Goal: Task Accomplishment & Management: Complete application form

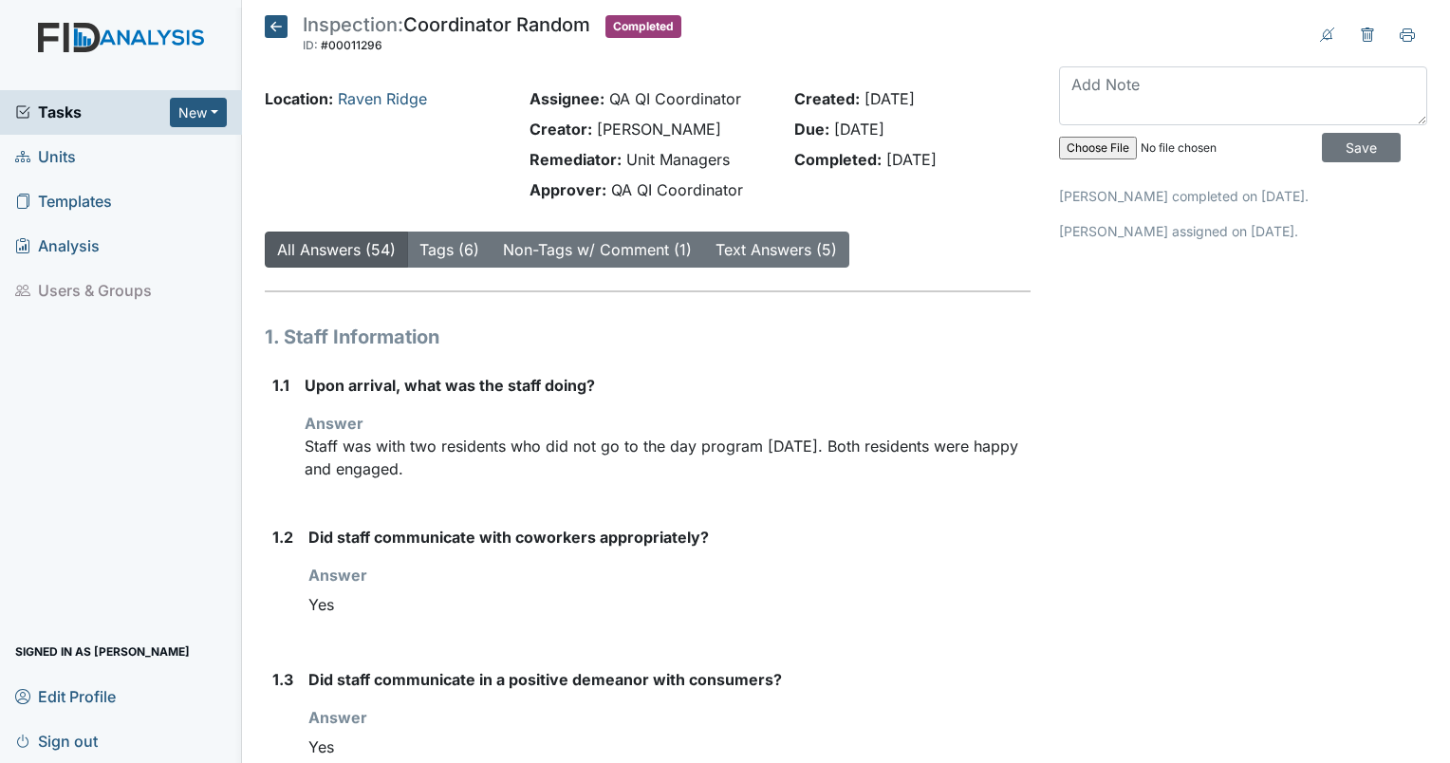
click at [65, 149] on span "Units" at bounding box center [45, 156] width 61 height 29
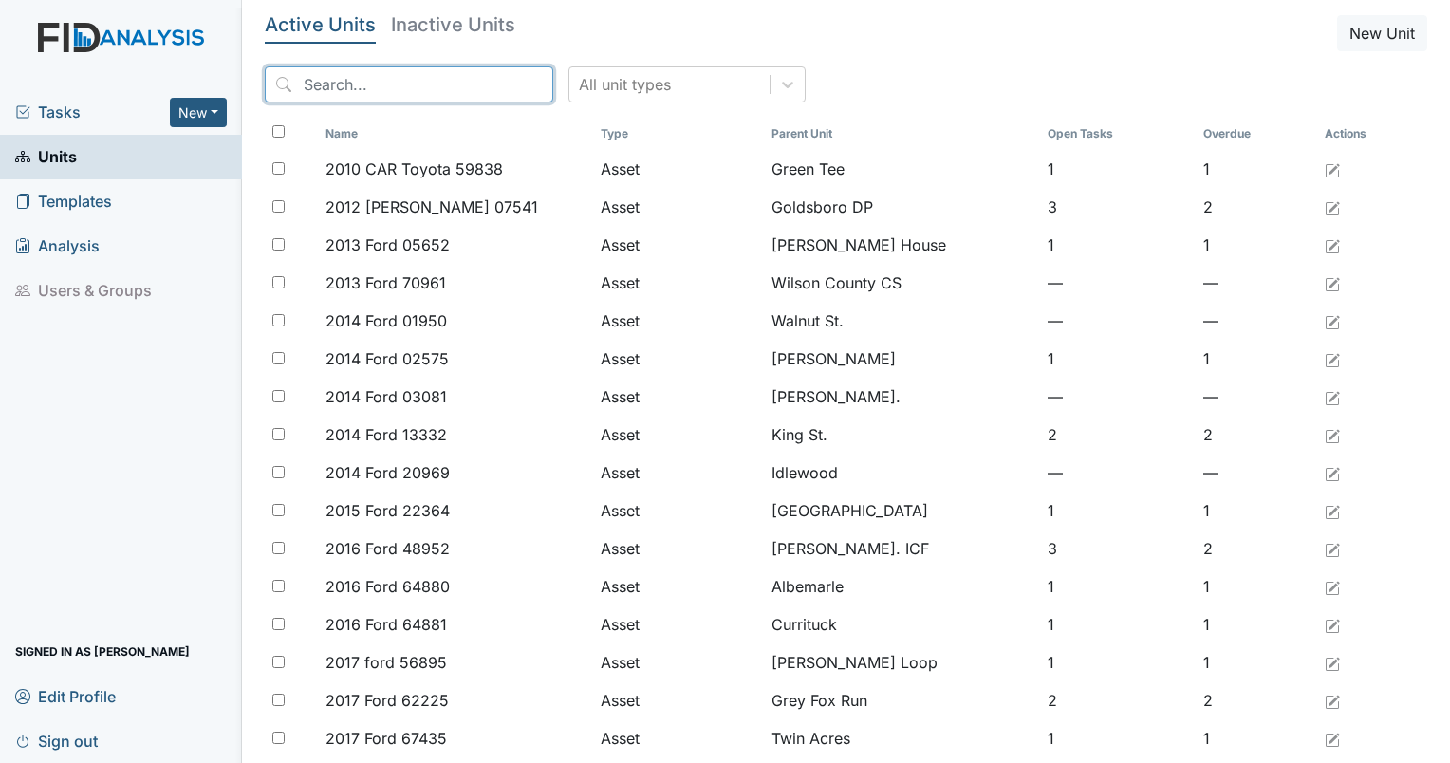
click at [432, 99] on input "search" at bounding box center [409, 84] width 288 height 36
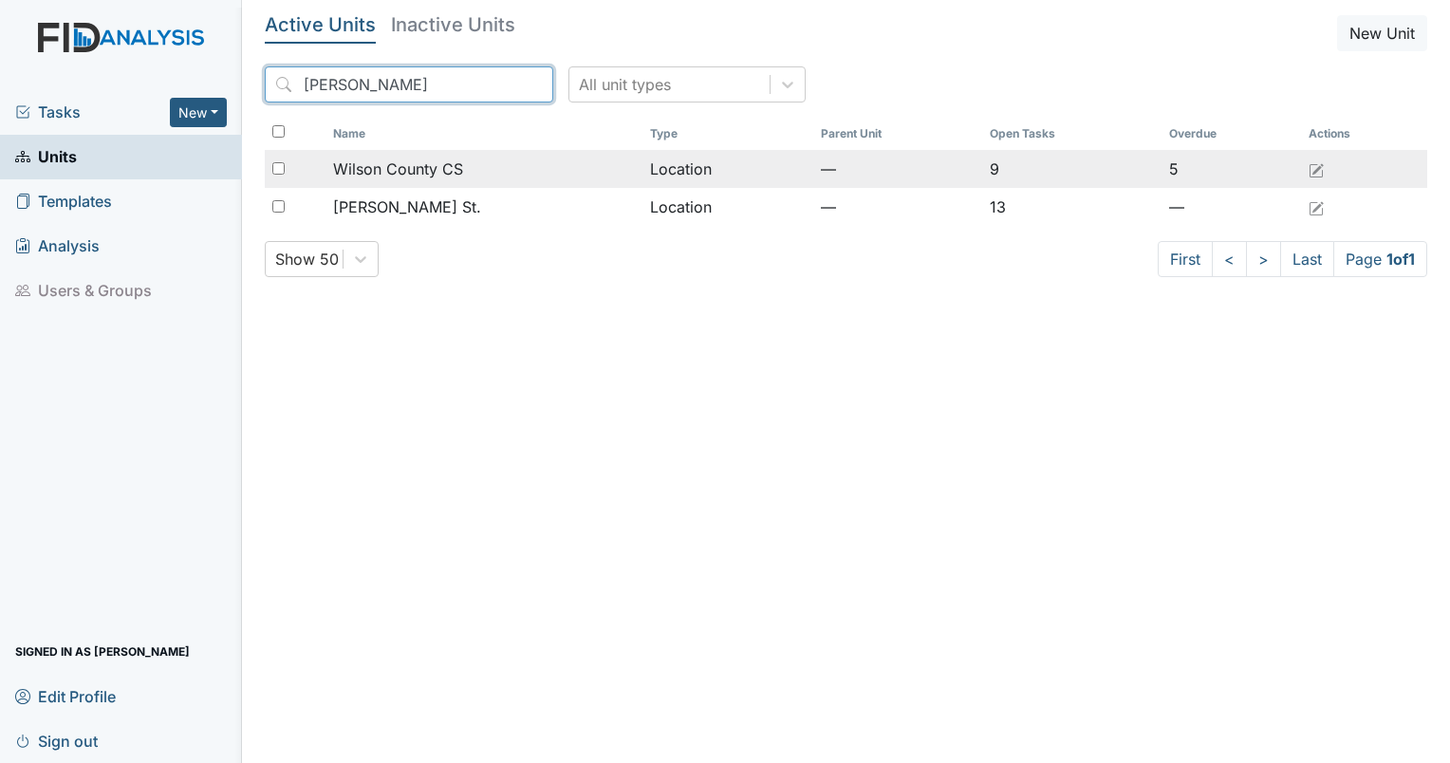
type input "wilson"
click at [389, 174] on span "Wilson County CS" at bounding box center [398, 169] width 130 height 23
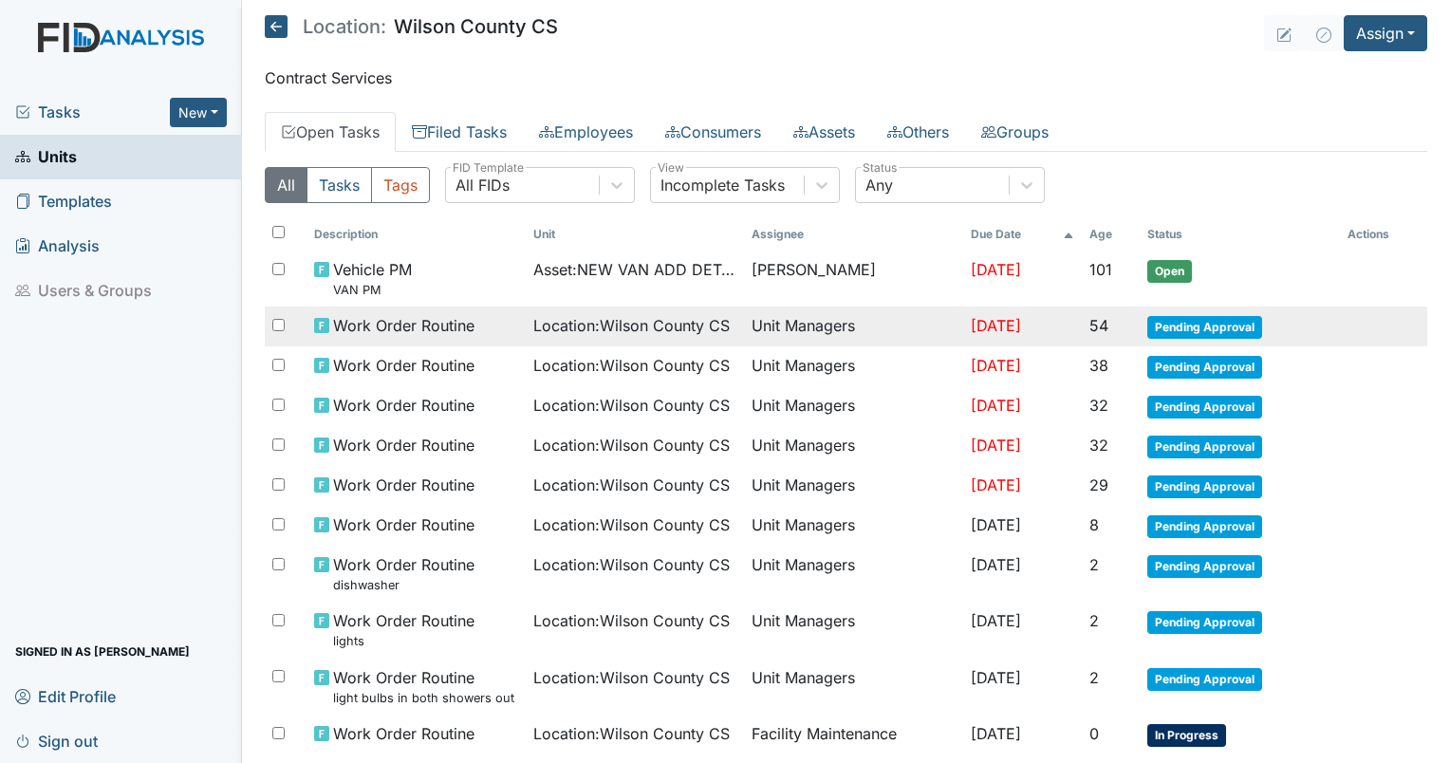
click at [603, 329] on span "Location : [GEOGRAPHIC_DATA]" at bounding box center [631, 325] width 196 height 23
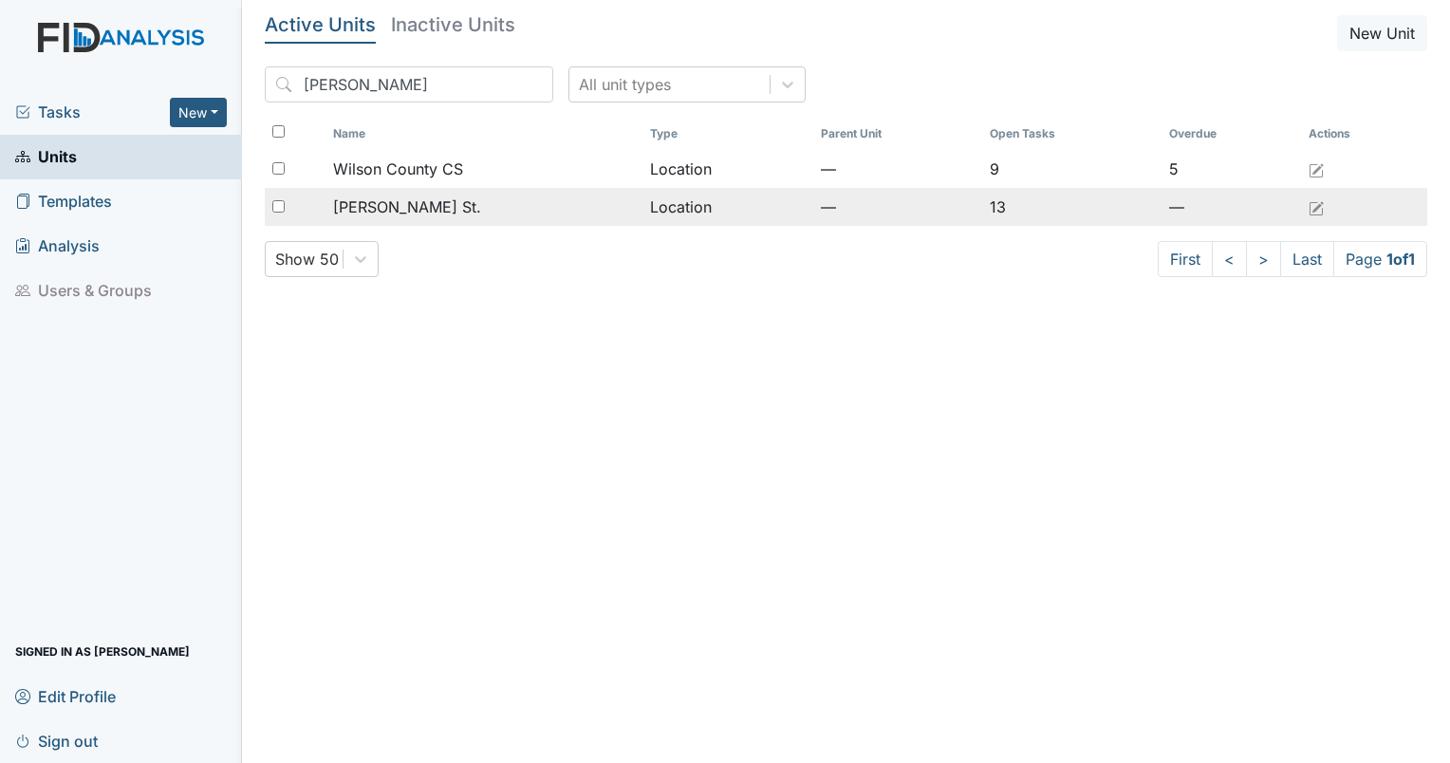
click at [418, 203] on div "[PERSON_NAME] St." at bounding box center [484, 206] width 302 height 23
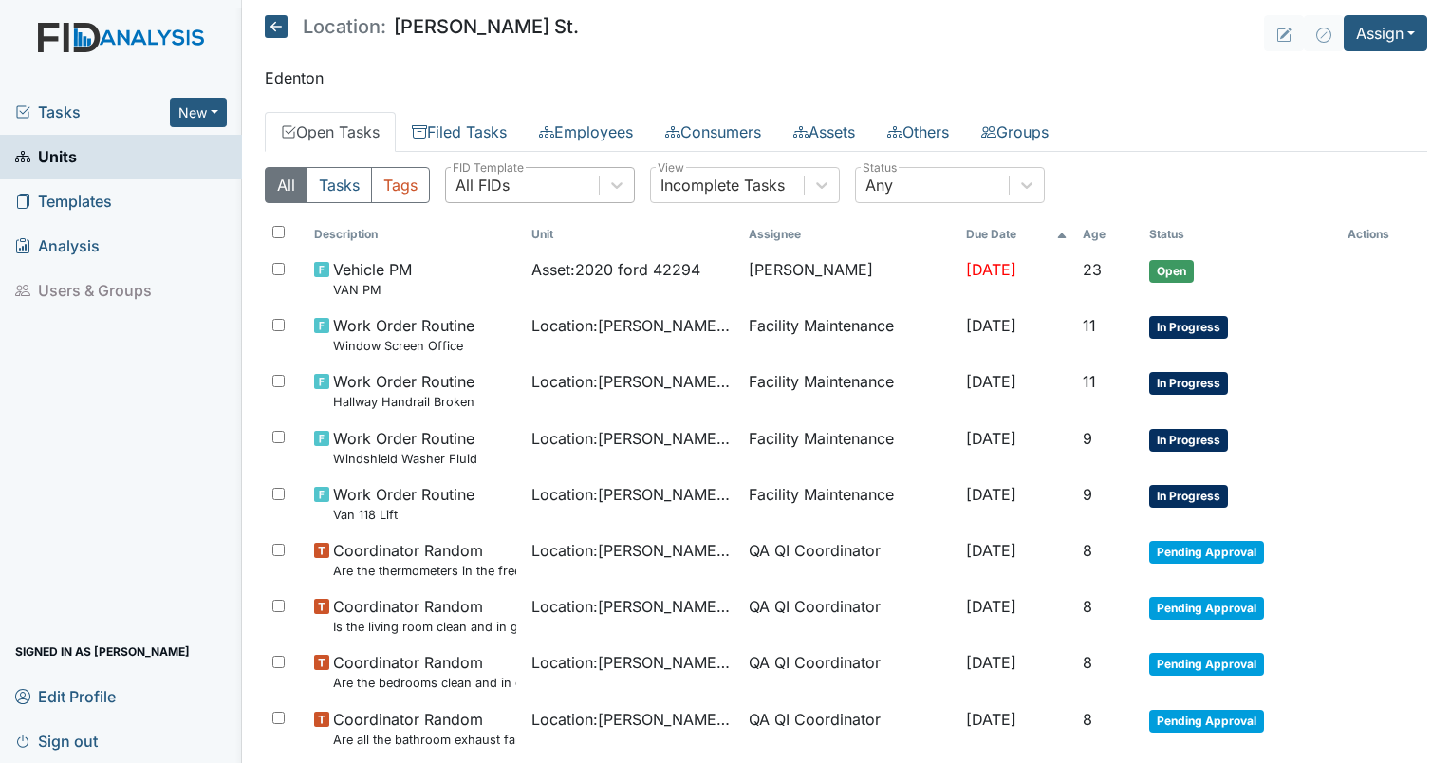
click at [499, 171] on div "All FIDs" at bounding box center [522, 185] width 153 height 34
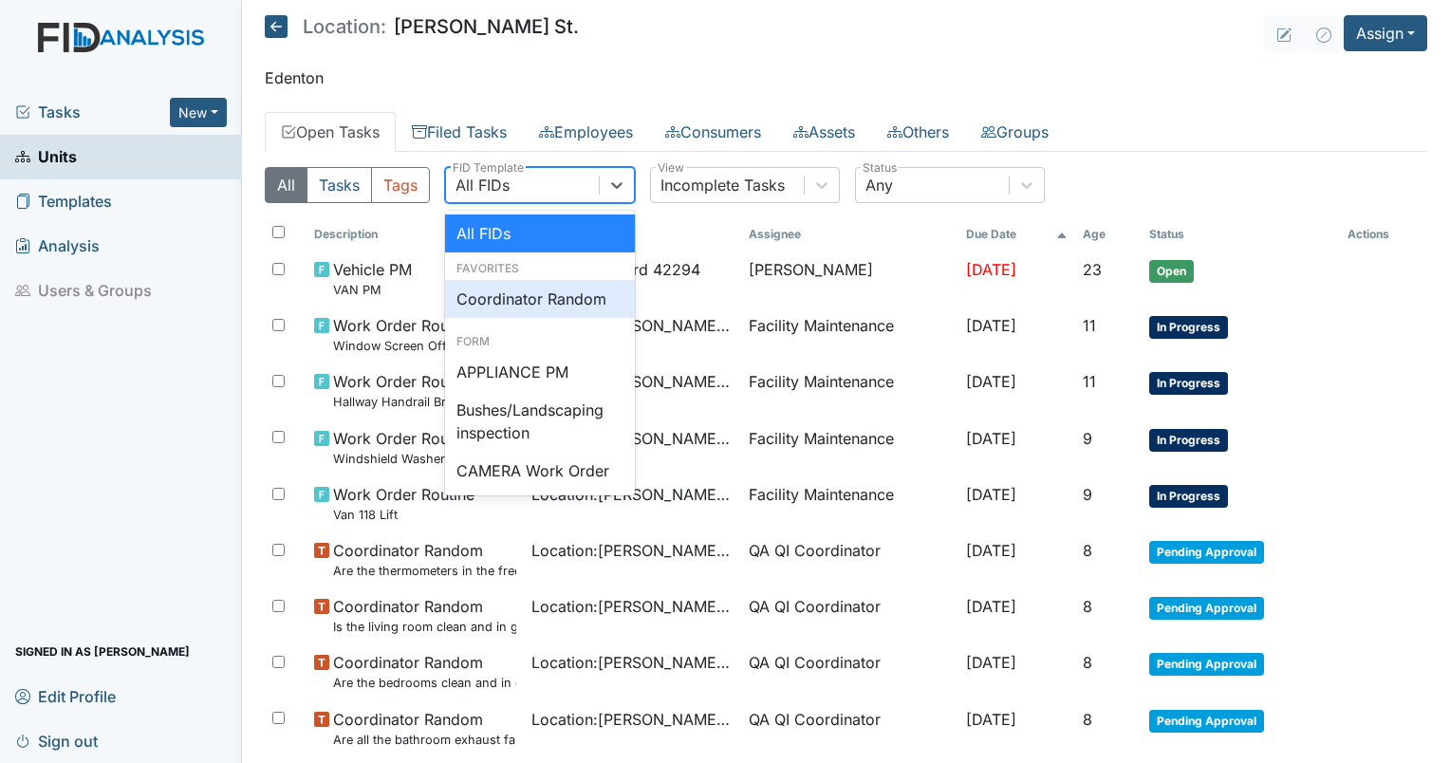
click at [518, 294] on div "Coordinator Random" at bounding box center [540, 299] width 190 height 38
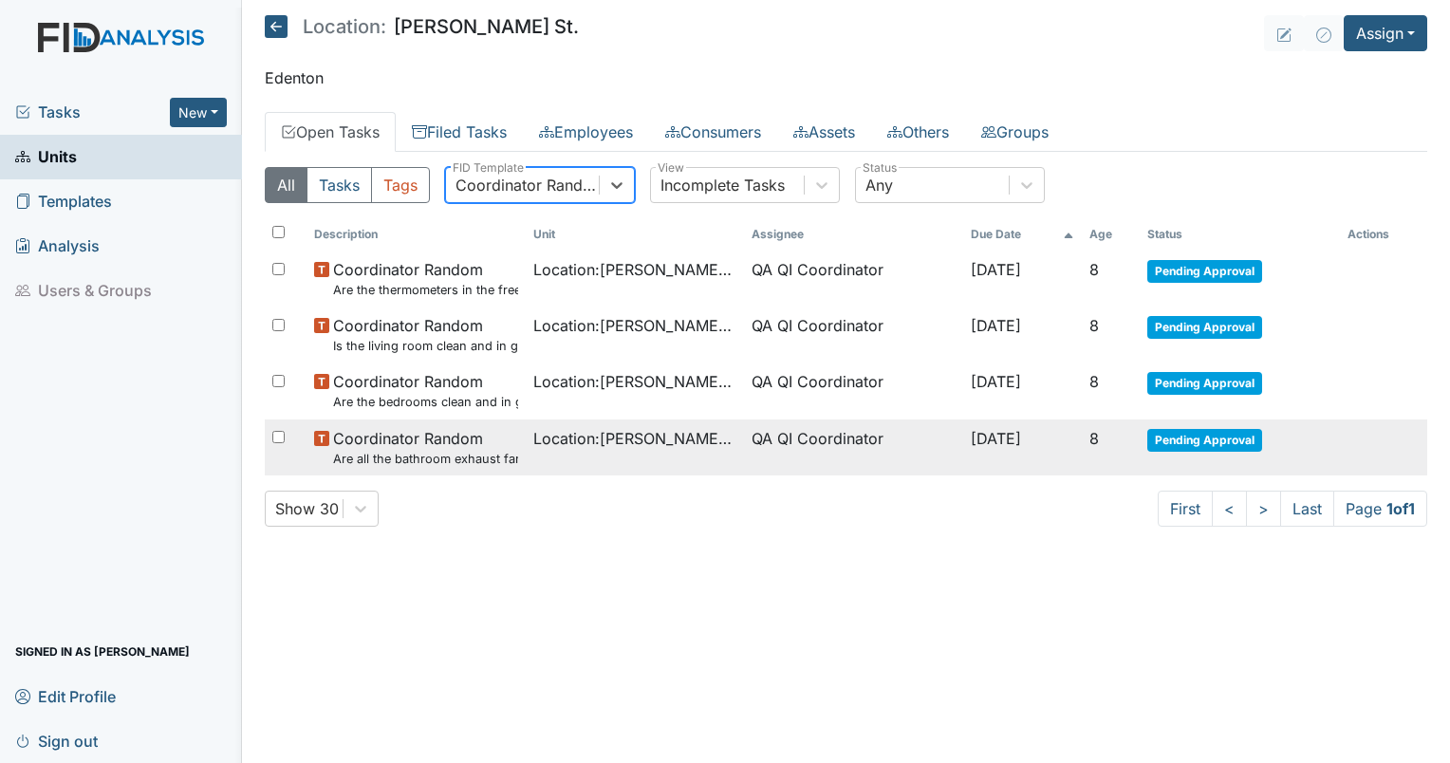
click at [361, 440] on span "Coordinator Random Are all the bathroom exhaust fan covers clean and dust free?" at bounding box center [425, 447] width 185 height 41
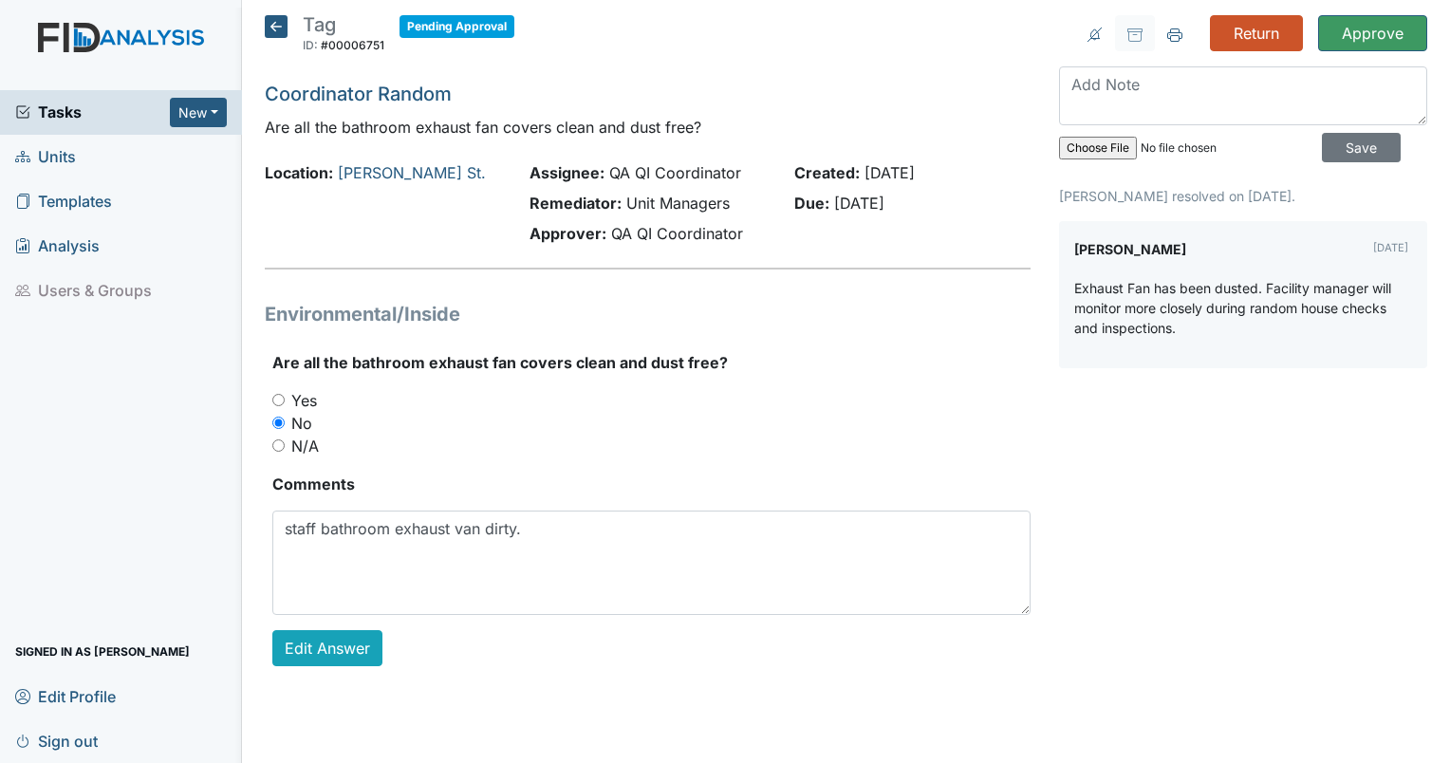
click at [265, 26] on icon at bounding box center [276, 26] width 23 height 23
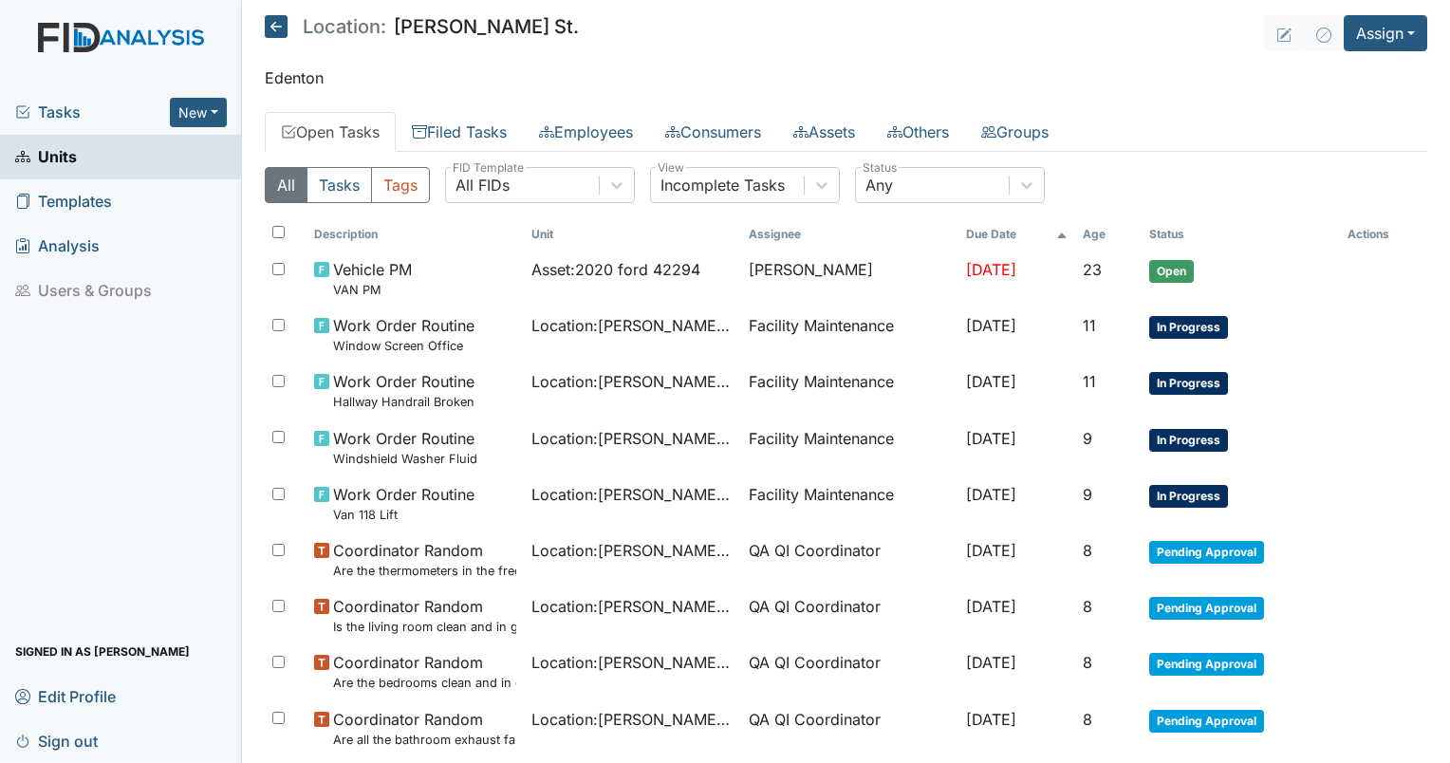
click at [281, 20] on icon at bounding box center [276, 26] width 23 height 23
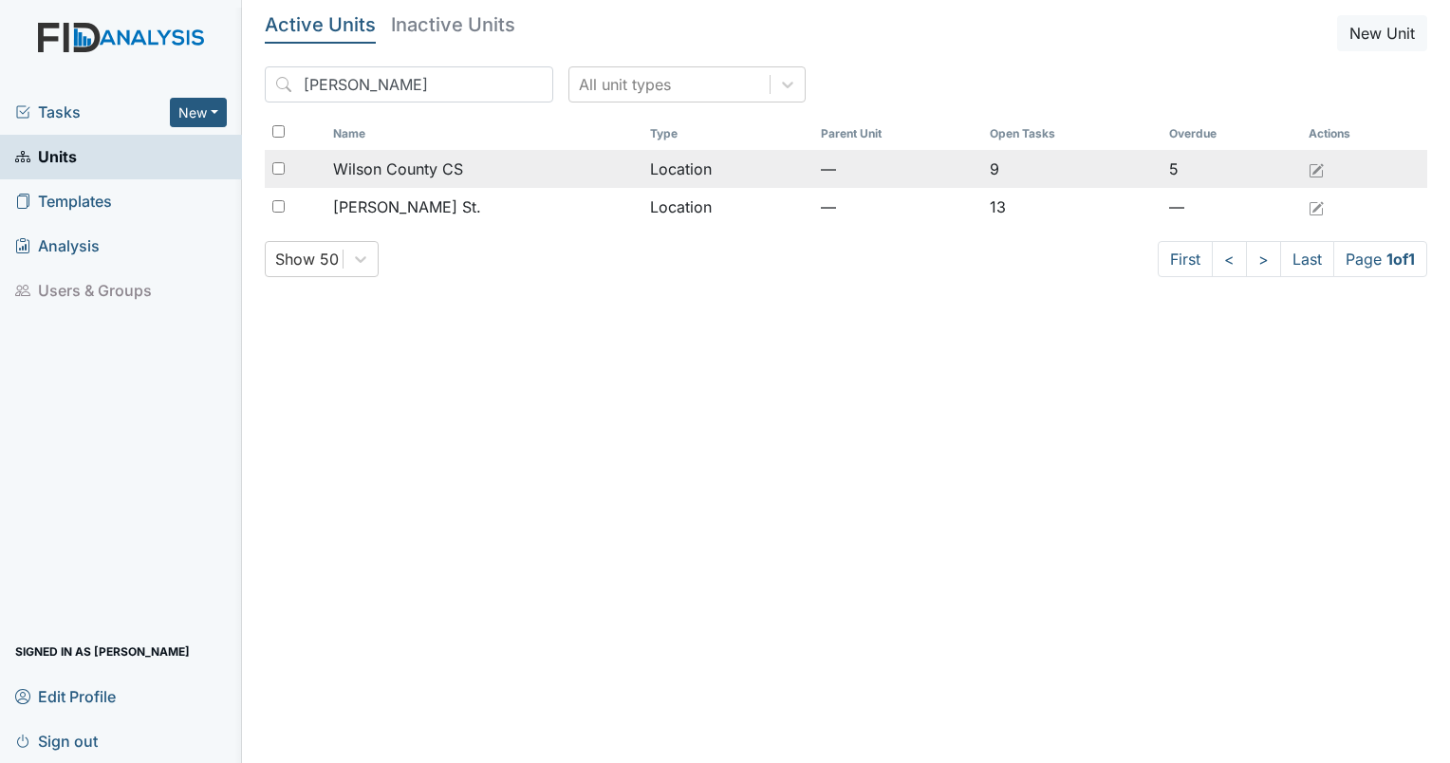
click at [414, 176] on span "Wilson County CS" at bounding box center [398, 169] width 130 height 23
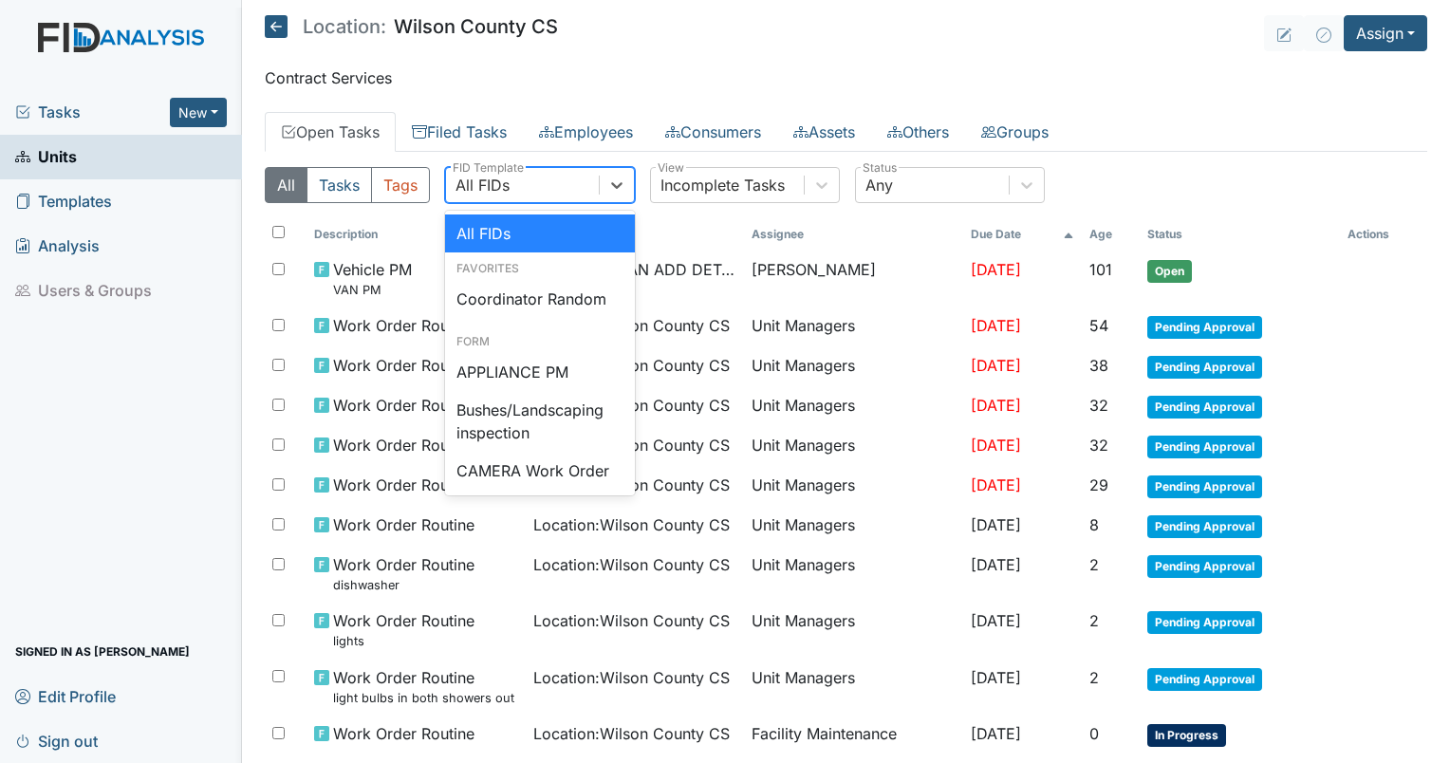
click at [543, 188] on div "All FIDs" at bounding box center [522, 185] width 153 height 34
click at [547, 300] on div "Coordinator Random" at bounding box center [540, 299] width 190 height 38
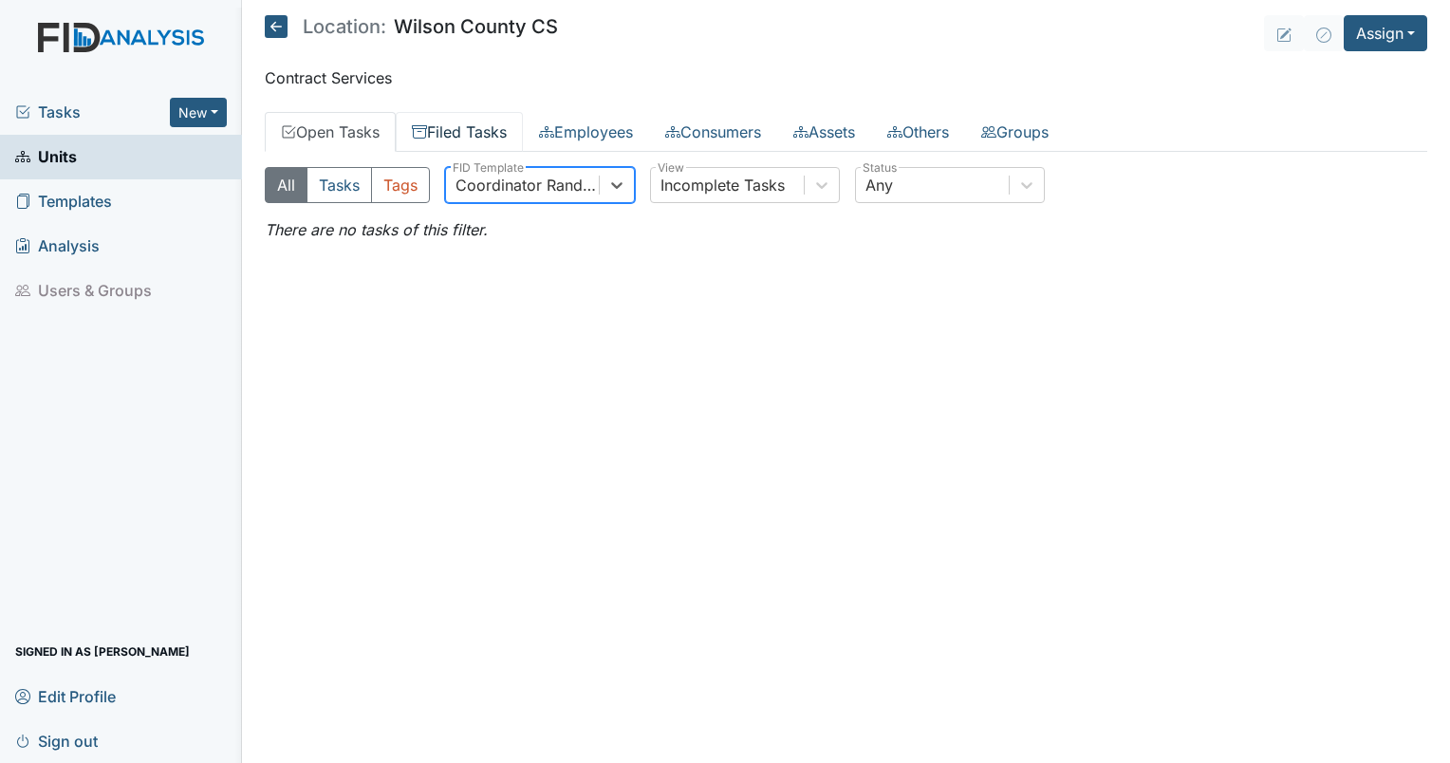
click at [459, 131] on link "Filed Tasks" at bounding box center [459, 132] width 127 height 40
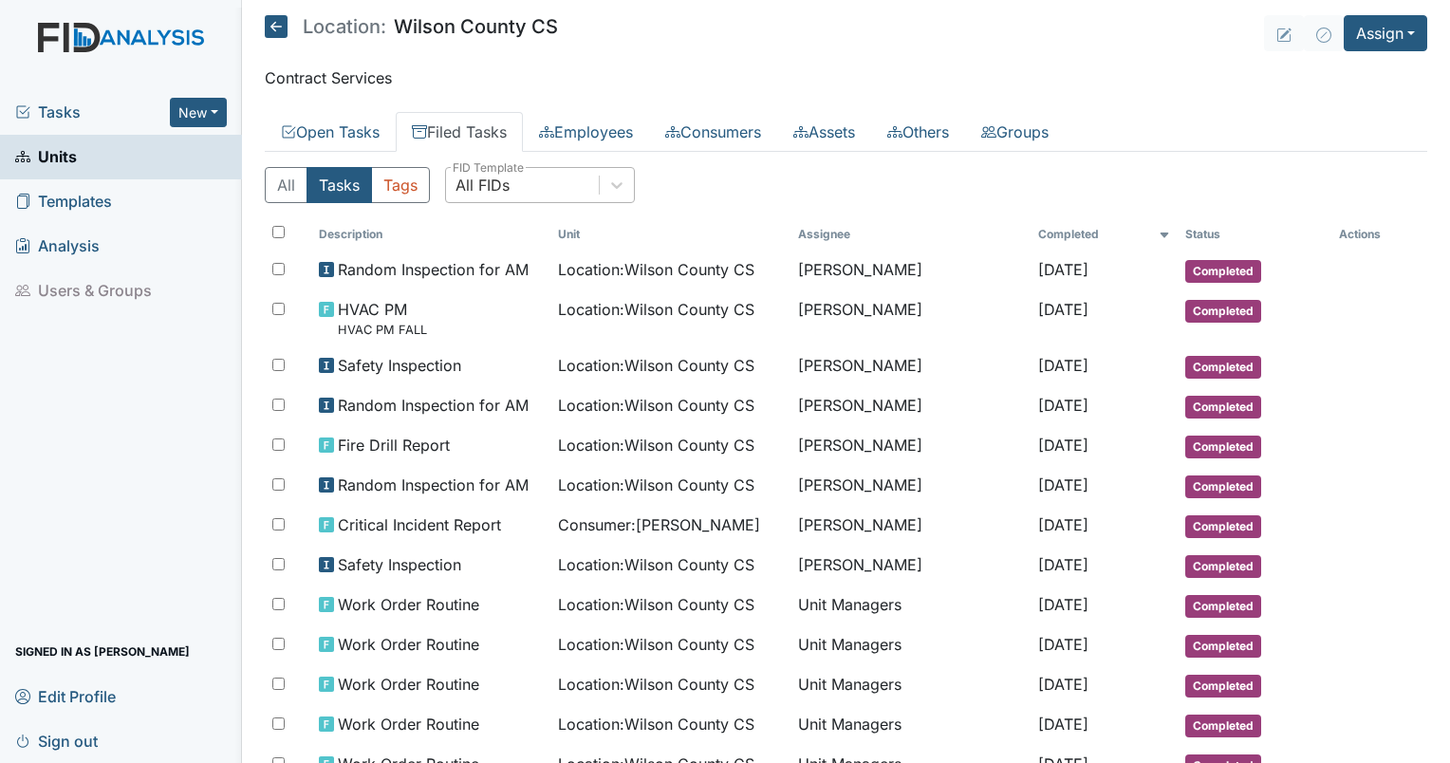
click at [561, 188] on div "All FIDs" at bounding box center [522, 185] width 153 height 34
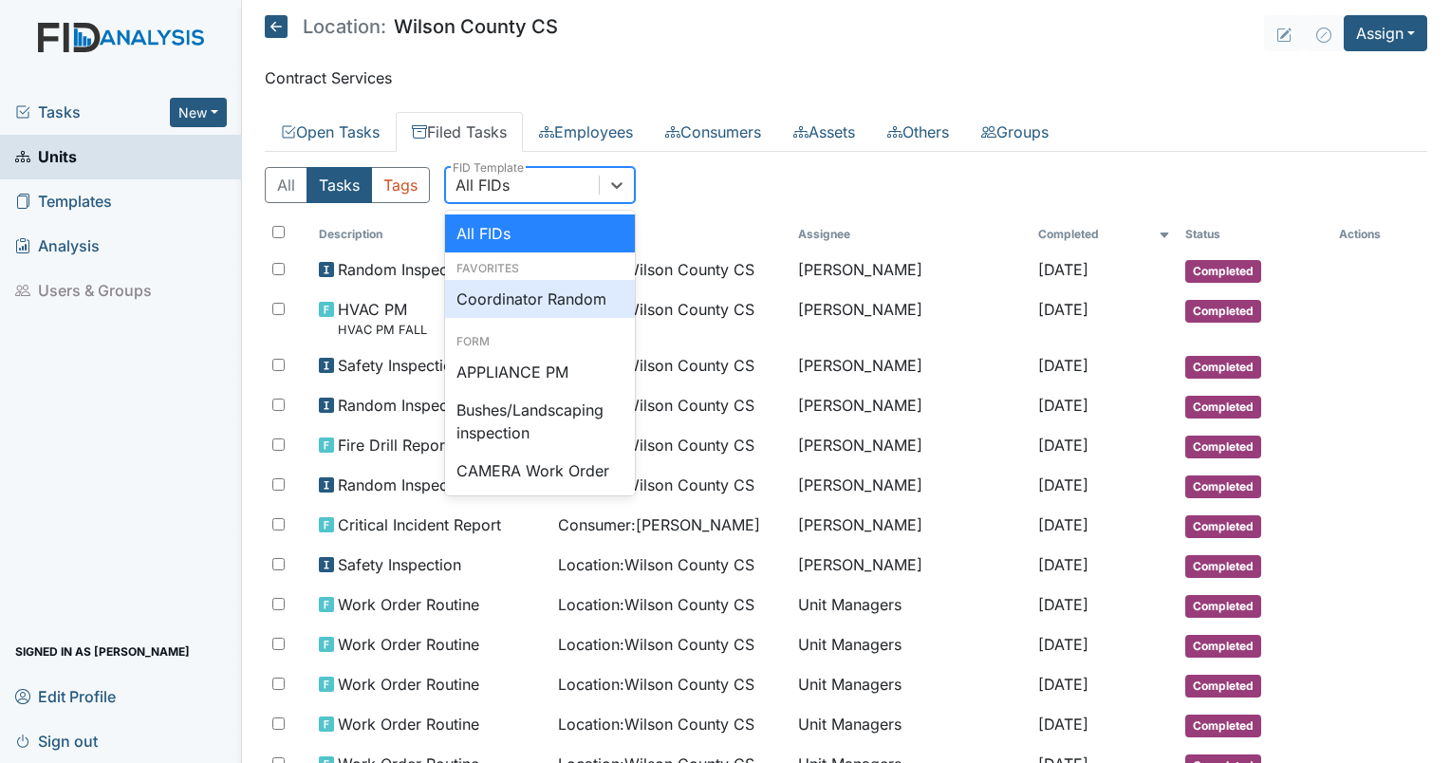
click at [547, 288] on div "Coordinator Random" at bounding box center [540, 299] width 190 height 38
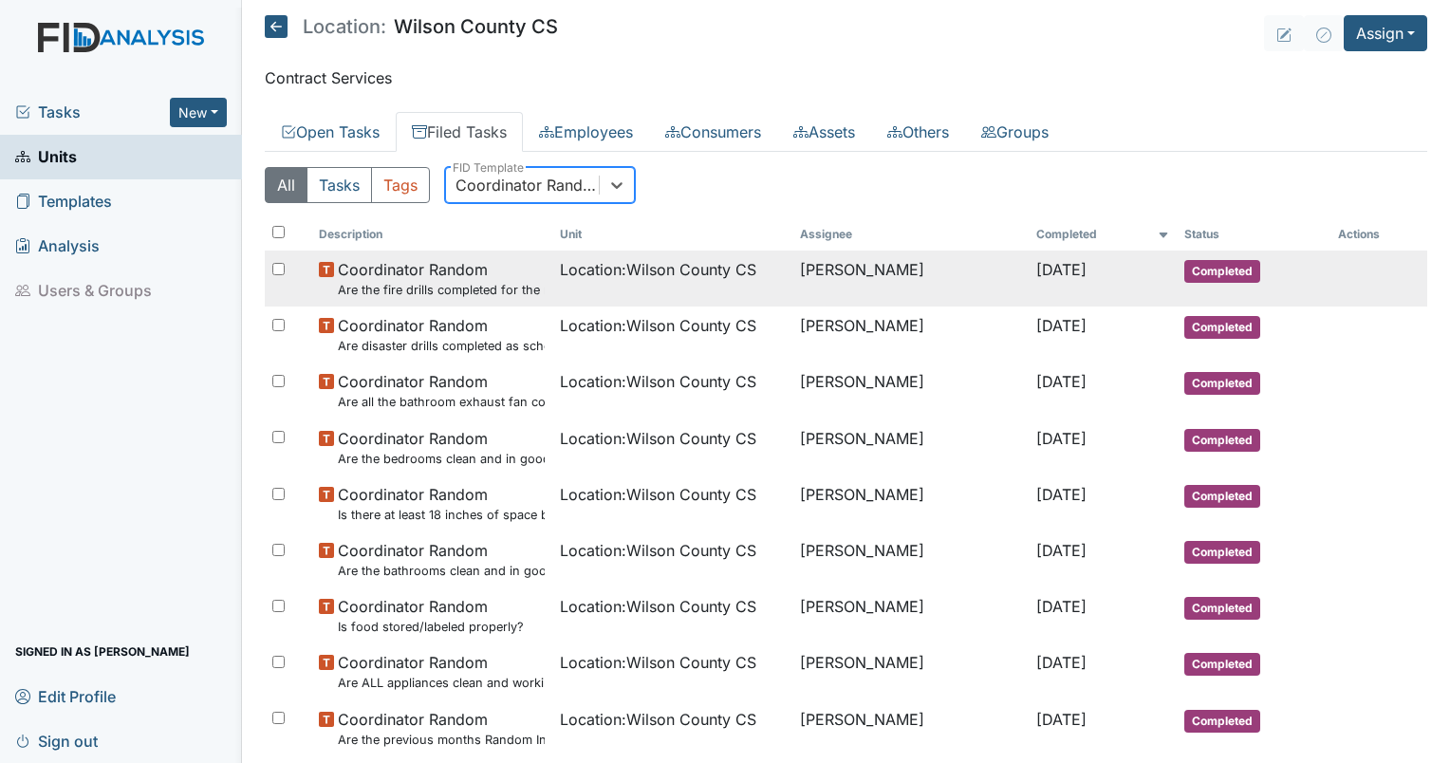
click at [656, 269] on span "Location : Wilson County CS" at bounding box center [658, 269] width 196 height 23
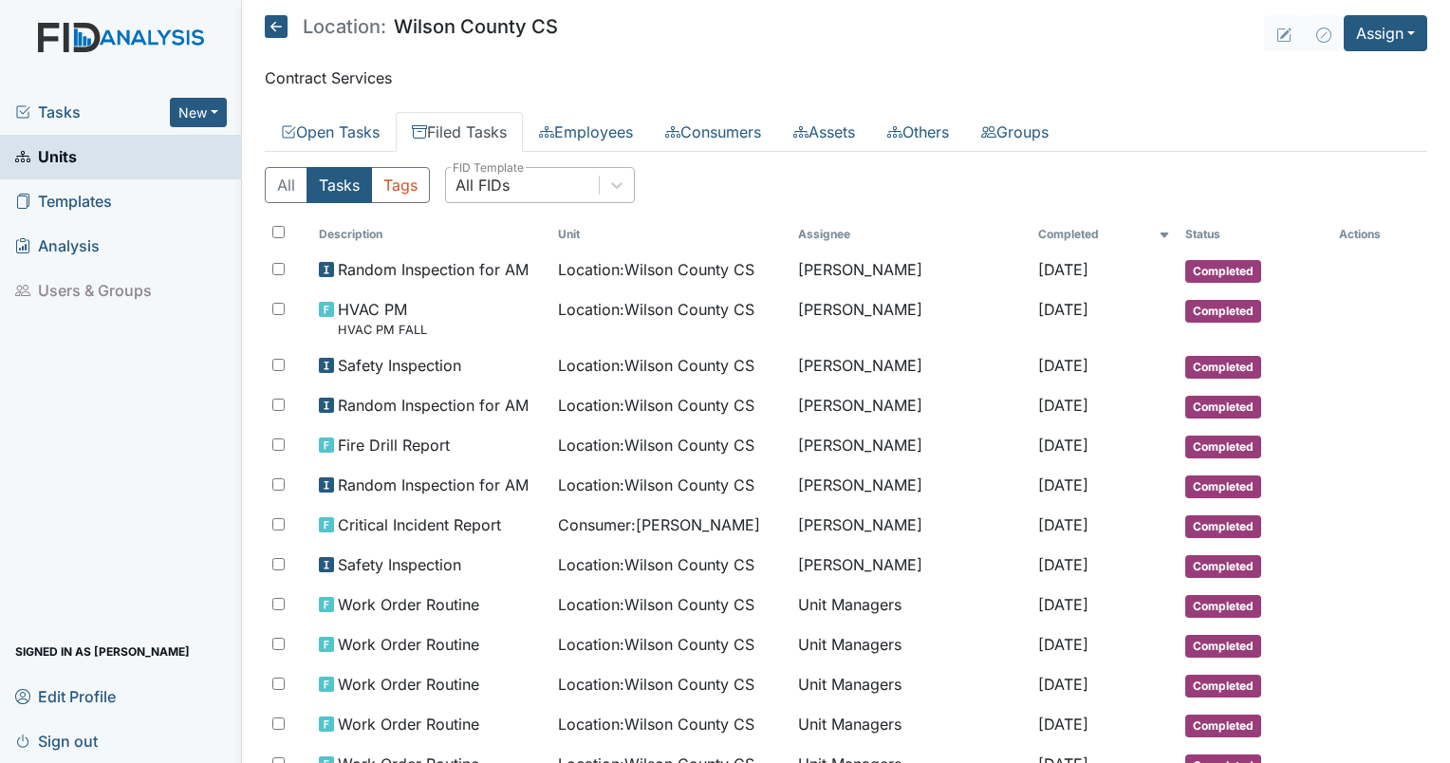
click at [559, 187] on div "All FIDs" at bounding box center [522, 185] width 153 height 34
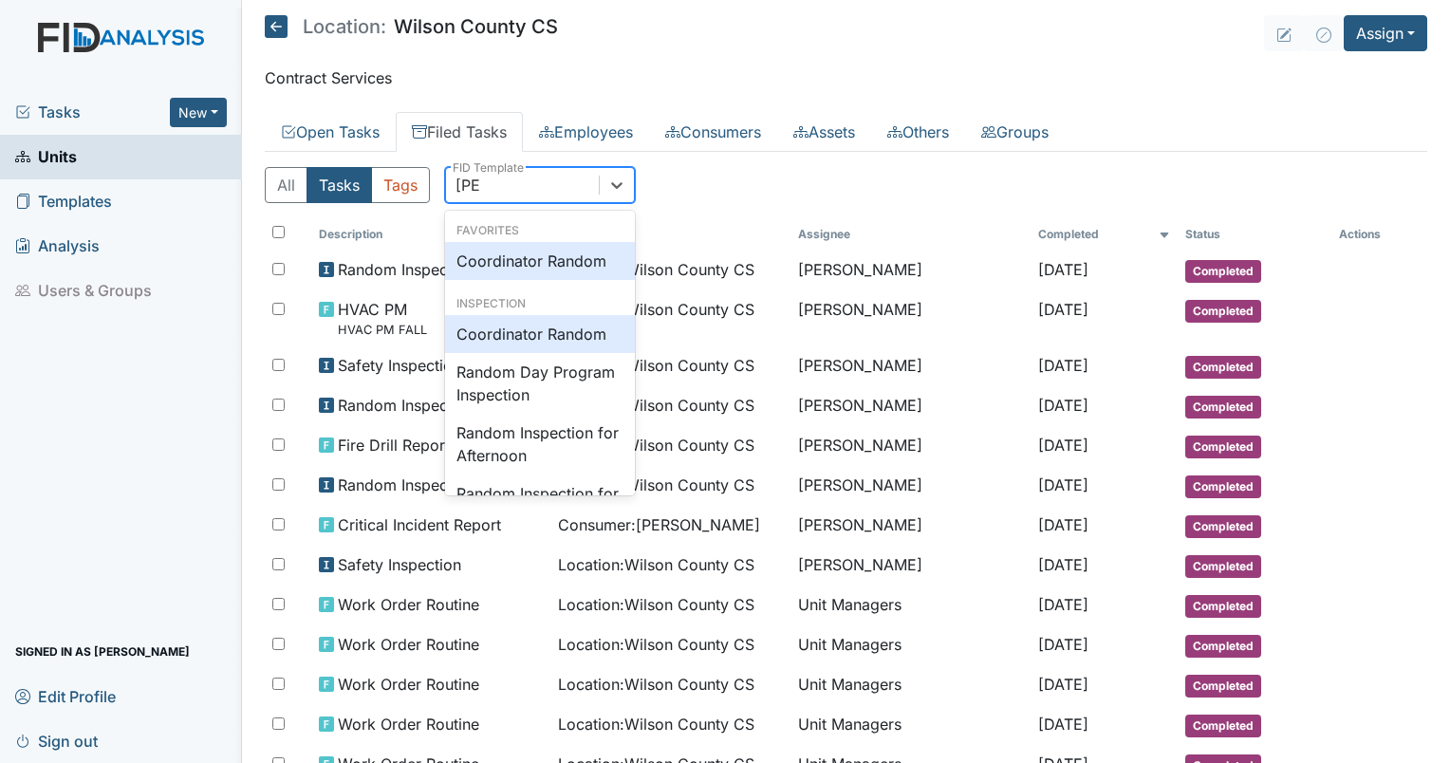
type input "random"
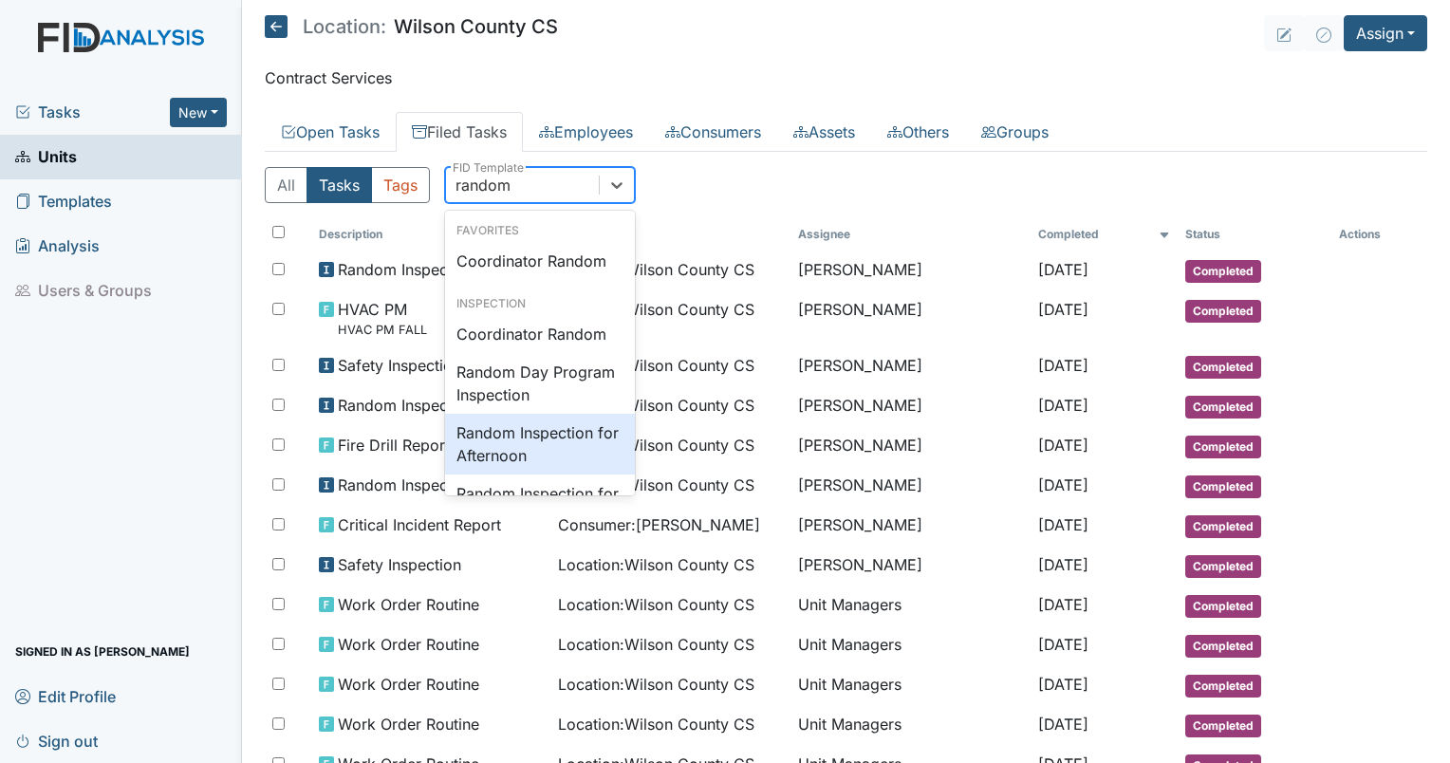
click at [516, 437] on div "Random Inspection for Afternoon" at bounding box center [540, 444] width 190 height 61
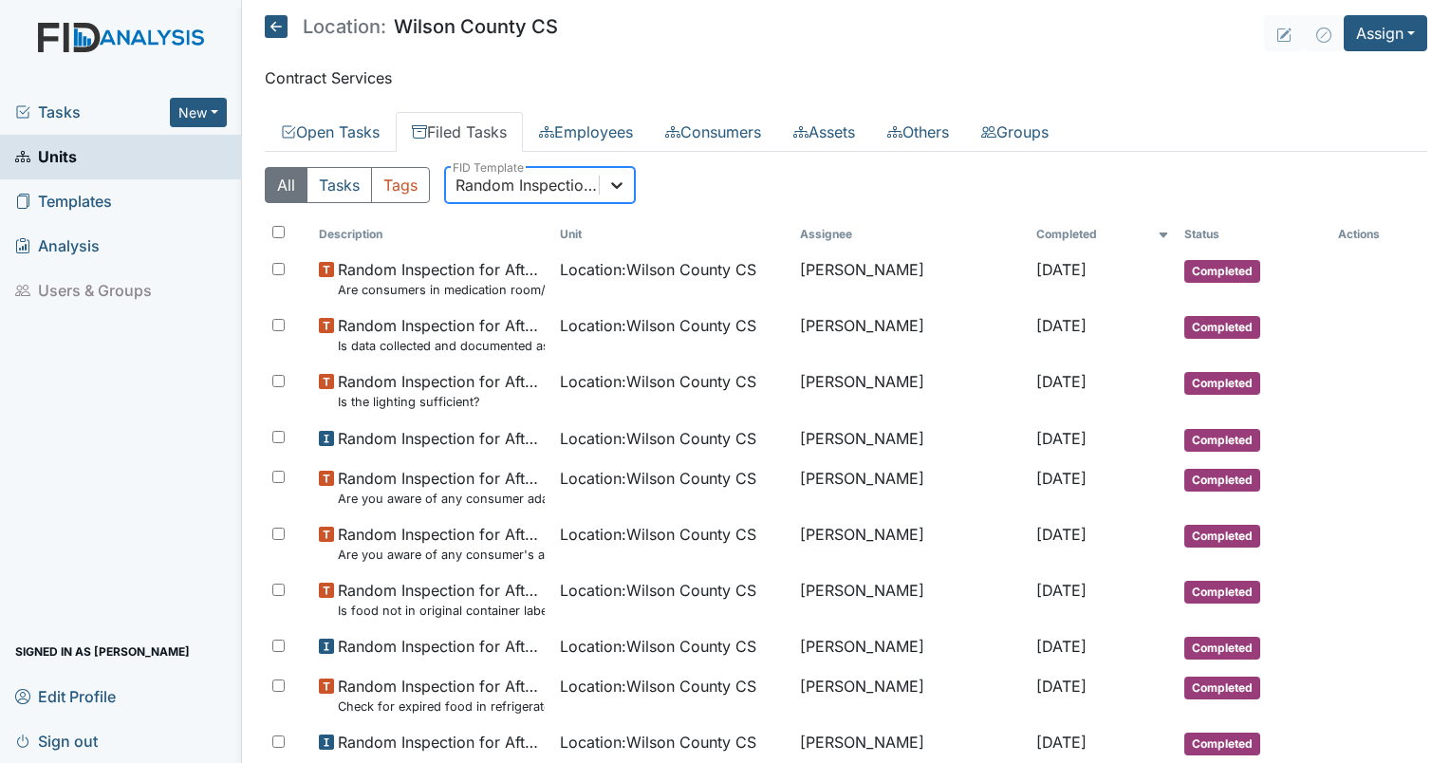
click at [608, 186] on icon at bounding box center [616, 185] width 19 height 19
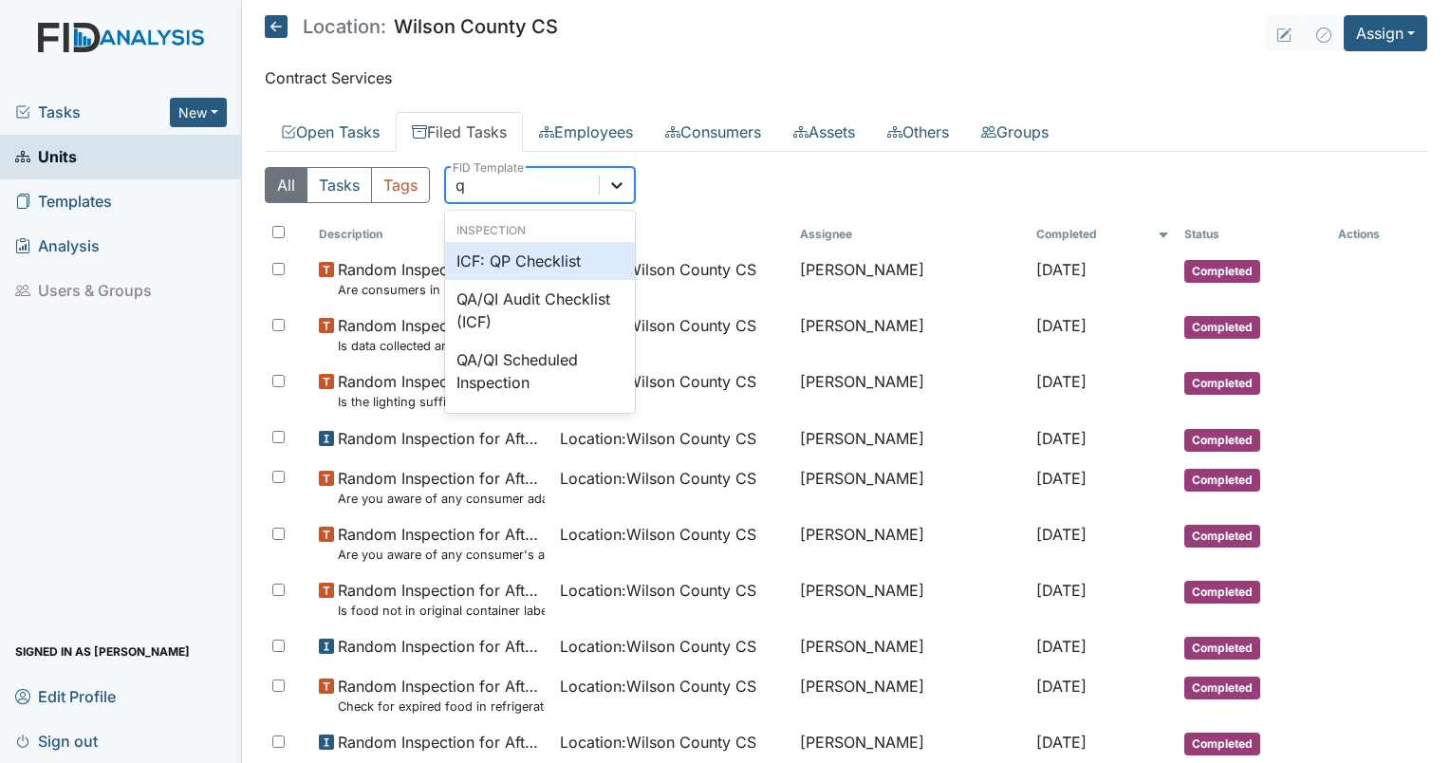
type input "qp"
click at [589, 268] on div "ICF: QP Checklist" at bounding box center [540, 261] width 190 height 38
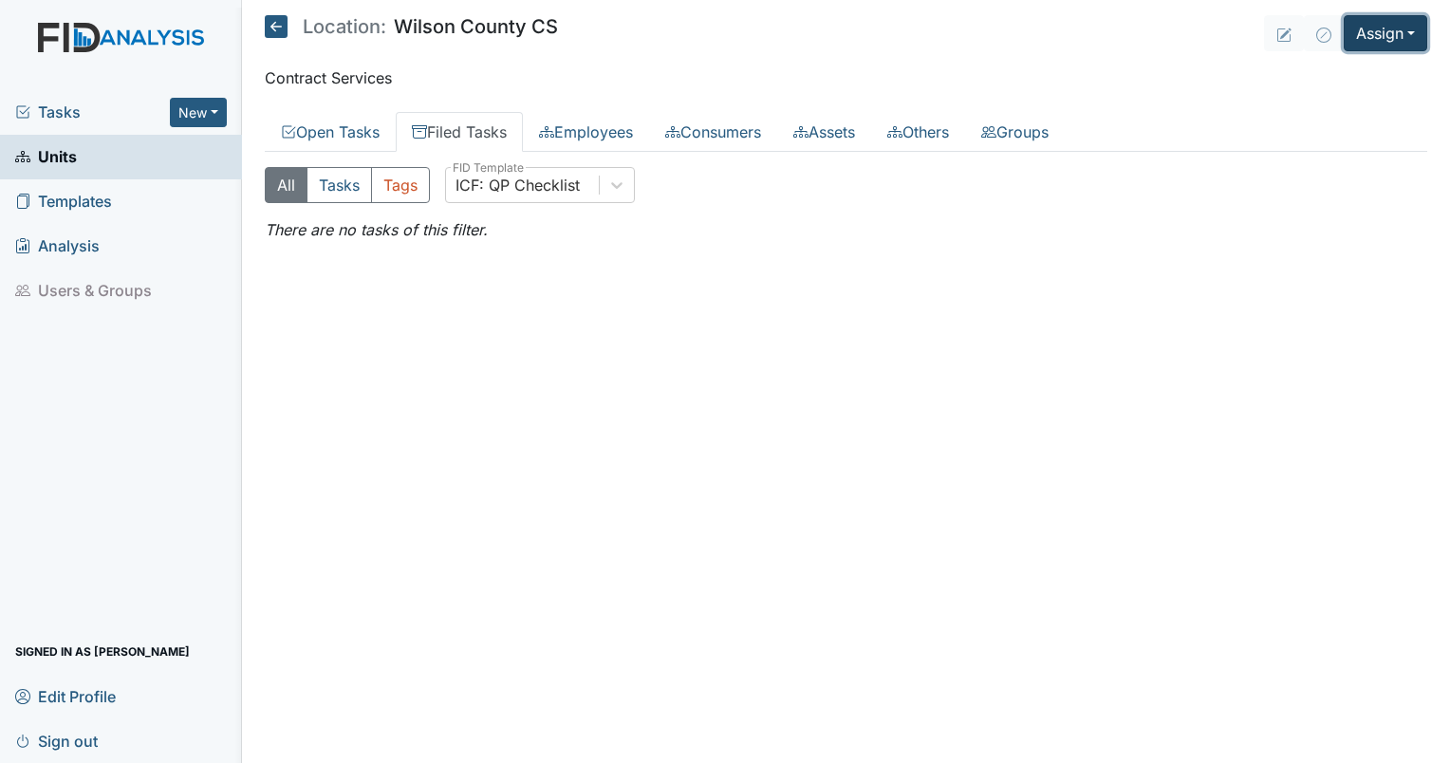
click at [1389, 21] on button "Assign" at bounding box center [1386, 33] width 84 height 36
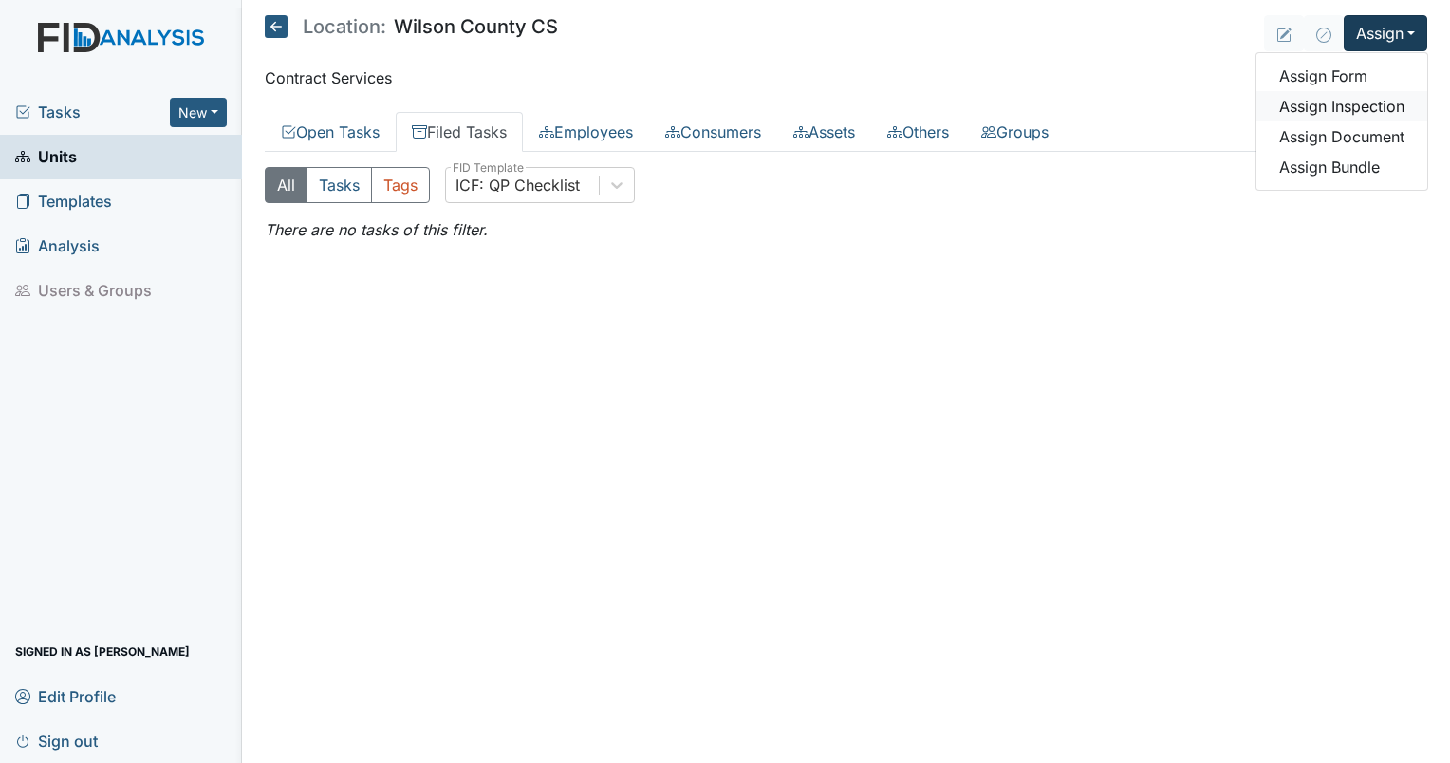
click at [1355, 100] on link "Assign Inspection" at bounding box center [1341, 106] width 171 height 30
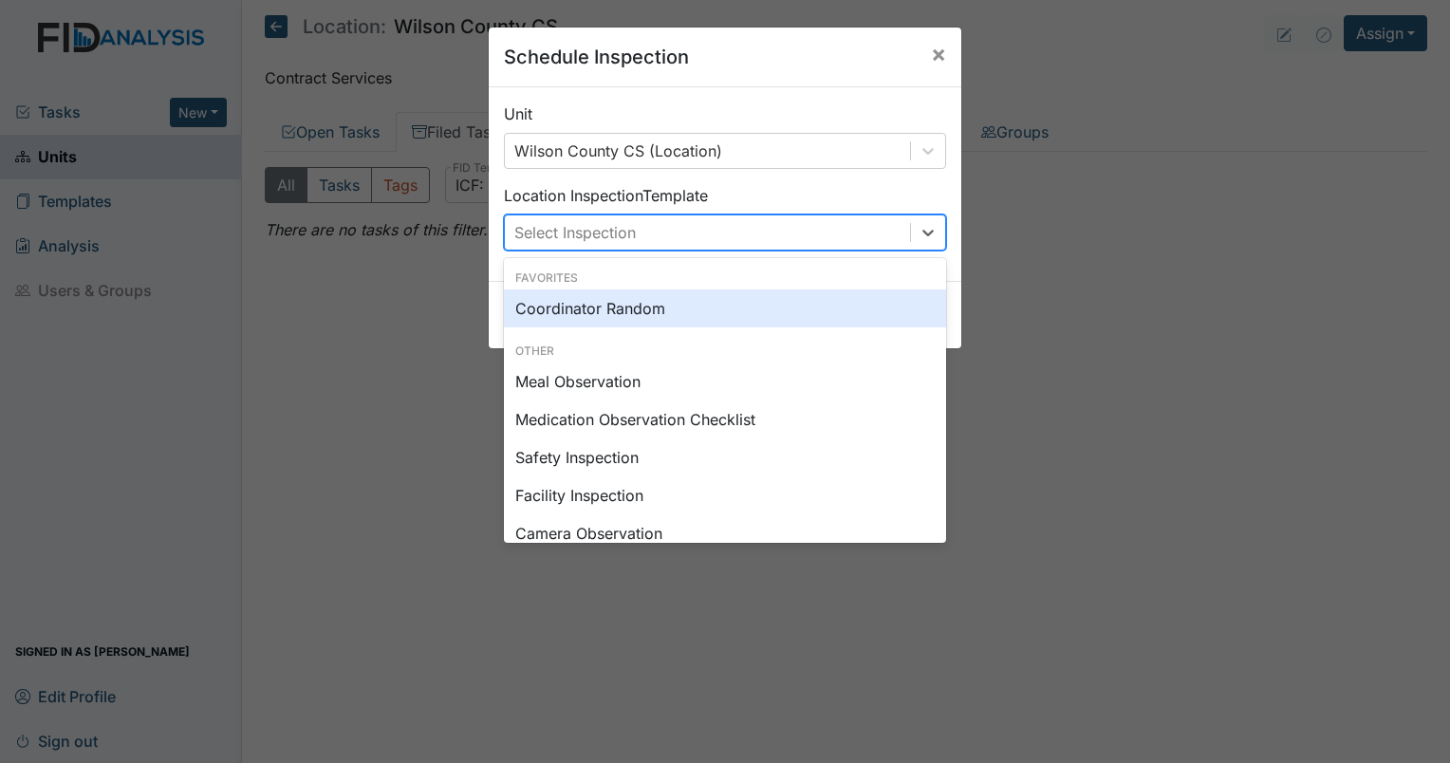
click at [668, 235] on div "Select Inspection" at bounding box center [707, 232] width 405 height 34
click at [621, 304] on div "Coordinator Random" at bounding box center [725, 308] width 442 height 38
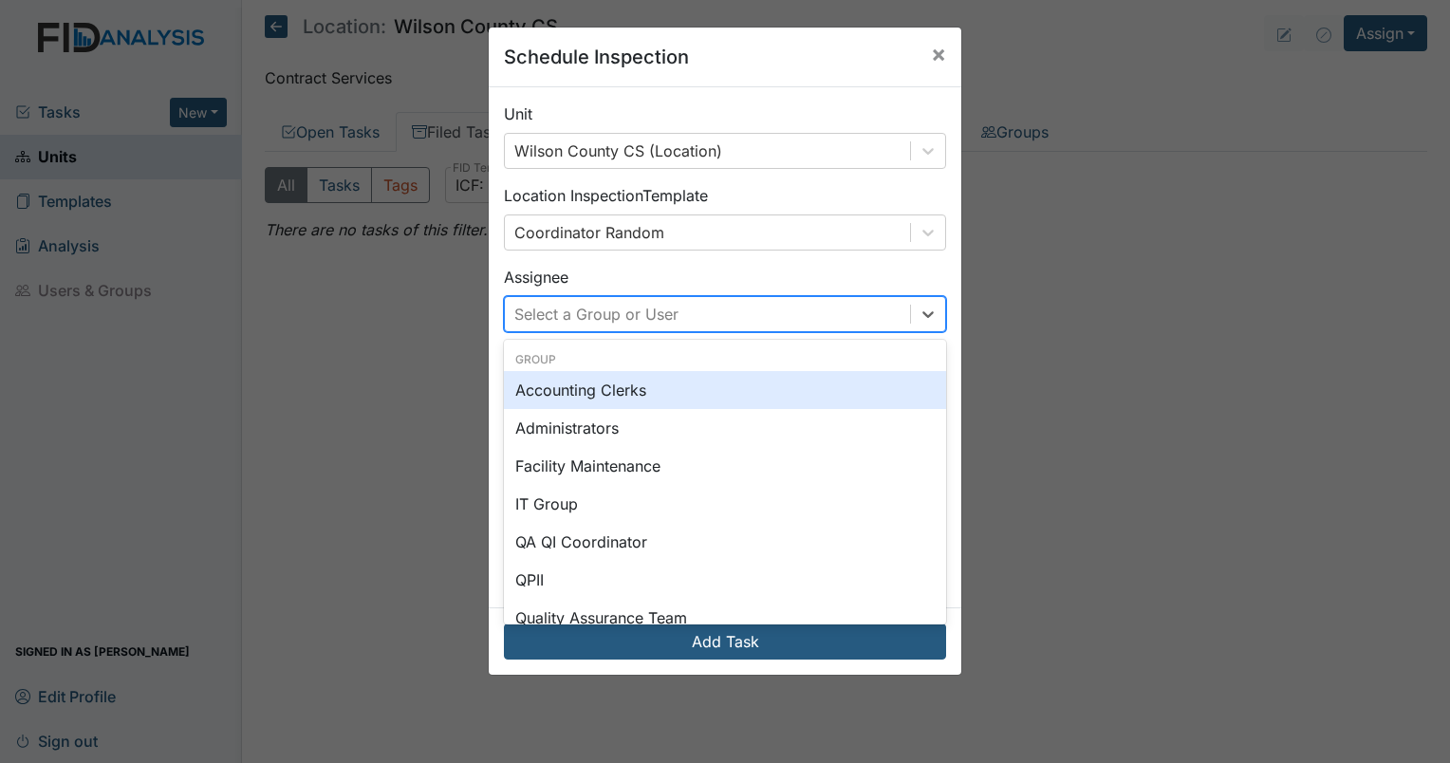
click at [581, 300] on div "Select a Group or User" at bounding box center [707, 314] width 405 height 34
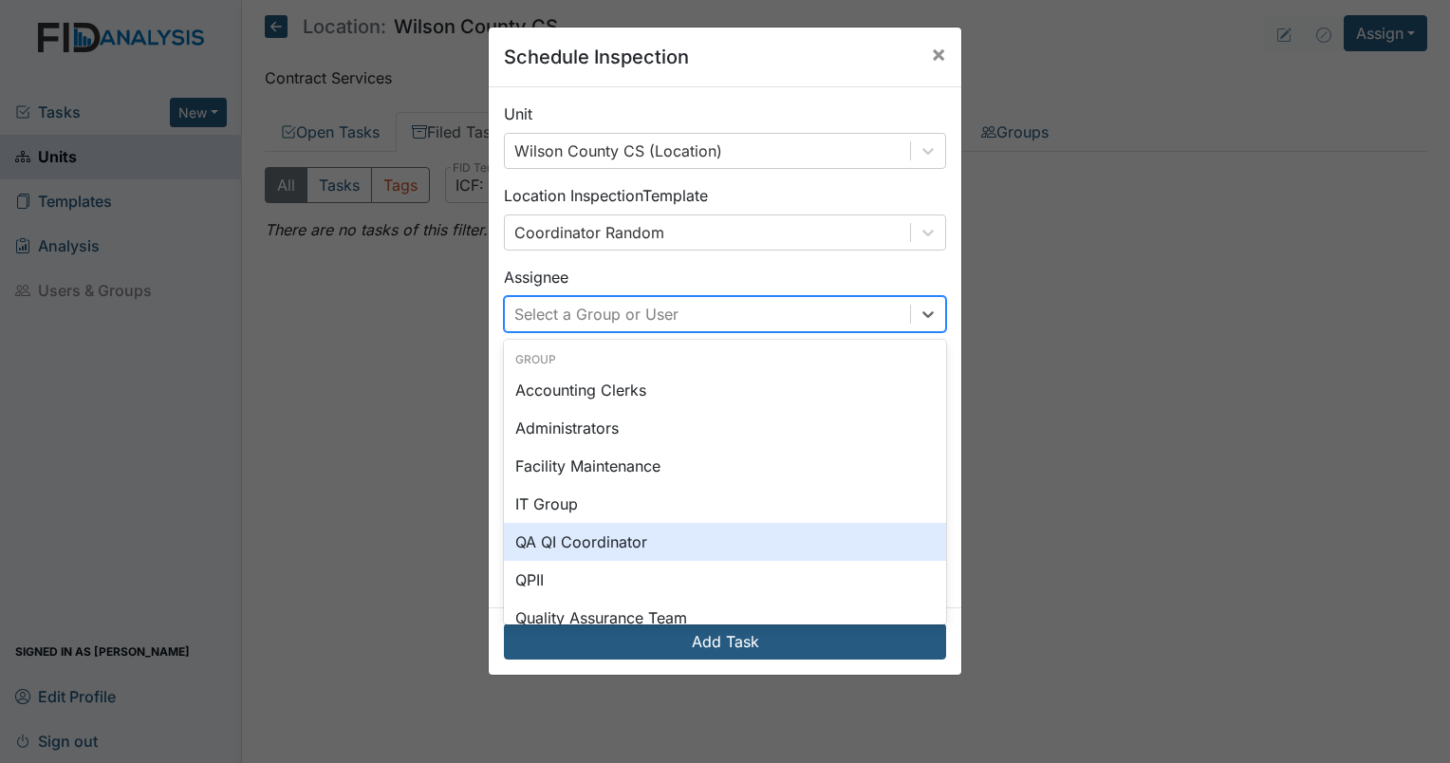
click at [611, 559] on div "QA QI Coordinator" at bounding box center [725, 542] width 442 height 38
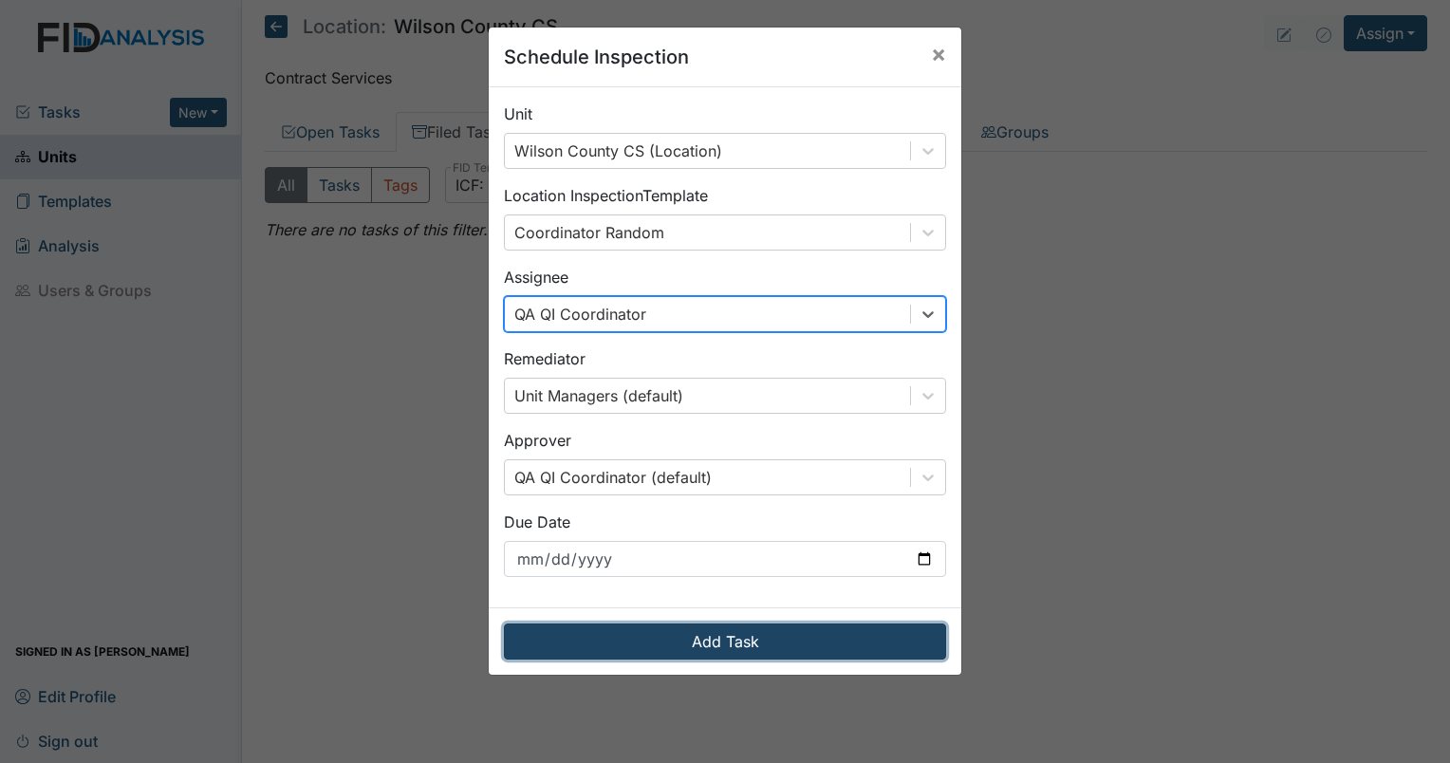
click at [694, 648] on button "Add Task" at bounding box center [725, 641] width 442 height 36
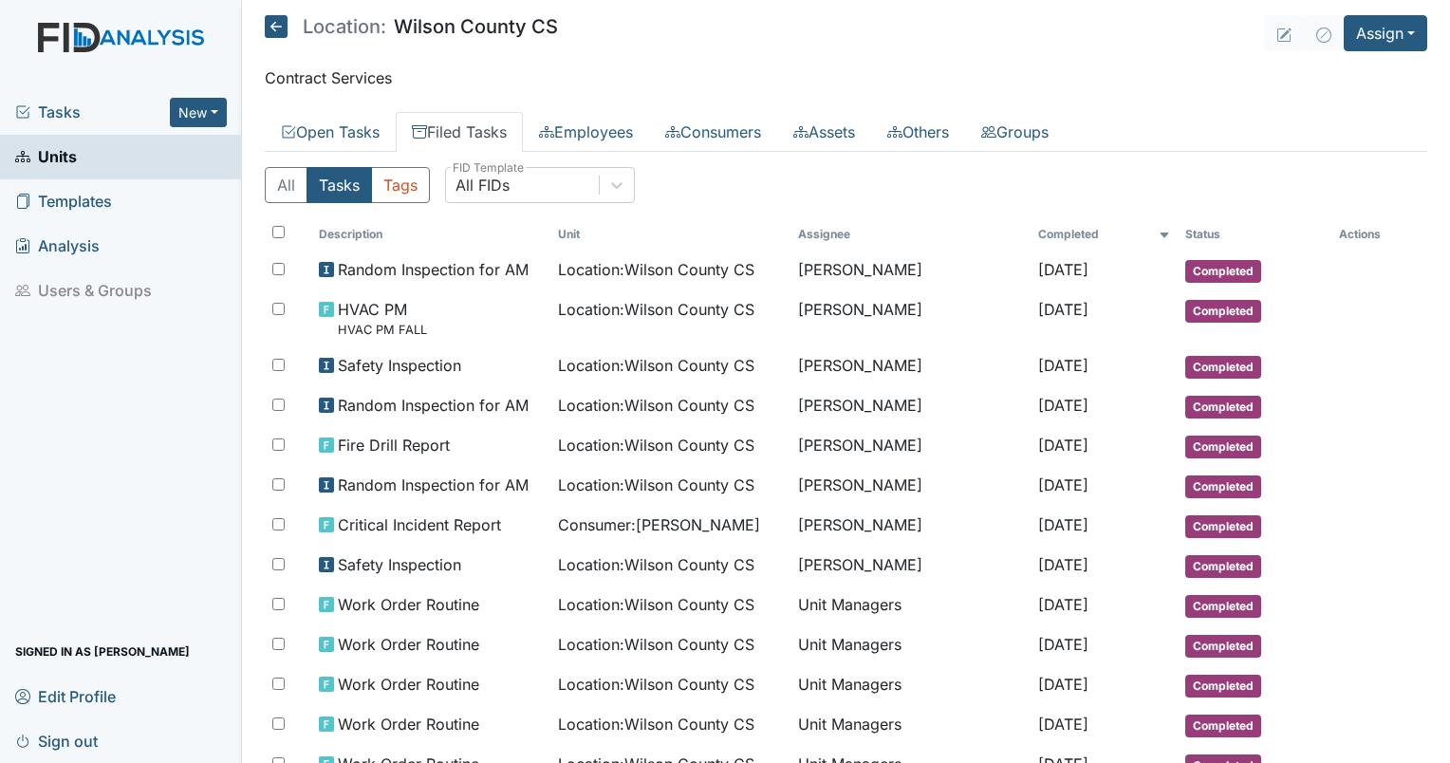
click at [61, 103] on span "Tasks" at bounding box center [92, 112] width 155 height 23
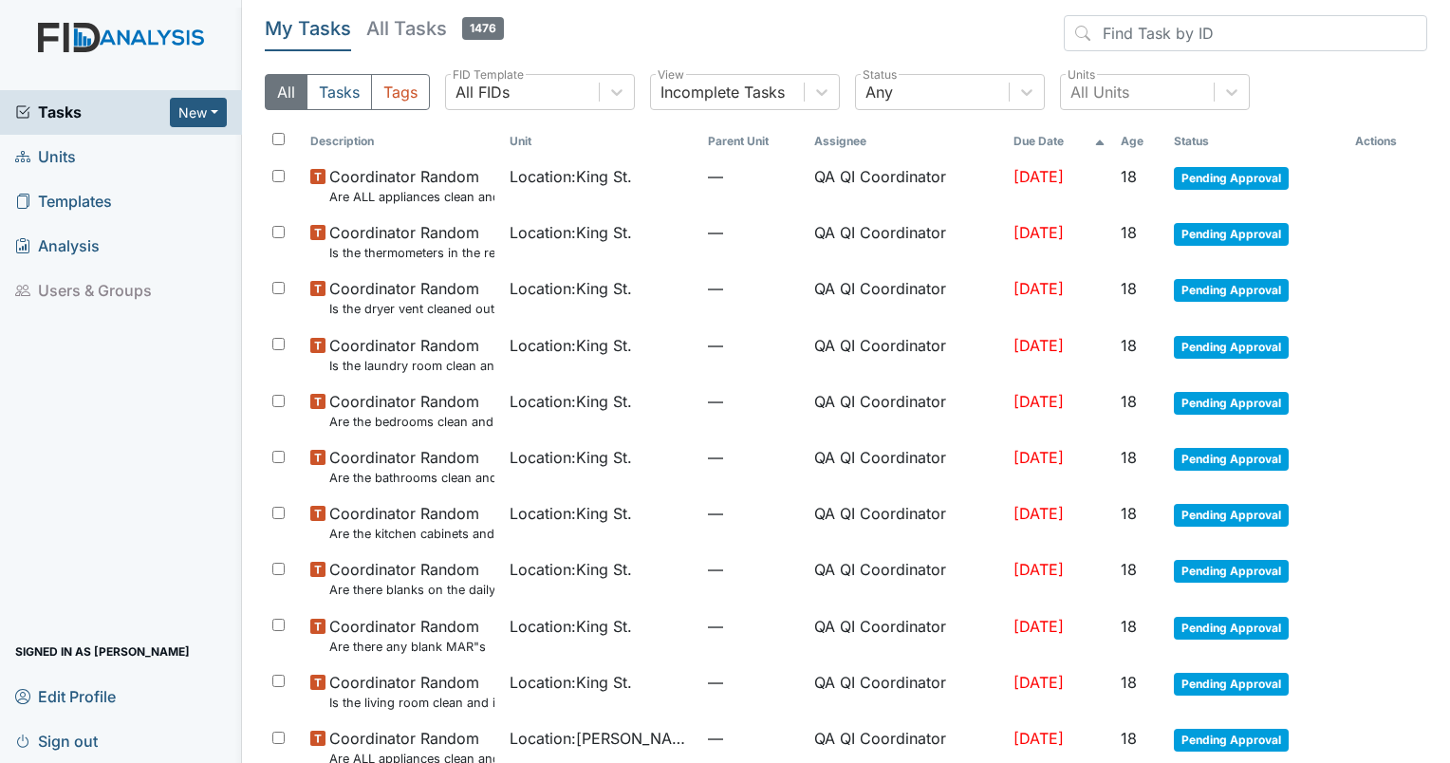
click at [1134, 144] on th "Age" at bounding box center [1139, 141] width 53 height 32
click at [1118, 140] on th "Age" at bounding box center [1131, 141] width 69 height 32
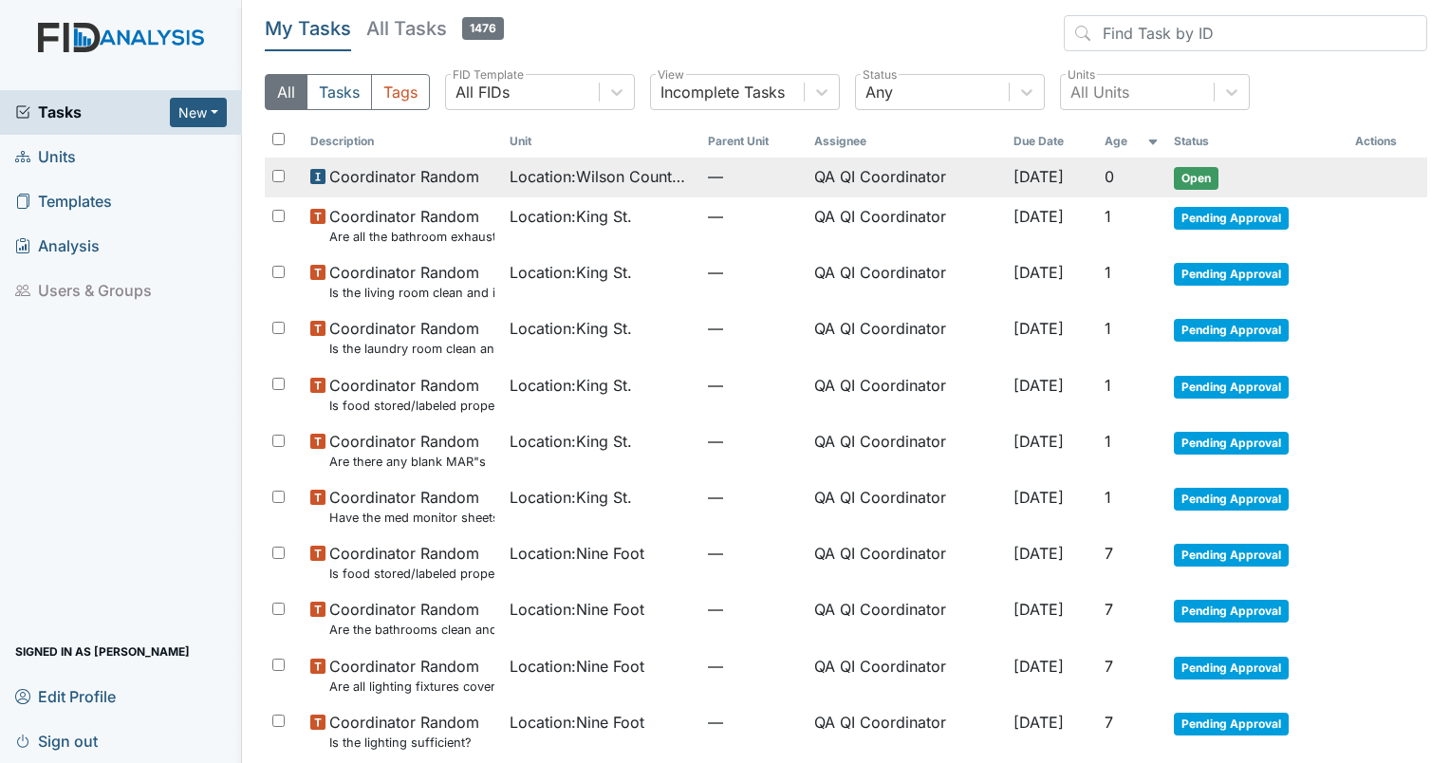
click at [565, 182] on span "Location : [GEOGRAPHIC_DATA]" at bounding box center [602, 176] width 184 height 23
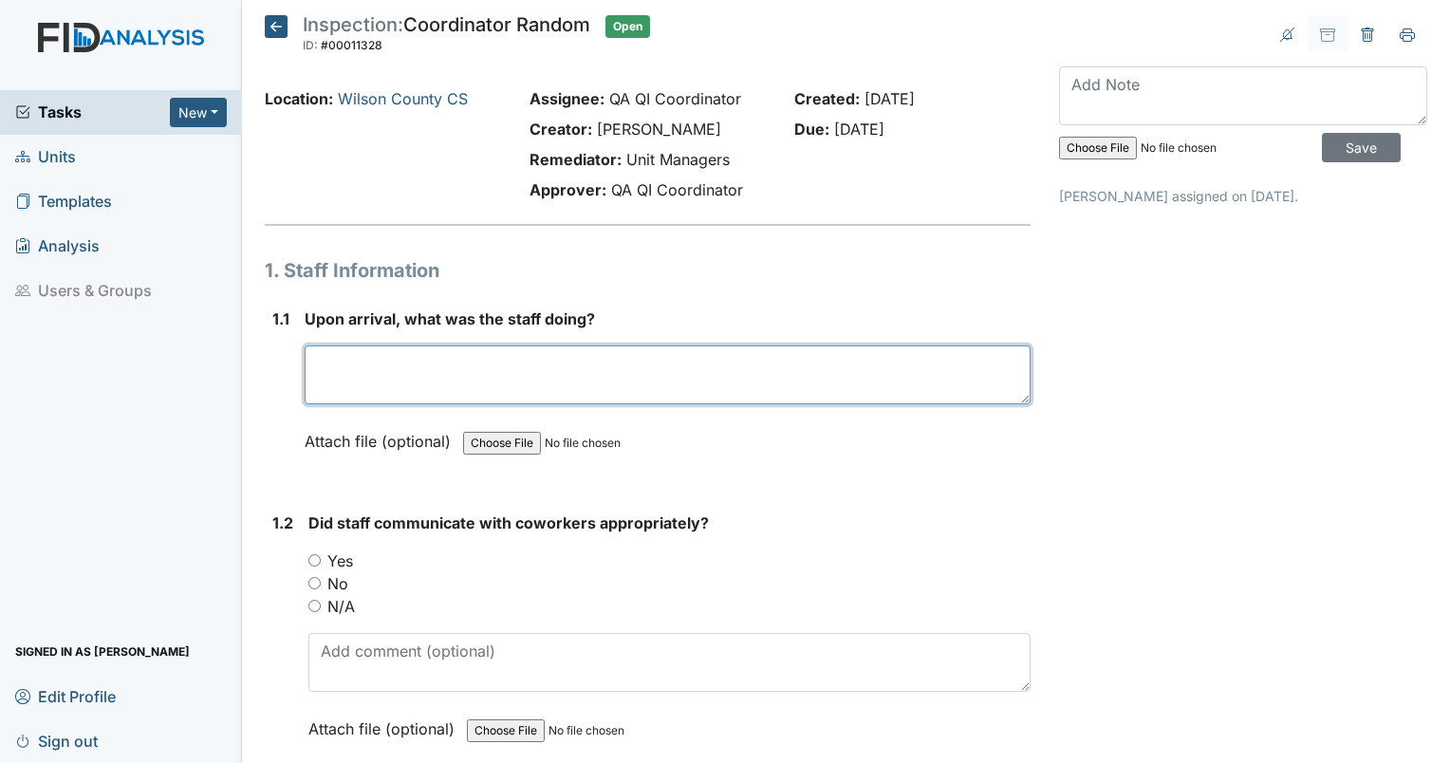
click at [367, 370] on textarea at bounding box center [668, 374] width 726 height 59
type textarea "Staff was in the home with residents. All residents were happy and engaged in i…"
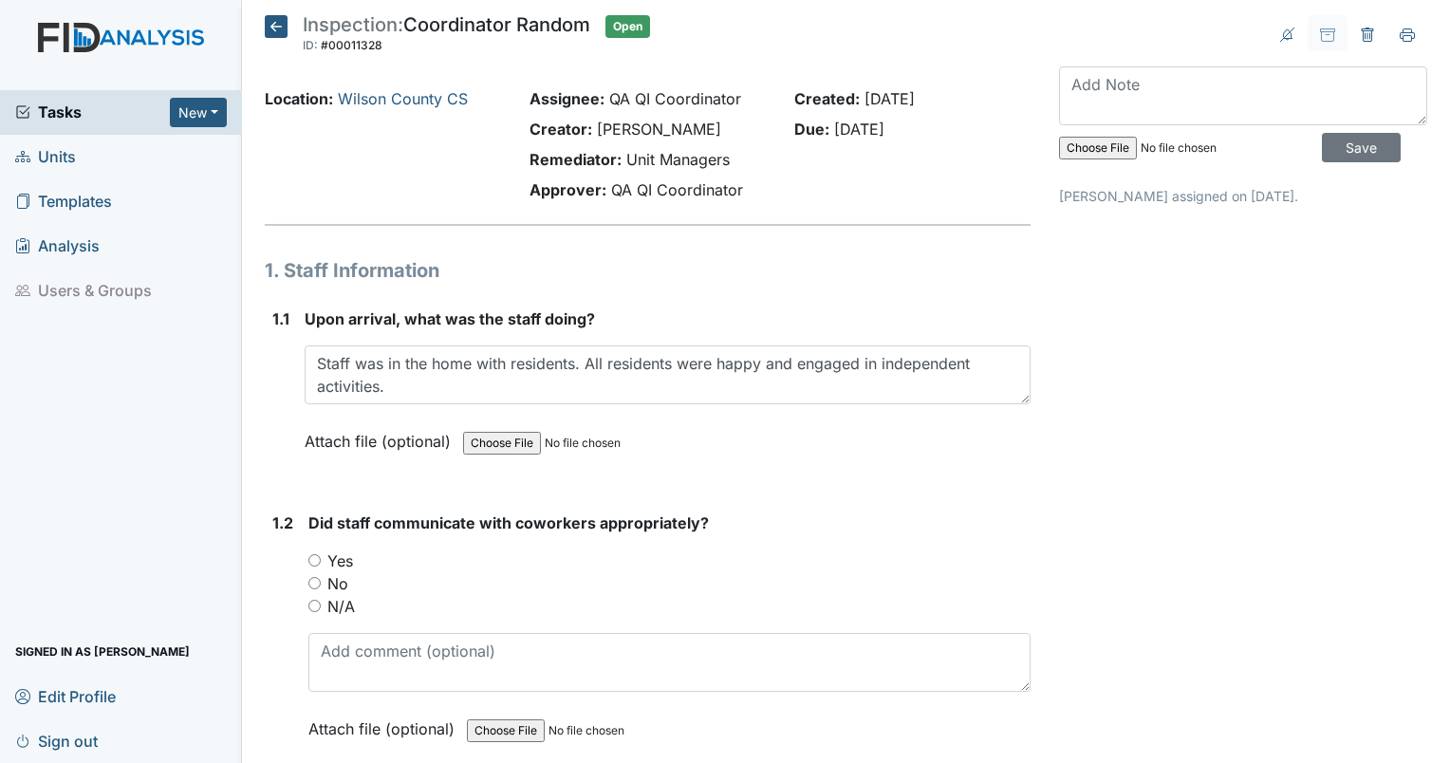
click at [315, 559] on input "Yes" at bounding box center [314, 560] width 12 height 12
radio input "true"
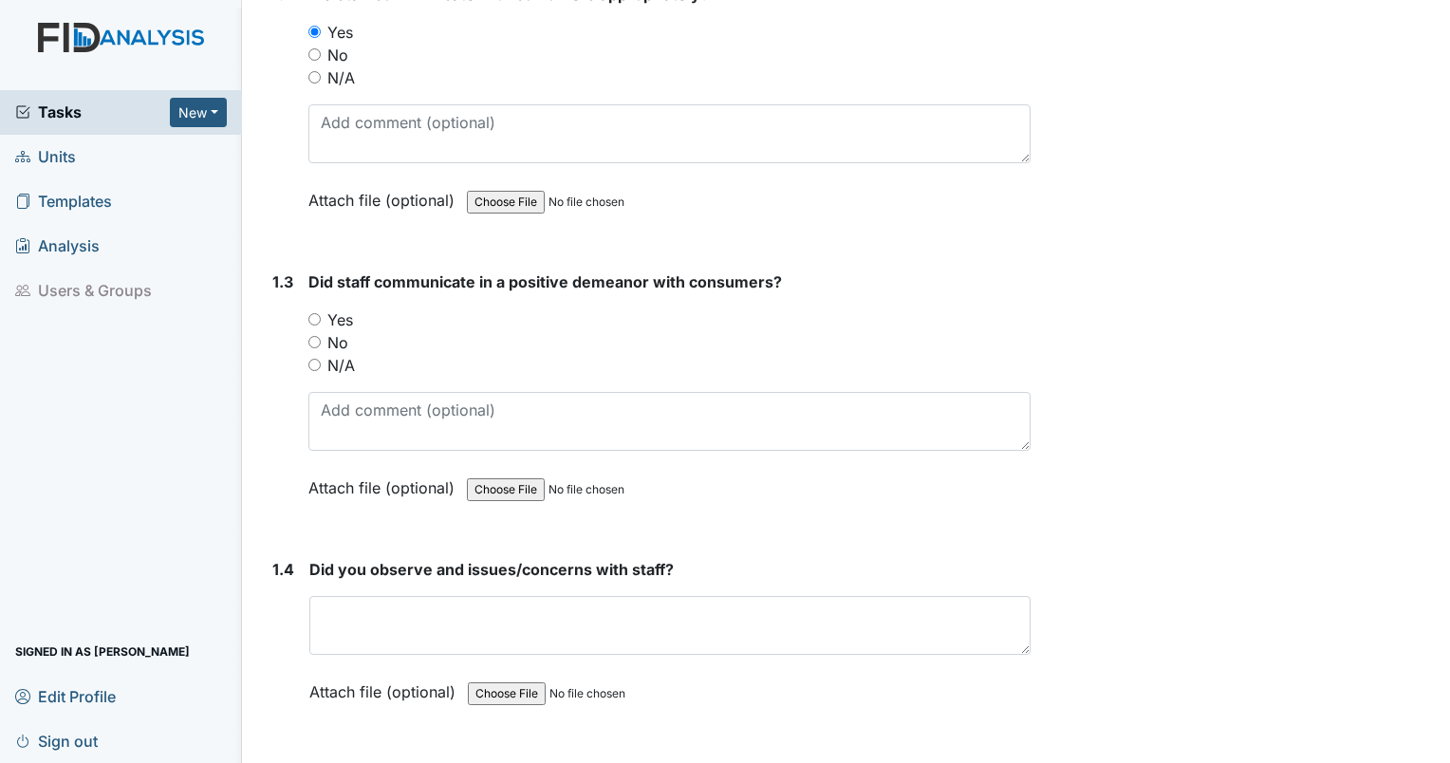
scroll to position [546, 0]
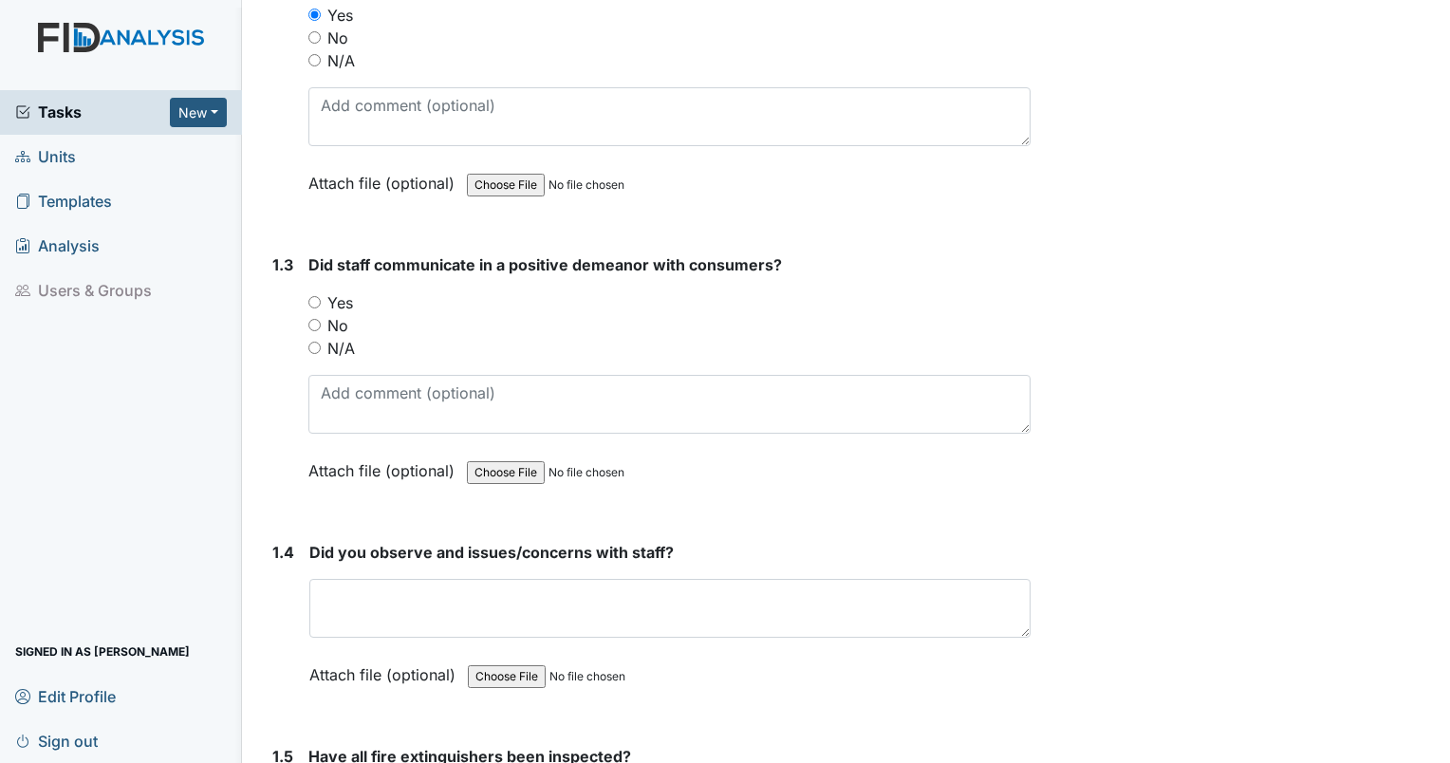
click at [315, 300] on input "Yes" at bounding box center [314, 302] width 12 height 12
radio input "true"
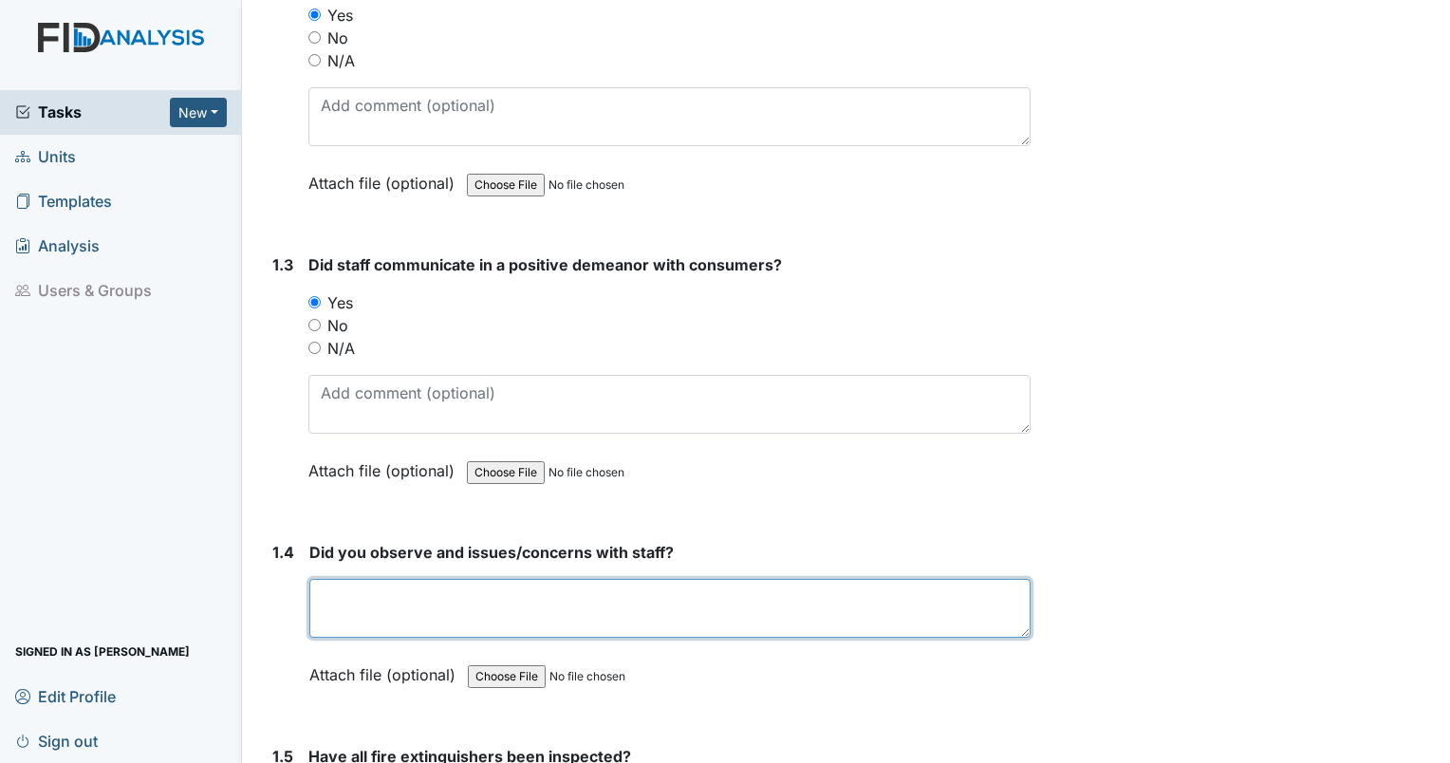
click at [372, 598] on textarea at bounding box center [669, 608] width 721 height 59
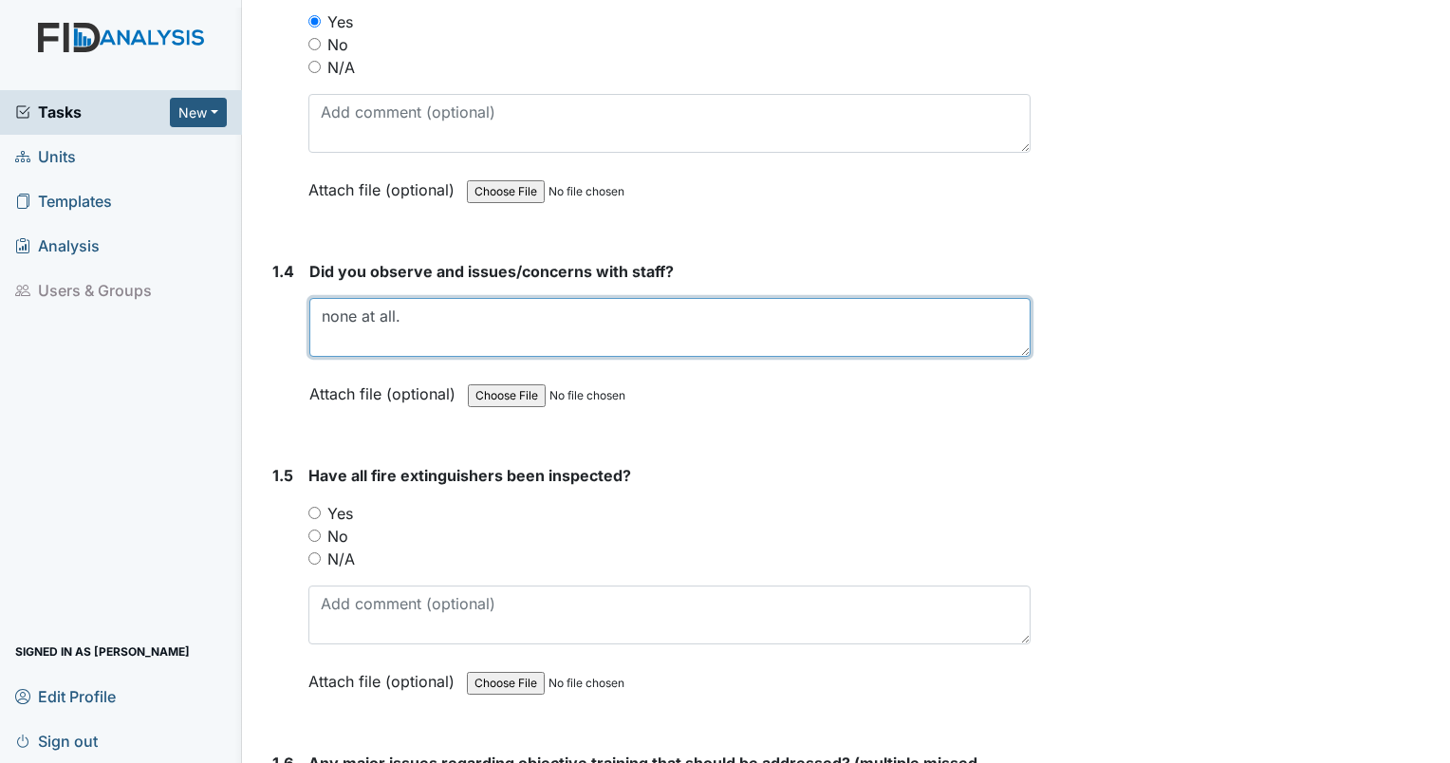
scroll to position [926, 0]
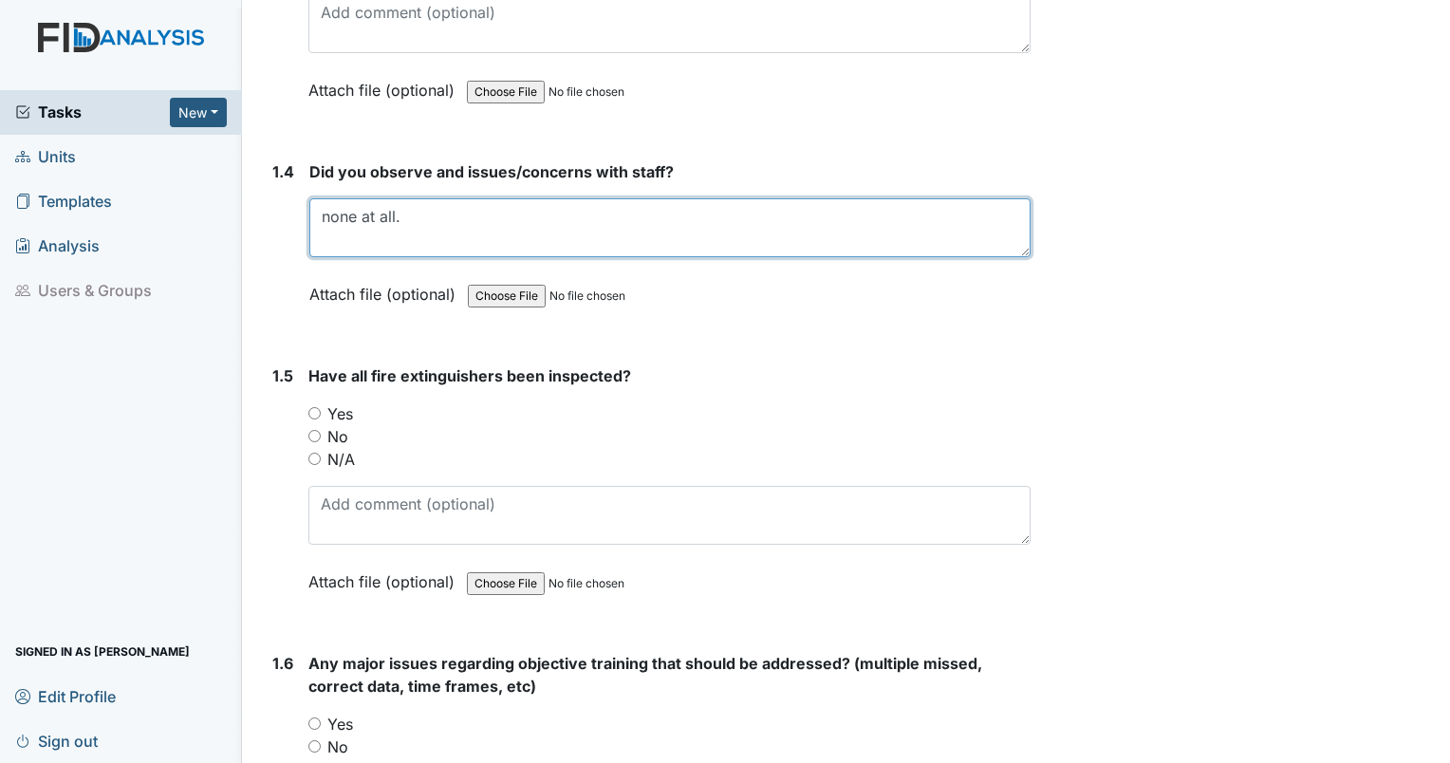
type textarea "none at all."
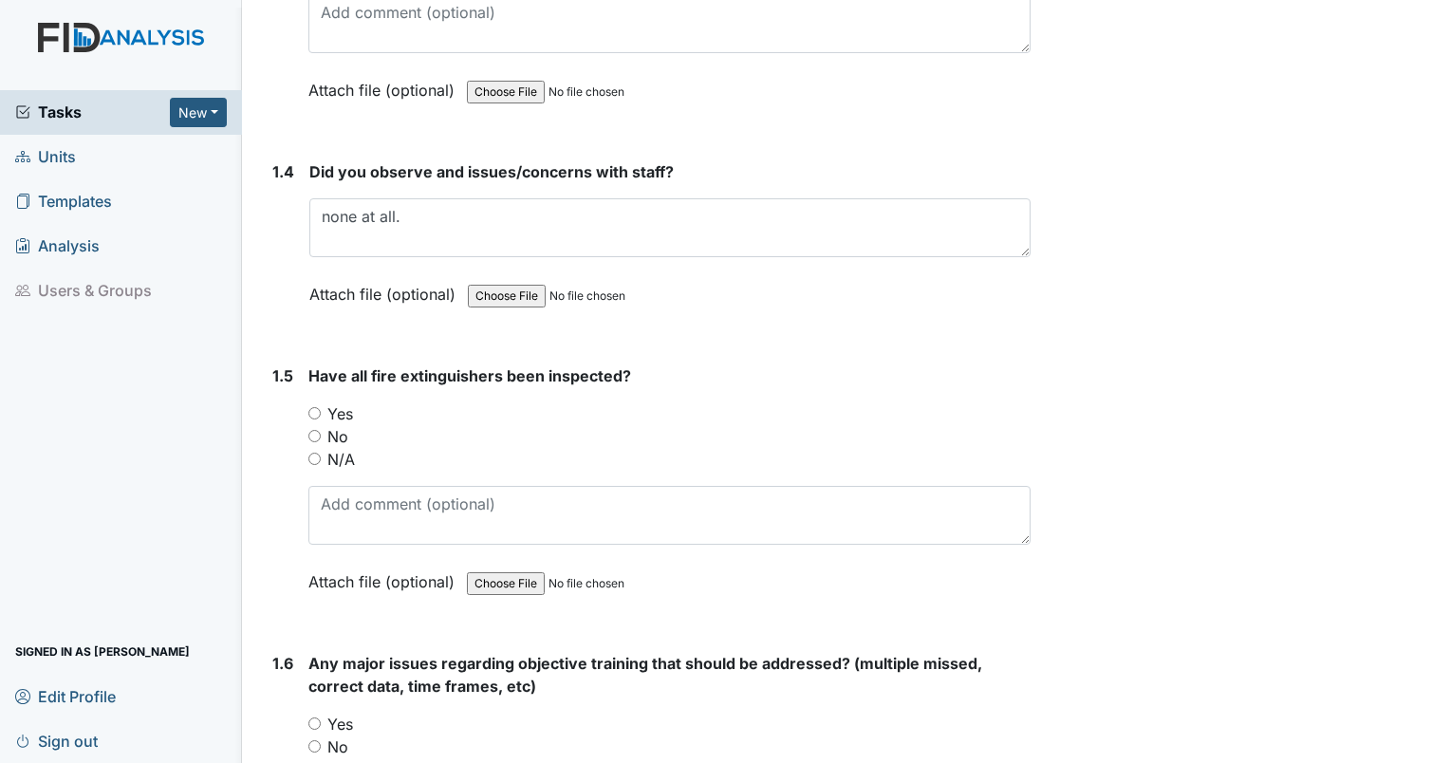
click at [311, 411] on input "Yes" at bounding box center [314, 413] width 12 height 12
radio input "true"
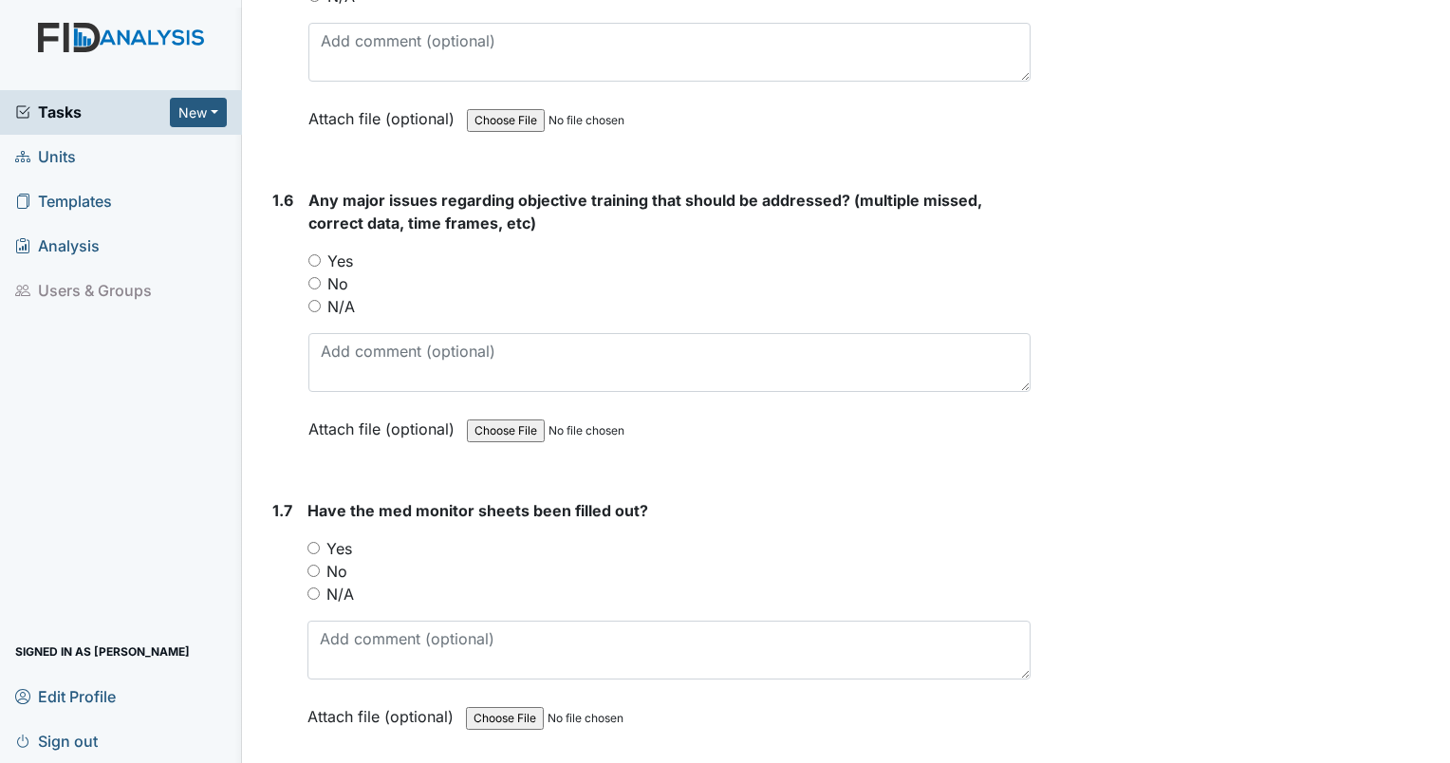
scroll to position [1405, 0]
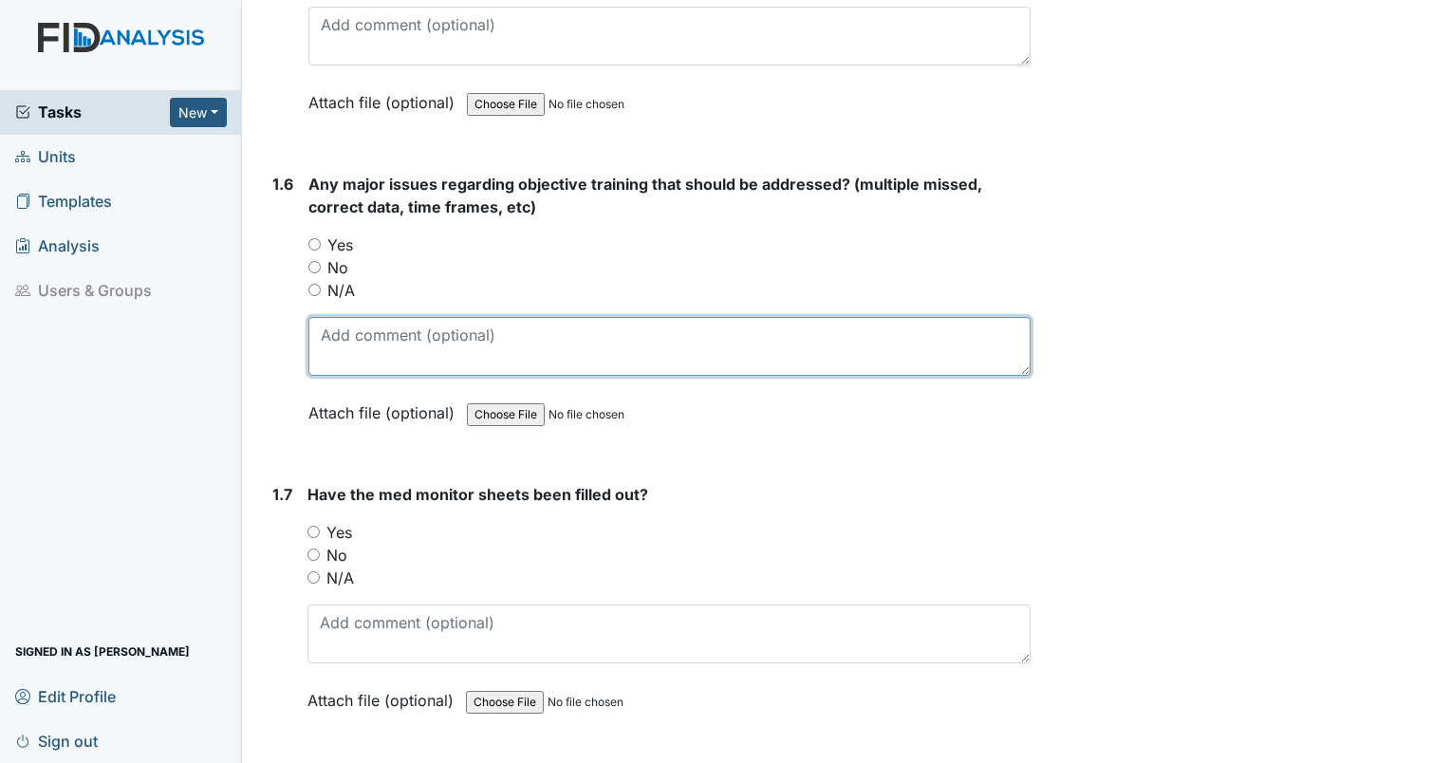
click at [381, 319] on textarea at bounding box center [669, 346] width 722 height 59
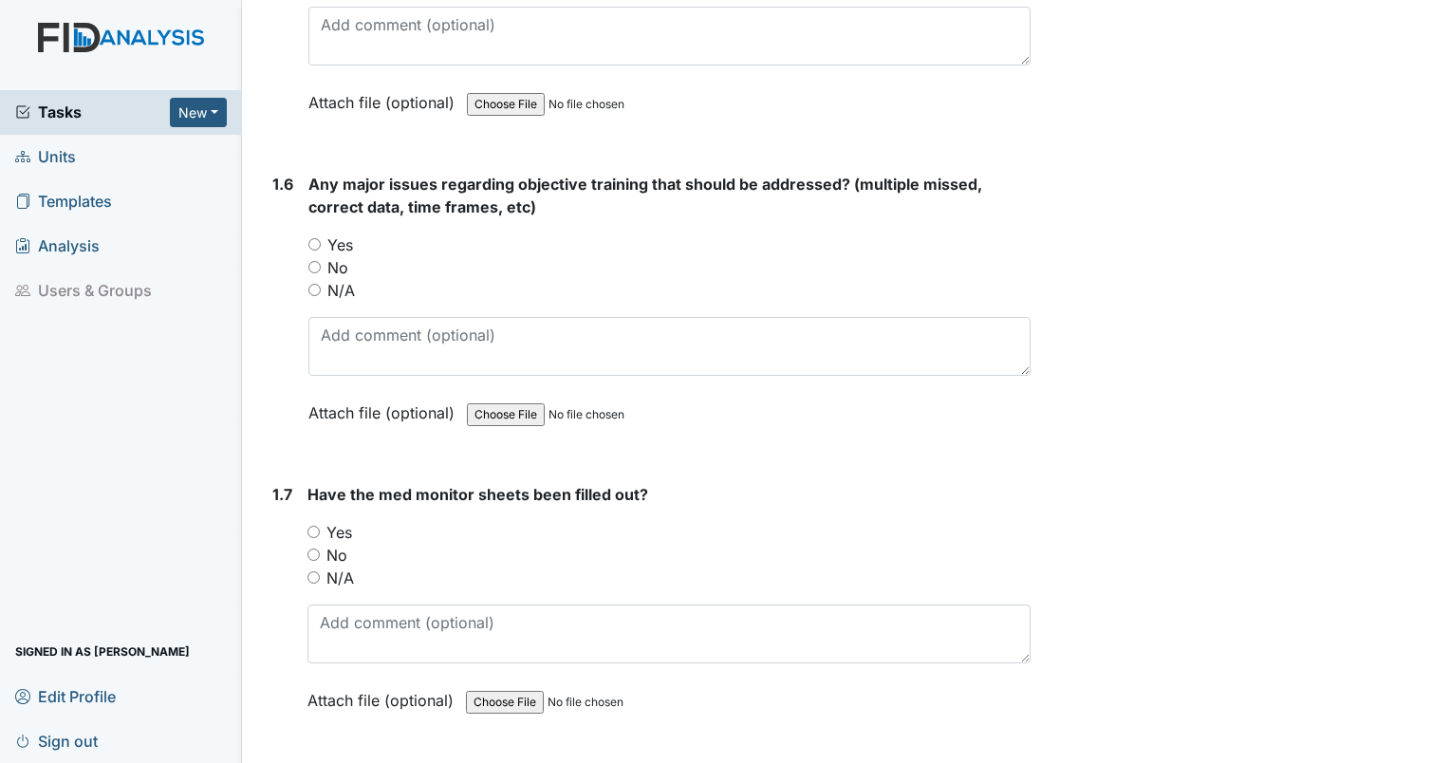
click at [309, 262] on input "No" at bounding box center [314, 267] width 12 height 12
radio input "true"
click at [311, 262] on input "No" at bounding box center [314, 267] width 12 height 12
radio input "true"
click at [309, 528] on input "Yes" at bounding box center [313, 532] width 12 height 12
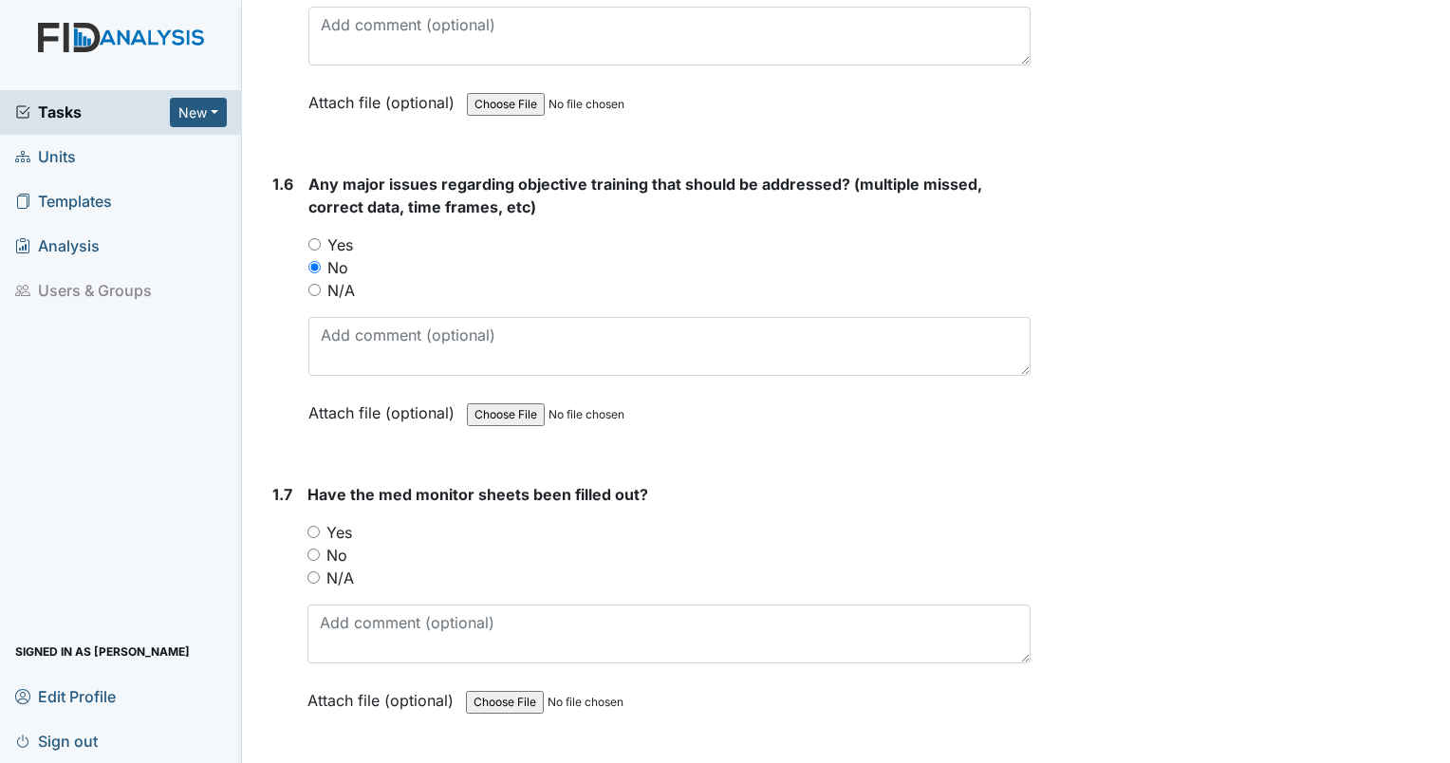
radio input "true"
click at [311, 571] on input "N/A" at bounding box center [313, 577] width 12 height 12
radio input "true"
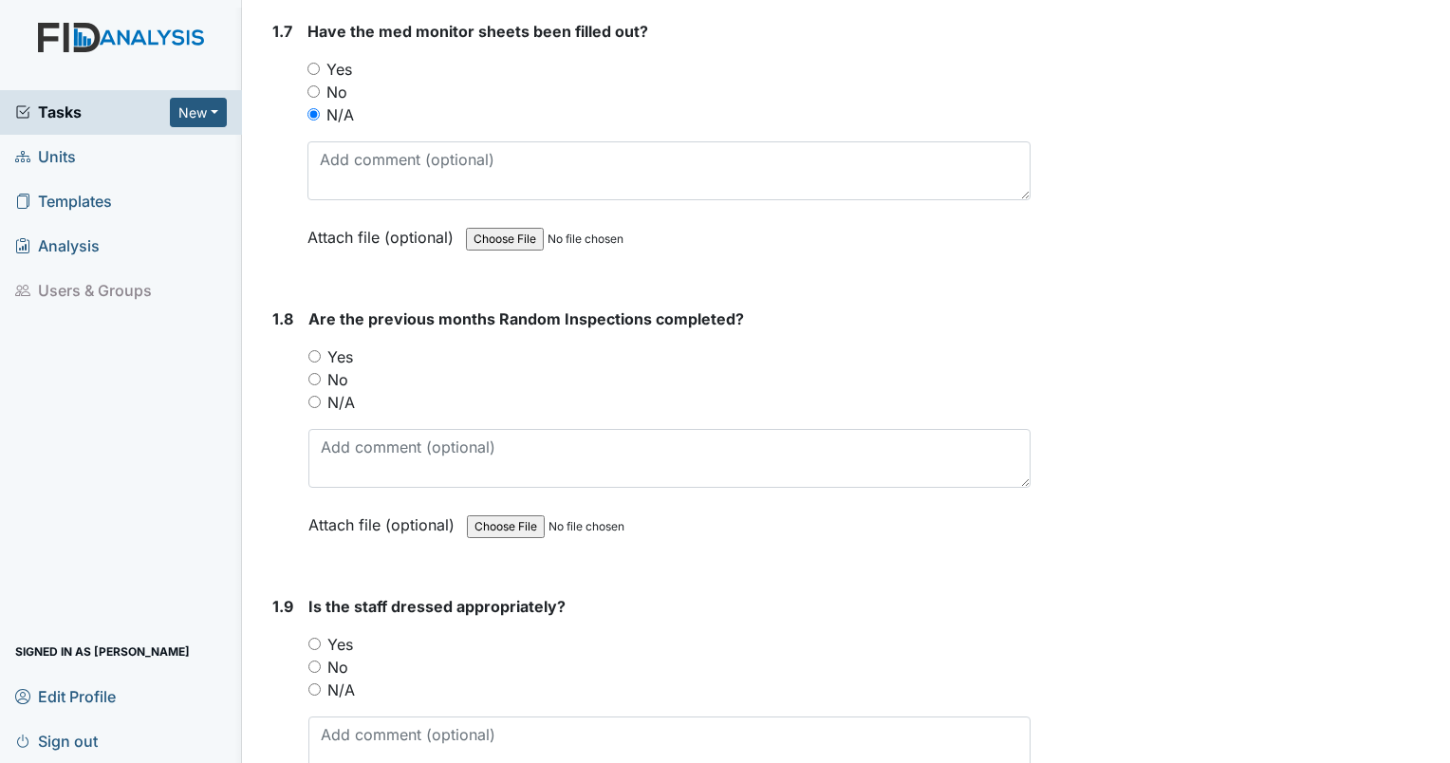
scroll to position [1902, 0]
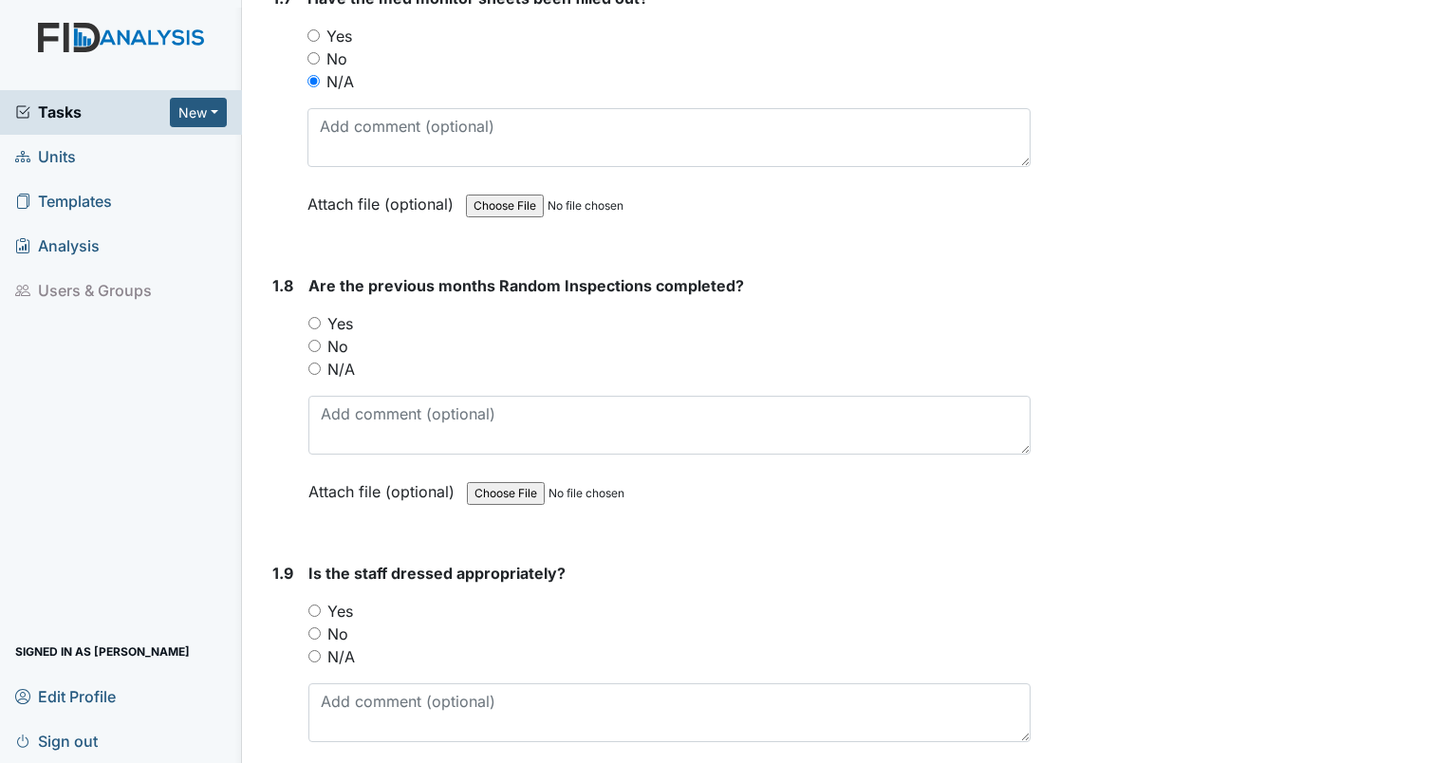
click at [314, 323] on div "Yes" at bounding box center [669, 323] width 722 height 23
click at [315, 317] on input "Yes" at bounding box center [314, 323] width 12 height 12
radio input "true"
click at [314, 604] on input "Yes" at bounding box center [314, 610] width 12 height 12
radio input "true"
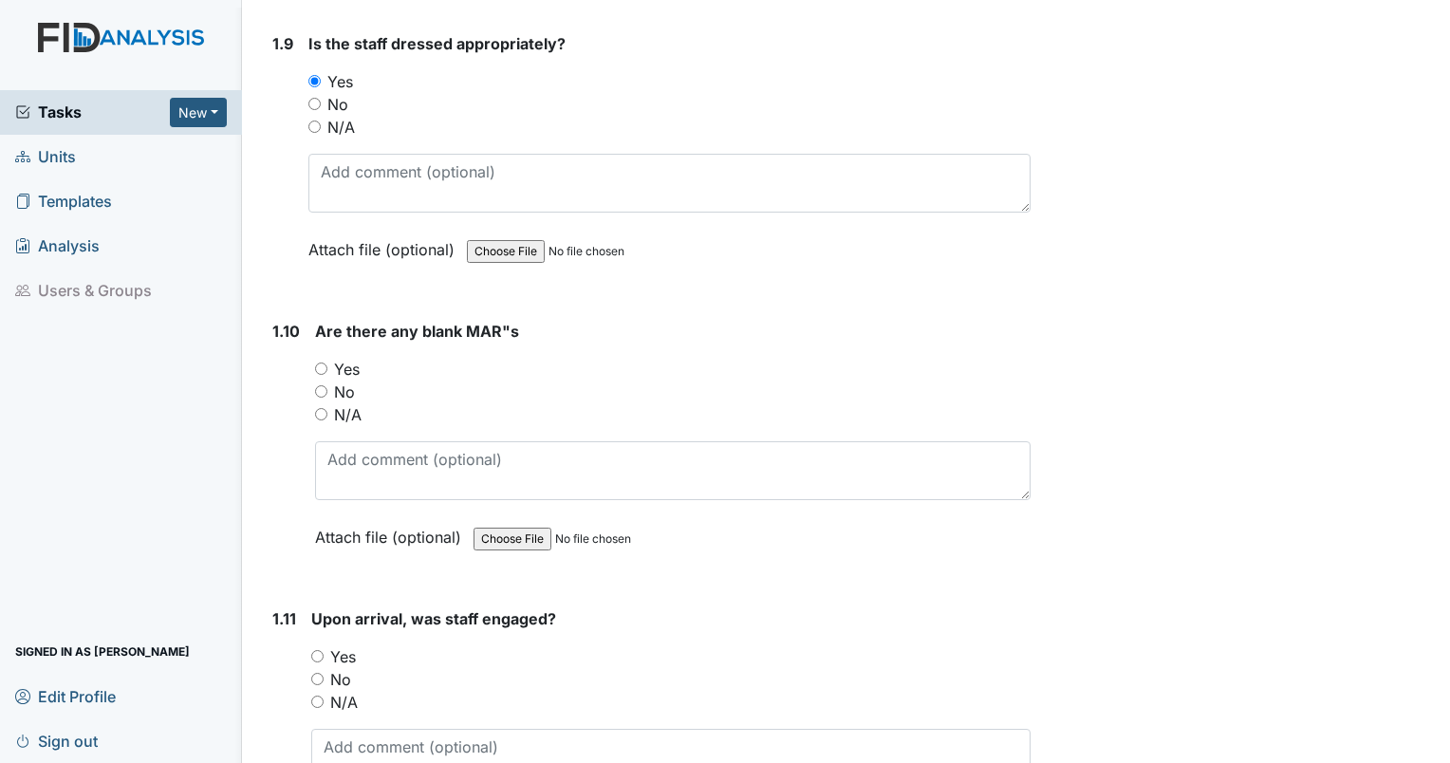
scroll to position [2514, 0]
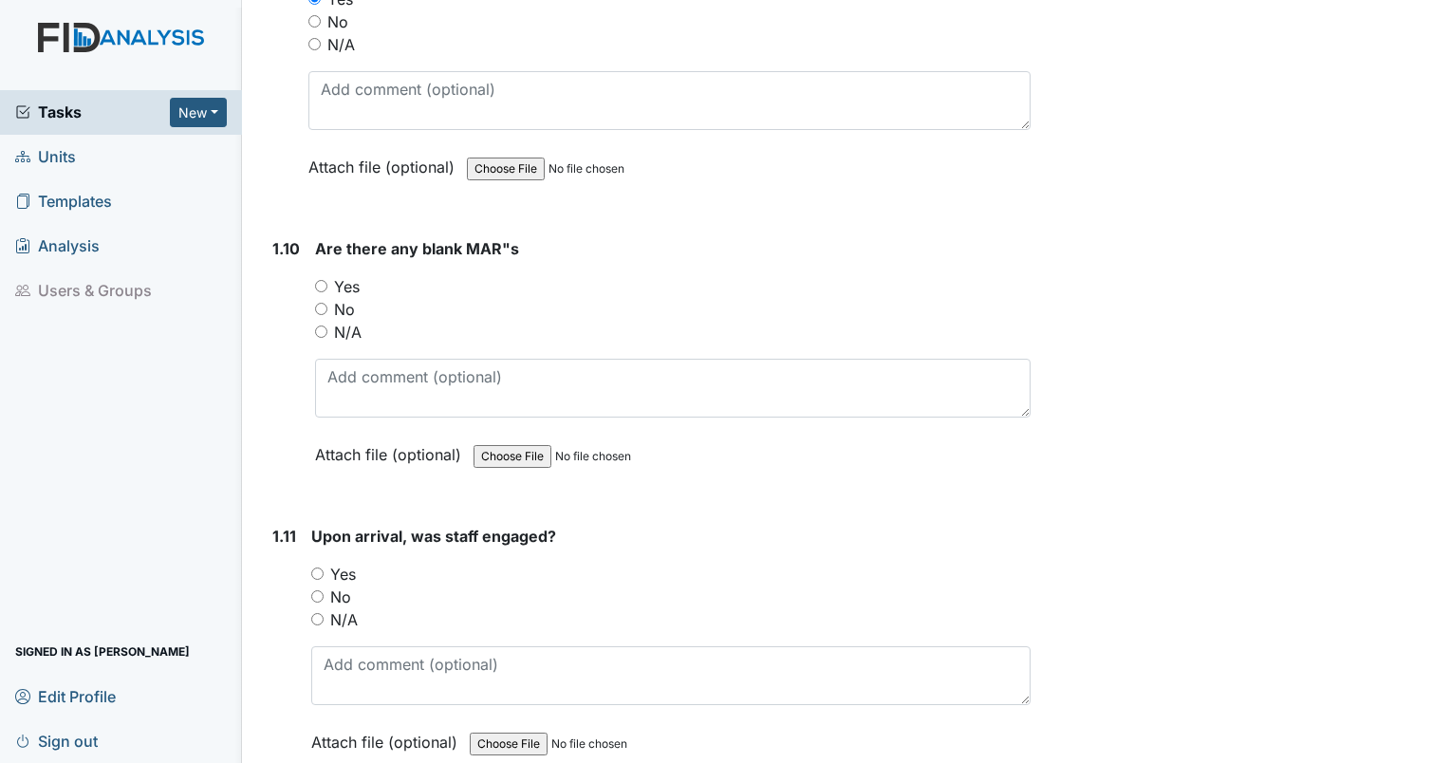
click at [320, 303] on input "No" at bounding box center [321, 309] width 12 height 12
radio input "true"
click at [321, 567] on input "Yes" at bounding box center [317, 573] width 12 height 12
radio input "true"
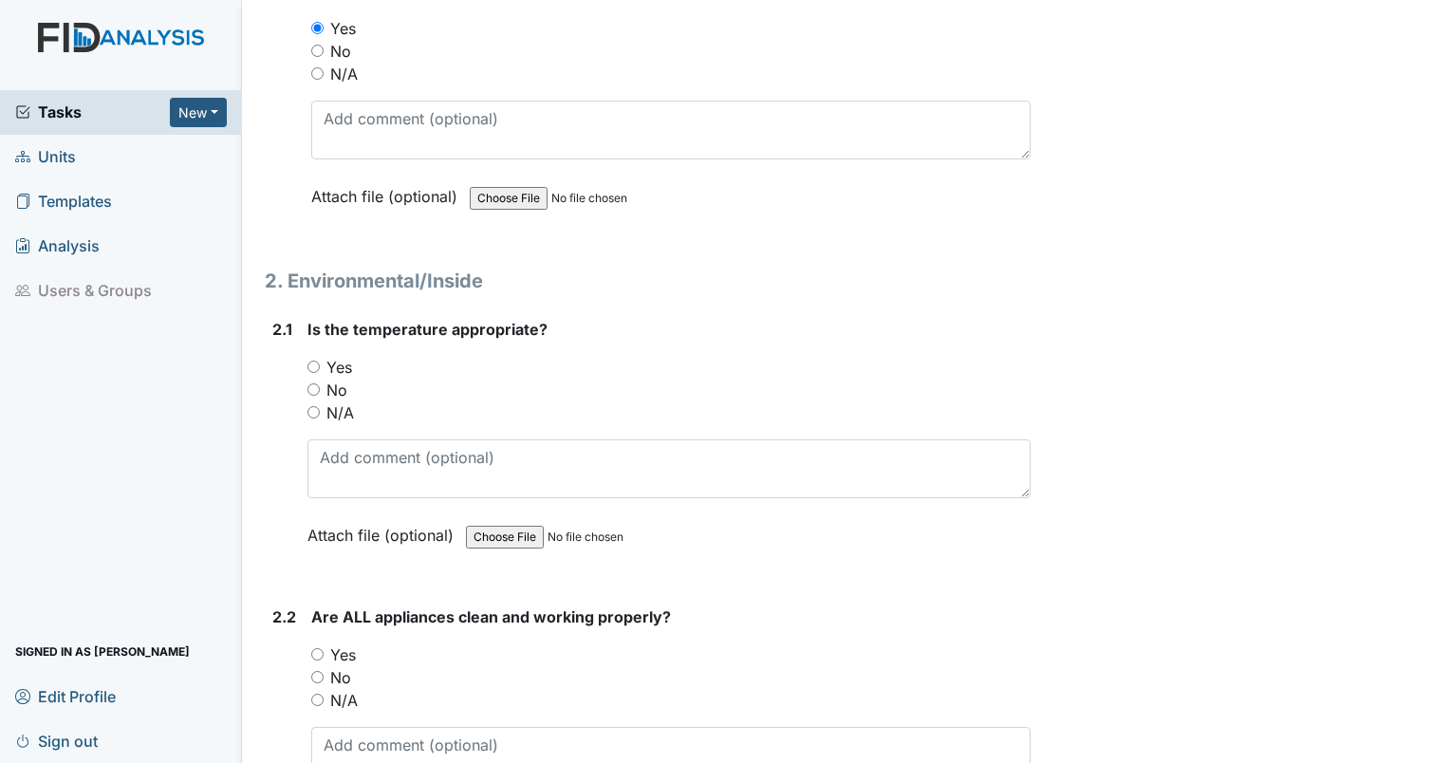
scroll to position [3026, 0]
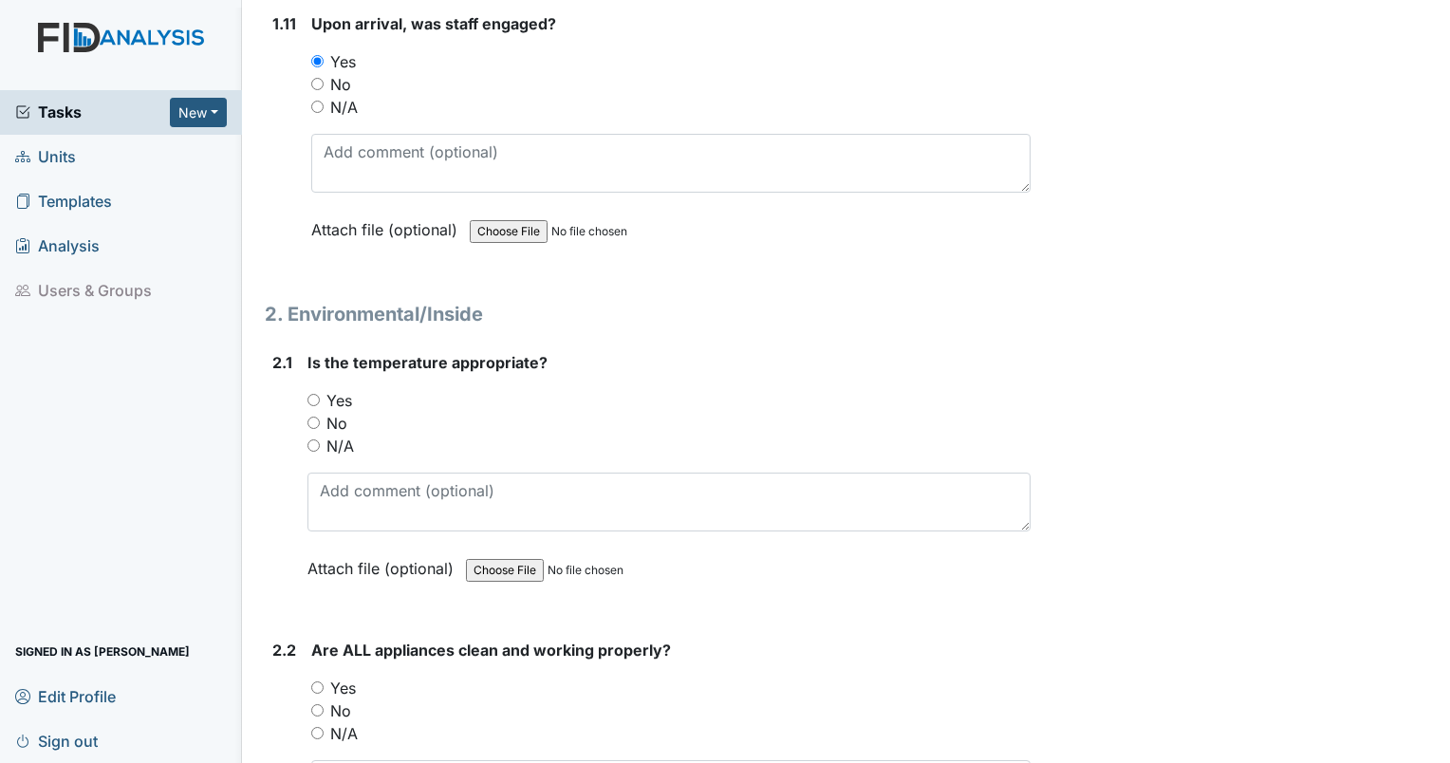
click at [313, 394] on input "Yes" at bounding box center [313, 400] width 12 height 12
radio input "true"
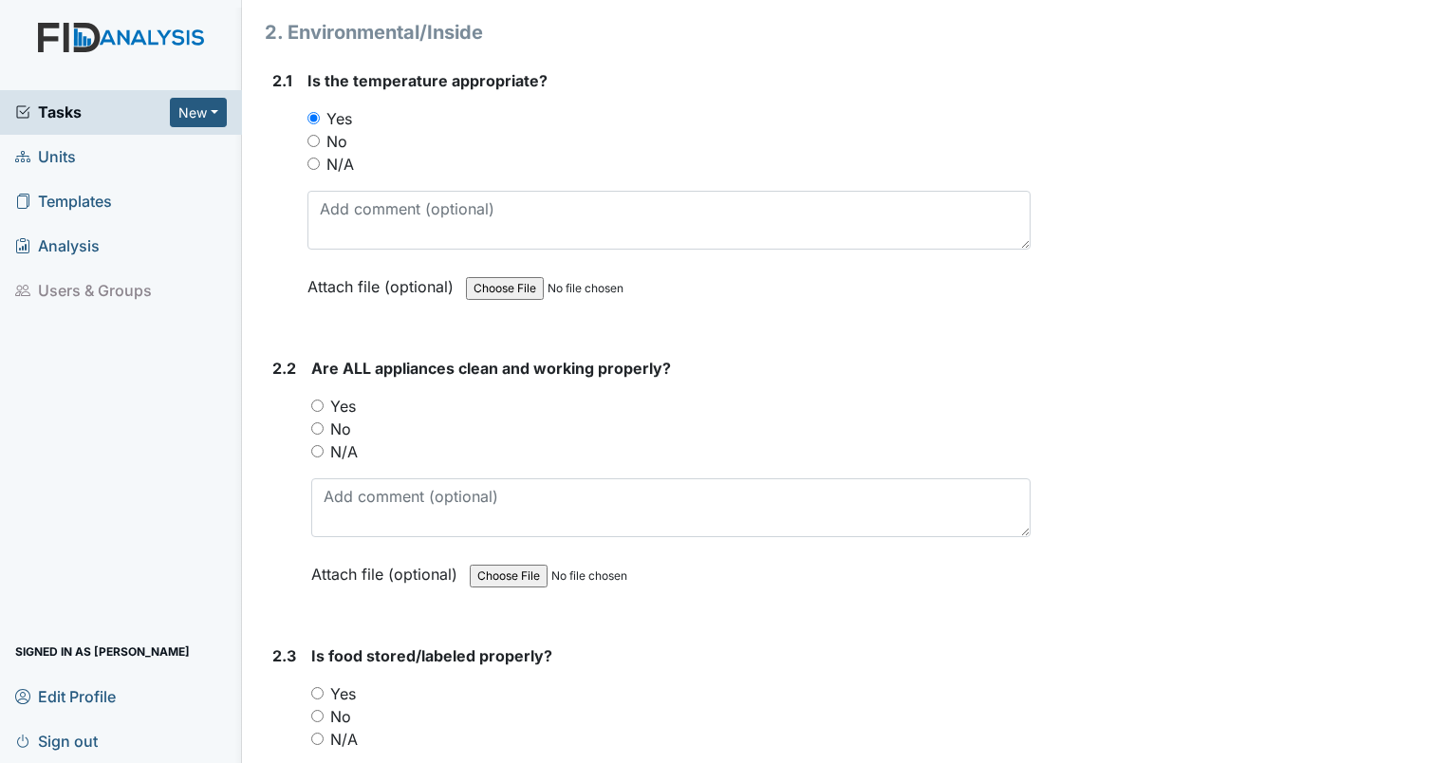
scroll to position [3391, 0]
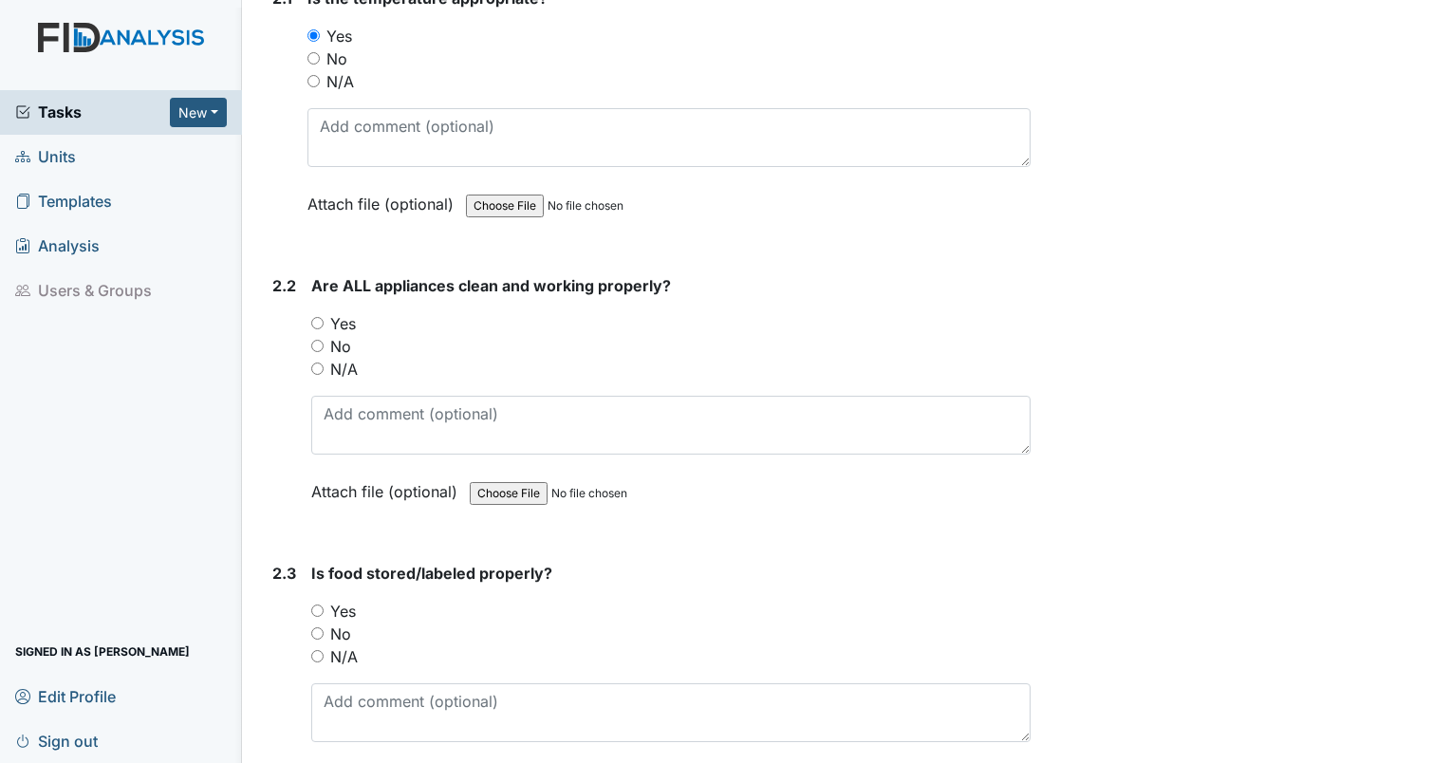
click at [322, 340] on input "No" at bounding box center [317, 346] width 12 height 12
radio input "true"
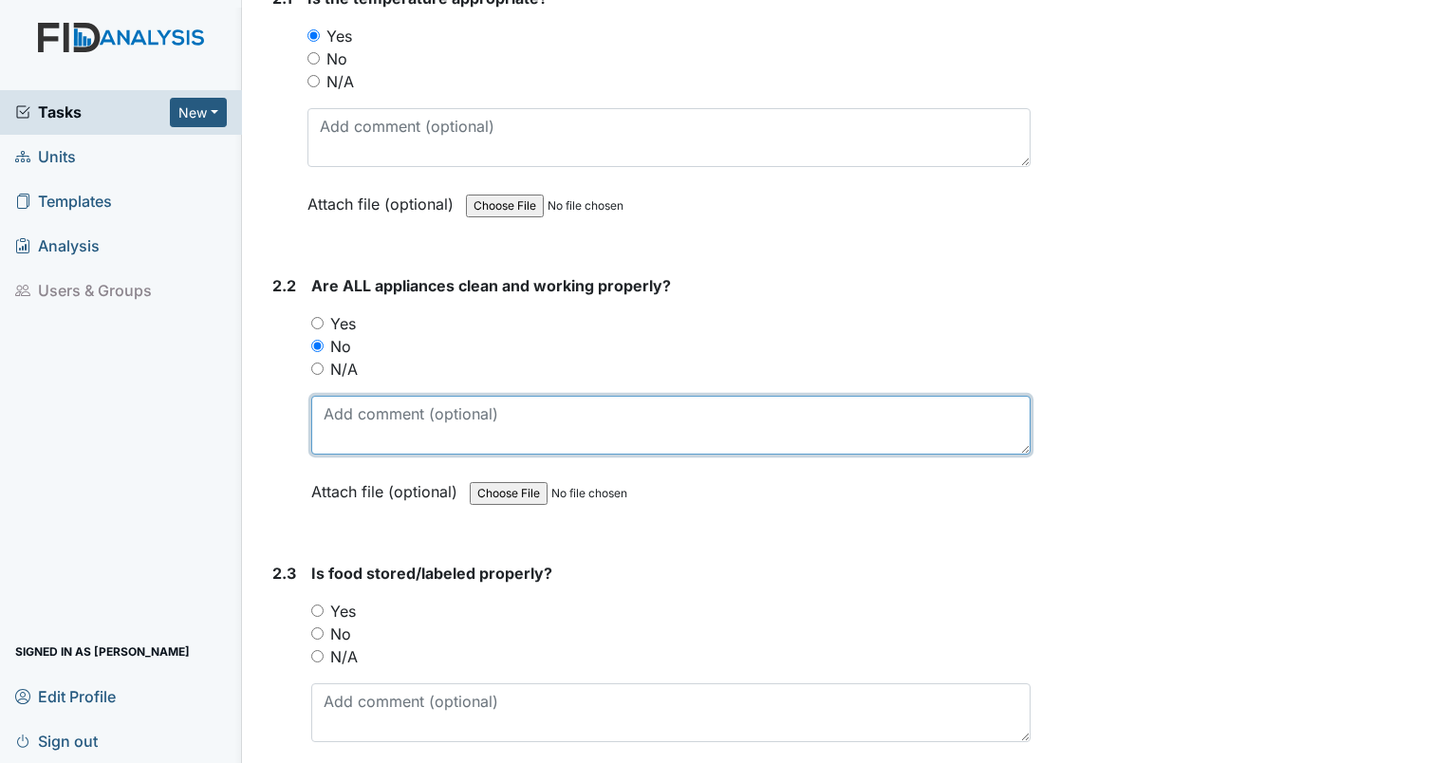
click at [345, 403] on textarea at bounding box center [670, 425] width 719 height 59
type textarea "rust in top of microwave. consider replacing."
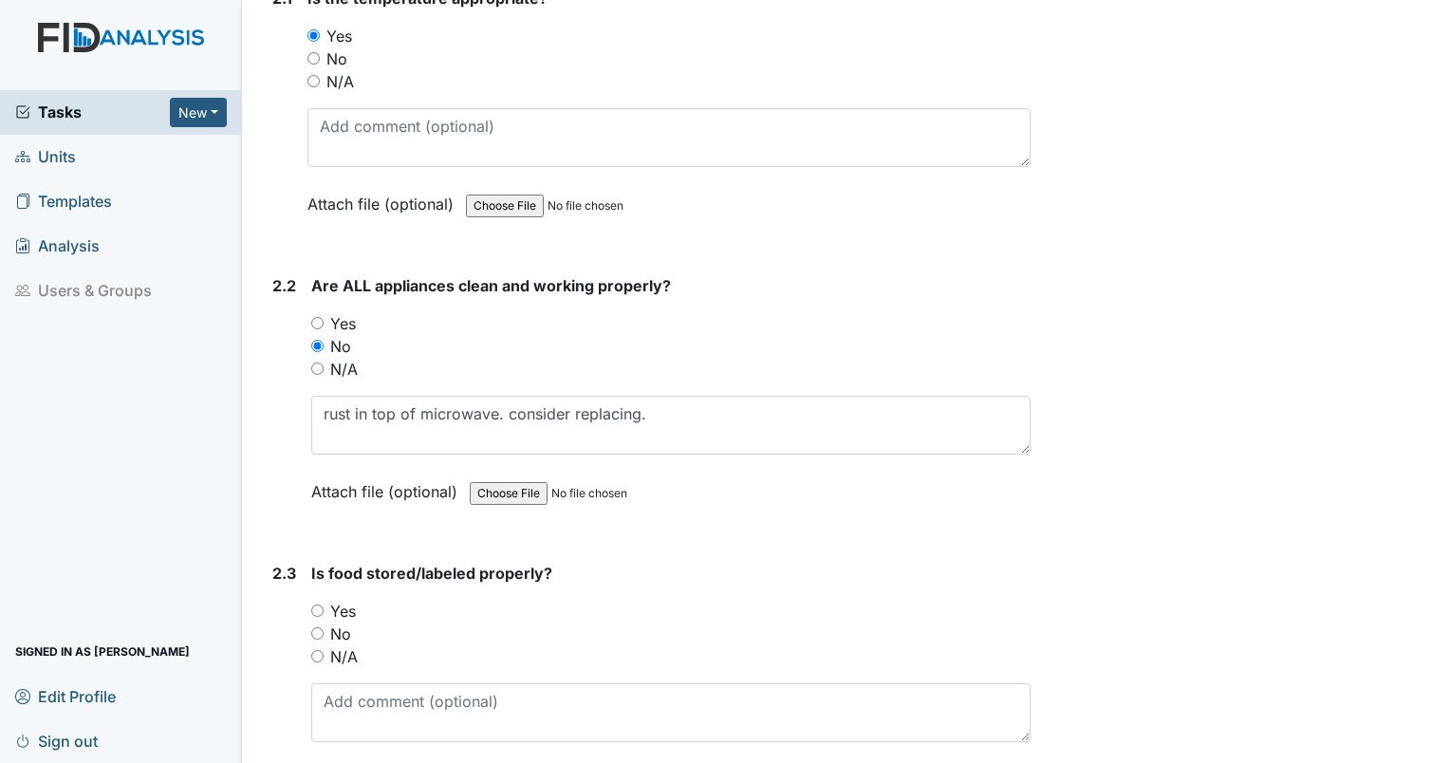
click at [312, 604] on input "Yes" at bounding box center [317, 610] width 12 height 12
radio input "true"
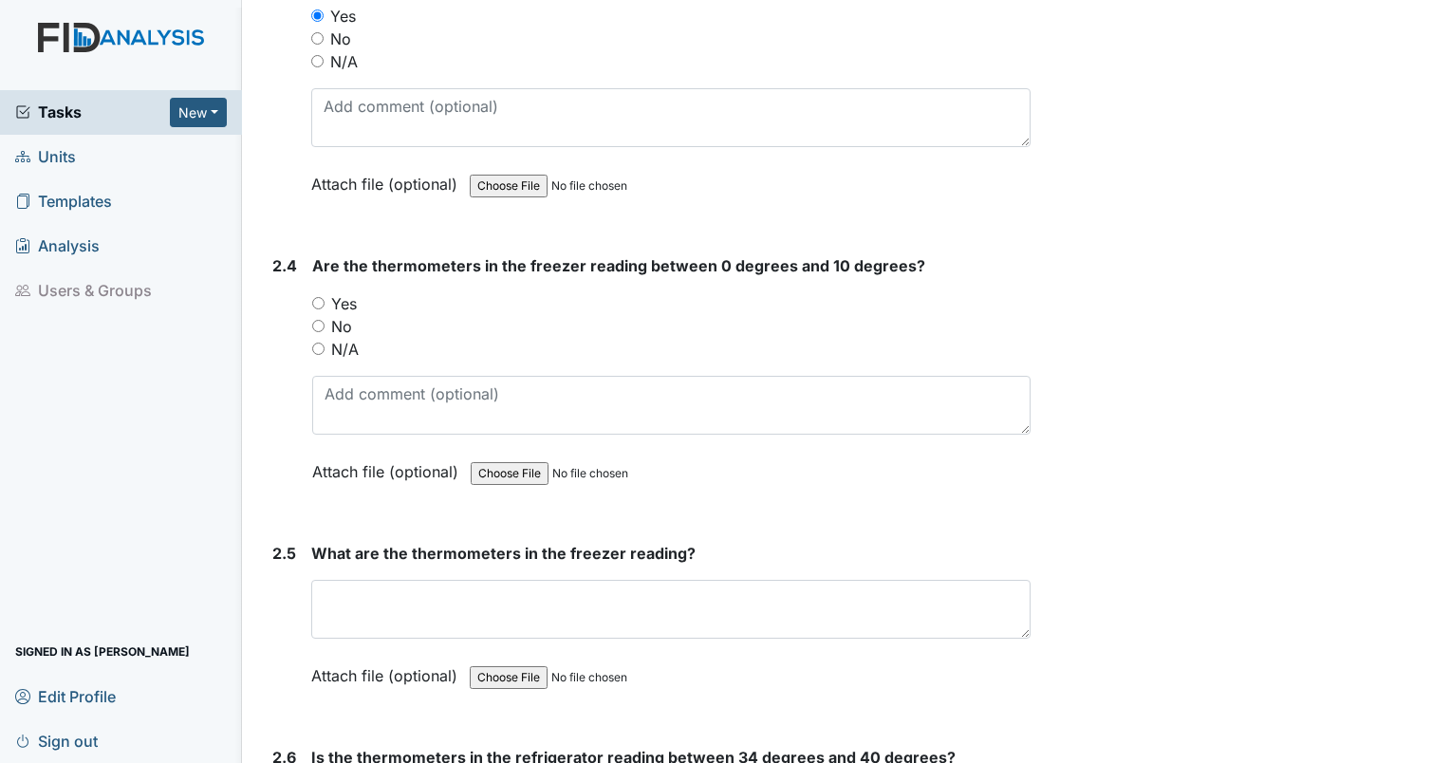
scroll to position [3969, 0]
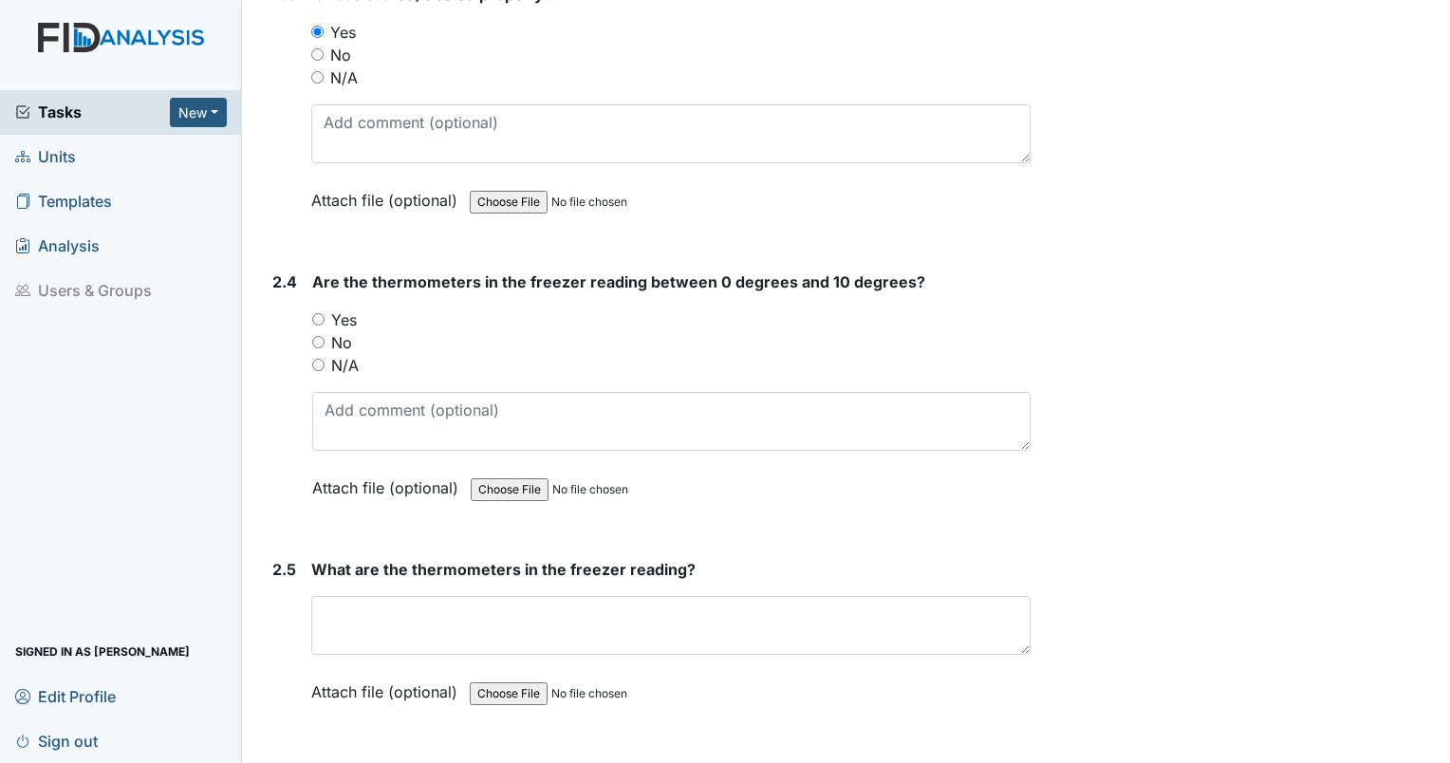
click at [311, 307] on div "2.4 Are the thermometers in the freezer reading between 0 degrees and 10 degree…" at bounding box center [648, 398] width 766 height 257
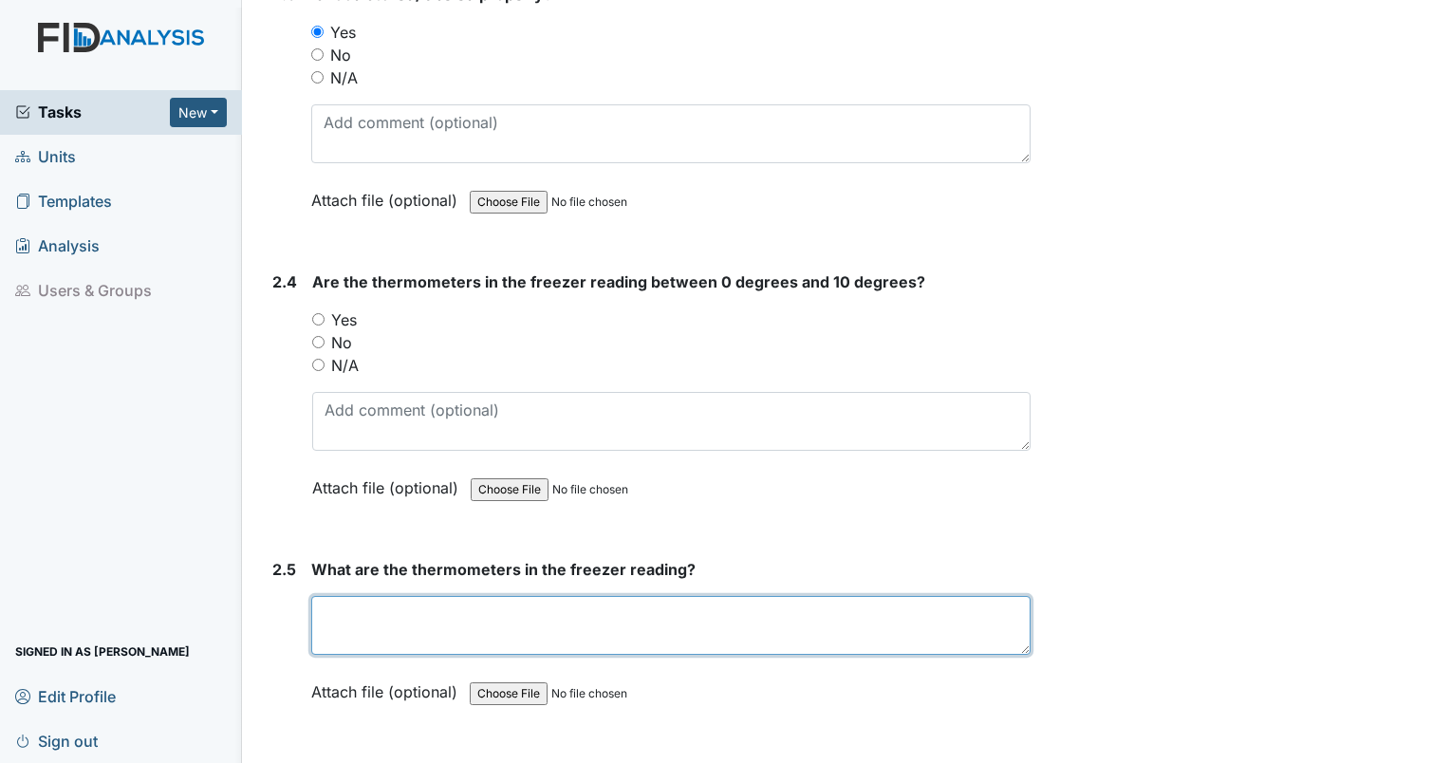
click at [375, 624] on textarea at bounding box center [670, 625] width 719 height 59
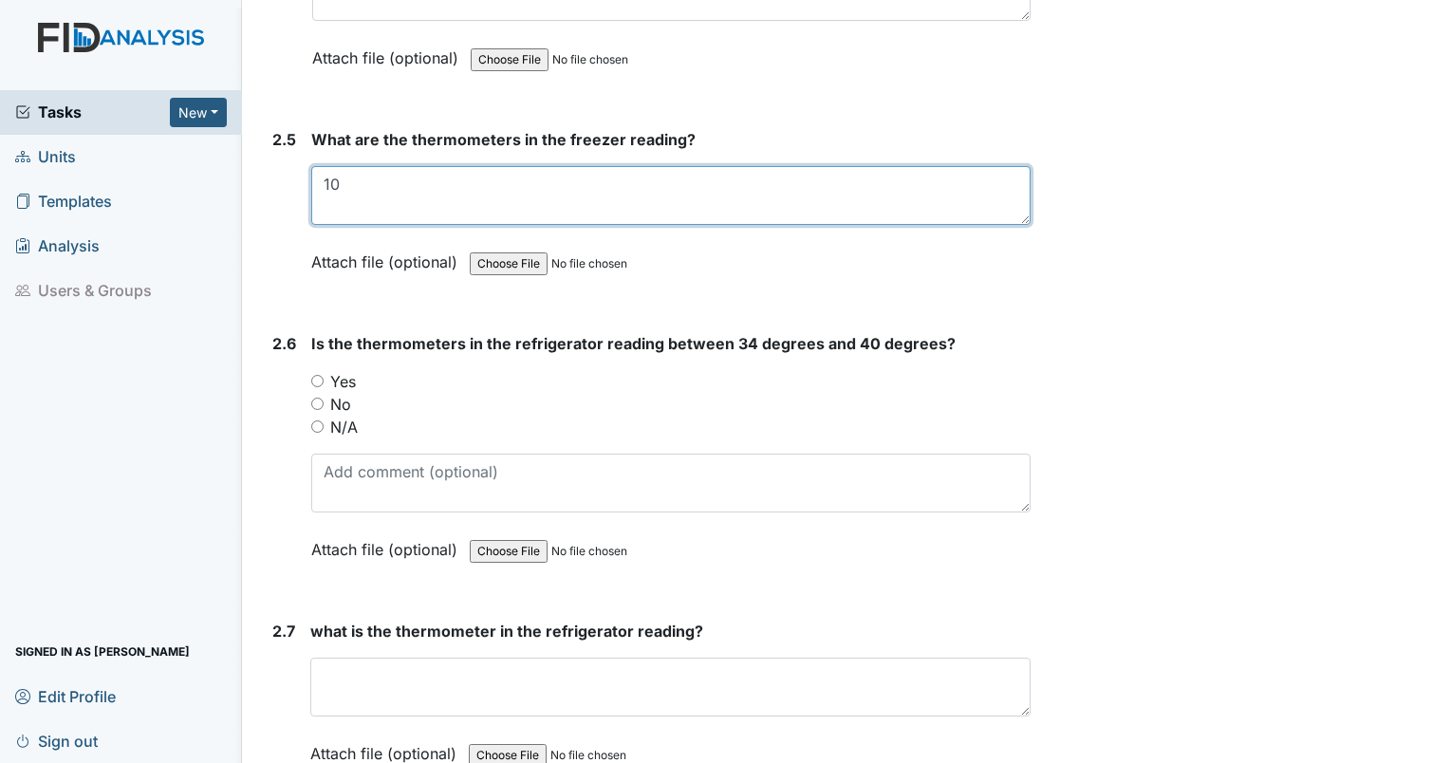
scroll to position [4483, 0]
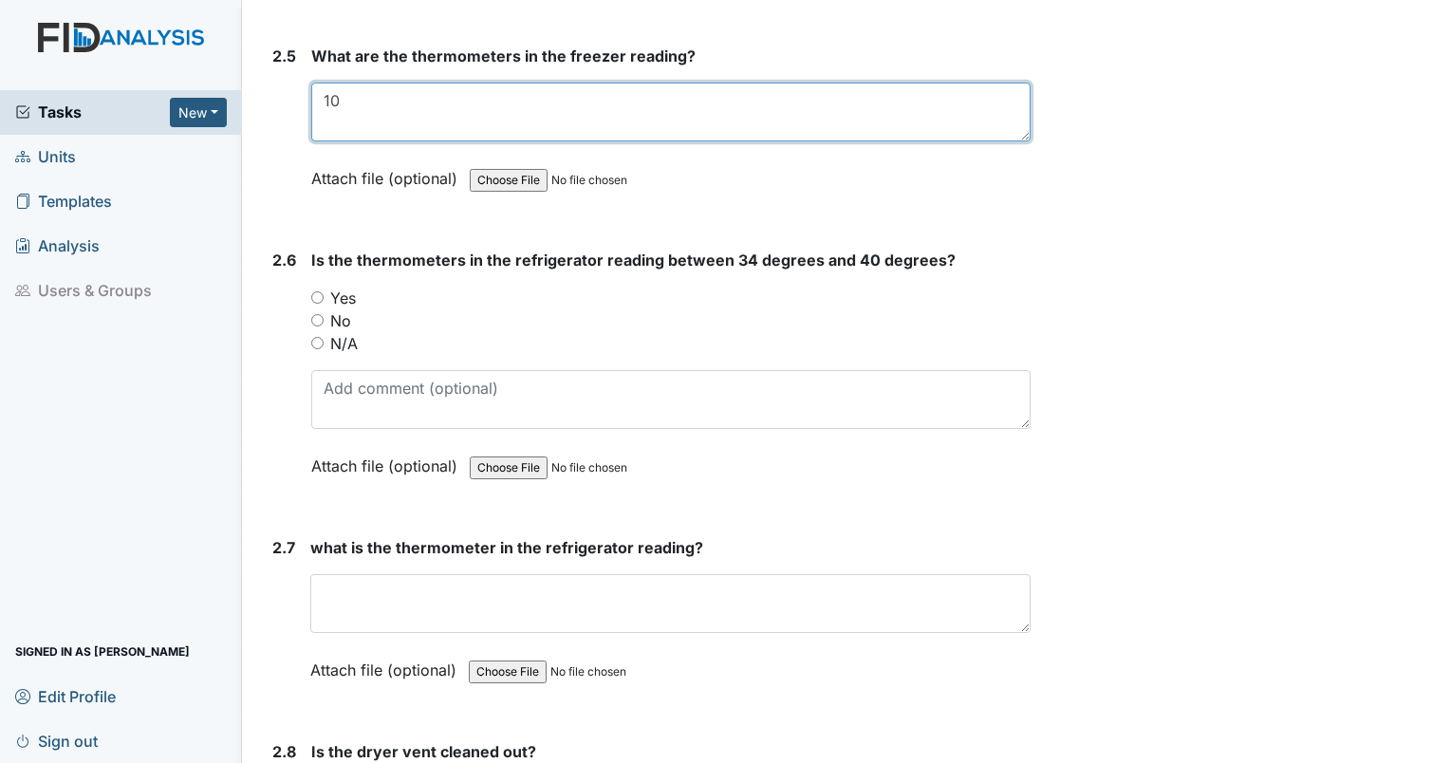
type textarea "10"
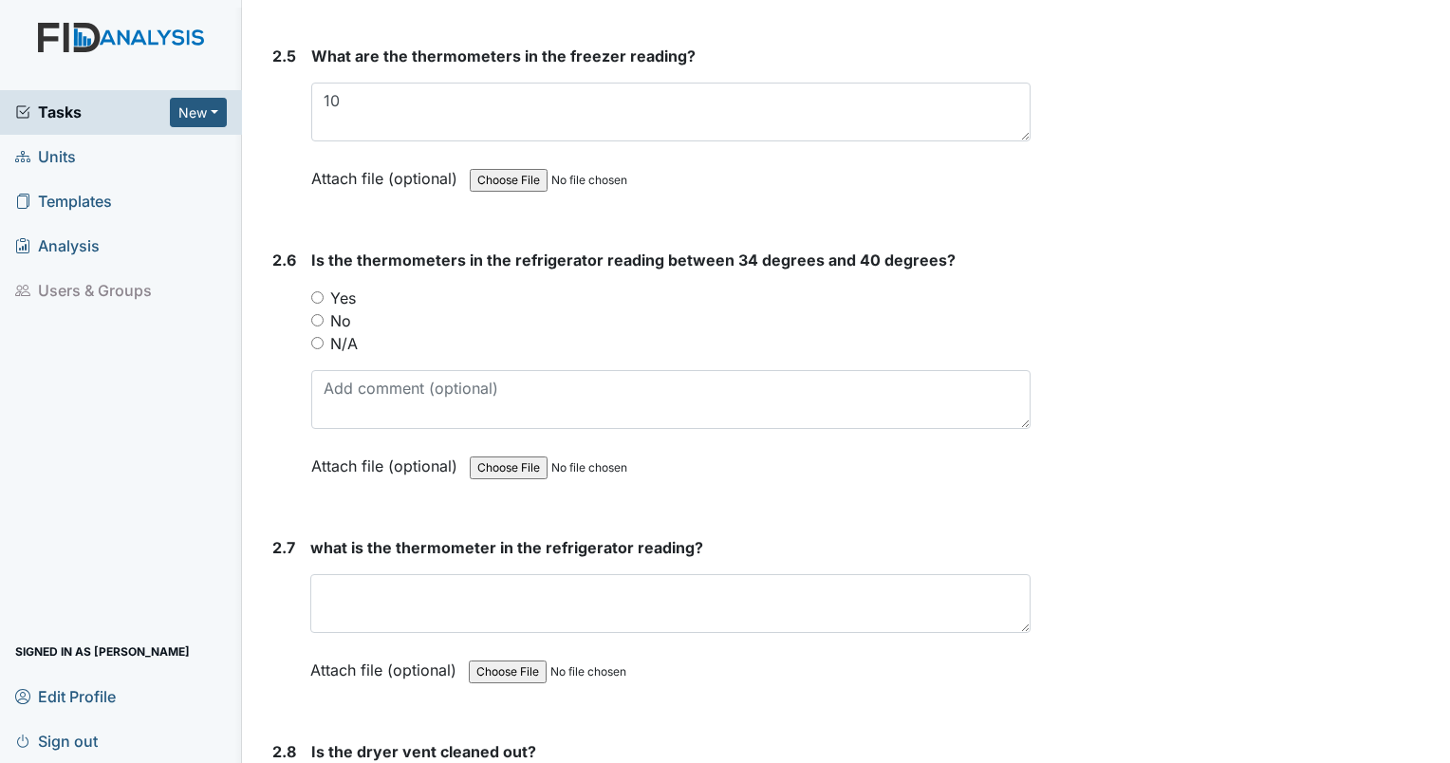
click at [314, 291] on input "Yes" at bounding box center [317, 297] width 12 height 12
radio input "true"
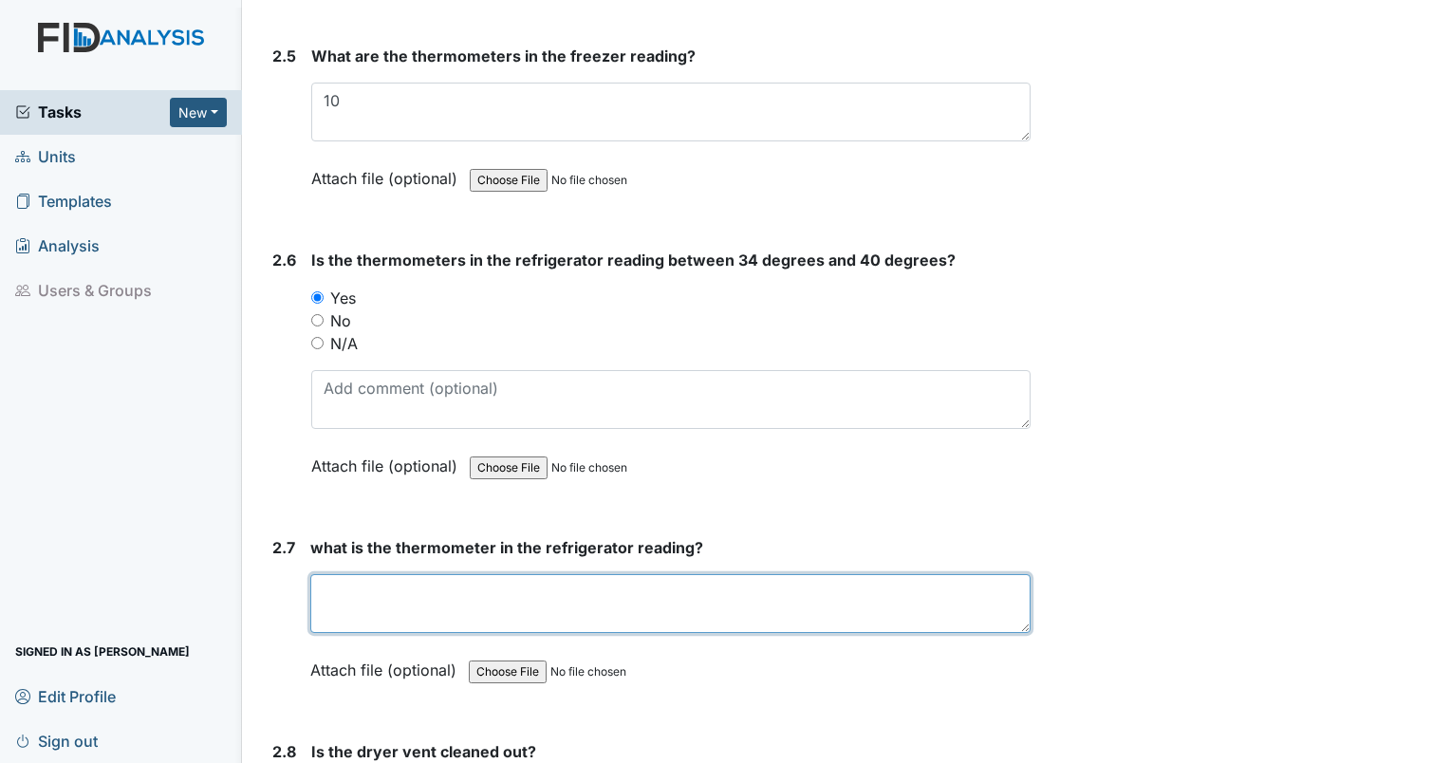
click at [363, 591] on textarea at bounding box center [670, 603] width 720 height 59
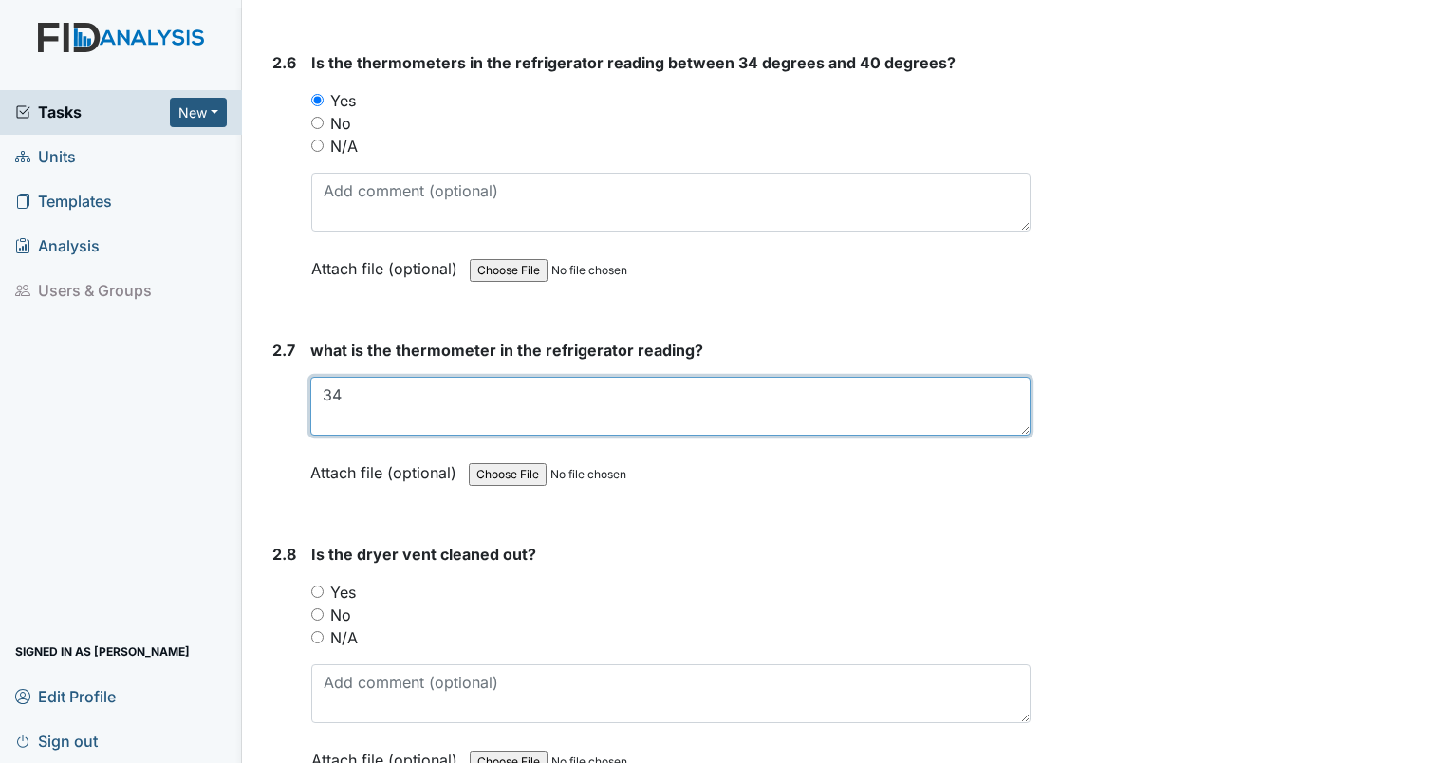
scroll to position [4747, 0]
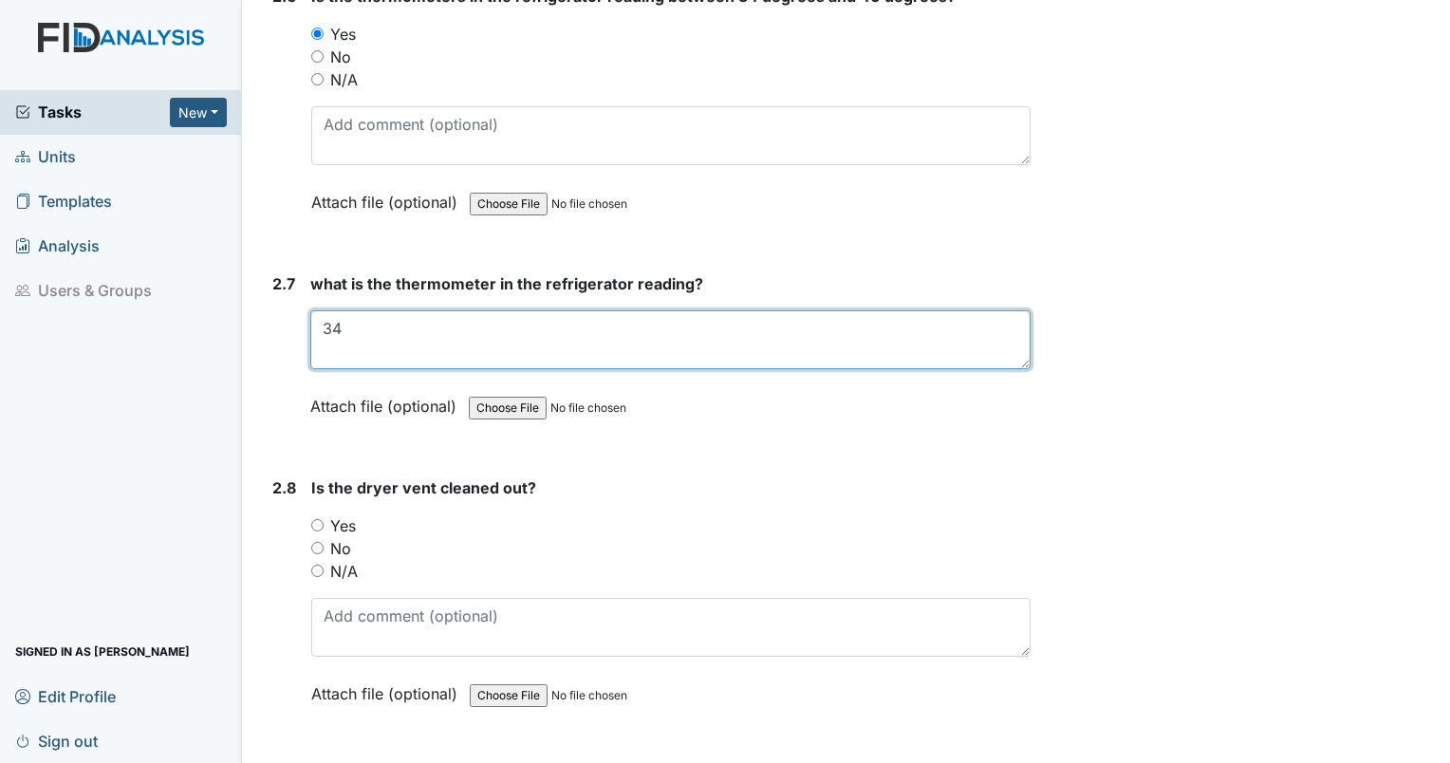
type textarea "34"
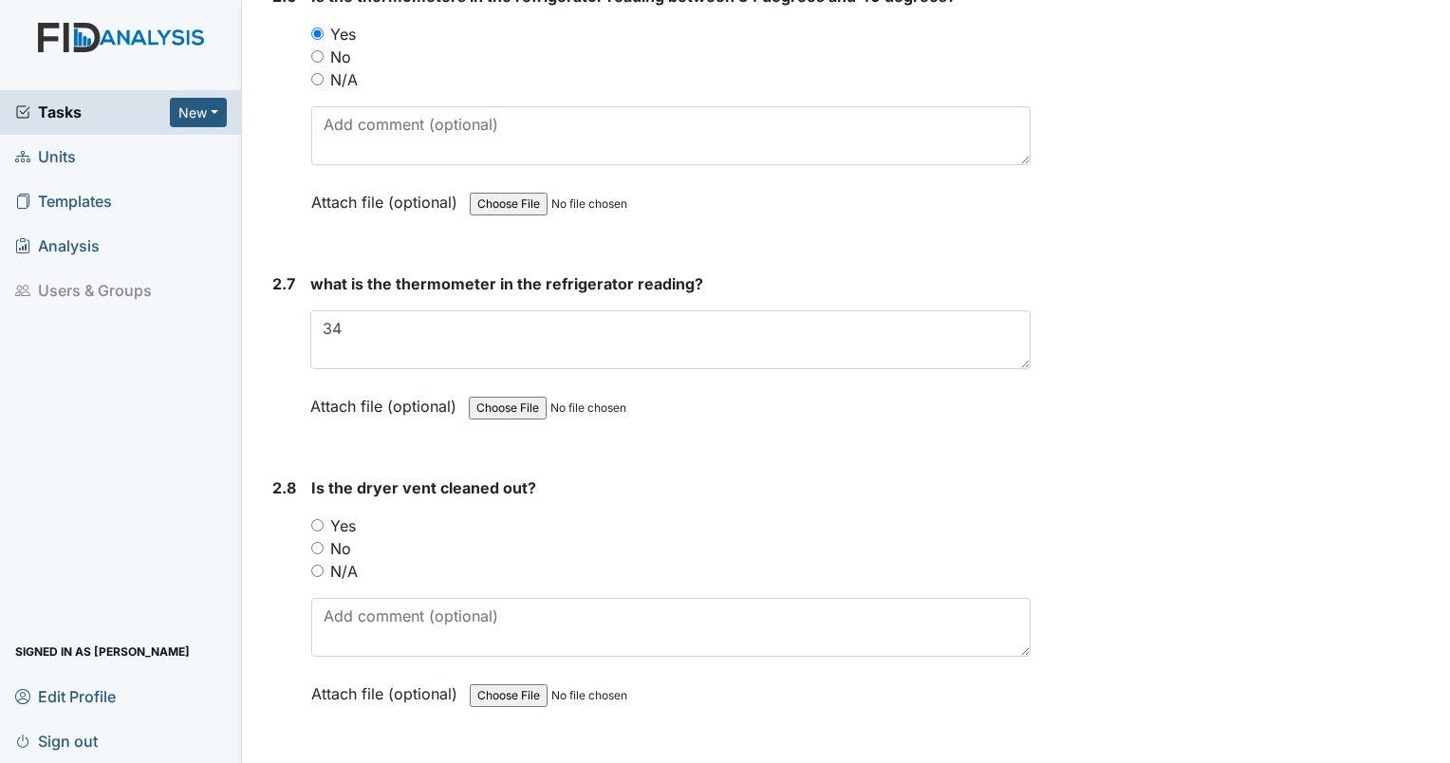
click at [315, 519] on input "Yes" at bounding box center [317, 525] width 12 height 12
radio input "true"
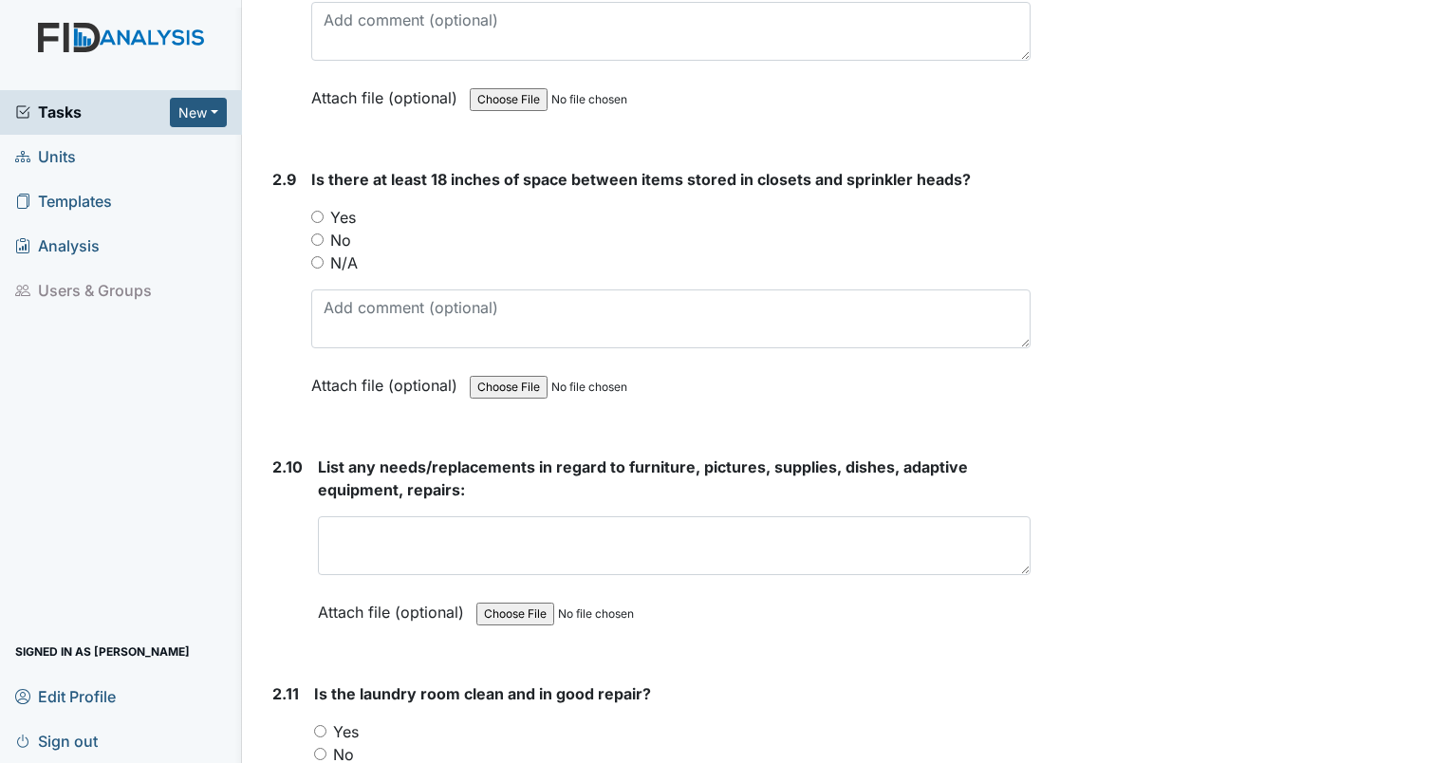
scroll to position [5375, 0]
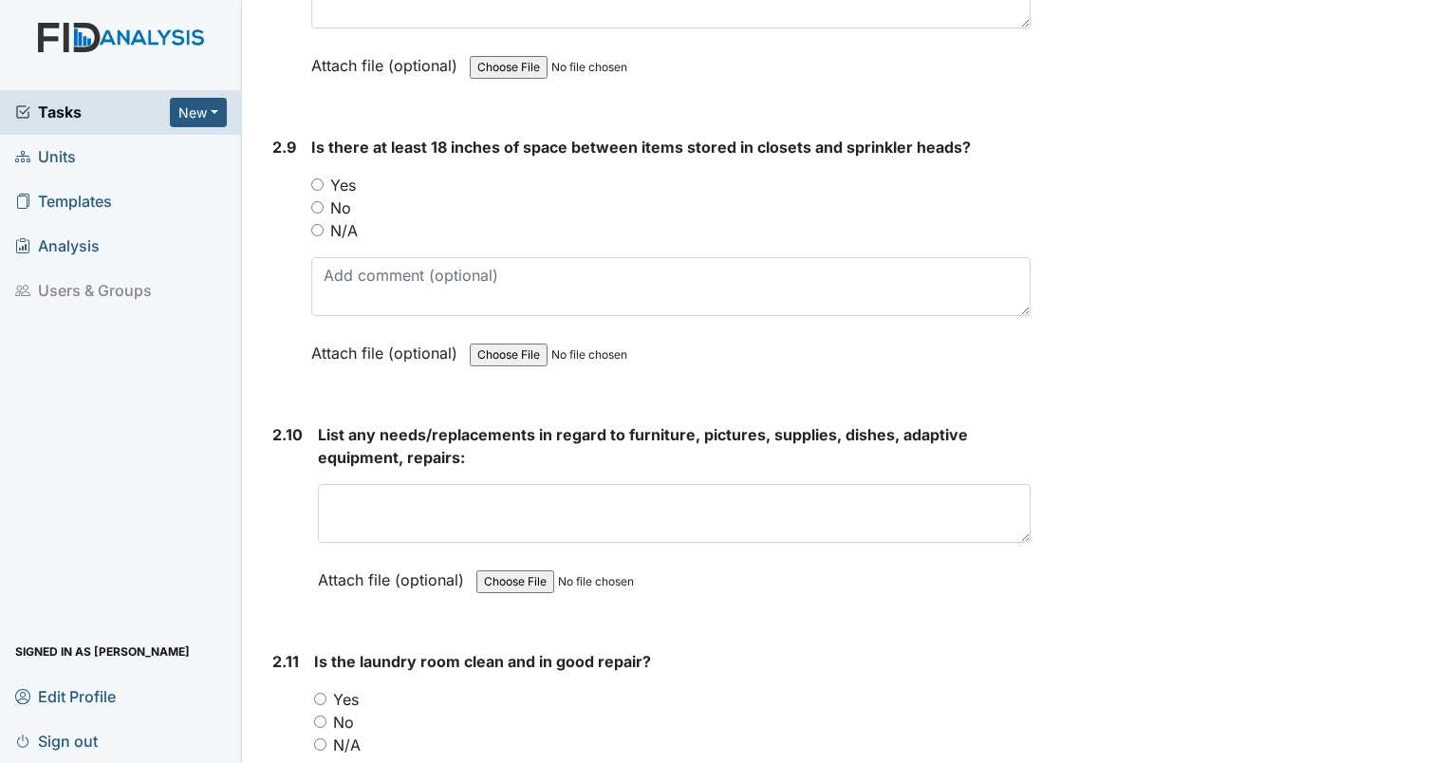
click at [312, 224] on input "N/A" at bounding box center [317, 230] width 12 height 12
radio input "true"
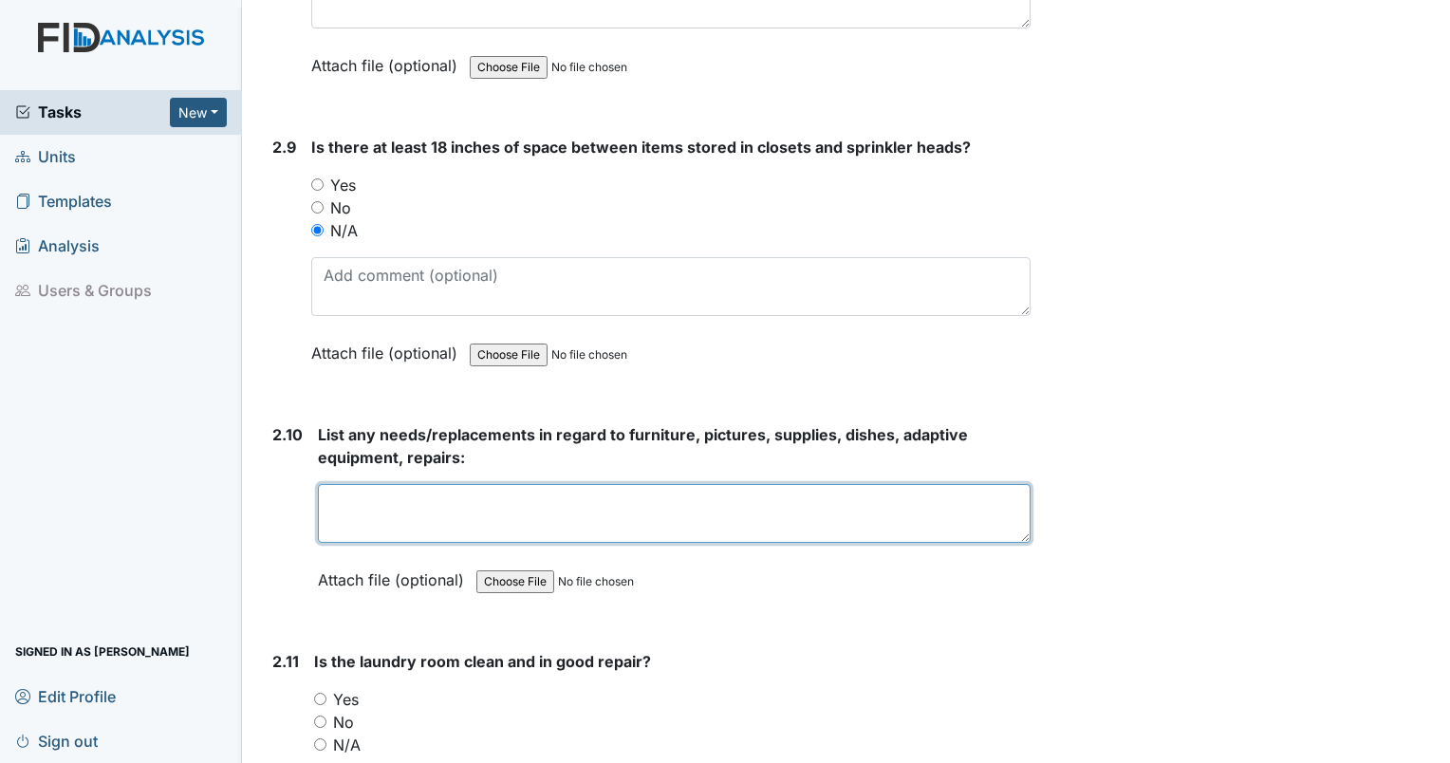
click at [375, 486] on textarea at bounding box center [674, 513] width 713 height 59
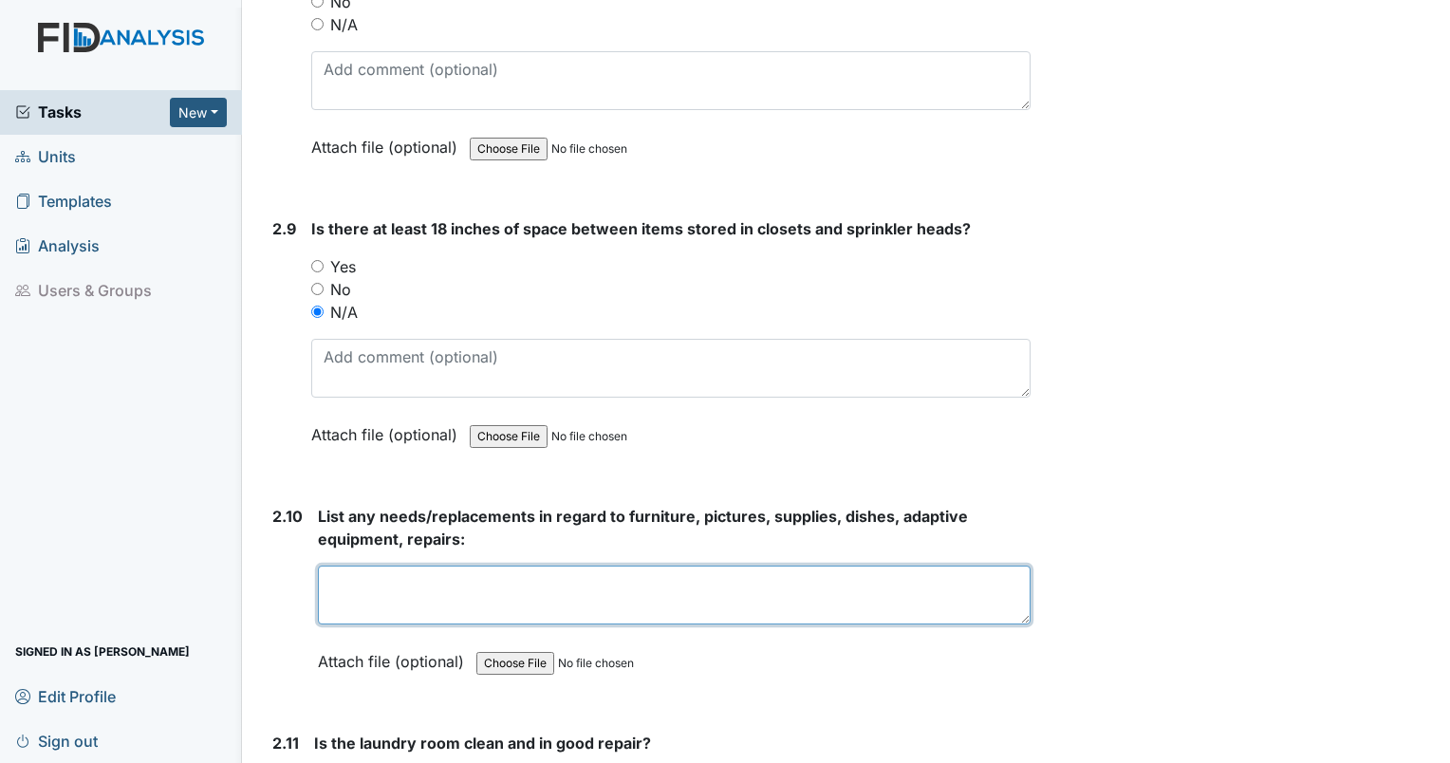
scroll to position [5287, 0]
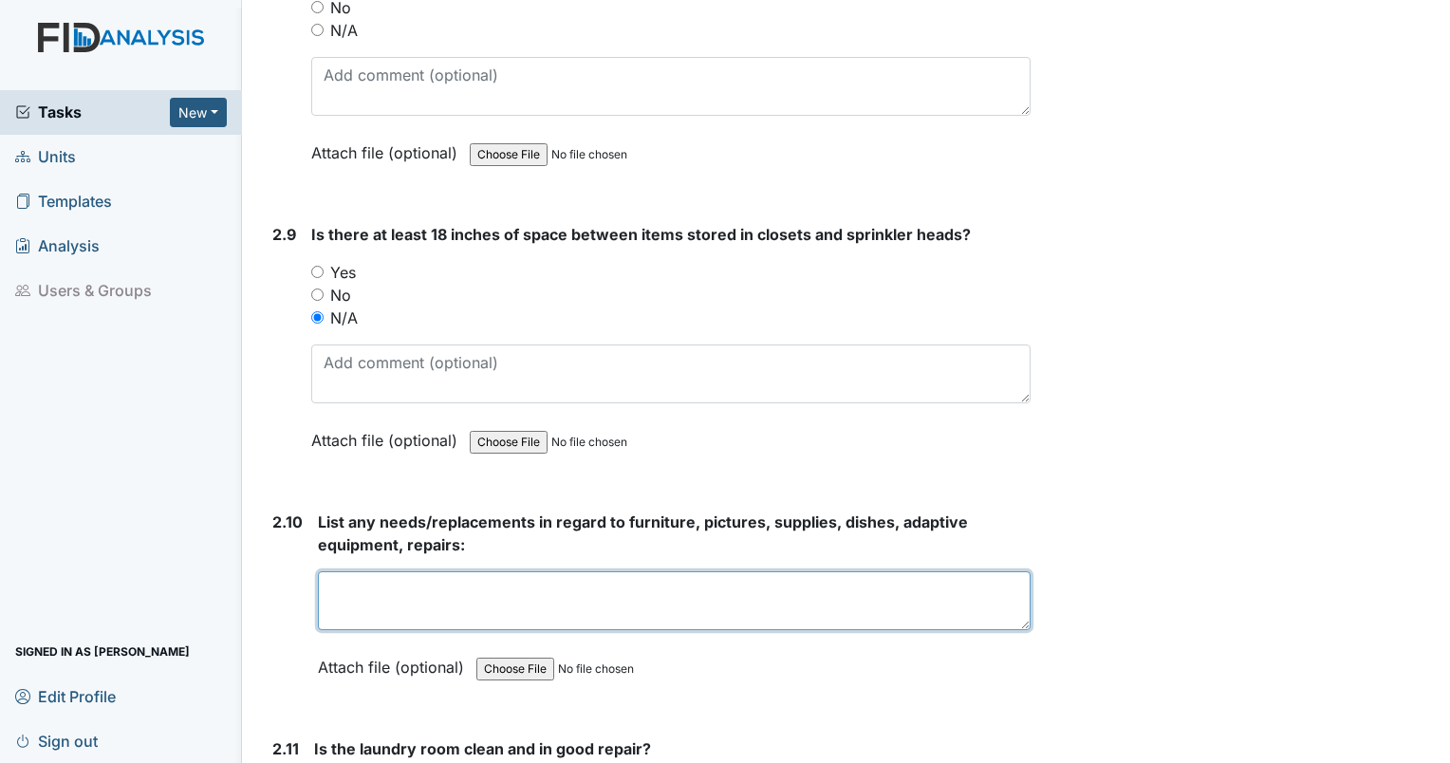
click at [720, 571] on textarea at bounding box center [674, 600] width 713 height 59
click at [702, 571] on textarea at bounding box center [674, 600] width 713 height 59
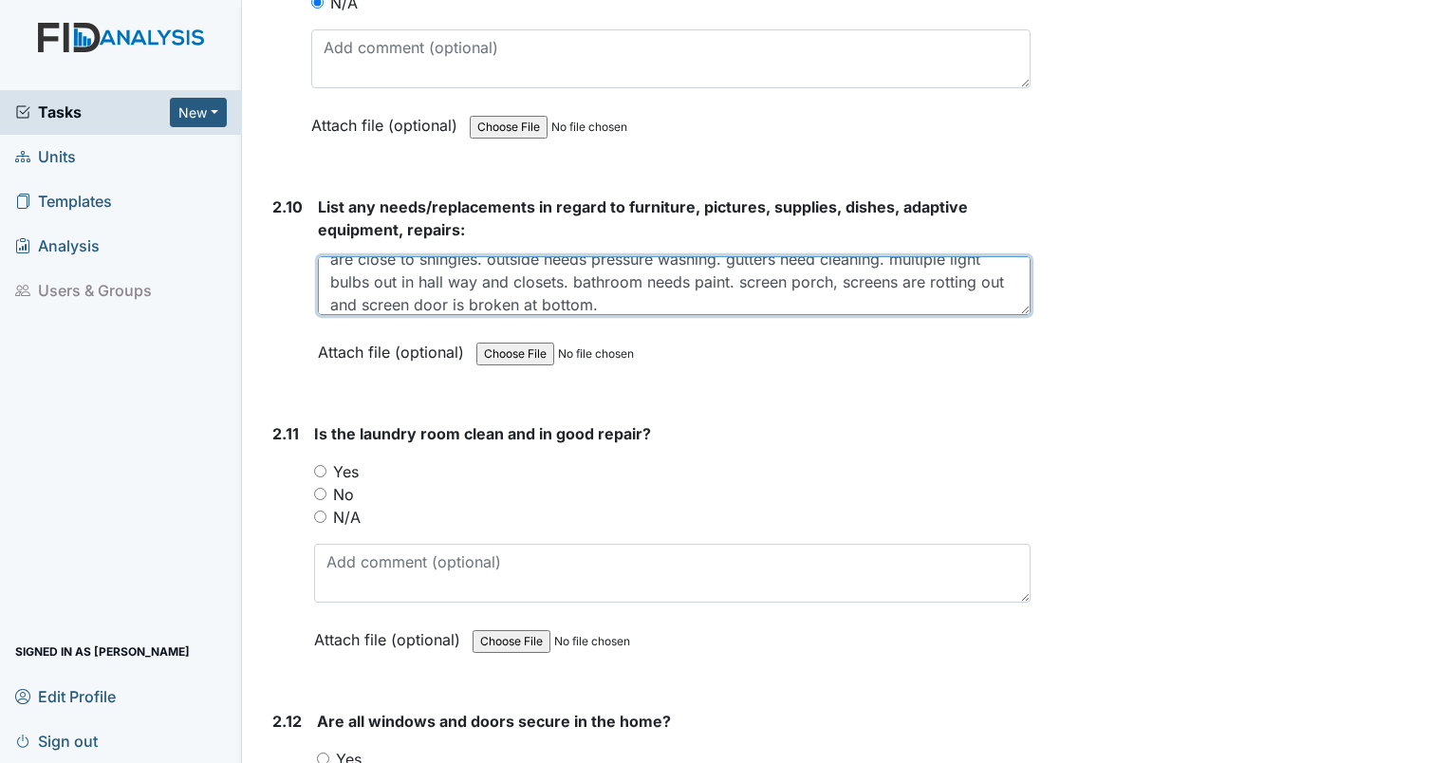
scroll to position [5669, 0]
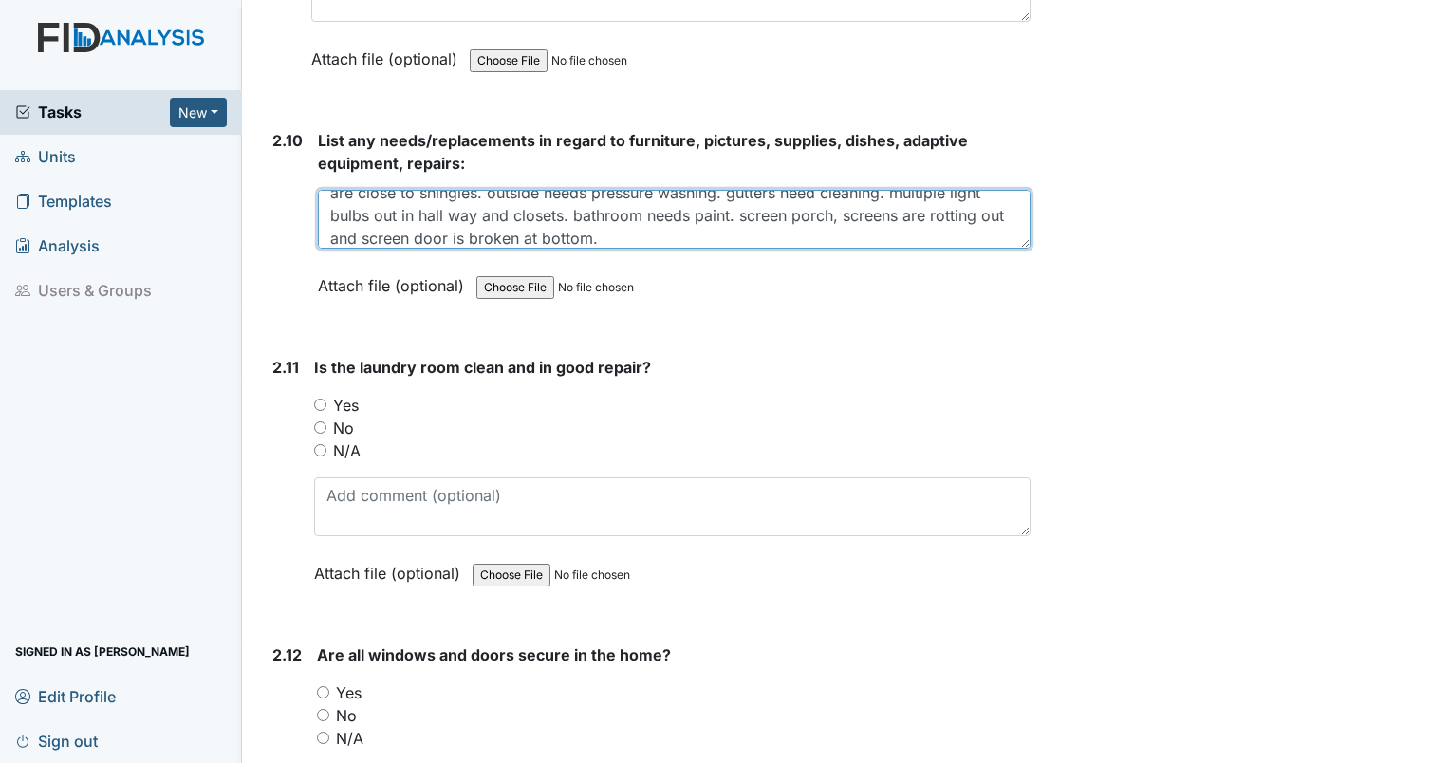
type textarea "staff bathtub is black in the bottom and brown water came out of faucet in tub.…"
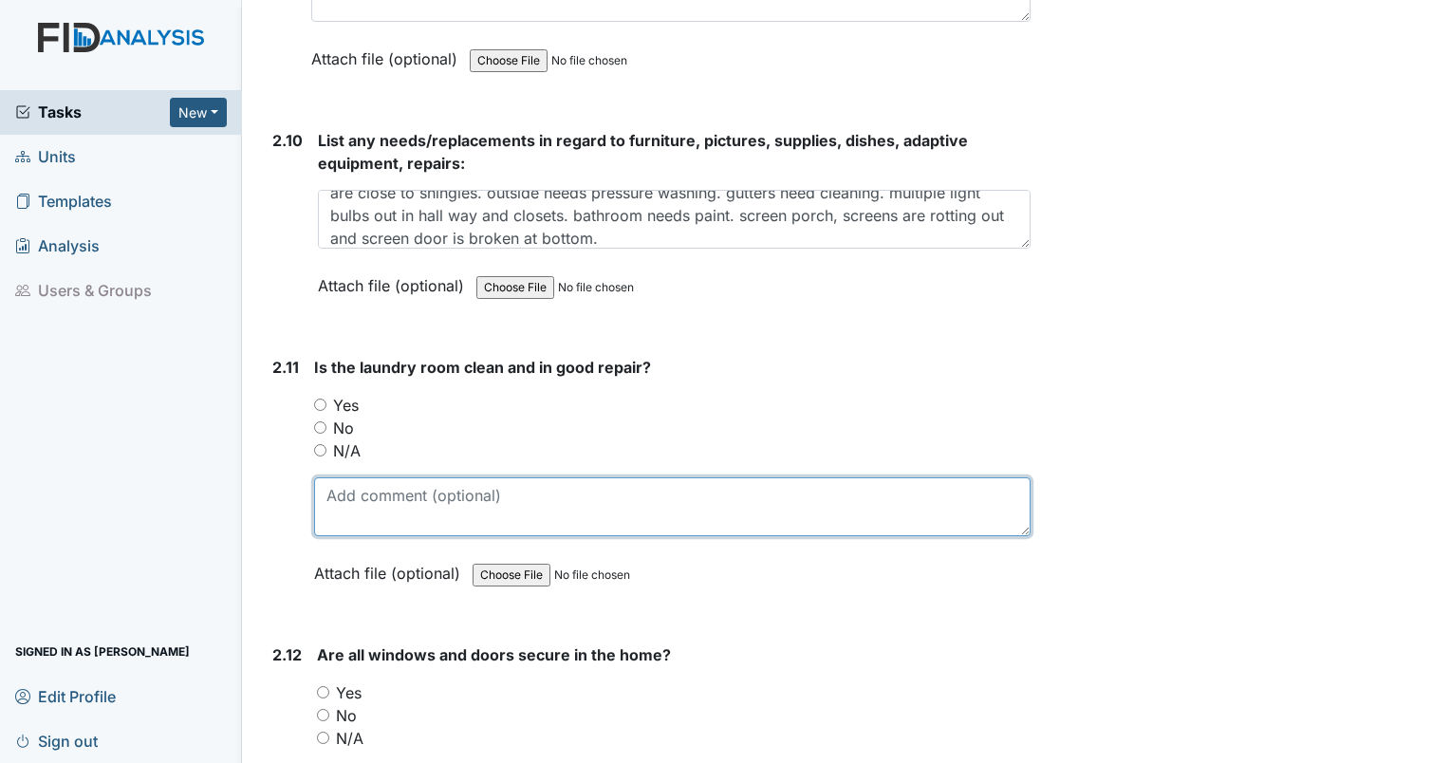
click at [621, 477] on textarea at bounding box center [672, 506] width 716 height 59
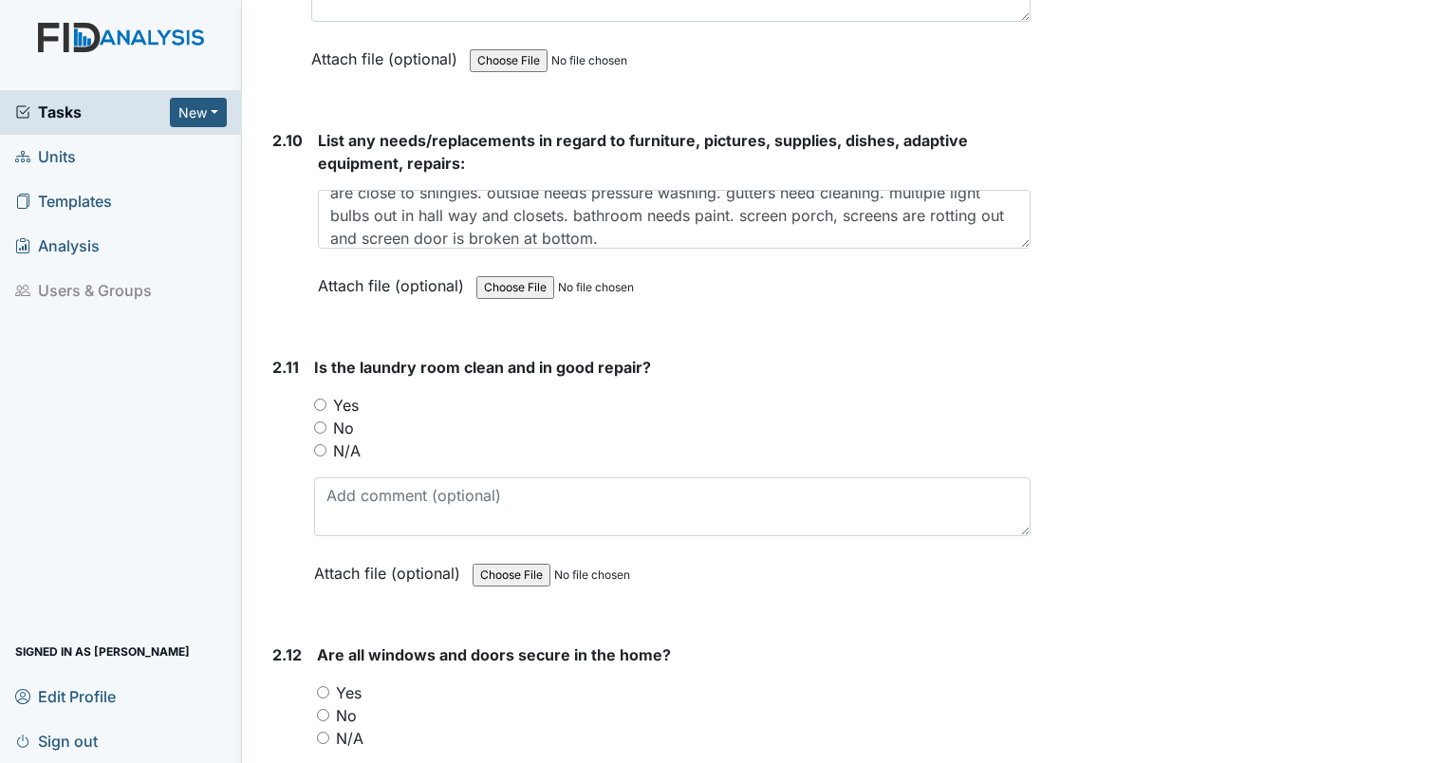
click at [314, 421] on input "No" at bounding box center [320, 427] width 12 height 12
radio input "true"
click at [320, 421] on input "No" at bounding box center [320, 427] width 12 height 12
radio input "true"
click at [320, 421] on input "No" at bounding box center [320, 427] width 12 height 12
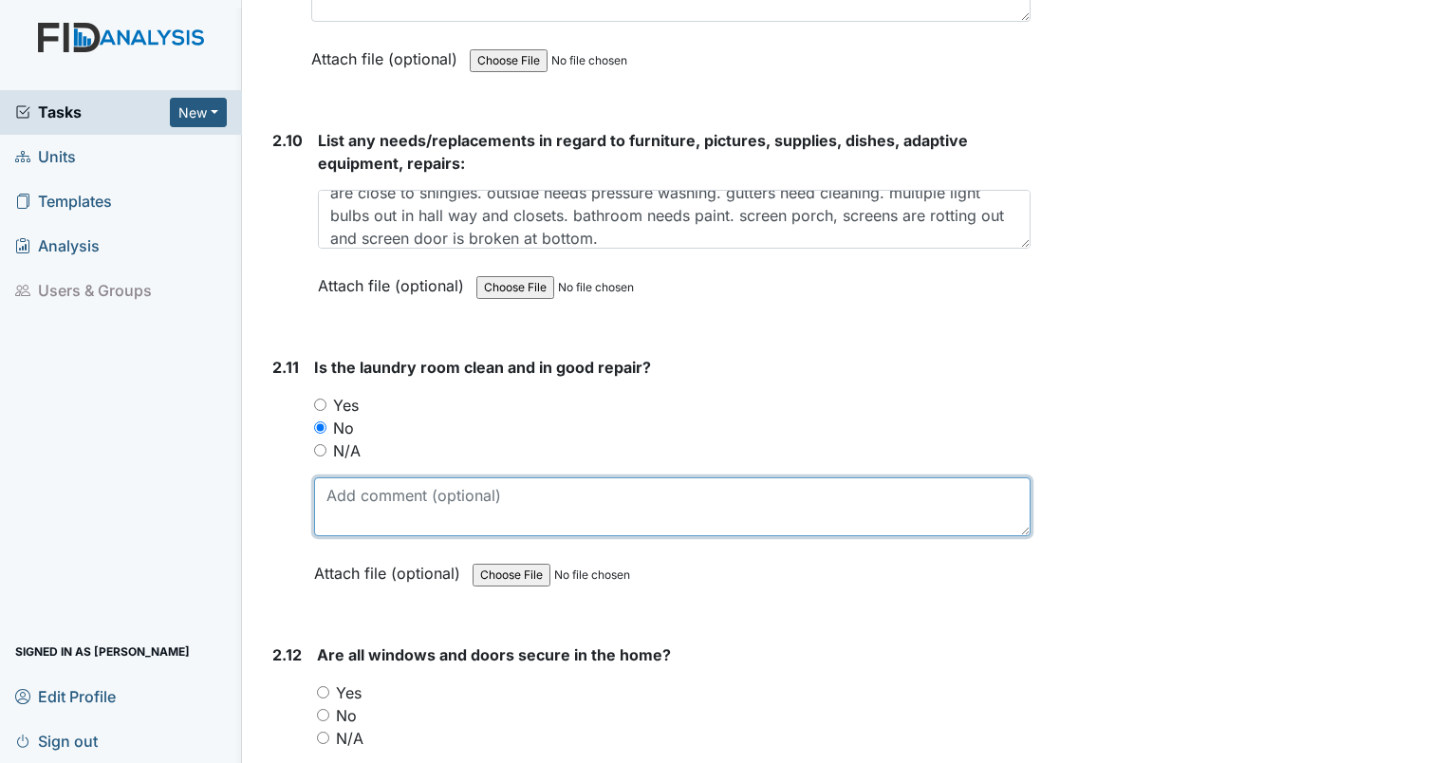
click at [341, 498] on textarea at bounding box center [672, 506] width 716 height 59
click at [762, 478] on textarea "trash around and behind dryer. linens around washer." at bounding box center [672, 506] width 716 height 59
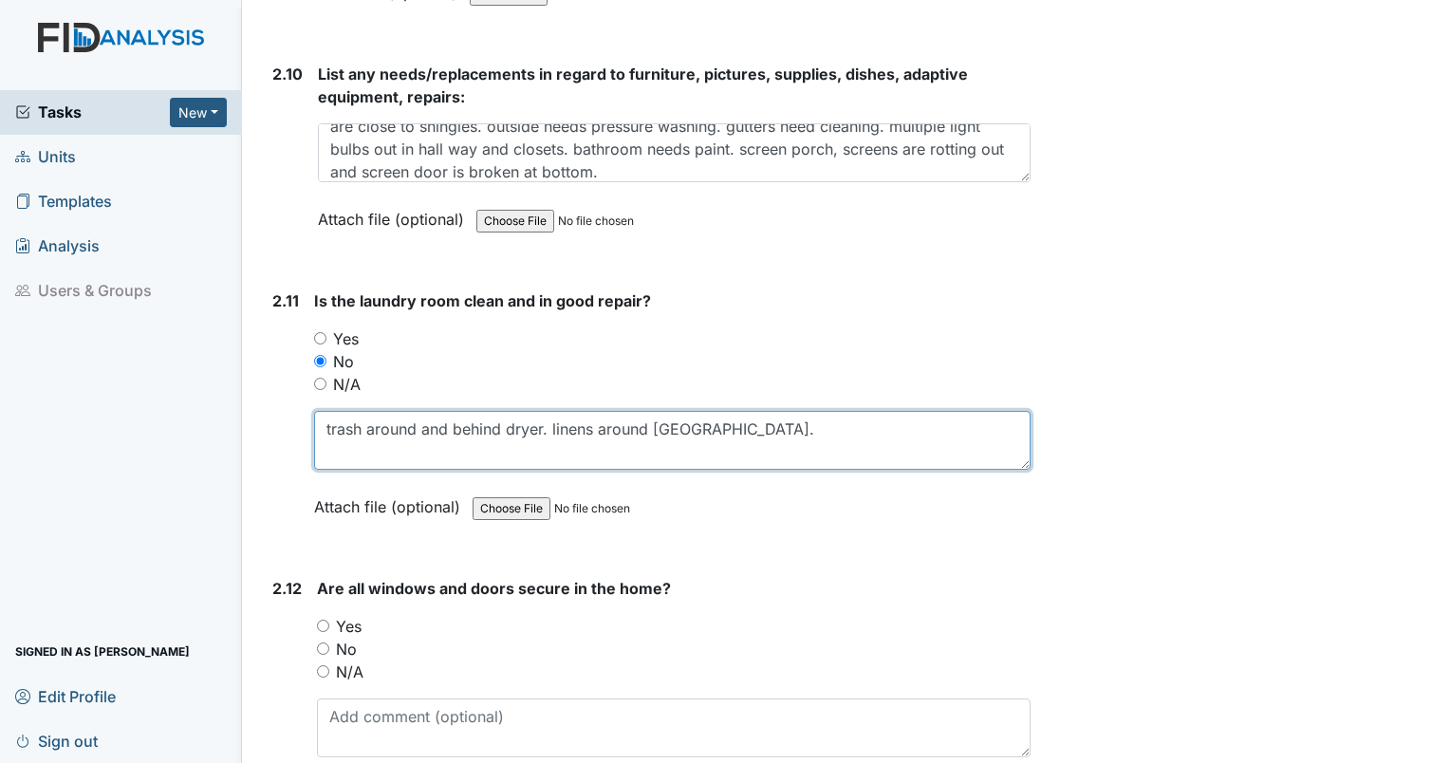
type textarea "trash around and behind dryer. linens around washer."
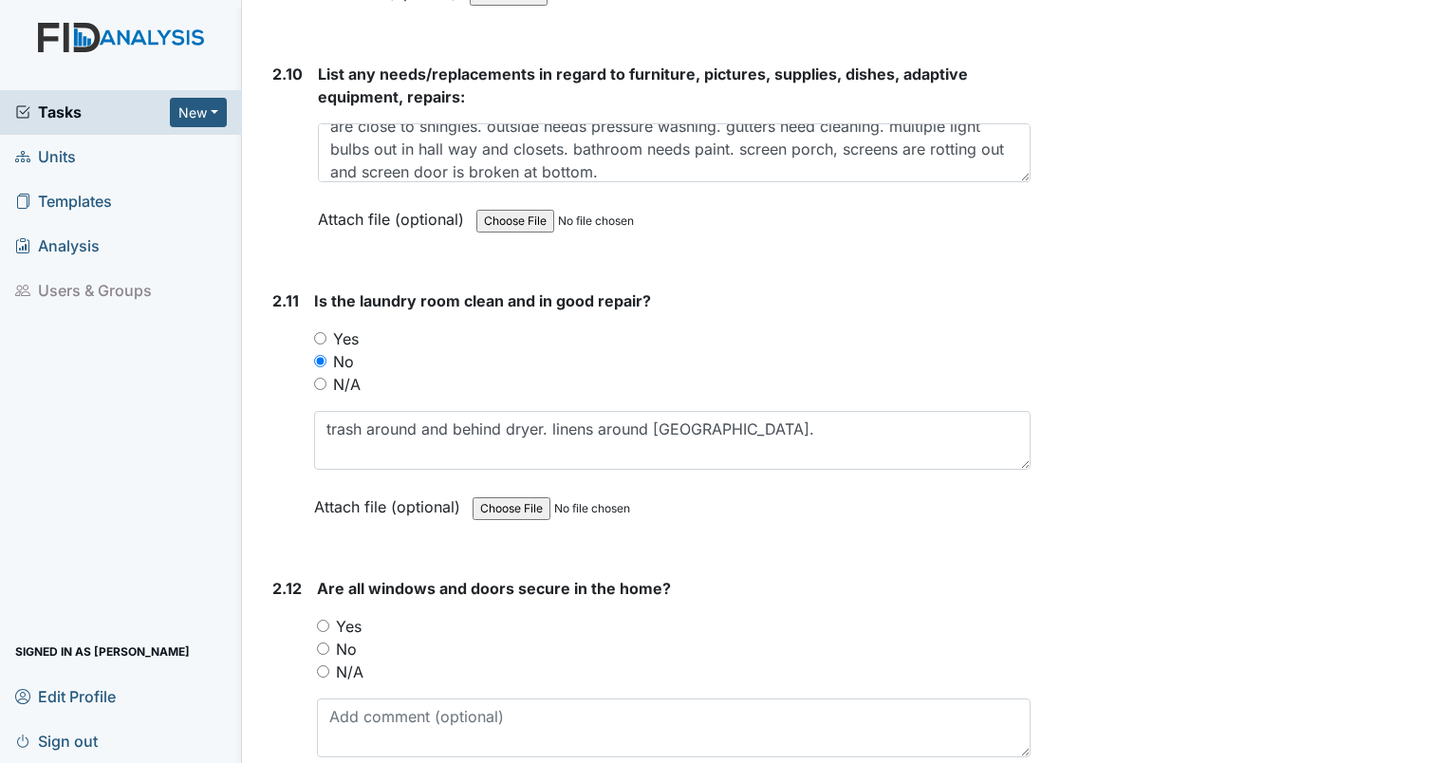
click at [323, 620] on input "Yes" at bounding box center [323, 626] width 12 height 12
radio input "true"
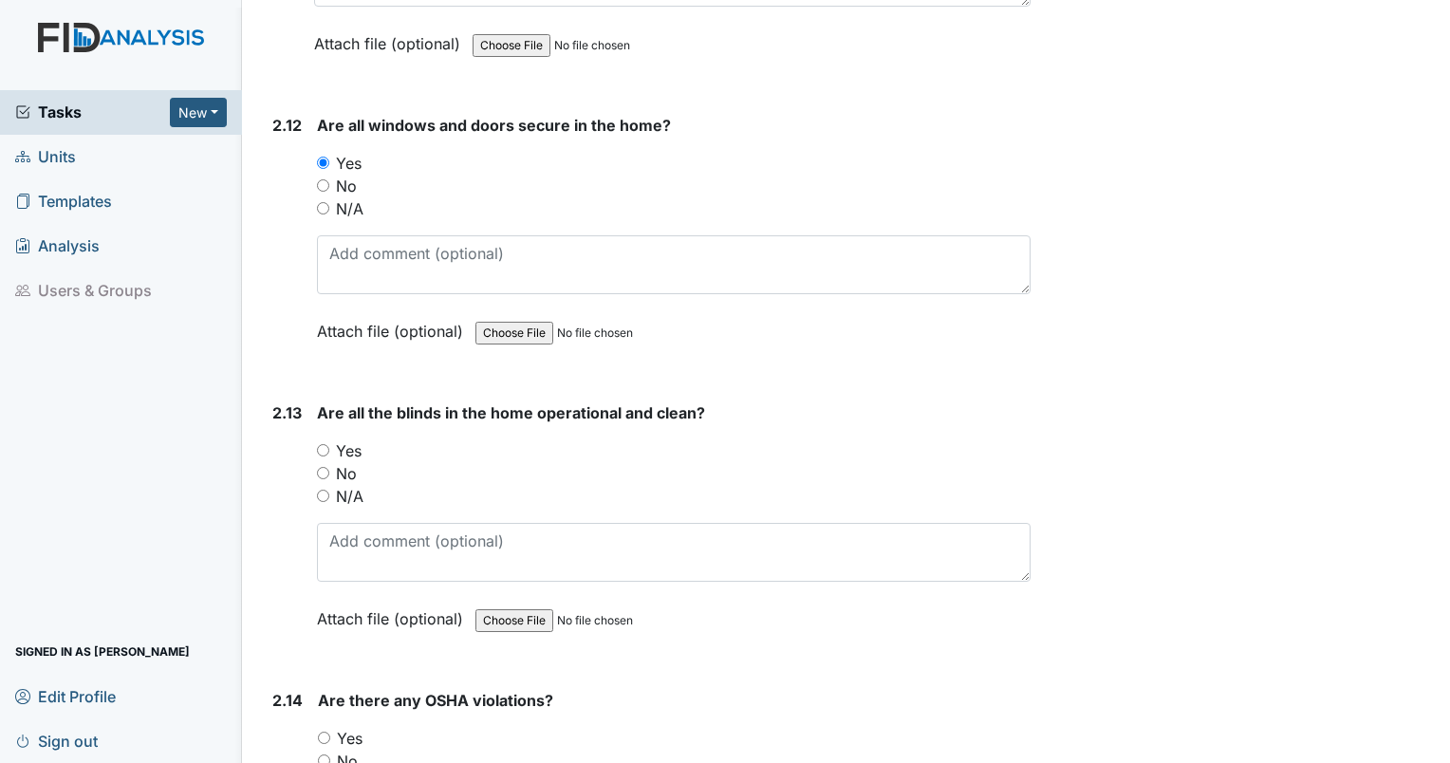
scroll to position [6248, 0]
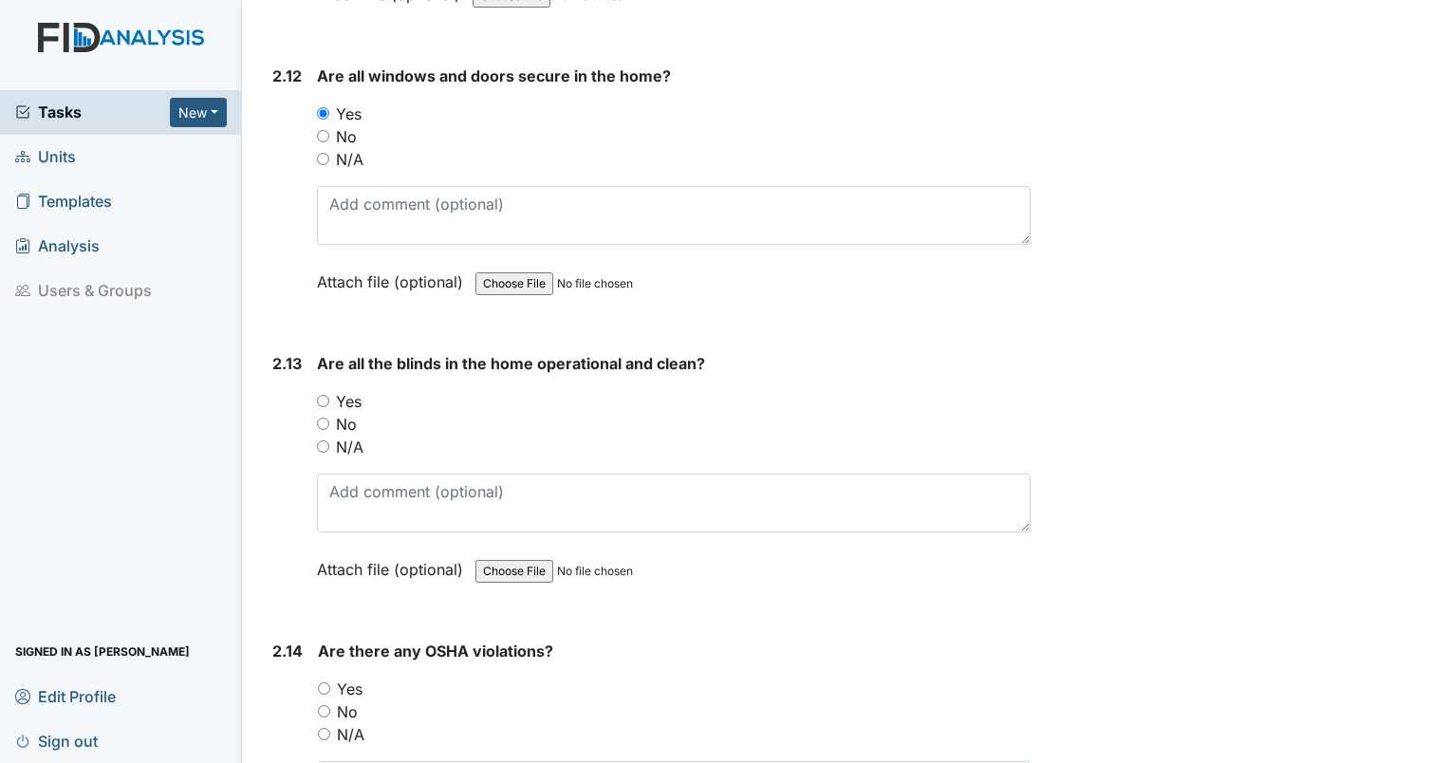
click at [326, 418] on input "No" at bounding box center [323, 424] width 12 height 12
radio input "true"
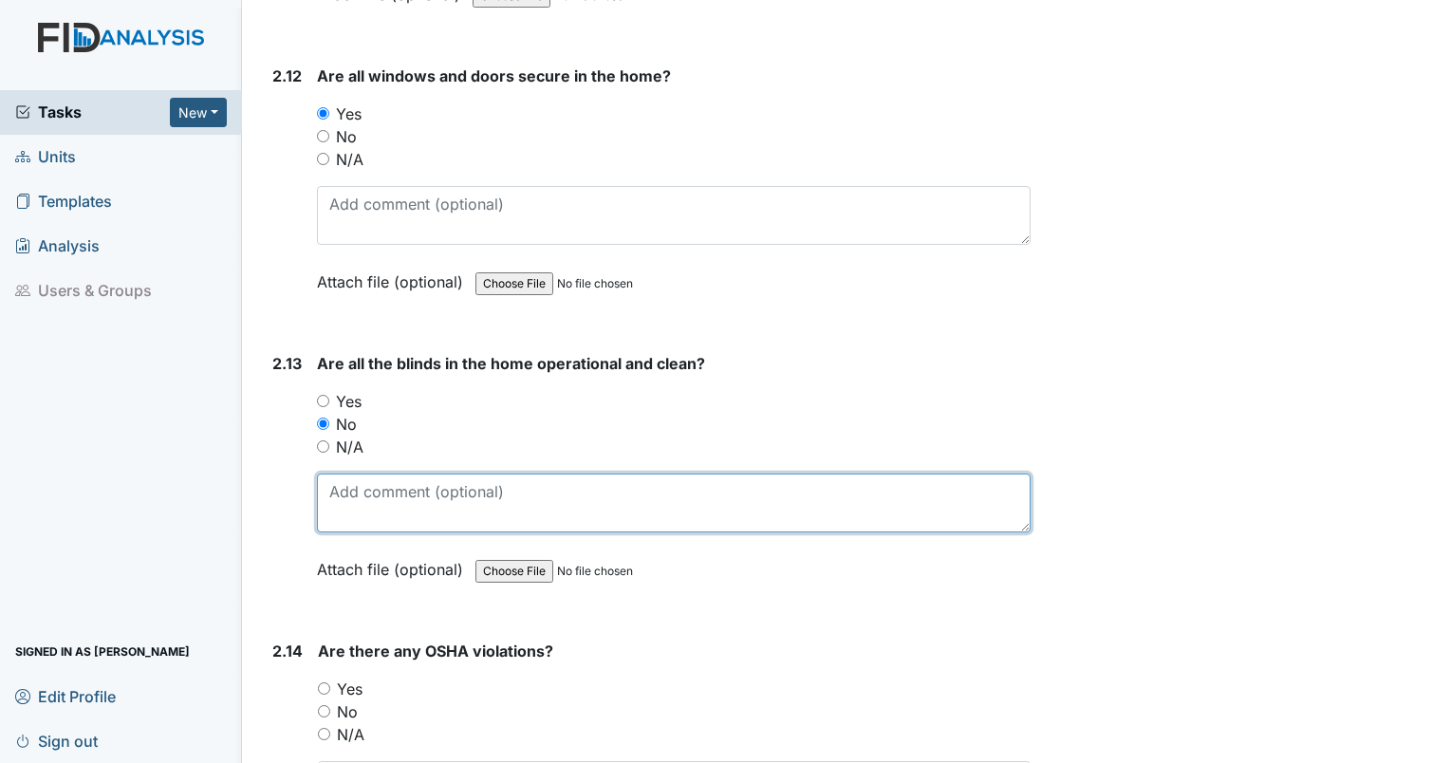
click at [352, 474] on textarea at bounding box center [674, 503] width 714 height 59
type textarea "rear exit door blinds dirty."
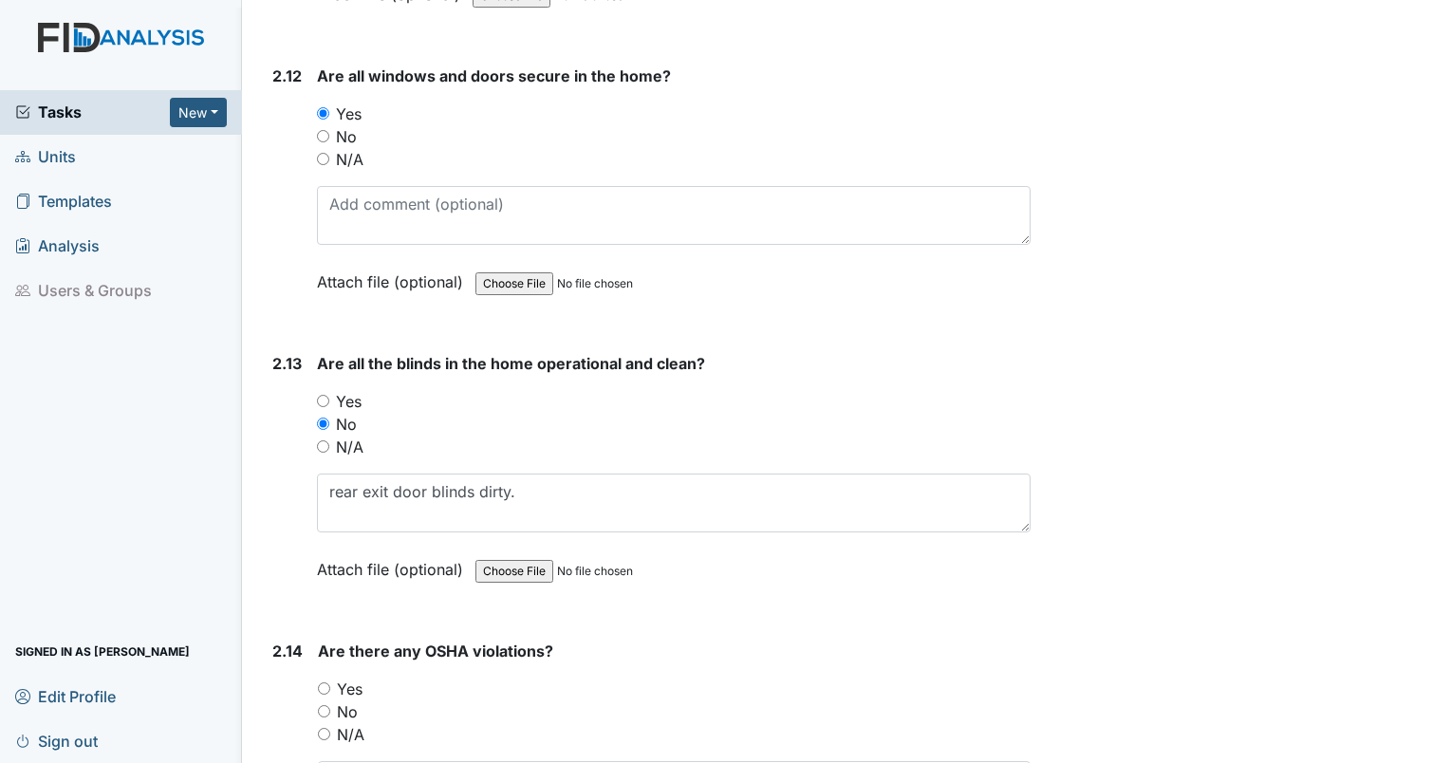
click at [328, 705] on input "No" at bounding box center [324, 711] width 12 height 12
radio input "true"
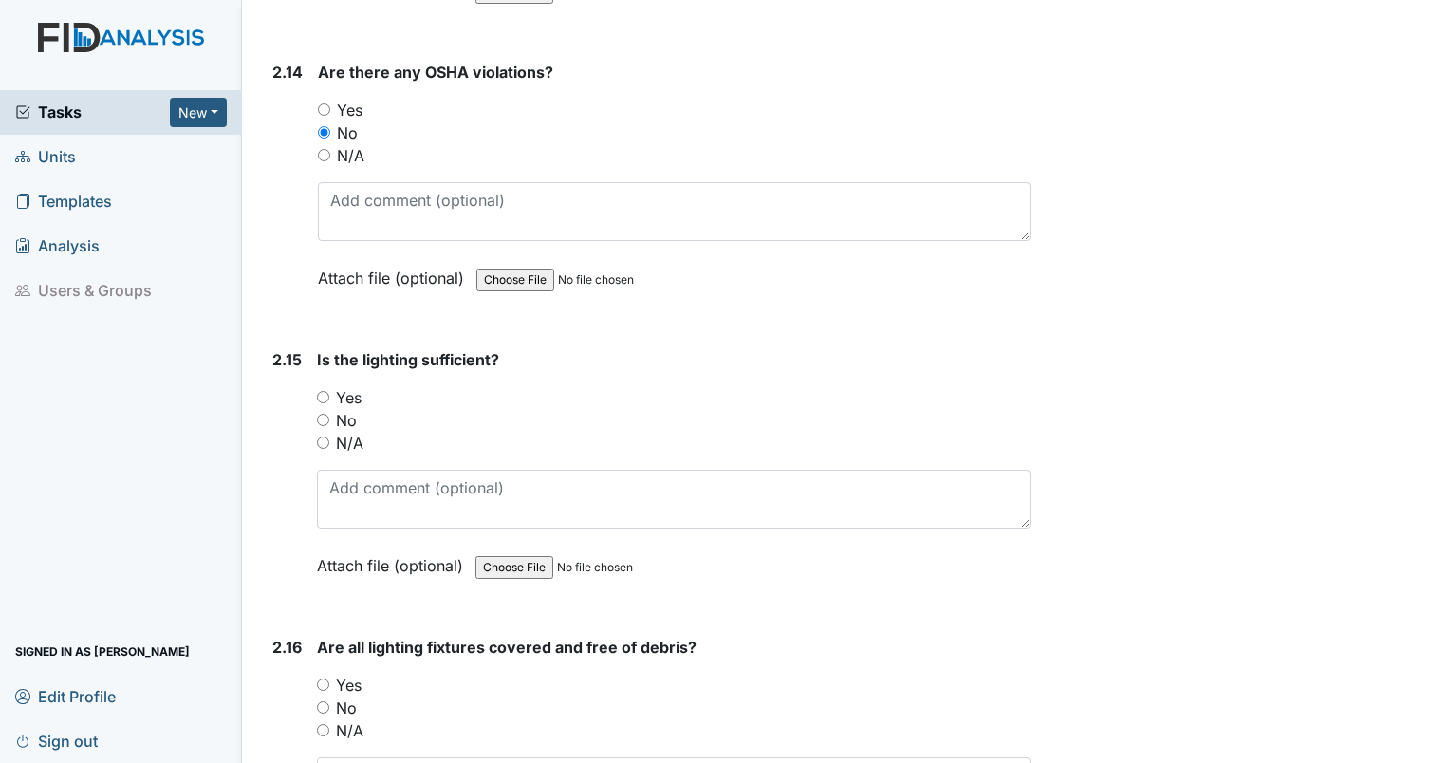
scroll to position [6876, 0]
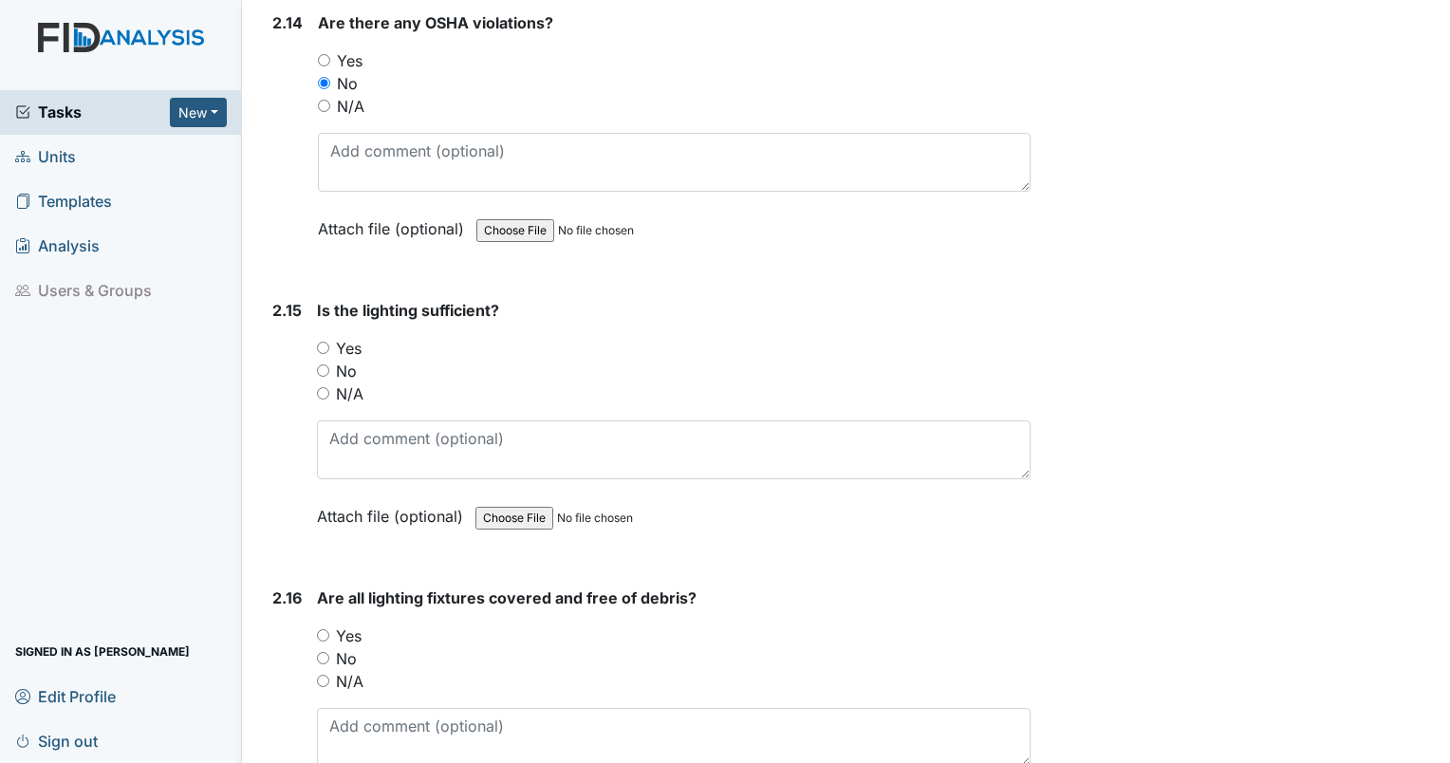
click at [319, 360] on div "No" at bounding box center [674, 371] width 714 height 23
click at [325, 364] on input "No" at bounding box center [323, 370] width 12 height 12
radio input "true"
click at [336, 393] on div "Is the lighting sufficient? You must select one of the below options. Yes No N/…" at bounding box center [674, 420] width 714 height 242
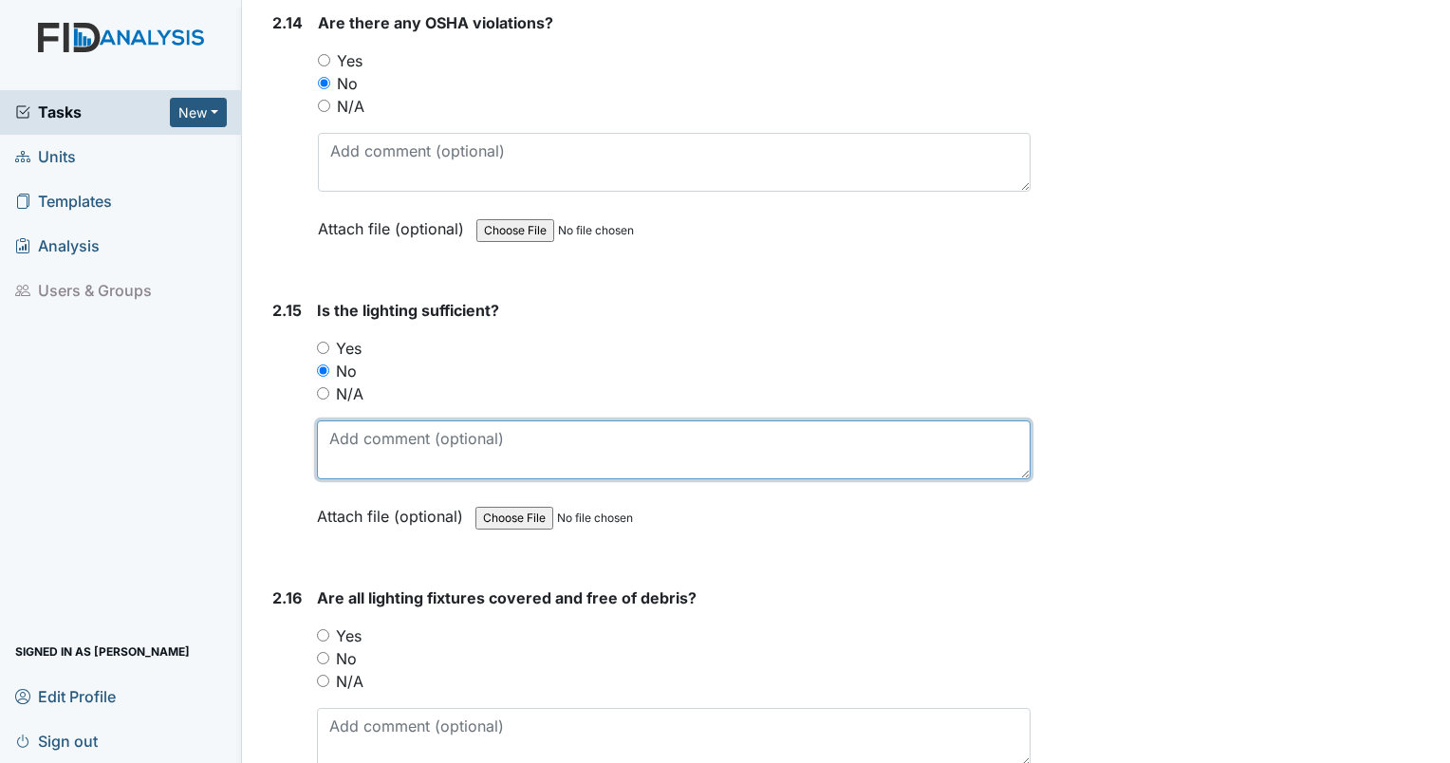
drag, startPoint x: 336, startPoint y: 393, endPoint x: 358, endPoint y: 418, distance: 32.9
click at [358, 420] on textarea at bounding box center [674, 449] width 714 height 59
type textarea "bulbs out at rear door, hallway and closet."
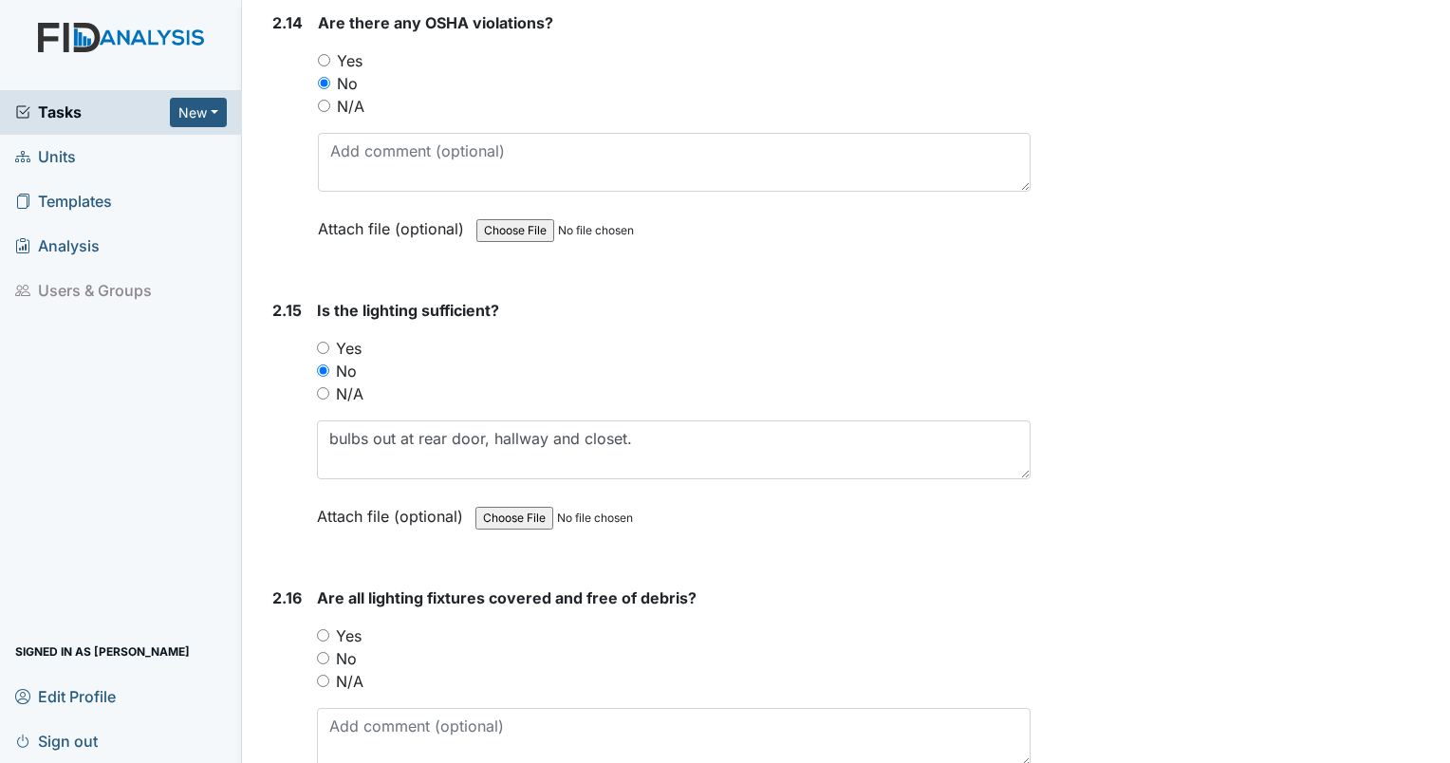
click at [319, 629] on input "Yes" at bounding box center [323, 635] width 12 height 12
radio input "true"
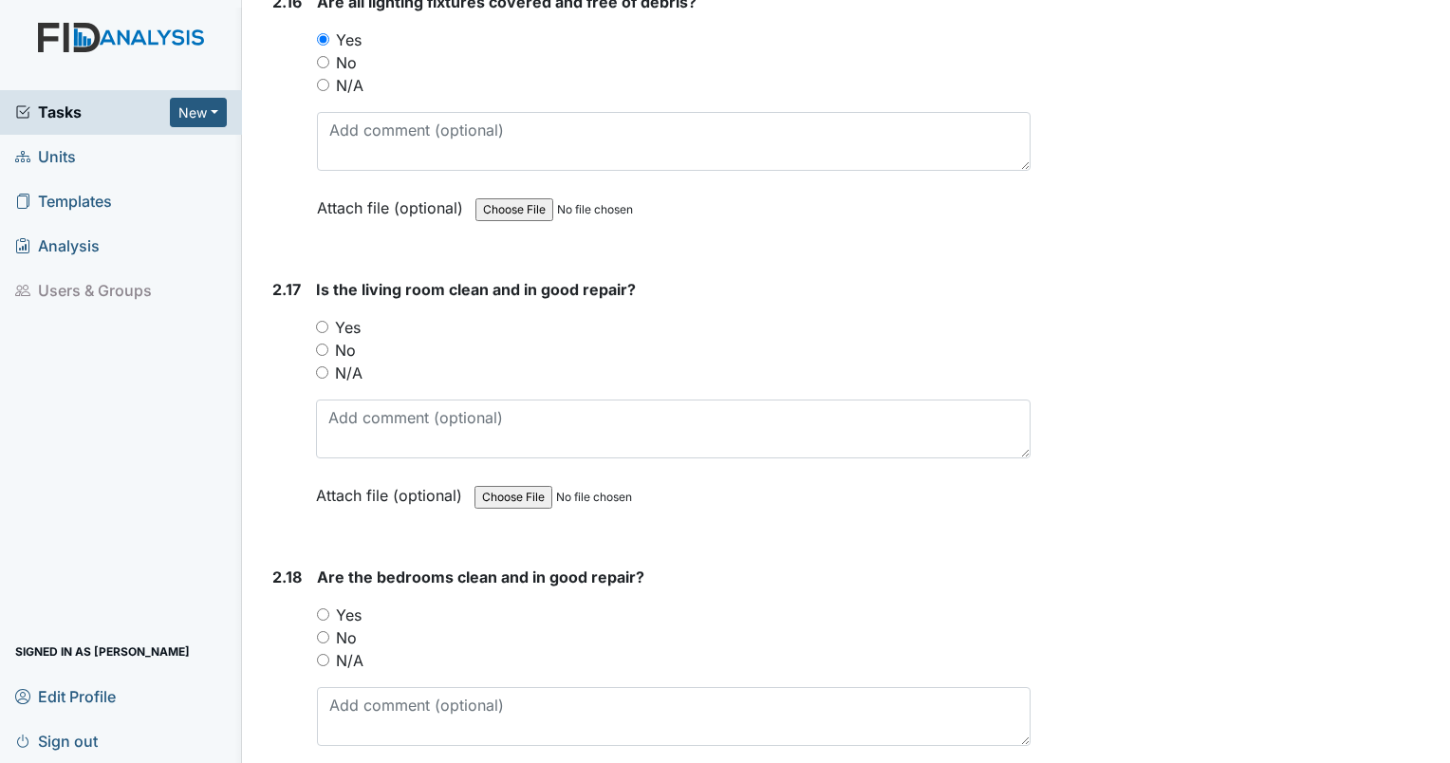
scroll to position [7538, 0]
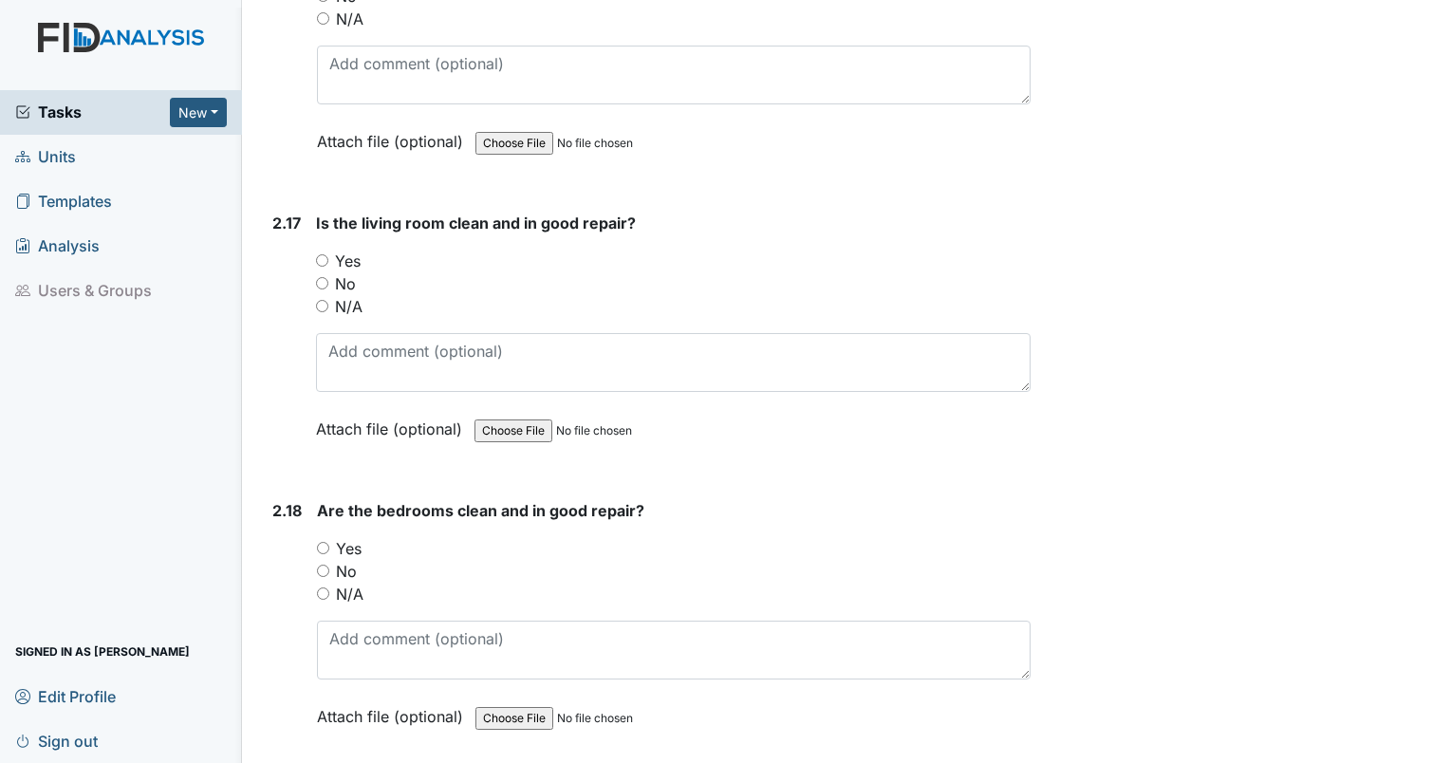
click at [318, 277] on input "No" at bounding box center [322, 283] width 12 height 12
radio input "true"
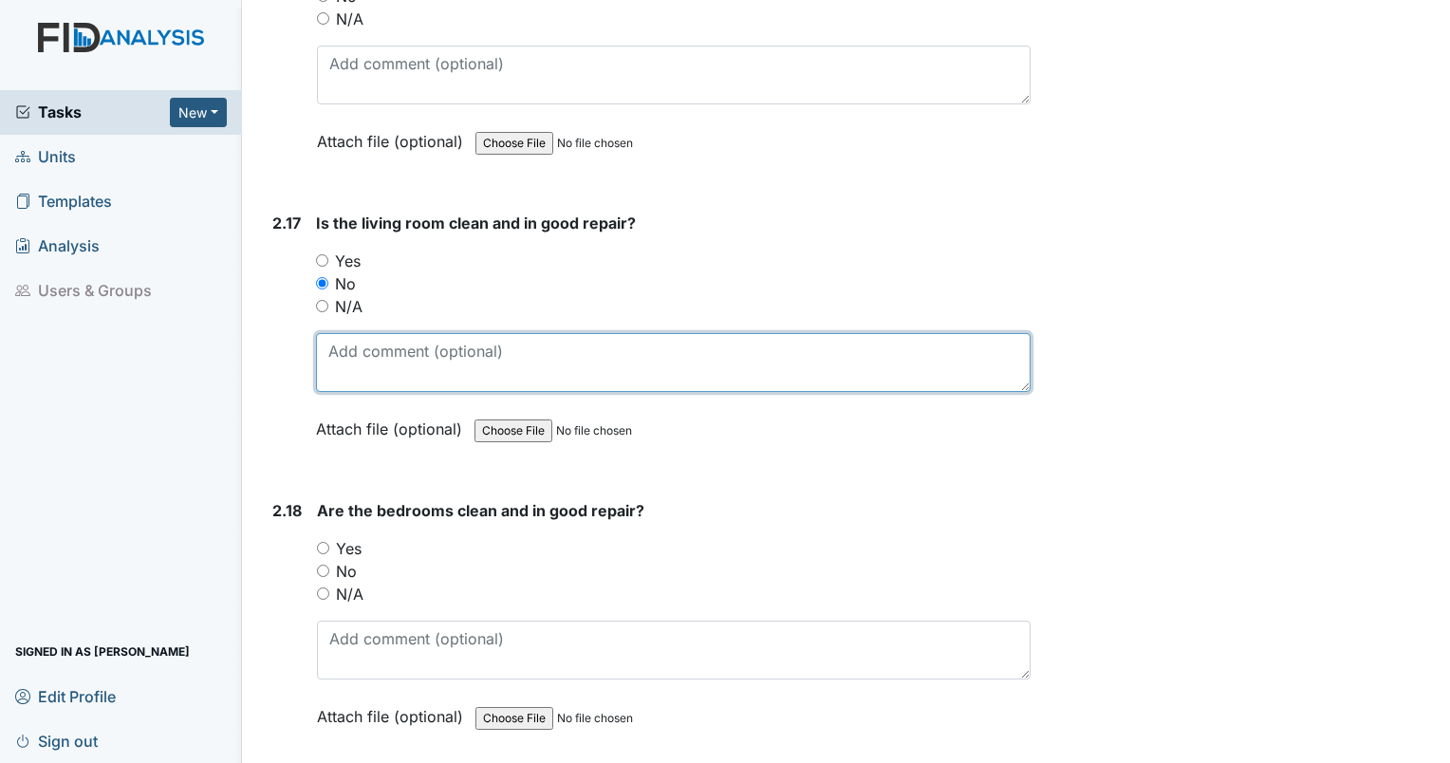
click at [387, 334] on textarea at bounding box center [673, 362] width 715 height 59
type textarea "hallway floor is dirty."
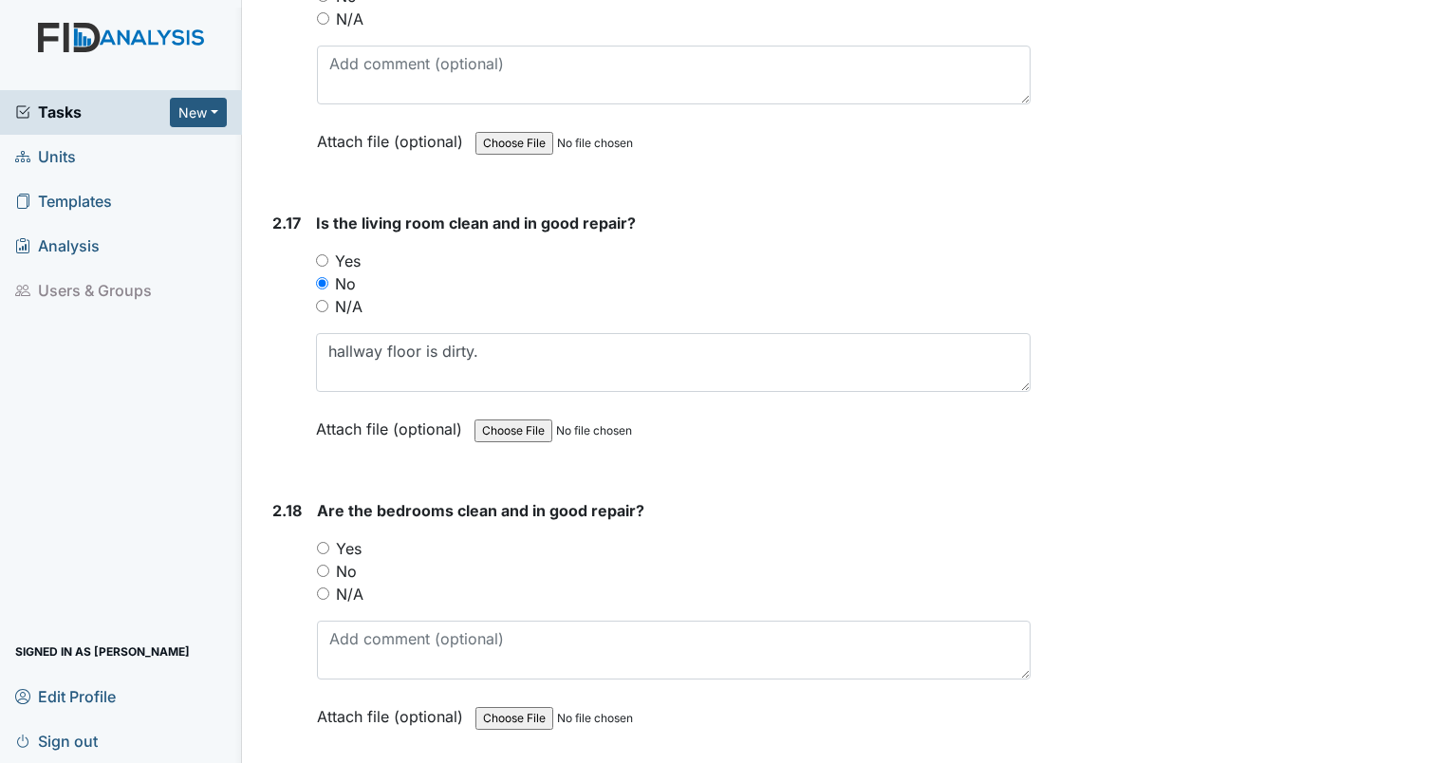
click at [321, 542] on input "Yes" at bounding box center [323, 548] width 12 height 12
radio input "true"
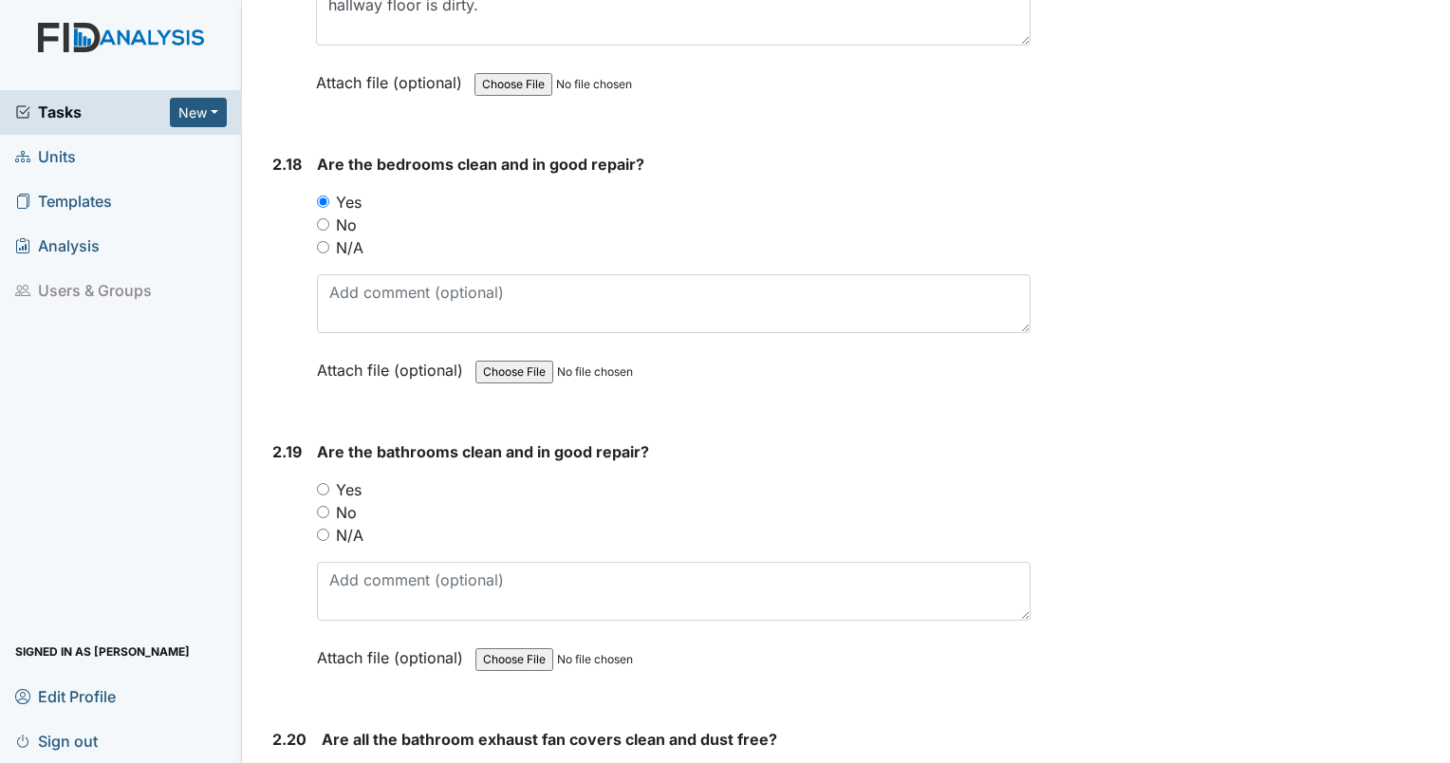
scroll to position [7984, 0]
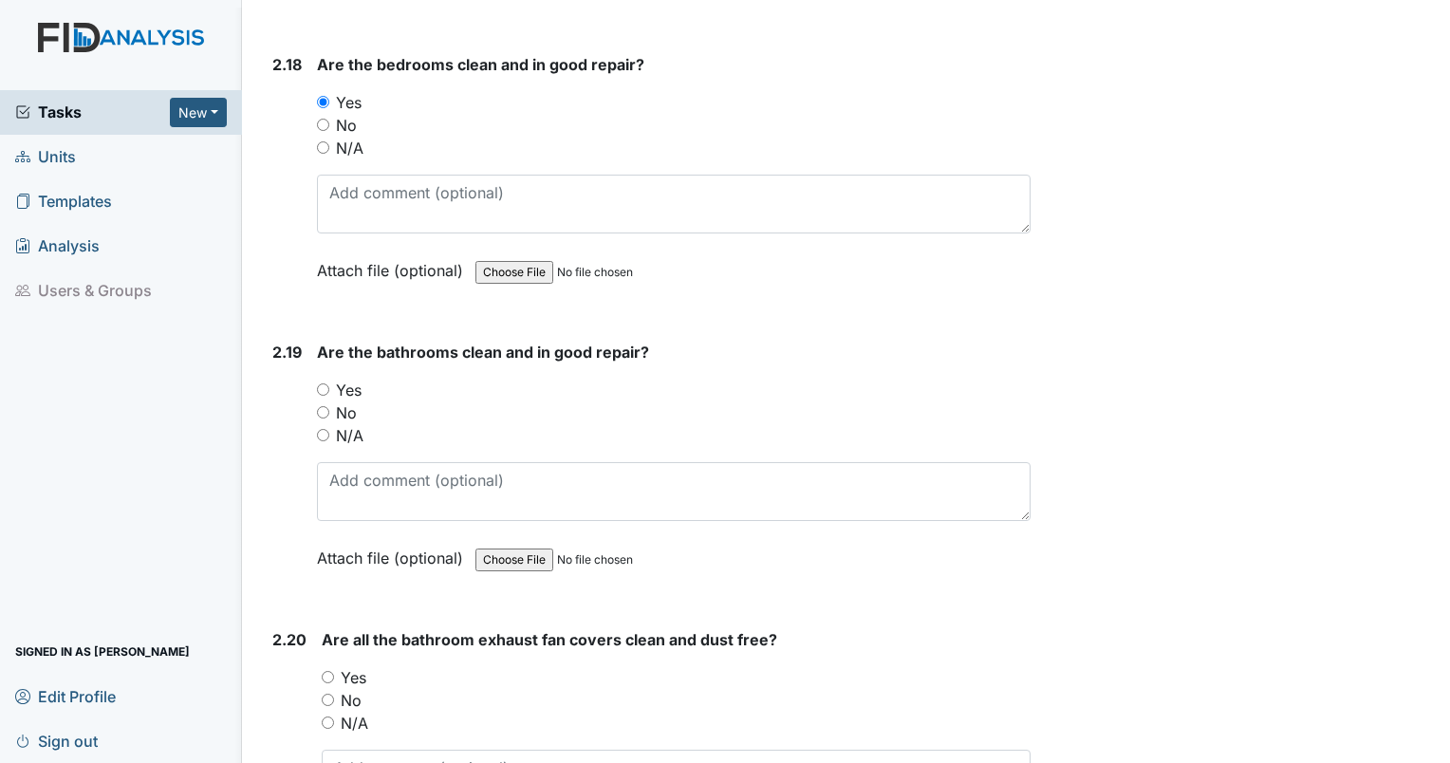
click at [323, 406] on input "No" at bounding box center [323, 412] width 12 height 12
radio input "true"
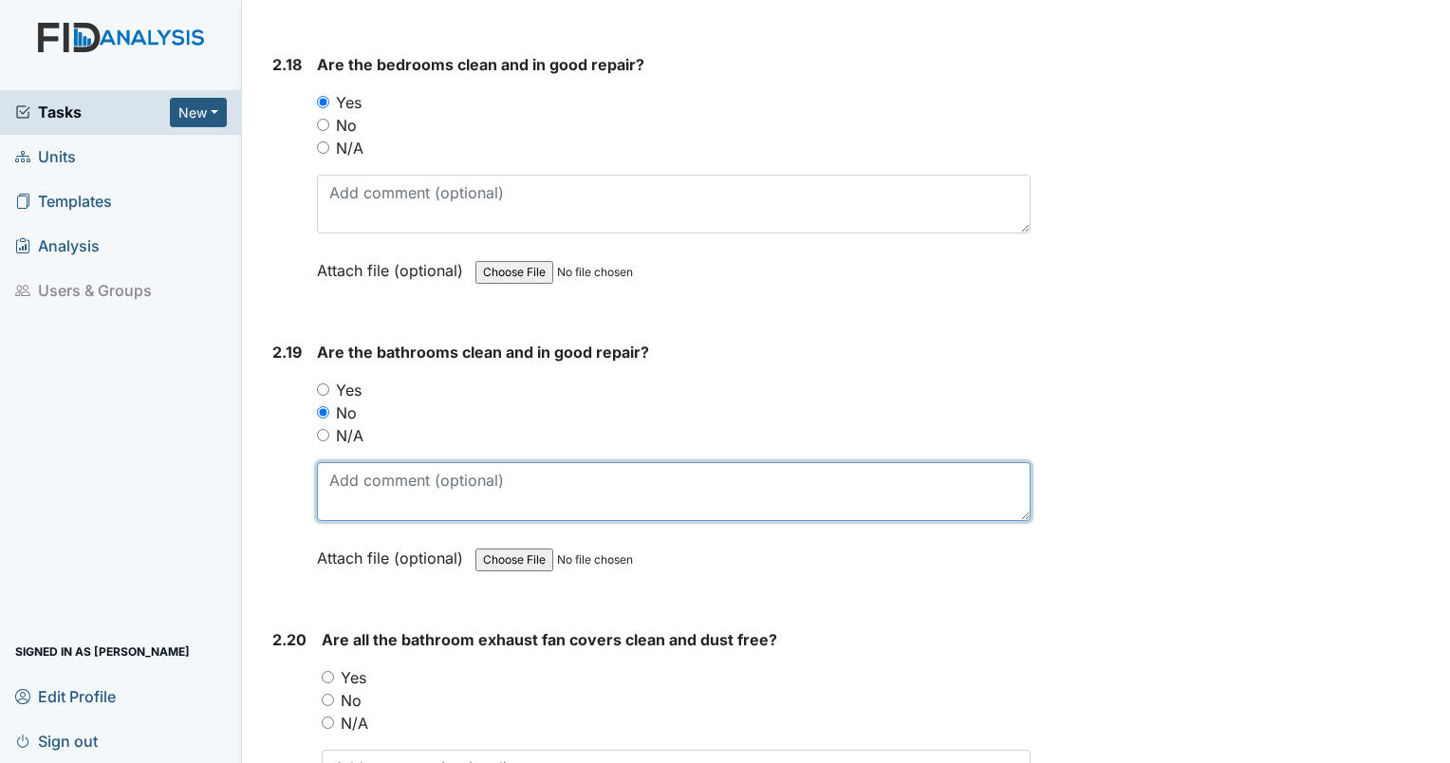
click at [364, 471] on textarea at bounding box center [674, 491] width 714 height 59
type textarea "staff bath tub is black with sticky tar like substance. water in faucet came ou…"
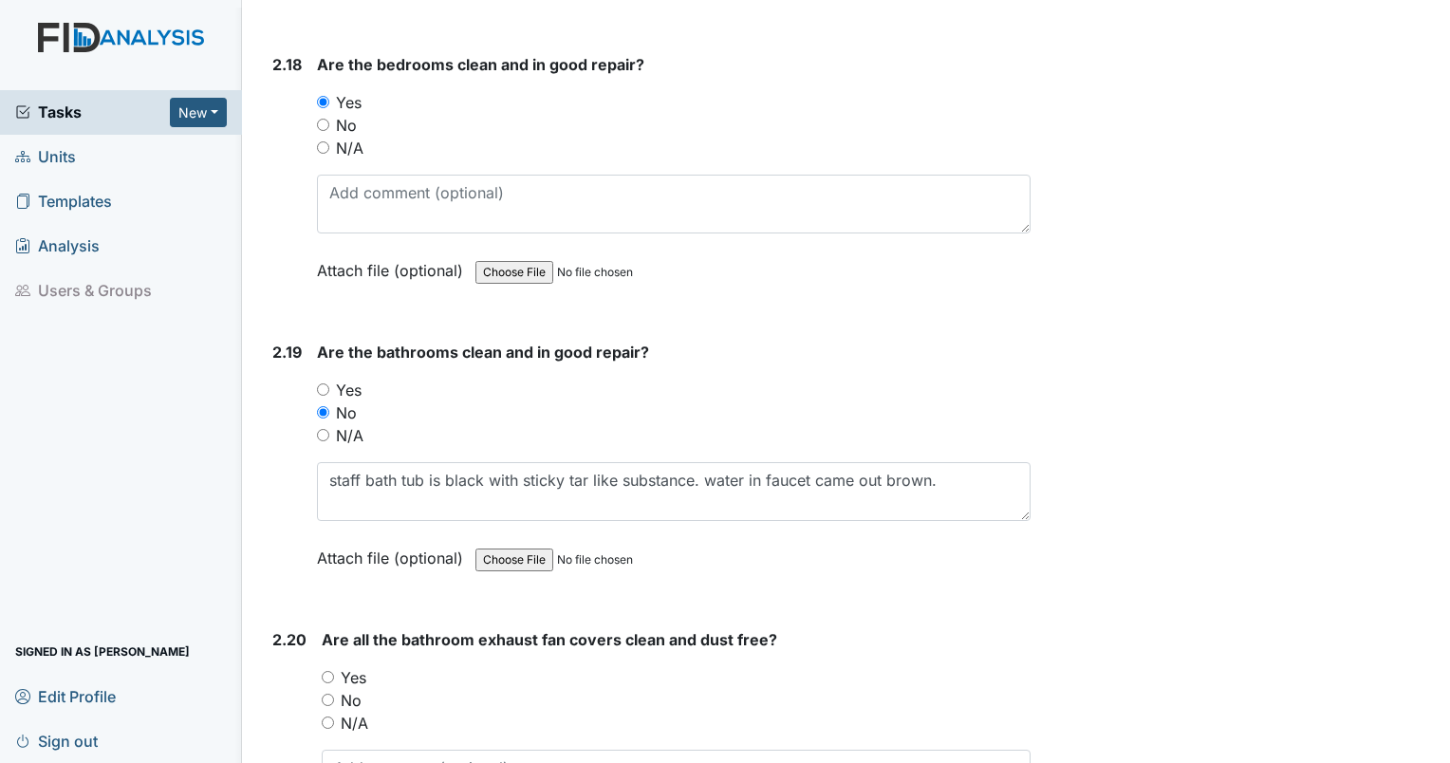
click at [326, 671] on input "Yes" at bounding box center [328, 677] width 12 height 12
radio input "true"
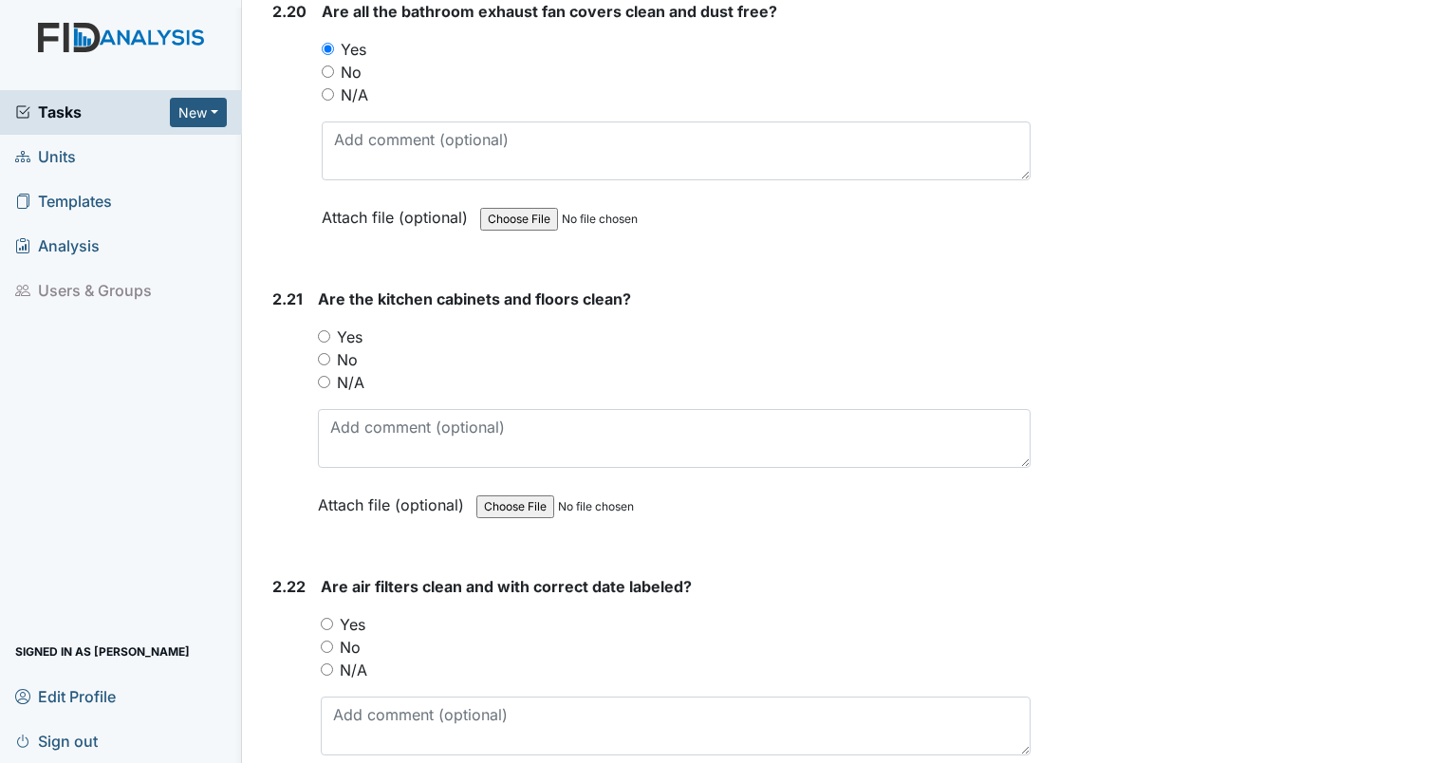
scroll to position [8679, 0]
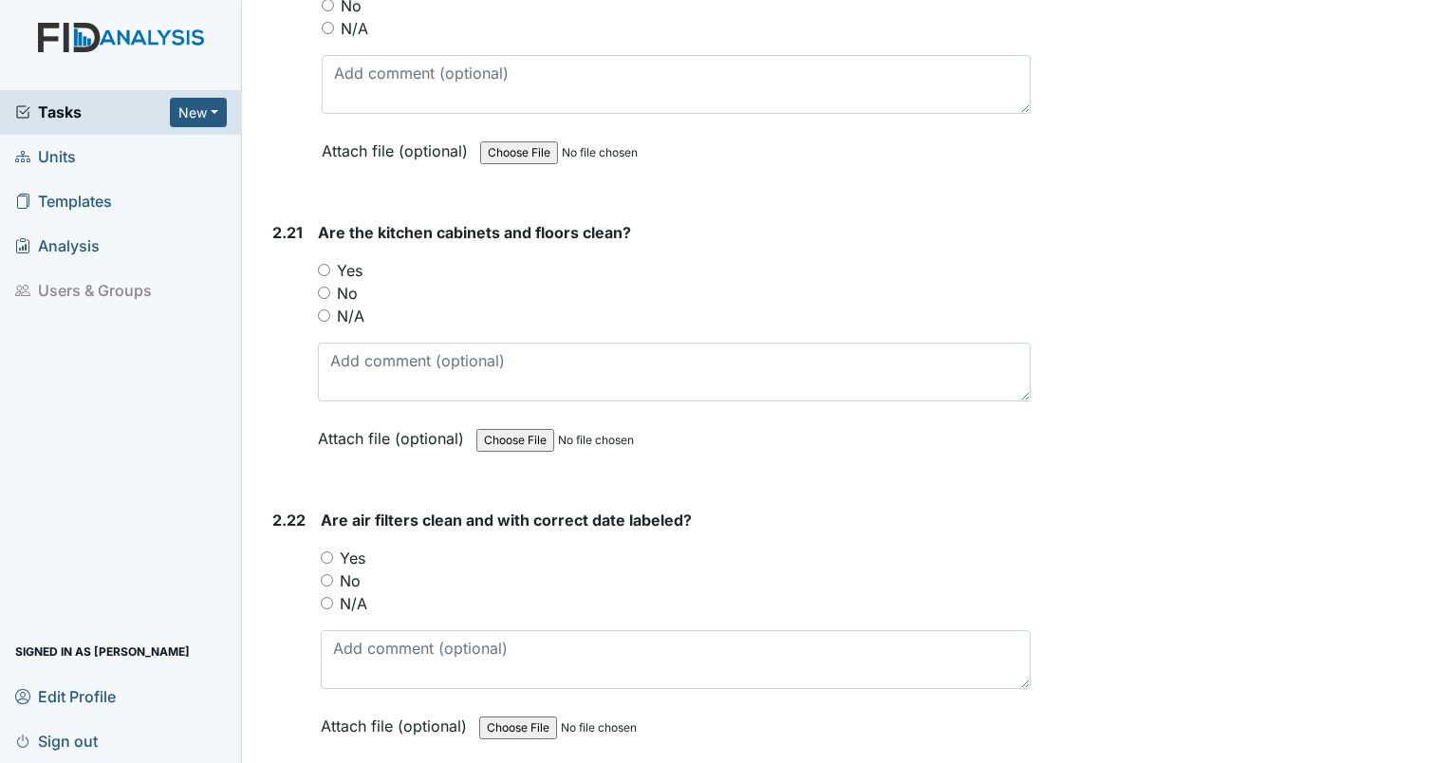
click at [326, 264] on input "Yes" at bounding box center [324, 270] width 12 height 12
radio input "true"
click at [323, 574] on input "No" at bounding box center [327, 580] width 12 height 12
radio input "true"
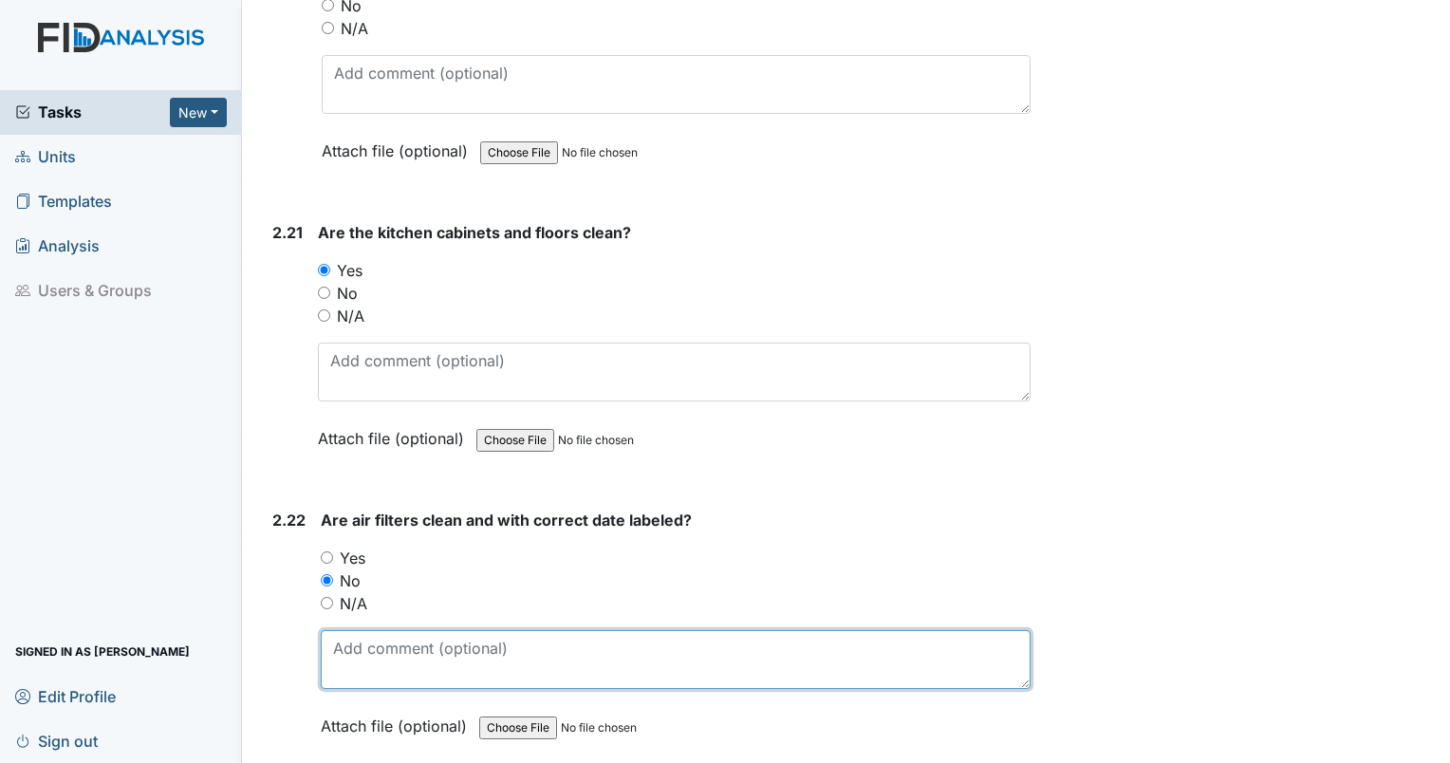
click at [363, 630] on textarea at bounding box center [676, 659] width 710 height 59
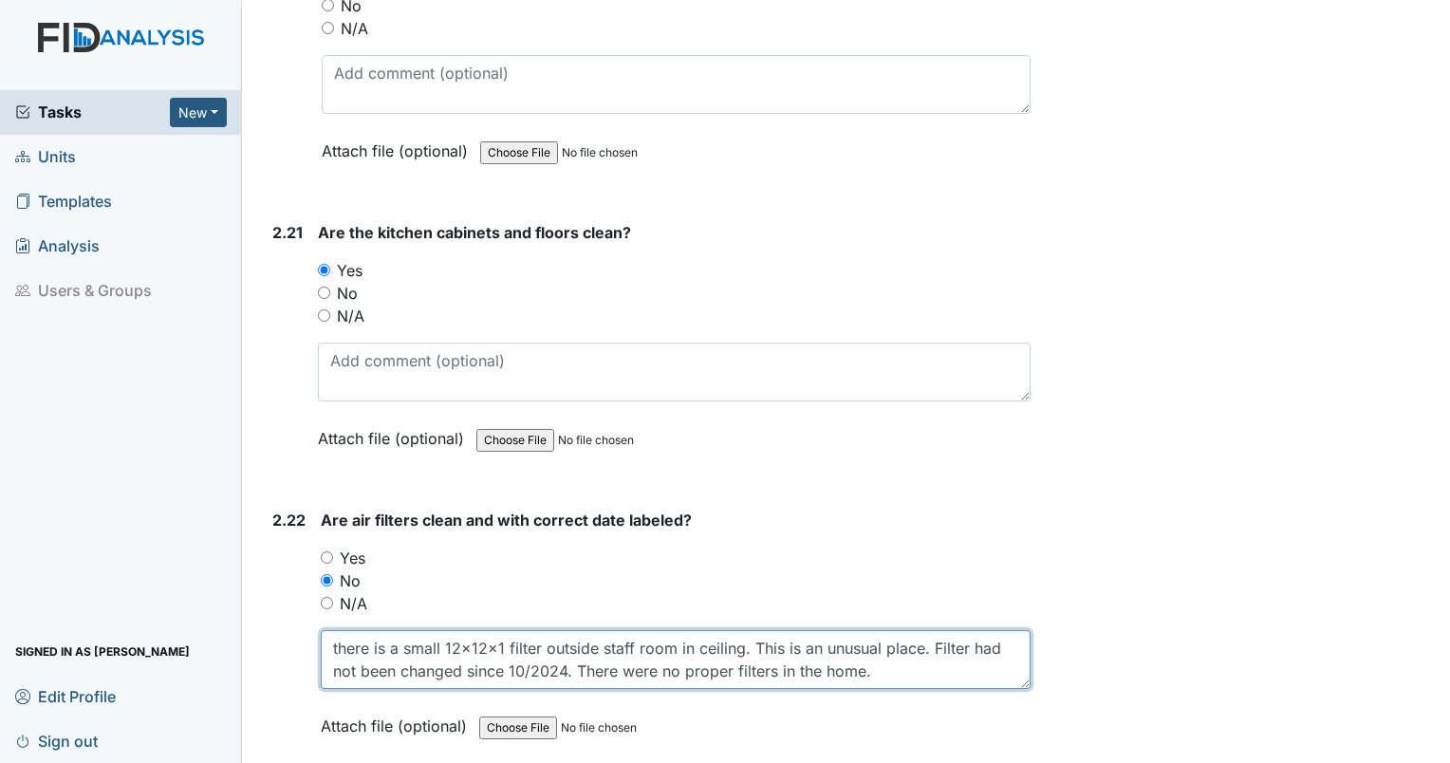
click at [740, 643] on textarea "there is a small 12x12x1 filter outside staff room in ceiling. This is an unusu…" at bounding box center [676, 659] width 710 height 59
click at [735, 643] on textarea "there is a small 12x12x1 filter outside staff room in ceiling. This is an unusu…" at bounding box center [676, 659] width 710 height 59
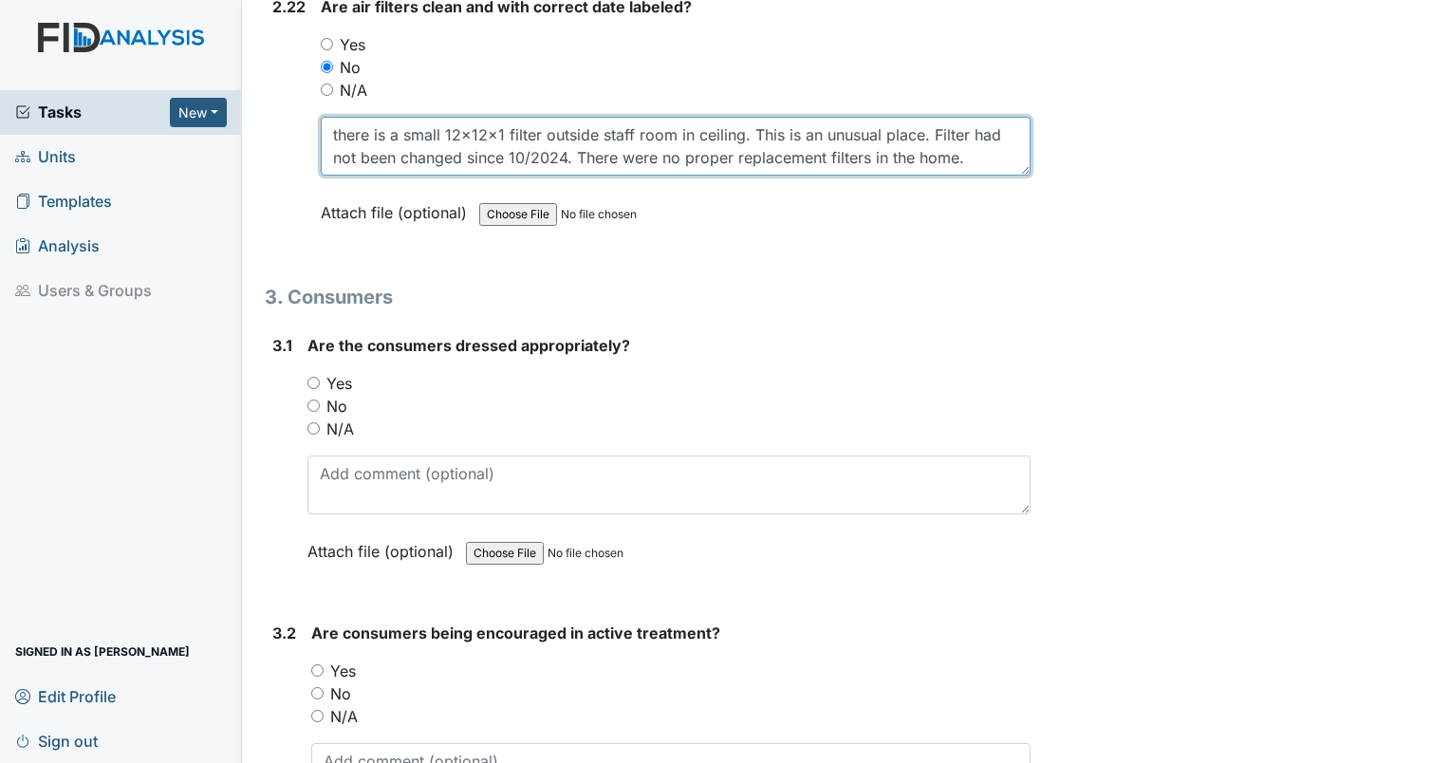
scroll to position [9225, 0]
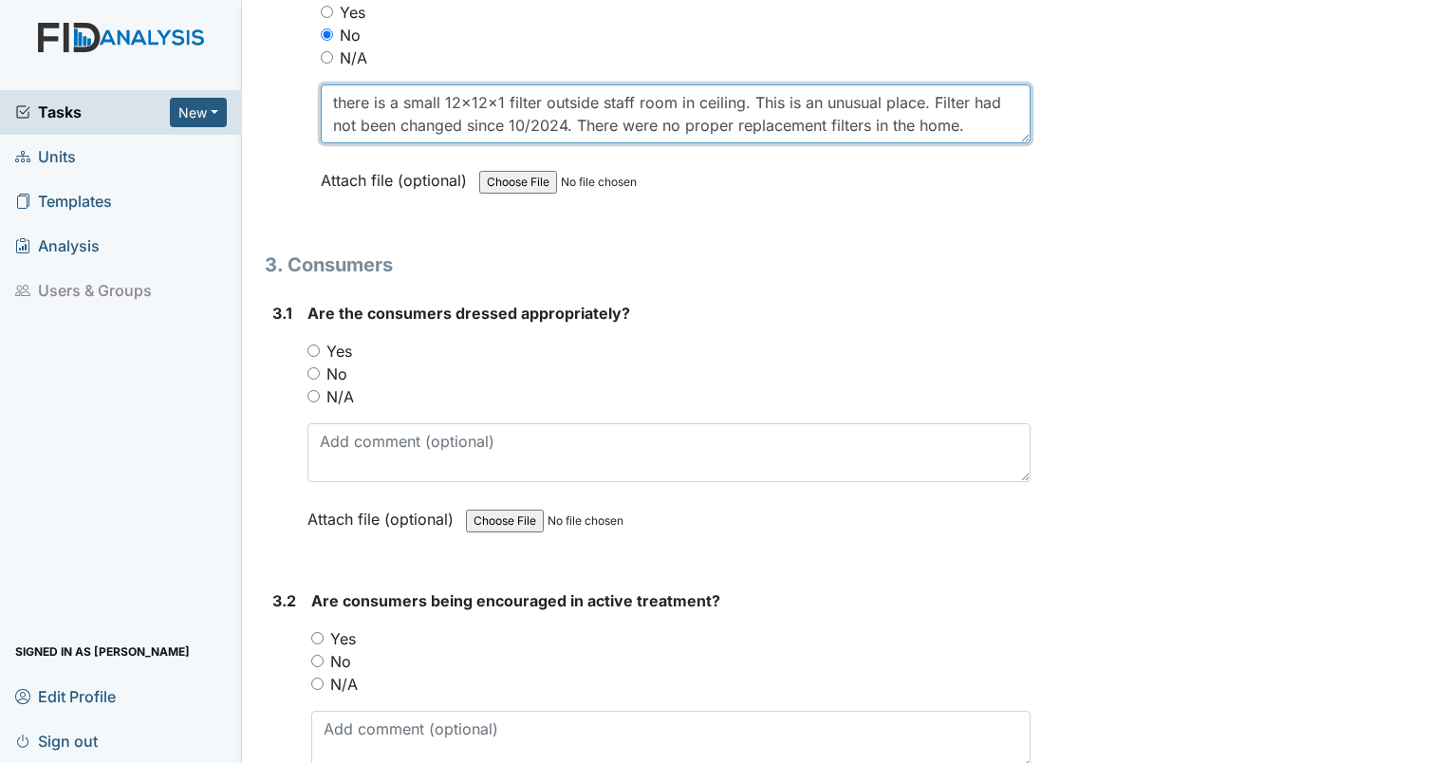
type textarea "there is a small 12x12x1 filter outside staff room in ceiling. This is an unusu…"
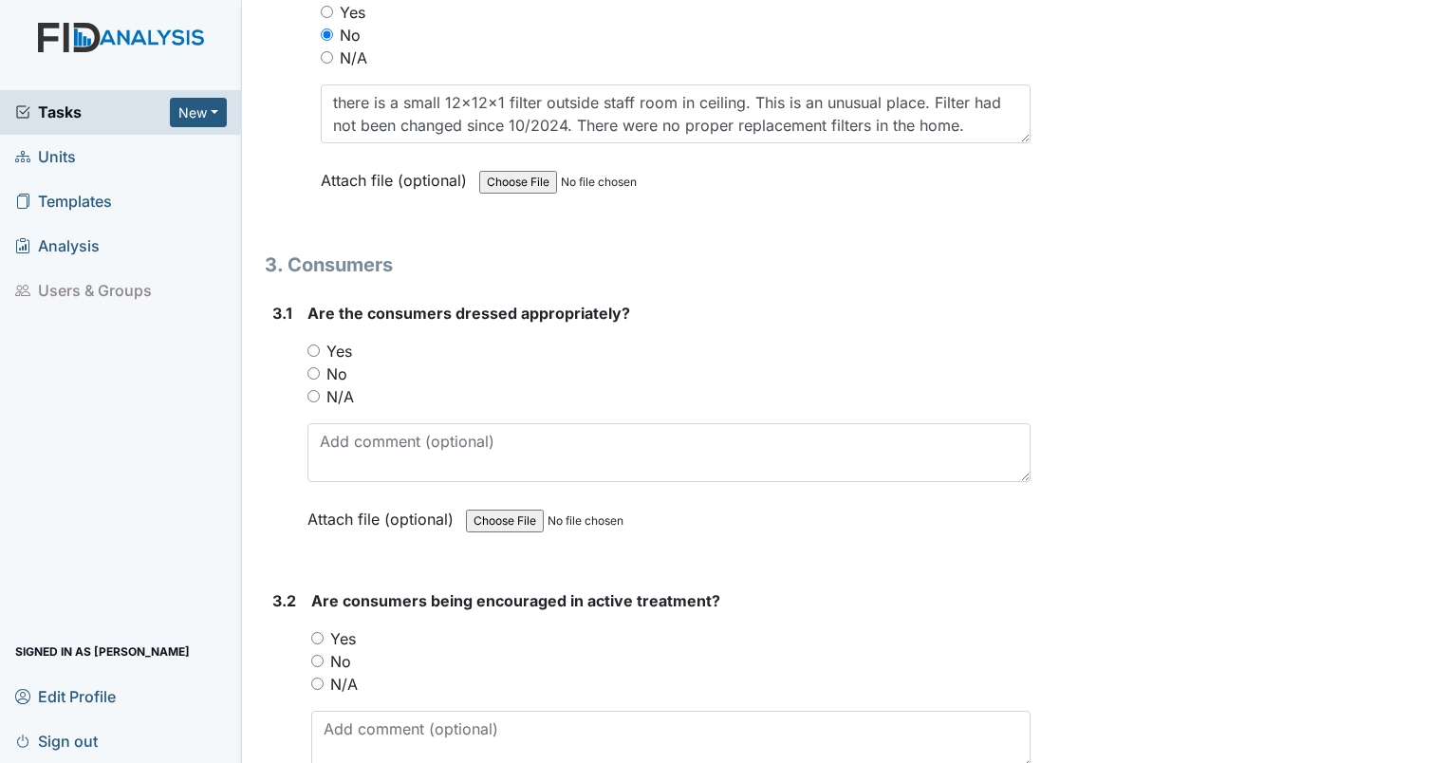
click at [315, 344] on input "Yes" at bounding box center [313, 350] width 12 height 12
radio input "true"
click at [316, 632] on input "Yes" at bounding box center [317, 638] width 12 height 12
radio input "true"
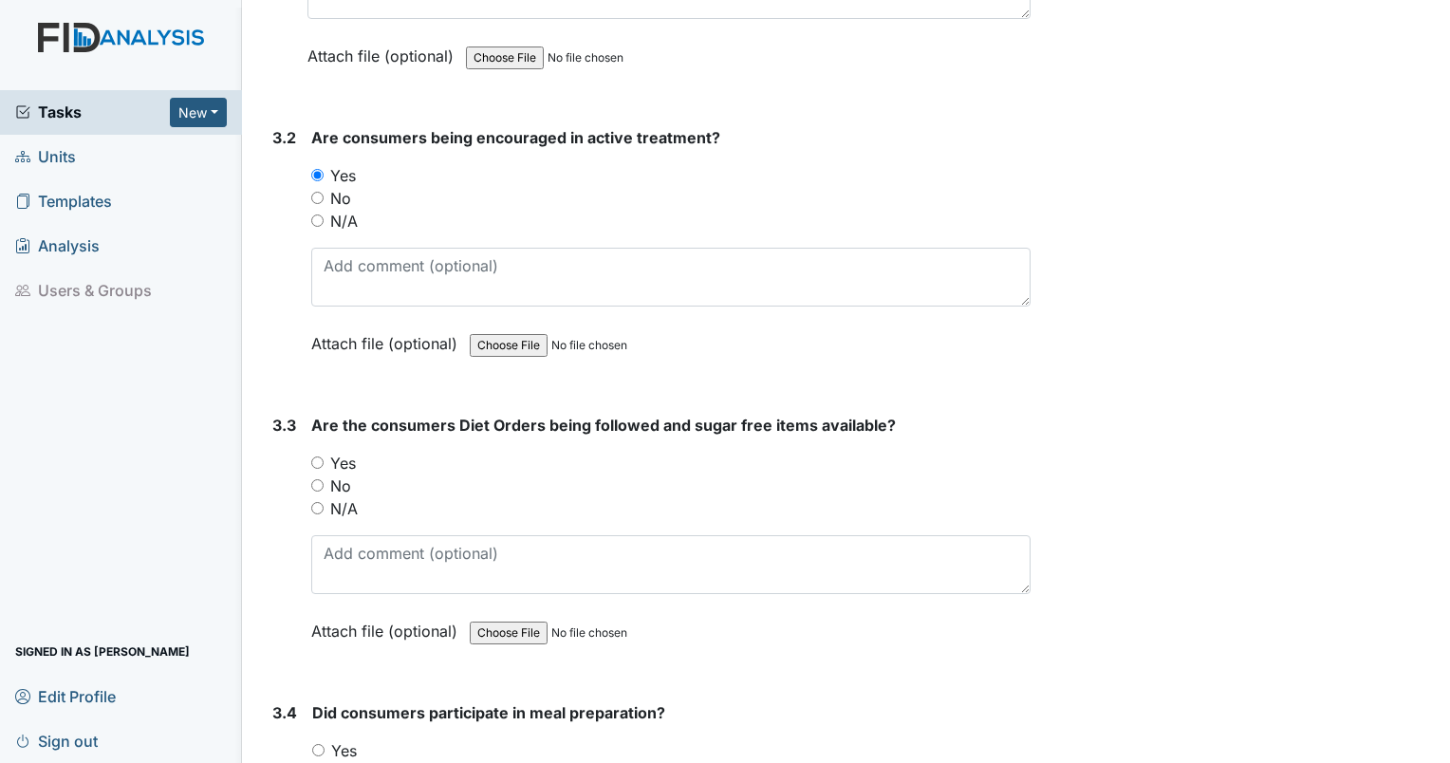
scroll to position [9705, 0]
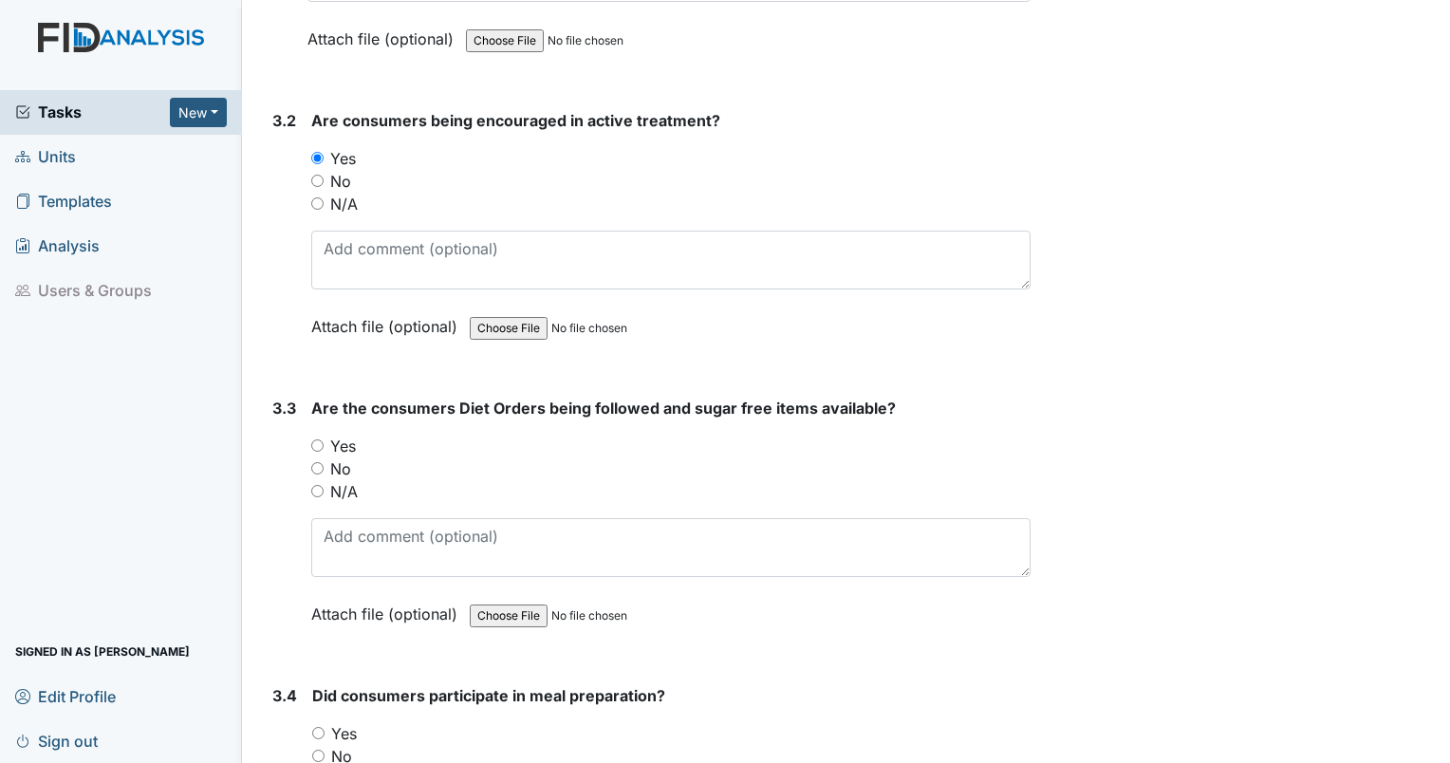
click at [319, 439] on input "Yes" at bounding box center [317, 445] width 12 height 12
radio input "true"
click at [315, 727] on input "Yes" at bounding box center [318, 733] width 12 height 12
radio input "true"
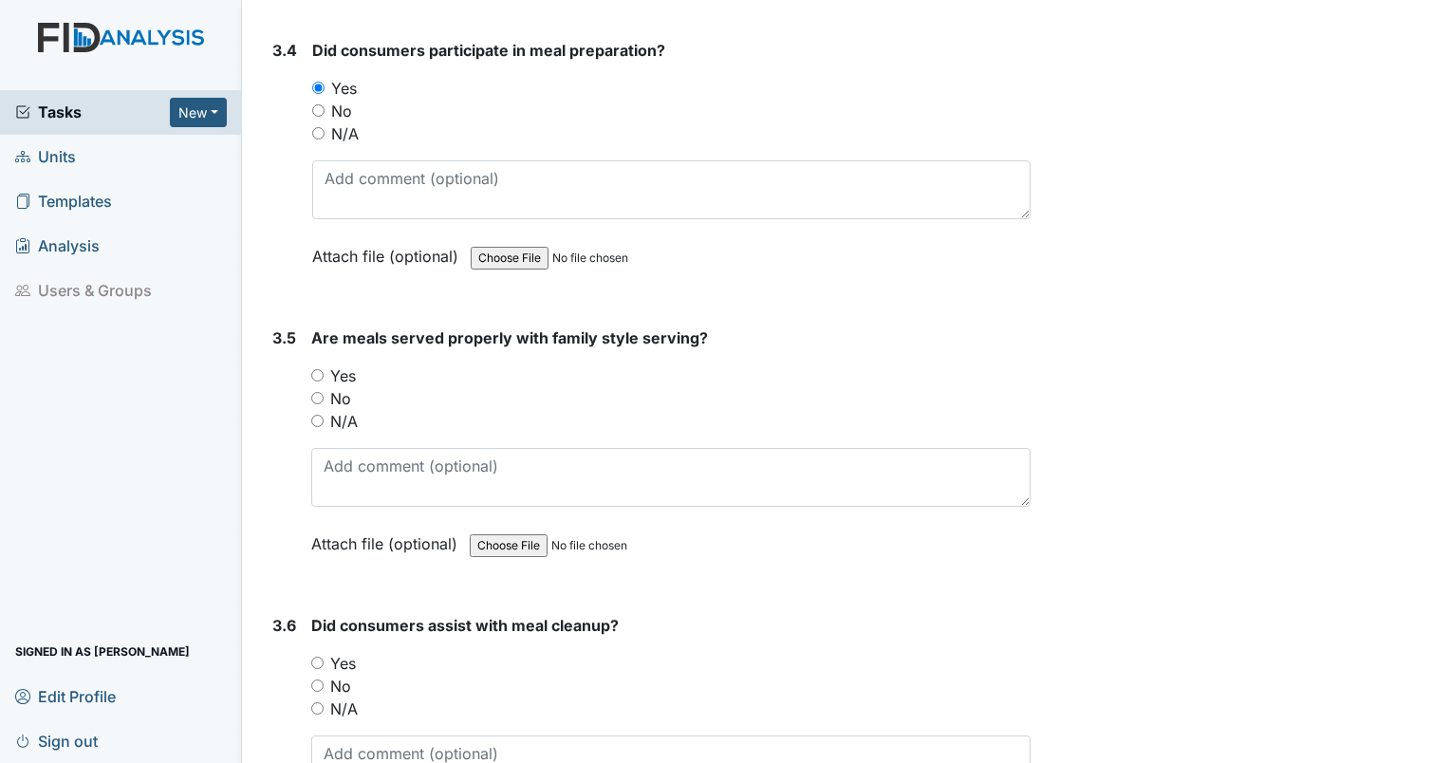
scroll to position [10433, 0]
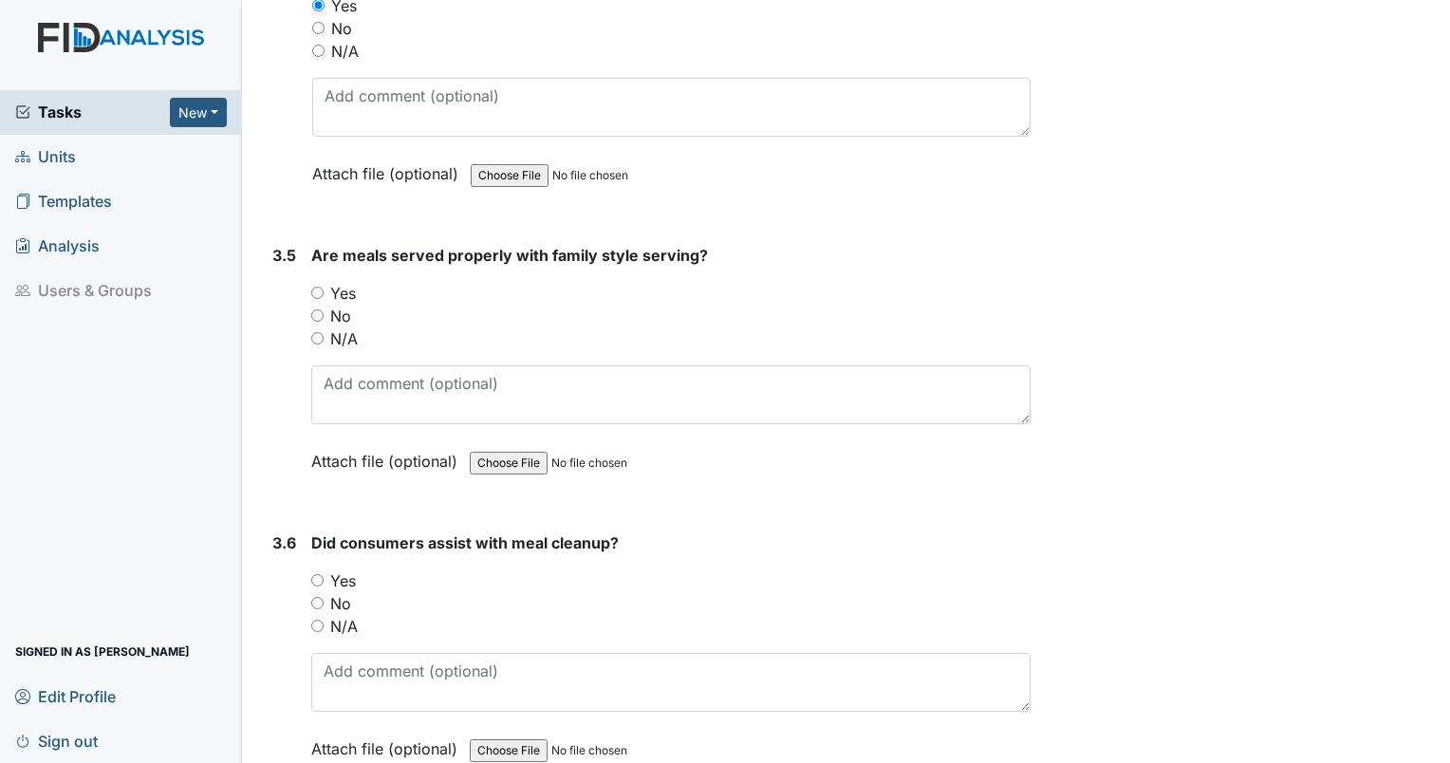
click at [315, 332] on input "N/A" at bounding box center [317, 338] width 12 height 12
radio input "true"
click at [315, 620] on input "N/A" at bounding box center [317, 626] width 12 height 12
radio input "true"
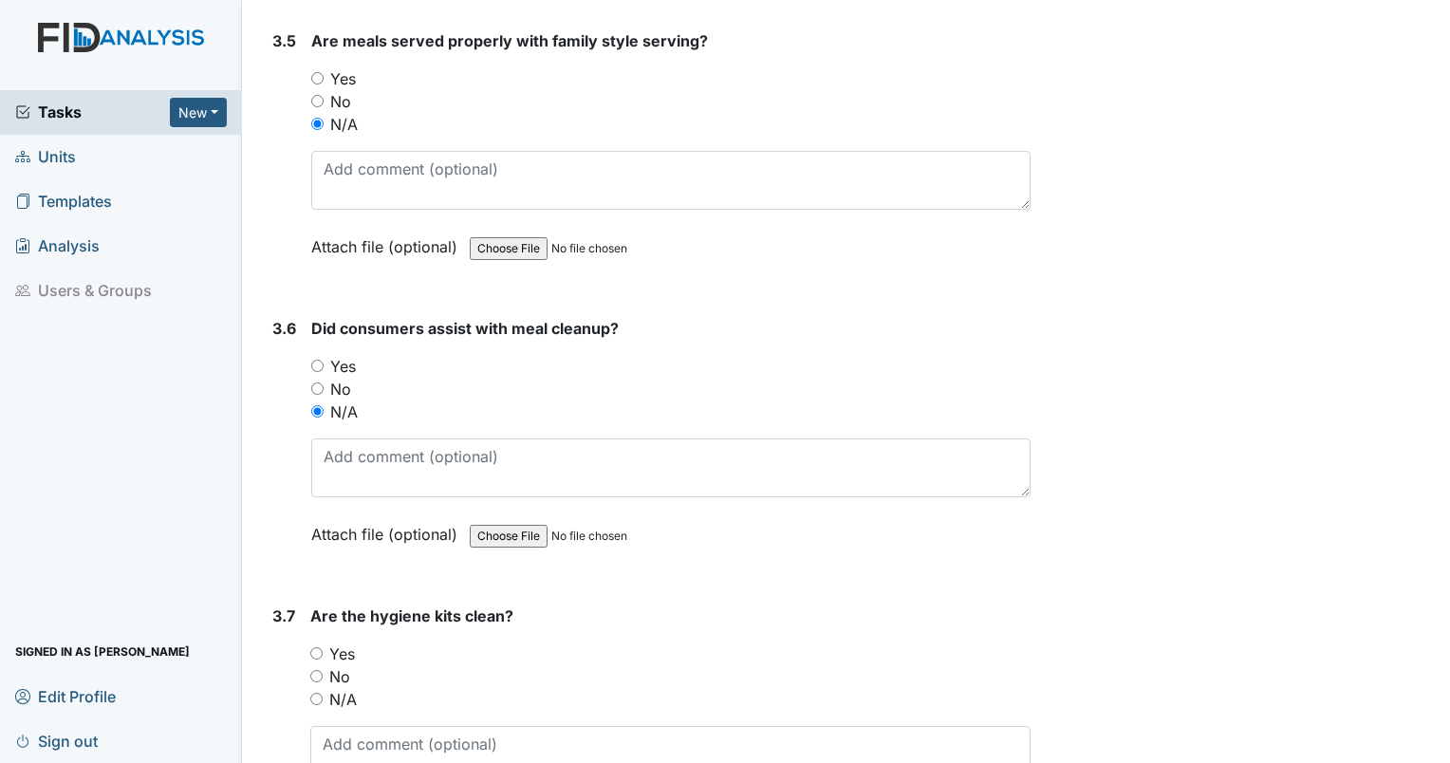
scroll to position [10664, 0]
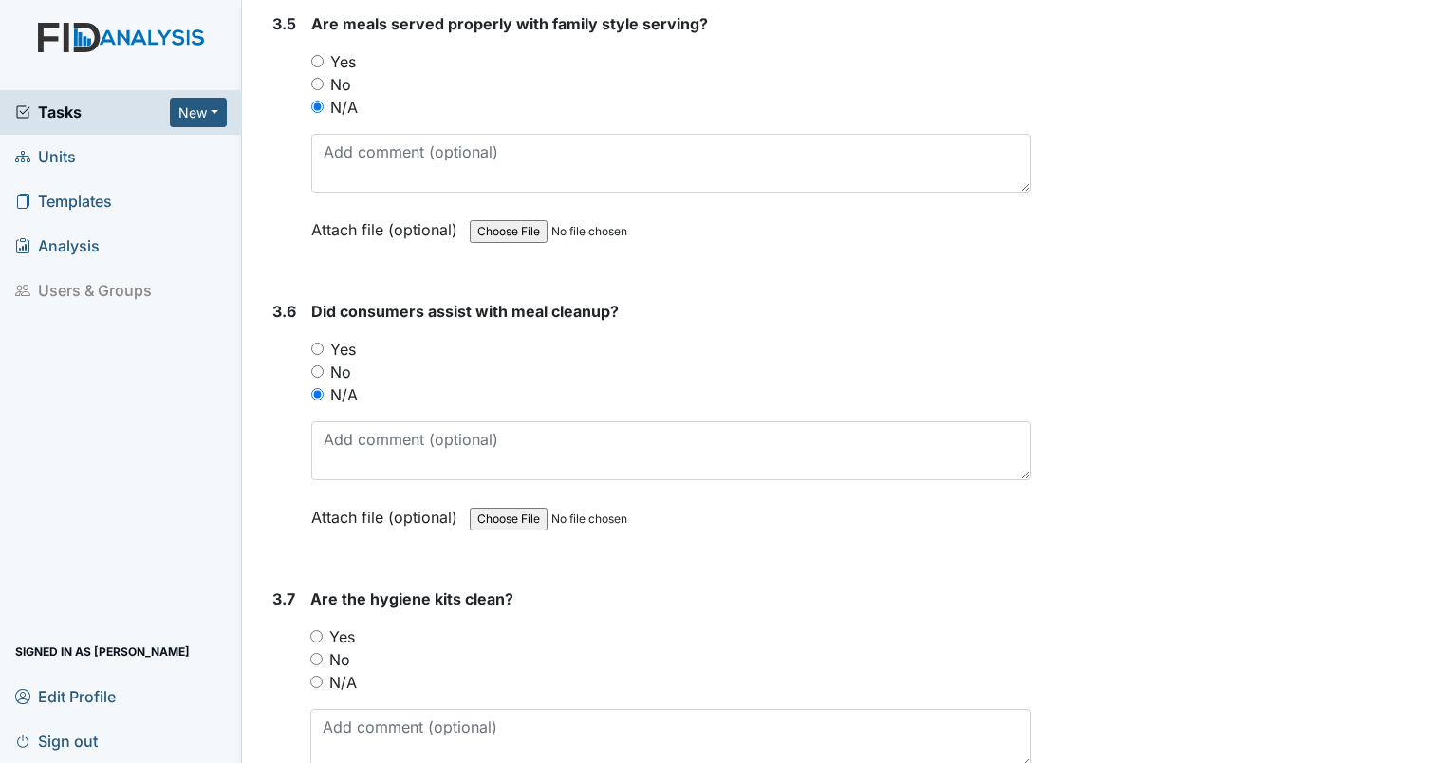
click at [314, 630] on input "Yes" at bounding box center [316, 636] width 12 height 12
radio input "true"
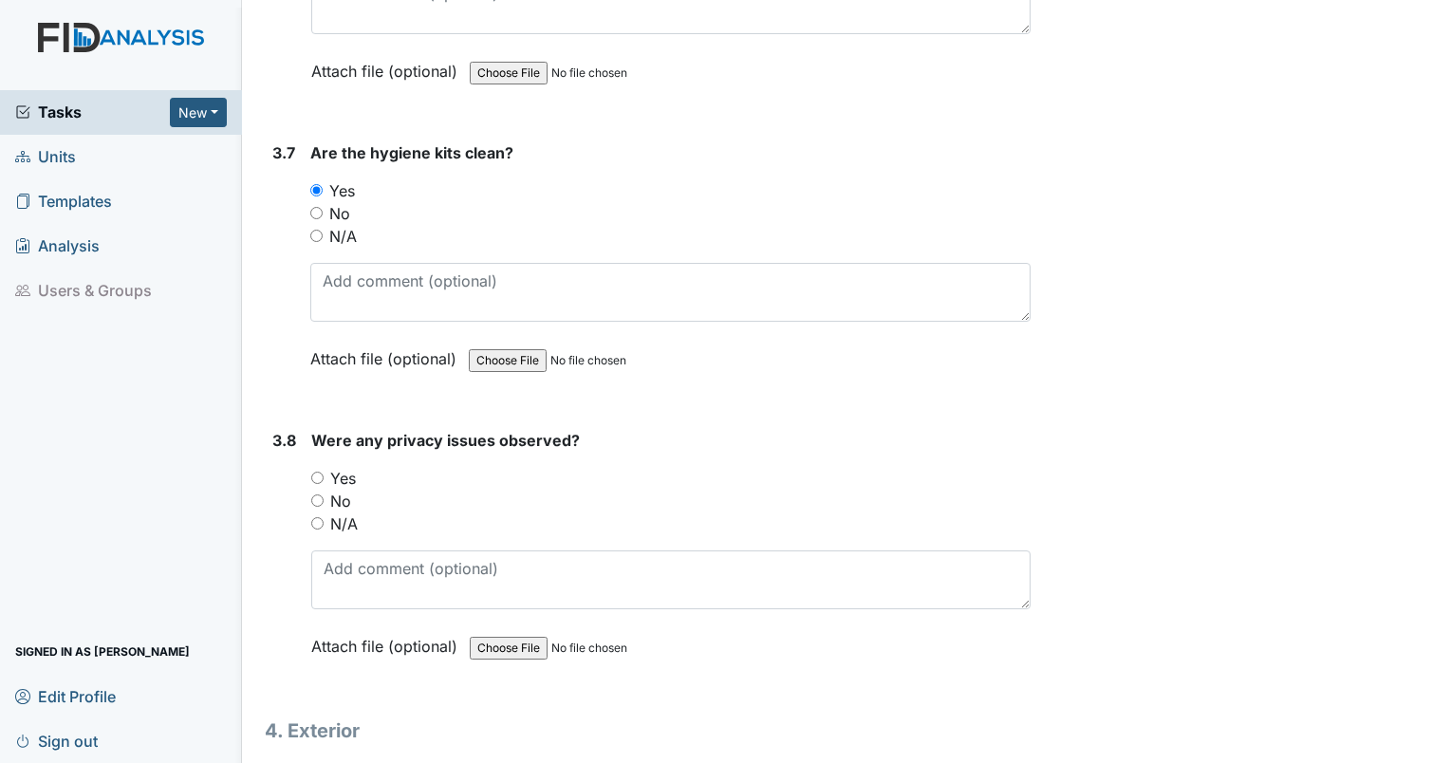
scroll to position [11210, 0]
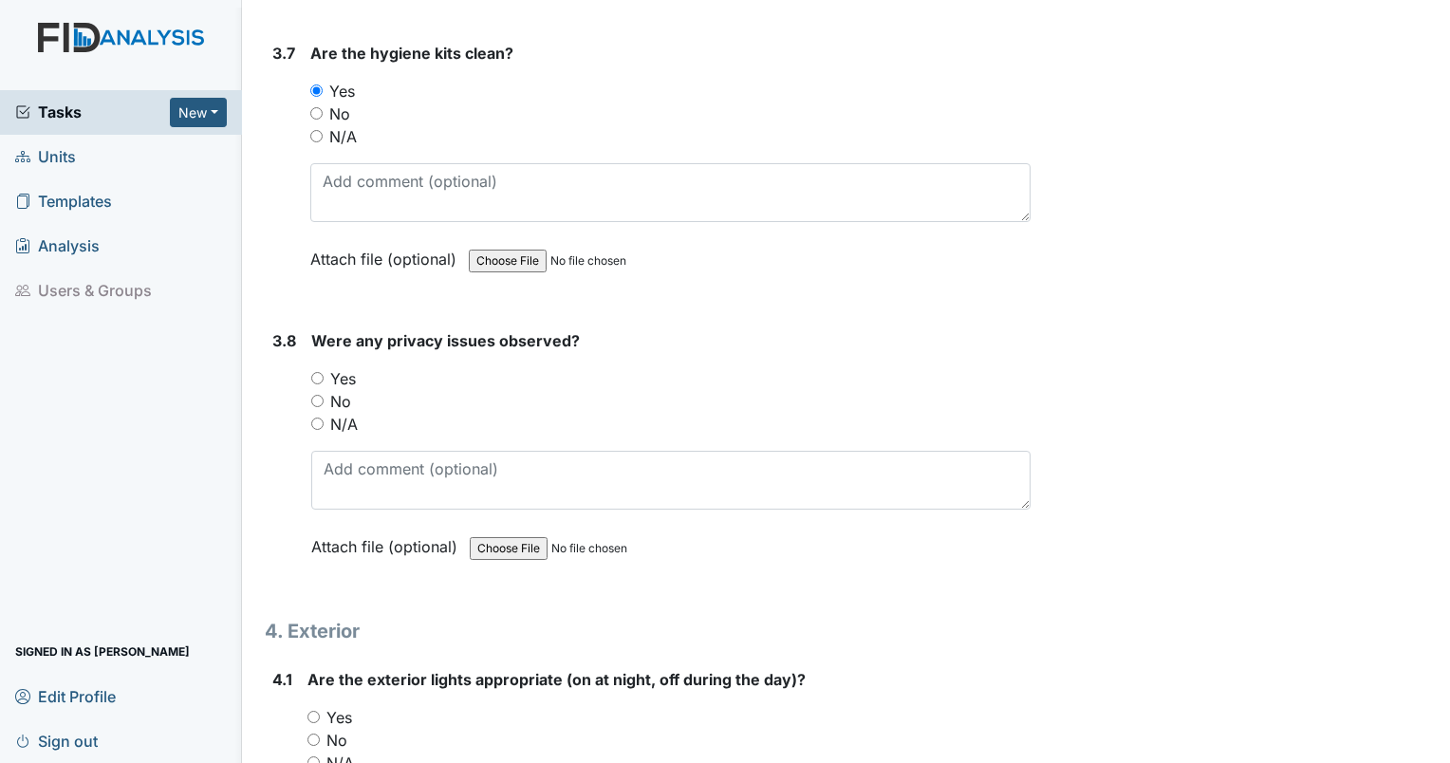
click at [312, 395] on input "No" at bounding box center [317, 401] width 12 height 12
radio input "true"
click at [313, 711] on input "Yes" at bounding box center [313, 717] width 12 height 12
radio input "true"
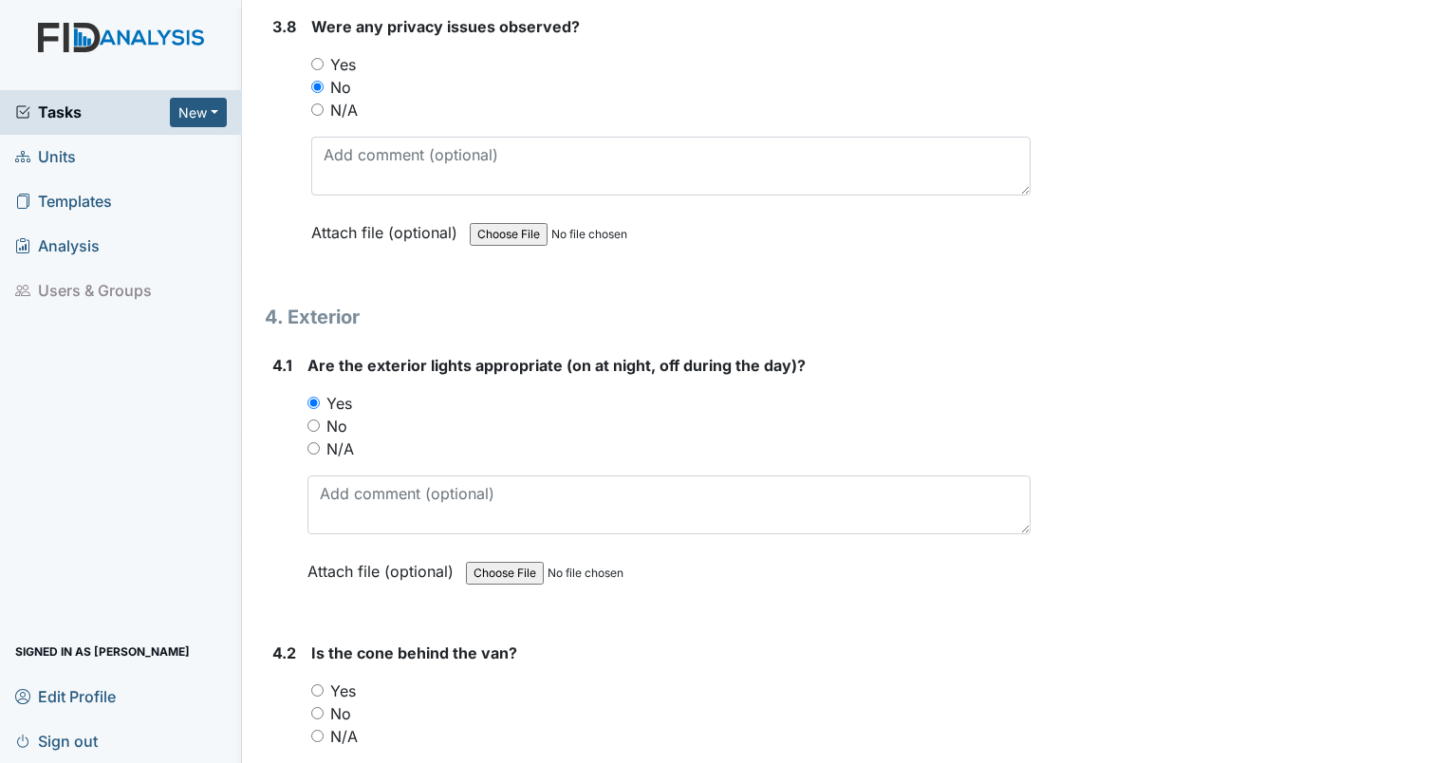
scroll to position [11640, 0]
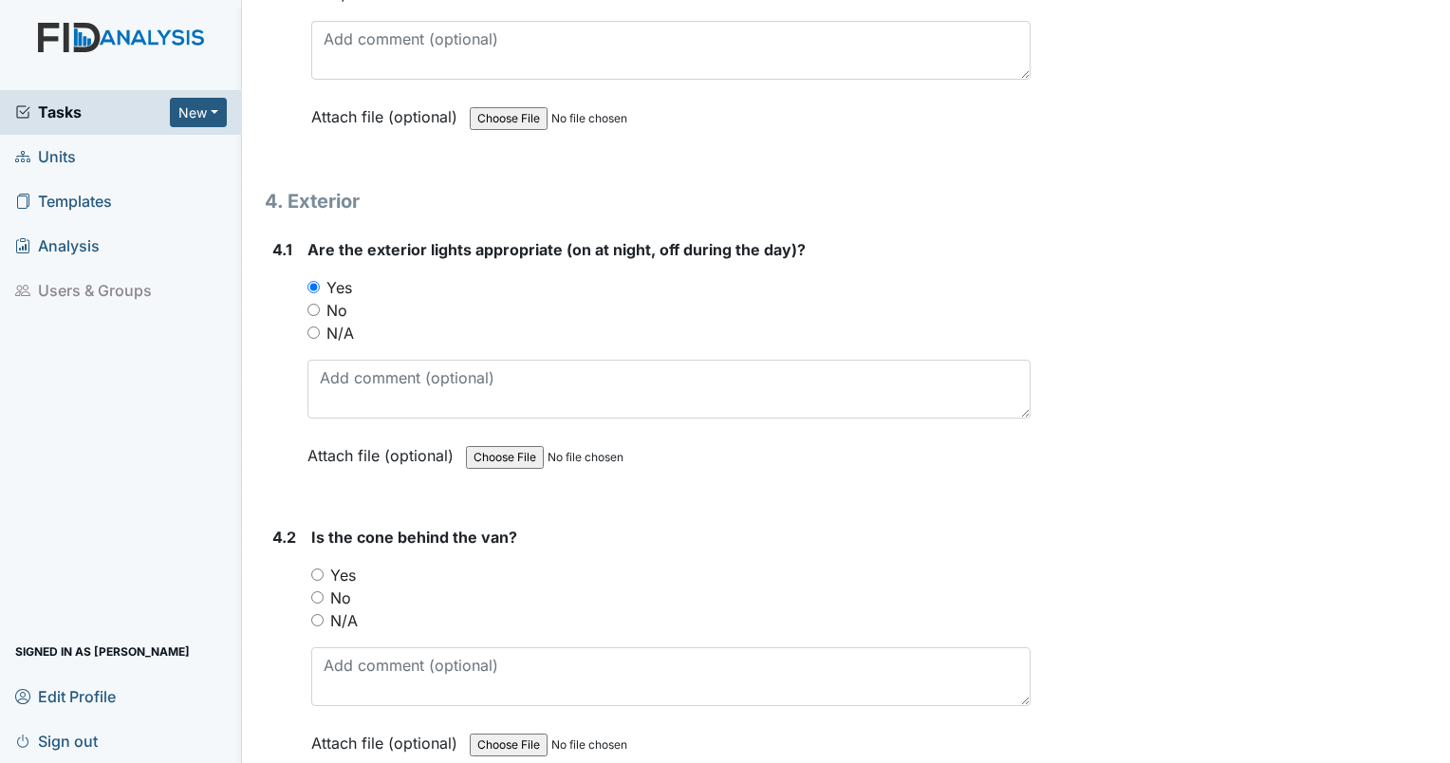
click at [316, 568] on input "Yes" at bounding box center [317, 574] width 12 height 12
radio input "true"
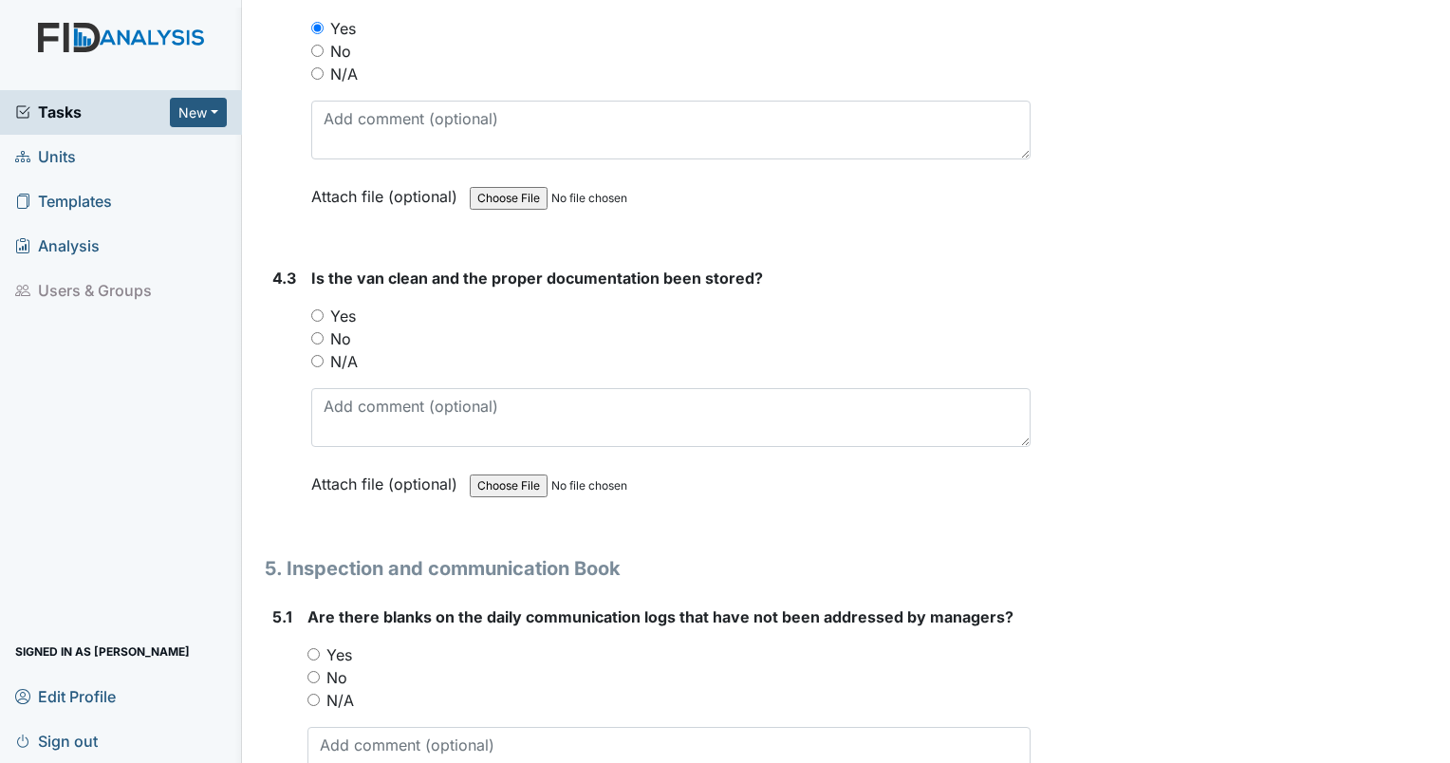
scroll to position [12202, 0]
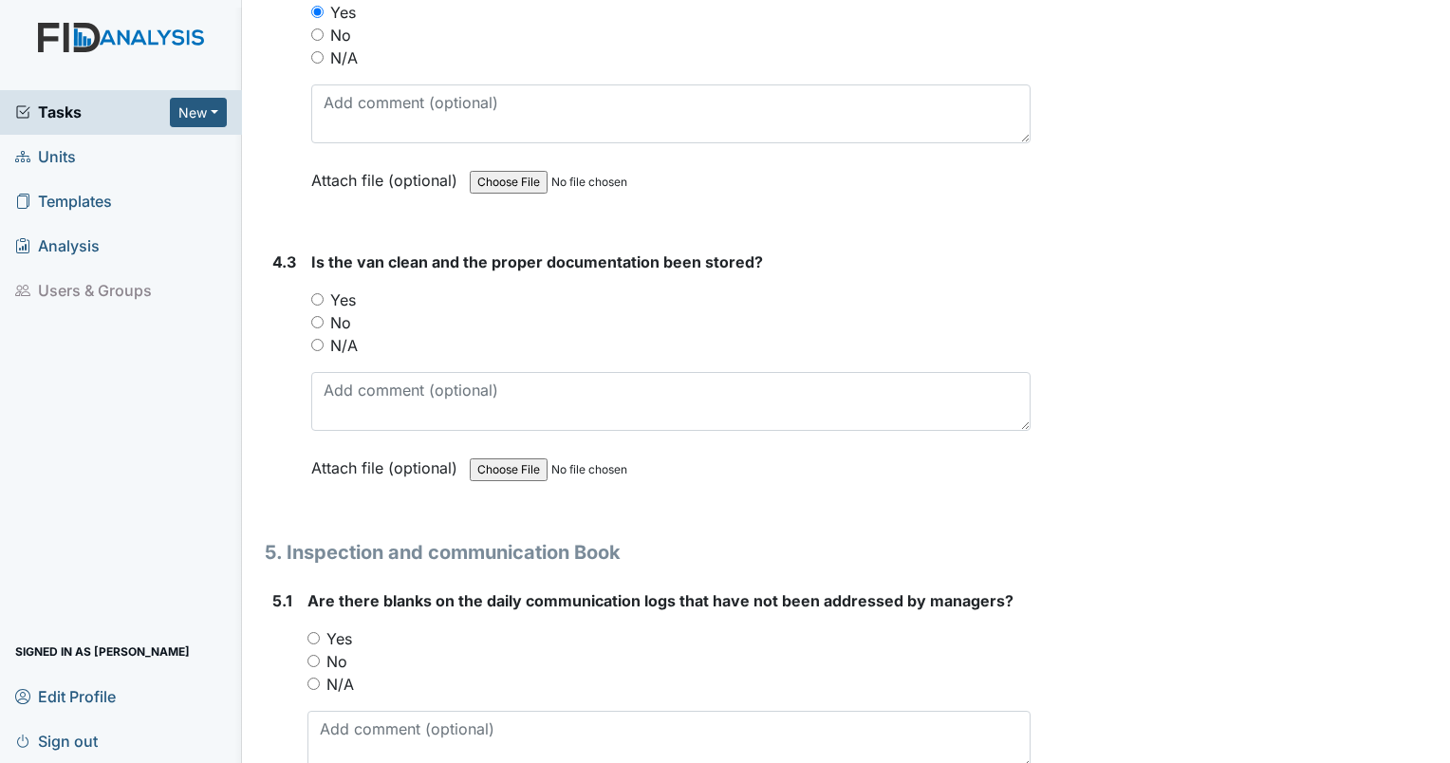
click at [317, 293] on input "Yes" at bounding box center [317, 299] width 12 height 12
radio input "true"
click at [318, 655] on input "No" at bounding box center [313, 661] width 12 height 12
radio input "true"
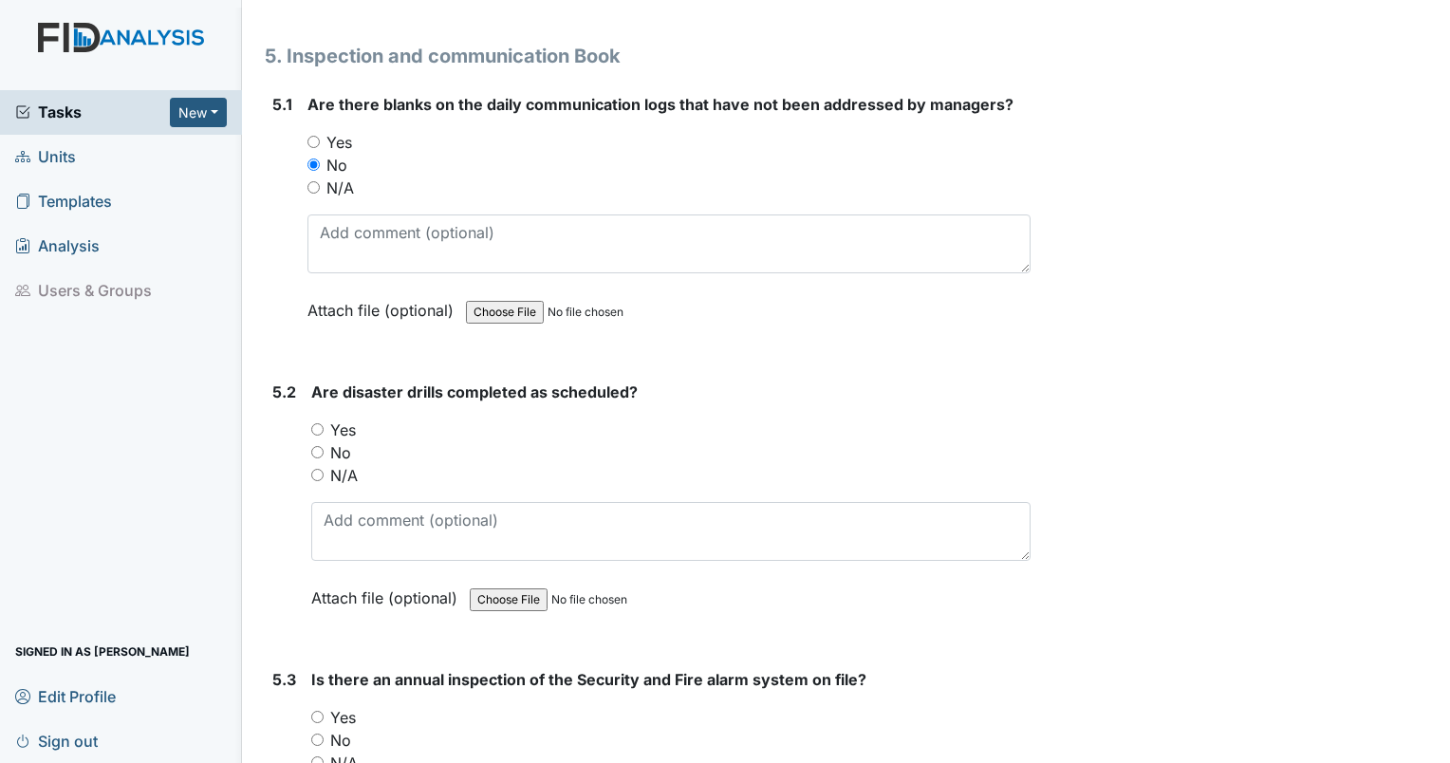
scroll to position [12814, 0]
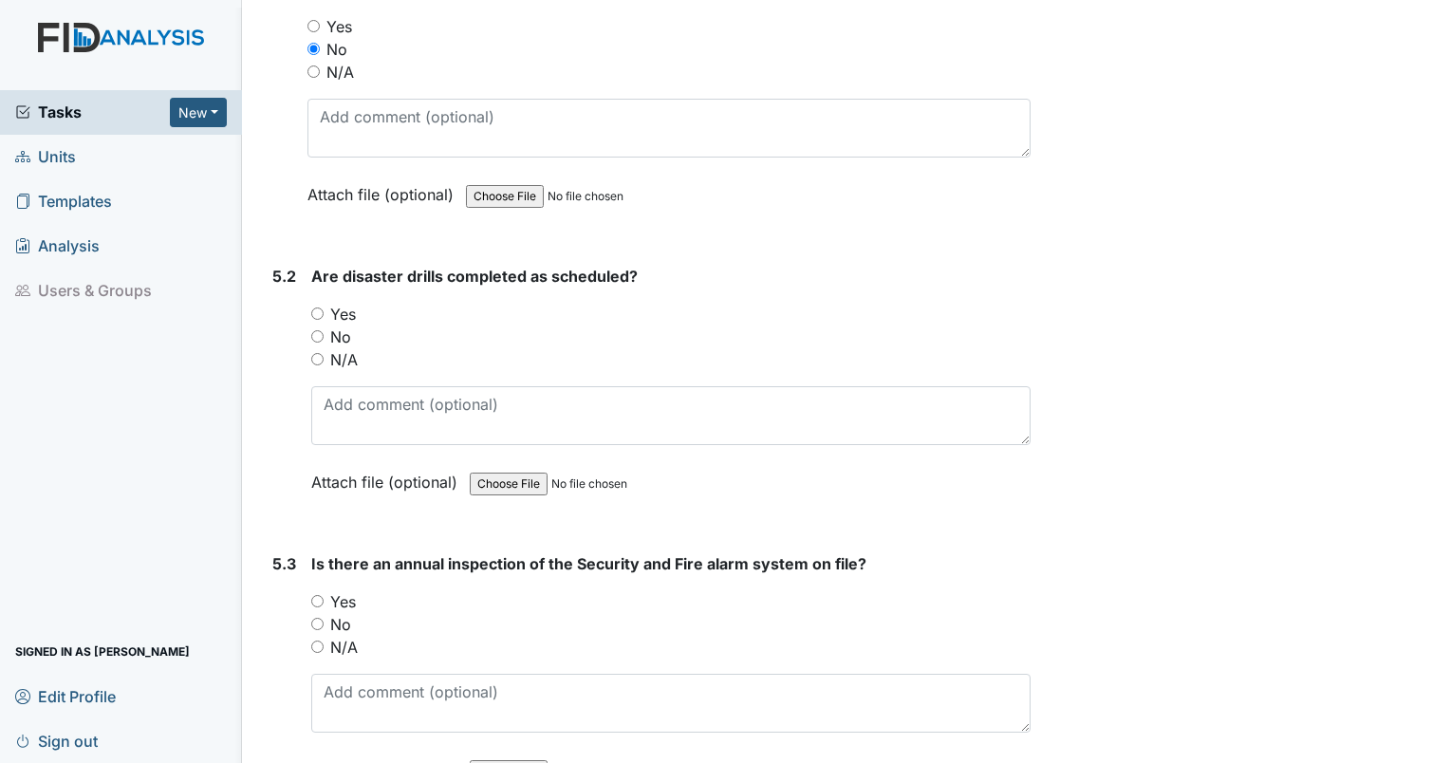
click at [320, 330] on input "No" at bounding box center [317, 336] width 12 height 12
radio input "true"
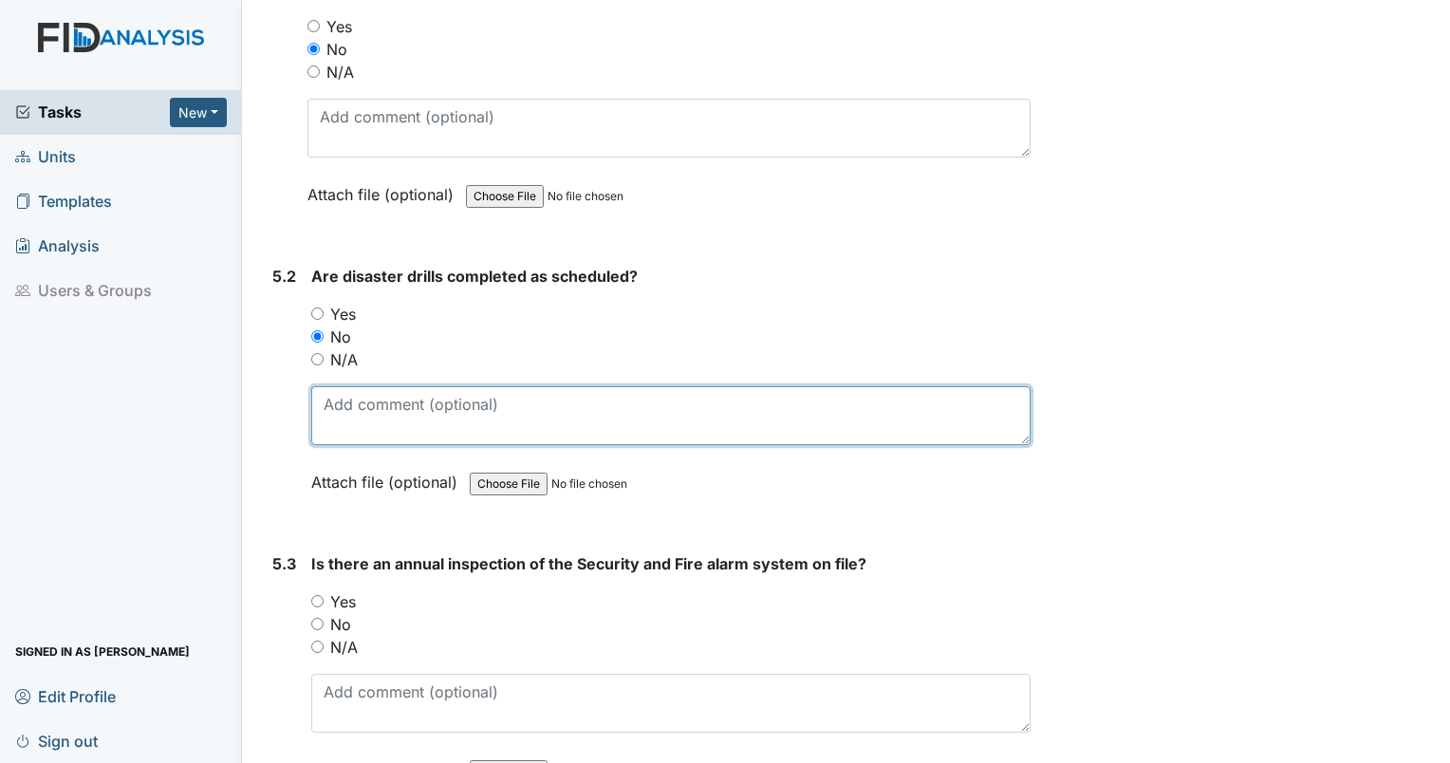
click at [343, 386] on textarea at bounding box center [670, 415] width 719 height 59
type textarea "none in august"
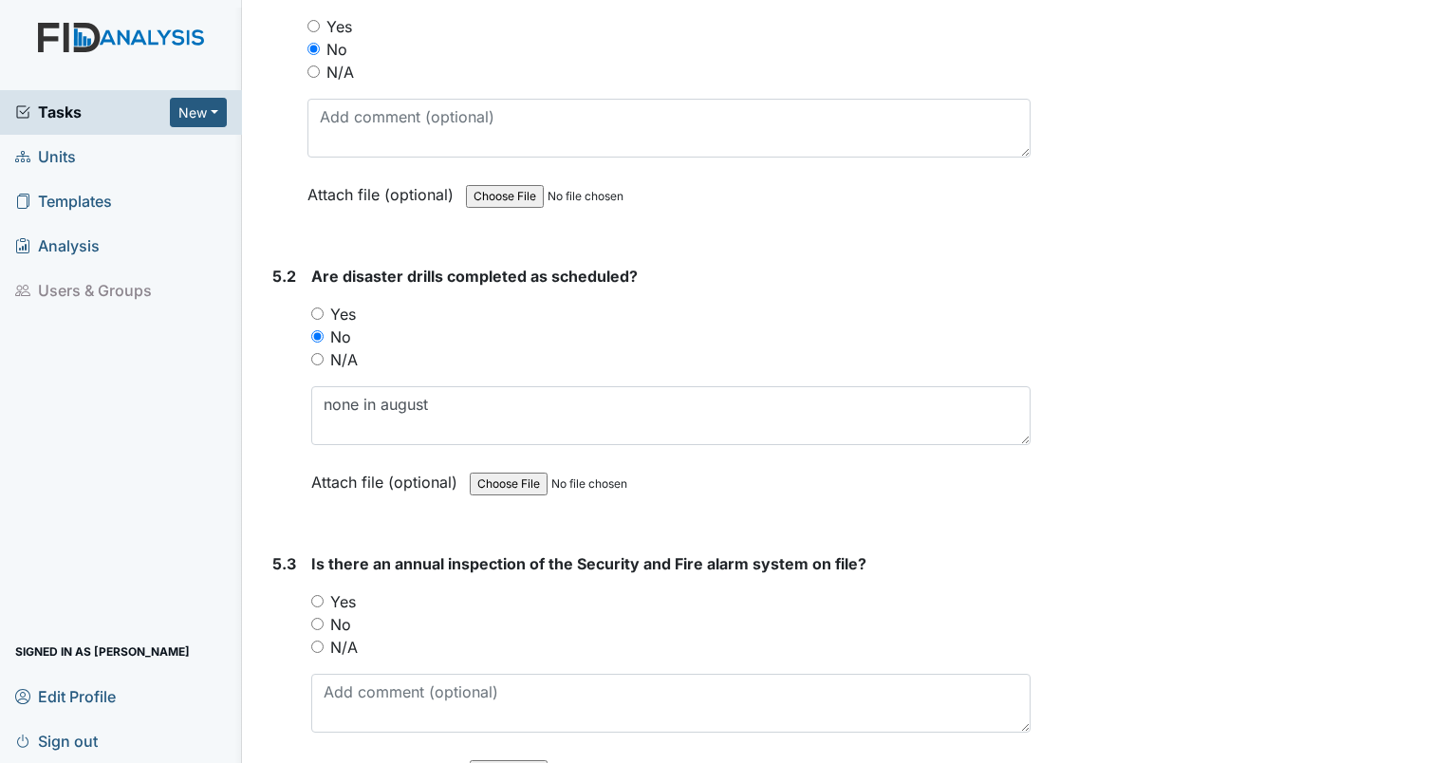
click at [321, 595] on input "Yes" at bounding box center [317, 601] width 12 height 12
radio input "true"
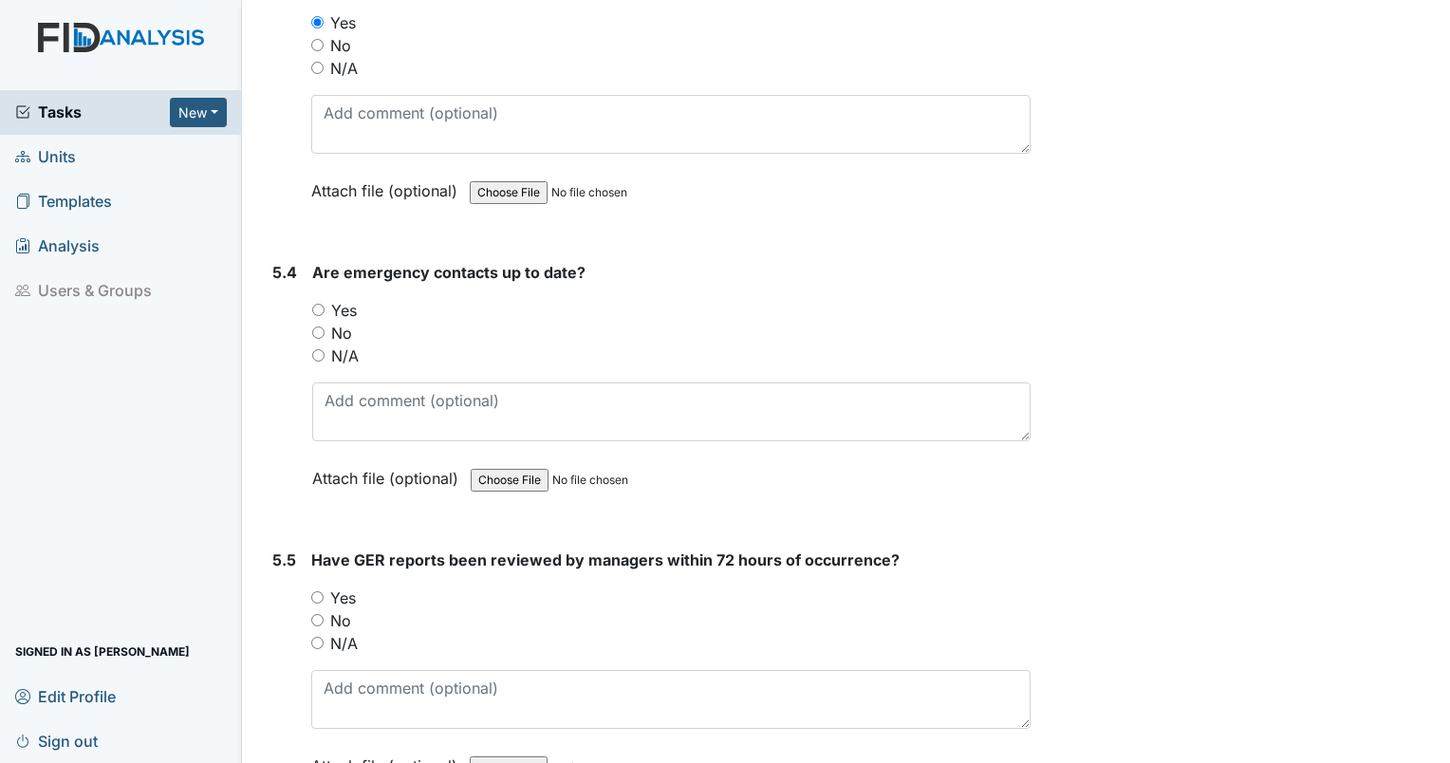
scroll to position [13493, 0]
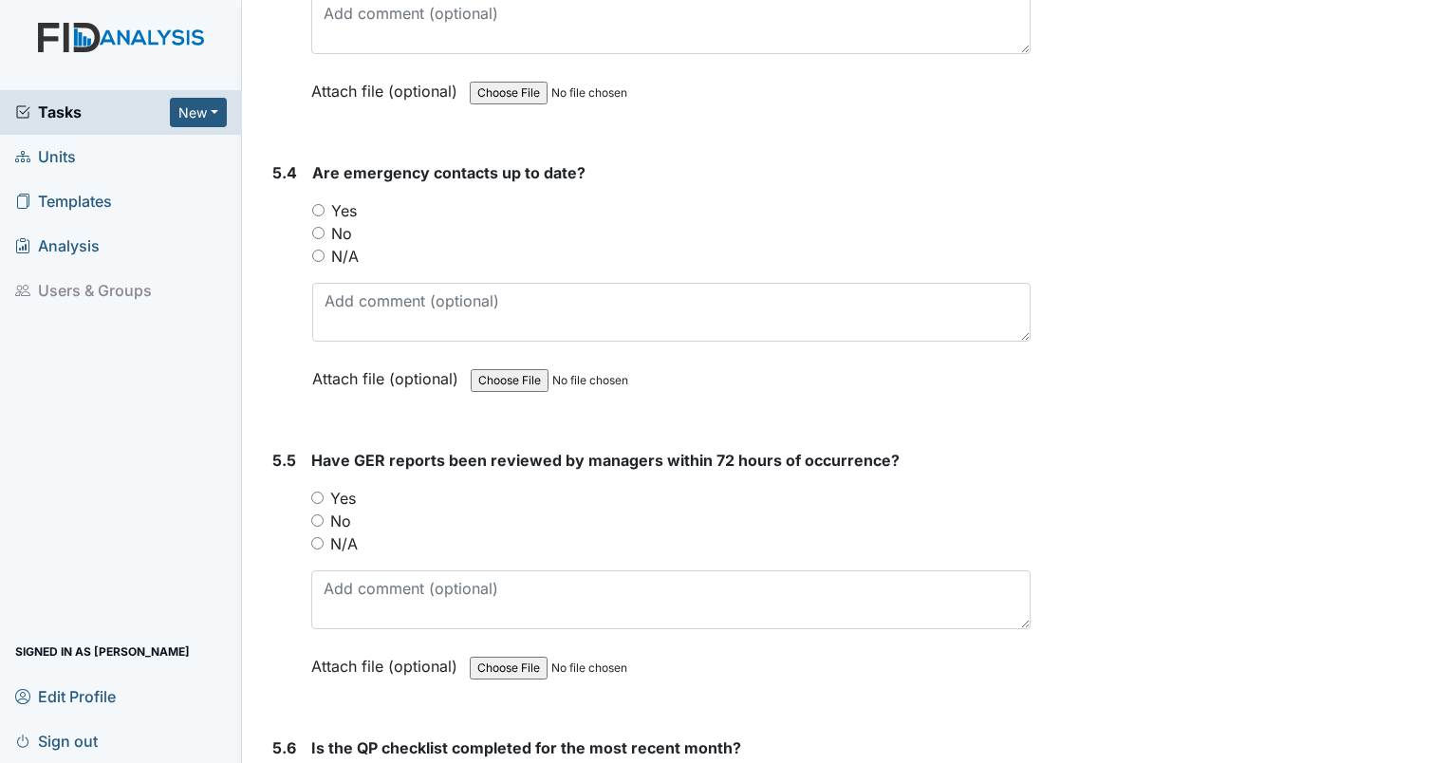
click at [315, 204] on input "Yes" at bounding box center [318, 210] width 12 height 12
radio input "true"
click at [319, 492] on input "Yes" at bounding box center [317, 498] width 12 height 12
radio input "true"
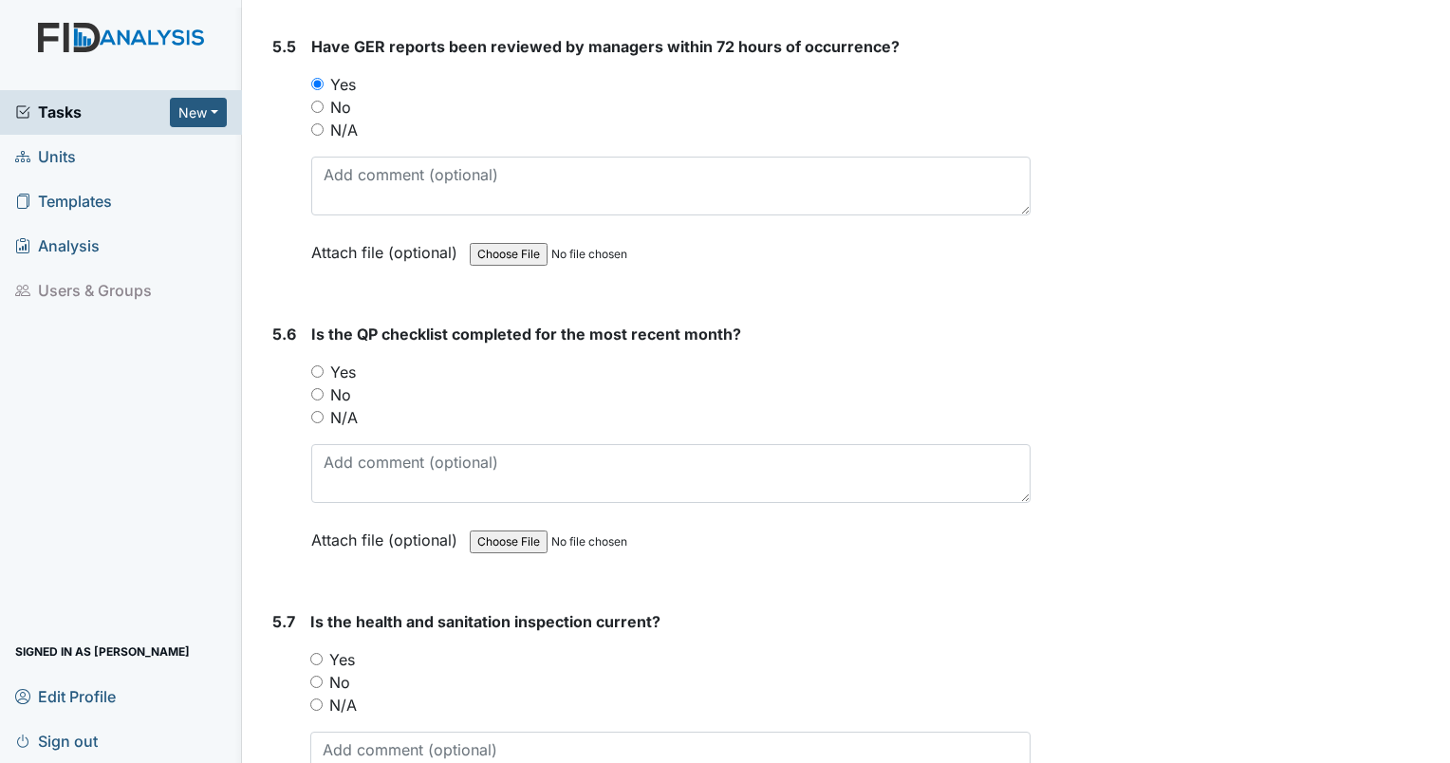
scroll to position [13923, 0]
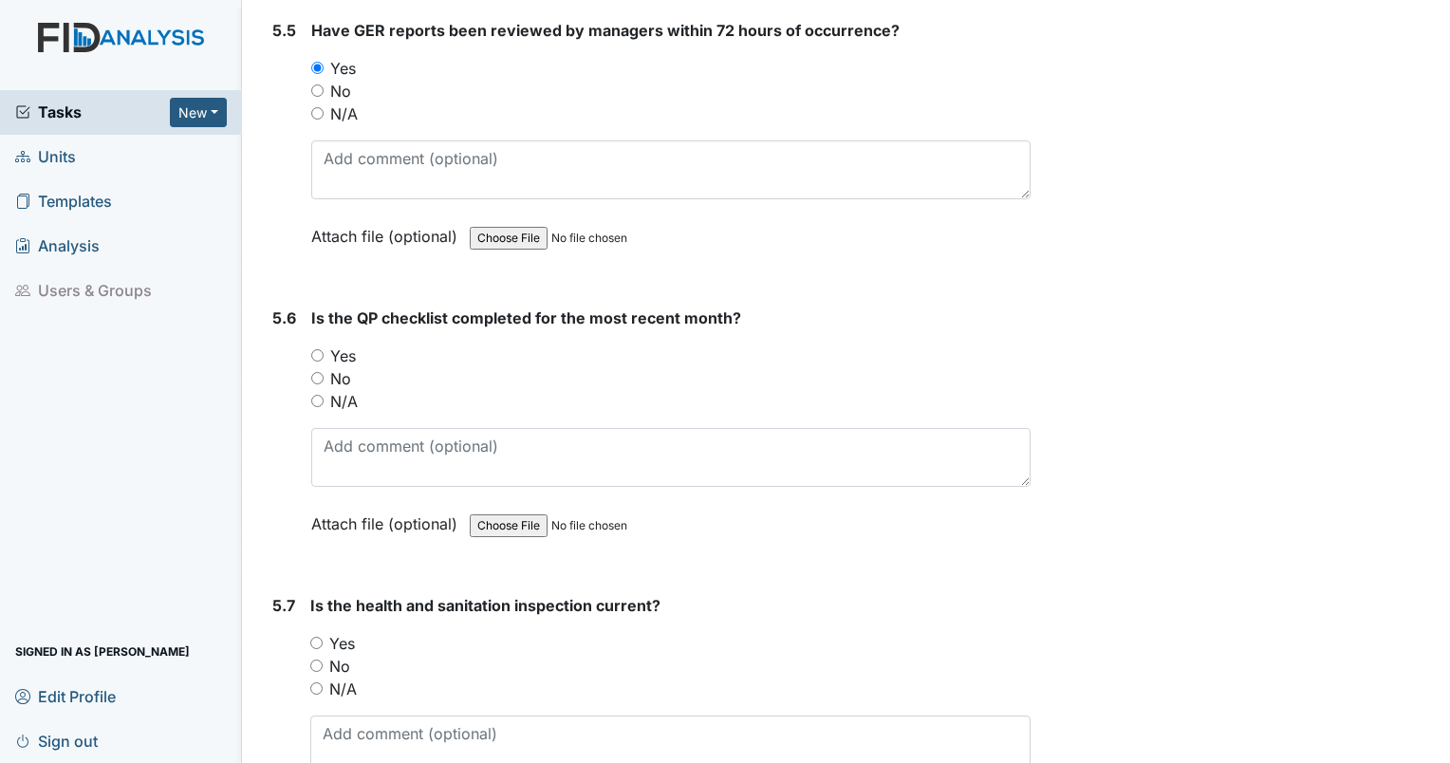
click at [319, 395] on input "N/A" at bounding box center [317, 401] width 12 height 12
radio input "true"
click at [313, 637] on input "Yes" at bounding box center [316, 643] width 12 height 12
radio input "true"
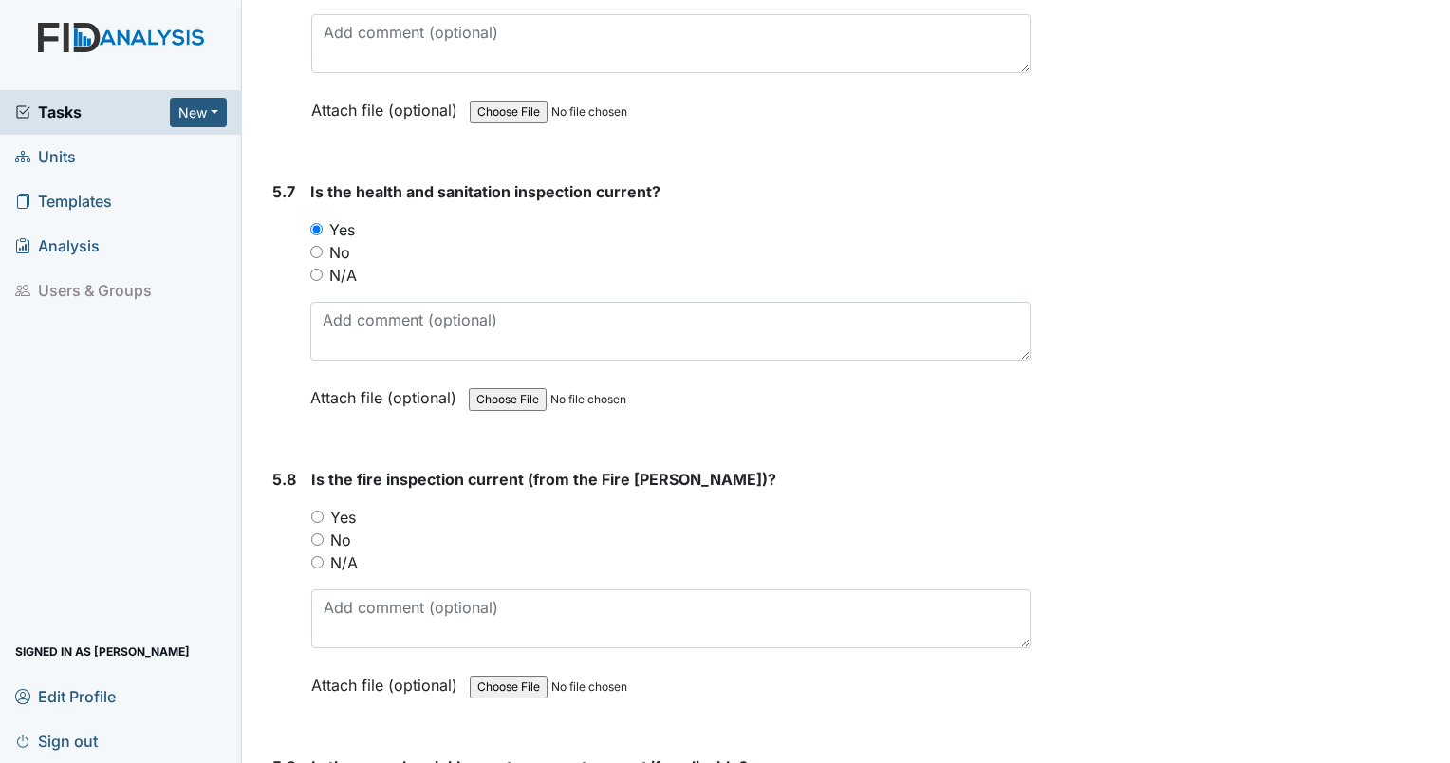
scroll to position [14336, 0]
click at [319, 511] on input "Yes" at bounding box center [317, 517] width 12 height 12
radio input "true"
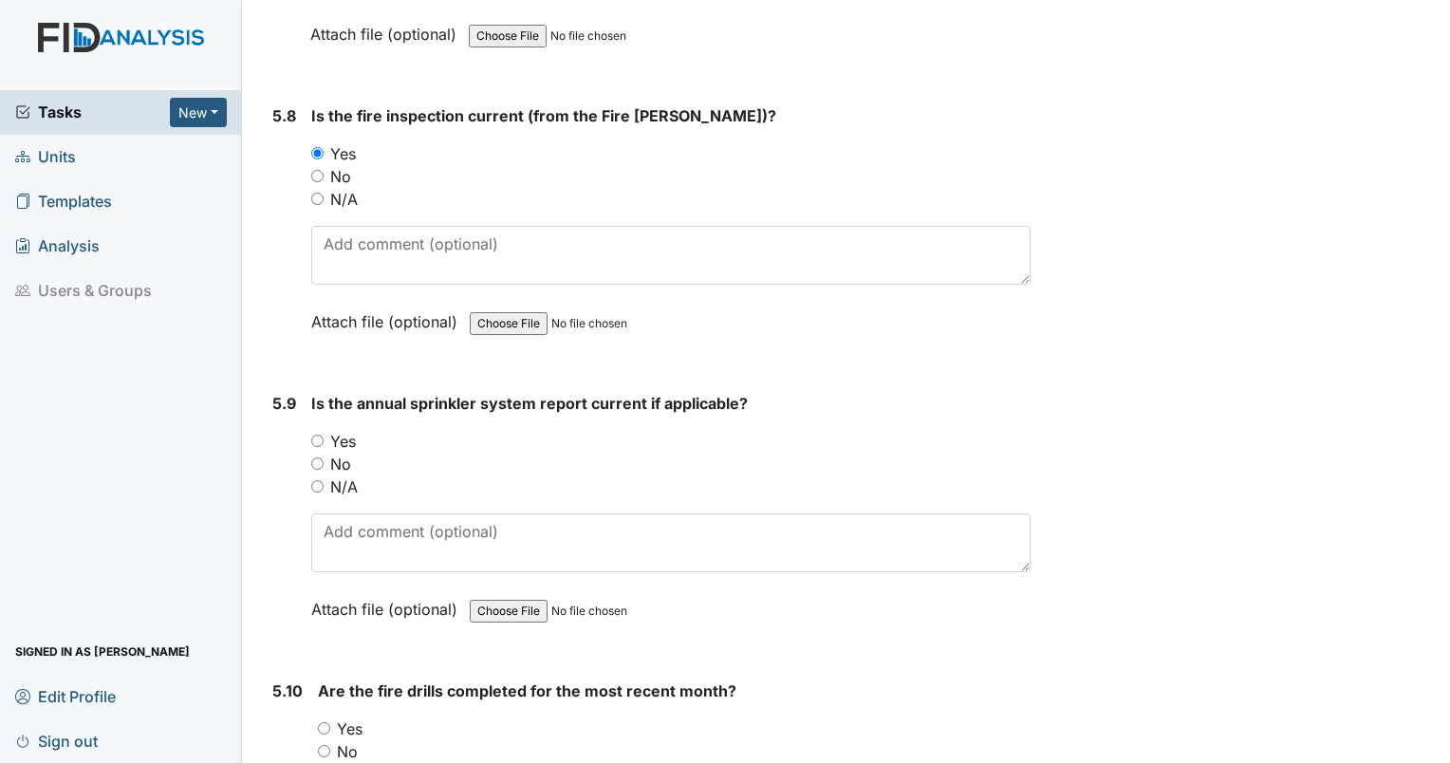
scroll to position [14766, 0]
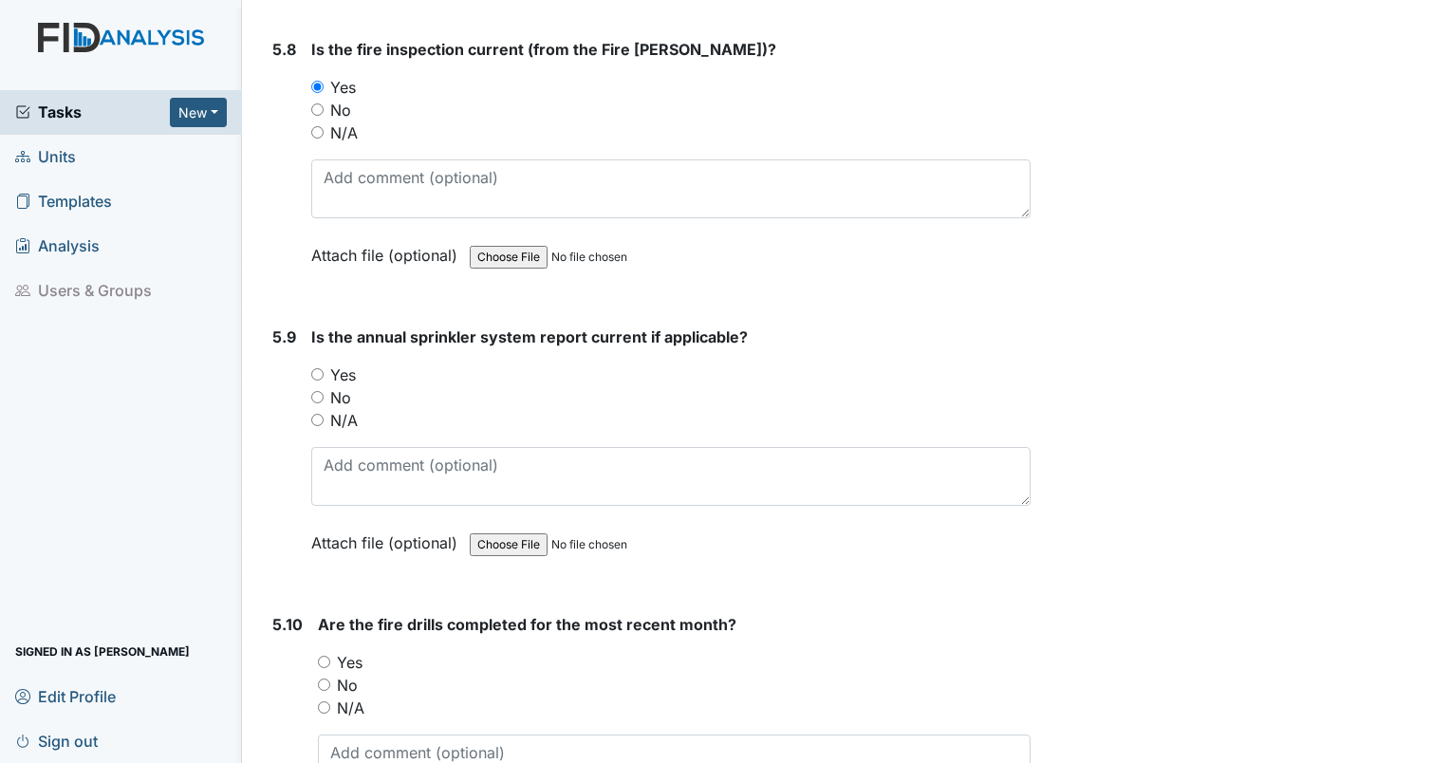
click at [319, 414] on input "N/A" at bounding box center [317, 420] width 12 height 12
radio input "true"
click at [322, 678] on input "No" at bounding box center [324, 684] width 12 height 12
radio input "true"
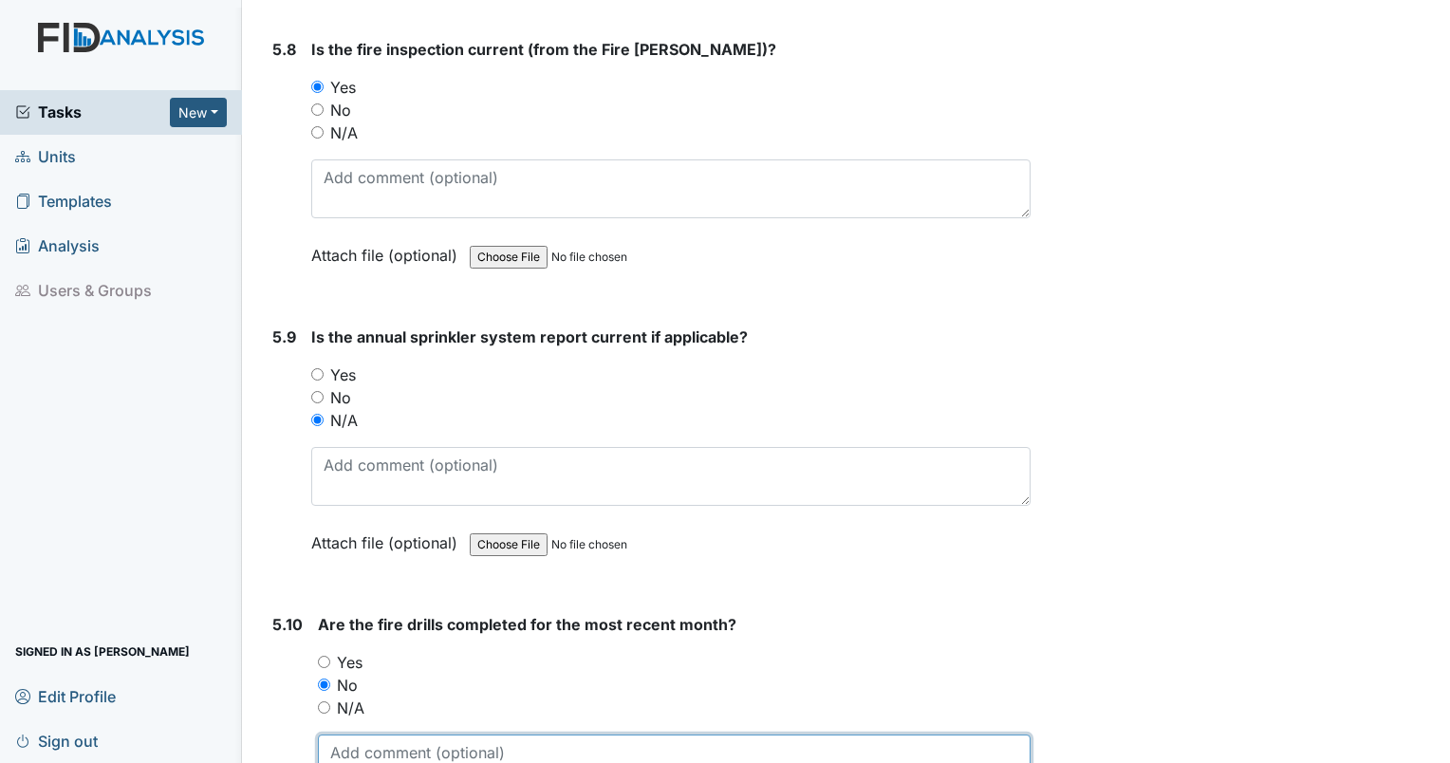
click at [370, 734] on textarea at bounding box center [674, 763] width 713 height 59
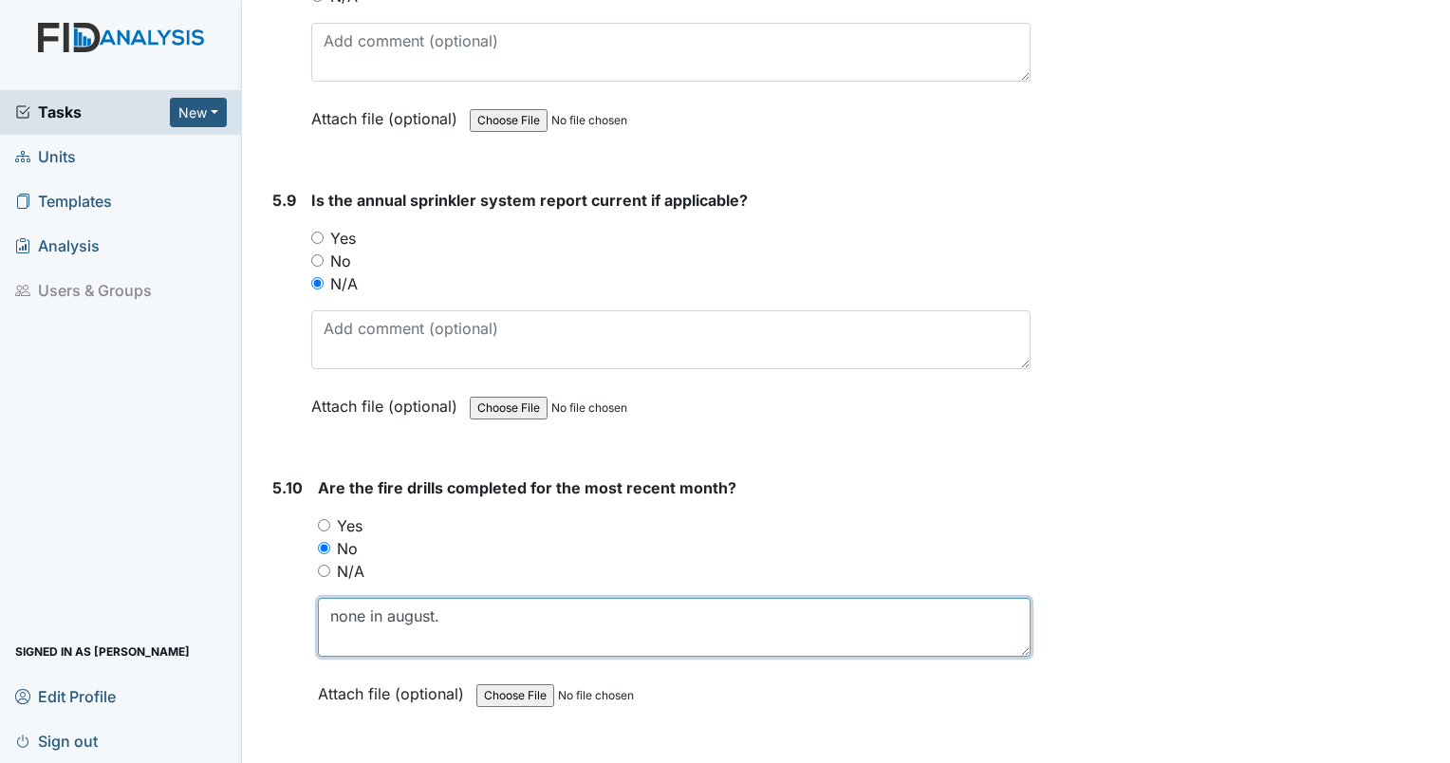
type textarea "none in august."
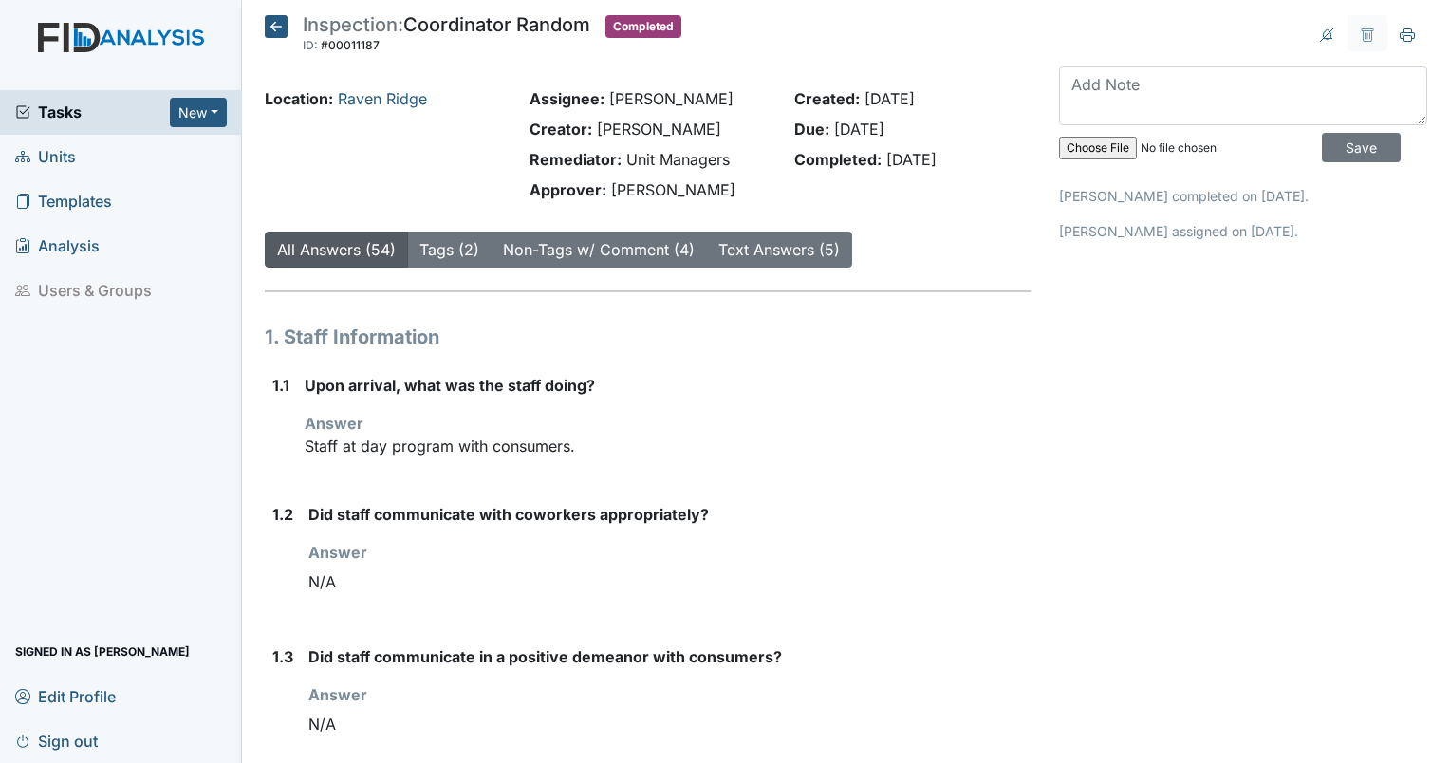
scroll to position [6874, 0]
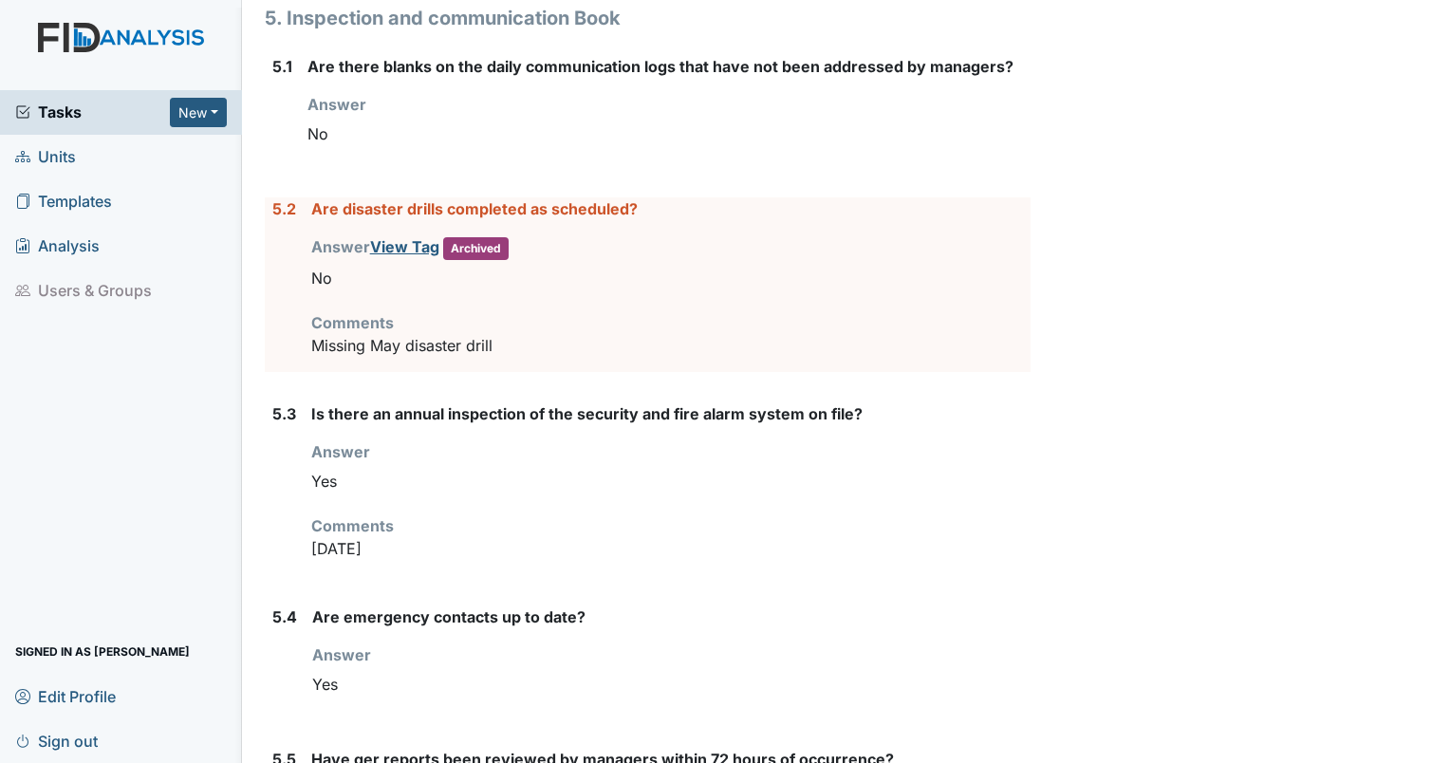
click at [68, 155] on span "Units" at bounding box center [45, 156] width 61 height 29
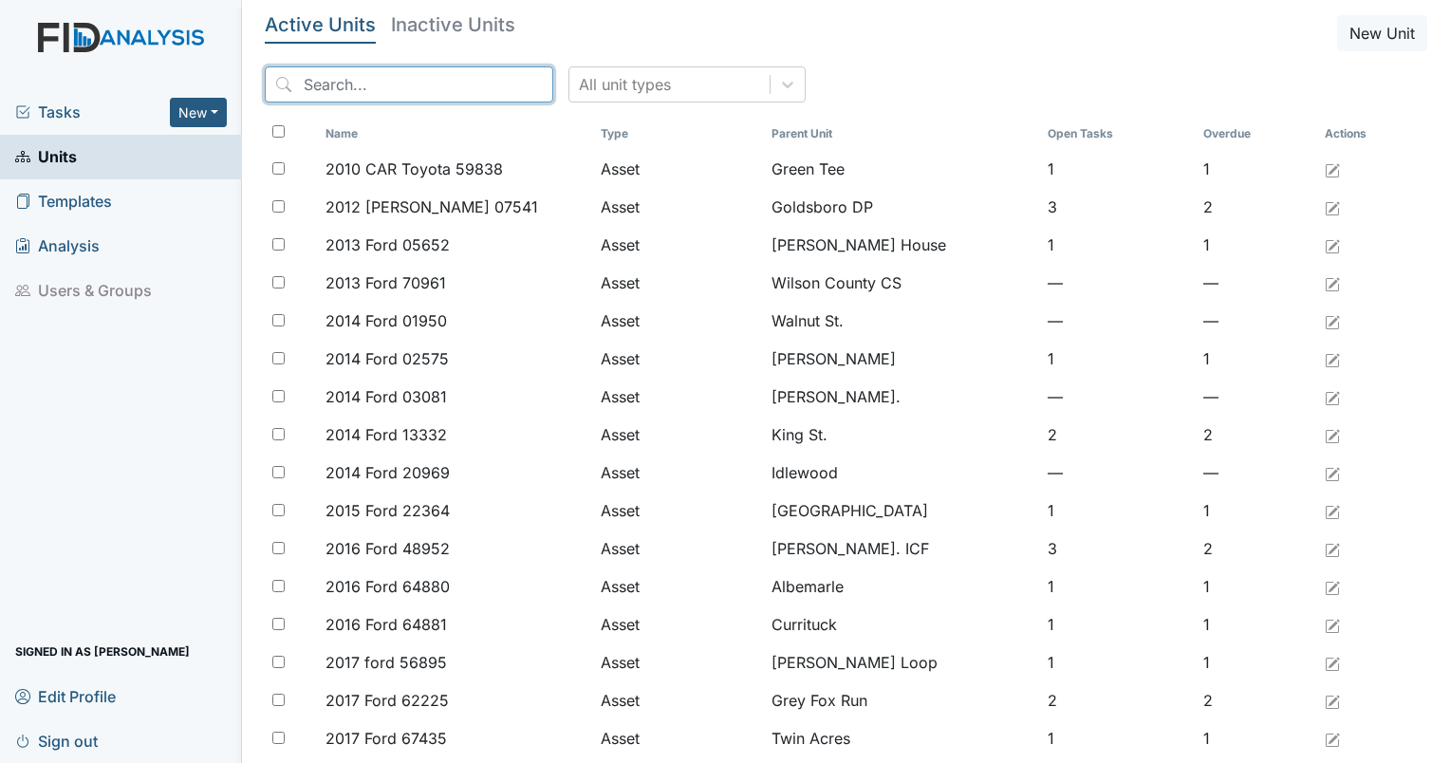
click at [391, 85] on input "search" at bounding box center [409, 84] width 288 height 36
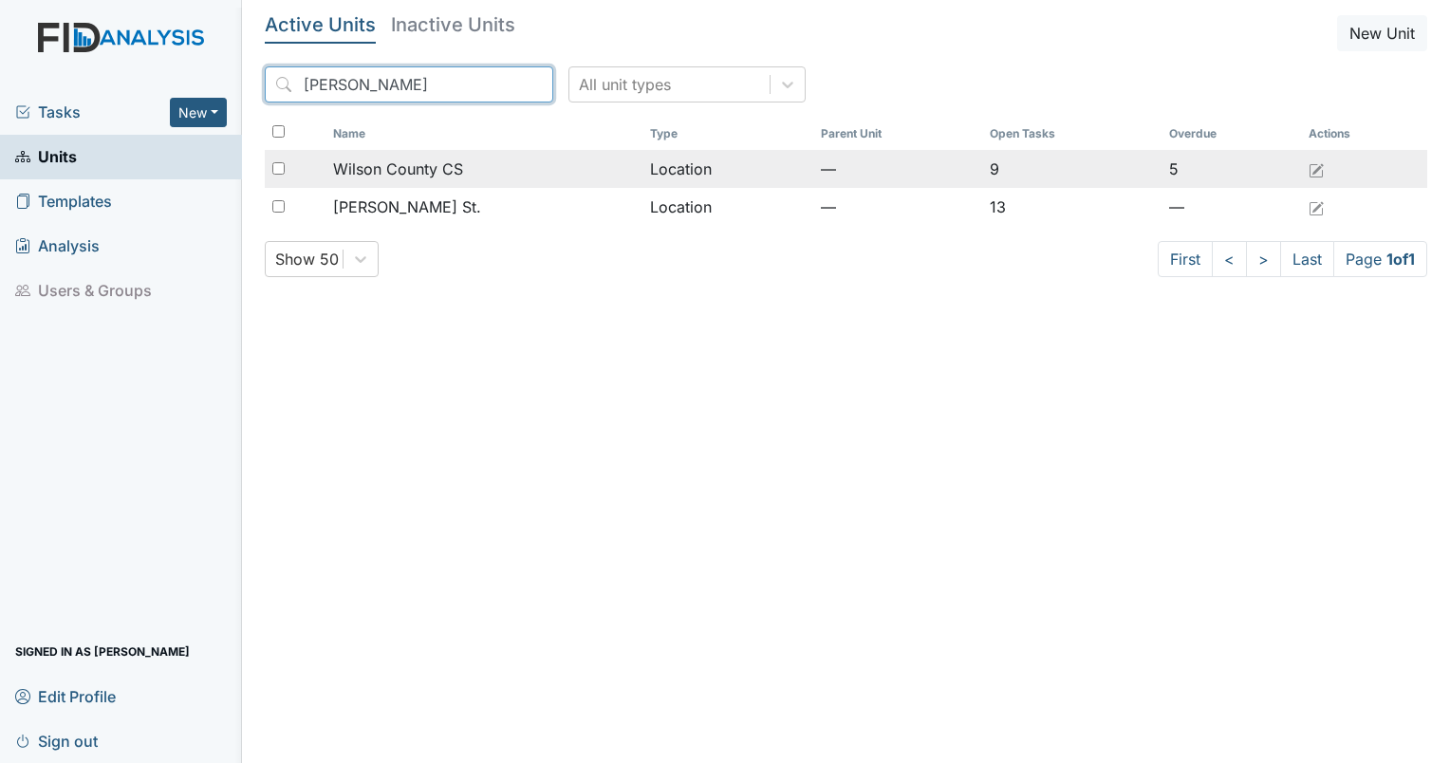
type input "[PERSON_NAME]"
click at [406, 167] on span "Wilson County CS" at bounding box center [398, 169] width 130 height 23
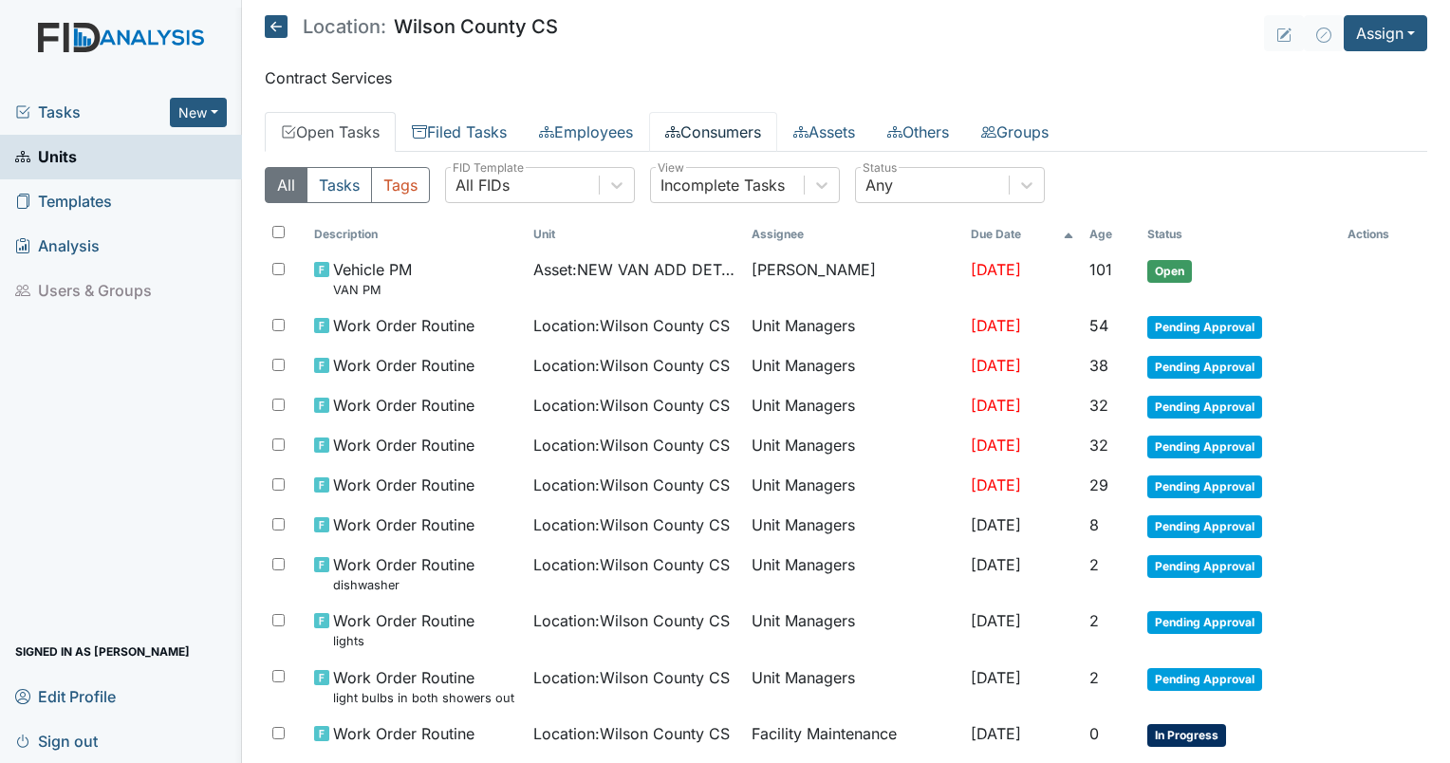
click at [702, 127] on link "Consumers" at bounding box center [713, 132] width 128 height 40
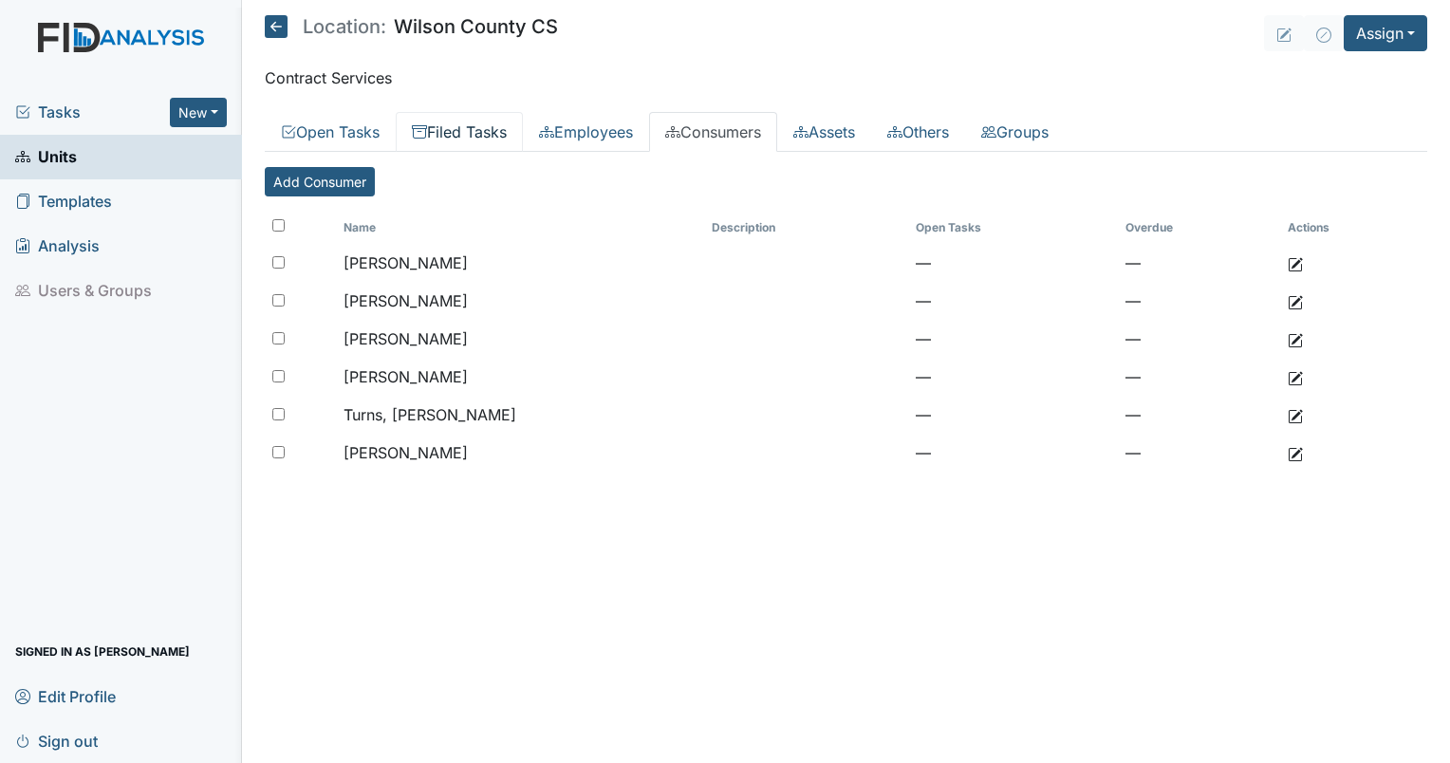
click at [474, 129] on link "Filed Tasks" at bounding box center [459, 132] width 127 height 40
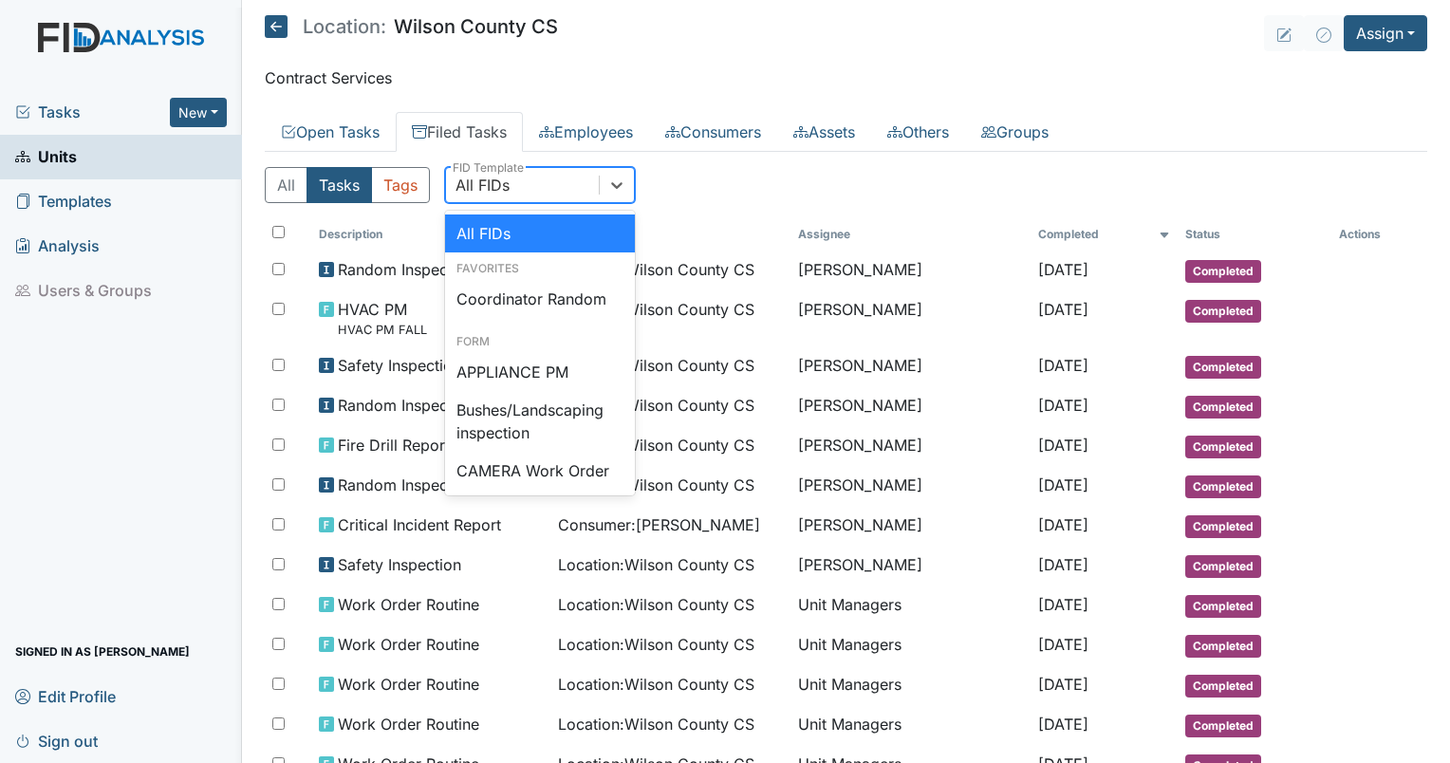
click at [497, 195] on div "All FIDs" at bounding box center [482, 185] width 54 height 23
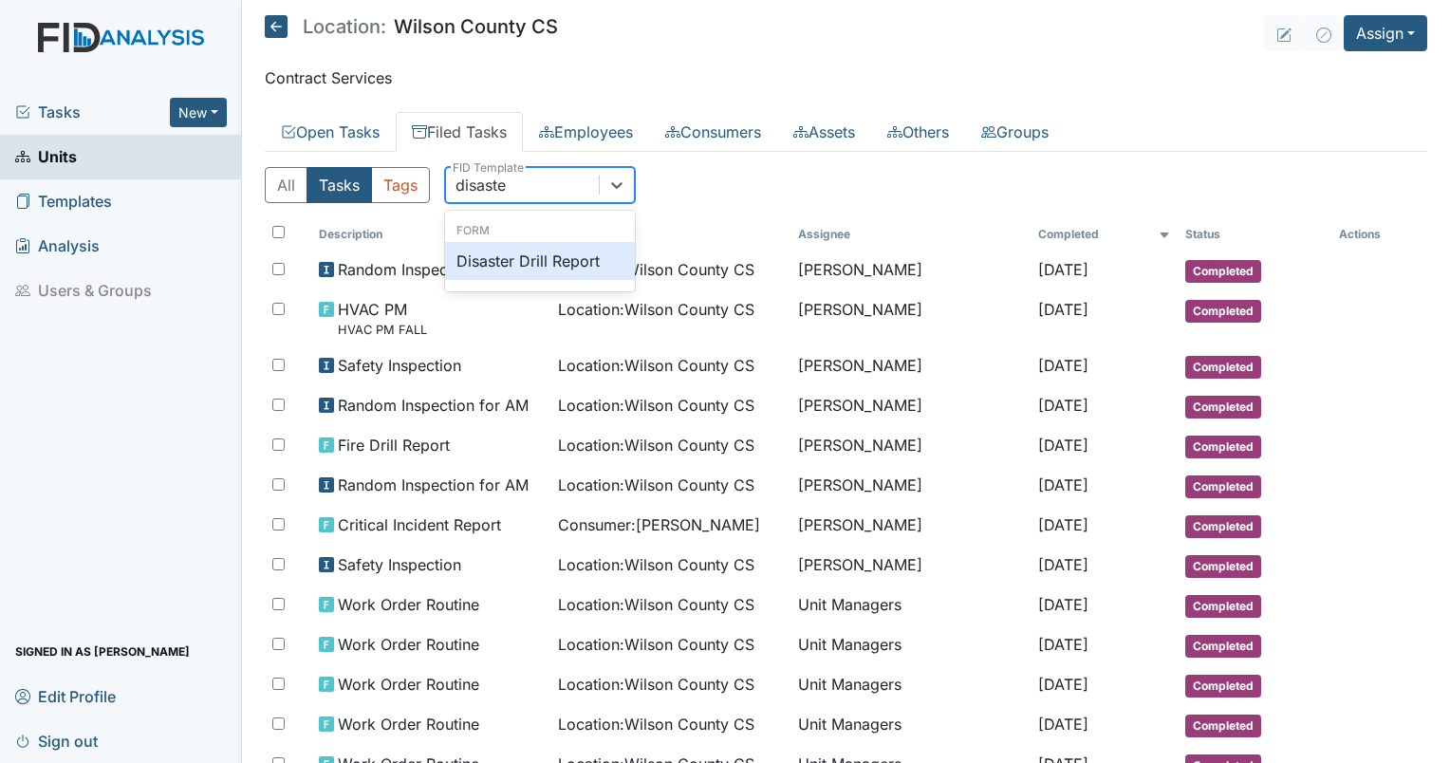
type input "disaster"
click at [528, 259] on div "Disaster Drill Report" at bounding box center [540, 261] width 190 height 38
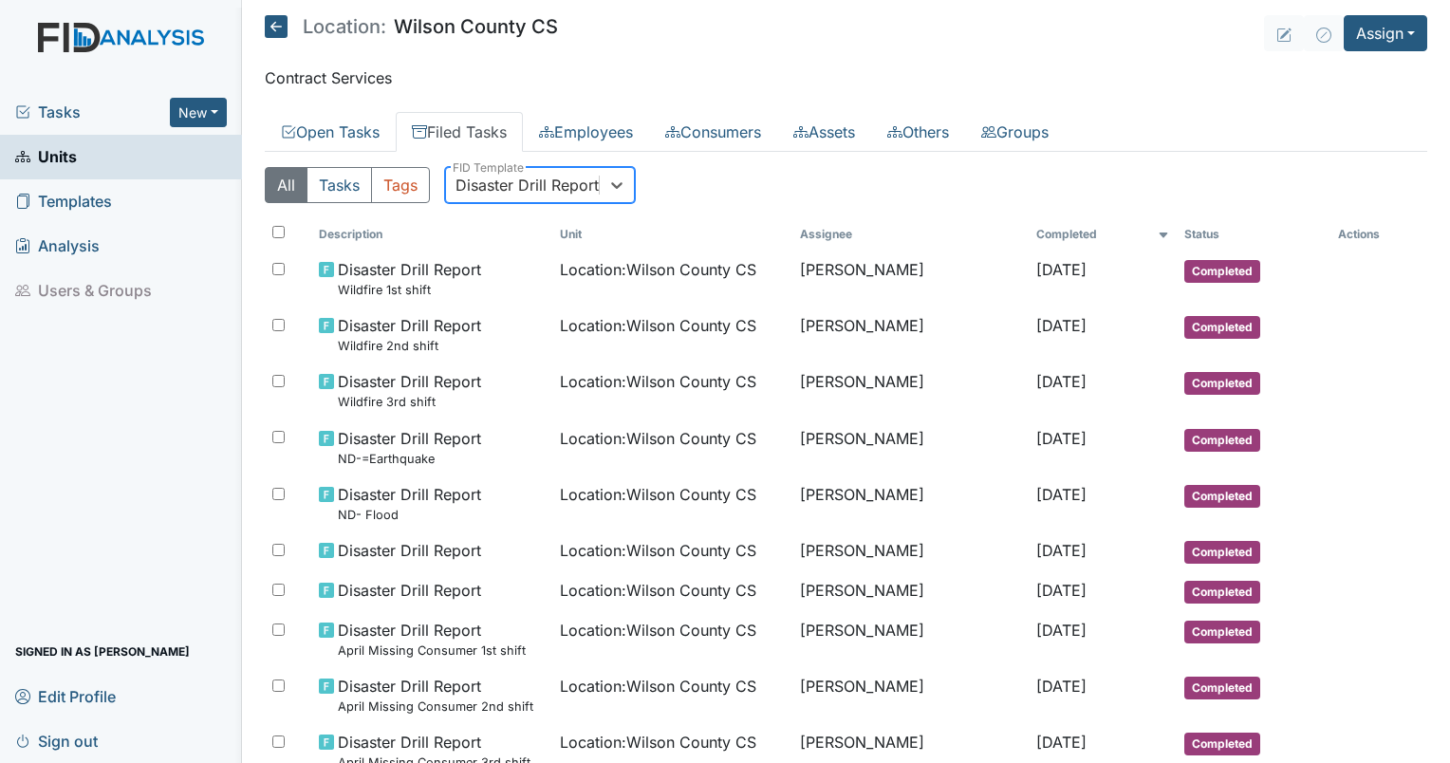
click at [539, 184] on div "Disaster Drill Report" at bounding box center [526, 185] width 143 height 23
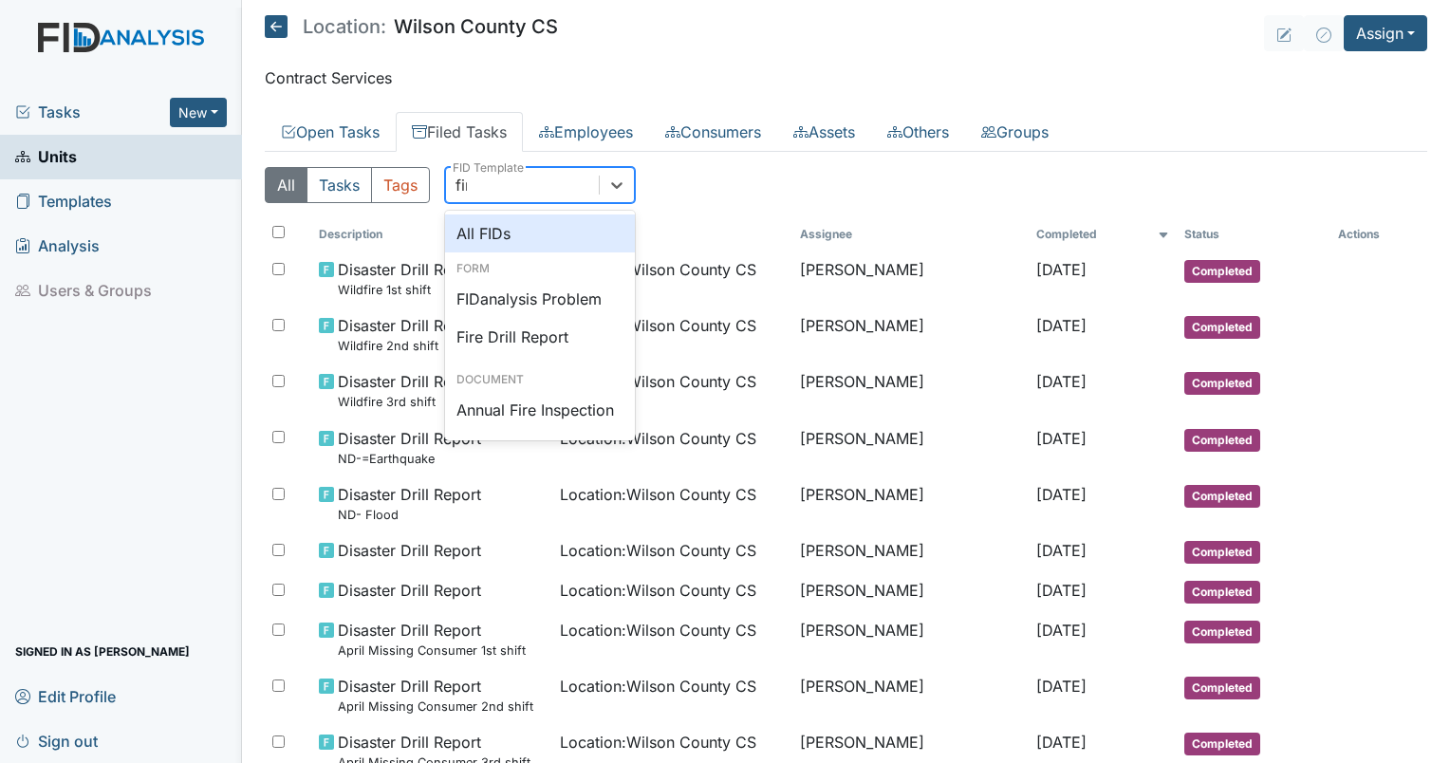
type input "fire"
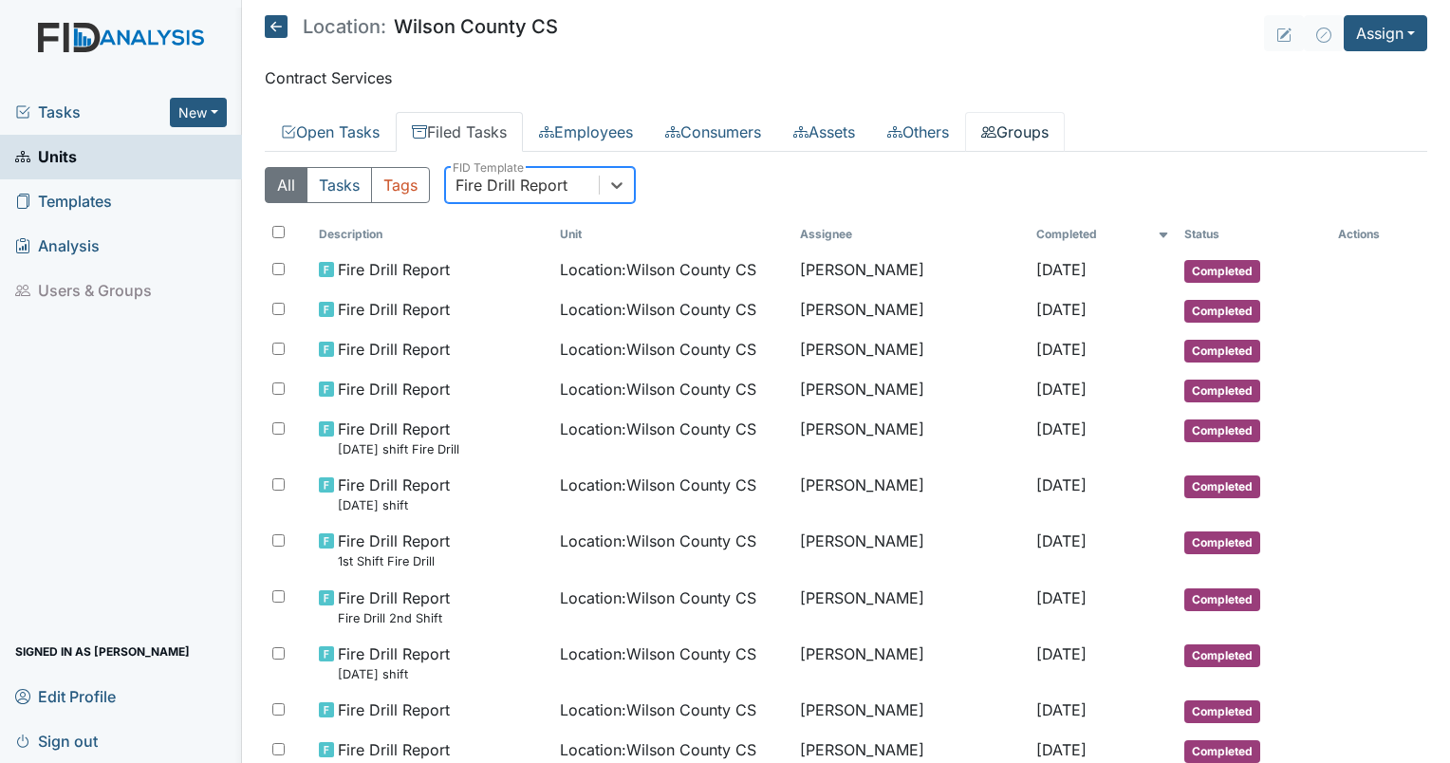
click at [1041, 126] on link "Groups" at bounding box center [1015, 132] width 100 height 40
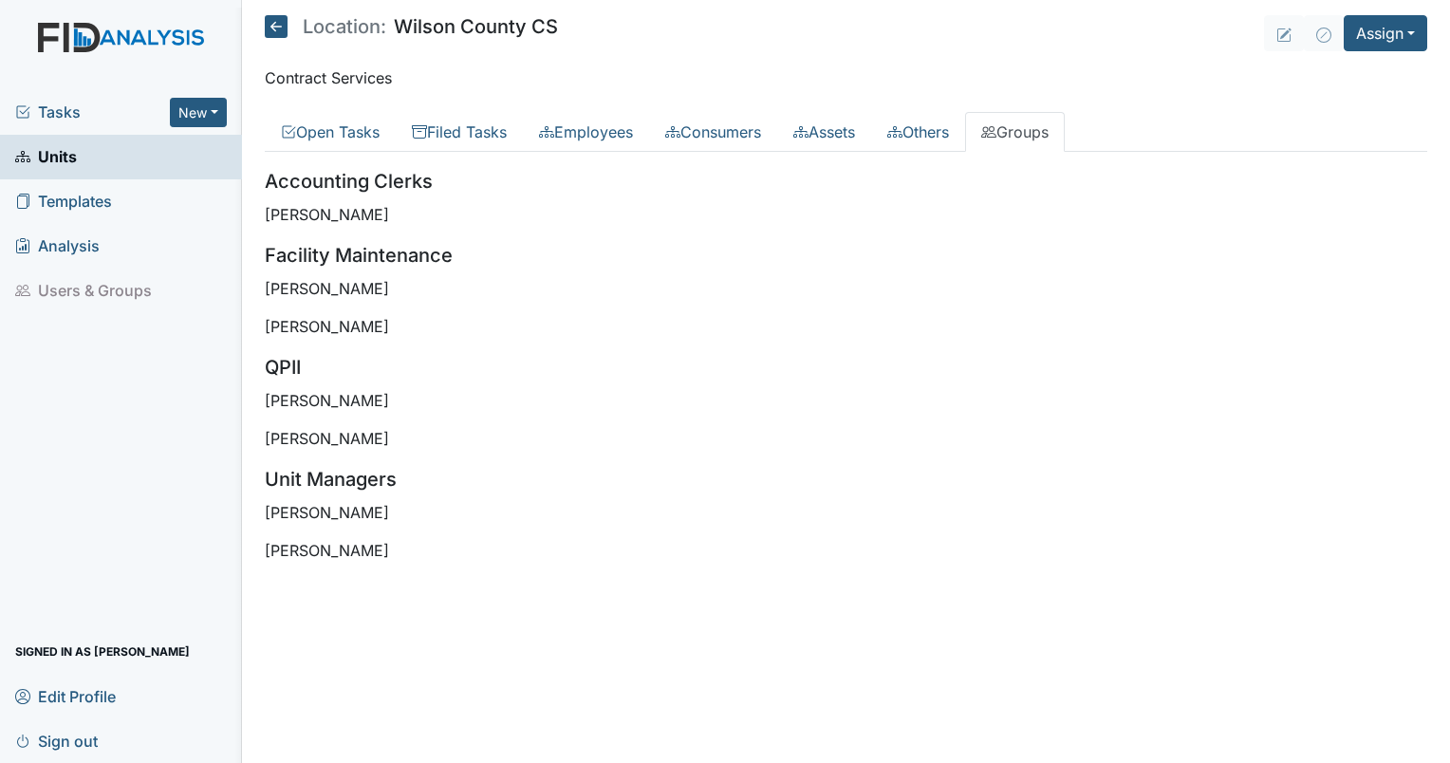
click at [1248, 299] on div "Accounting Clerks Shinequa James Facility Maintenance Zach Smith James Bryant Q…" at bounding box center [846, 364] width 1162 height 395
click at [79, 144] on link "Units" at bounding box center [121, 157] width 242 height 45
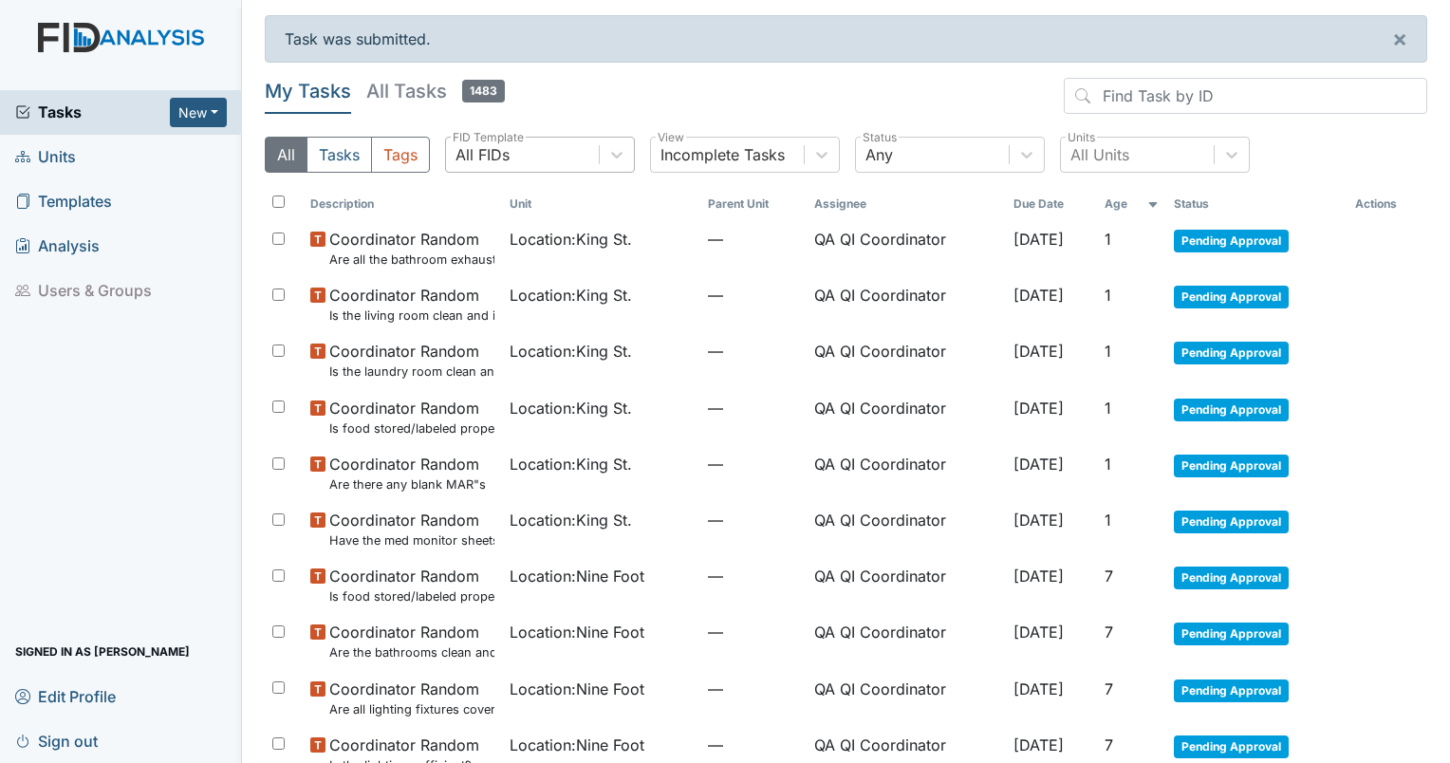
click at [566, 163] on div "All FIDs" at bounding box center [522, 155] width 153 height 34
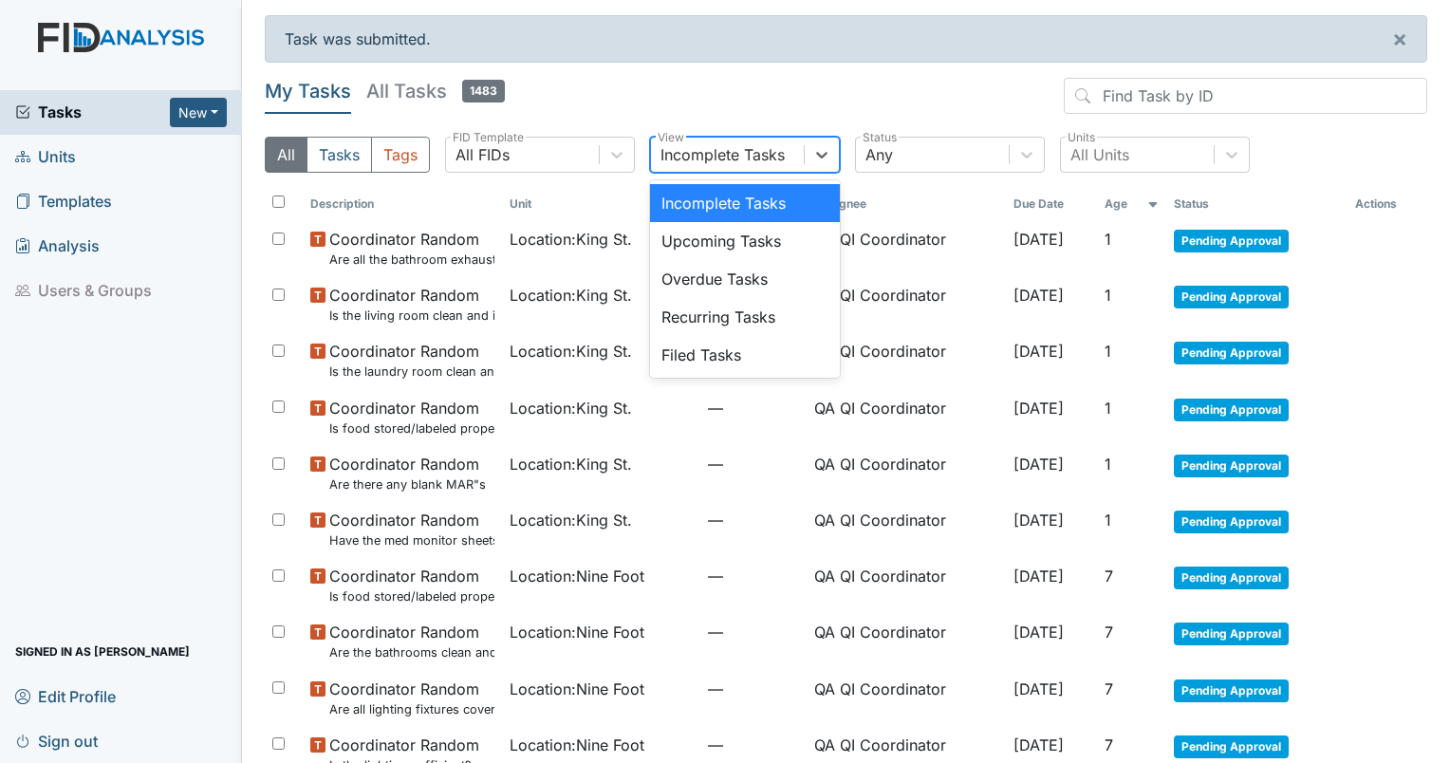
click at [744, 155] on div "Incomplete Tasks" at bounding box center [722, 154] width 124 height 23
click at [720, 339] on div "Filed Tasks" at bounding box center [745, 355] width 190 height 38
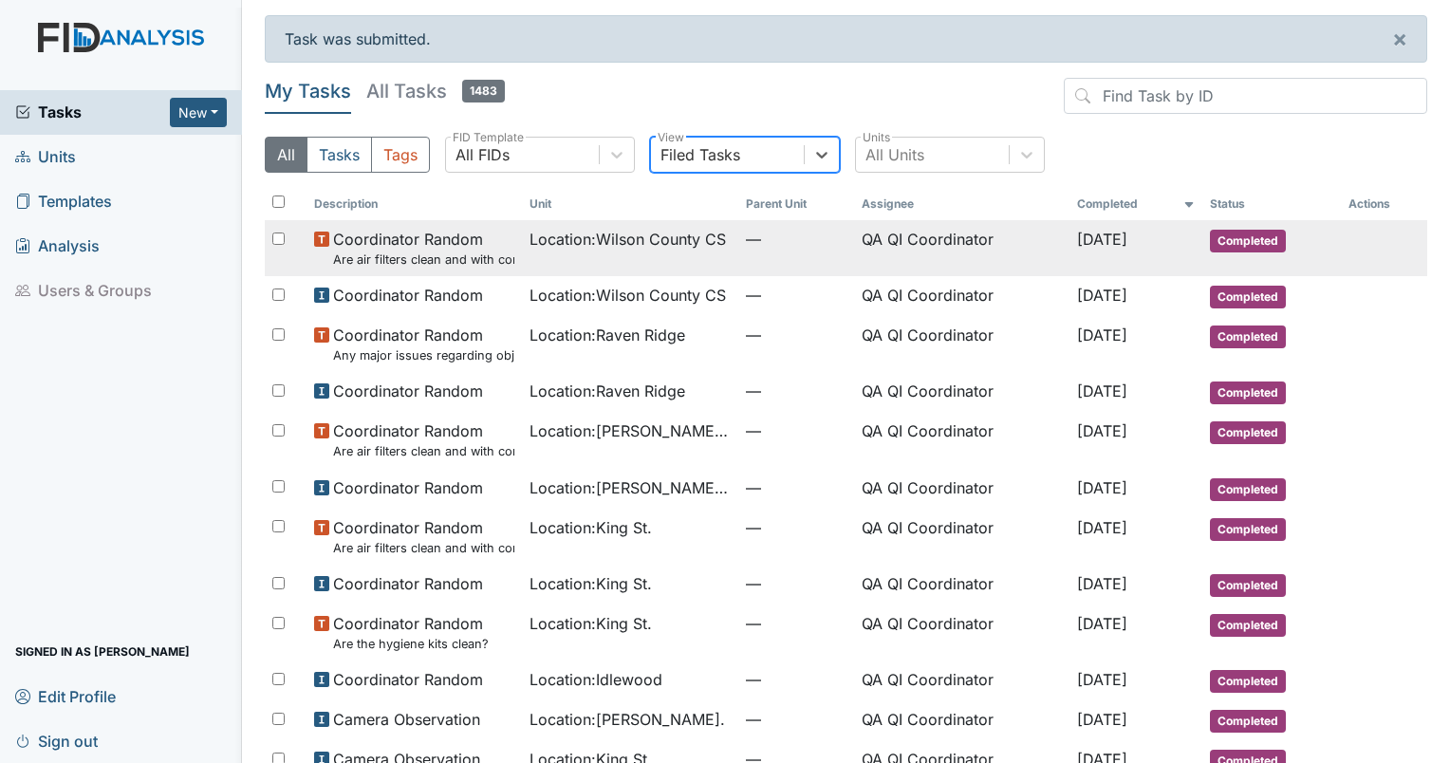
click at [1089, 242] on span "[DATE]" at bounding box center [1102, 239] width 50 height 19
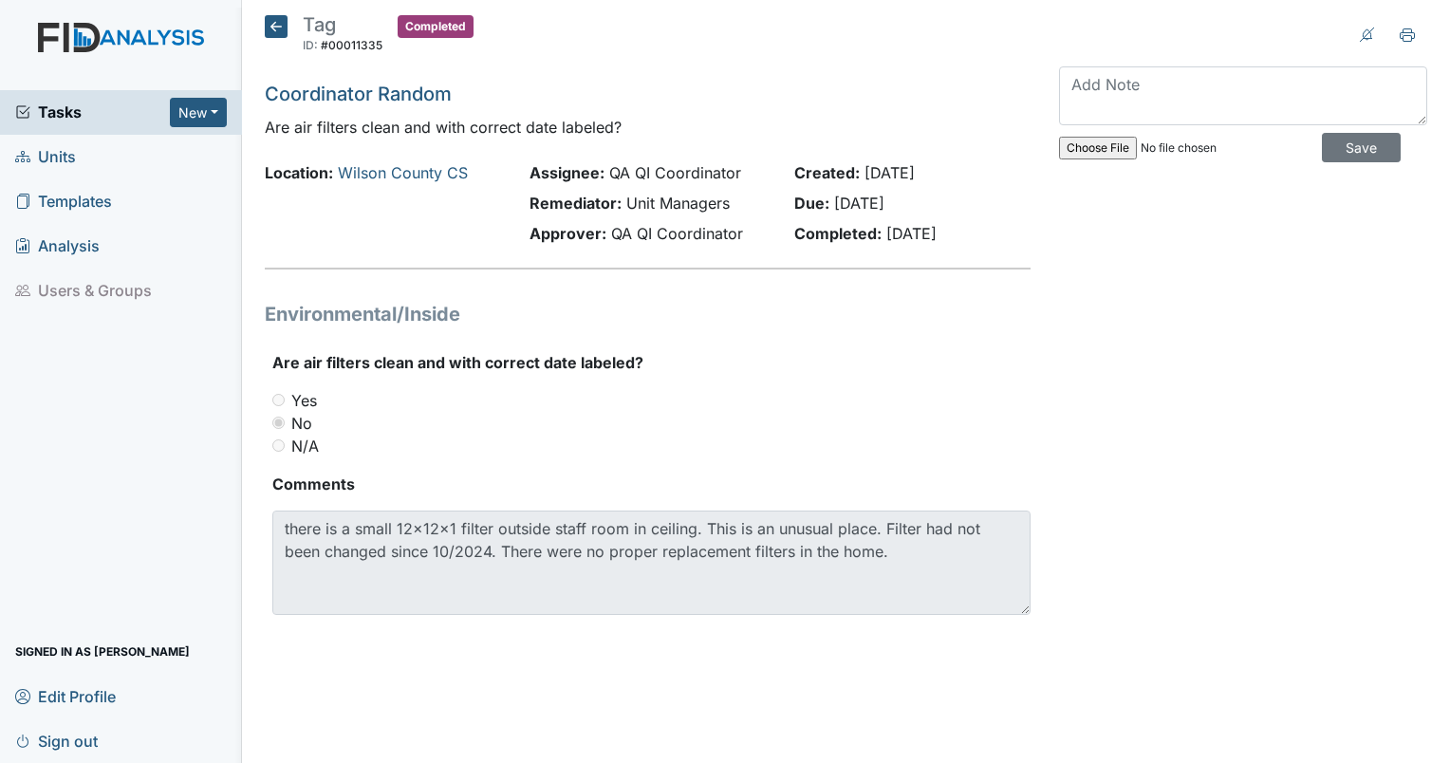
click at [272, 35] on icon at bounding box center [276, 26] width 23 height 23
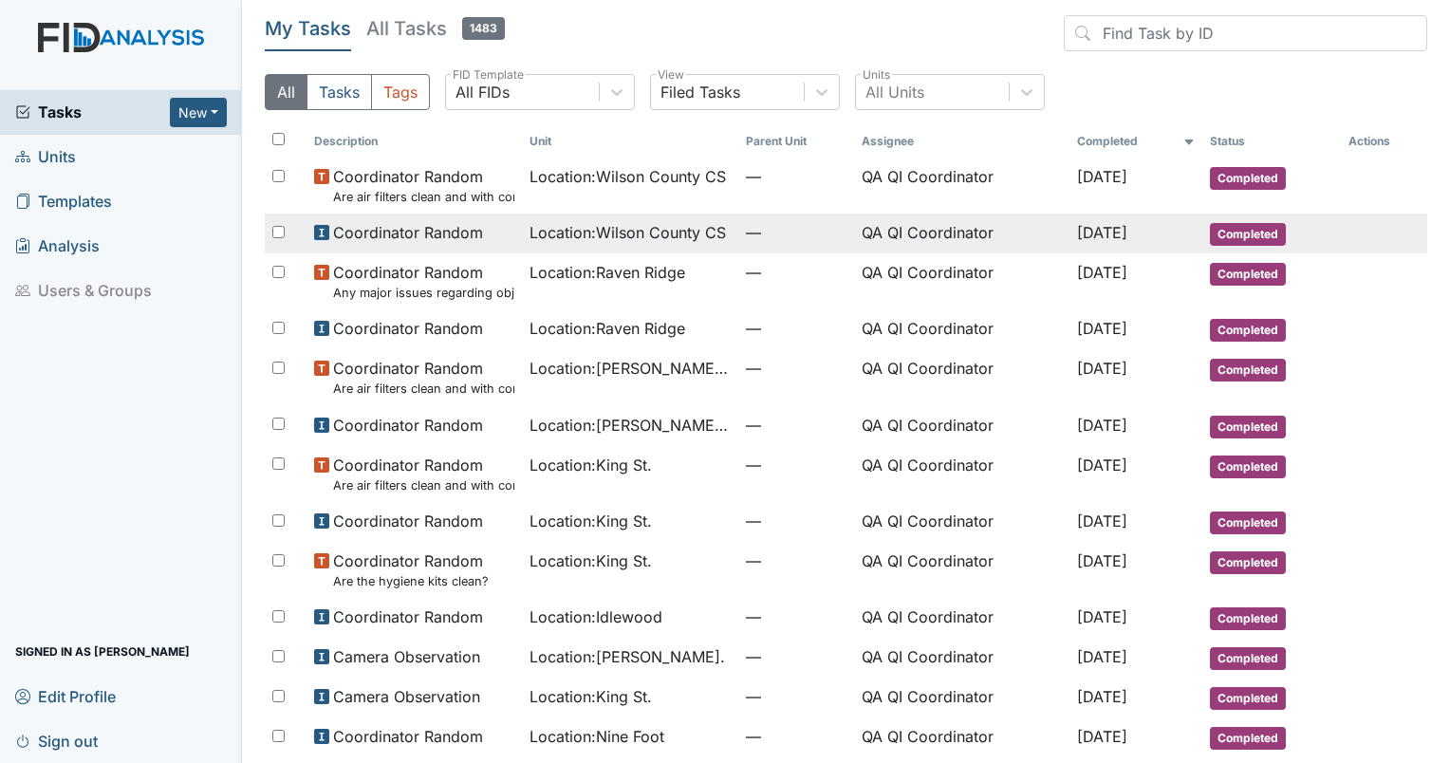
click at [603, 243] on span "Location : [GEOGRAPHIC_DATA]" at bounding box center [628, 232] width 196 height 23
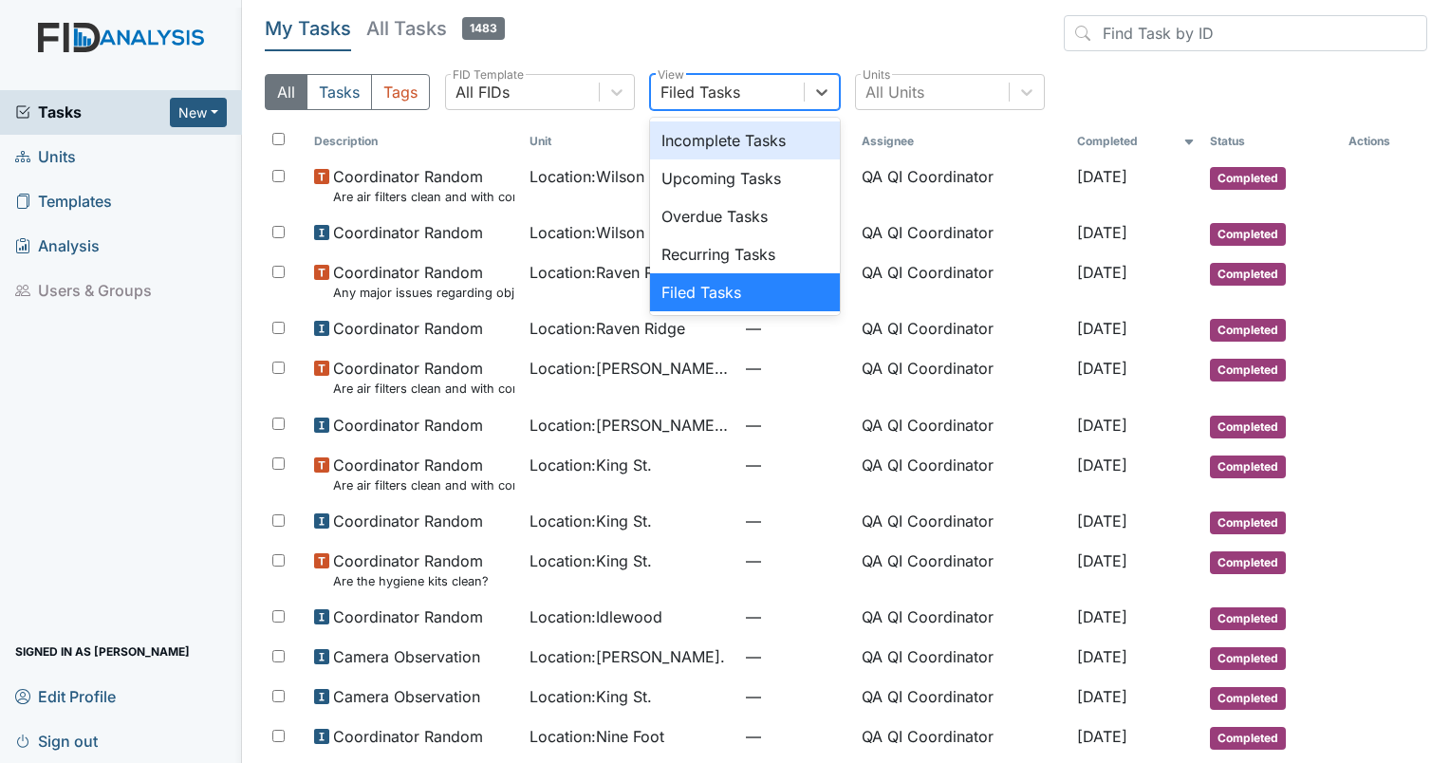
click at [745, 88] on div "Filed Tasks" at bounding box center [727, 92] width 153 height 34
click at [588, 91] on div "All FIDs" at bounding box center [522, 92] width 153 height 34
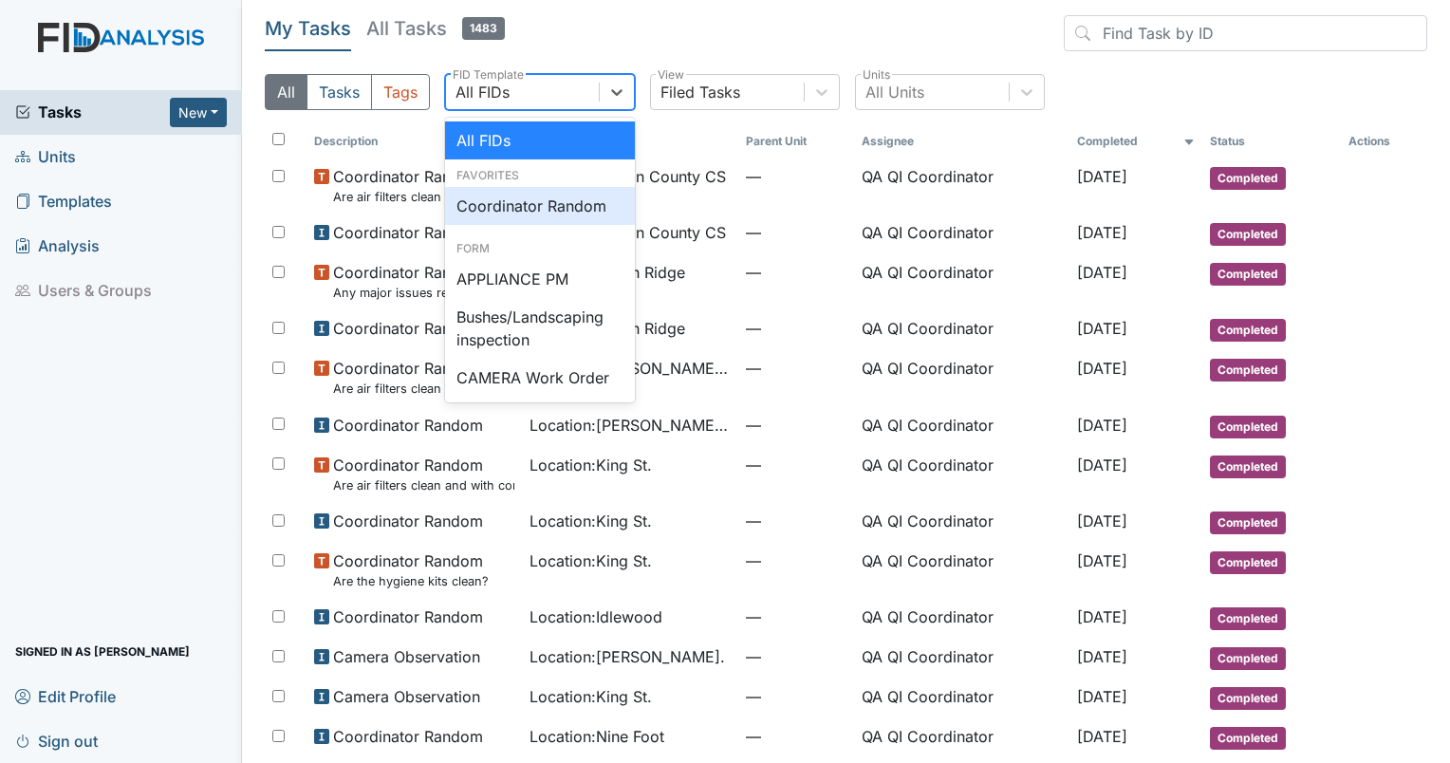
click at [567, 197] on div "Coordinator Random" at bounding box center [540, 206] width 190 height 38
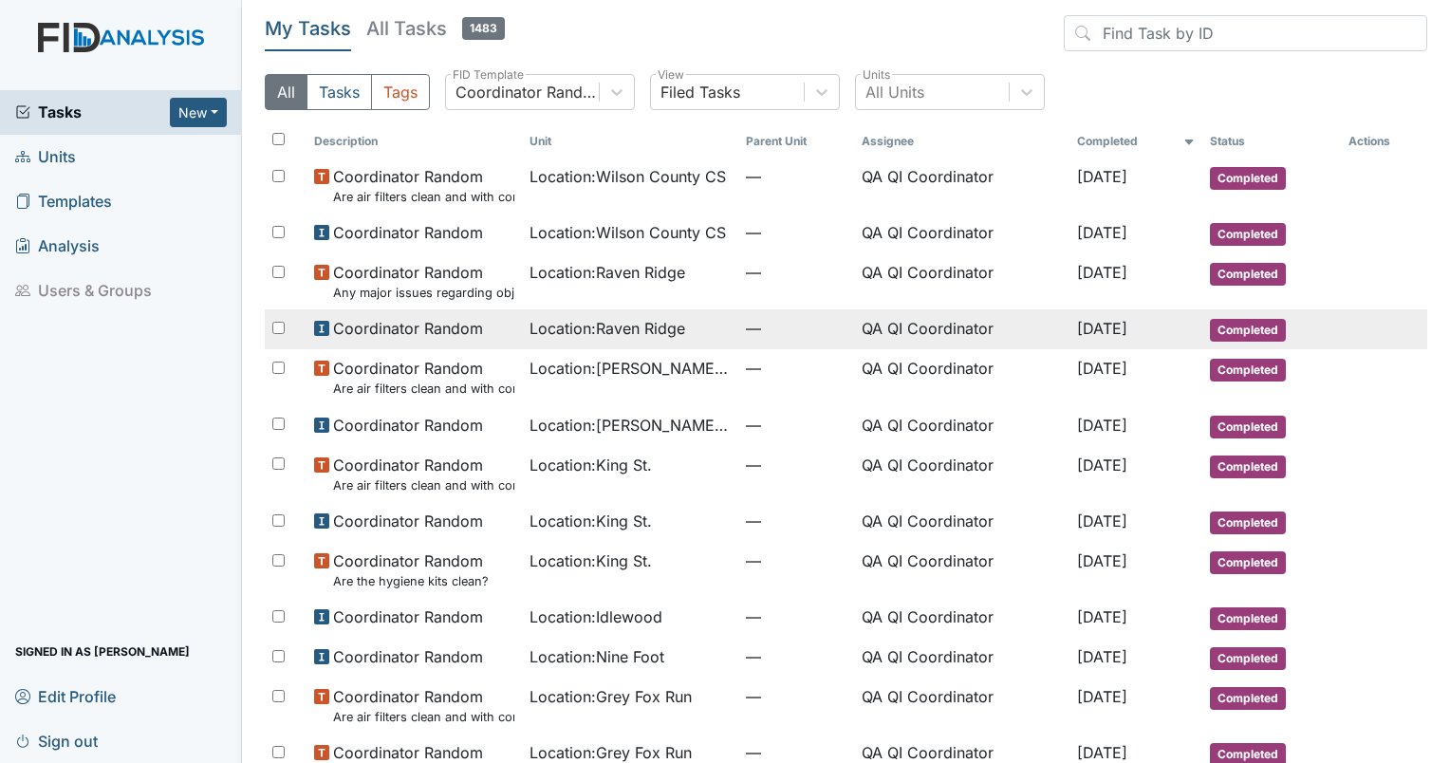
click at [592, 321] on span "Location : [GEOGRAPHIC_DATA]" at bounding box center [608, 328] width 156 height 23
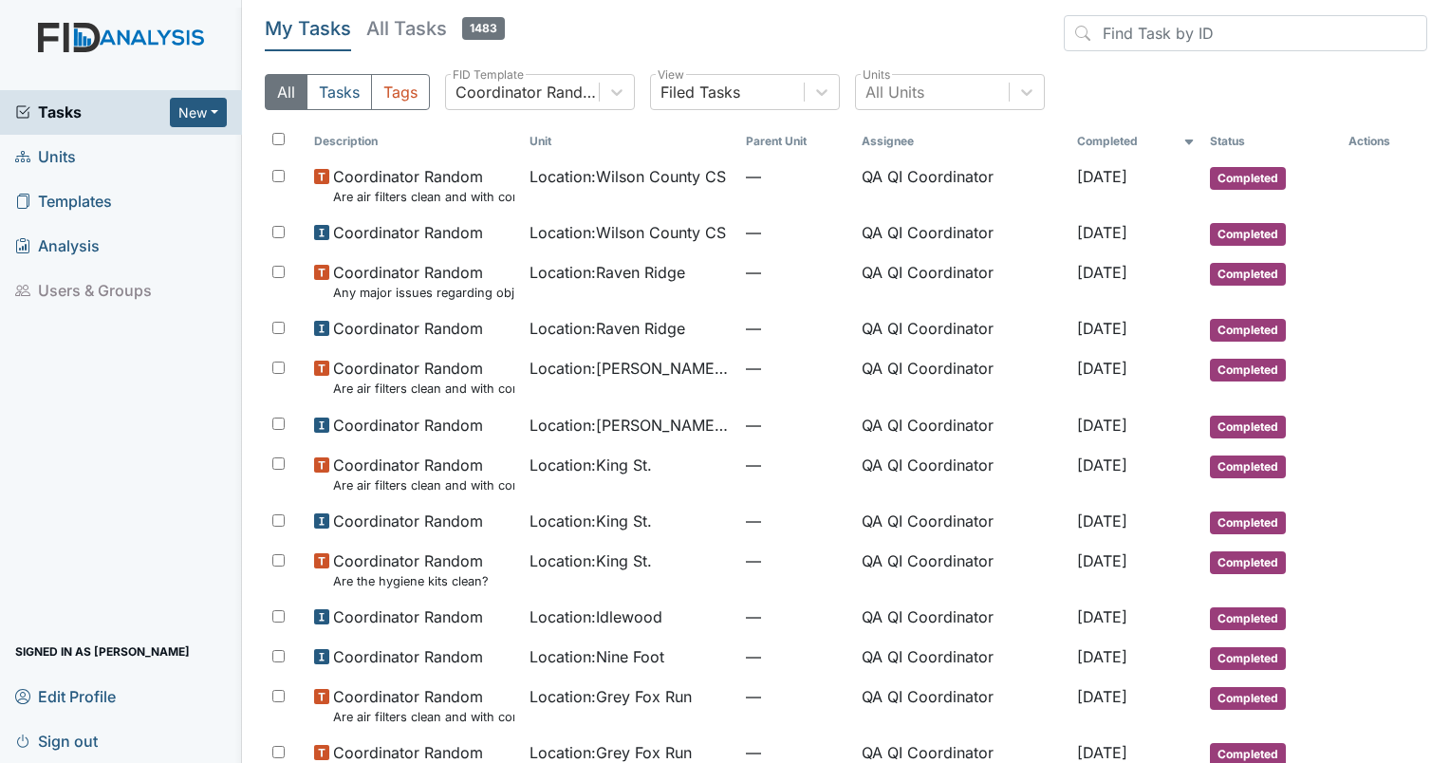
click at [64, 168] on span "Units" at bounding box center [45, 156] width 61 height 29
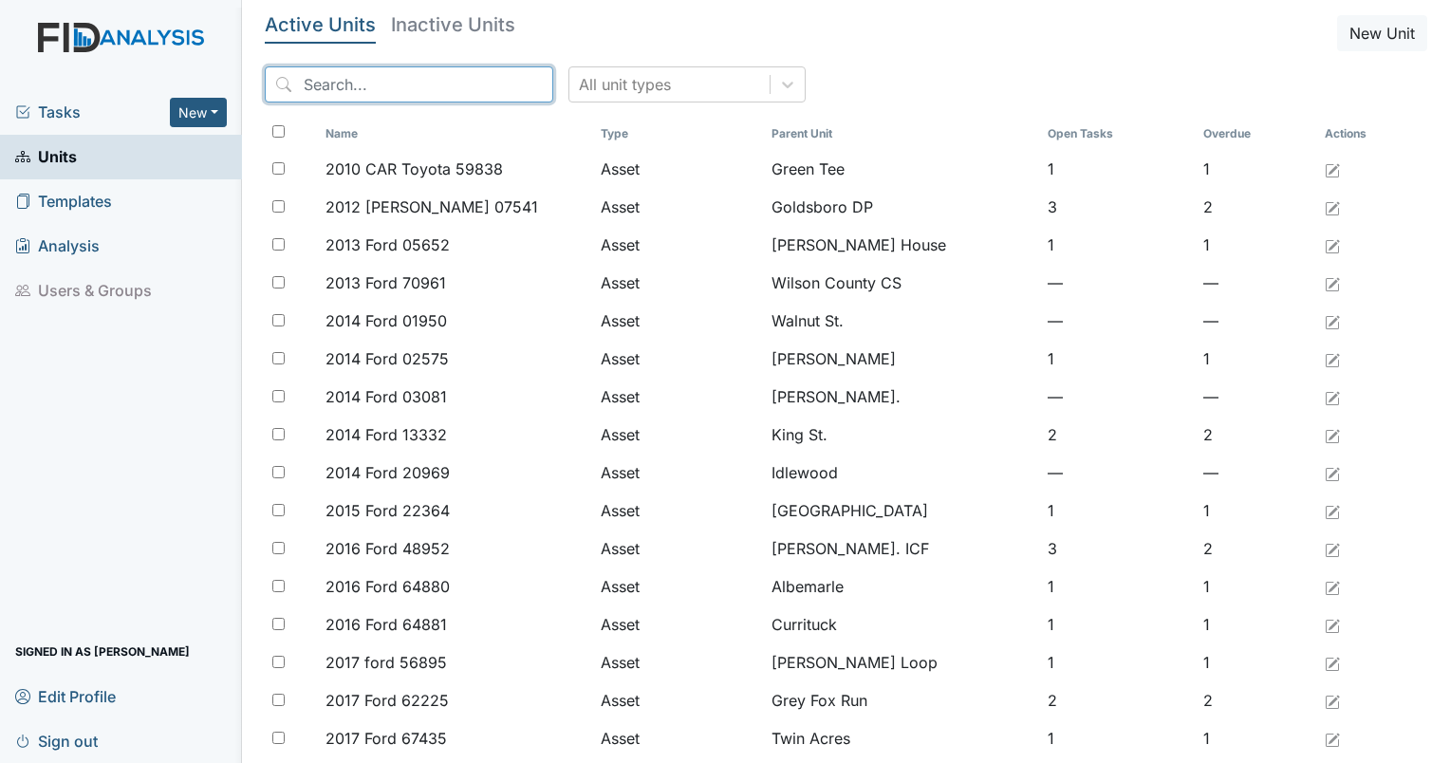
click at [391, 91] on input "search" at bounding box center [409, 84] width 288 height 36
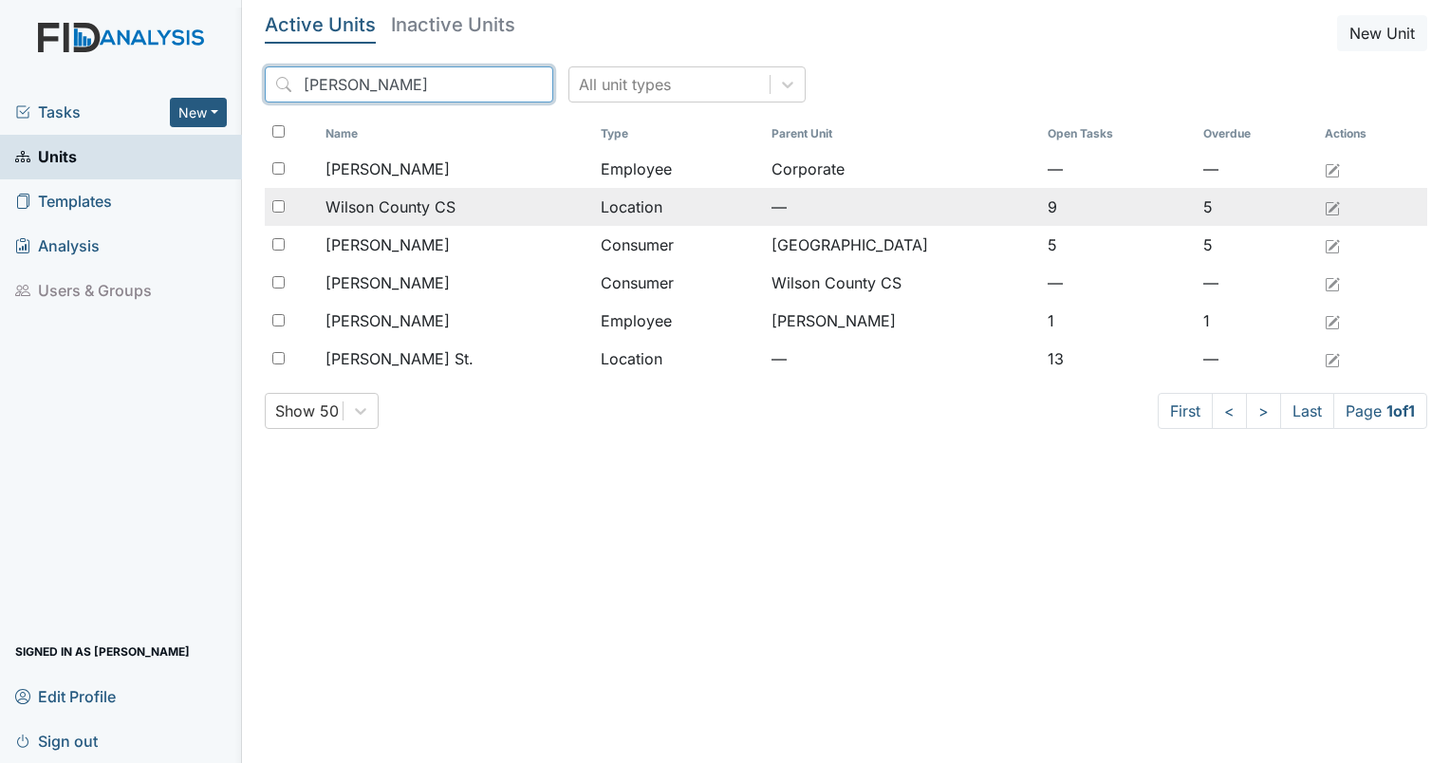
type input "[PERSON_NAME]"
click at [383, 195] on span "Wilson County CS" at bounding box center [390, 206] width 130 height 23
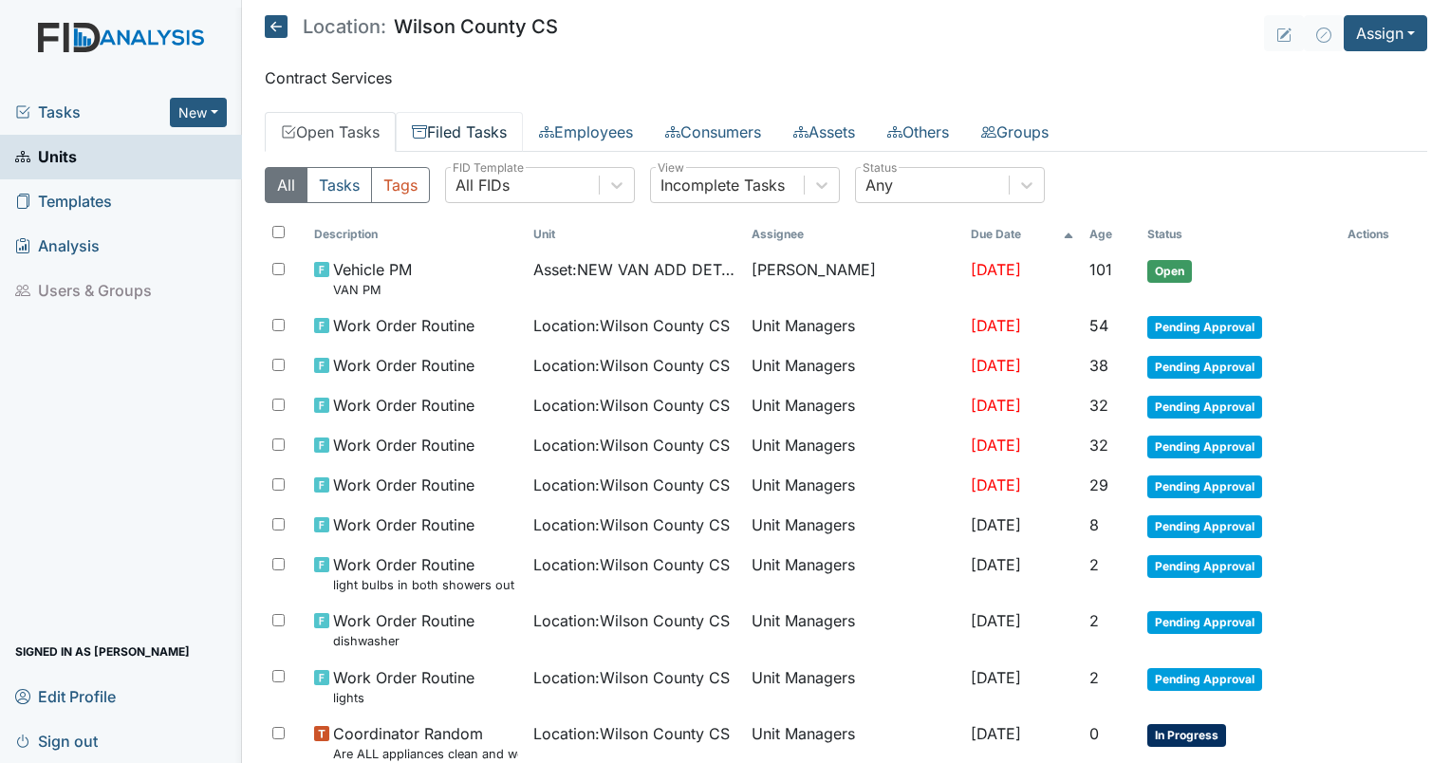
click at [438, 131] on link "Filed Tasks" at bounding box center [459, 132] width 127 height 40
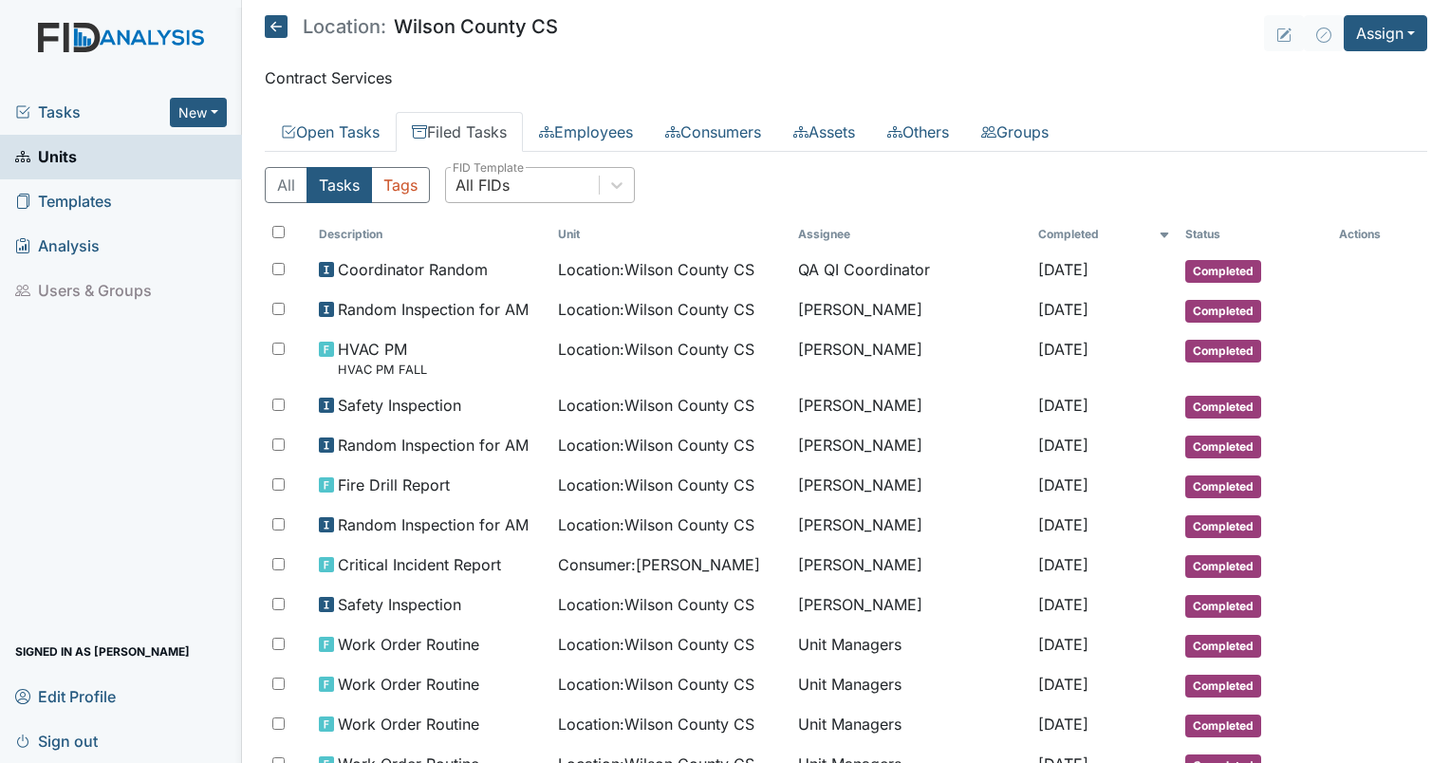
click at [523, 180] on div "All FIDs" at bounding box center [522, 185] width 153 height 34
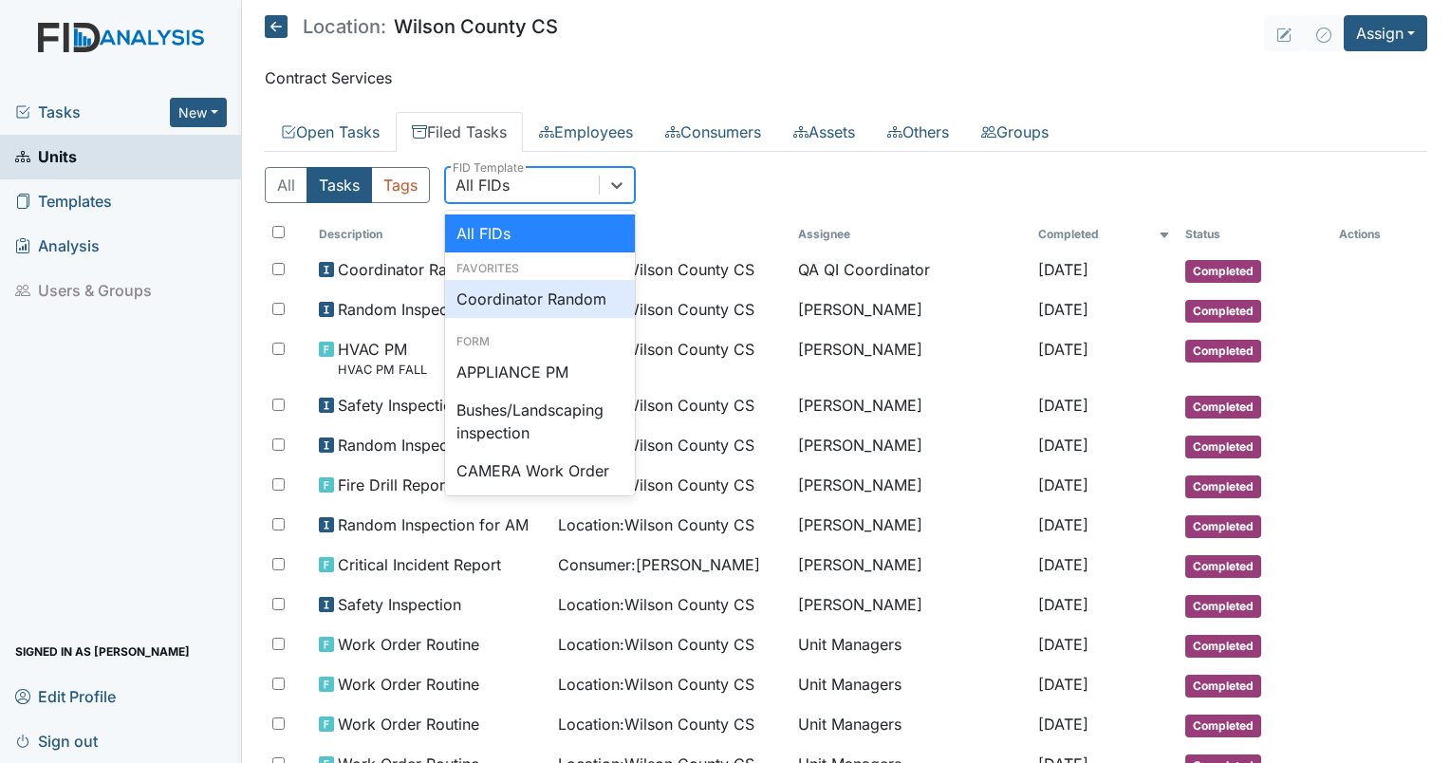
click at [525, 292] on div "Coordinator Random" at bounding box center [540, 299] width 190 height 38
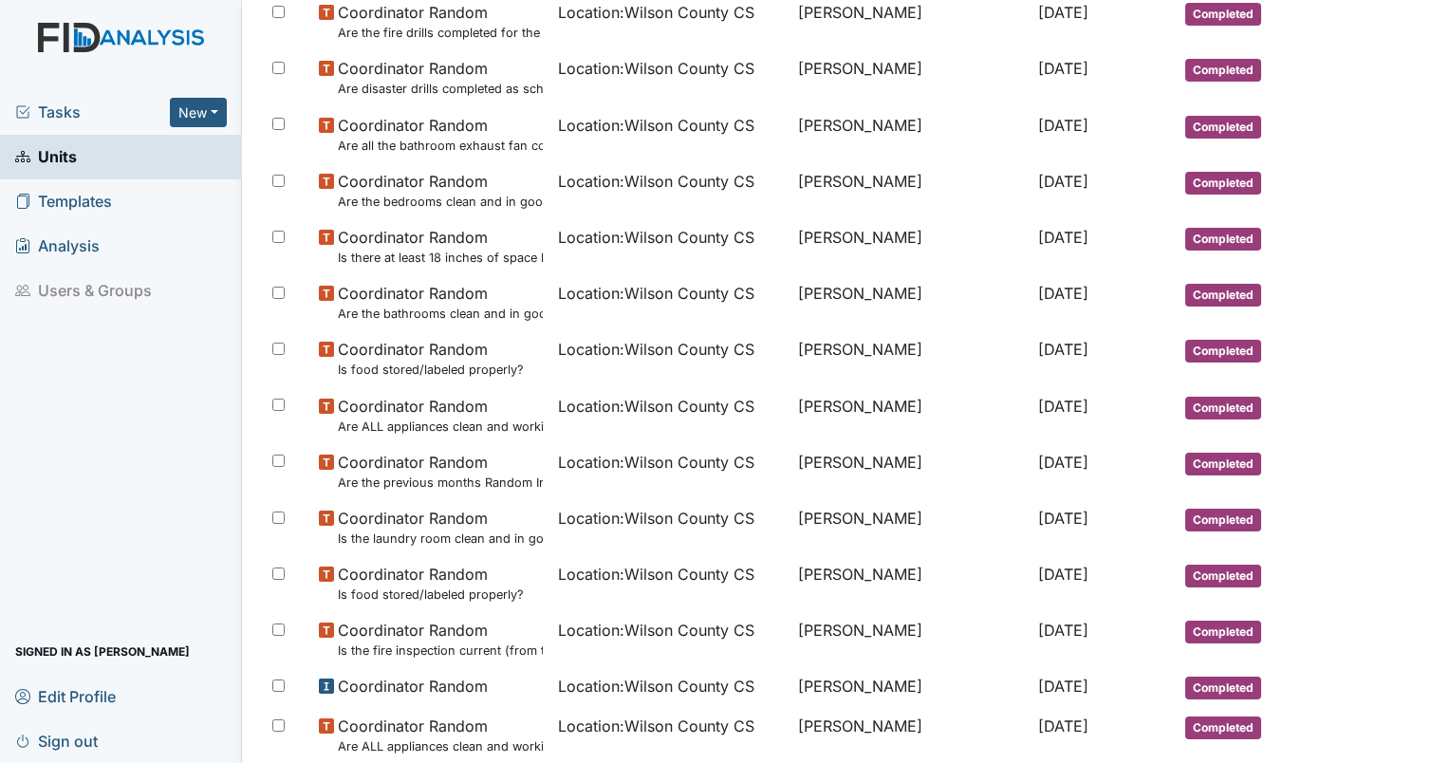
scroll to position [427, 0]
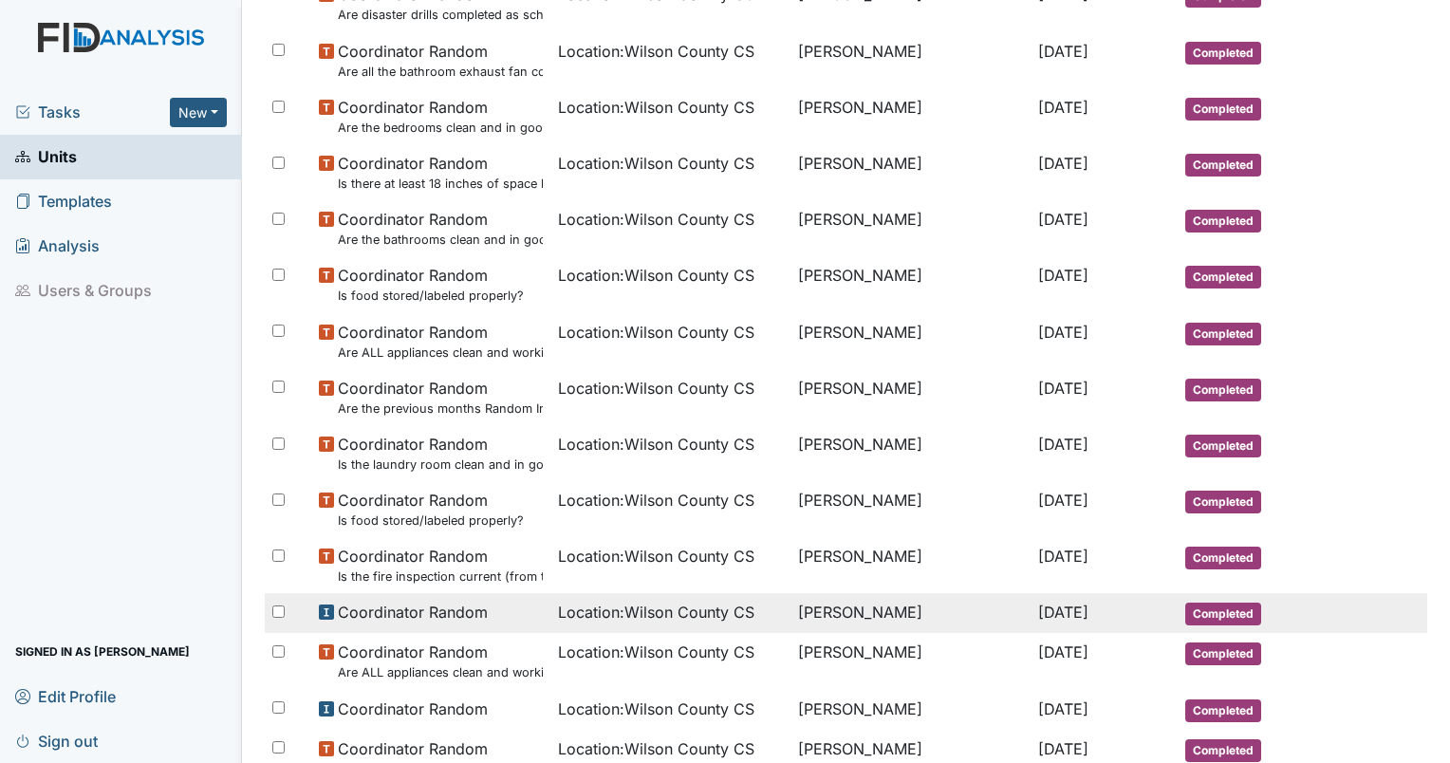
click at [817, 619] on td "[PERSON_NAME]" at bounding box center [910, 613] width 240 height 40
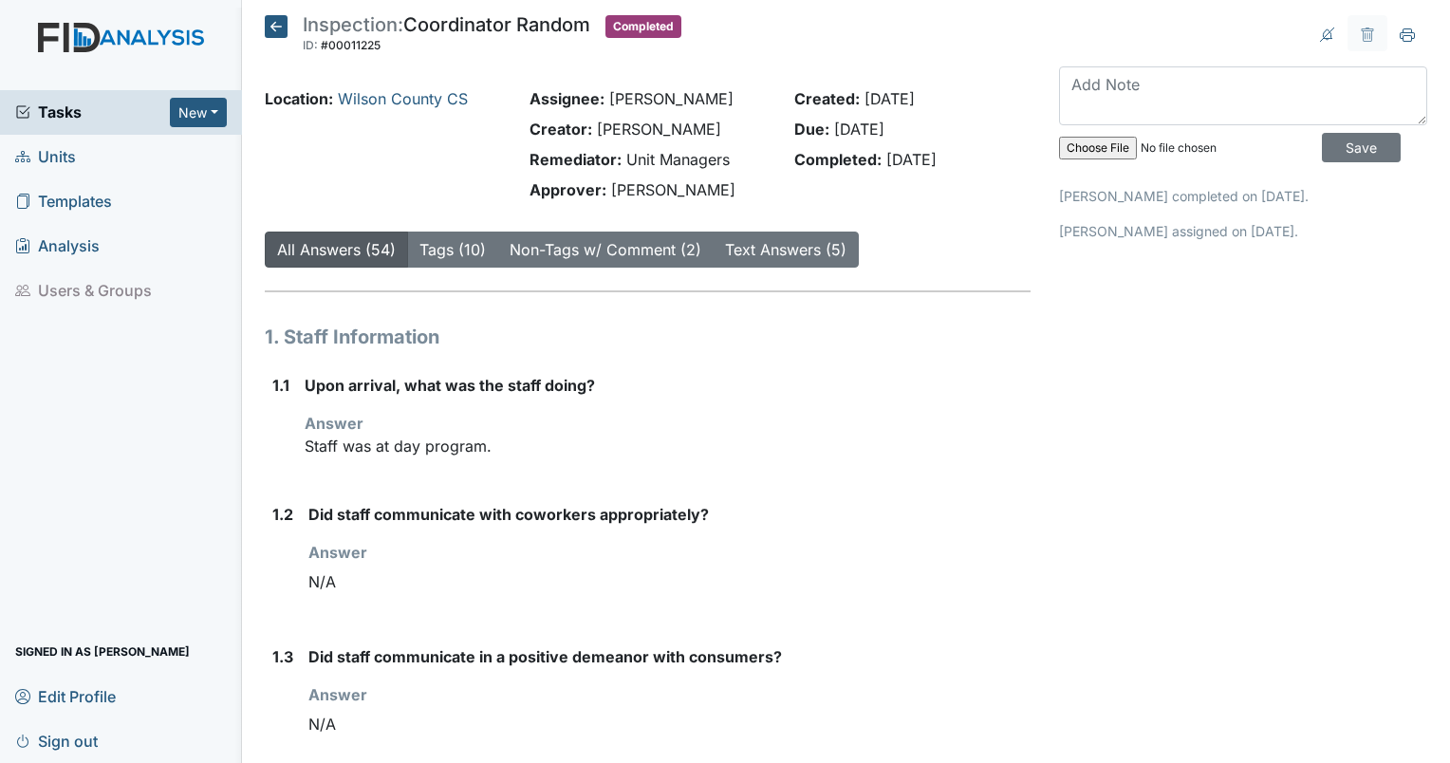
click at [269, 22] on icon at bounding box center [276, 26] width 23 height 23
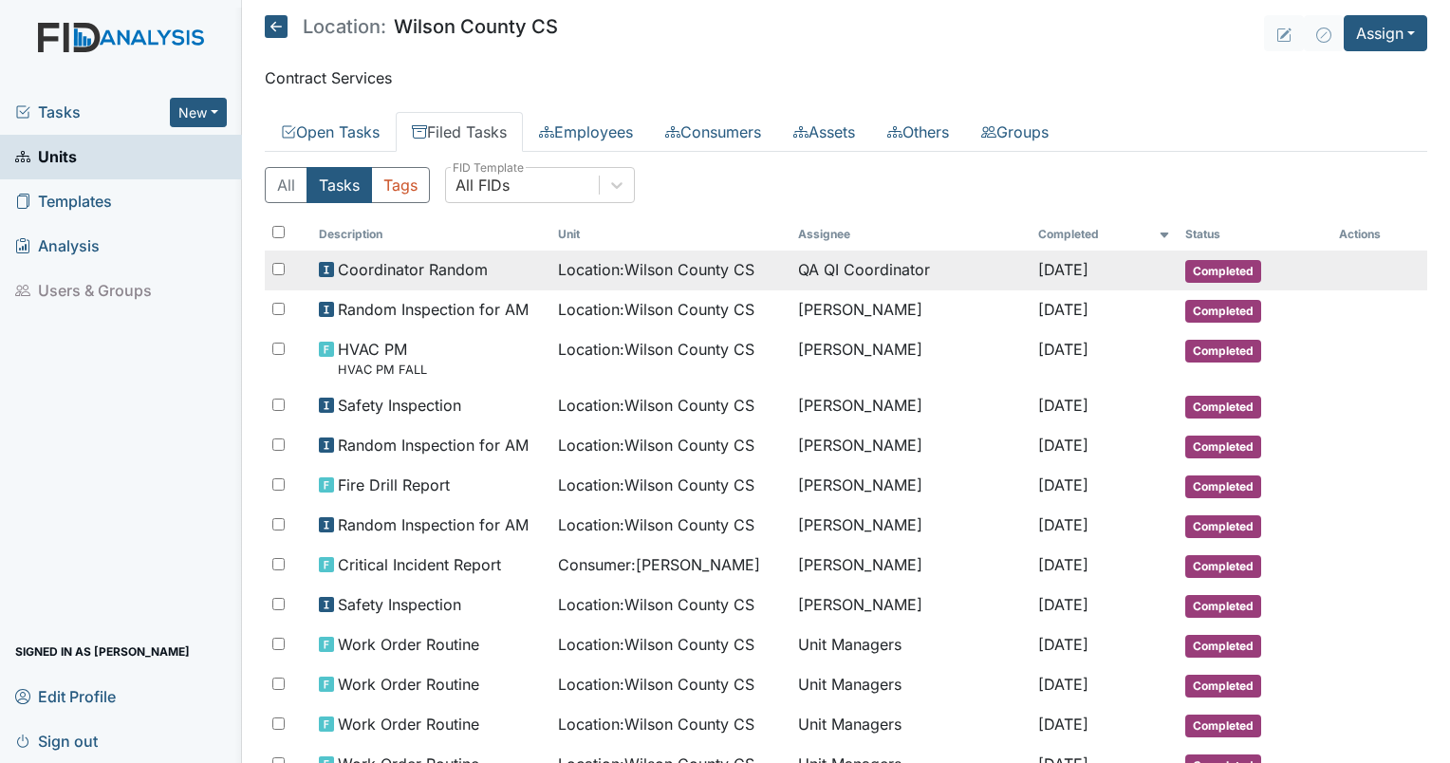
click at [845, 270] on td "QA QI Coordinator" at bounding box center [910, 271] width 240 height 40
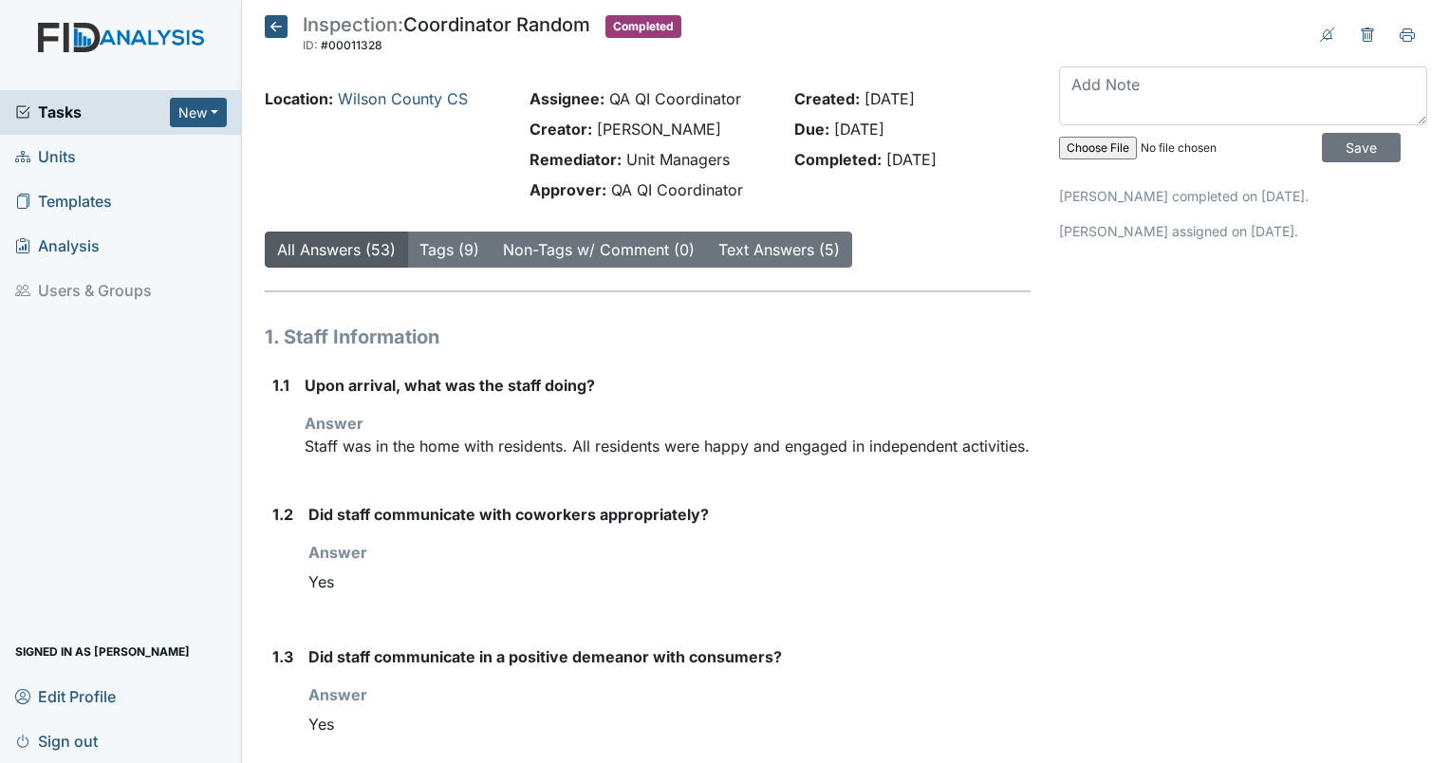
click at [869, 17] on header "Inspection: Coordinator Random ID: #00011328 Completed Autosaving..." at bounding box center [648, 39] width 766 height 49
click at [276, 34] on icon at bounding box center [276, 26] width 23 height 23
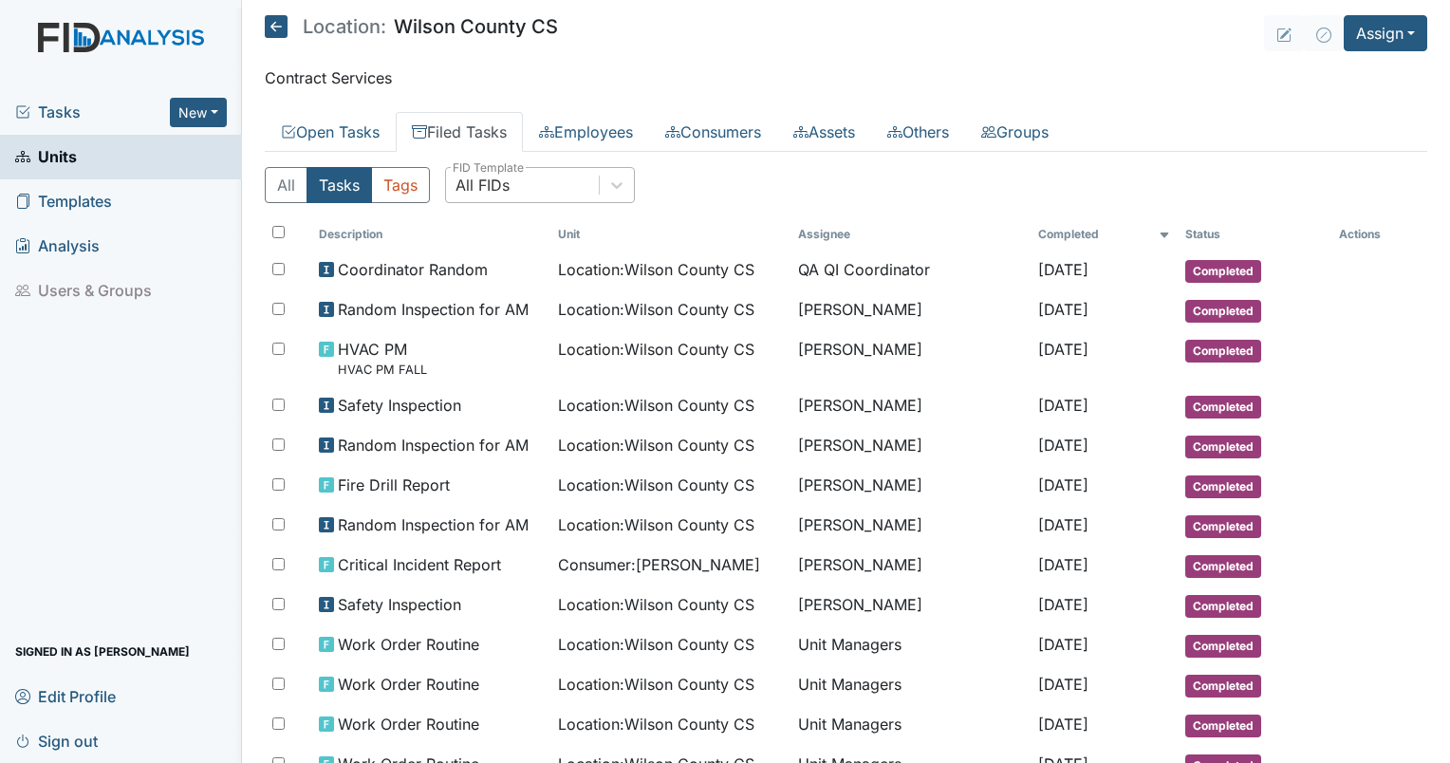
click at [500, 190] on div "All FIDs" at bounding box center [482, 185] width 54 height 23
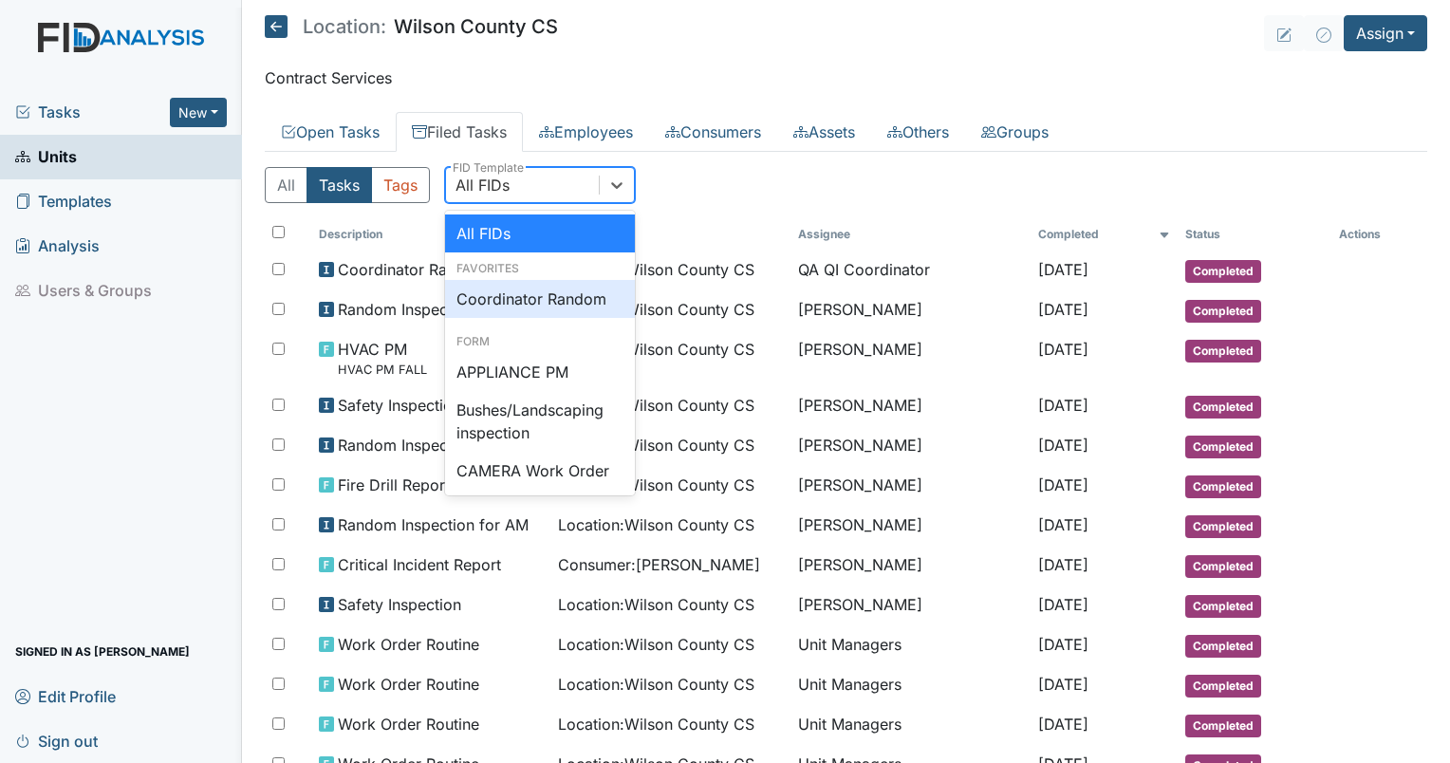
click at [525, 294] on div "Coordinator Random" at bounding box center [540, 299] width 190 height 38
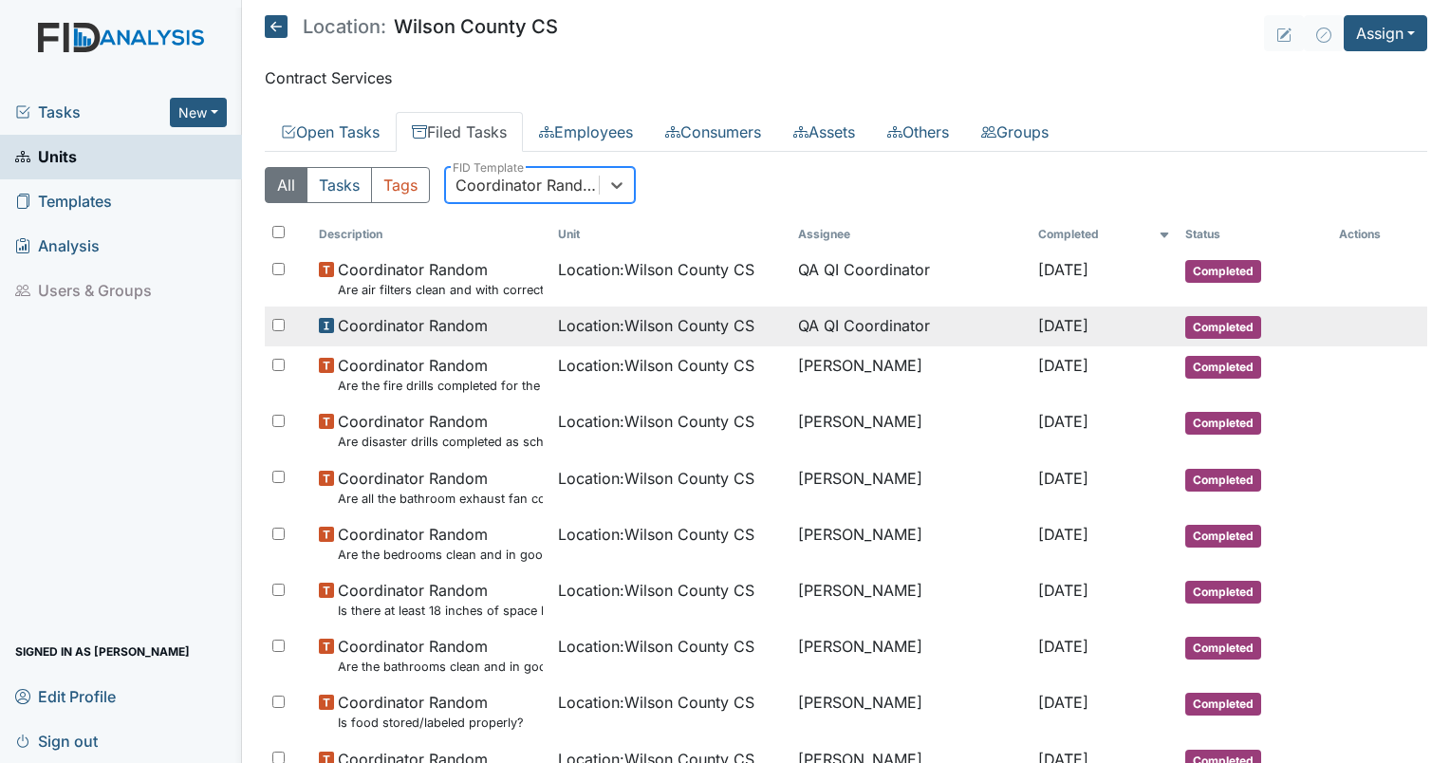
click at [684, 331] on span "Location : [GEOGRAPHIC_DATA]" at bounding box center [656, 325] width 196 height 23
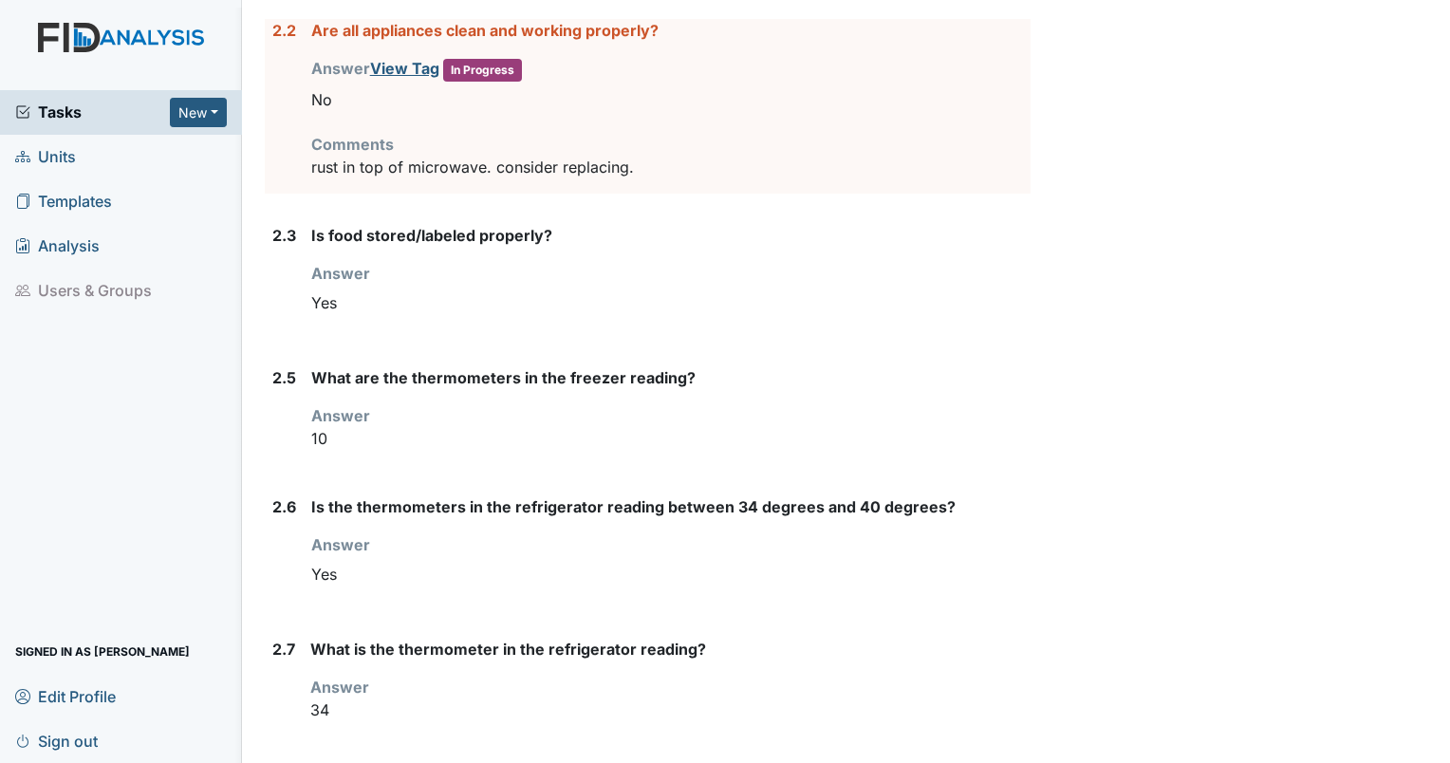
scroll to position [2008, 0]
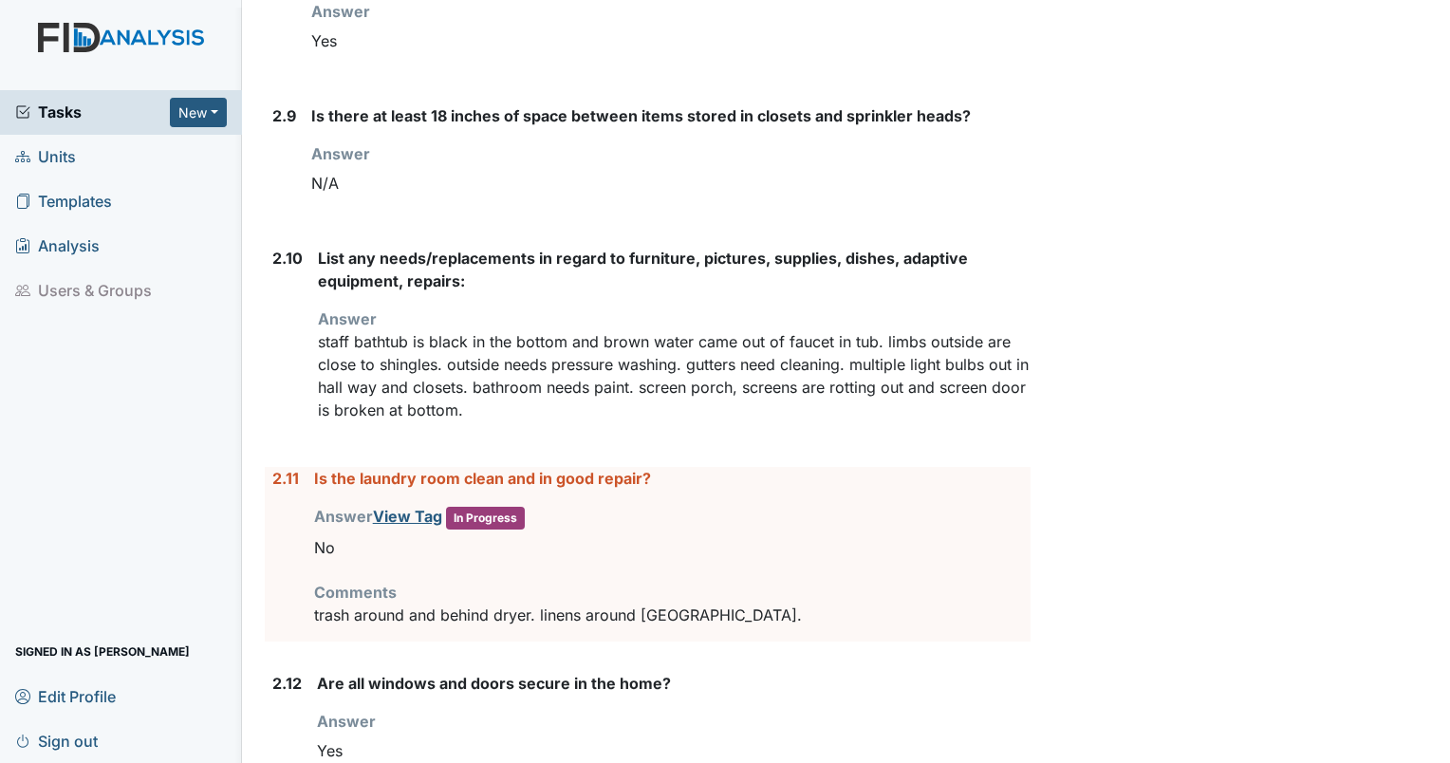
scroll to position [2971, 0]
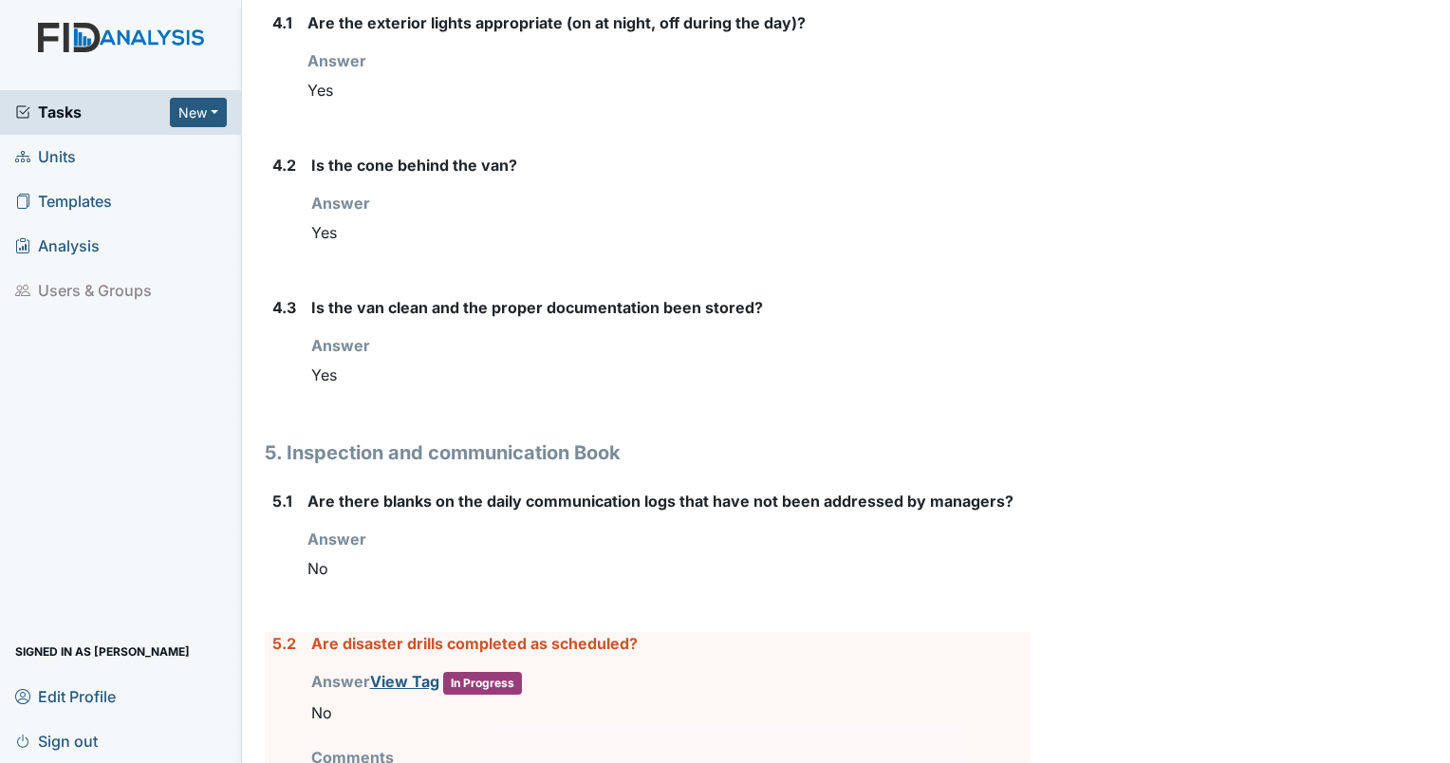
scroll to position [7043, 0]
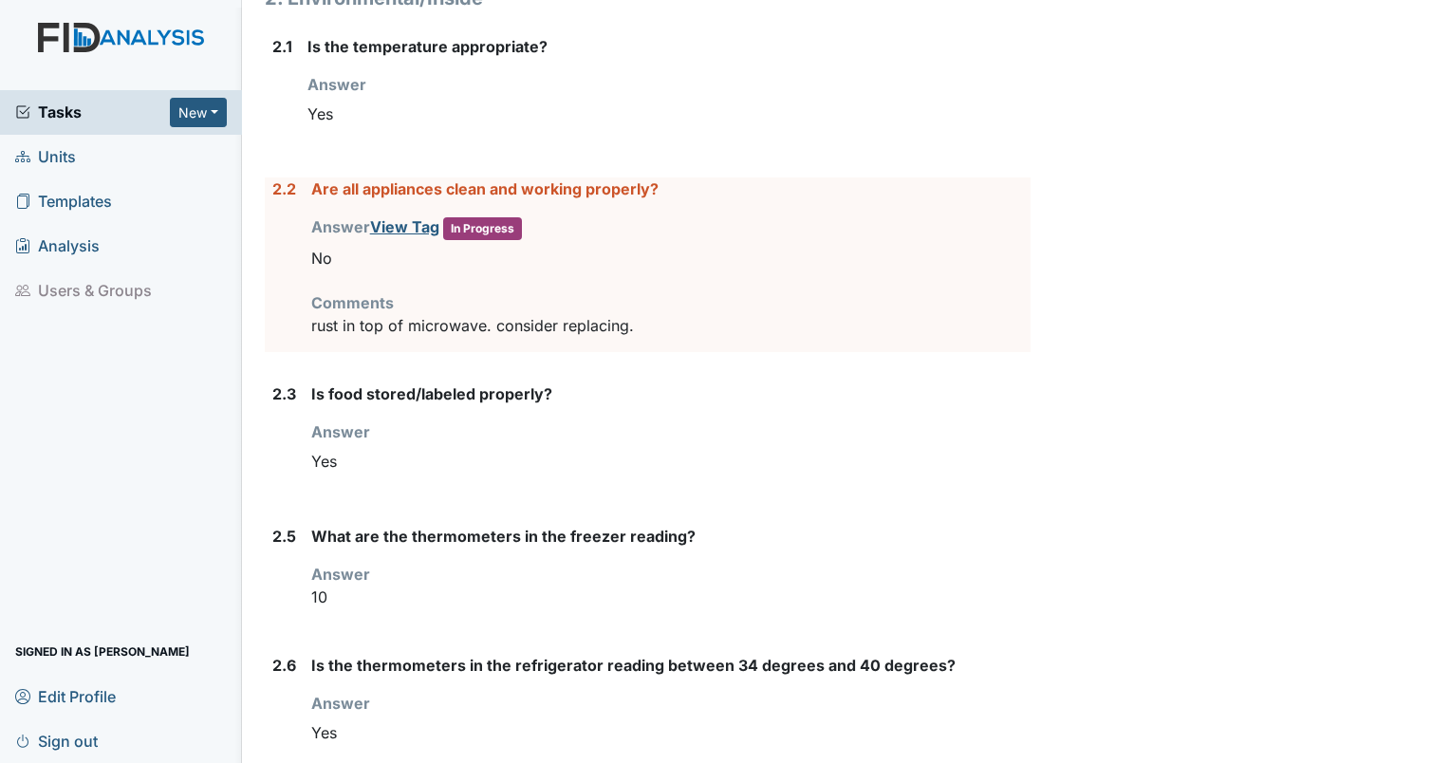
scroll to position [1924, 0]
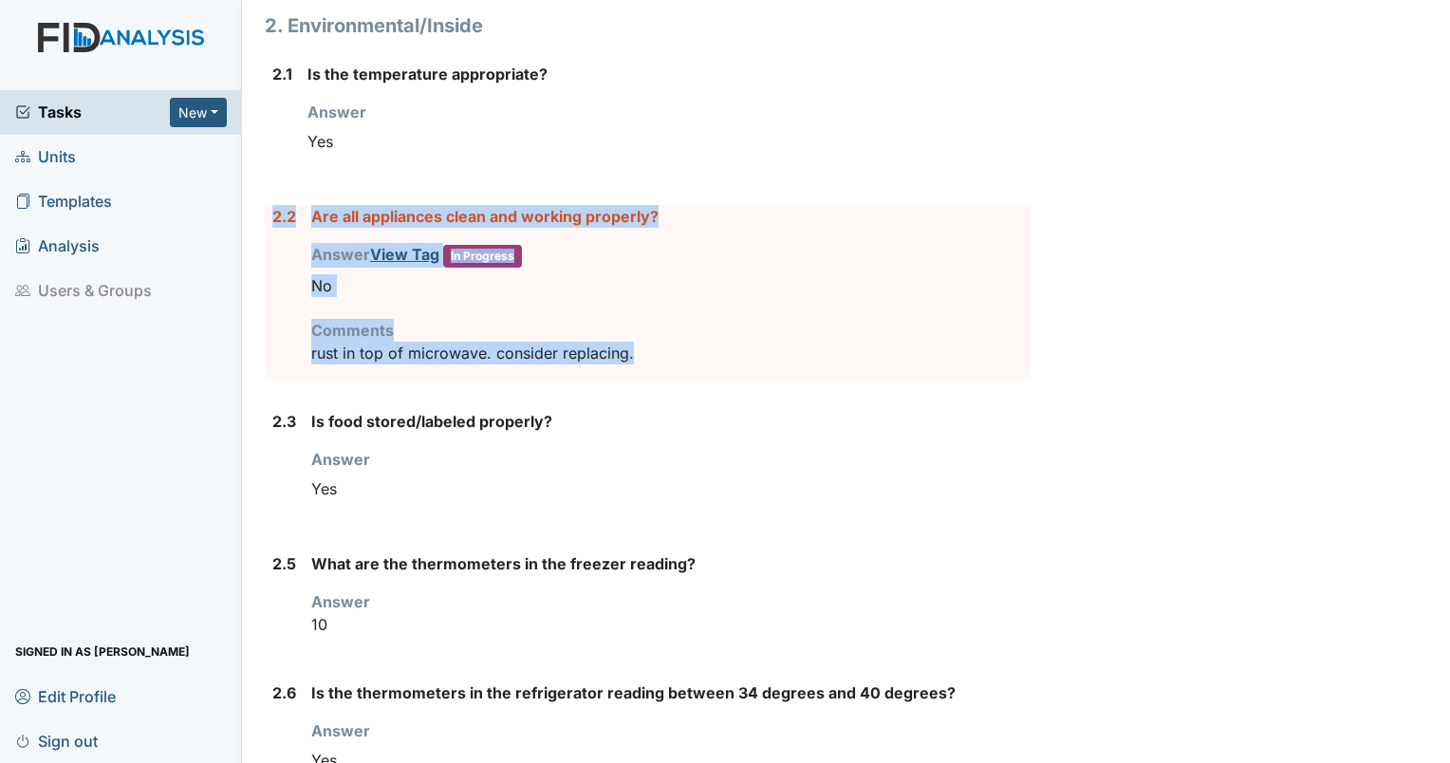
drag, startPoint x: 644, startPoint y: 379, endPoint x: 264, endPoint y: 235, distance: 406.6
click at [265, 235] on div "2.2 Are all appliances clean and working properly? Answer View Tag In Progress …" at bounding box center [648, 292] width 766 height 175
drag, startPoint x: 264, startPoint y: 235, endPoint x: 286, endPoint y: 235, distance: 21.8
copy div "2.2 Are all appliances clean and working properly? Answer View Tag In Progress …"
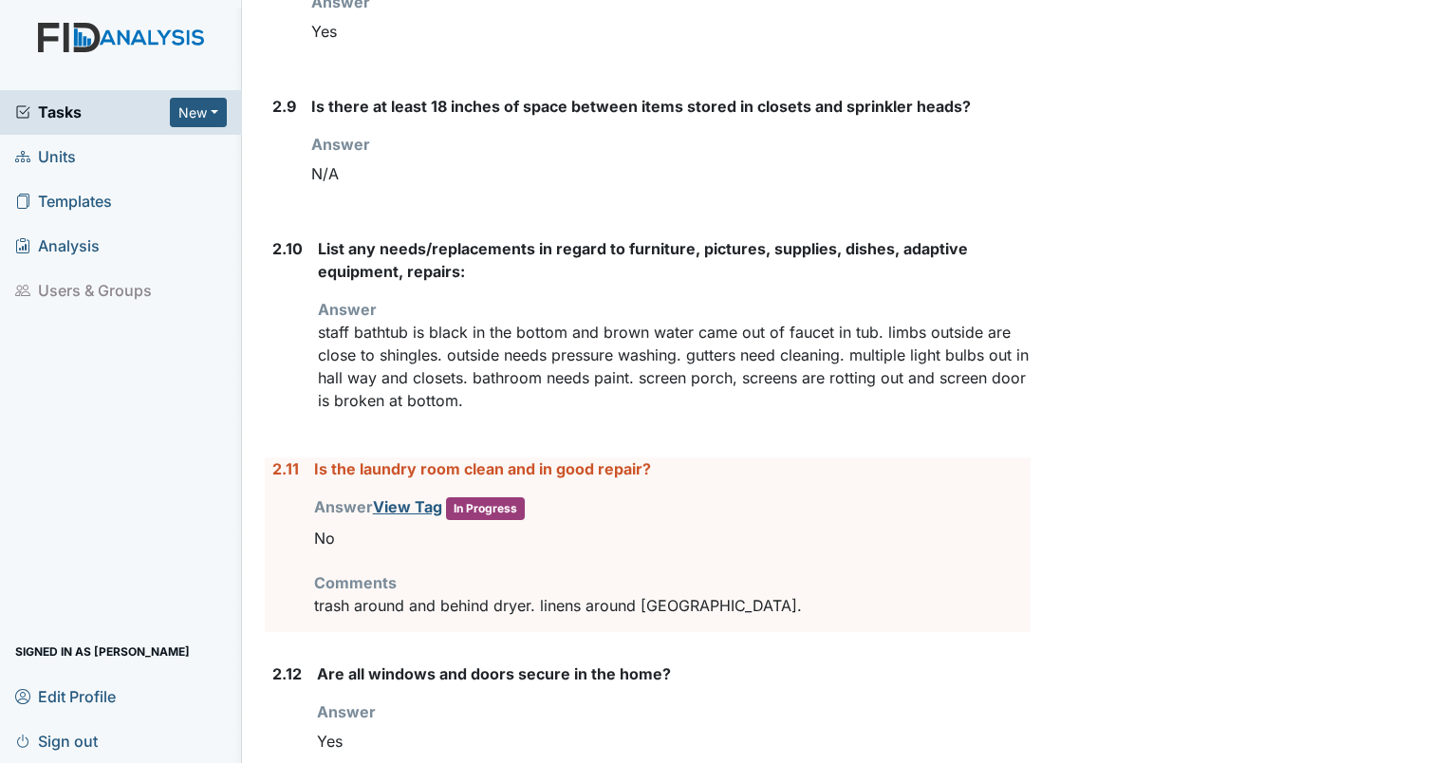
scroll to position [3082, 0]
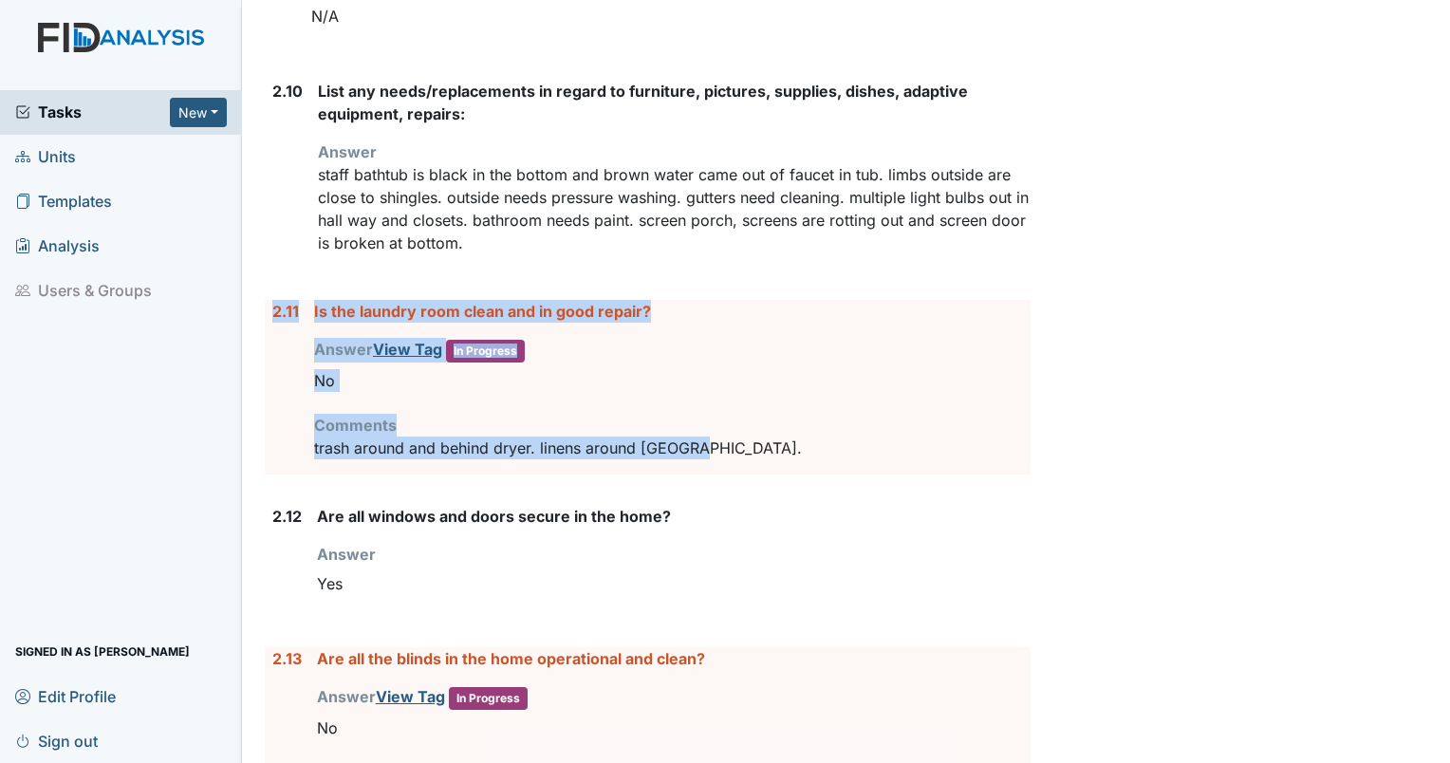
drag, startPoint x: 695, startPoint y: 467, endPoint x: 261, endPoint y: 341, distance: 451.7
drag, startPoint x: 261, startPoint y: 341, endPoint x: 374, endPoint y: 323, distance: 114.4
copy div "2.11 Is the laundry room clean and in good repair? Answer View Tag In Progress …"
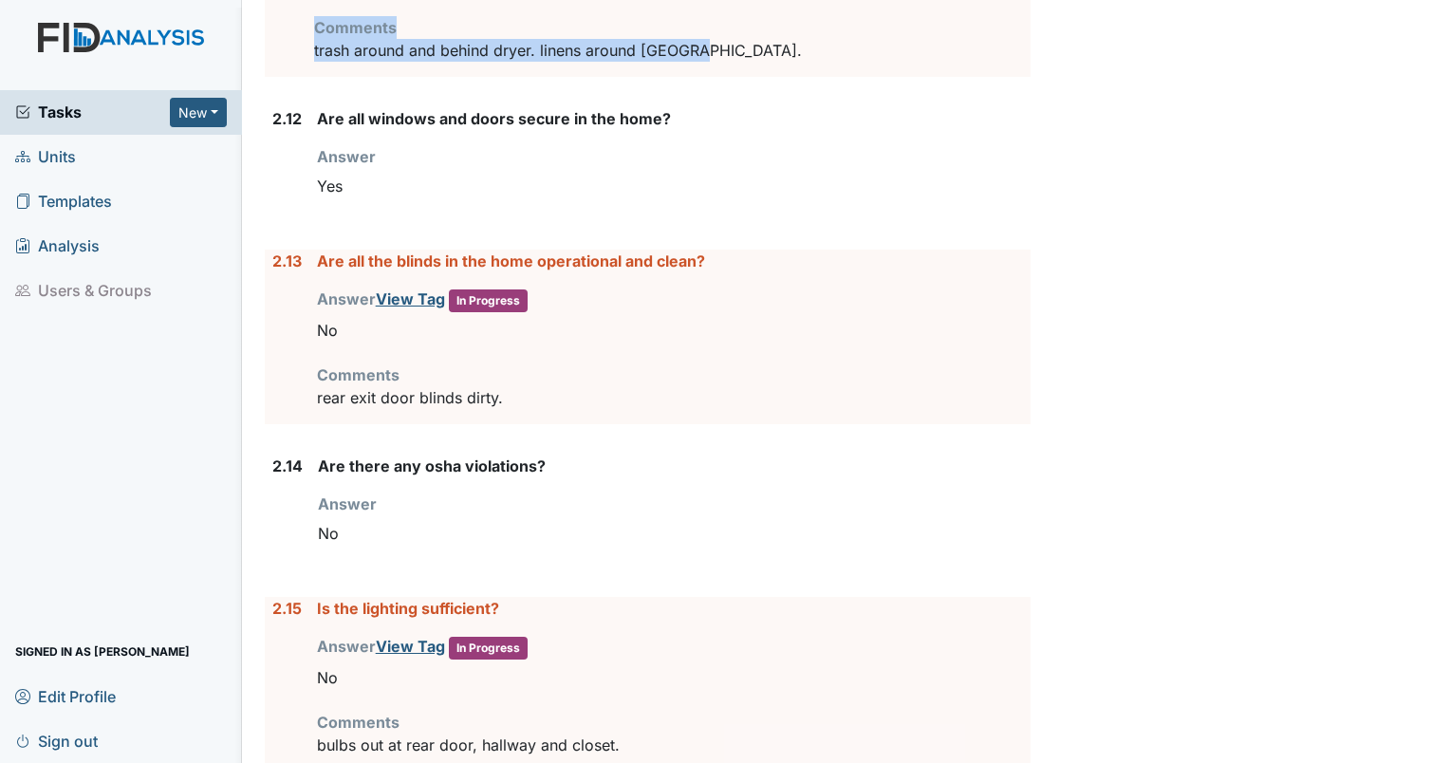
scroll to position [3591, 0]
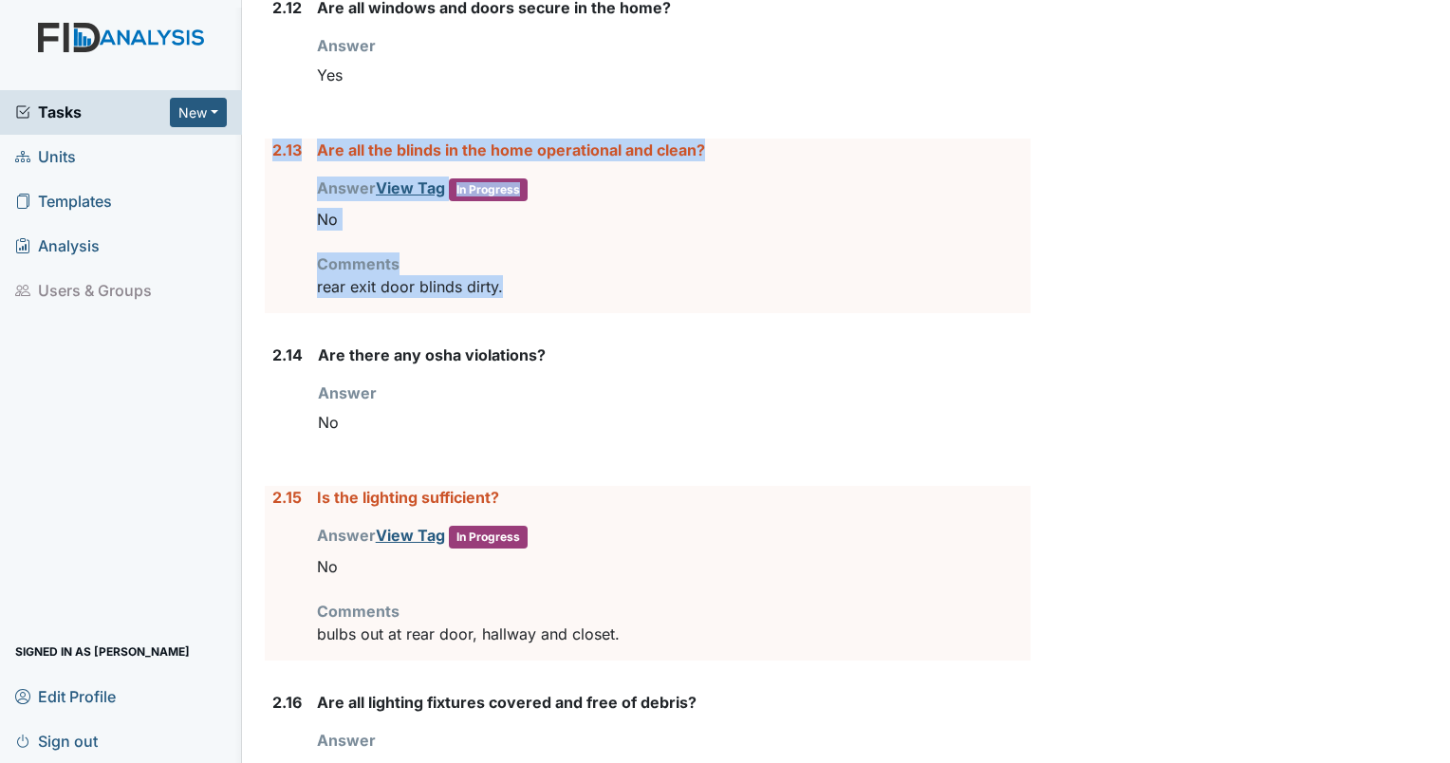
drag, startPoint x: 542, startPoint y: 304, endPoint x: 269, endPoint y: 156, distance: 310.0
click at [269, 156] on div "2.13 Are all the blinds in the home operational and clean? Answer View Tag In P…" at bounding box center [648, 226] width 766 height 175
drag, startPoint x: 269, startPoint y: 156, endPoint x: 340, endPoint y: 166, distance: 71.0
copy div "2.13 Are all the blinds in the home operational and clean? Answer View Tag In P…"
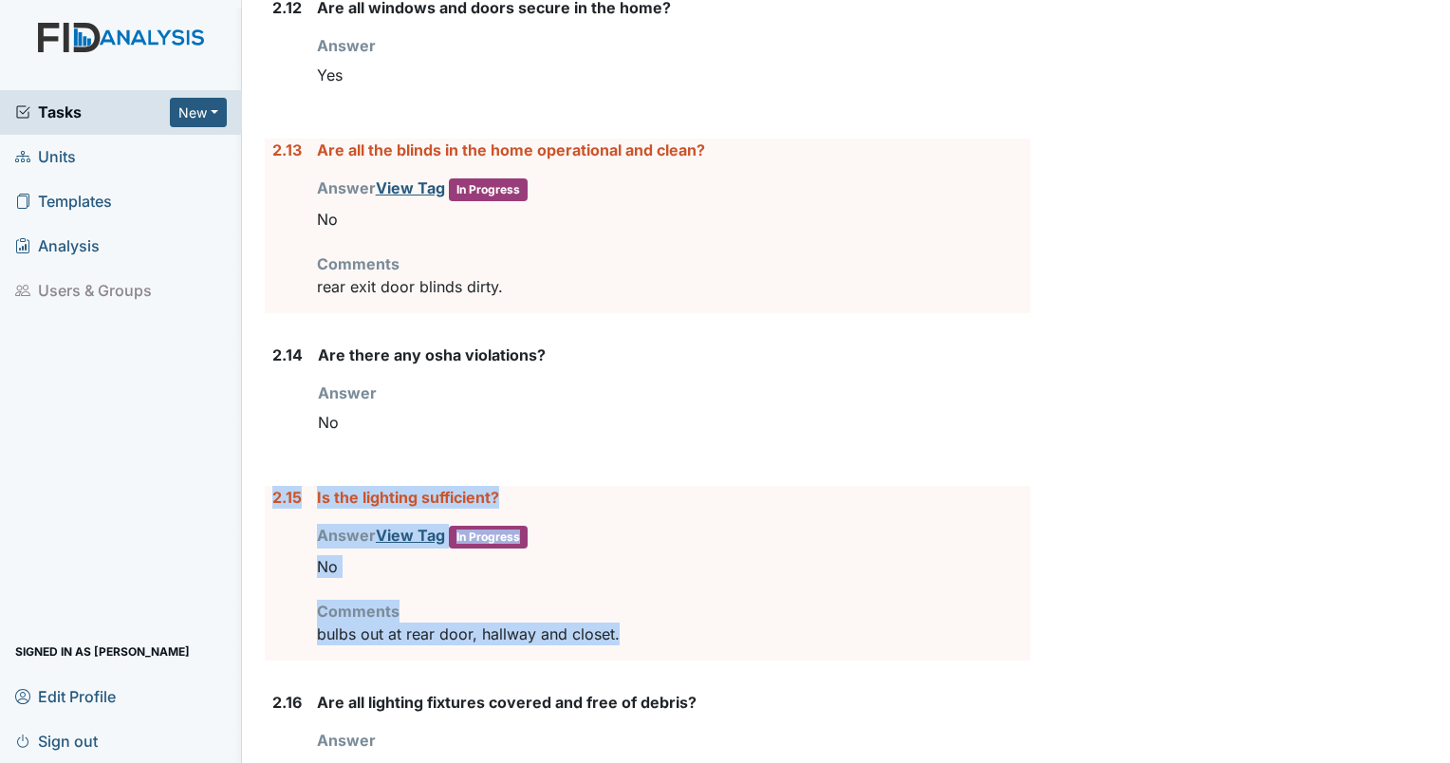
drag, startPoint x: 625, startPoint y: 641, endPoint x: 251, endPoint y: 512, distance: 395.5
drag, startPoint x: 251, startPoint y: 512, endPoint x: 364, endPoint y: 505, distance: 113.2
copy div "2.15 Is the lighting sufficient? Answer View Tag In Progress You must select on…"
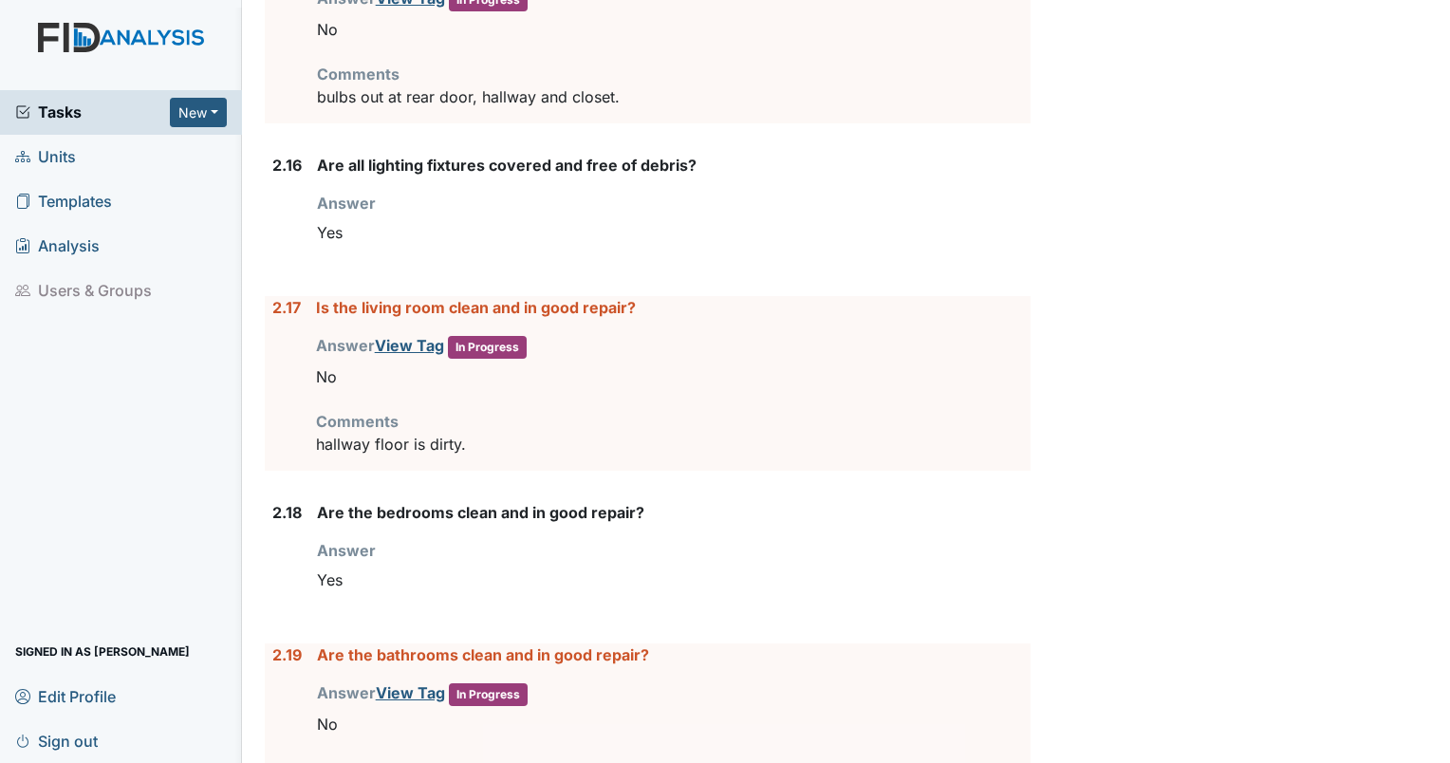
scroll to position [4210, 0]
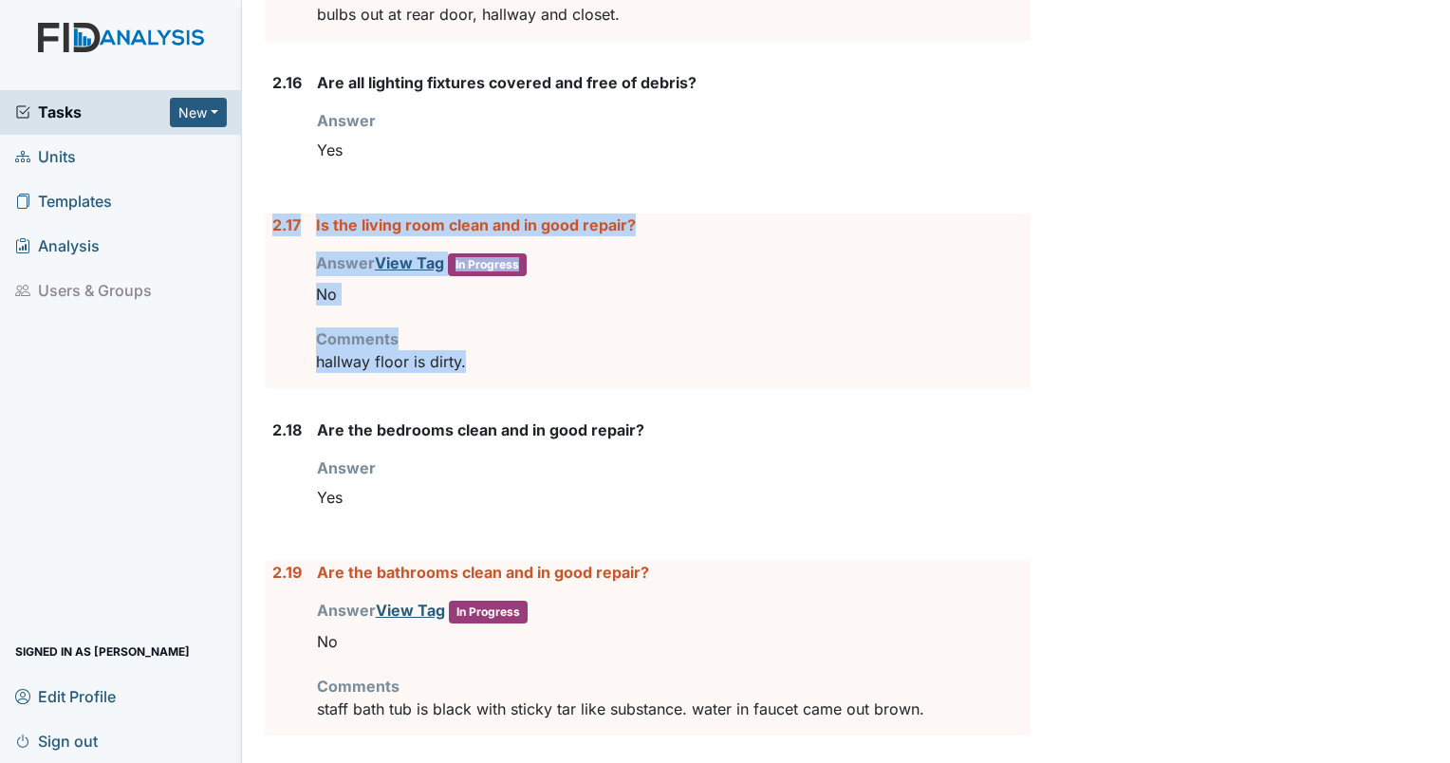
drag, startPoint x: 482, startPoint y: 379, endPoint x: 254, endPoint y: 261, distance: 256.3
click at [254, 261] on div "Inspection: Coordinator Random ID: #00011328 Completed Autosaving... Location: …" at bounding box center [648, 176] width 794 height 8742
drag, startPoint x: 254, startPoint y: 261, endPoint x: 372, endPoint y: 237, distance: 120.0
copy div "2.17 Is the living room clean and in good repair? Answer View Tag In Progress Y…"
click at [1272, 492] on div "Archive Task × Are you sure you want to archive this task? It will appear as in…" at bounding box center [1243, 176] width 397 height 8742
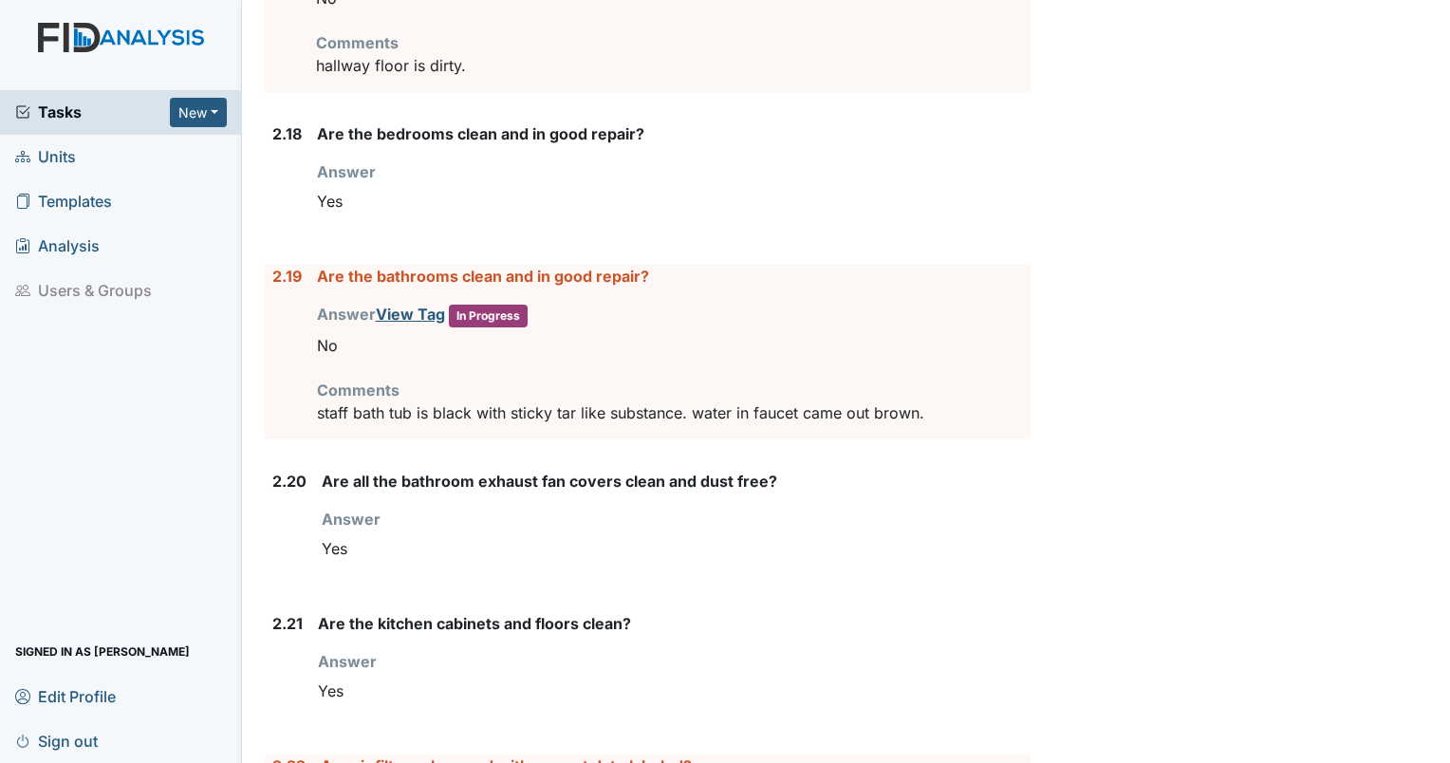
scroll to position [4498, 0]
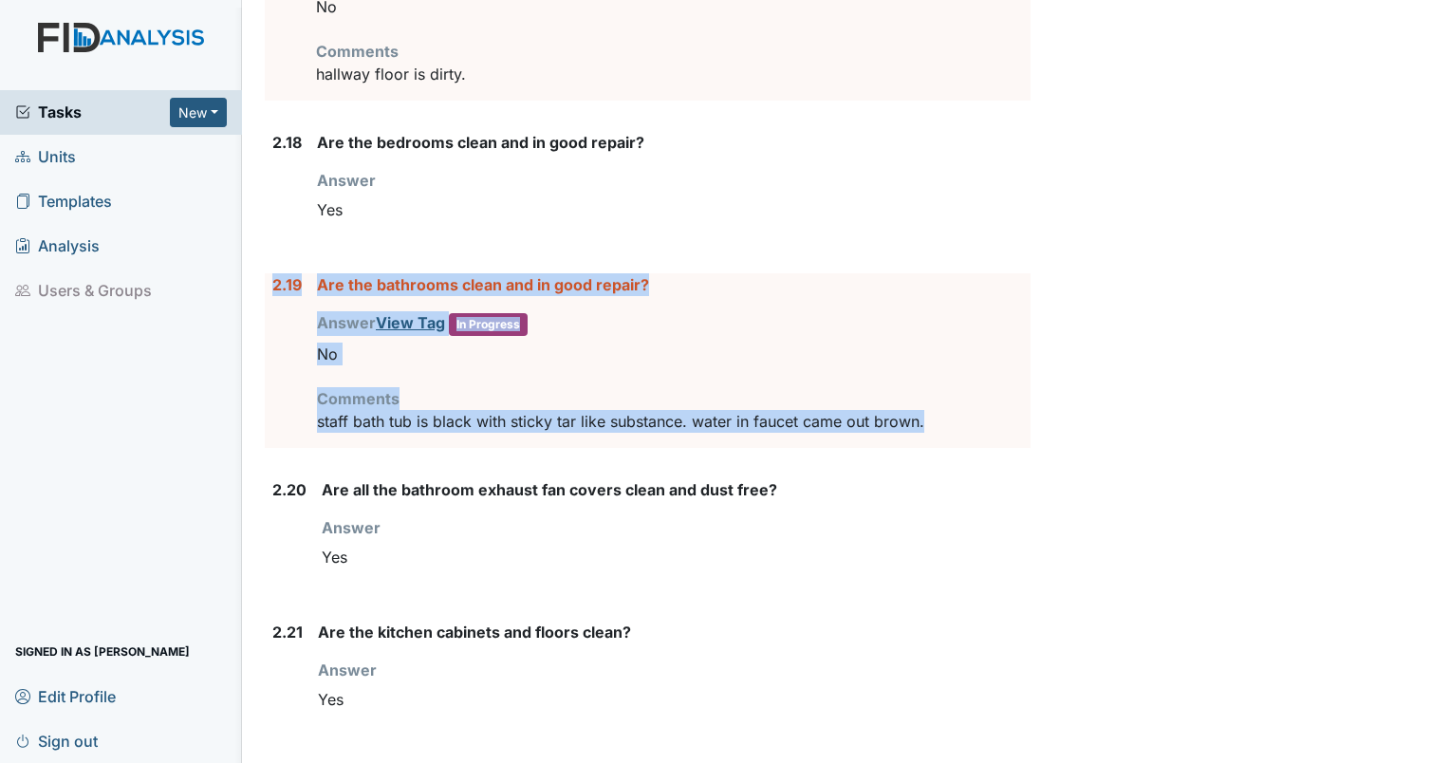
drag, startPoint x: 938, startPoint y: 436, endPoint x: 266, endPoint y: 304, distance: 684.7
click at [266, 304] on div "2.19 Are the bathrooms clean and in good repair? Answer View Tag In Progress Yo…" at bounding box center [648, 360] width 766 height 175
drag, startPoint x: 266, startPoint y: 304, endPoint x: 326, endPoint y: 299, distance: 60.9
copy div "2.19 Are the bathrooms clean and in good repair? Answer View Tag In Progress Yo…"
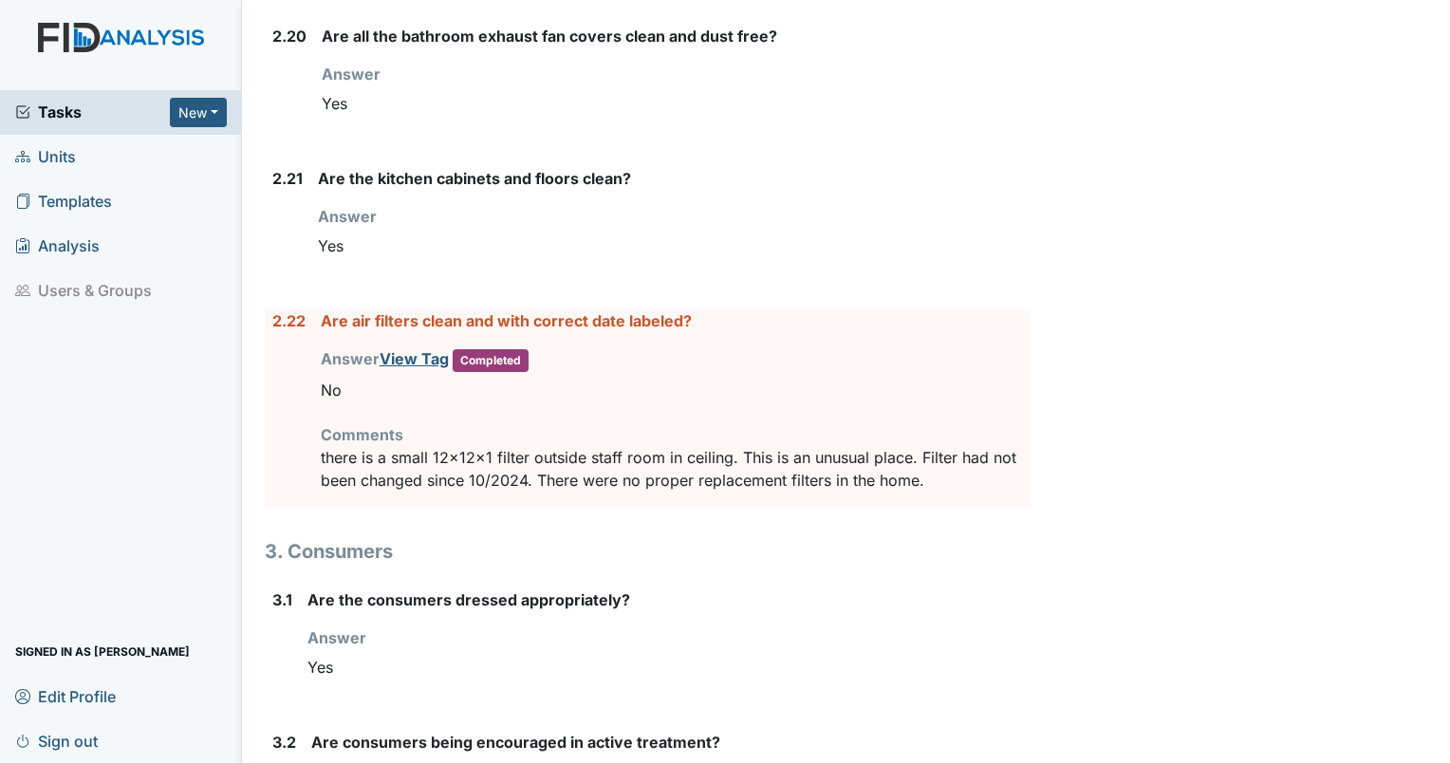
scroll to position [4961, 0]
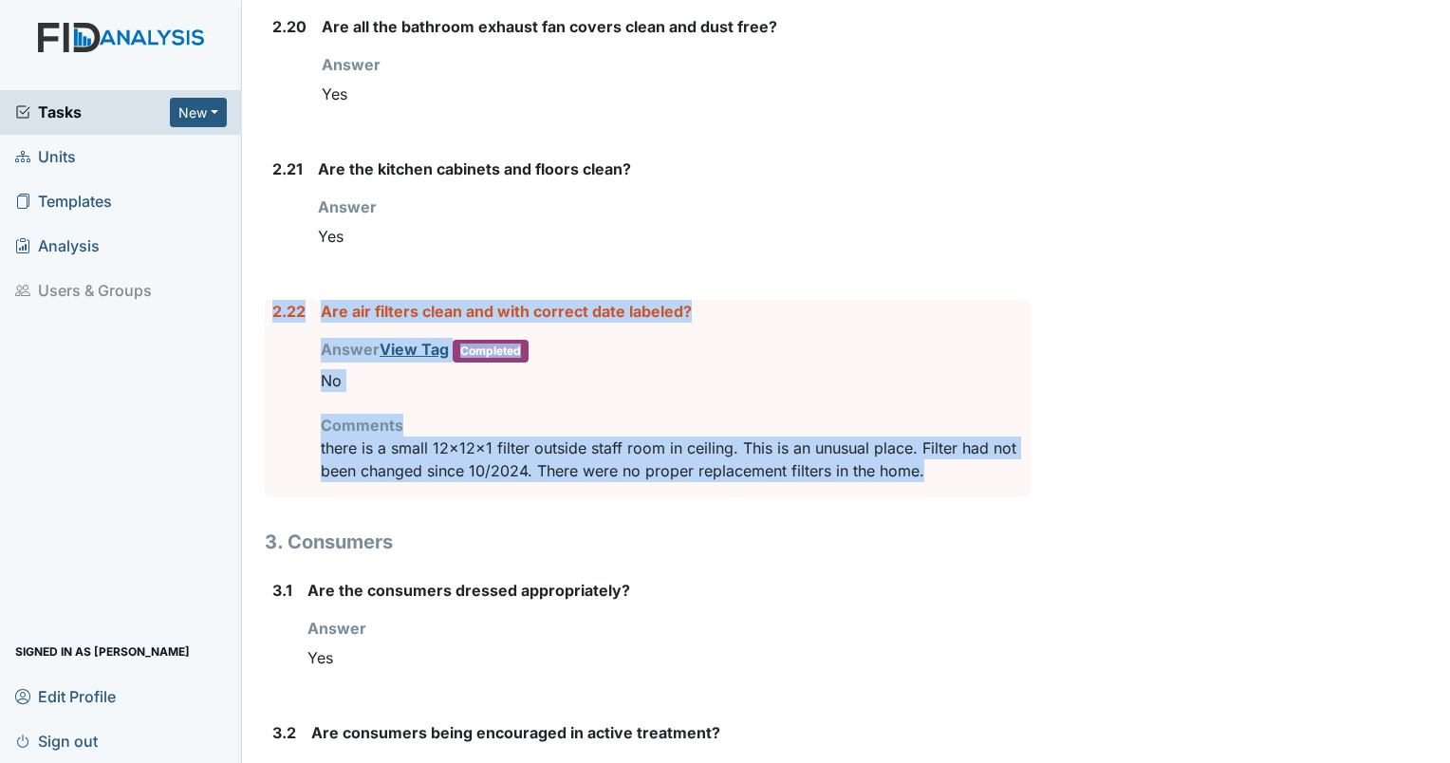
drag, startPoint x: 955, startPoint y: 479, endPoint x: 267, endPoint y: 319, distance: 706.4
click at [267, 319] on div "2.22 Are air filters clean and with correct date labeled? Answer View Tag Compl…" at bounding box center [648, 398] width 766 height 197
drag, startPoint x: 267, startPoint y: 319, endPoint x: 342, endPoint y: 318, distance: 75.0
copy div "2.22 Are air filters clean and with correct date labeled? Answer View Tag Compl…"
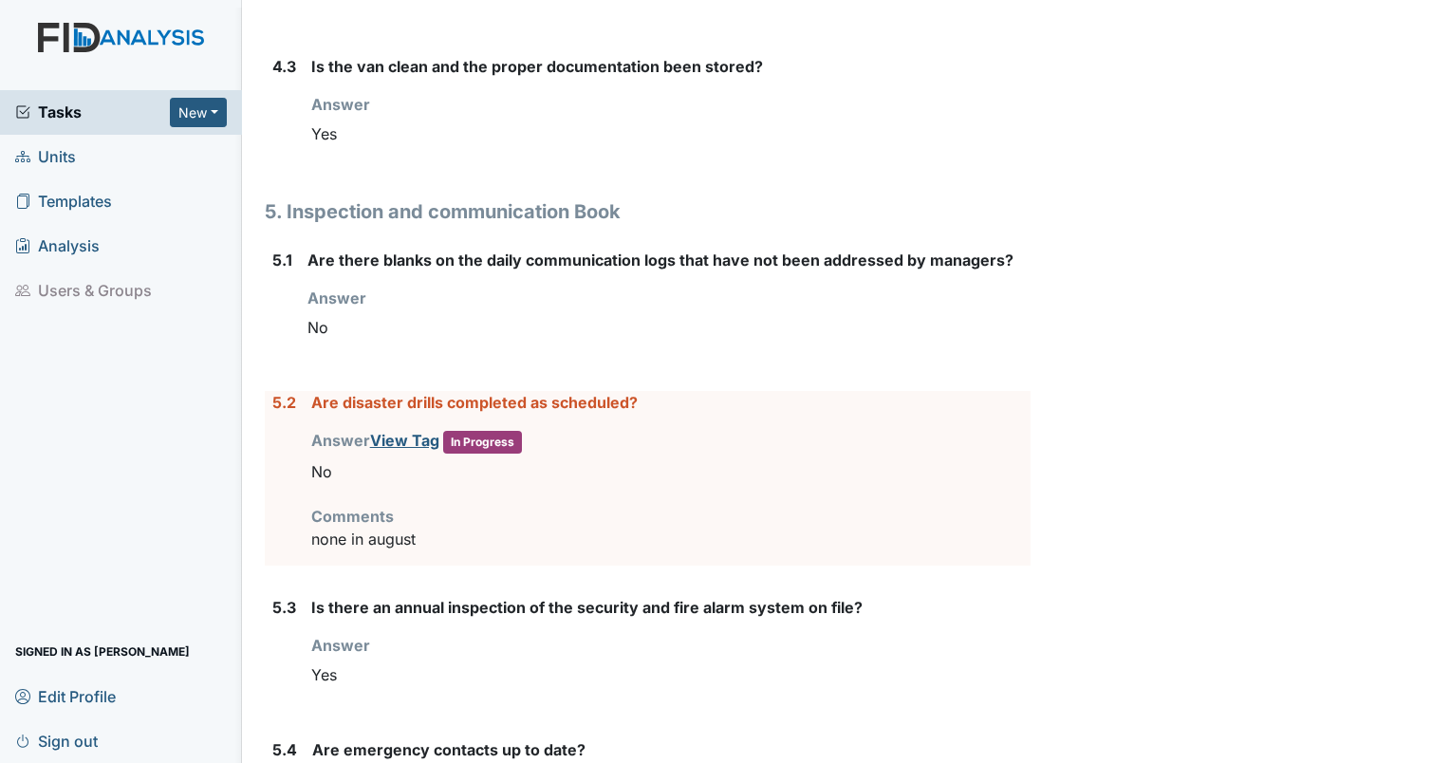
scroll to position [7015, 0]
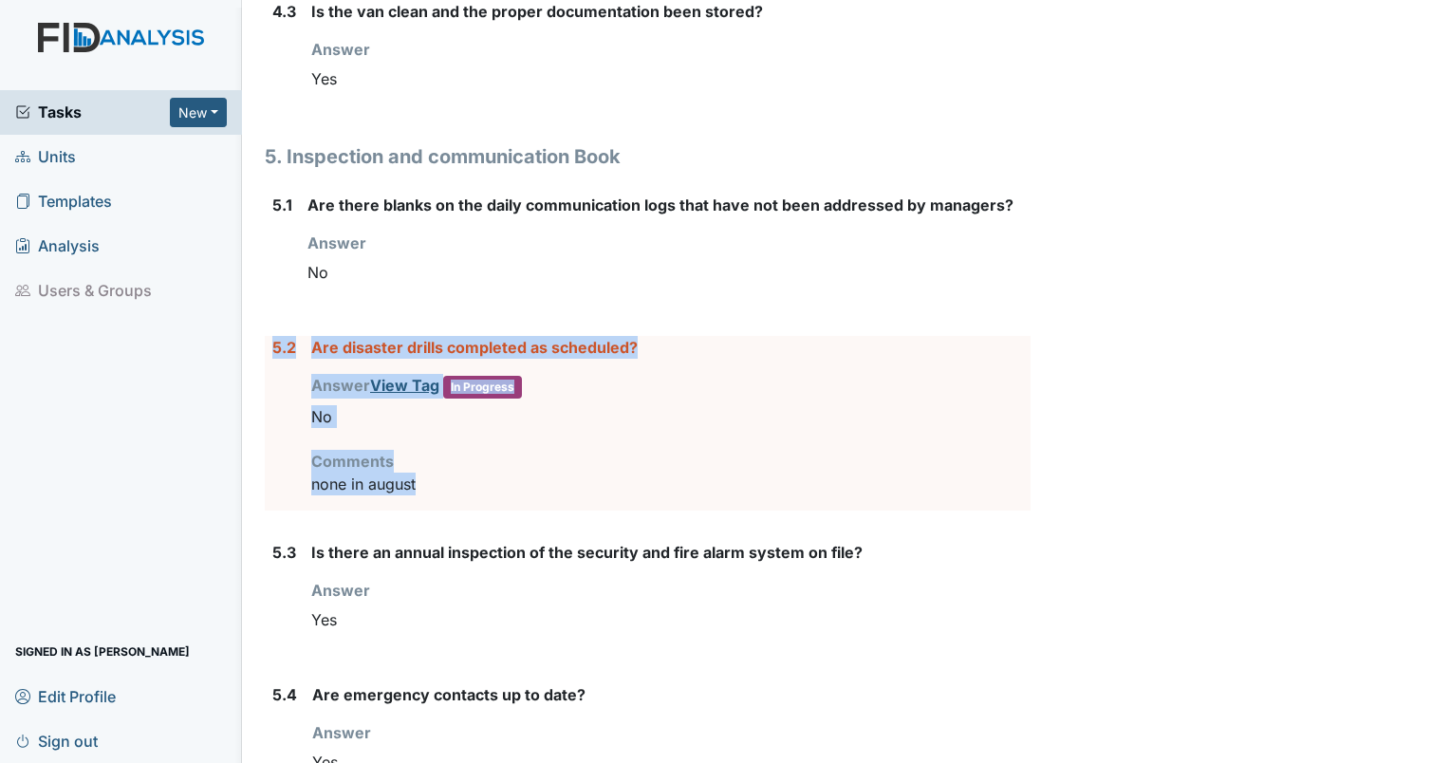
drag, startPoint x: 466, startPoint y: 491, endPoint x: 265, endPoint y: 360, distance: 240.0
click at [265, 360] on div "5.2 Are disaster drills completed as scheduled? Answer View Tag In Progress You…" at bounding box center [648, 423] width 766 height 175
drag, startPoint x: 265, startPoint y: 360, endPoint x: 348, endPoint y: 355, distance: 83.6
copy div "5.2 Are disaster drills completed as scheduled? Answer View Tag In Progress You…"
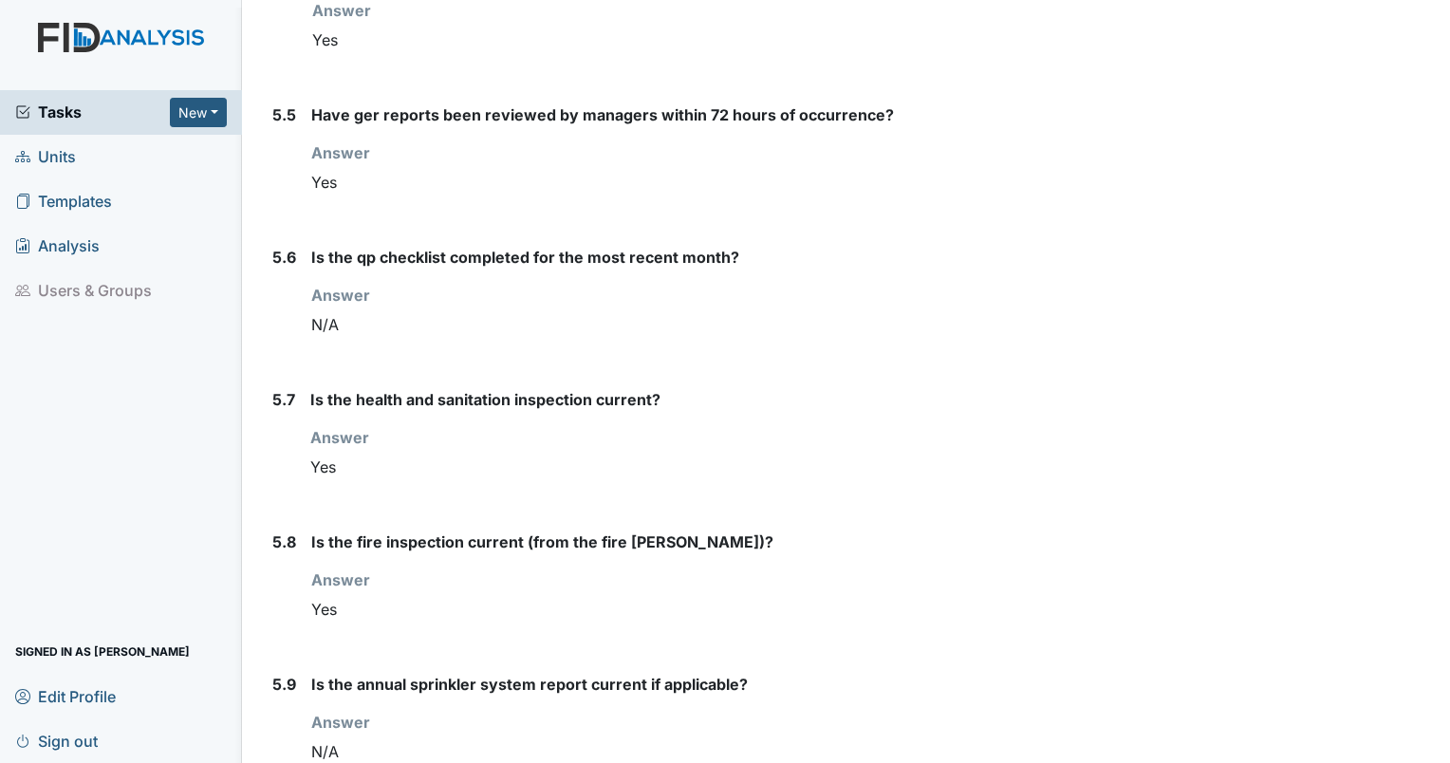
scroll to position [8005, 0]
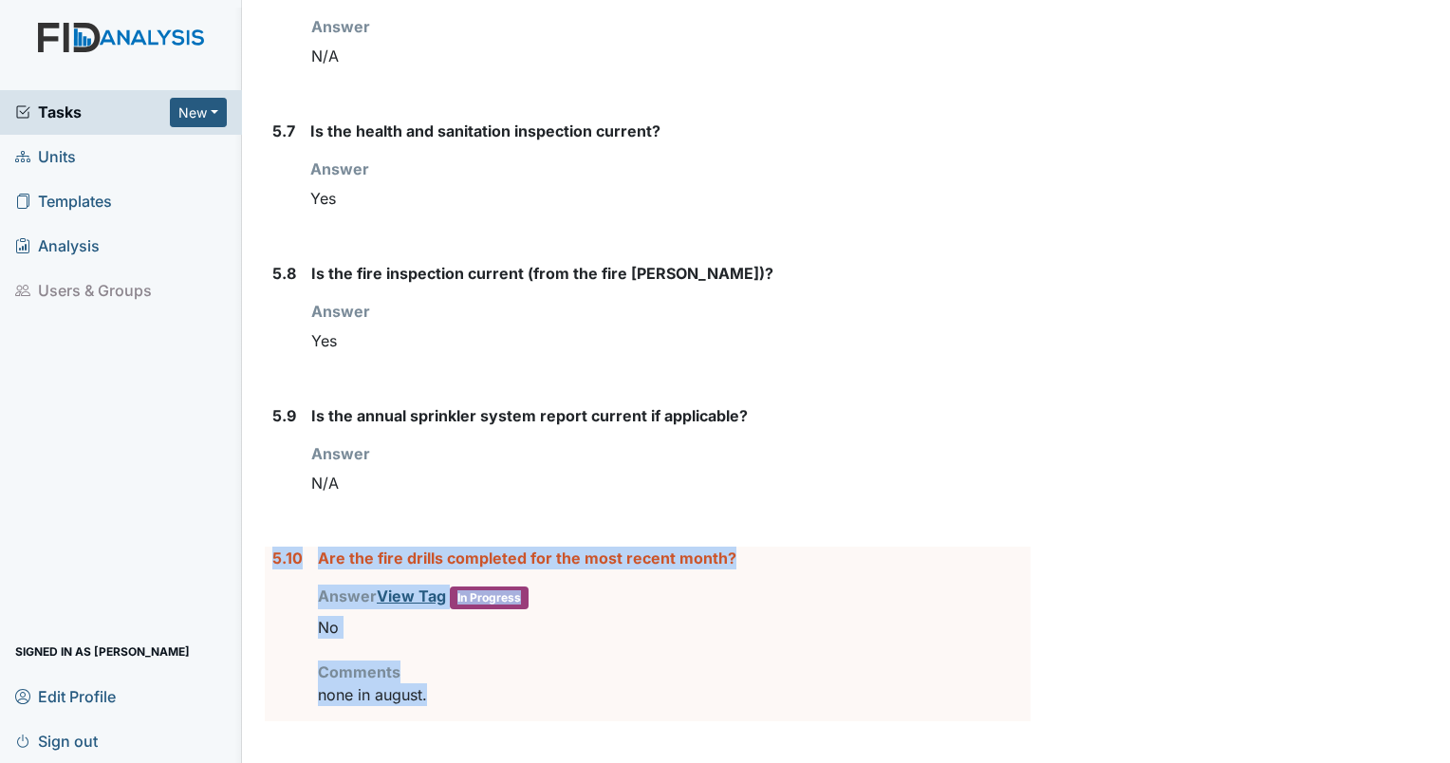
drag, startPoint x: 451, startPoint y: 694, endPoint x: 254, endPoint y: 528, distance: 257.2
drag, startPoint x: 254, startPoint y: 528, endPoint x: 340, endPoint y: 557, distance: 90.3
copy div "5.10 Are the fire drills completed for the most recent month? Answer View Tag I…"
click at [52, 166] on span "Units" at bounding box center [45, 156] width 61 height 29
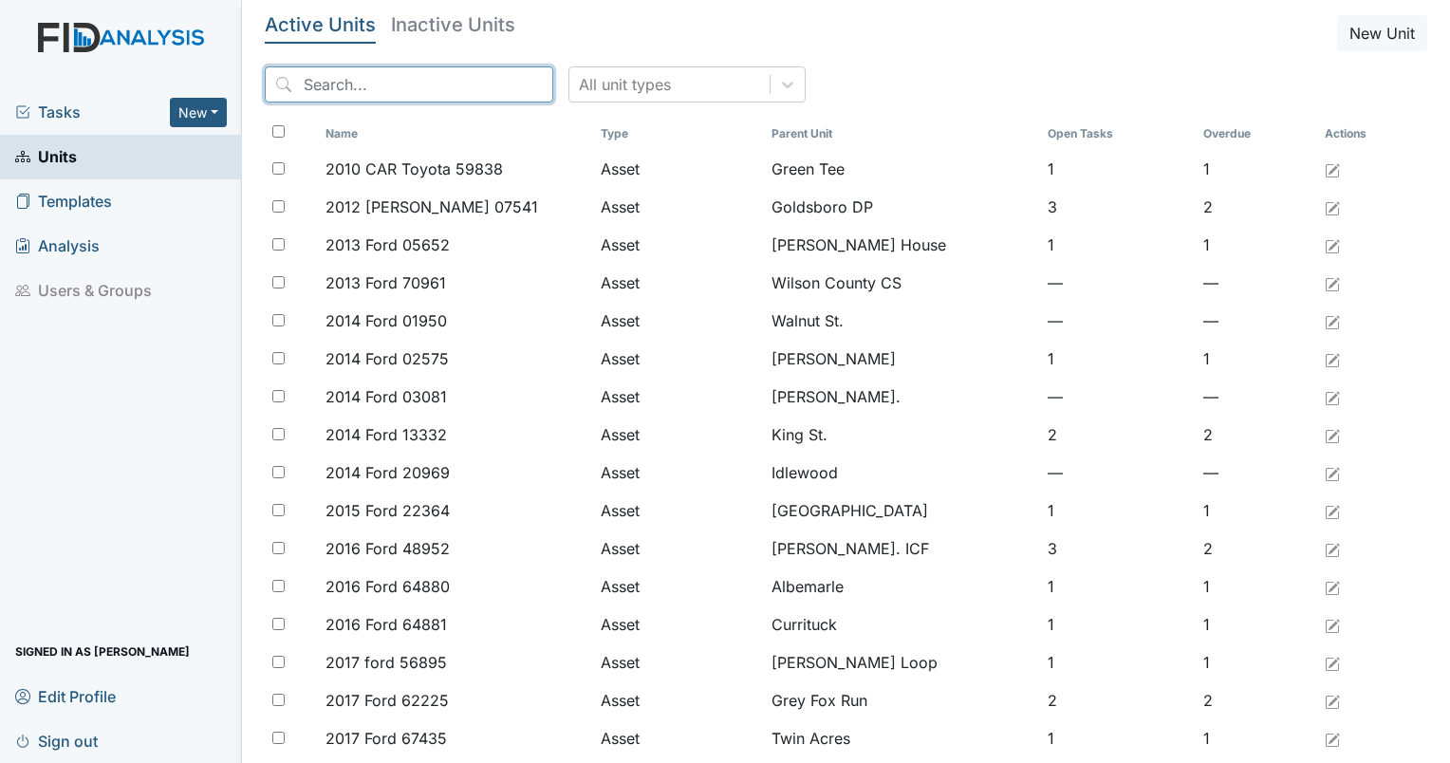
click at [358, 87] on input "search" at bounding box center [409, 84] width 288 height 36
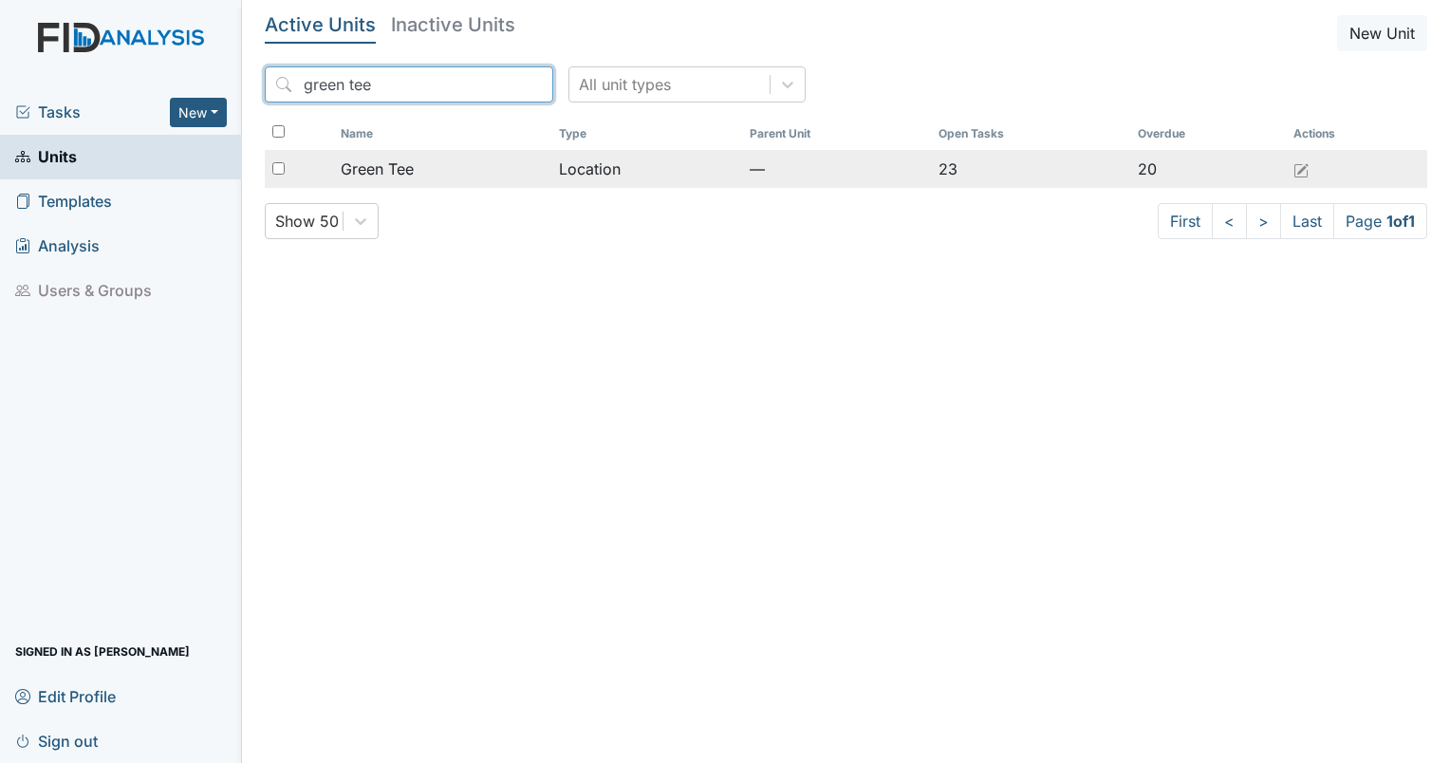
type input "green tee"
click at [347, 172] on span "Green Tee" at bounding box center [377, 169] width 73 height 23
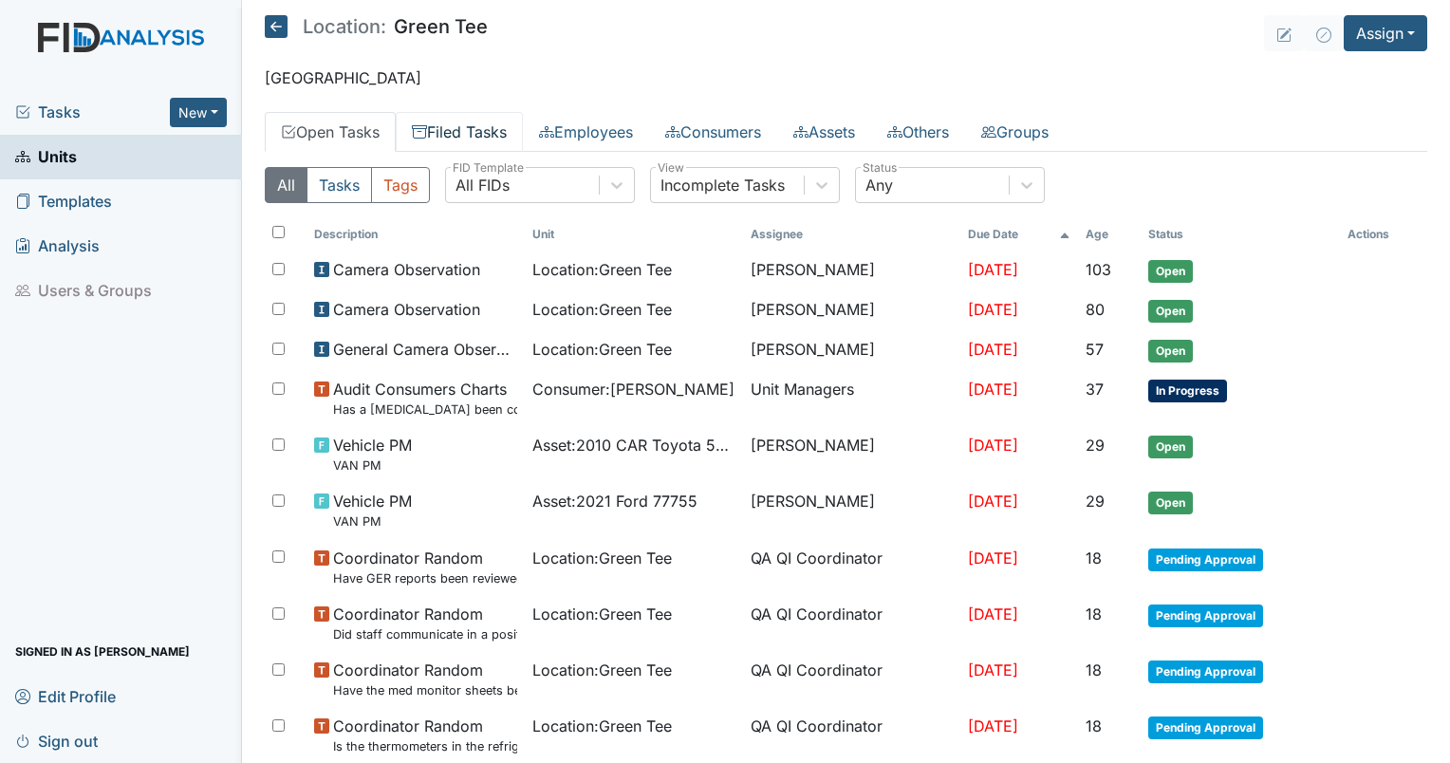
click at [474, 120] on link "Filed Tasks" at bounding box center [459, 132] width 127 height 40
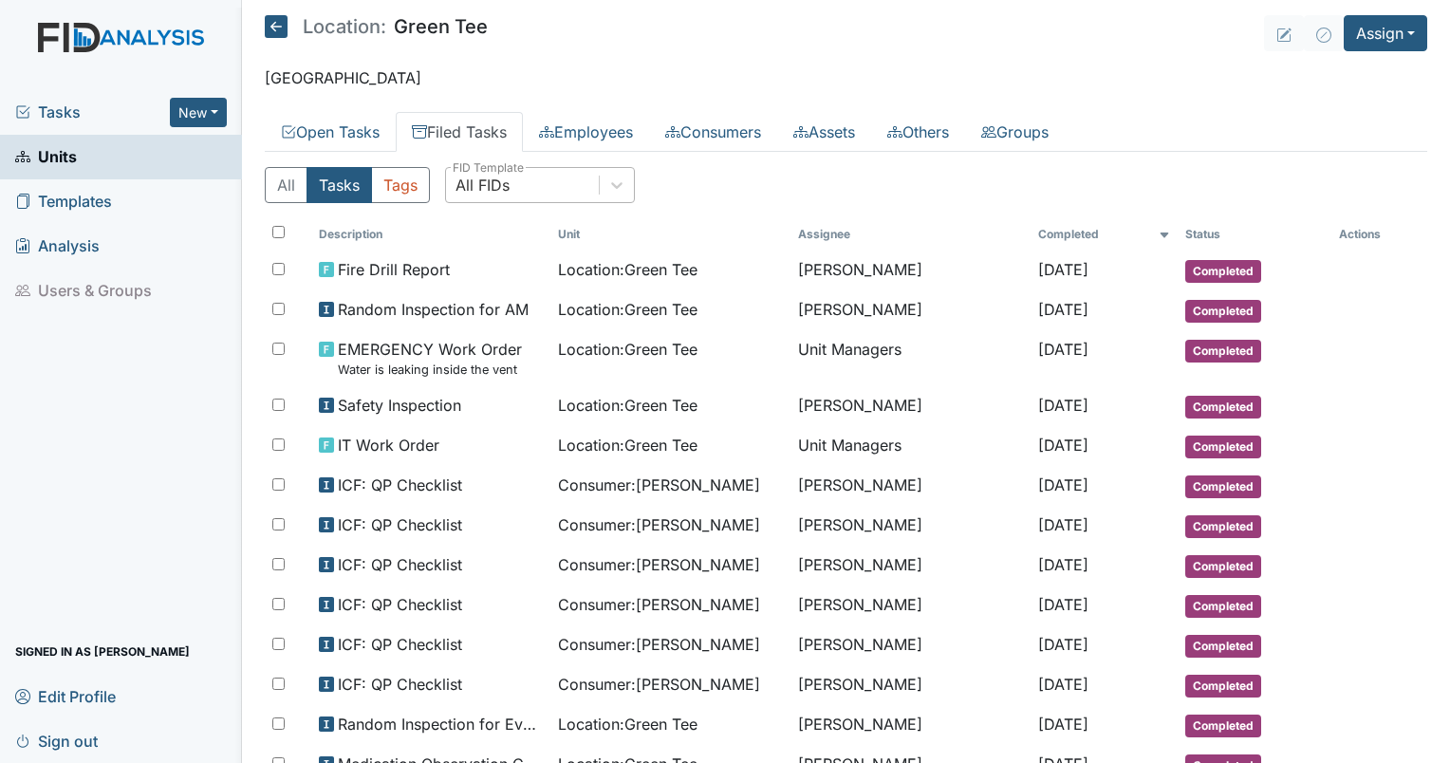
click at [554, 188] on div "All FIDs" at bounding box center [522, 185] width 153 height 34
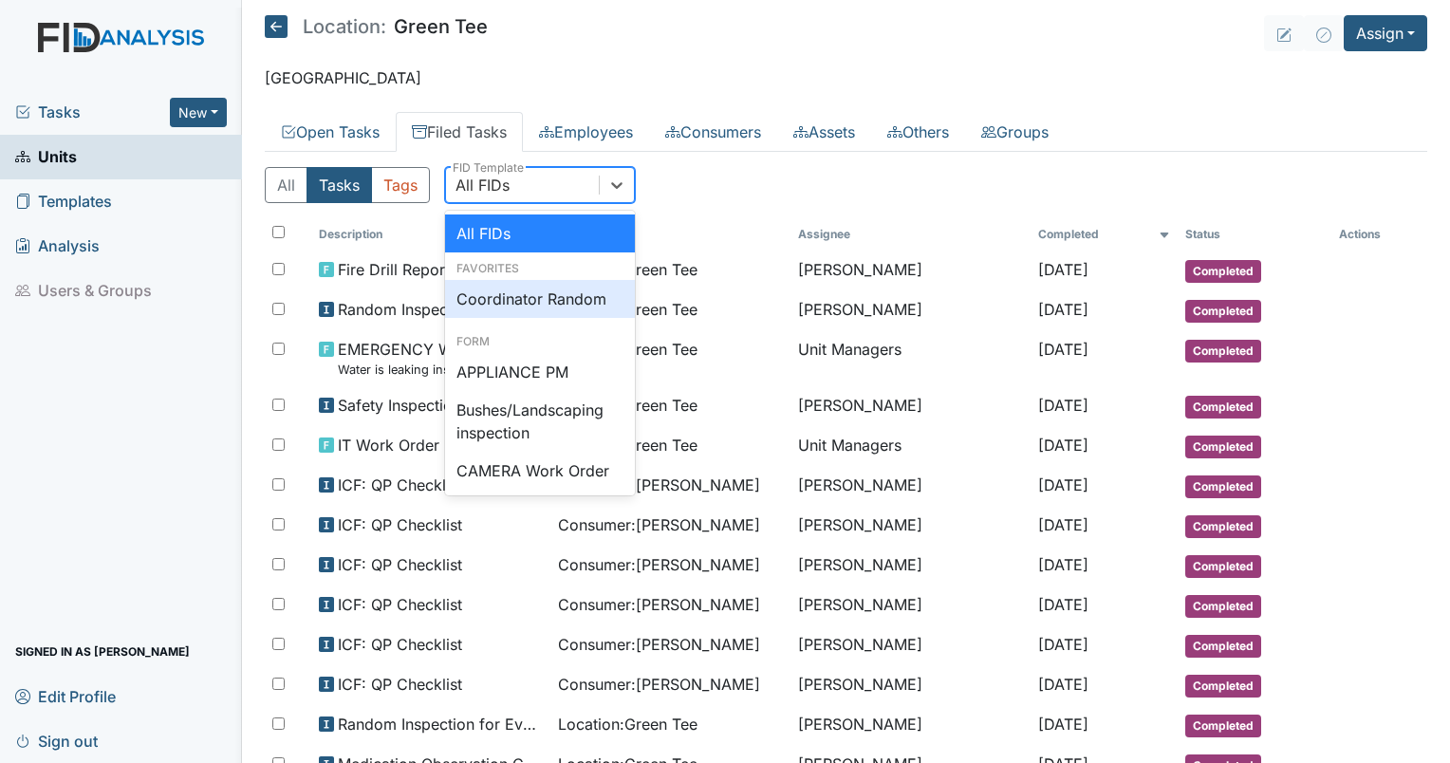
click at [524, 305] on div "Coordinator Random" at bounding box center [540, 299] width 190 height 38
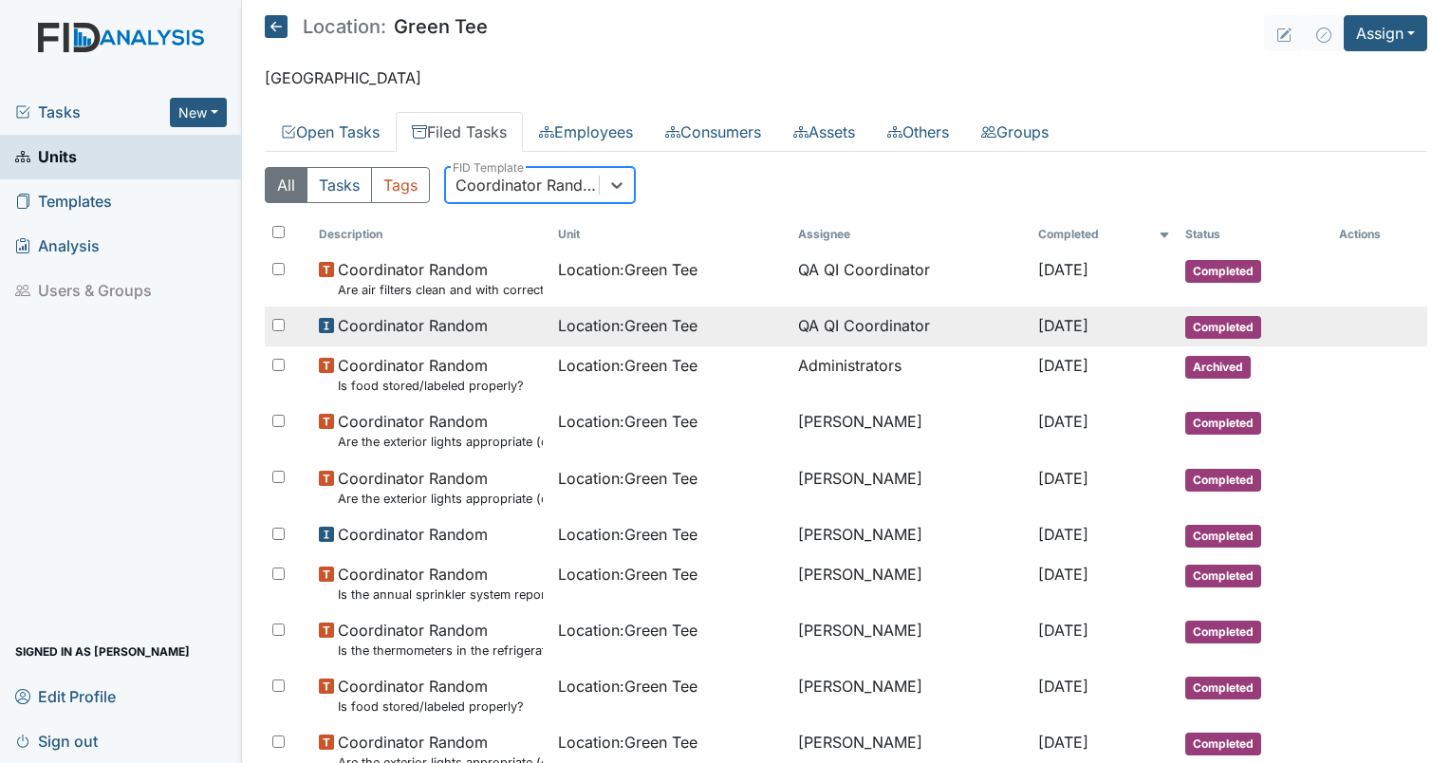
click at [641, 325] on span "Location : Green Tee" at bounding box center [627, 325] width 139 height 23
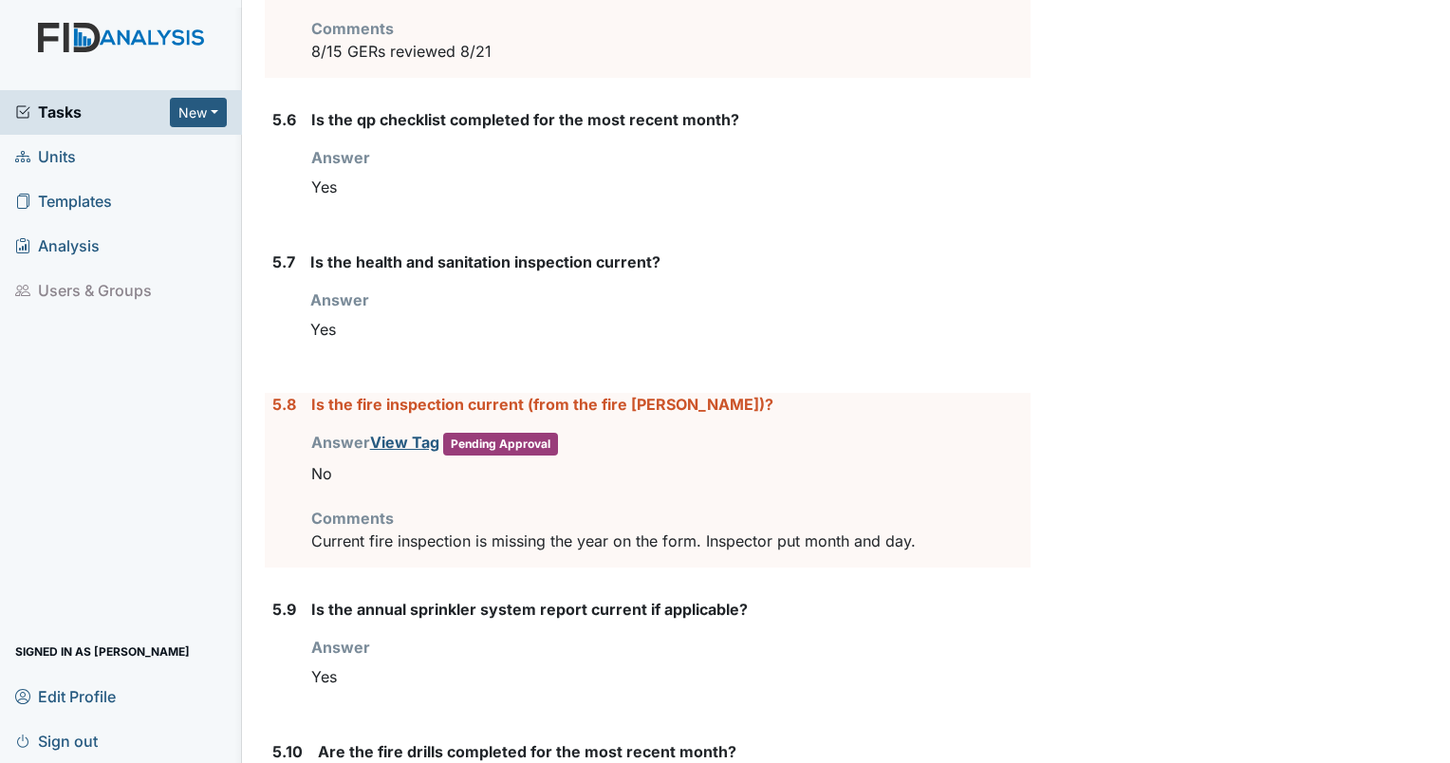
scroll to position [8398, 0]
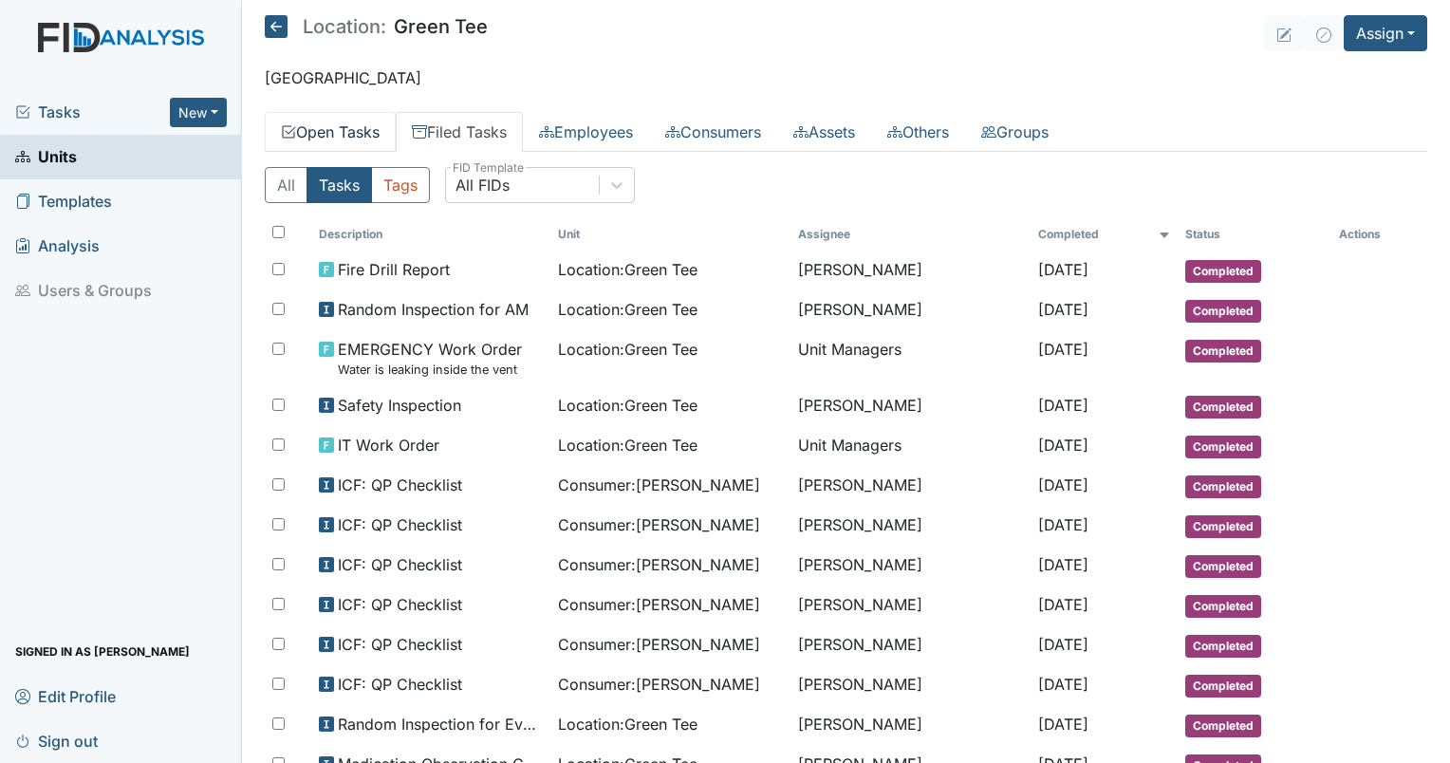
click at [362, 133] on link "Open Tasks" at bounding box center [330, 132] width 131 height 40
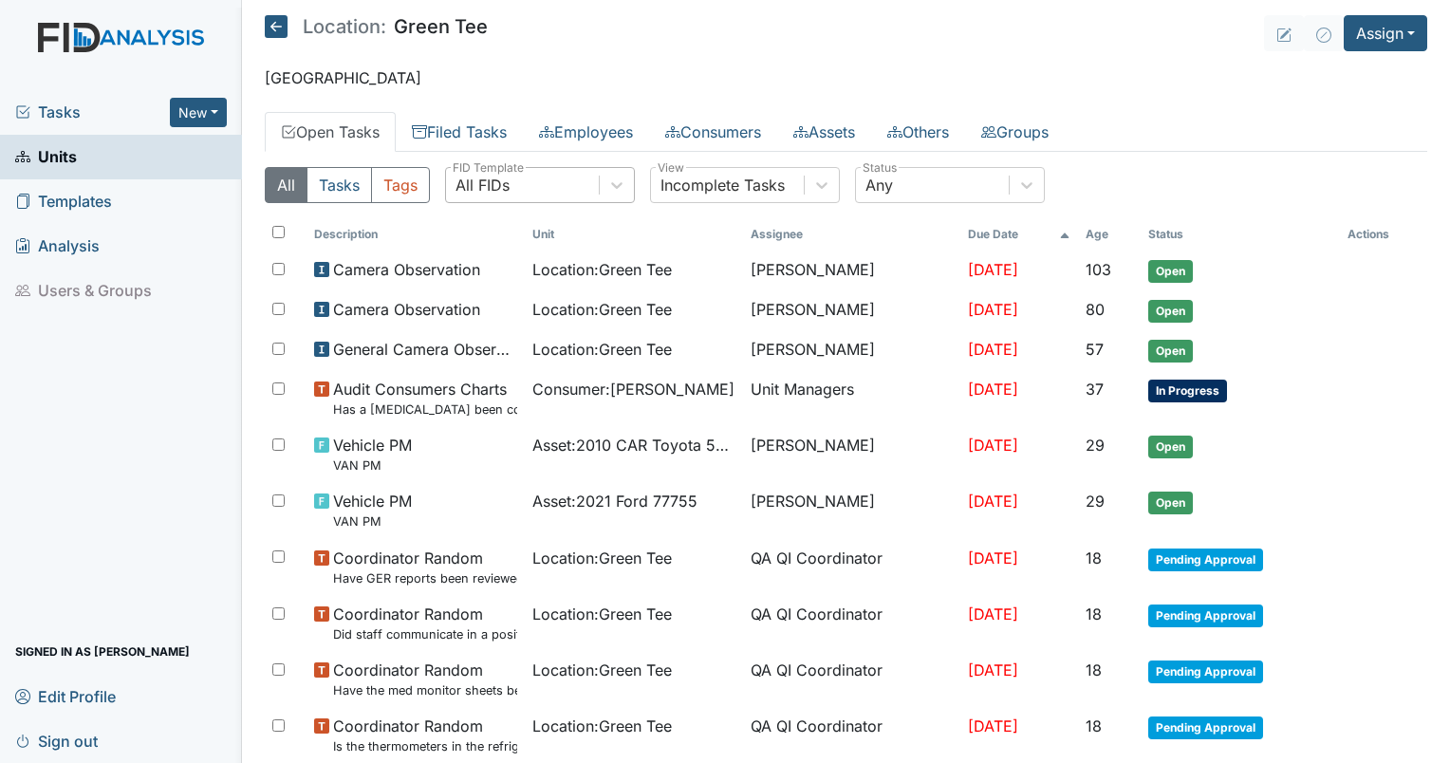
click at [549, 193] on div "All FIDs" at bounding box center [522, 185] width 153 height 34
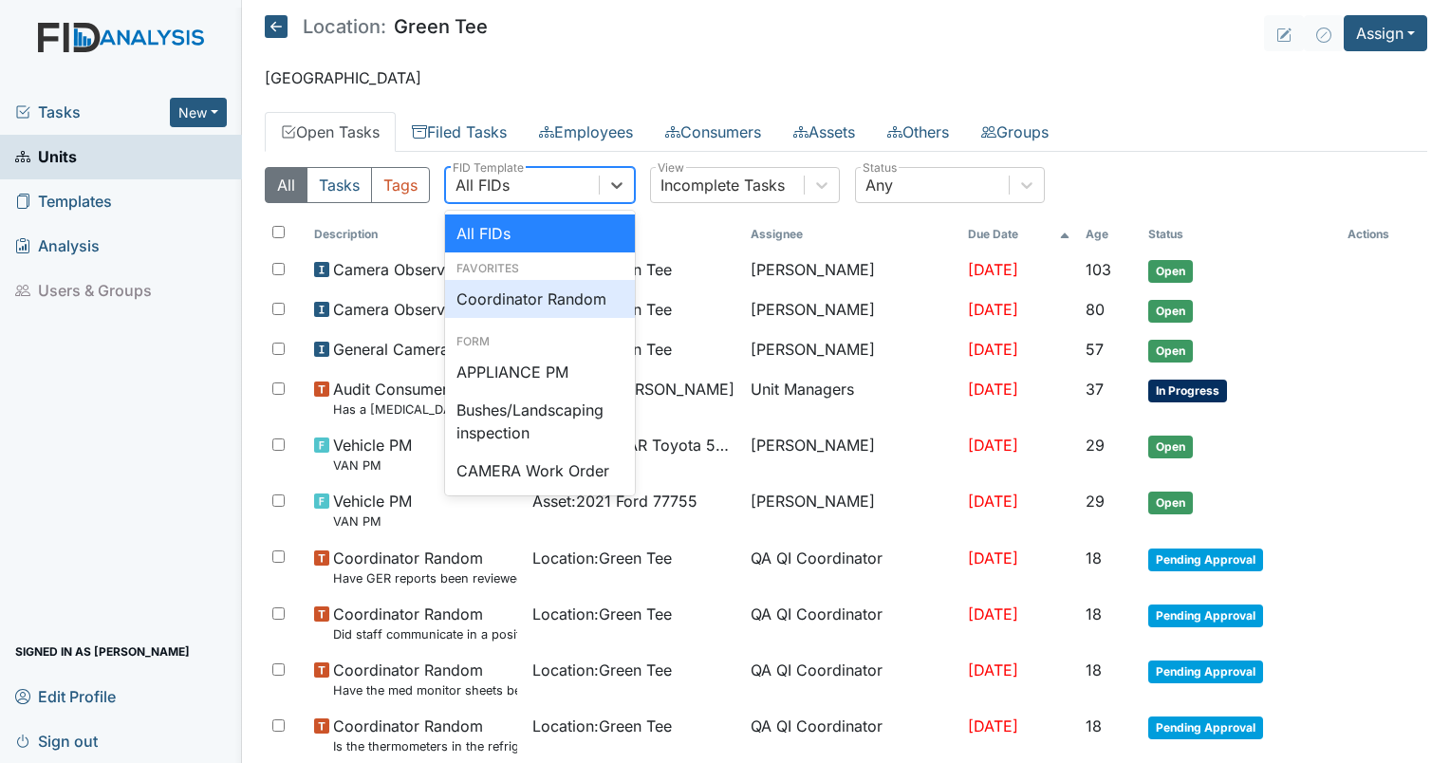
click at [512, 288] on div "Coordinator Random" at bounding box center [540, 299] width 190 height 38
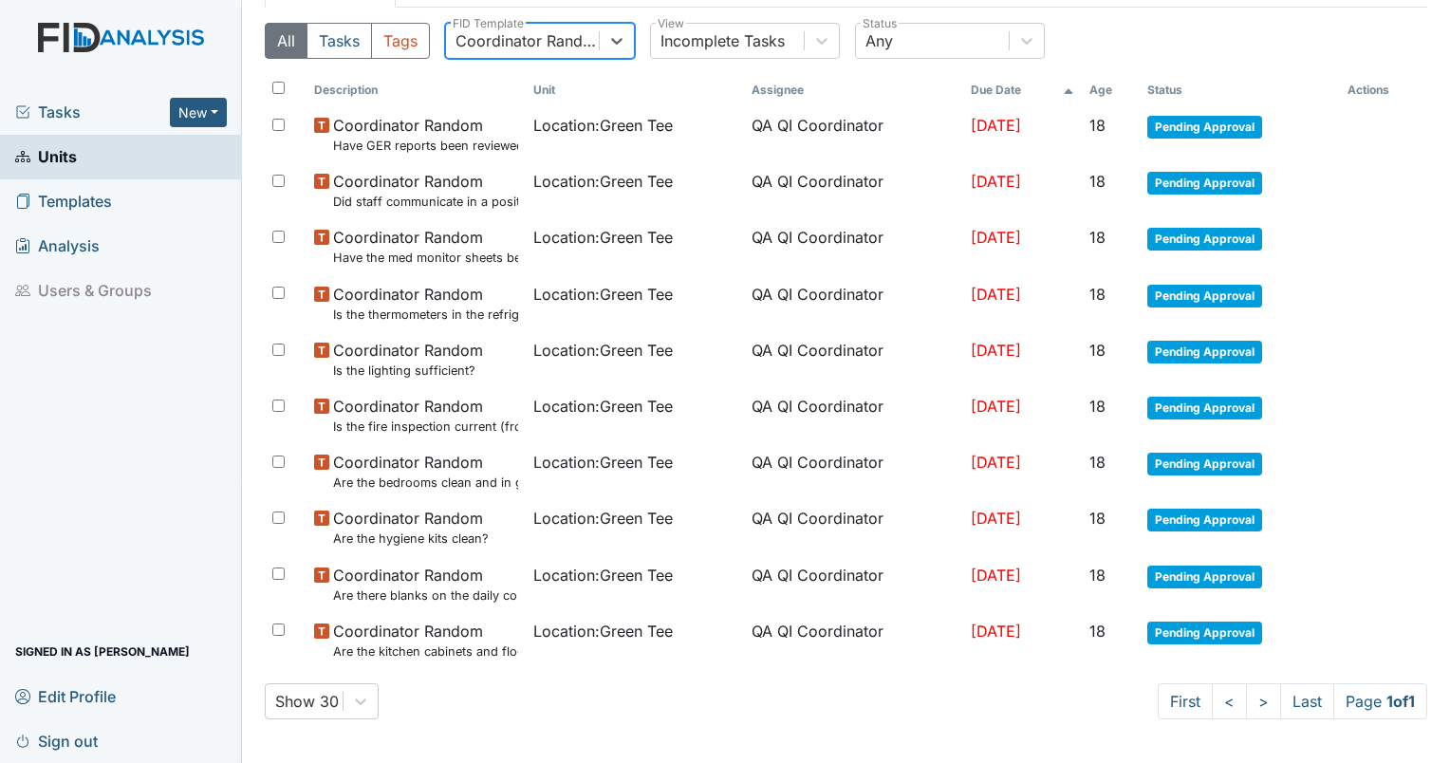
scroll to position [145, 0]
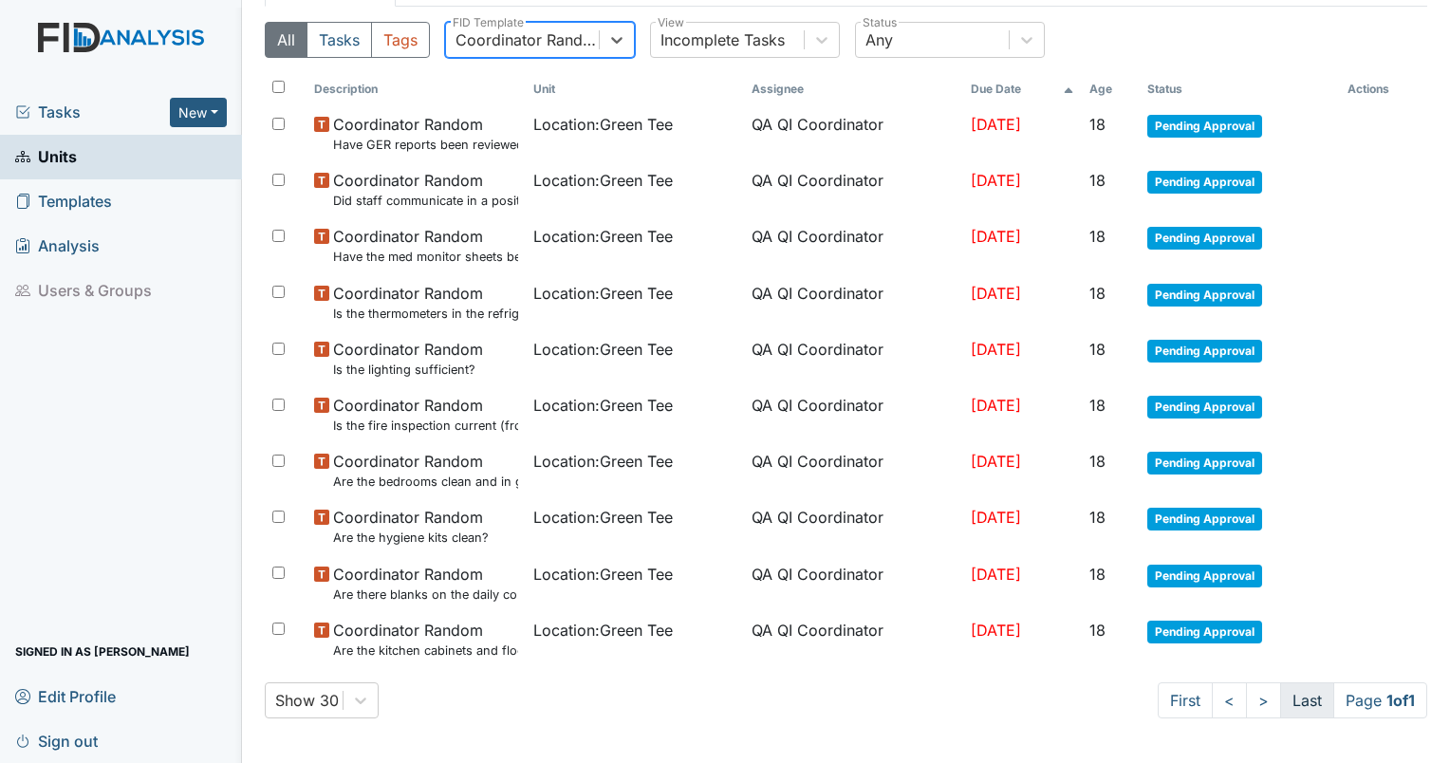
click at [1280, 696] on link "Last" at bounding box center [1307, 700] width 54 height 36
click at [1246, 699] on link ">" at bounding box center [1263, 700] width 35 height 36
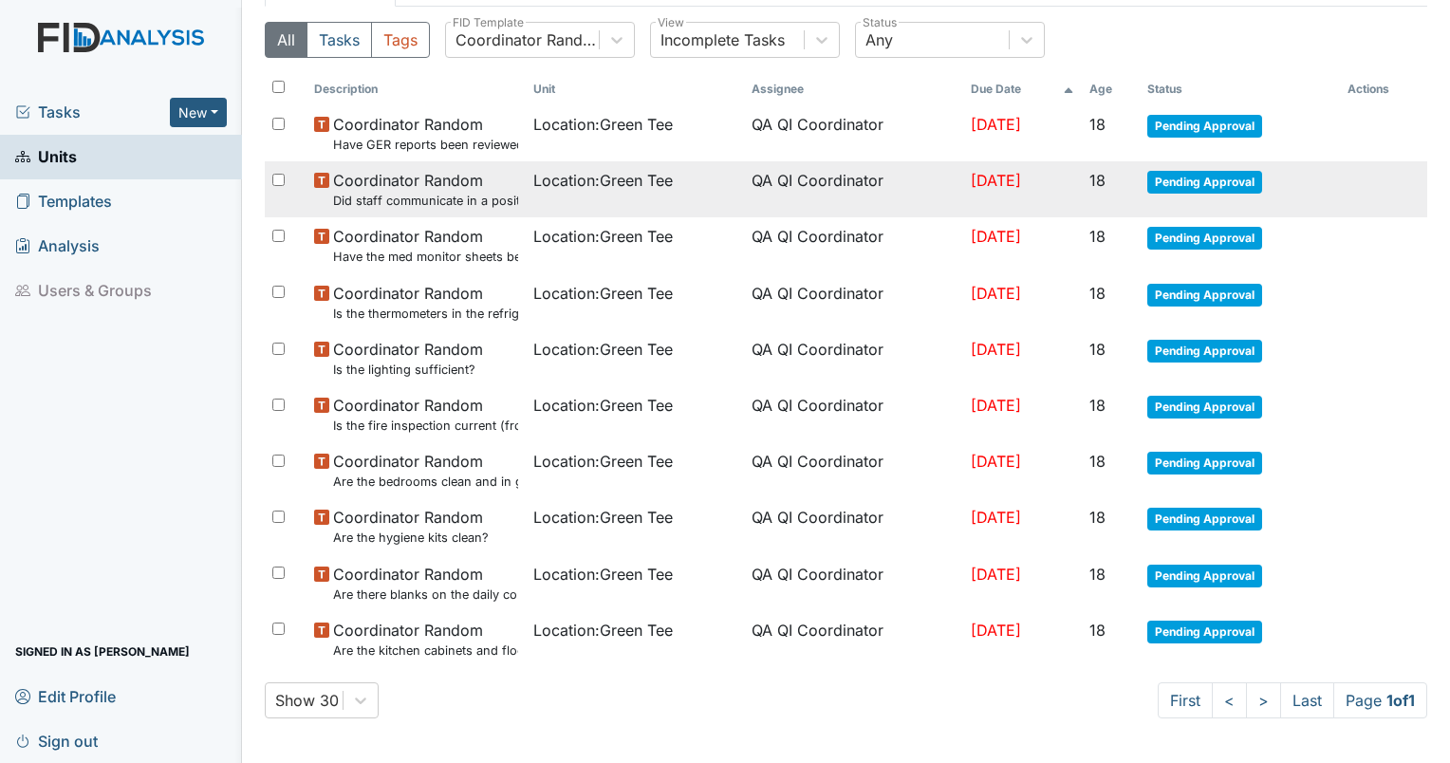
click at [1179, 178] on span "Pending Approval" at bounding box center [1204, 182] width 115 height 23
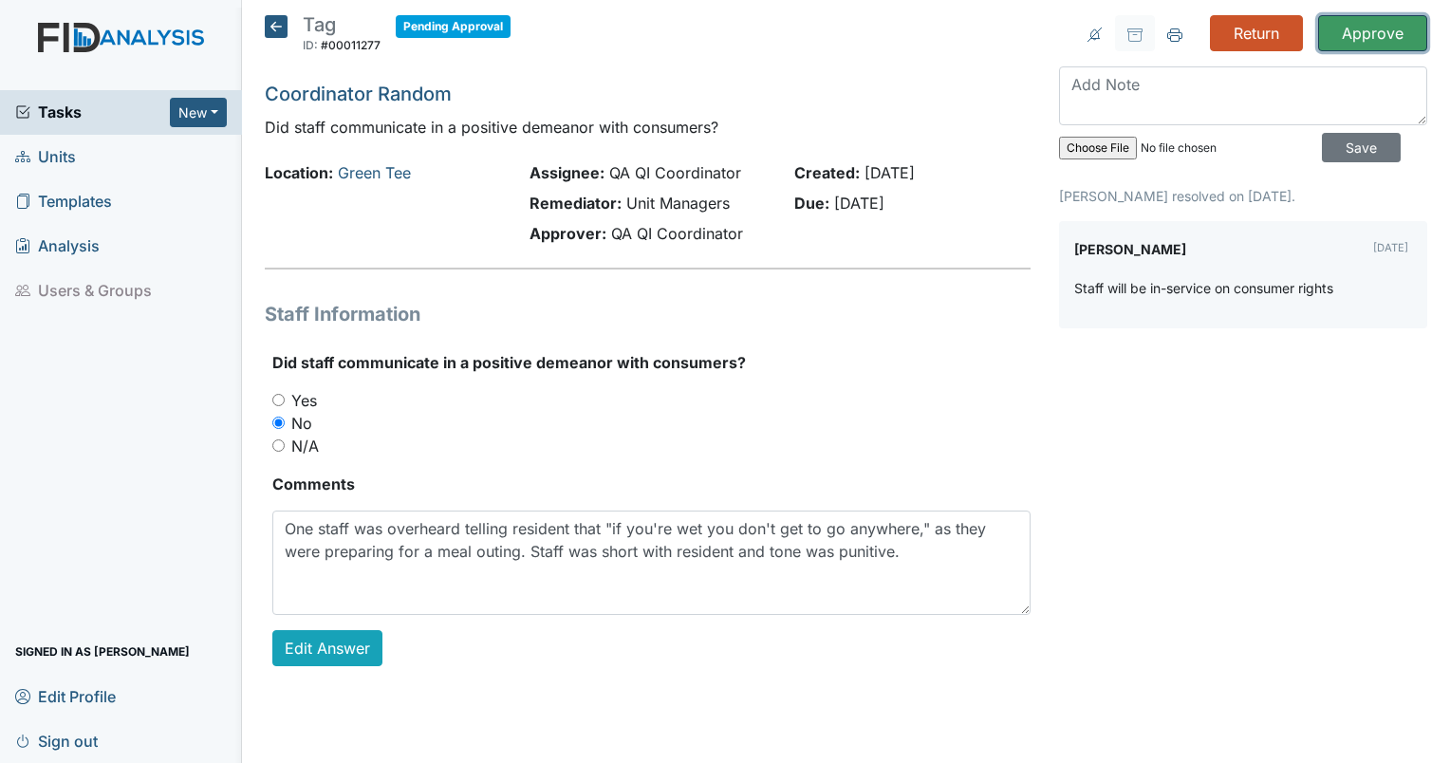
click at [1348, 30] on input "Approve" at bounding box center [1372, 33] width 109 height 36
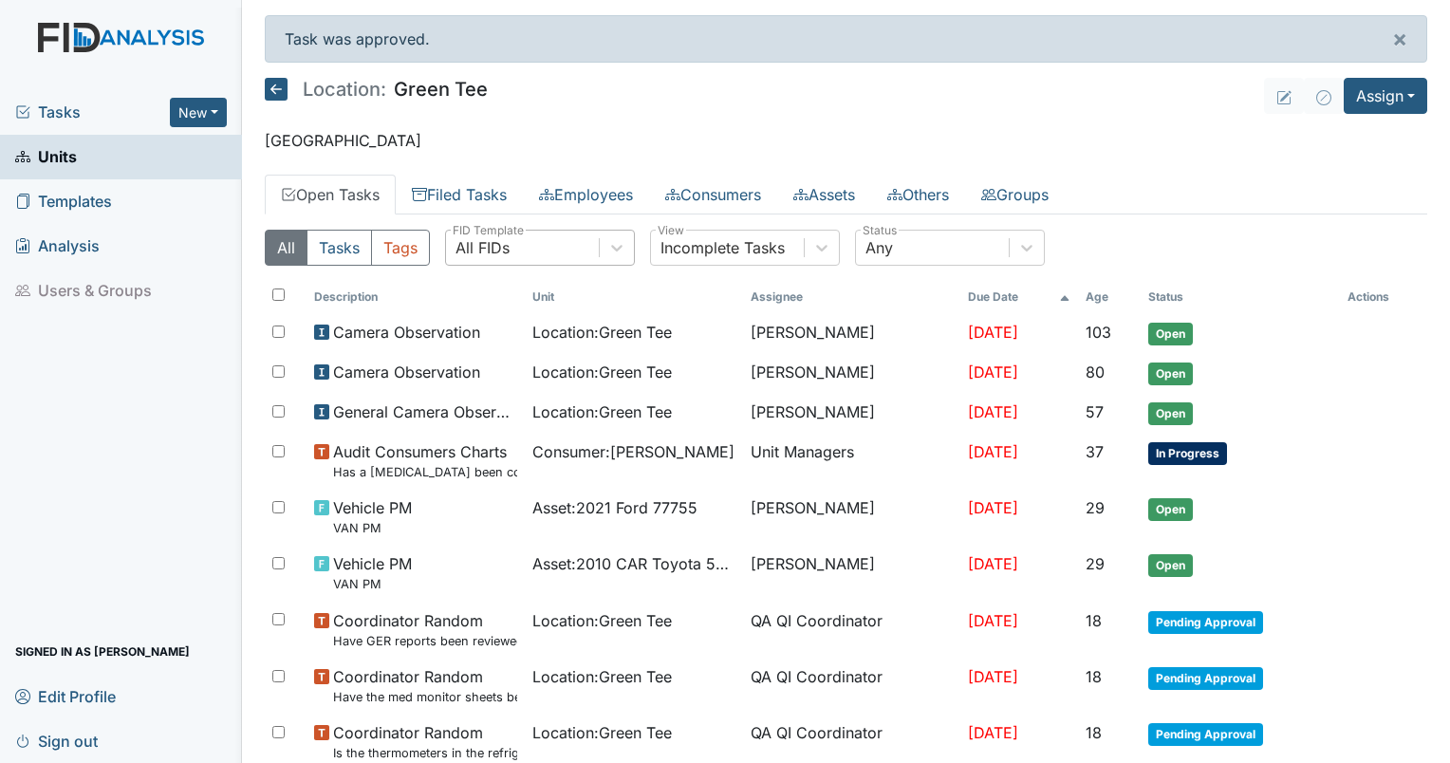
click at [509, 258] on div "All FIDs" at bounding box center [522, 248] width 153 height 34
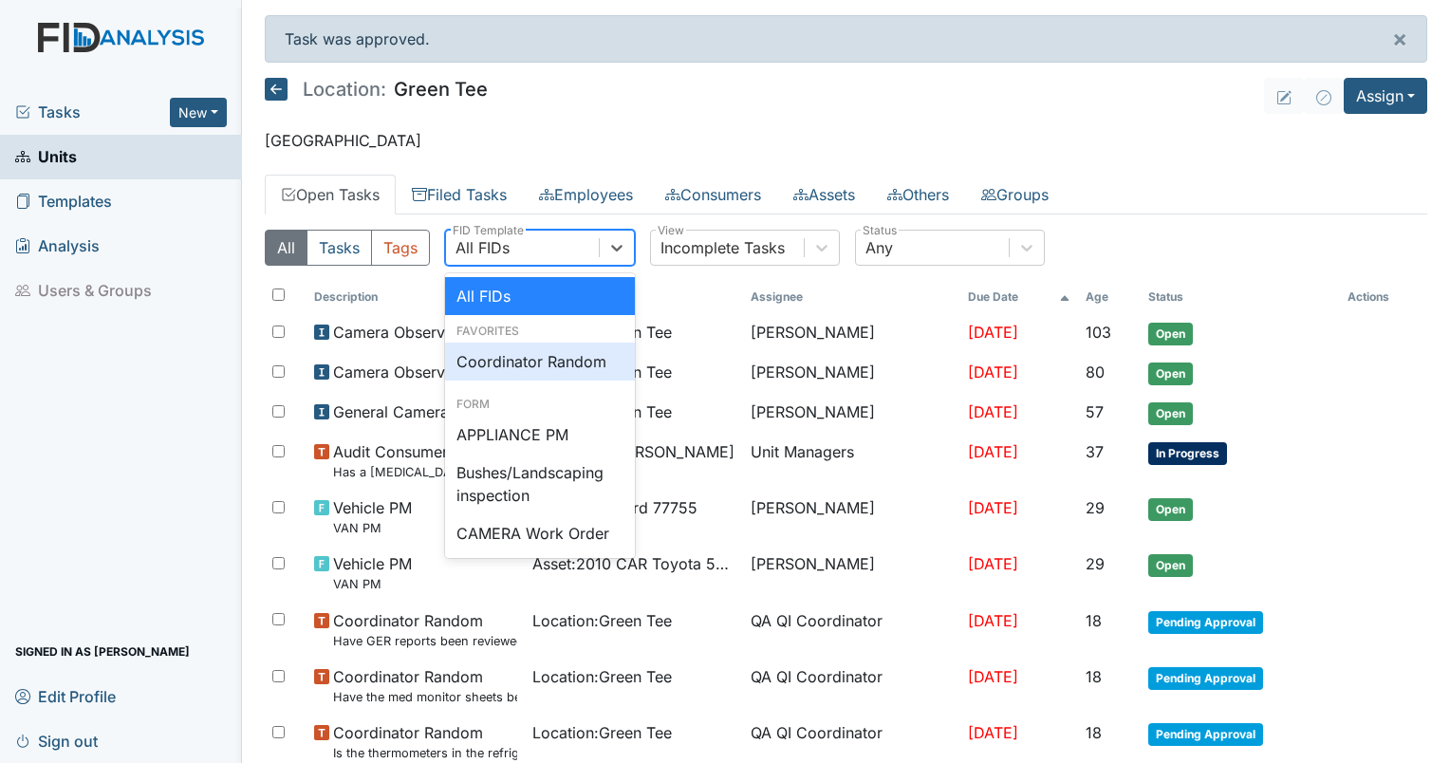
click at [492, 357] on div "Coordinator Random" at bounding box center [540, 362] width 190 height 38
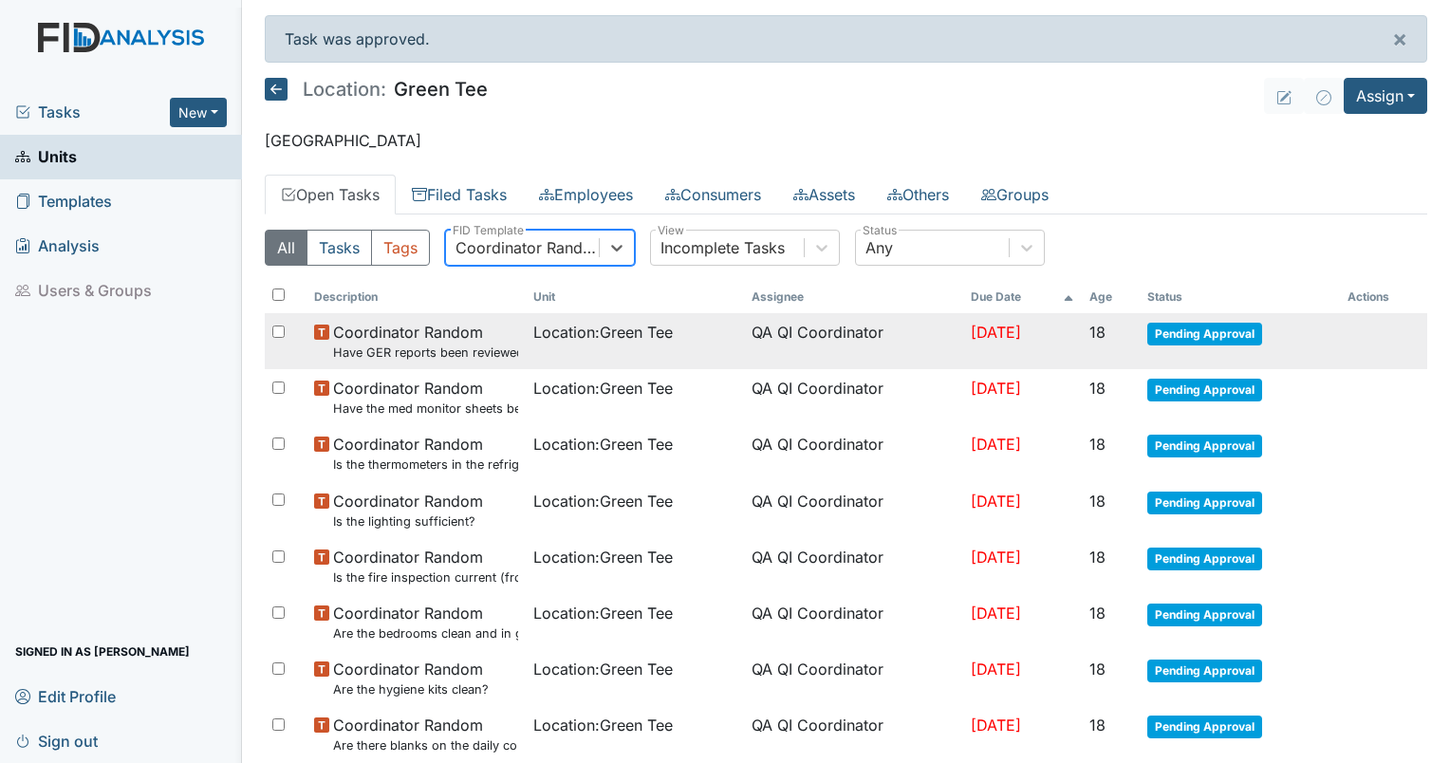
click at [1180, 337] on span "Pending Approval" at bounding box center [1204, 334] width 115 height 23
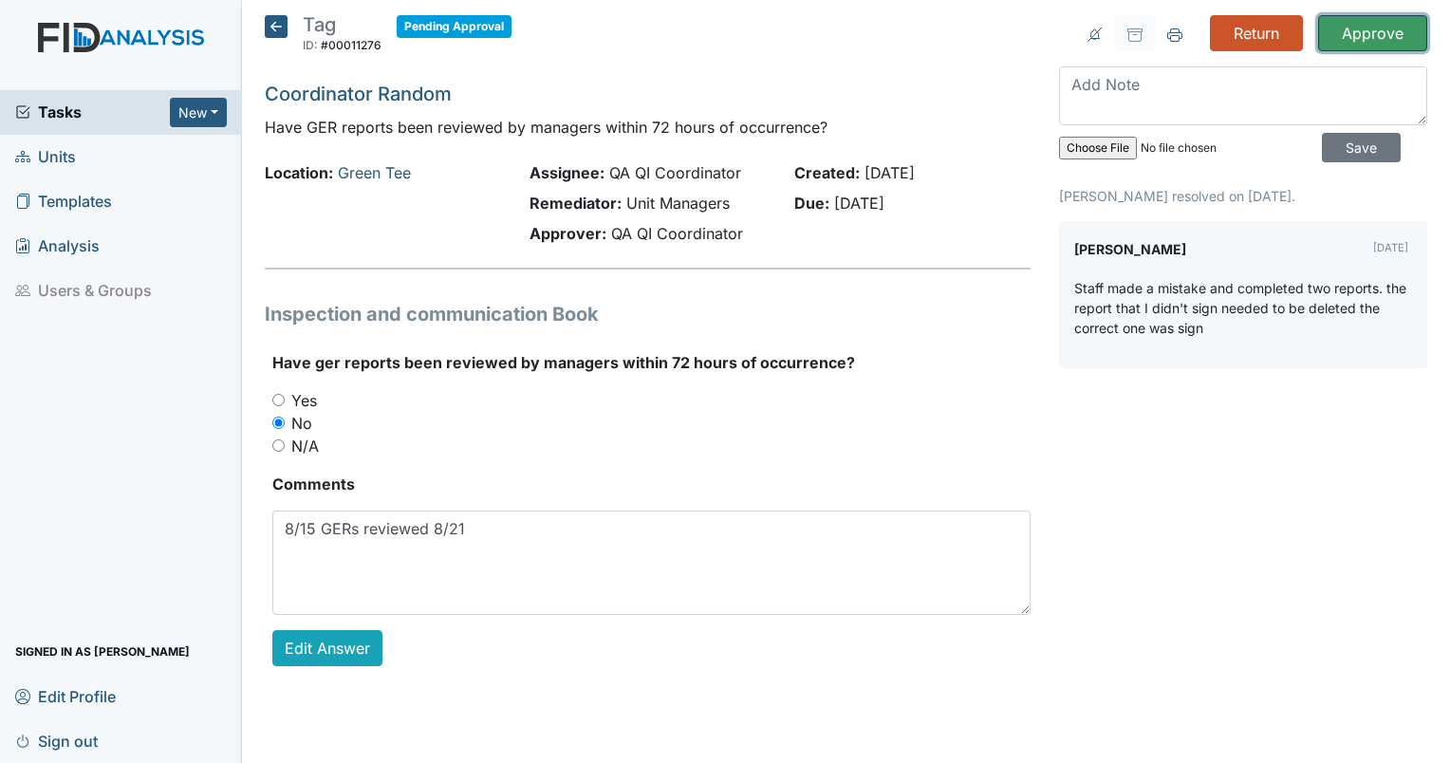
click at [1372, 42] on input "Approve" at bounding box center [1372, 33] width 109 height 36
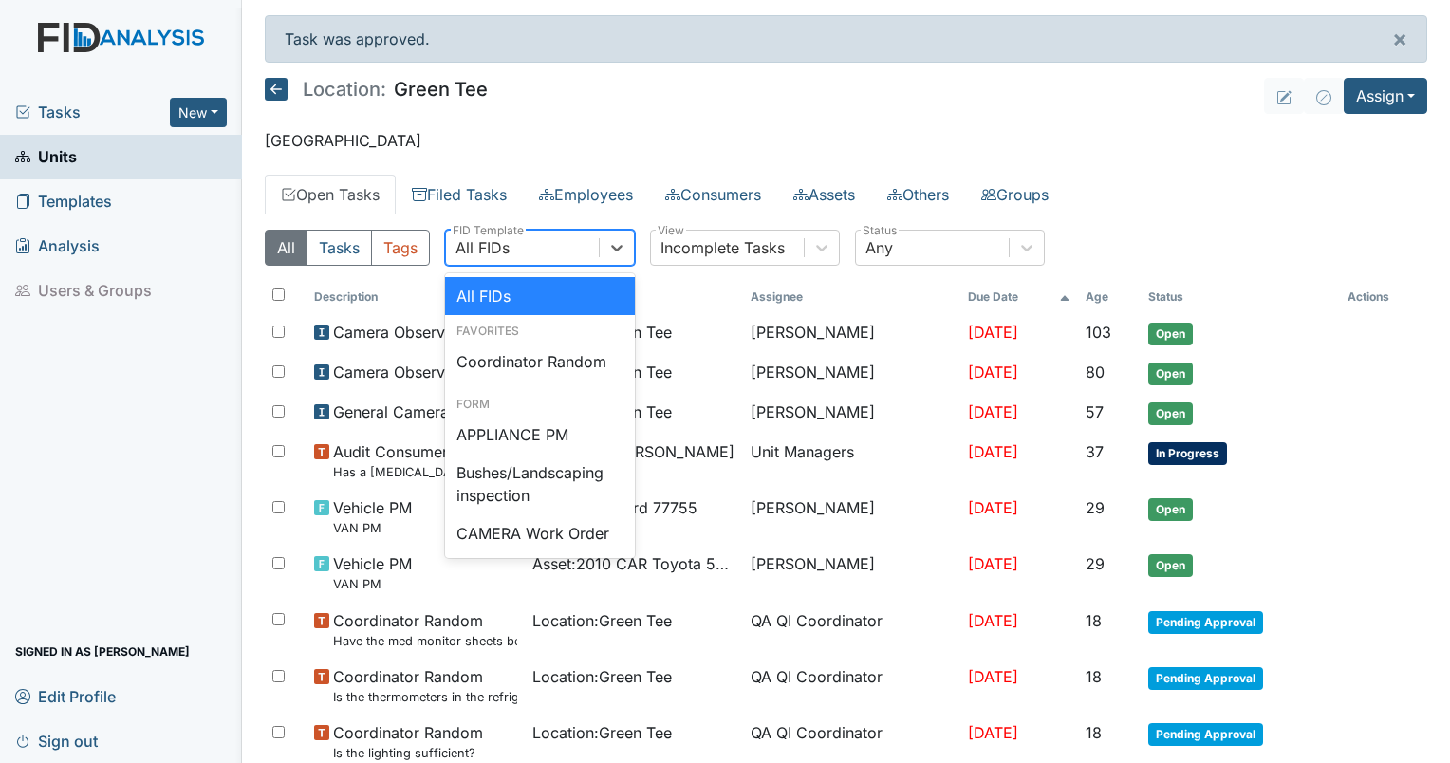
click at [509, 252] on div "All FIDs" at bounding box center [482, 247] width 54 height 23
click at [504, 364] on div "Coordinator Random" at bounding box center [540, 362] width 190 height 38
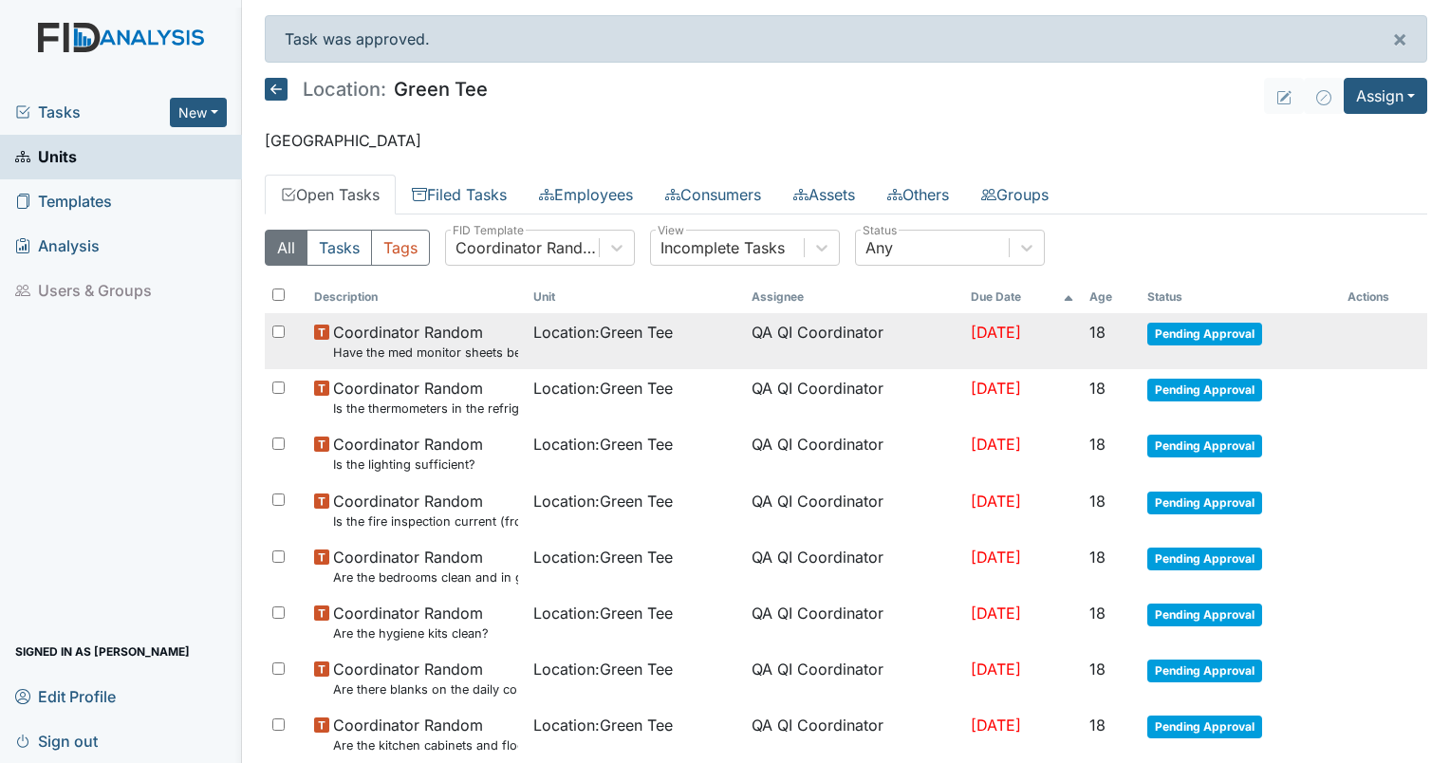
click at [756, 334] on td "QA QI Coordinator" at bounding box center [853, 341] width 219 height 56
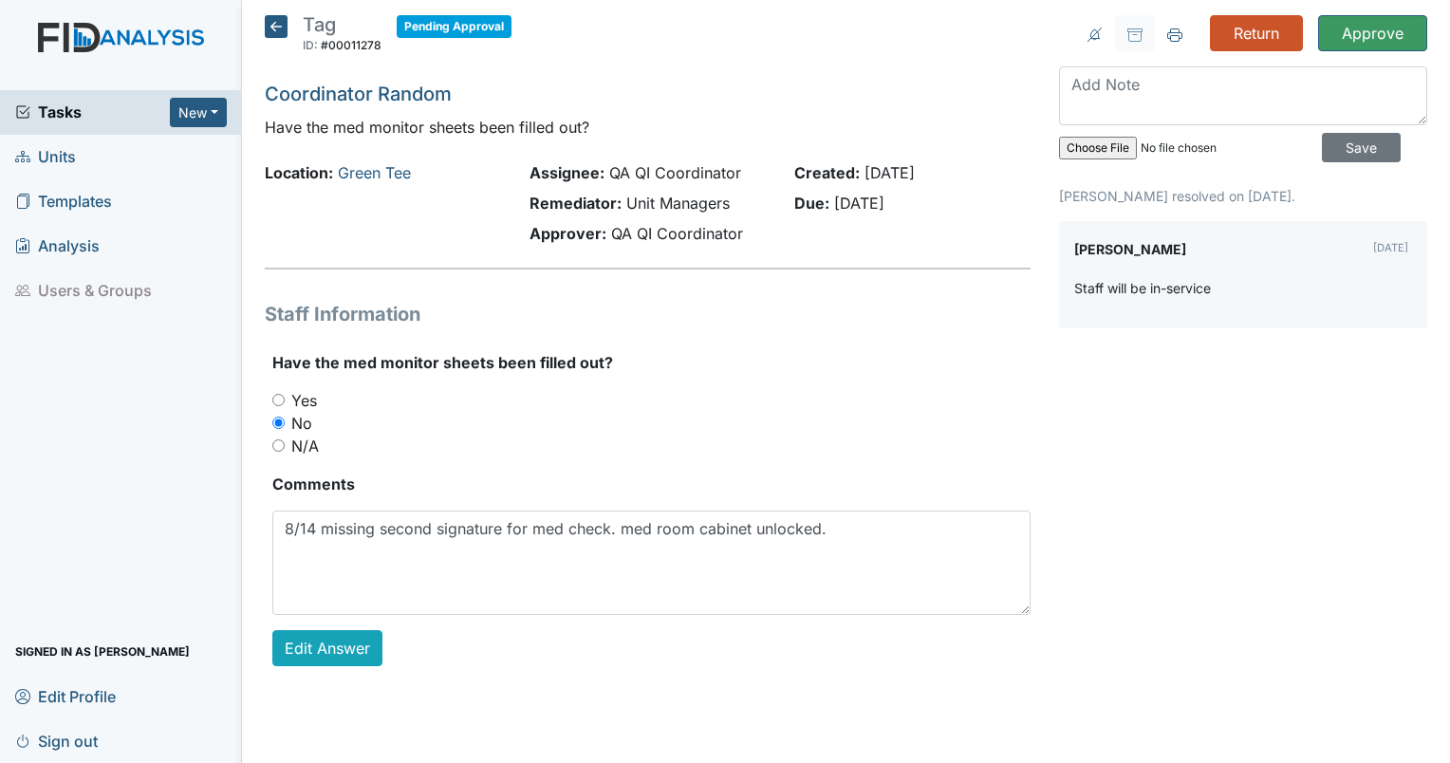
click at [271, 17] on icon at bounding box center [276, 26] width 23 height 23
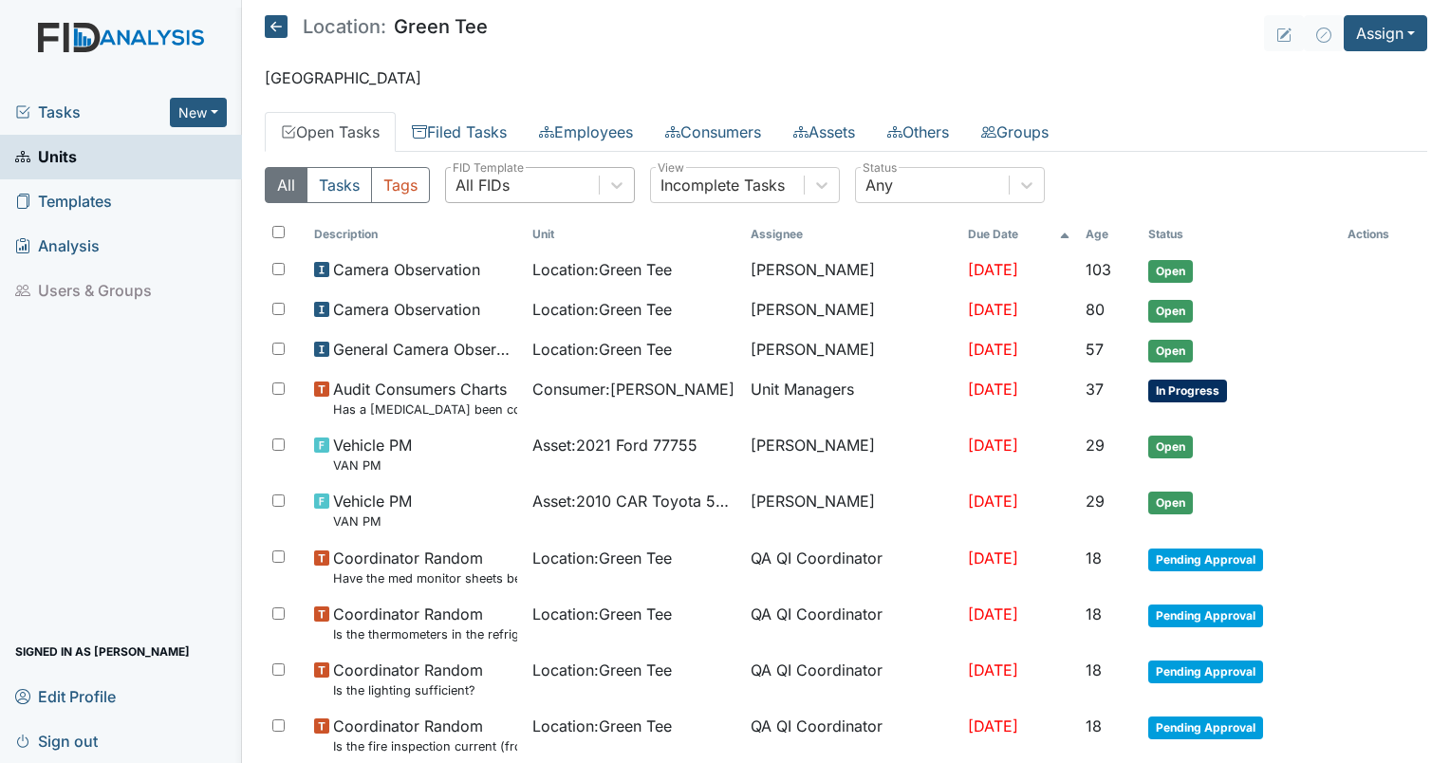
click at [545, 174] on div "All FIDs" at bounding box center [522, 185] width 153 height 34
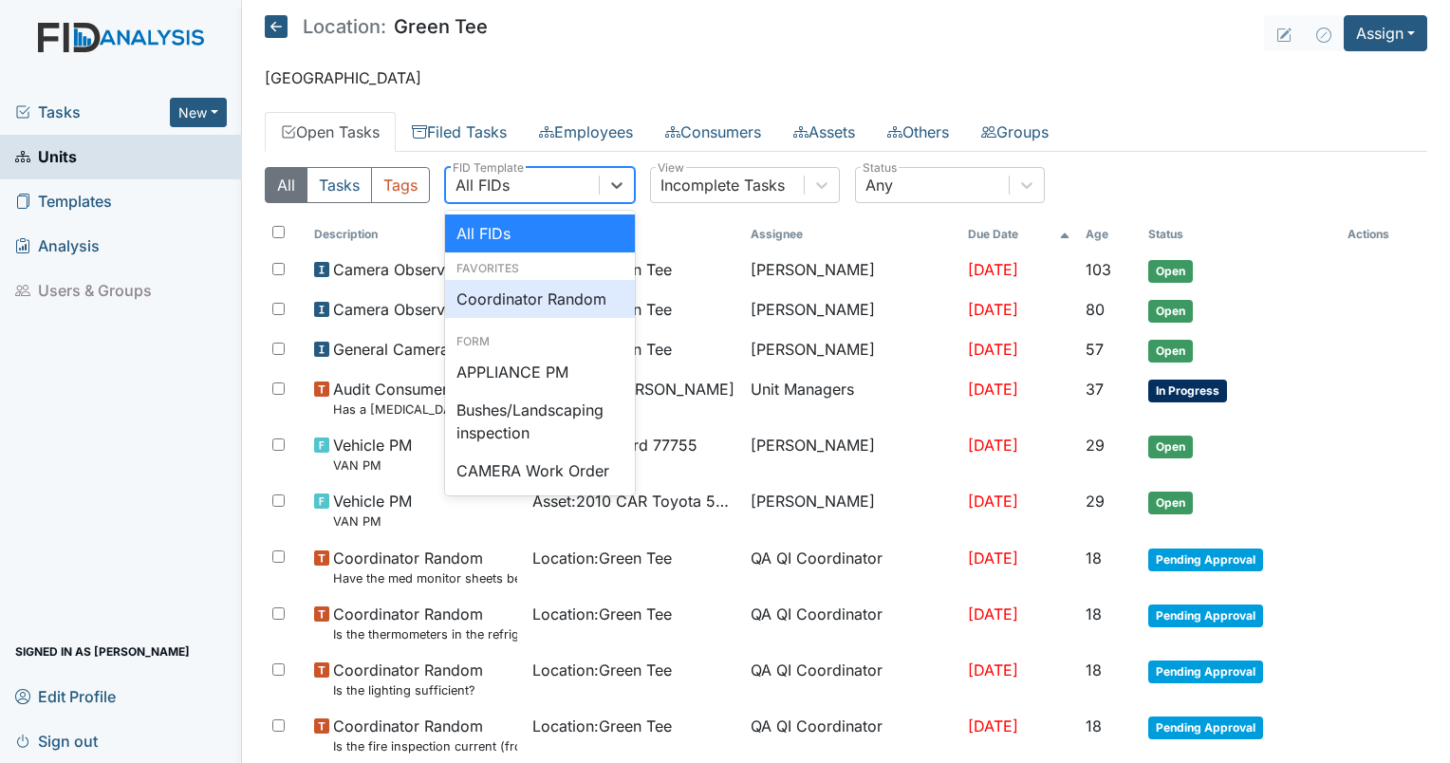
click at [547, 291] on div "Coordinator Random" at bounding box center [540, 299] width 190 height 38
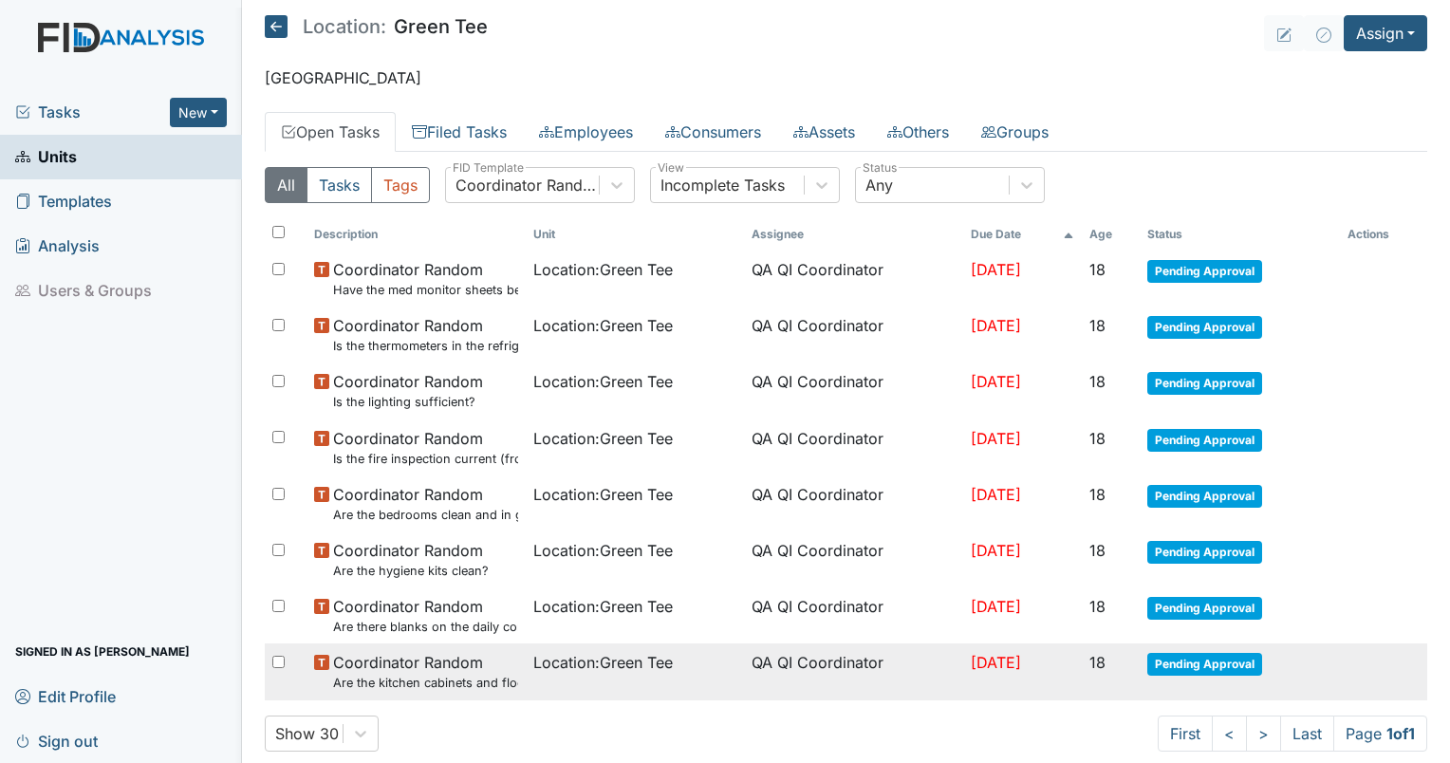
click at [576, 664] on span "Location : Green Tee" at bounding box center [602, 662] width 139 height 23
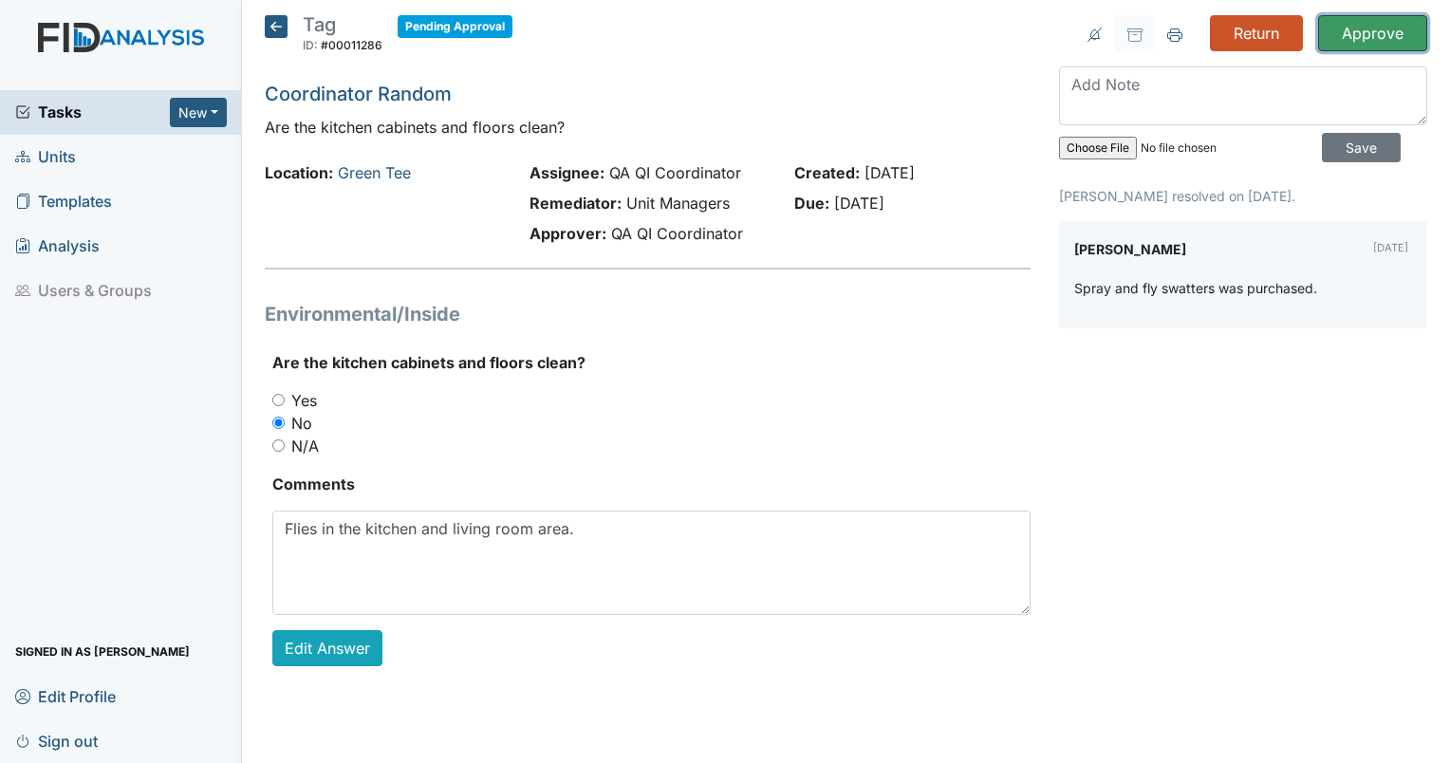
click at [1351, 34] on input "Approve" at bounding box center [1372, 33] width 109 height 36
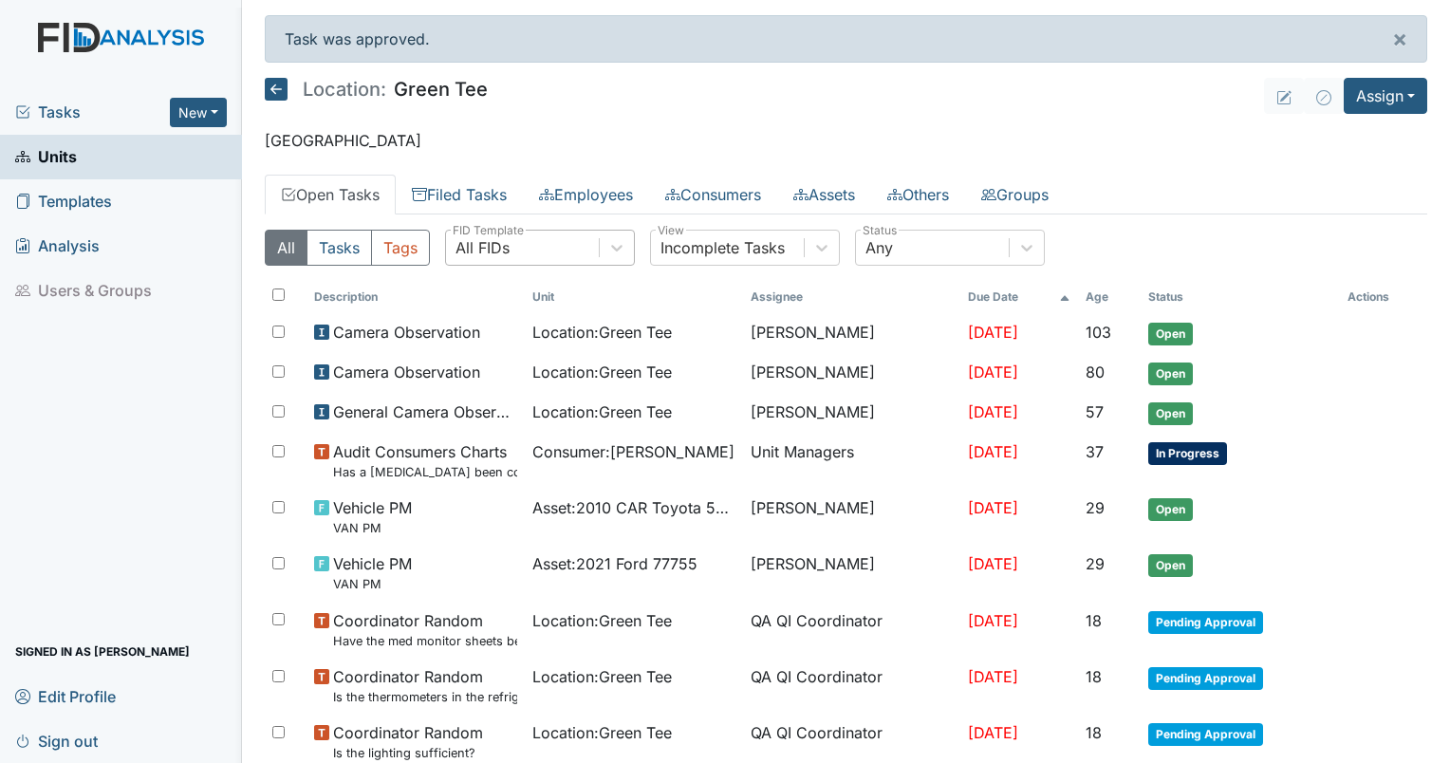
click at [536, 242] on div "All FIDs" at bounding box center [522, 248] width 153 height 34
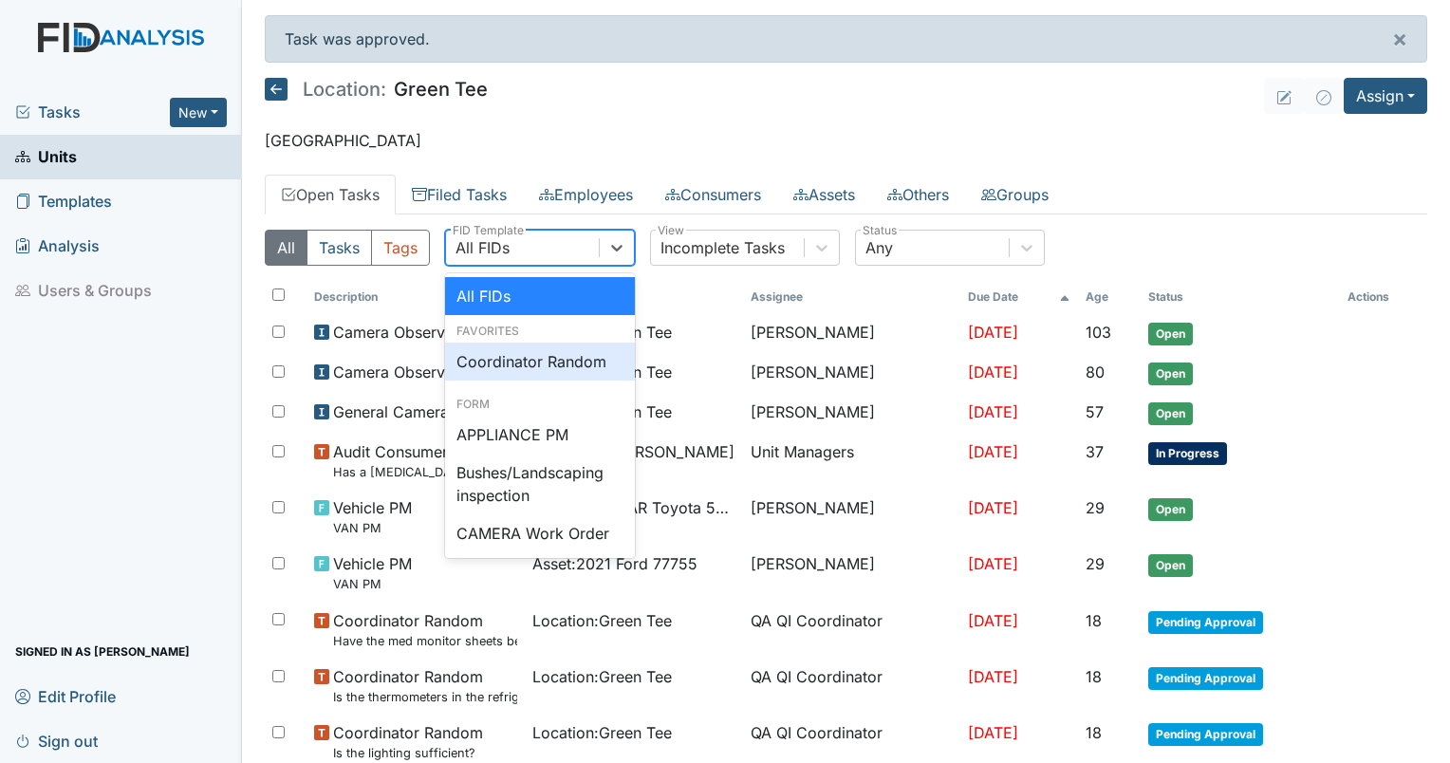
click at [525, 368] on div "Coordinator Random" at bounding box center [540, 362] width 190 height 38
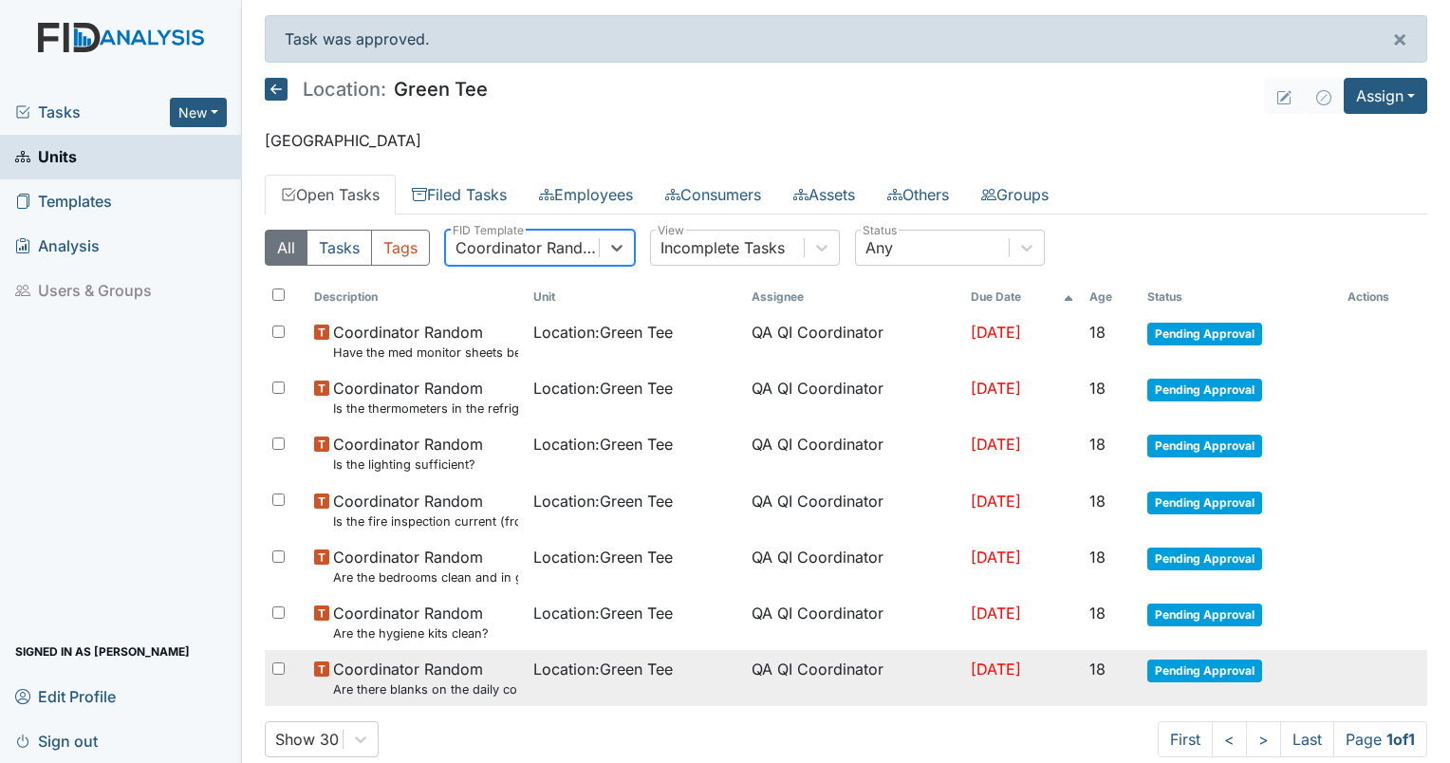
click at [641, 676] on span "Location : Green Tee" at bounding box center [602, 669] width 139 height 23
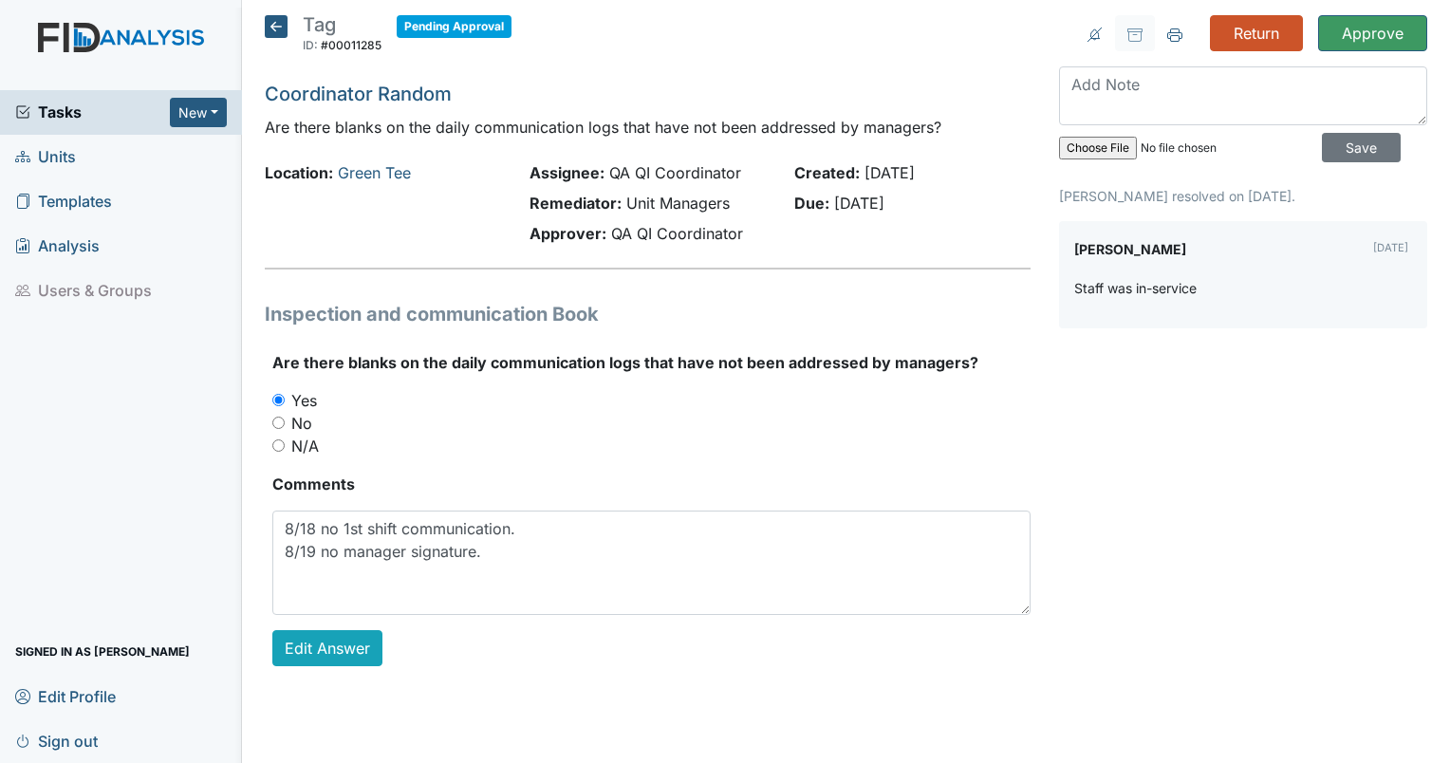
click at [644, 623] on div "Are there blanks on the daily communication logs that have not been addressed b…" at bounding box center [651, 508] width 758 height 315
click at [1353, 34] on input "Approve" at bounding box center [1372, 33] width 109 height 36
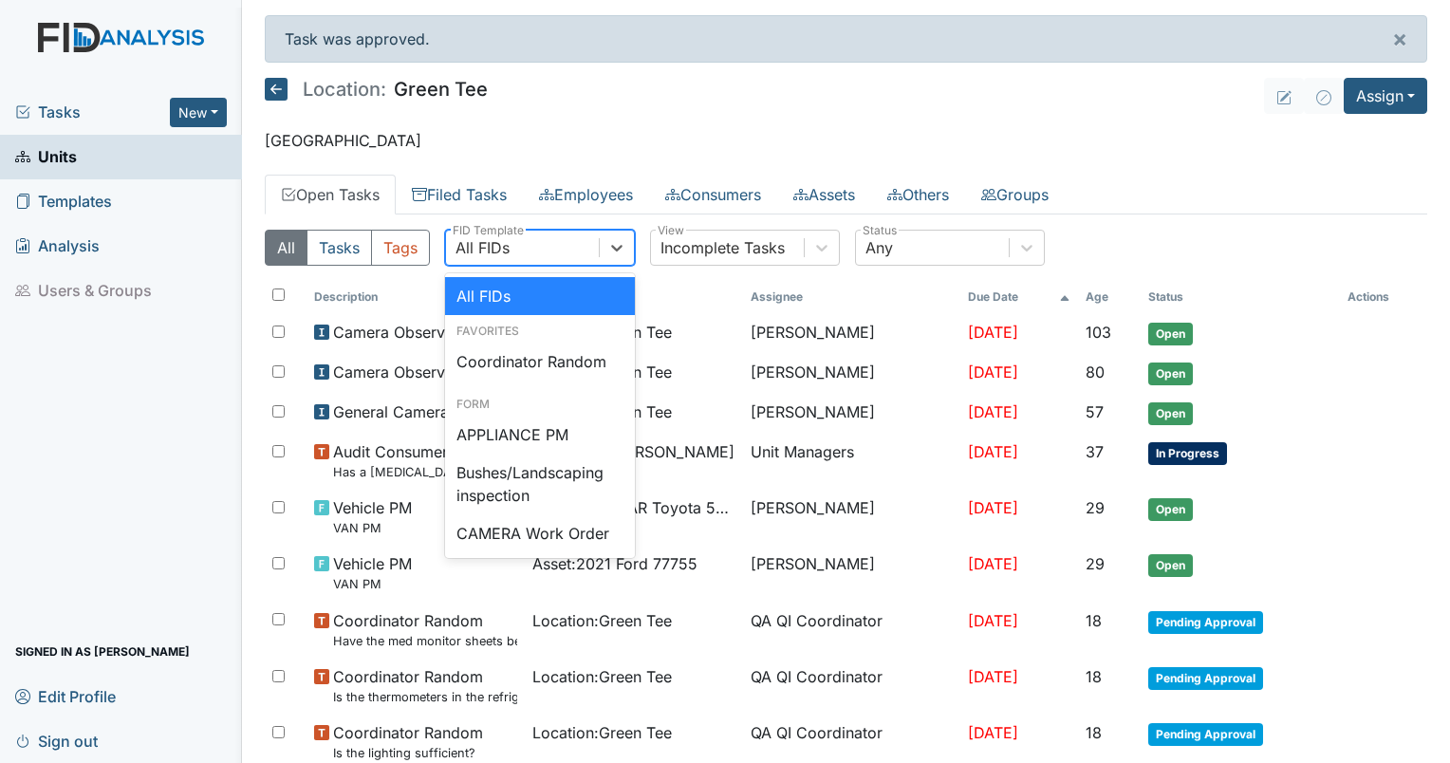
click at [510, 235] on div "All FIDs" at bounding box center [522, 248] width 153 height 34
click at [536, 361] on div "Coordinator Random" at bounding box center [540, 362] width 190 height 38
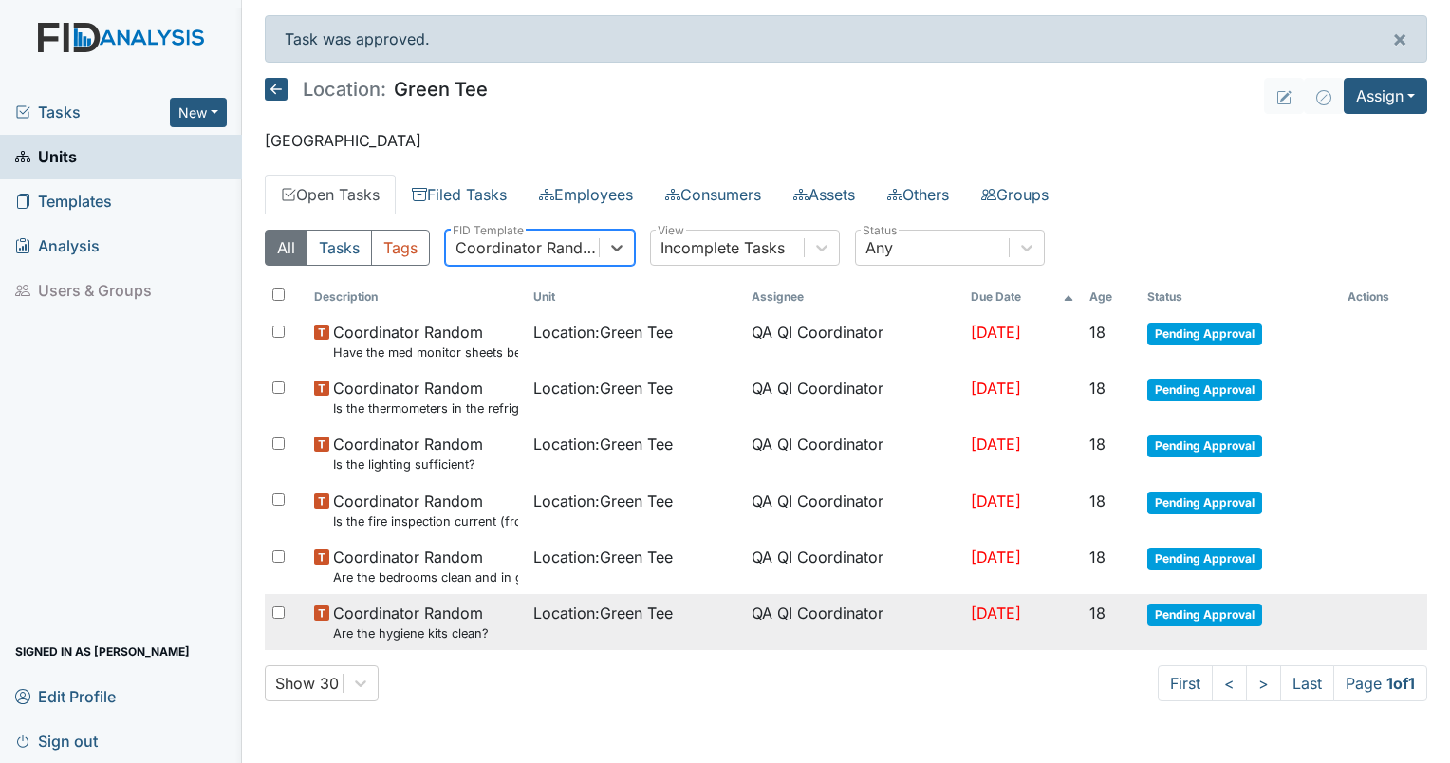
click at [676, 625] on td "Location : Green Tee" at bounding box center [635, 622] width 219 height 56
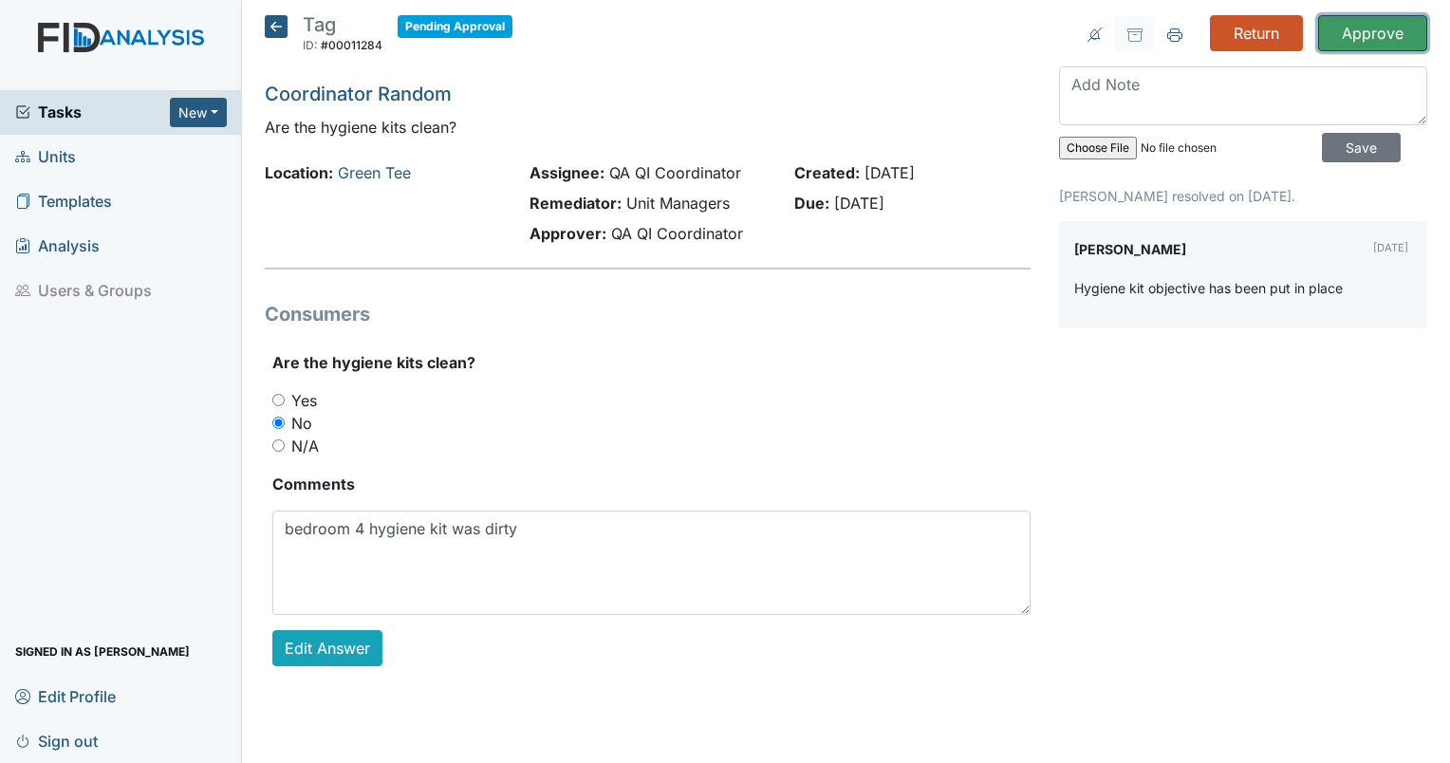
click at [1374, 40] on input "Approve" at bounding box center [1372, 33] width 109 height 36
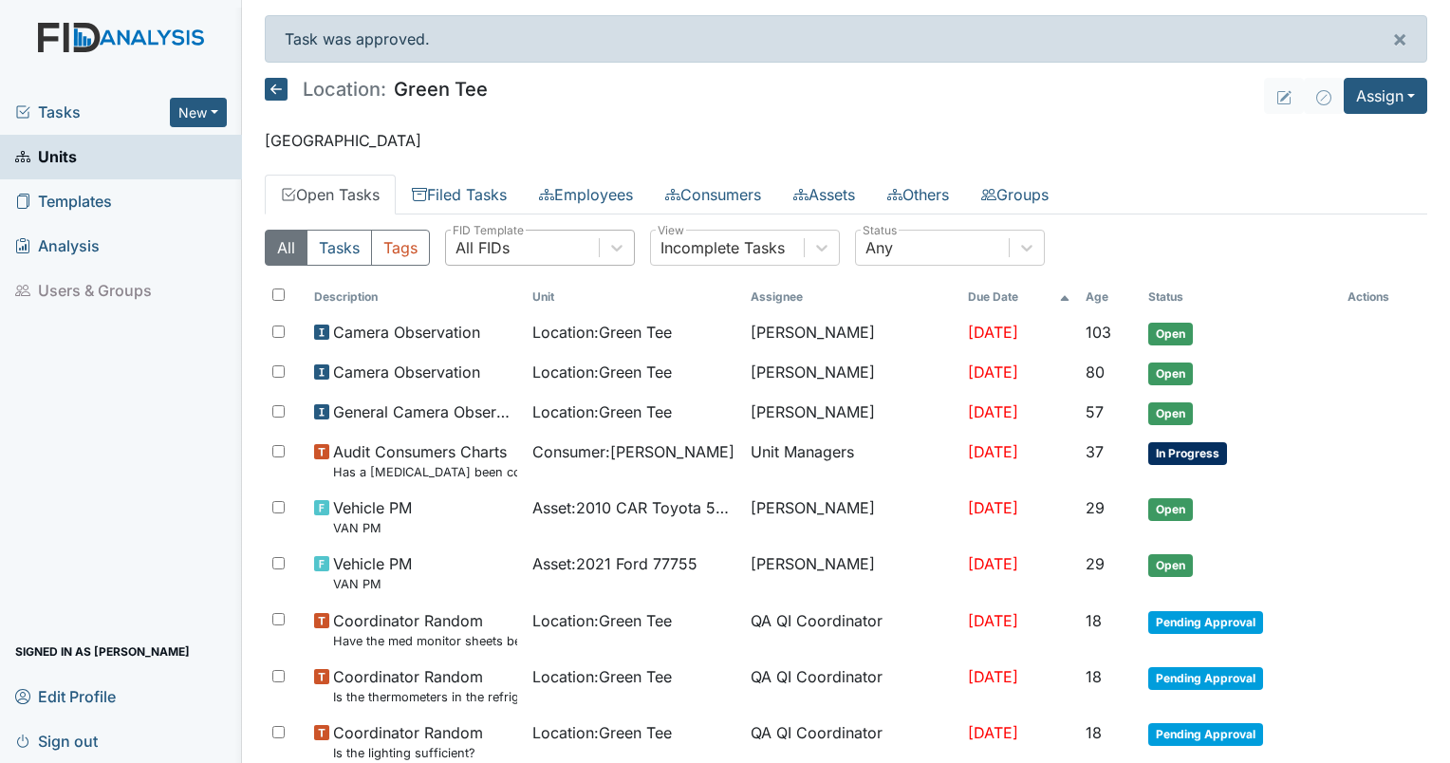
click at [506, 251] on div "All FIDs" at bounding box center [482, 247] width 54 height 23
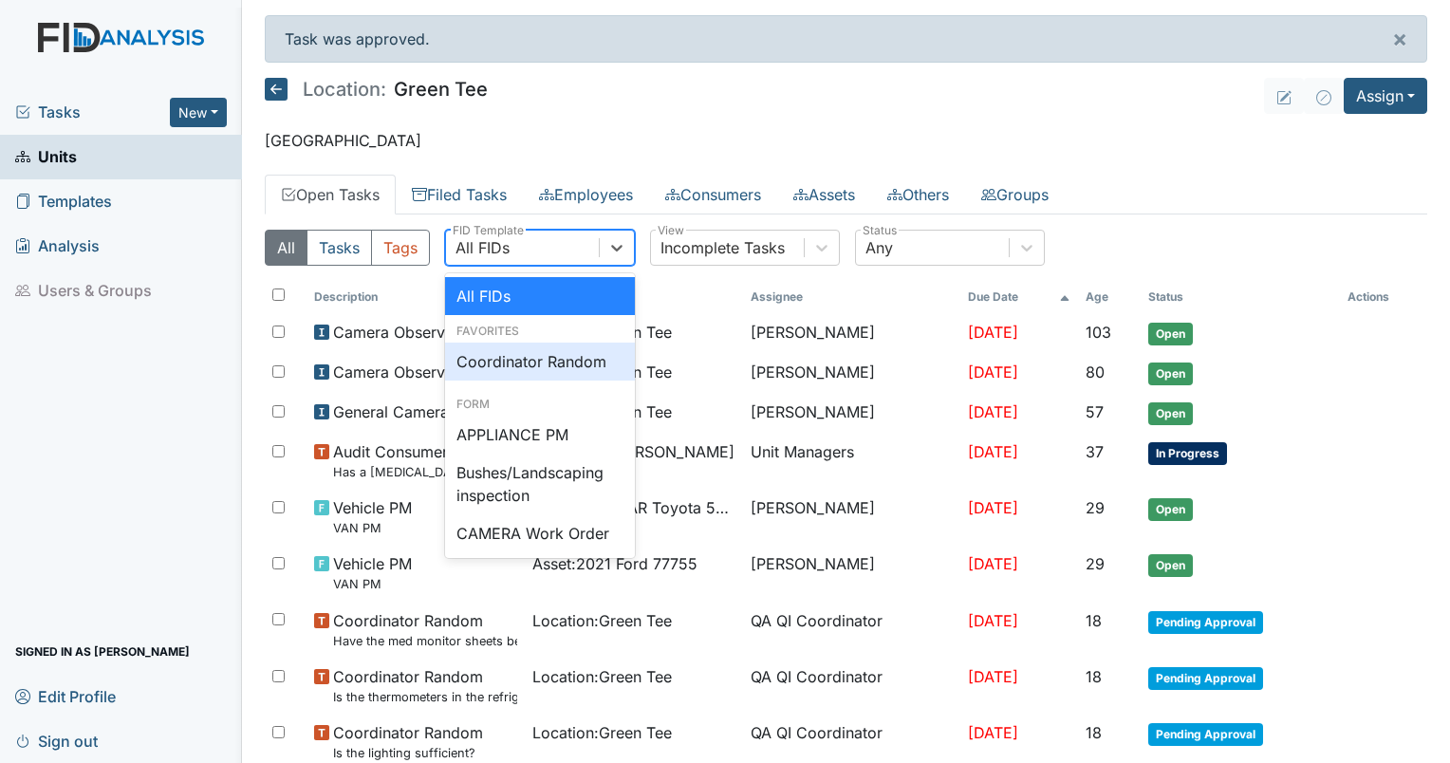
click at [531, 345] on div "Coordinator Random" at bounding box center [540, 362] width 190 height 38
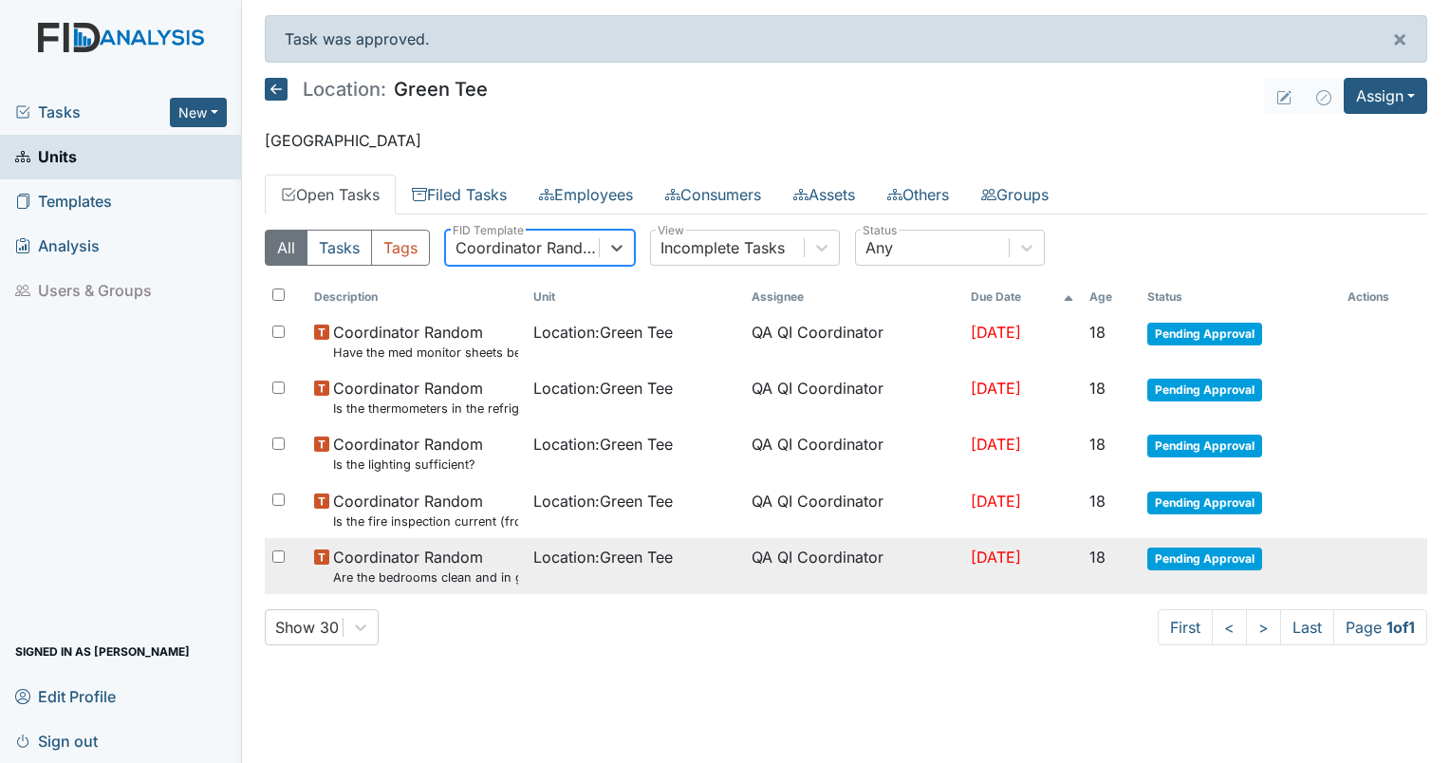
click at [641, 562] on span "Location : Green Tee" at bounding box center [602, 557] width 139 height 23
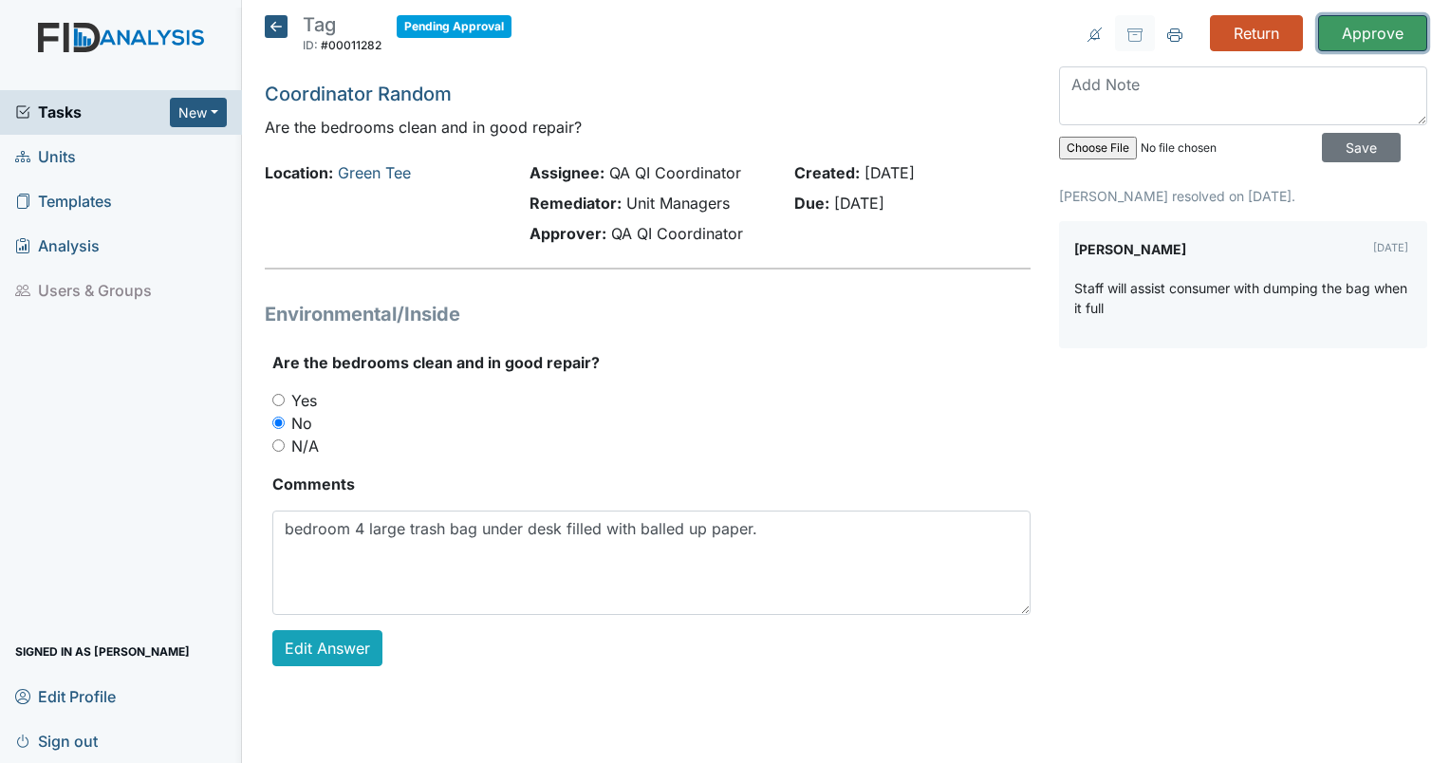
click at [1348, 28] on input "Approve" at bounding box center [1372, 33] width 109 height 36
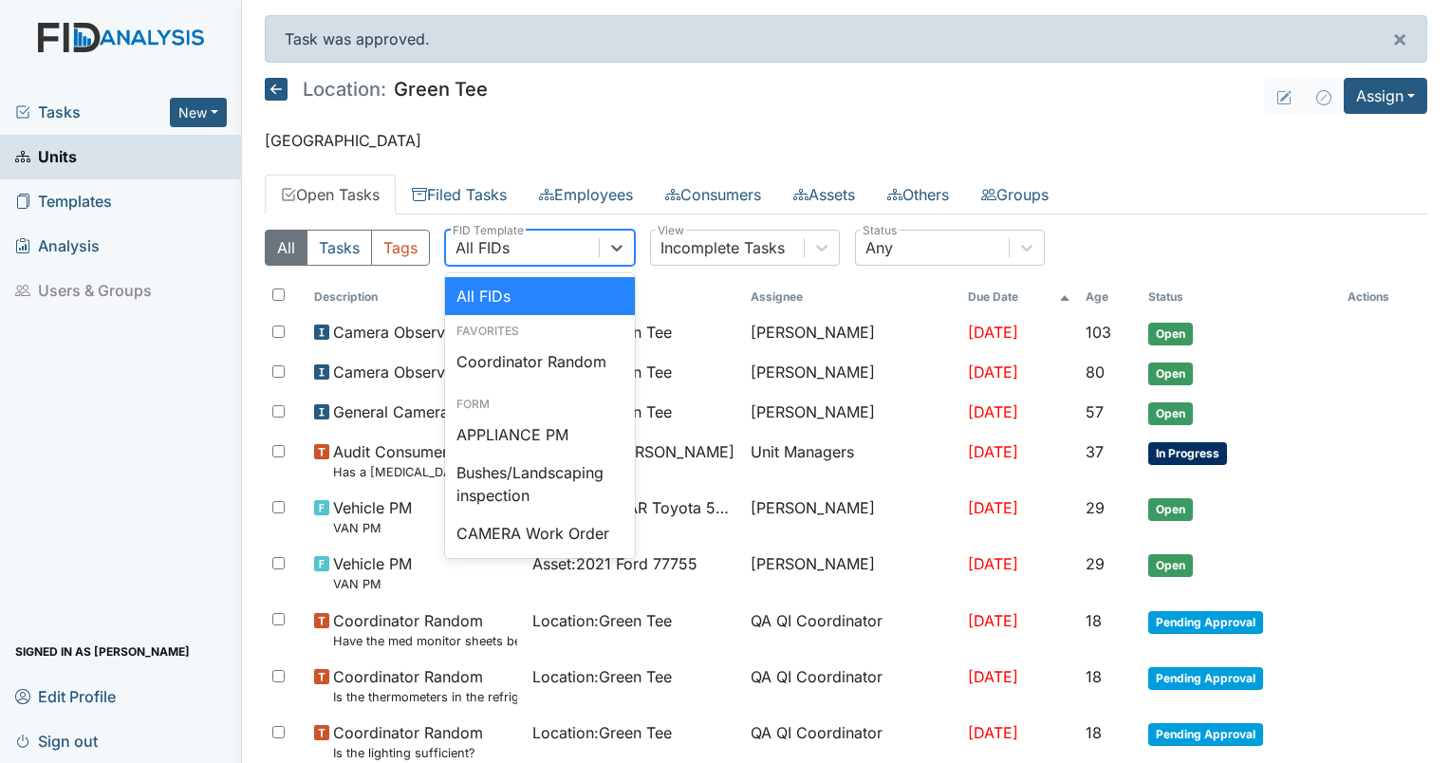
click at [493, 249] on div "All FIDs" at bounding box center [482, 247] width 54 height 23
click at [547, 355] on div "Coordinator Random" at bounding box center [540, 362] width 190 height 38
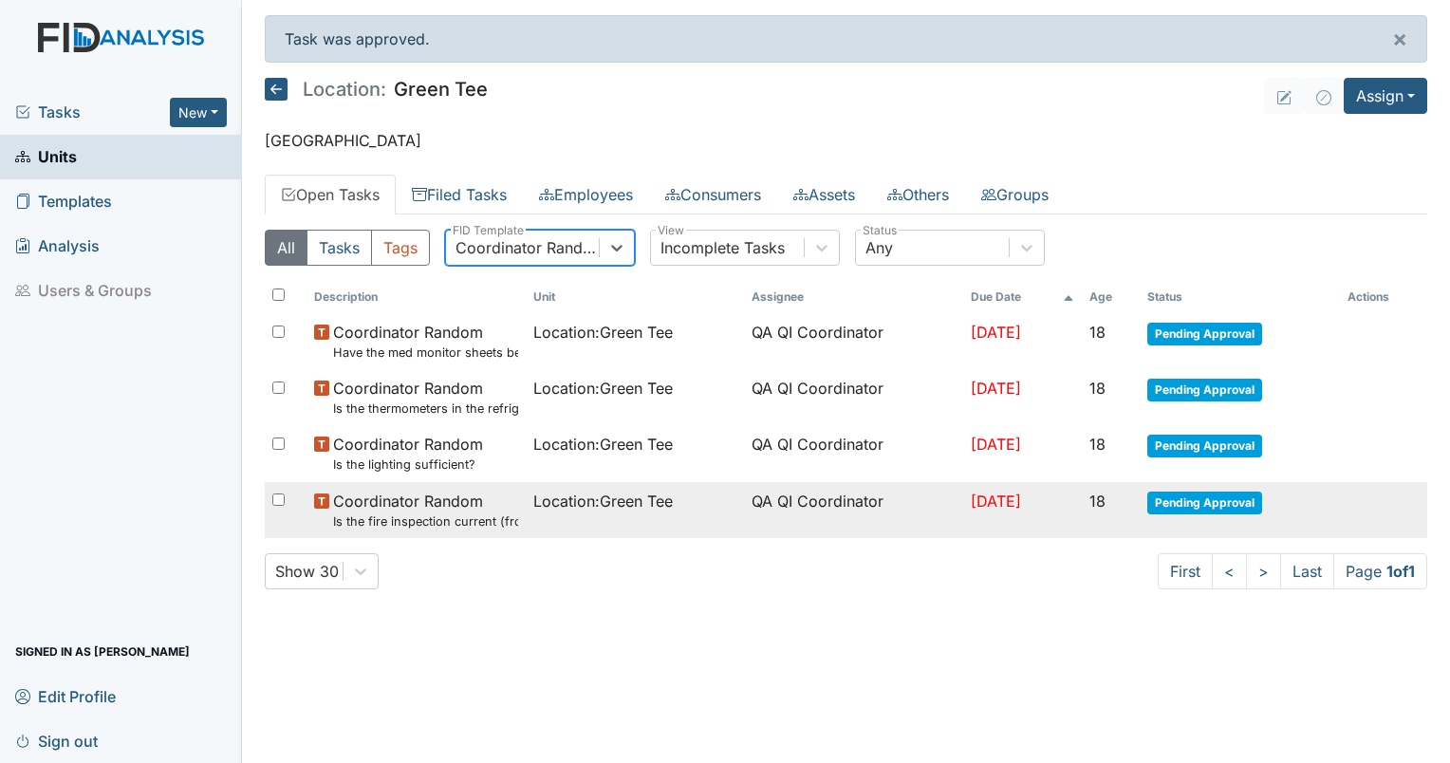
click at [660, 502] on span "Location : Green Tee" at bounding box center [602, 501] width 139 height 23
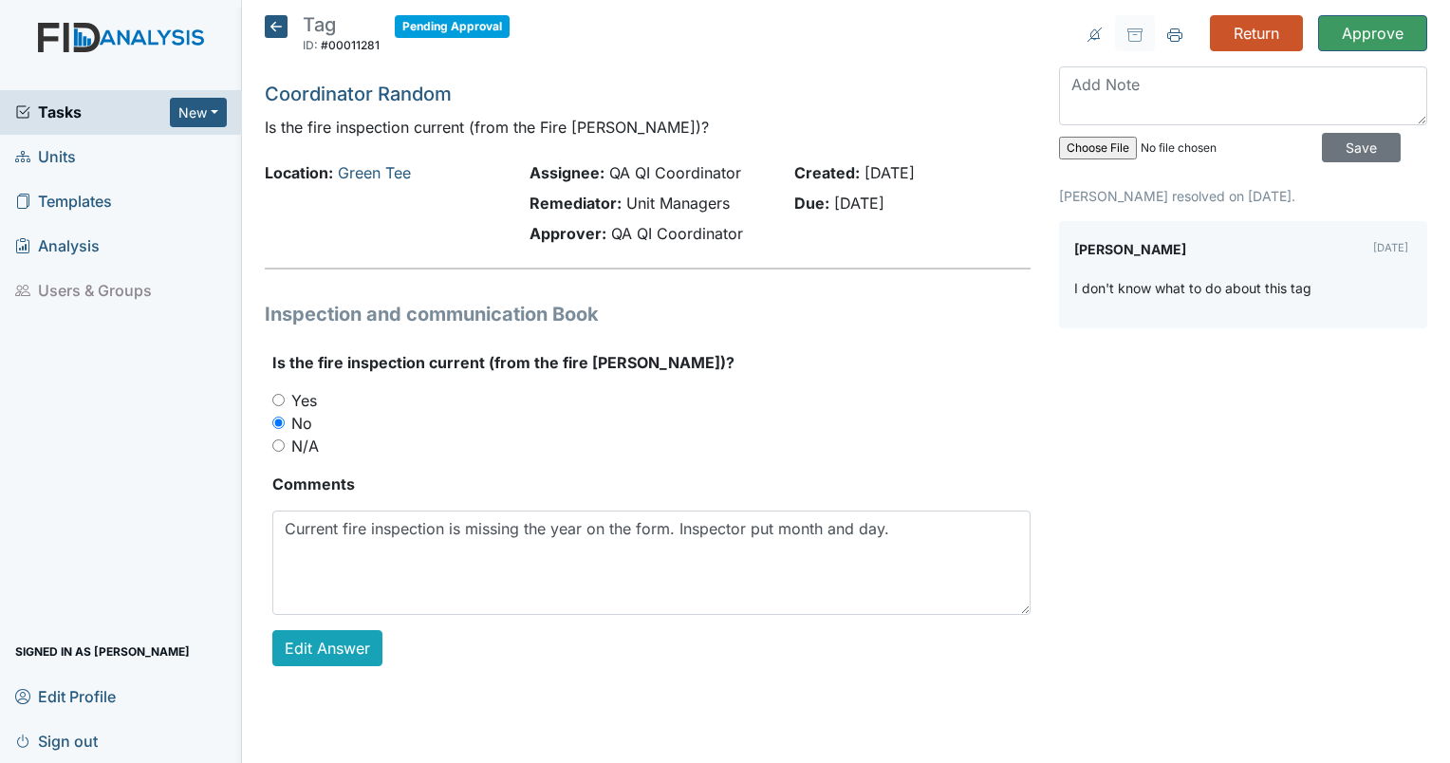
click at [279, 40] on h5 "Tag ID: #00011281 Pending Approval Autosaving..." at bounding box center [387, 36] width 245 height 42
click at [278, 37] on icon at bounding box center [276, 26] width 23 height 23
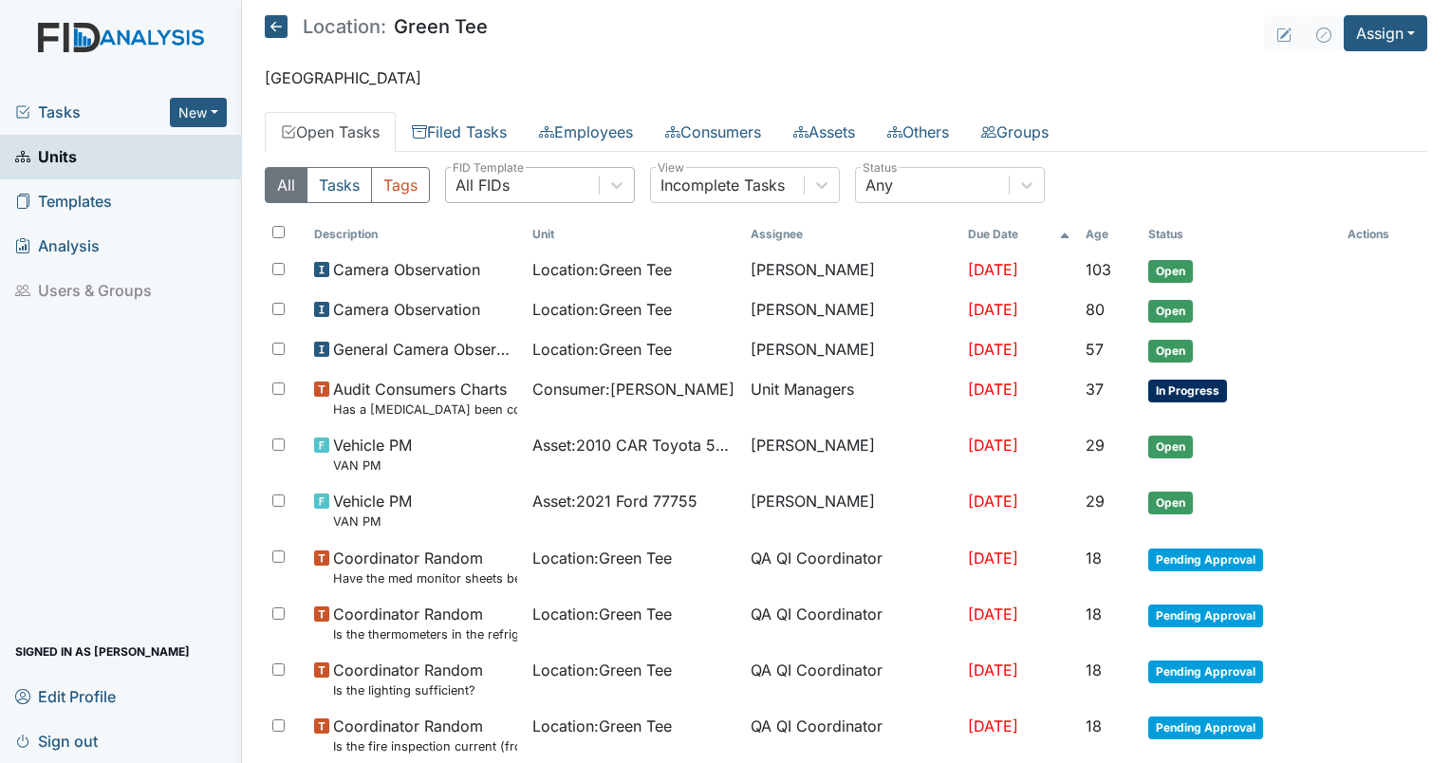
click at [514, 192] on div "All FIDs" at bounding box center [522, 185] width 153 height 34
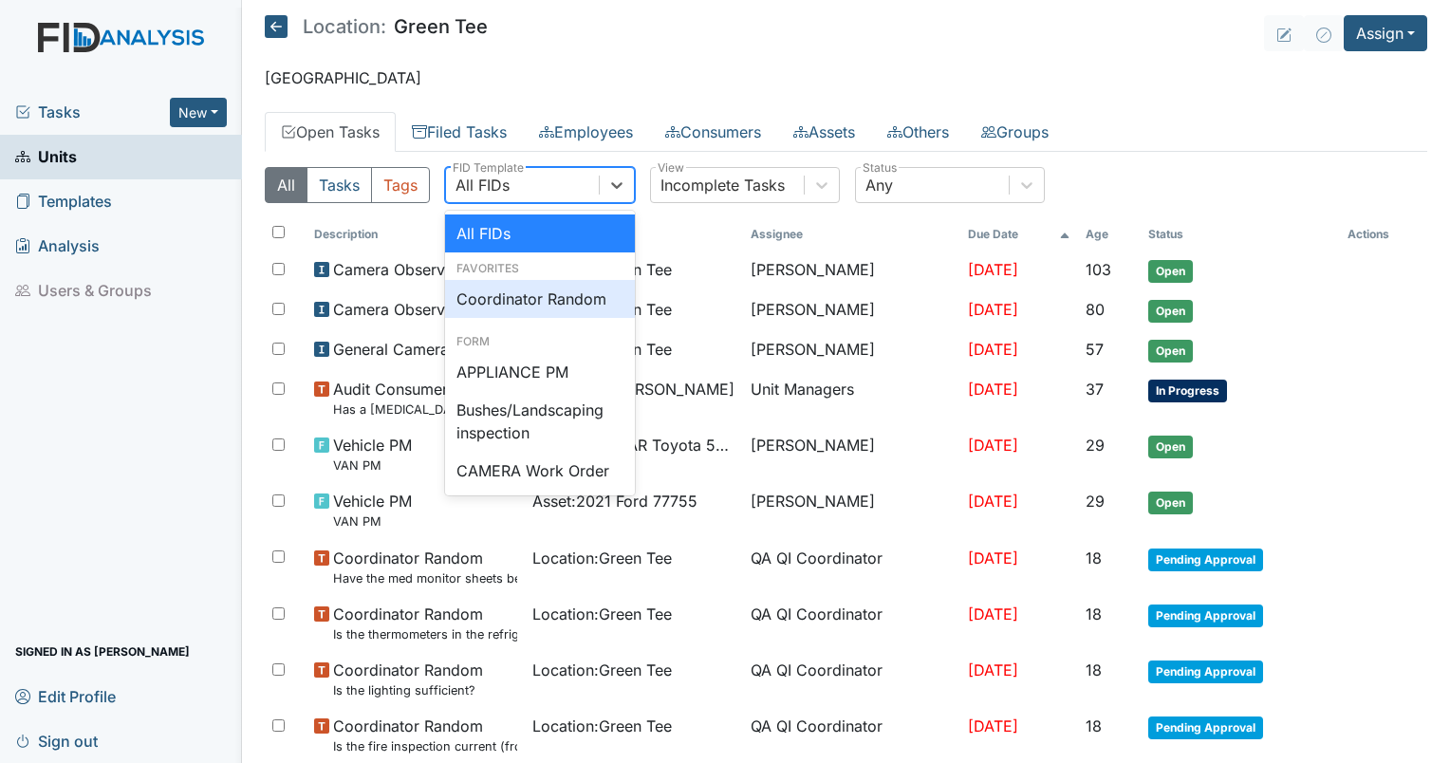
click at [541, 298] on div "Coordinator Random" at bounding box center [540, 299] width 190 height 38
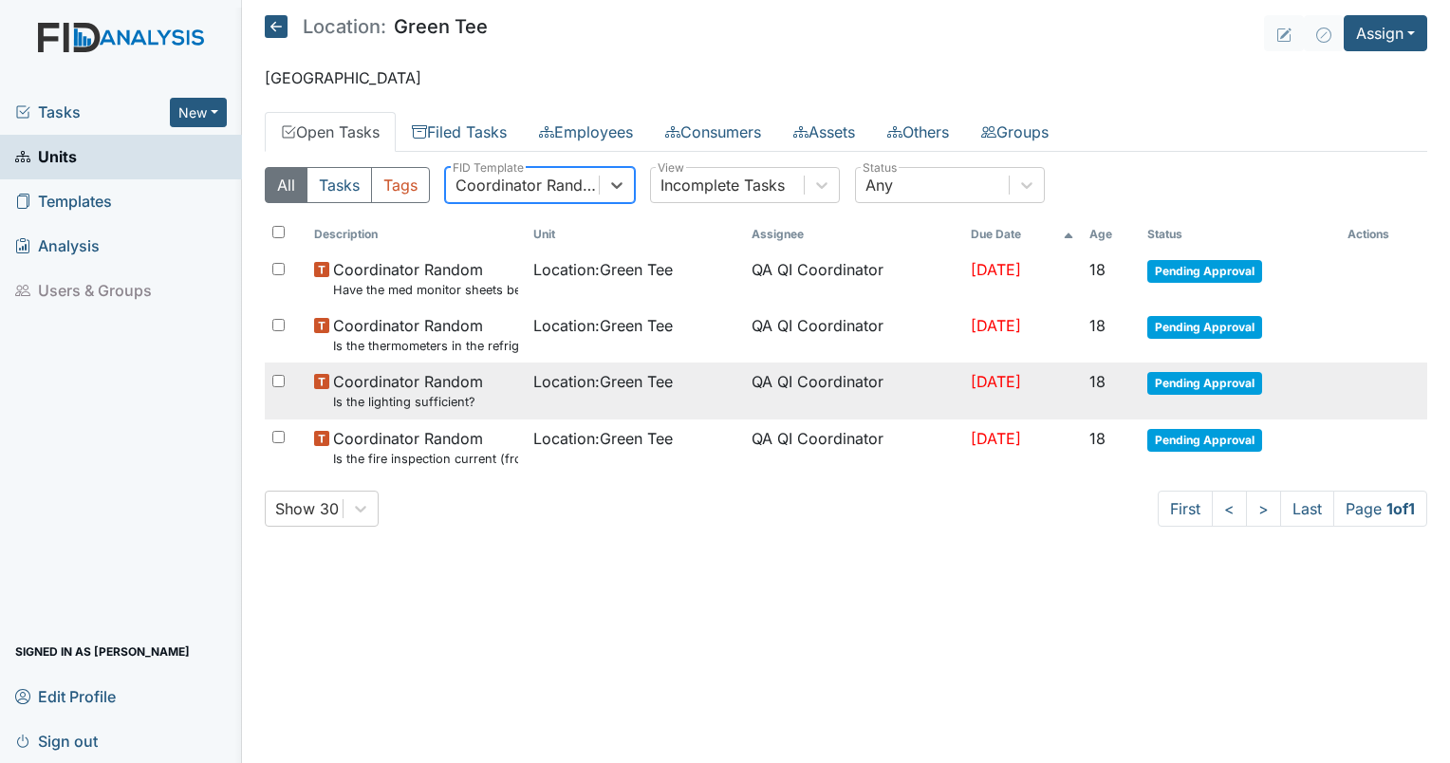
click at [797, 382] on td "QA QI Coordinator" at bounding box center [853, 390] width 219 height 56
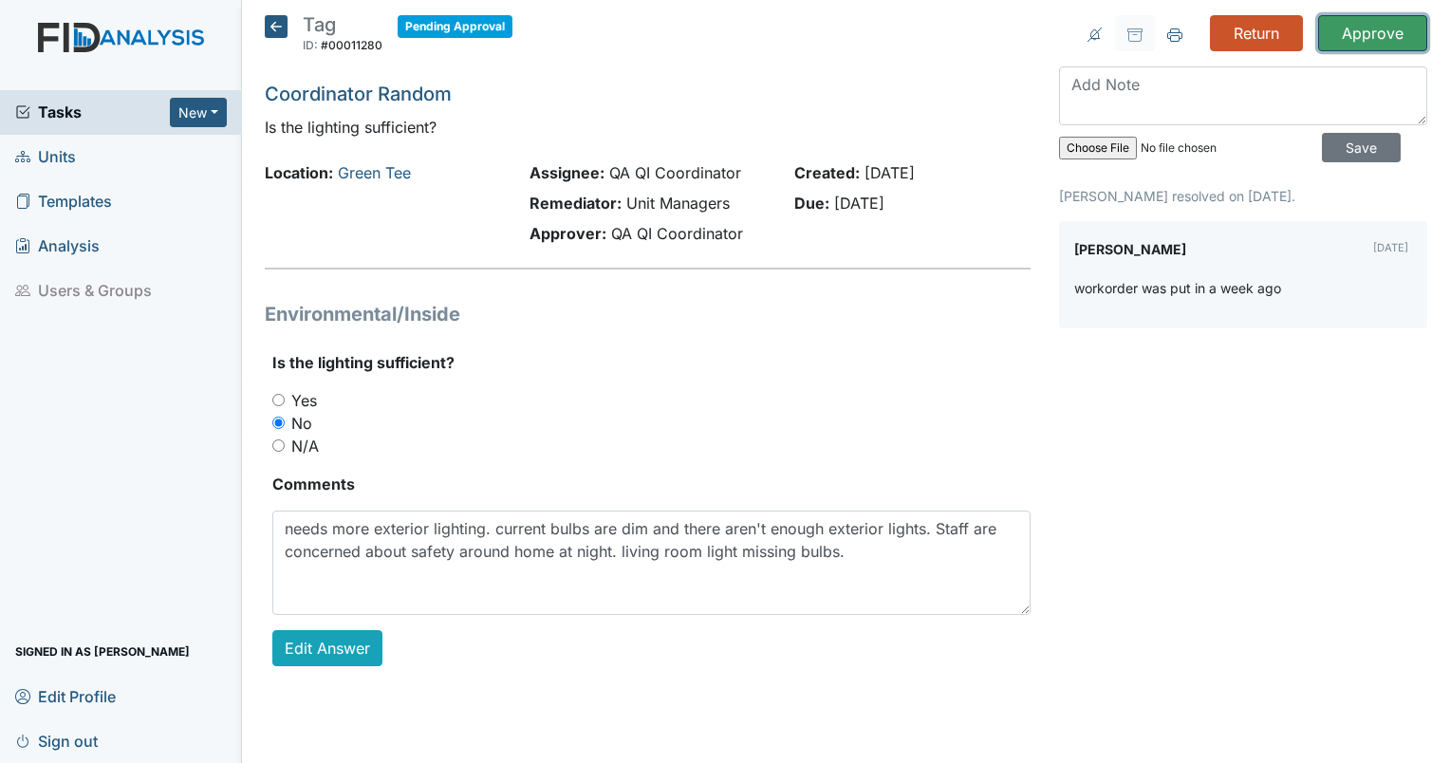
click at [1363, 35] on input "Approve" at bounding box center [1372, 33] width 109 height 36
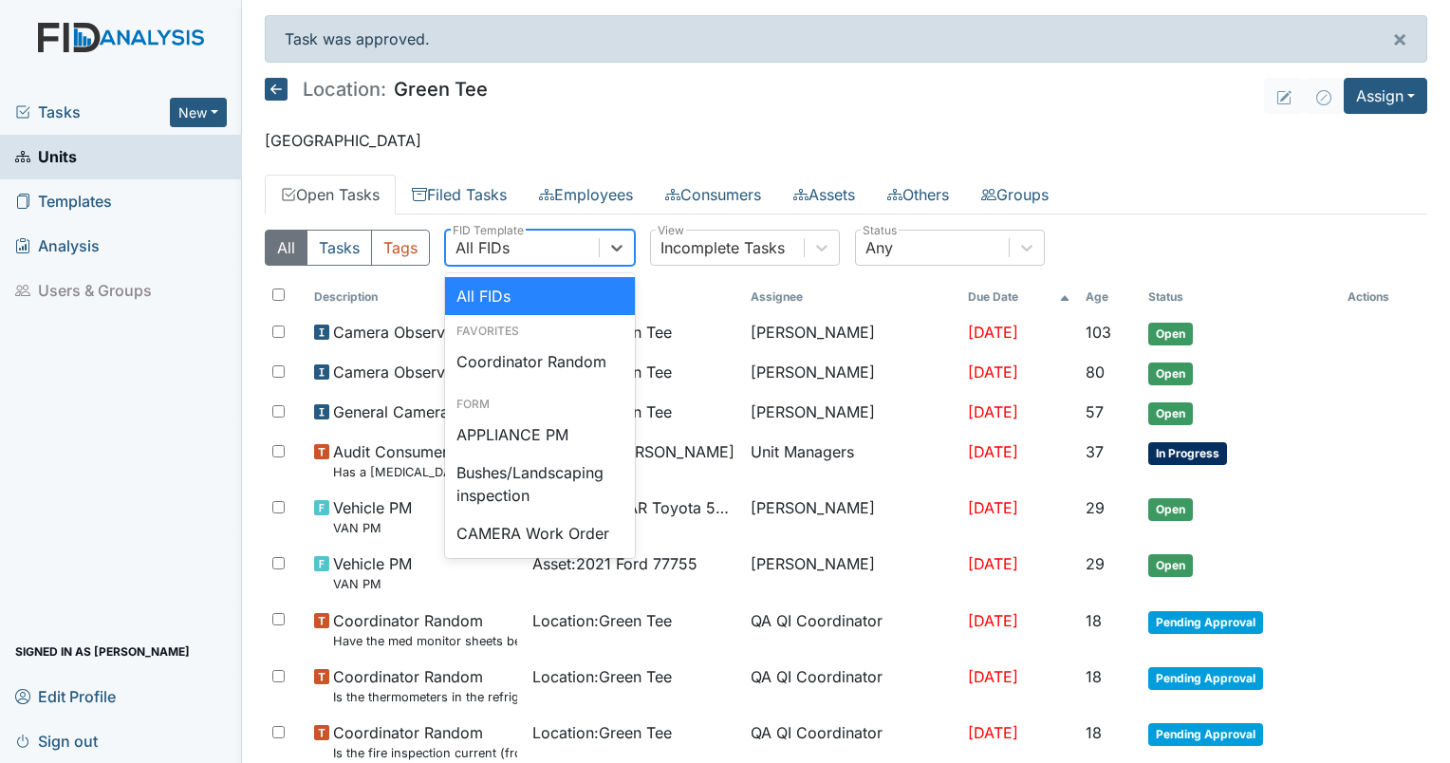
click at [491, 245] on div "All FIDs" at bounding box center [482, 247] width 54 height 23
click at [530, 364] on div "Coordinator Random" at bounding box center [540, 362] width 190 height 38
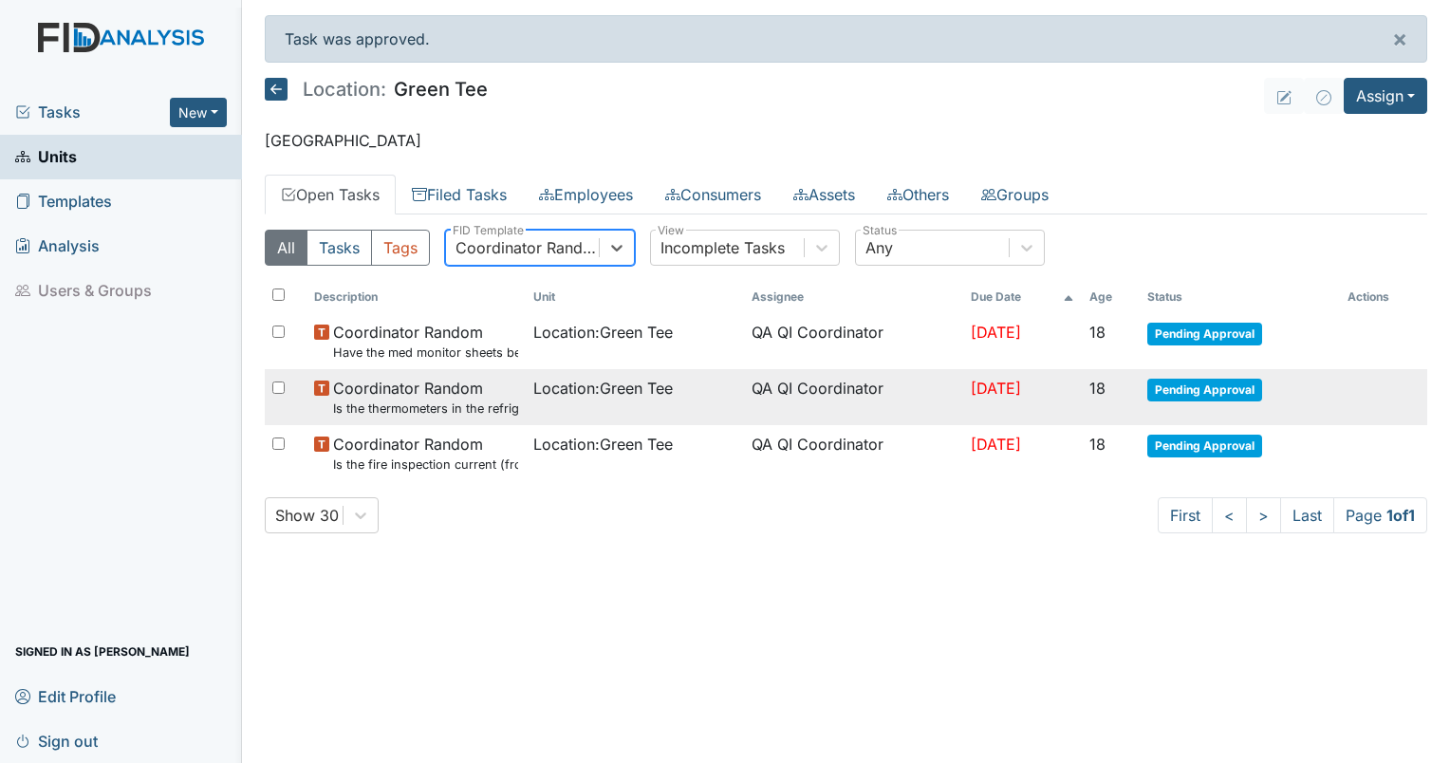
click at [639, 378] on span "Location : Green Tee" at bounding box center [602, 388] width 139 height 23
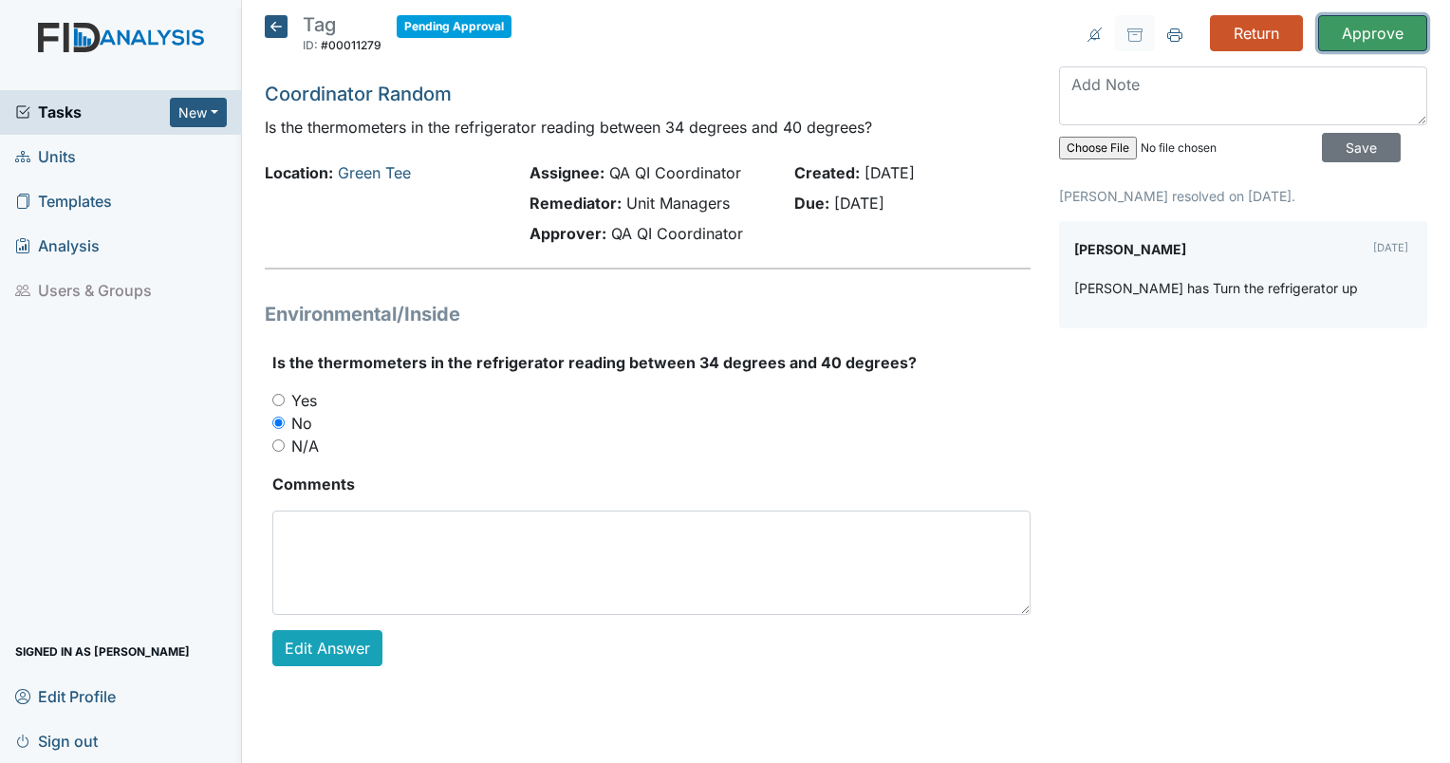
click at [1359, 33] on input "Approve" at bounding box center [1372, 33] width 109 height 36
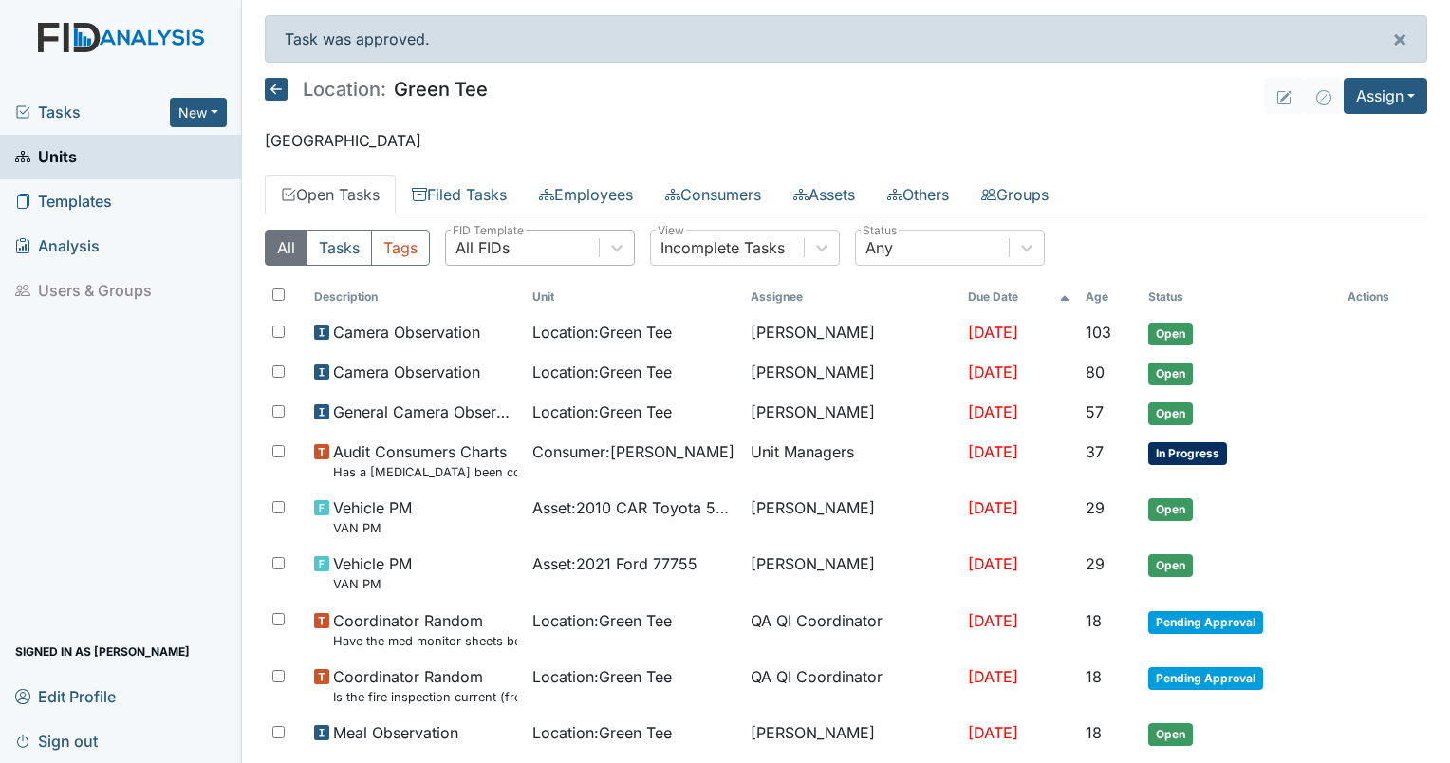
click at [517, 235] on div "All FIDs" at bounding box center [522, 248] width 153 height 34
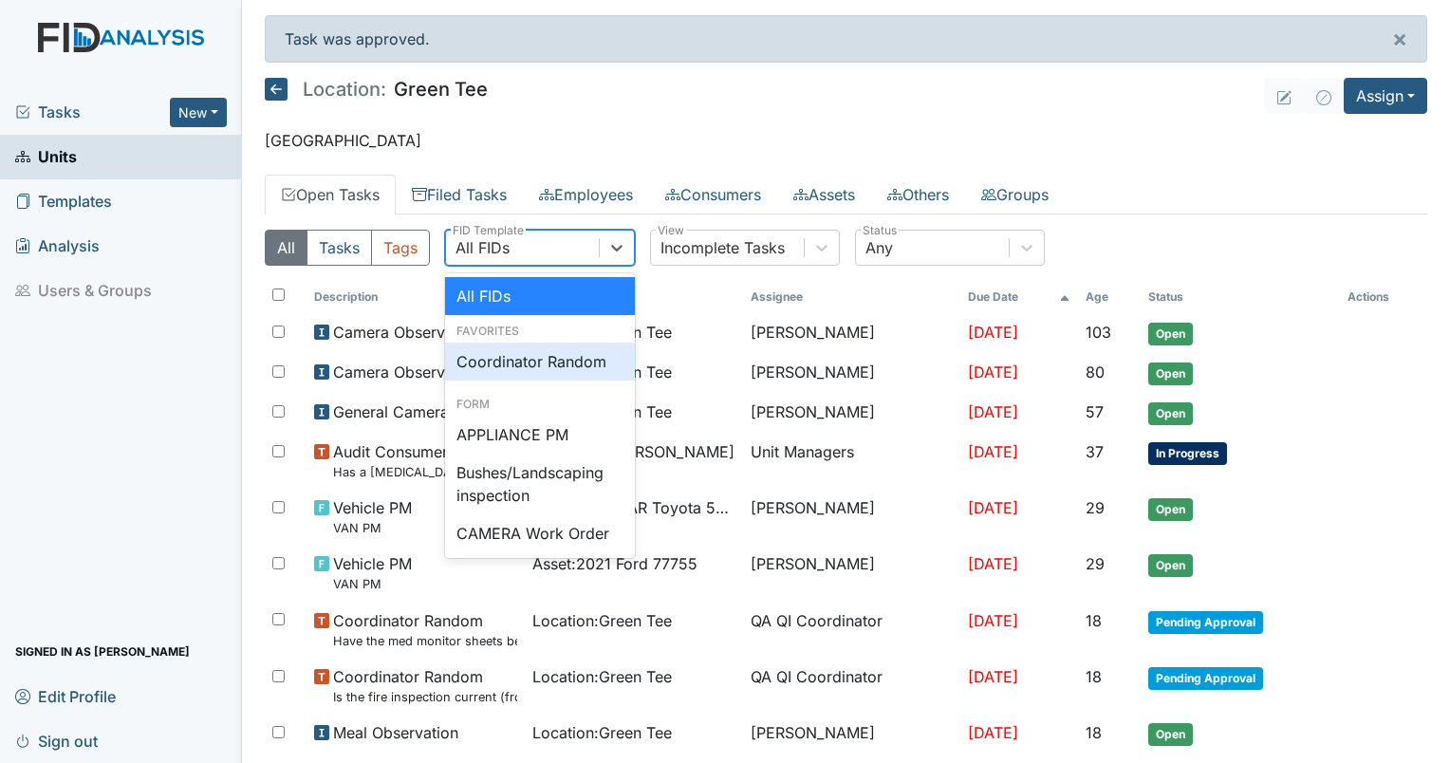
click at [524, 359] on div "Coordinator Random" at bounding box center [540, 362] width 190 height 38
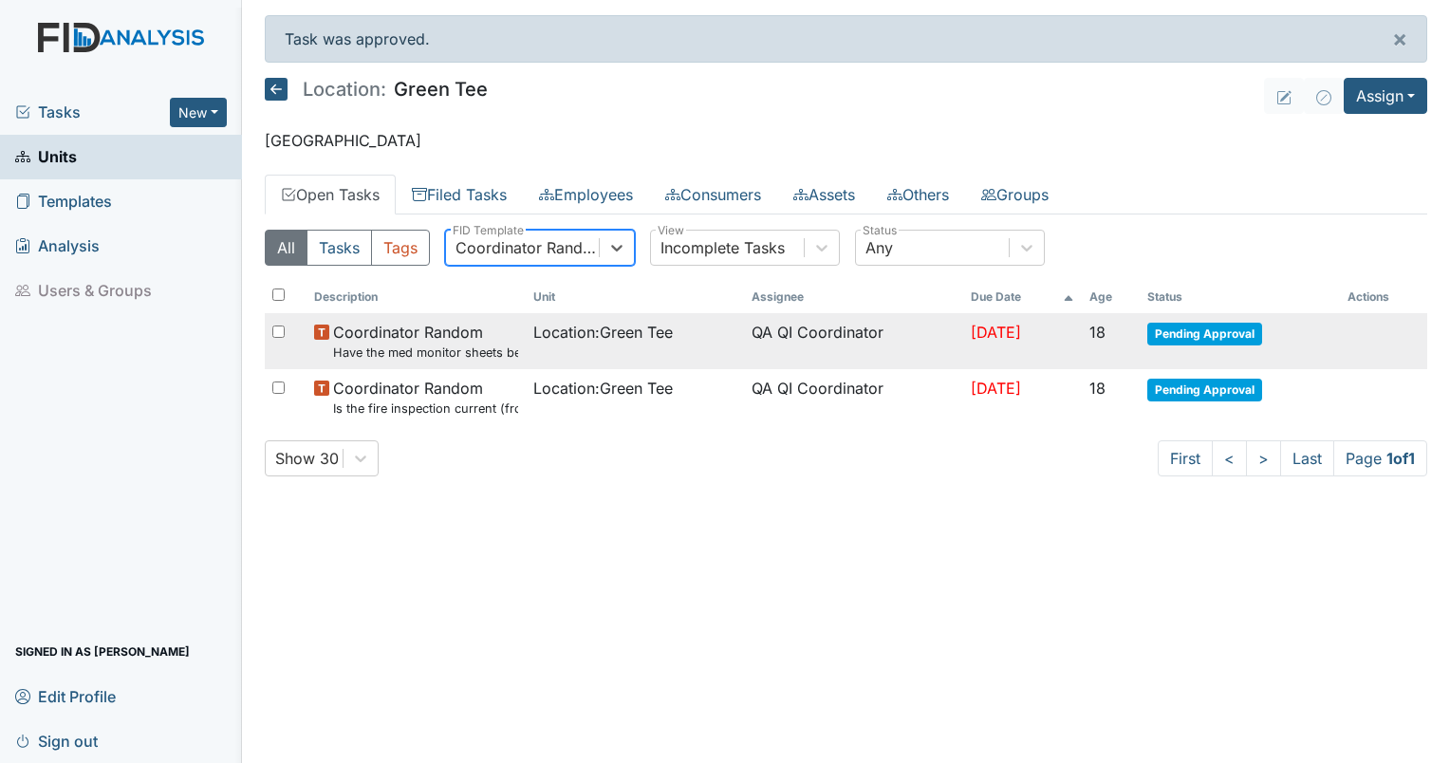
click at [797, 335] on td "QA QI Coordinator" at bounding box center [853, 341] width 219 height 56
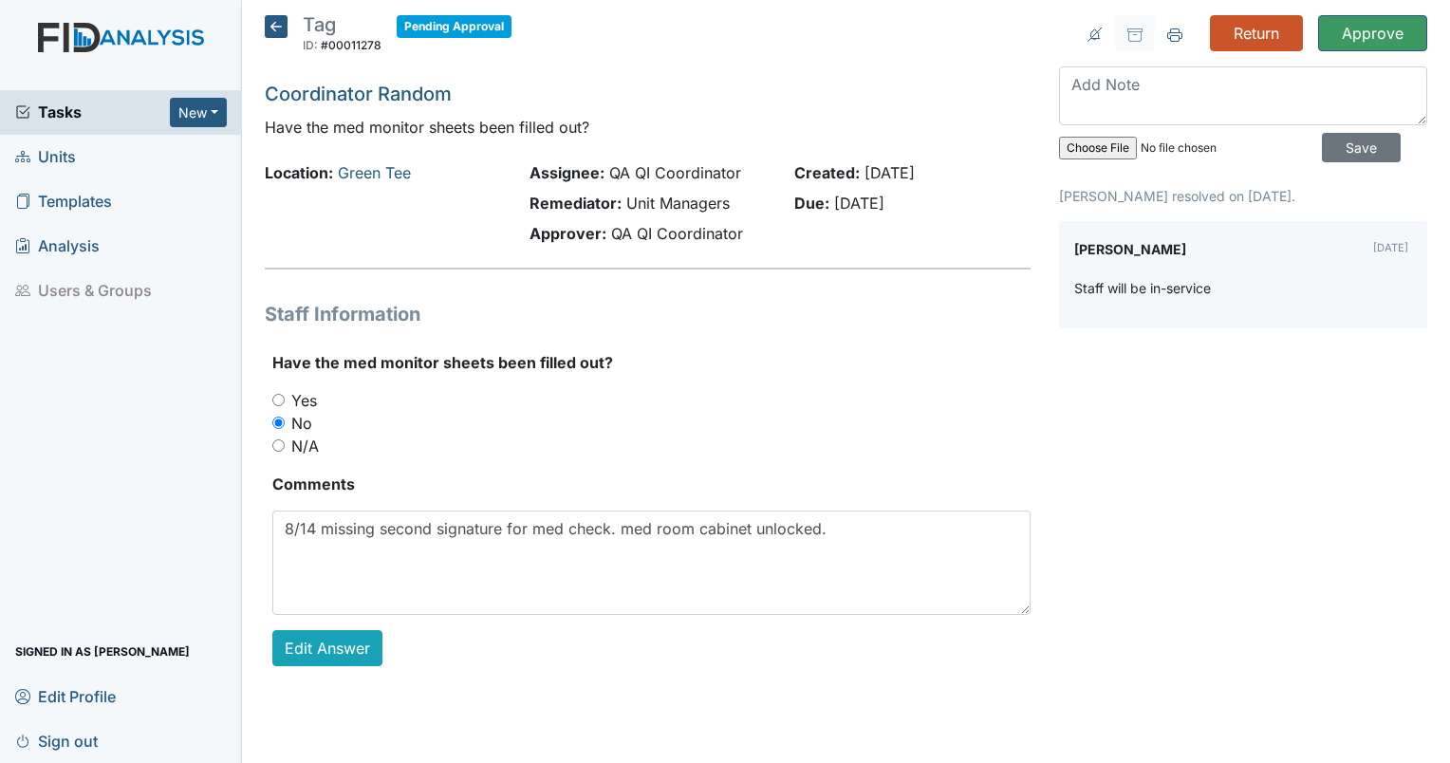
click at [268, 27] on icon at bounding box center [276, 26] width 23 height 23
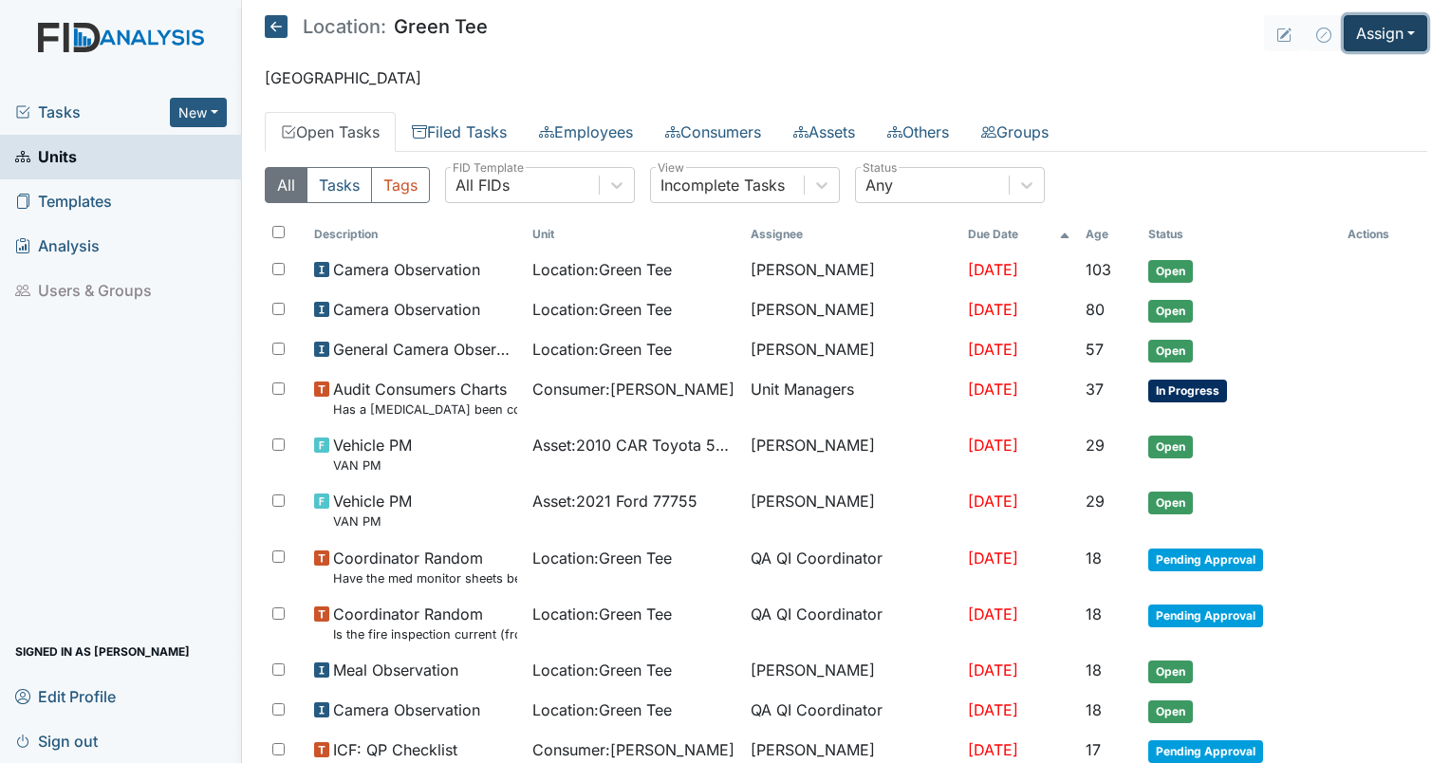
click at [1379, 28] on button "Assign" at bounding box center [1386, 33] width 84 height 36
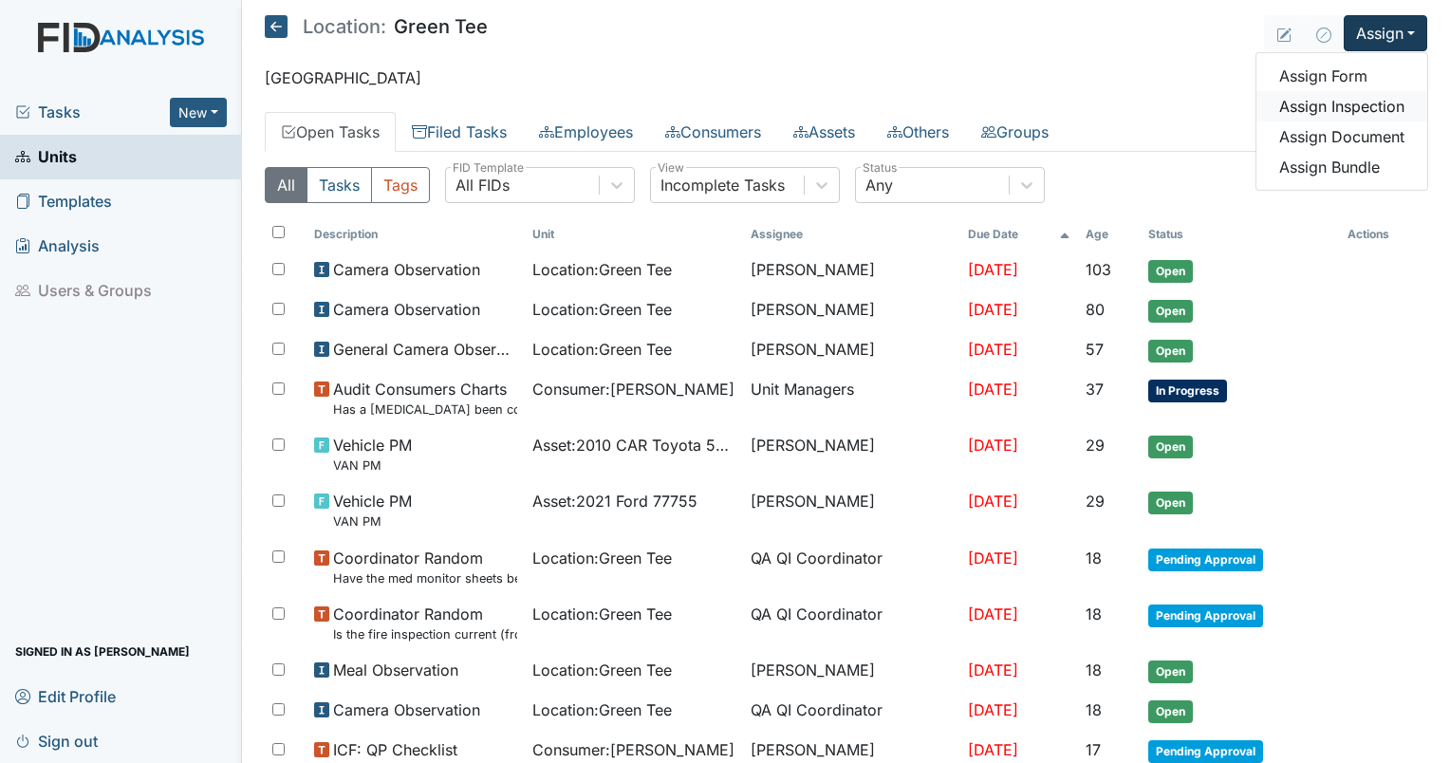
click at [1324, 114] on link "Assign Inspection" at bounding box center [1341, 106] width 171 height 30
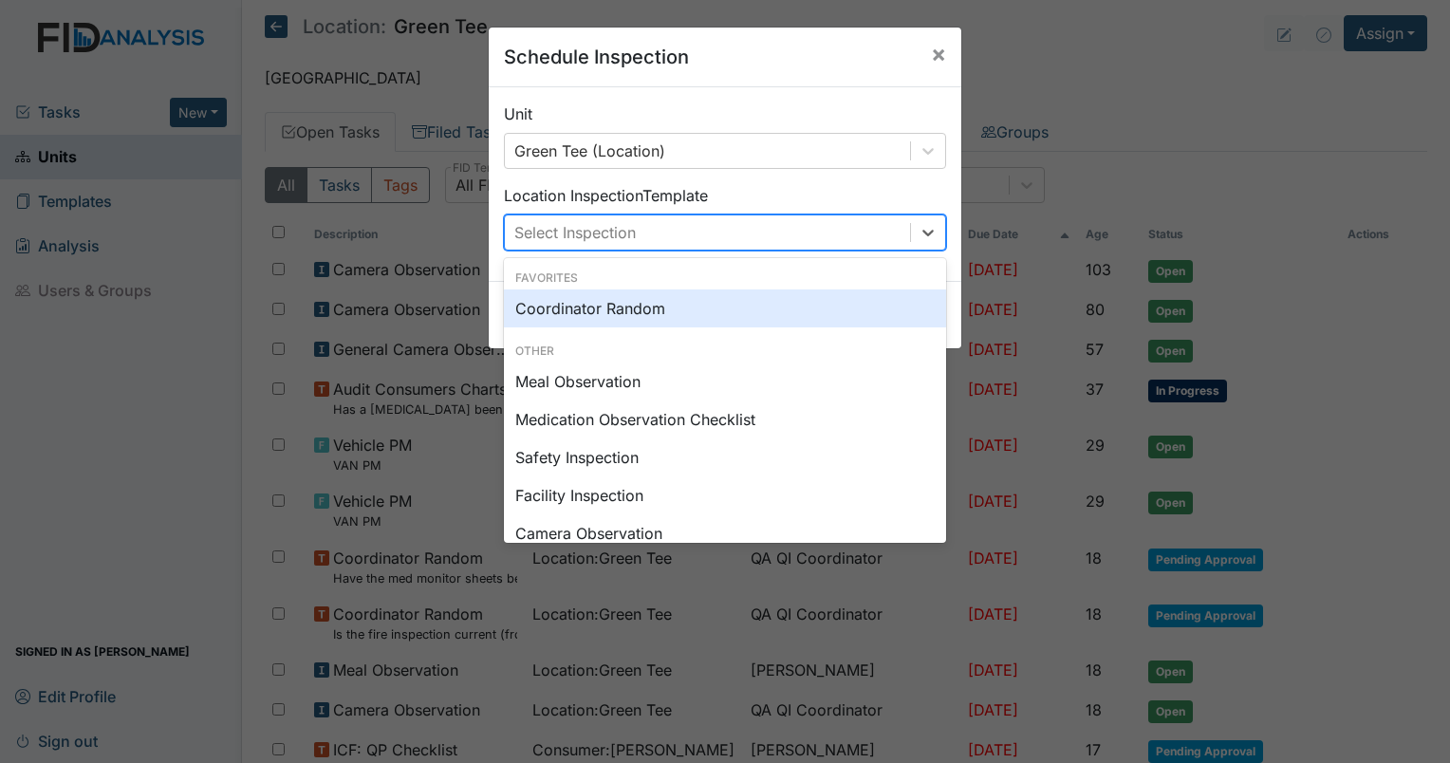
click at [634, 231] on div "Select Inspection" at bounding box center [707, 232] width 405 height 34
click at [619, 312] on div "Coordinator Random" at bounding box center [725, 308] width 442 height 38
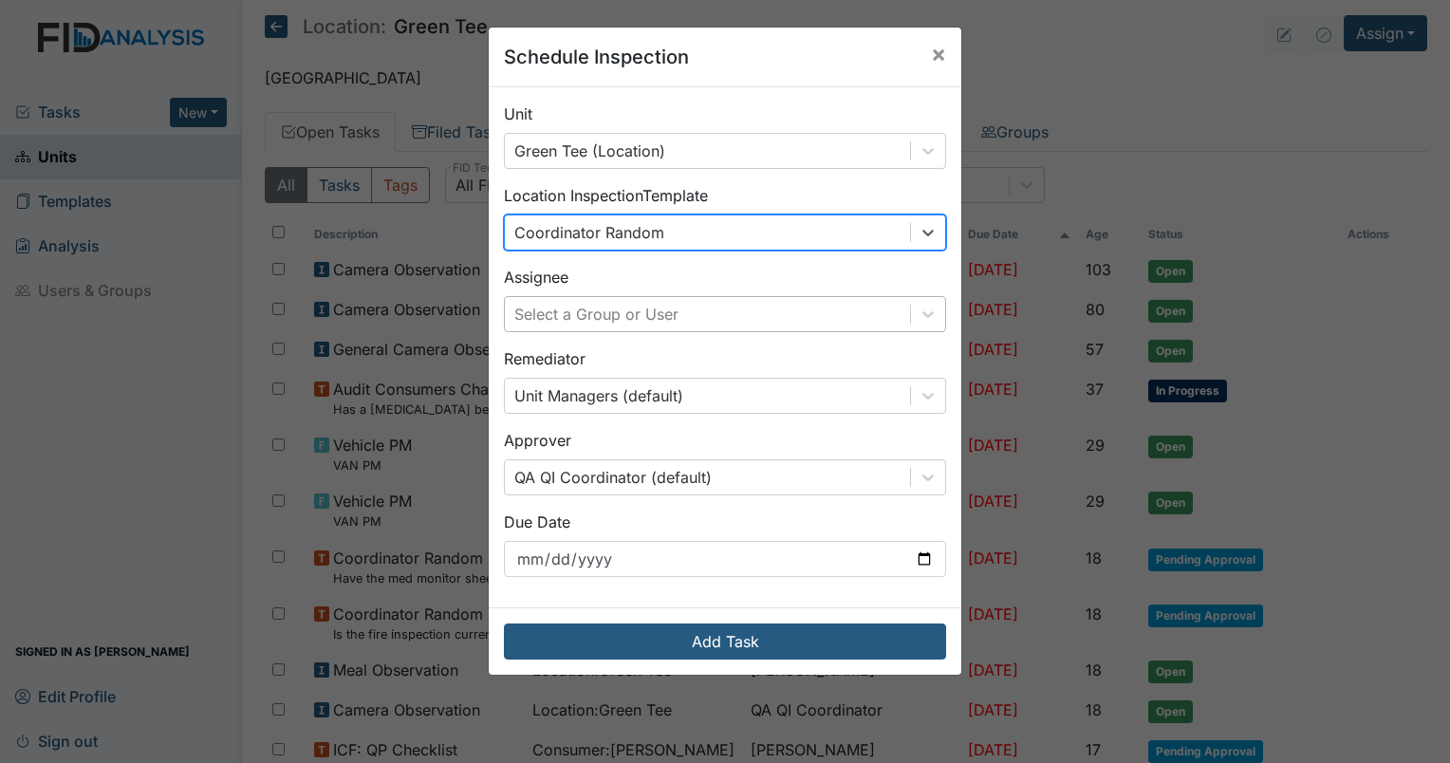
click at [620, 319] on div "Select a Group or User" at bounding box center [596, 314] width 164 height 23
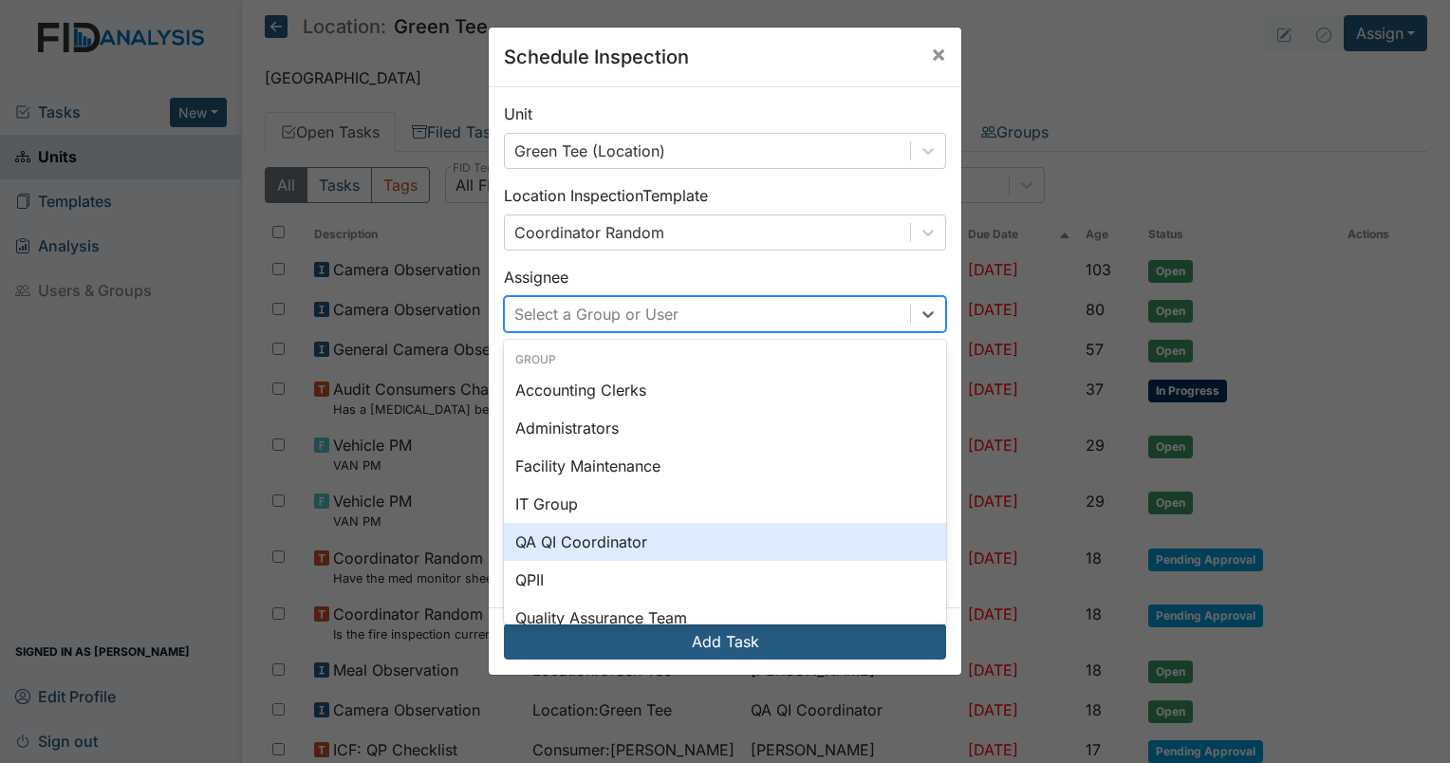
click at [585, 546] on div "QA QI Coordinator" at bounding box center [725, 542] width 442 height 38
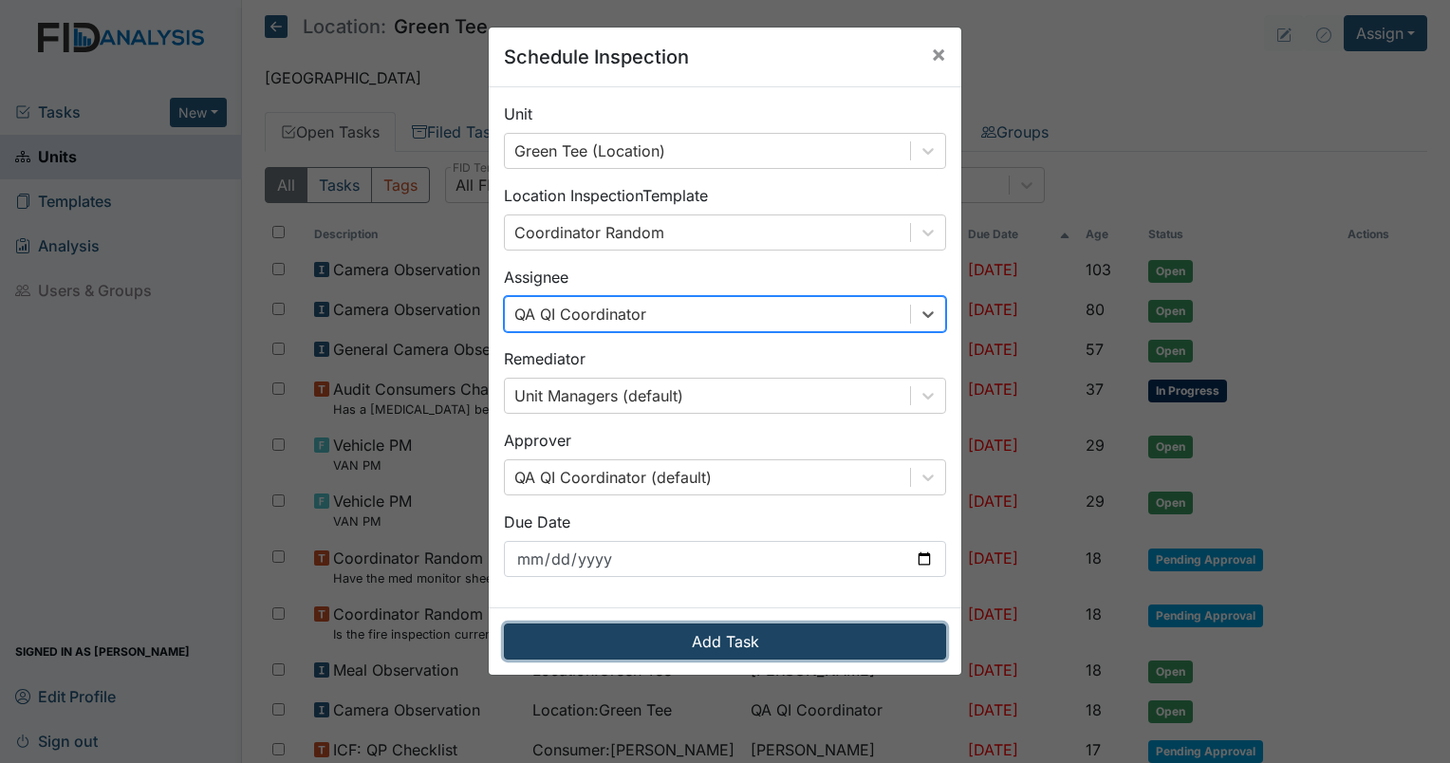
click at [676, 645] on button "Add Task" at bounding box center [725, 641] width 442 height 36
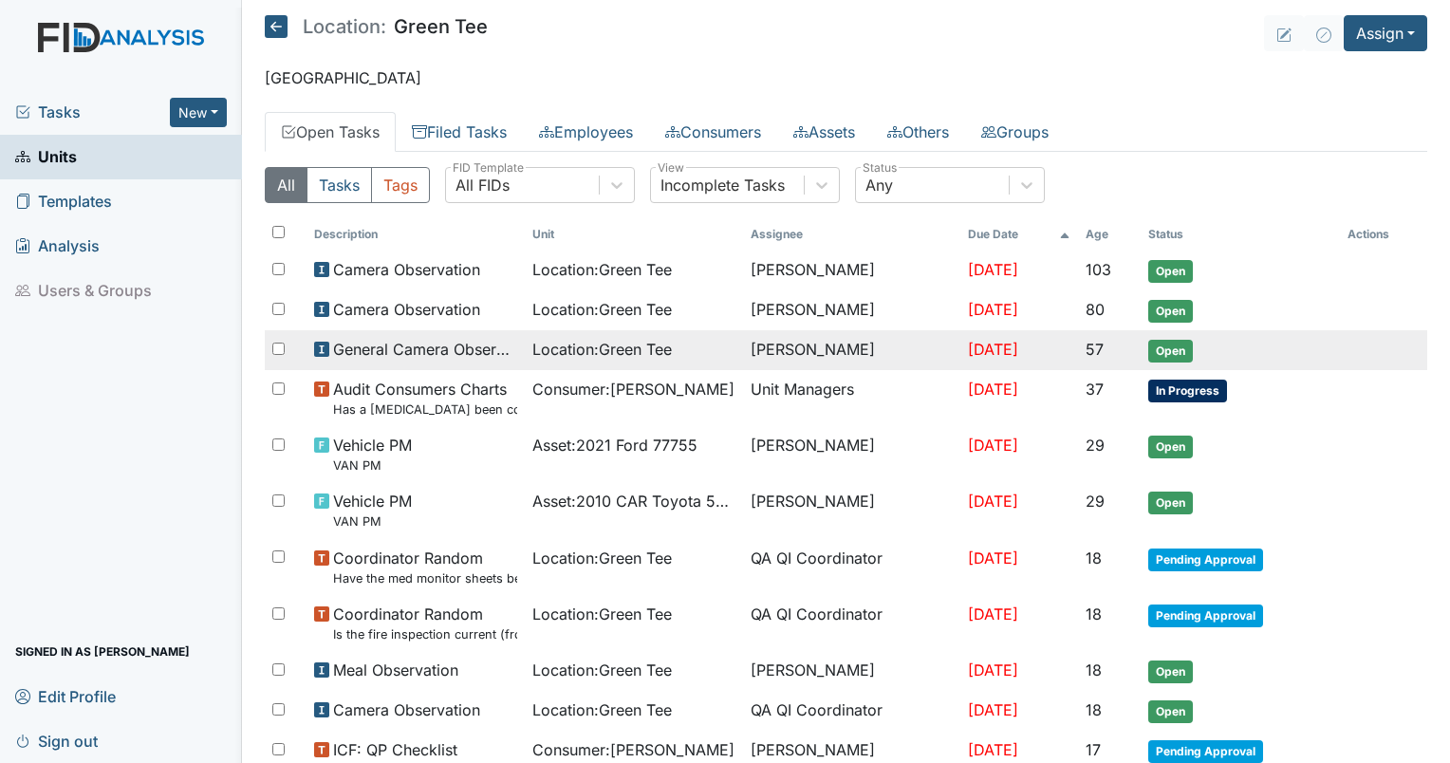
click at [560, 346] on span "Location : Green Tee" at bounding box center [601, 349] width 139 height 23
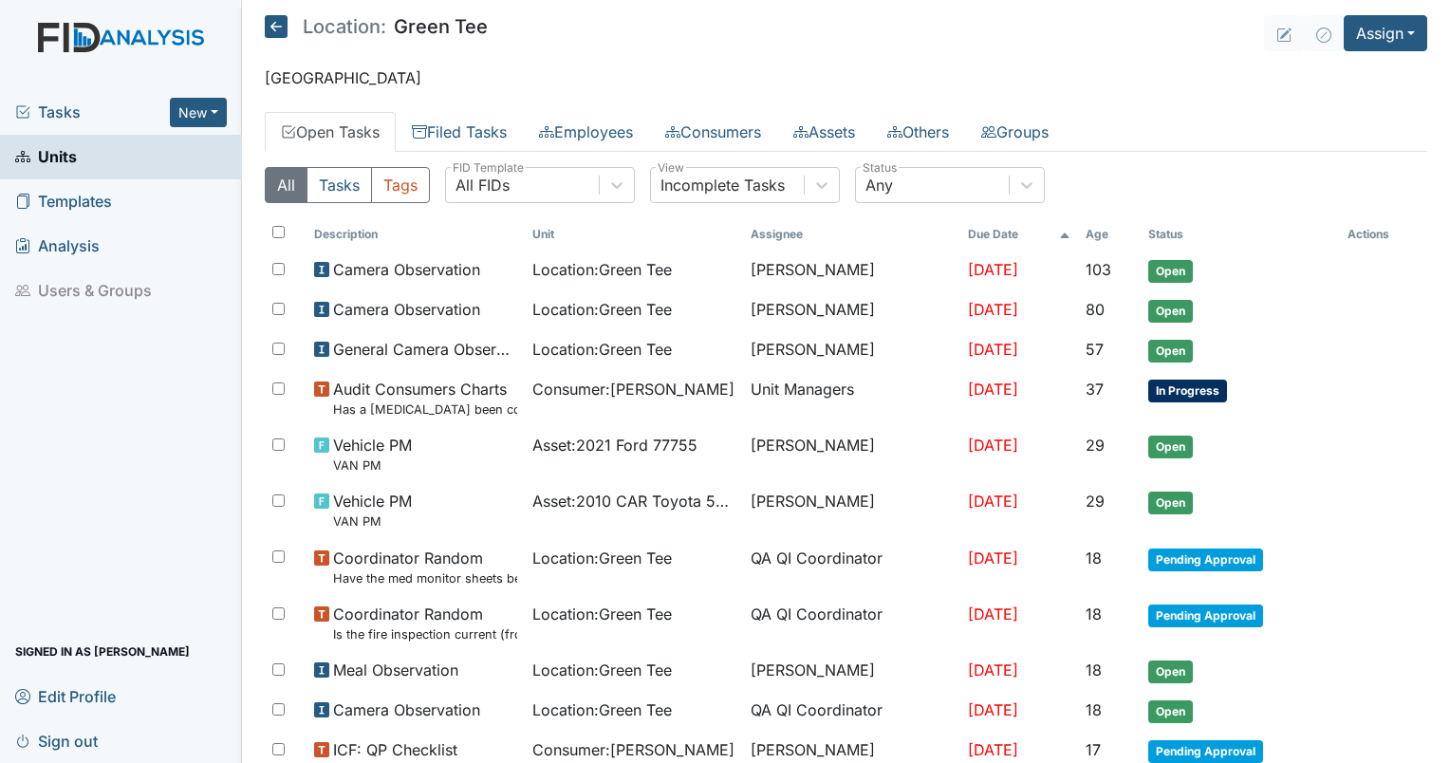
click at [60, 109] on span "Tasks" at bounding box center [92, 112] width 155 height 23
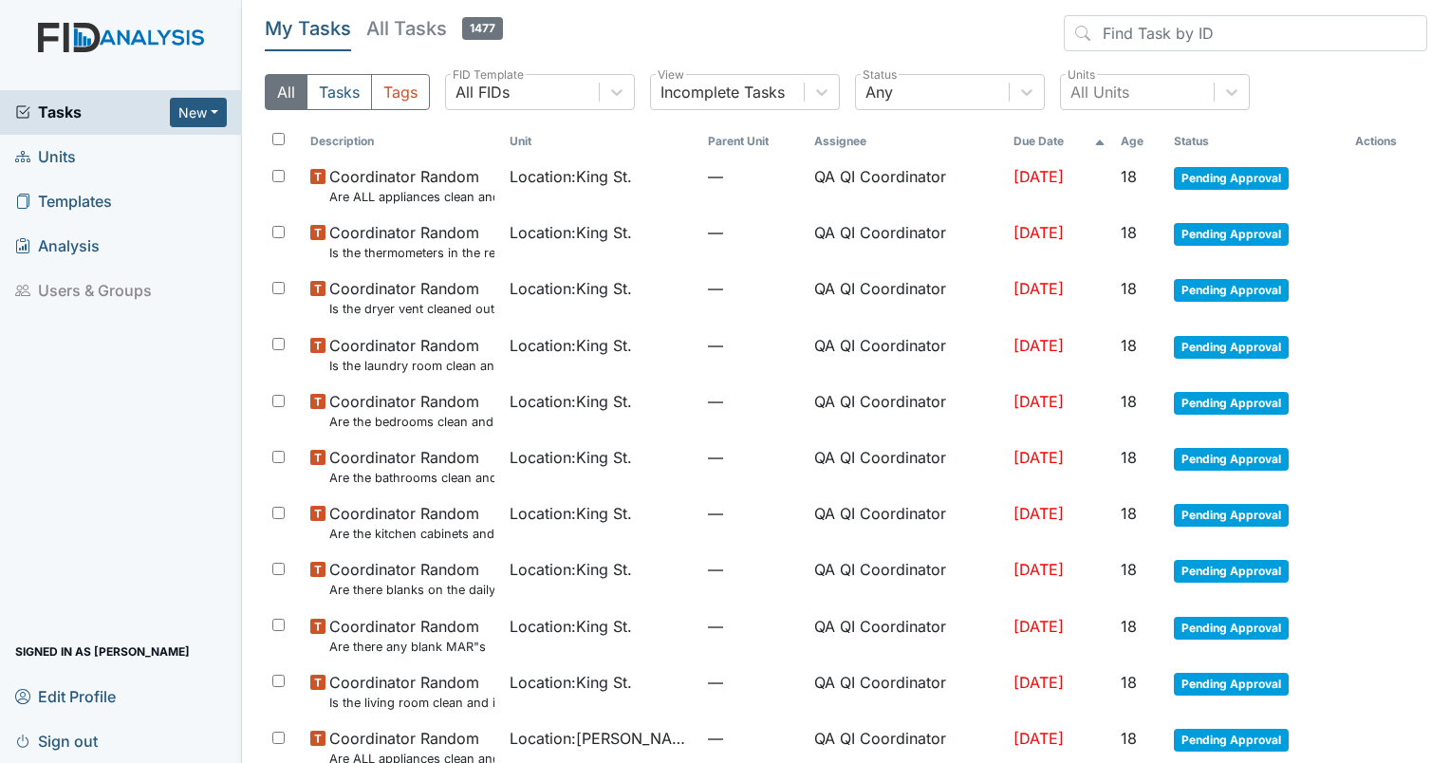
click at [1127, 135] on th "Age" at bounding box center [1139, 141] width 53 height 32
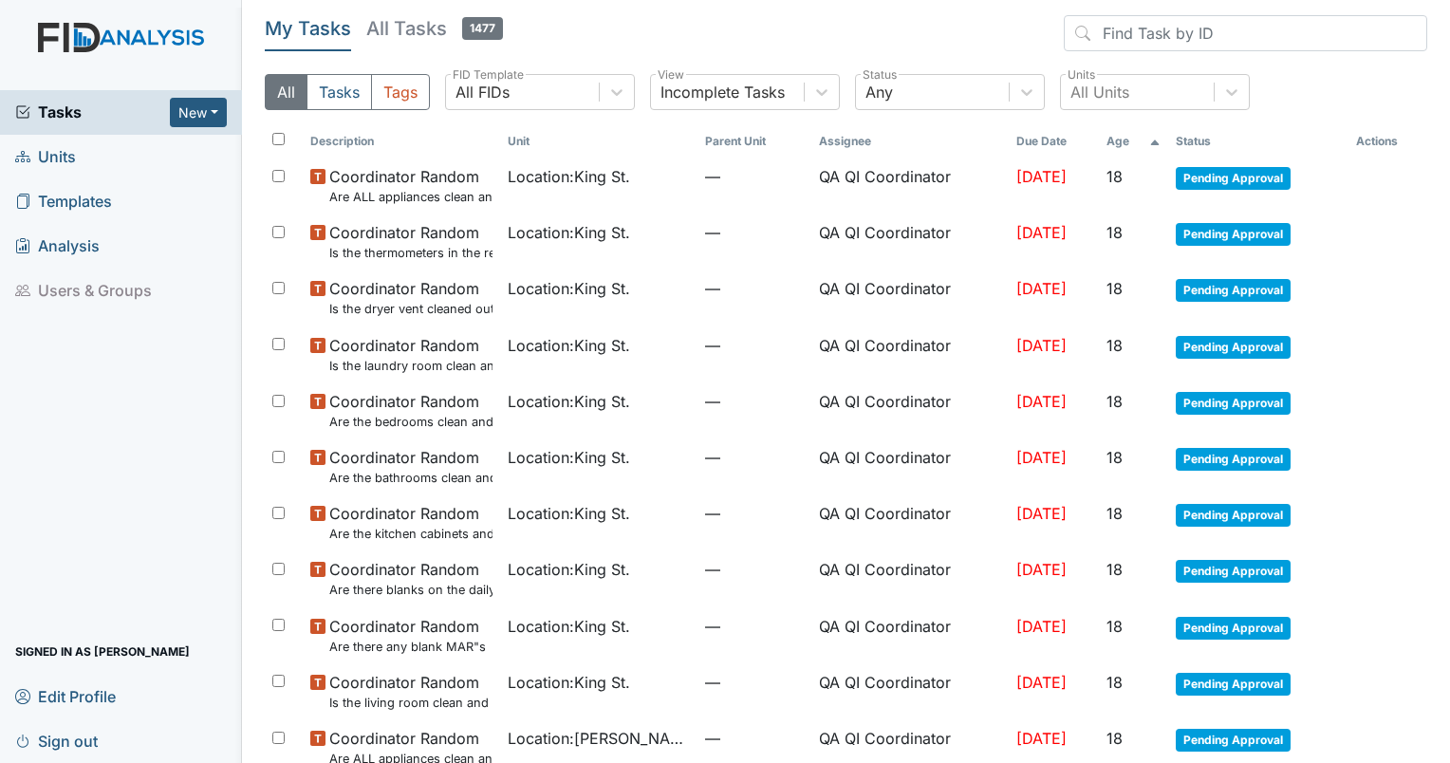
click at [1127, 135] on th "Age" at bounding box center [1133, 141] width 68 height 32
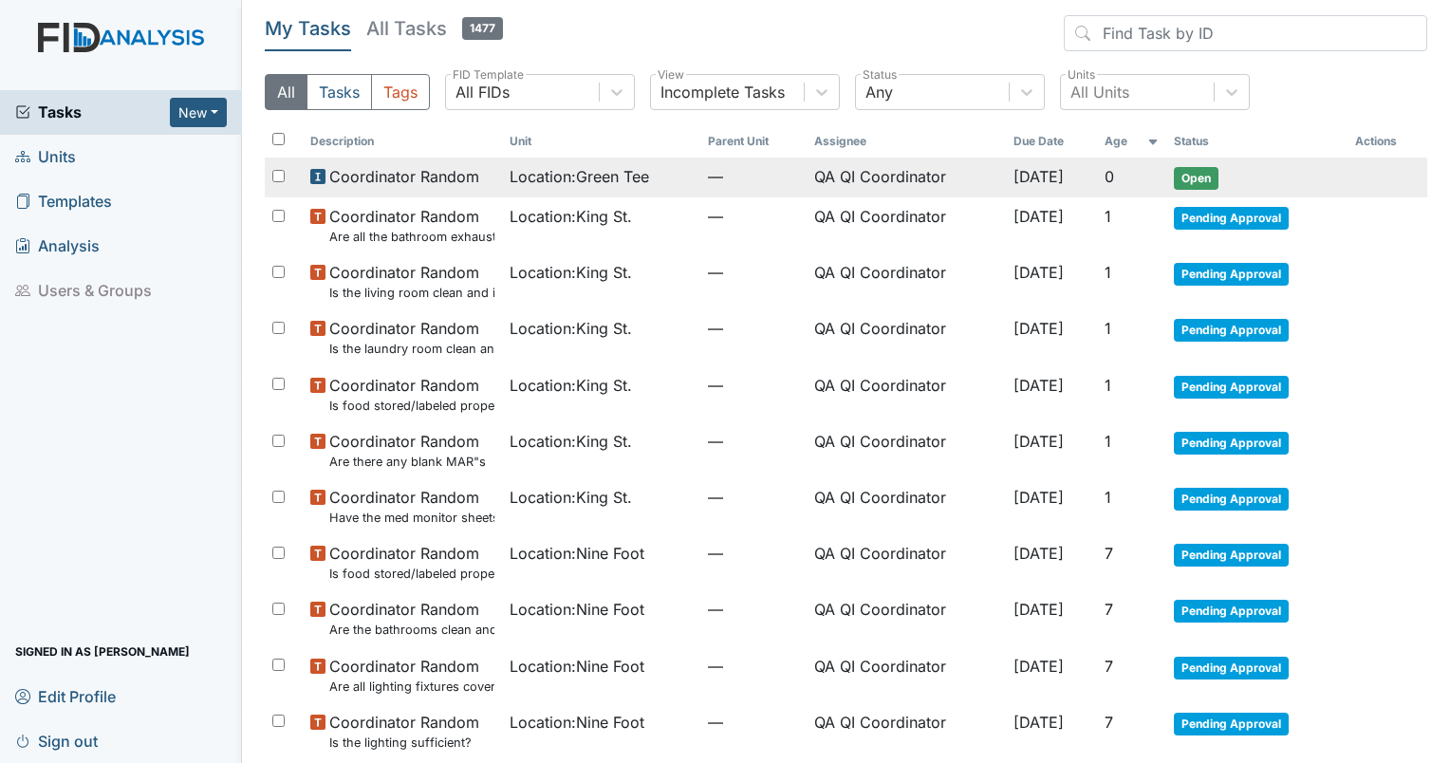
click at [531, 170] on span "Location : Green Tee" at bounding box center [579, 176] width 139 height 23
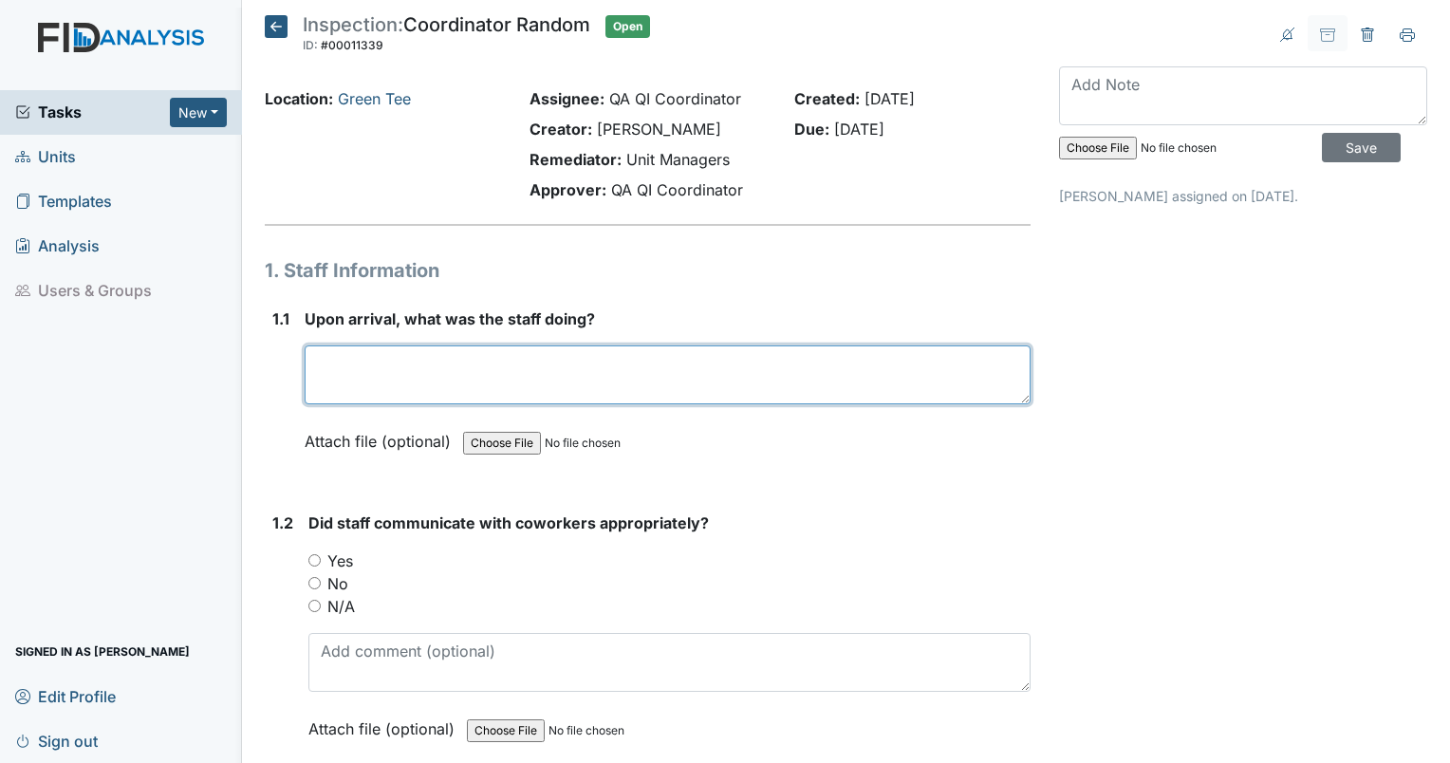
click at [379, 362] on textarea at bounding box center [668, 374] width 726 height 59
type textarea "Staff was engaged with active residents. They were all very excited to tell me …"
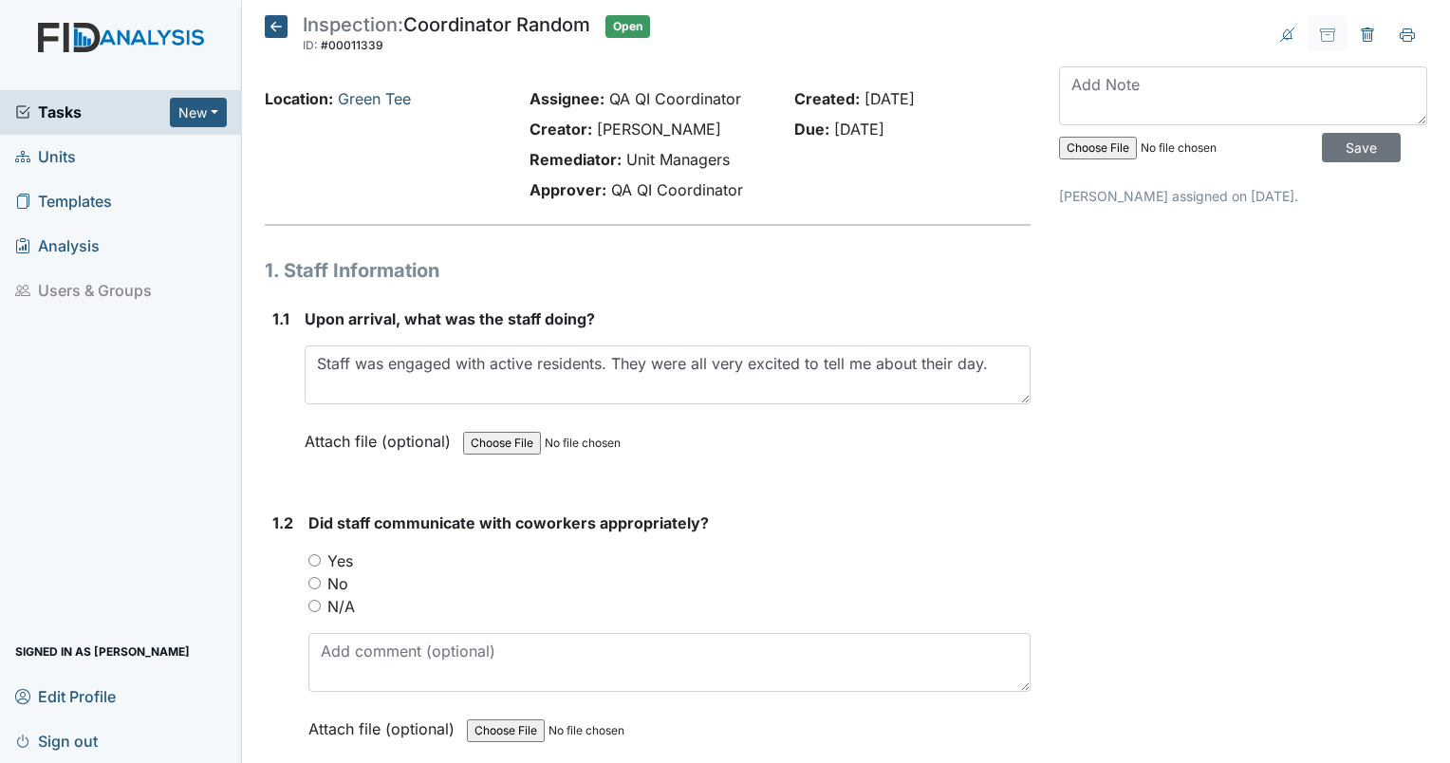
click at [315, 554] on input "Yes" at bounding box center [314, 560] width 12 height 12
radio input "true"
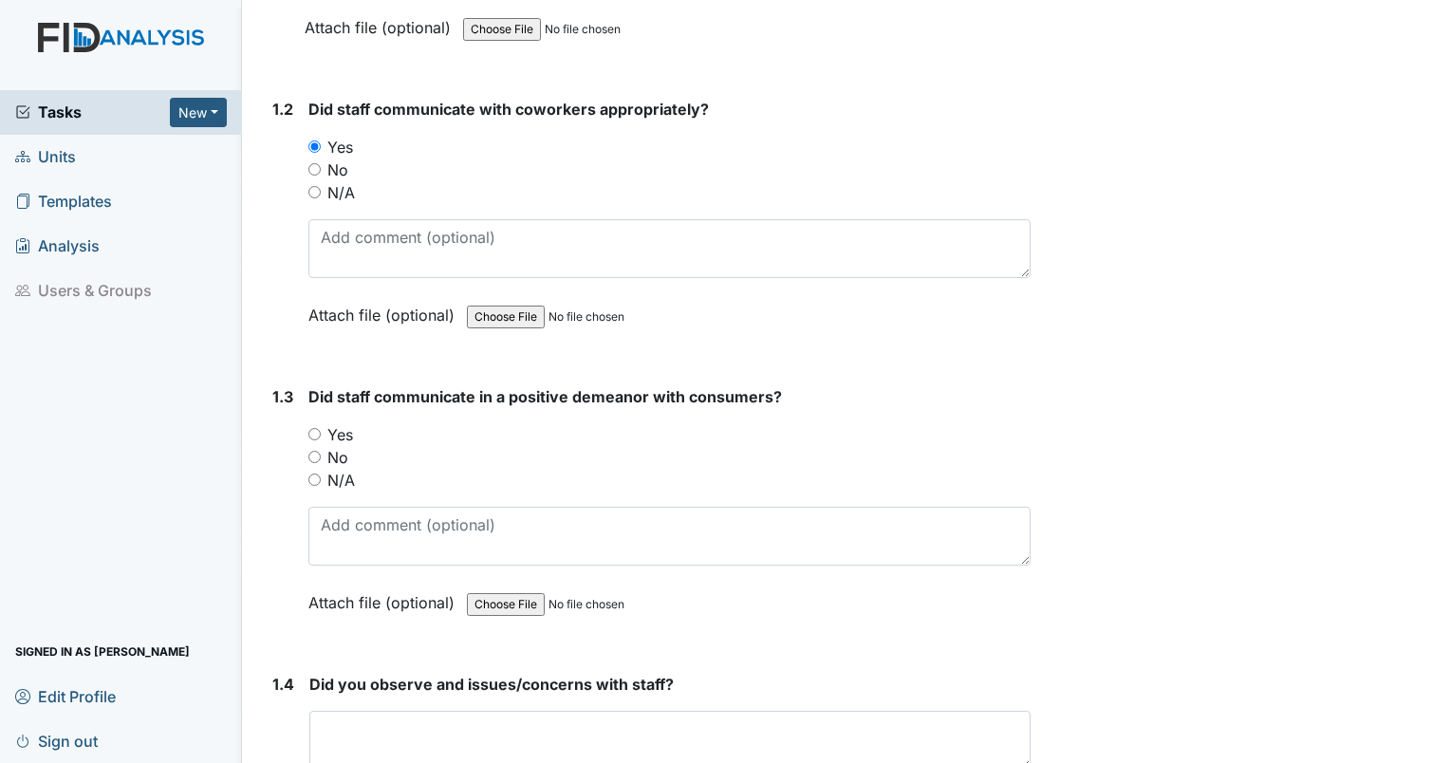
scroll to position [562, 0]
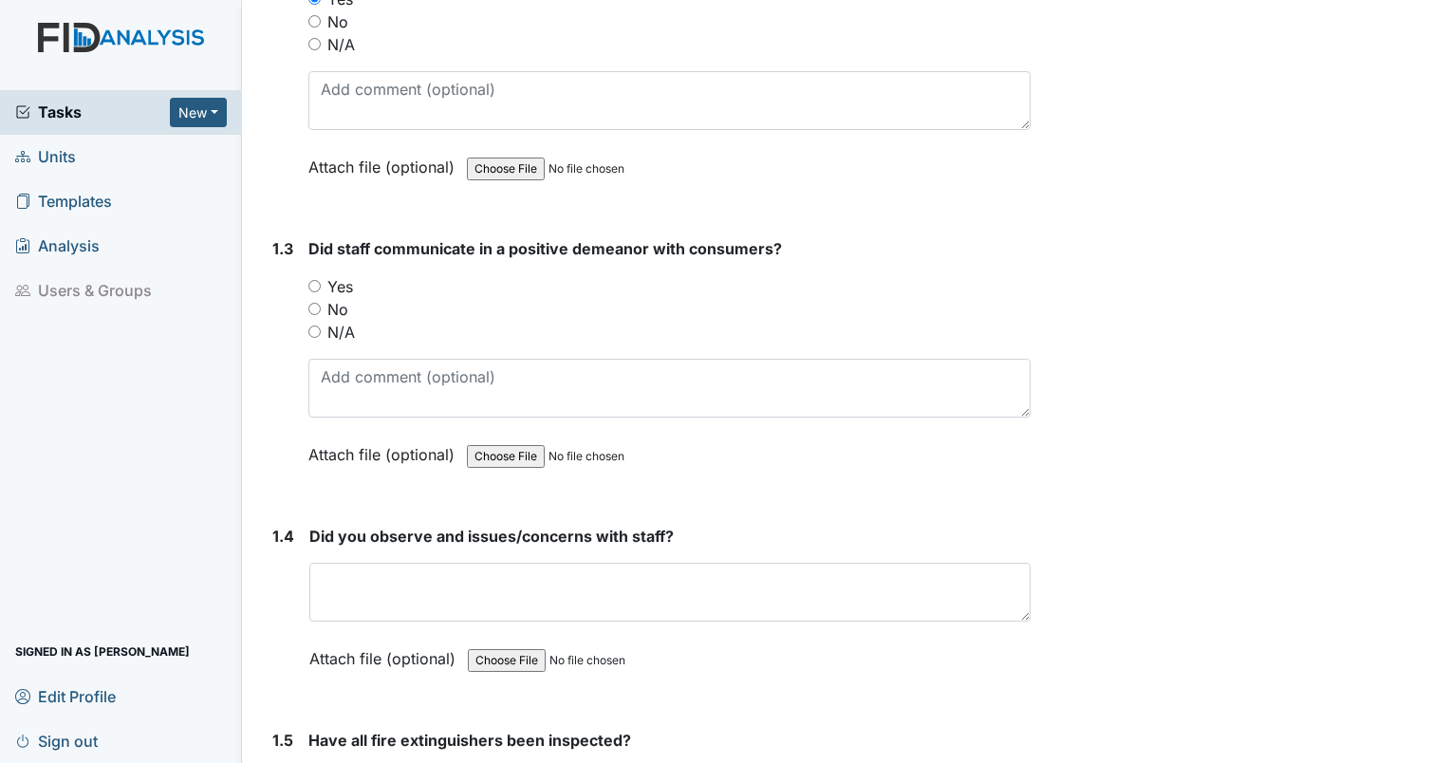
click at [318, 280] on input "Yes" at bounding box center [314, 286] width 12 height 12
radio input "true"
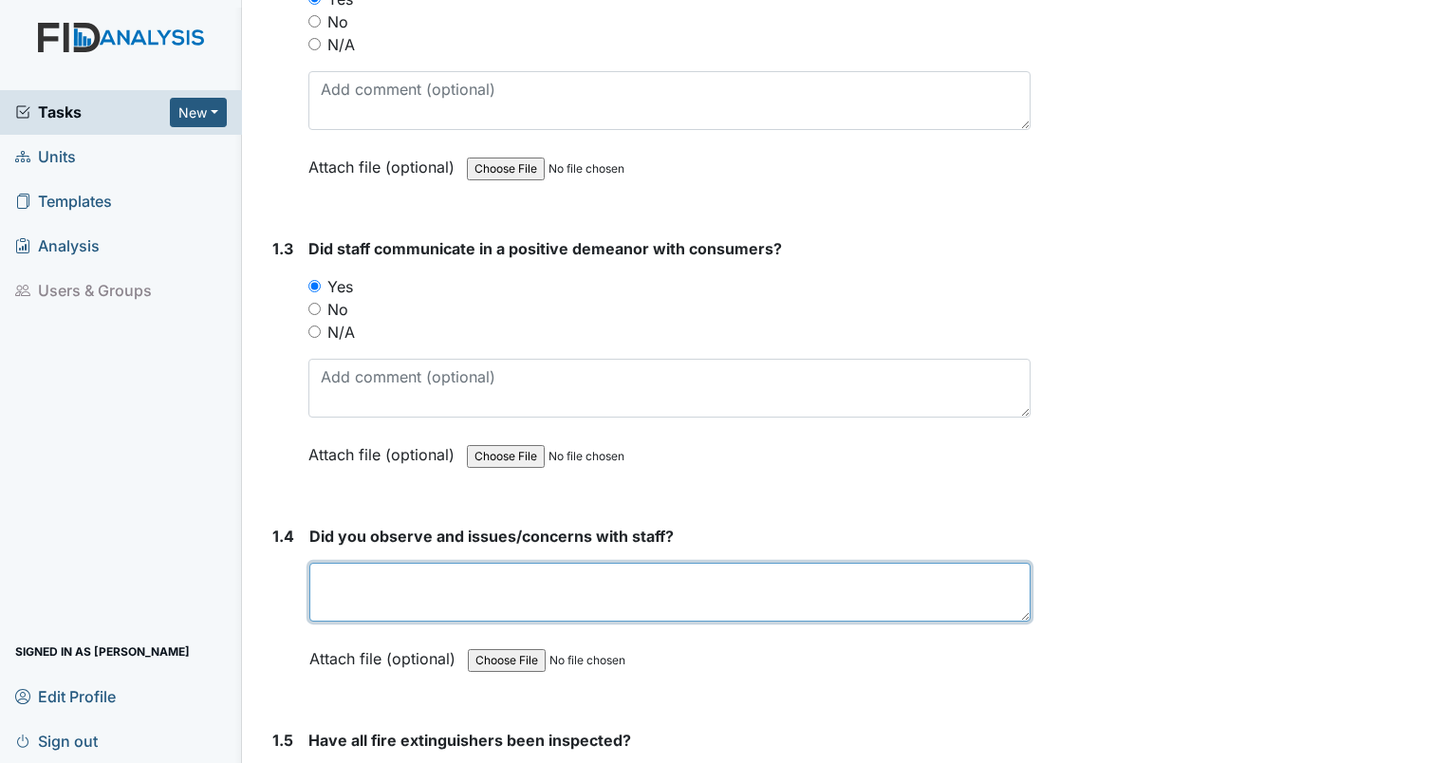
click at [385, 583] on textarea at bounding box center [669, 592] width 721 height 59
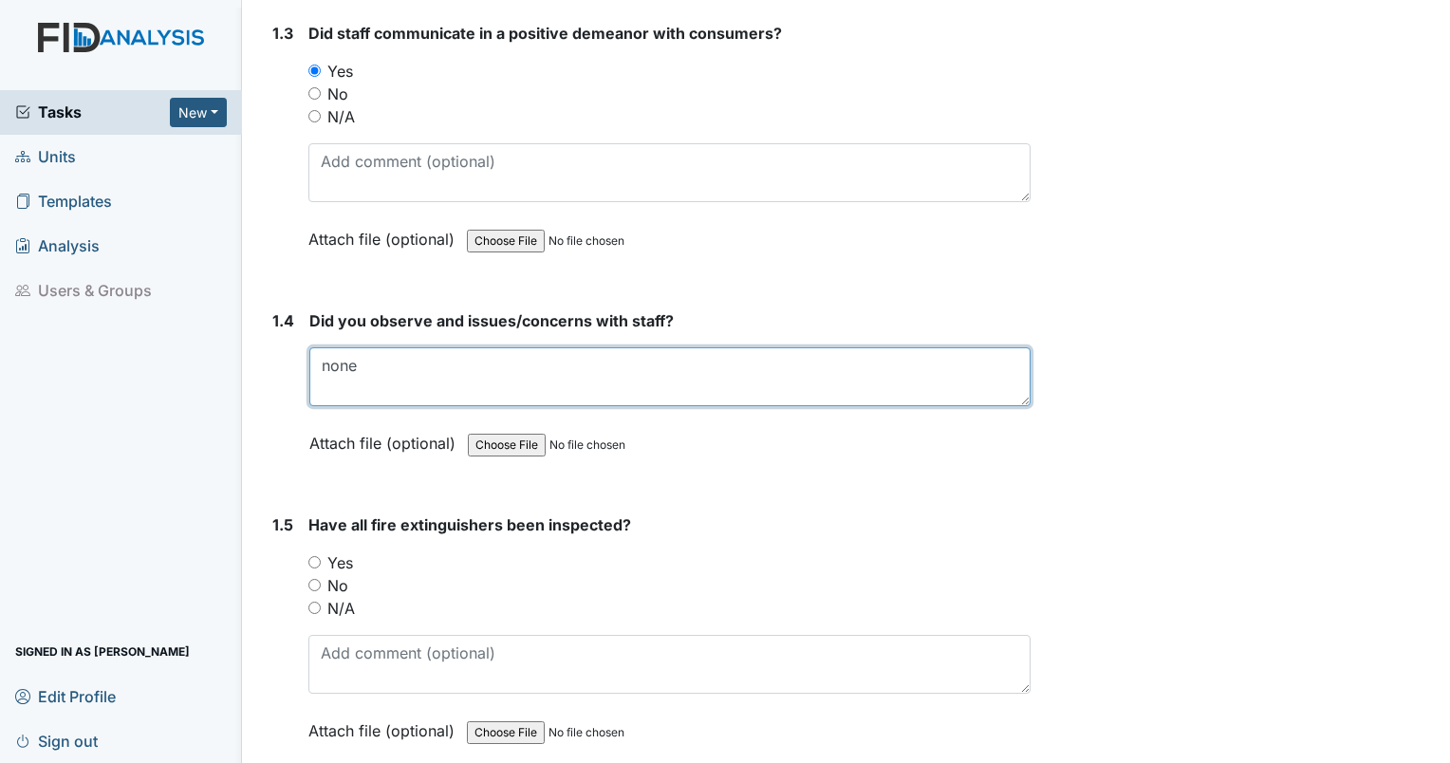
scroll to position [853, 0]
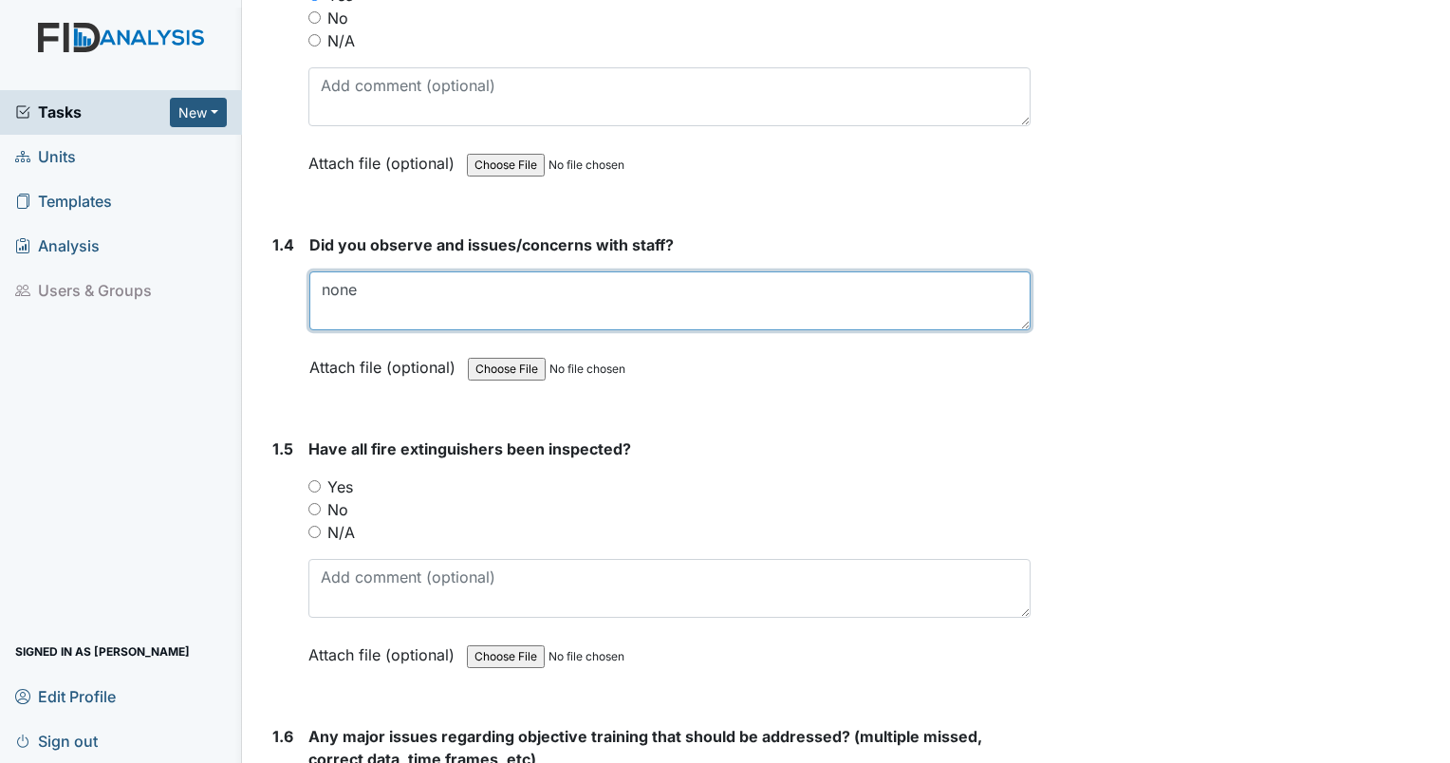
type textarea "none"
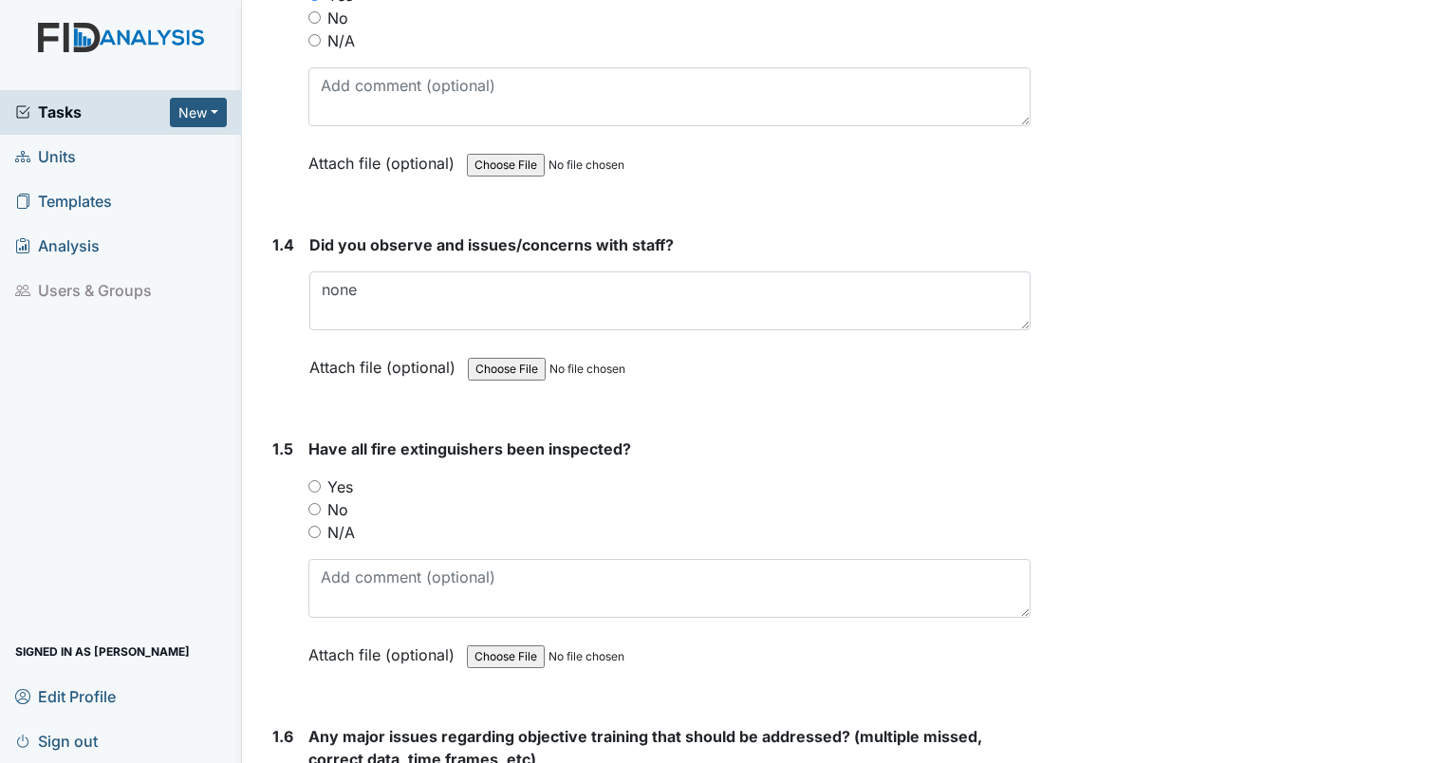
click at [317, 482] on input "Yes" at bounding box center [314, 486] width 12 height 12
radio input "true"
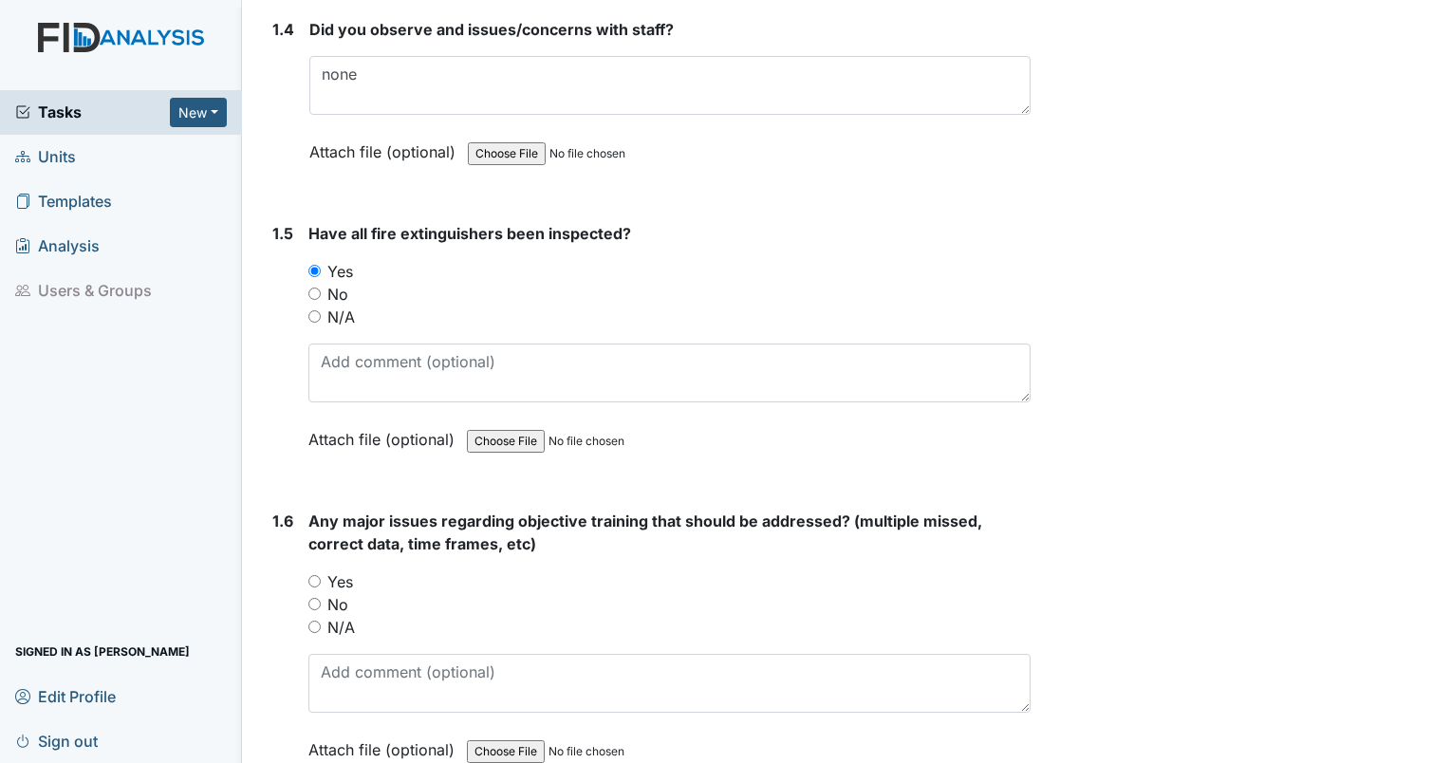
scroll to position [1234, 0]
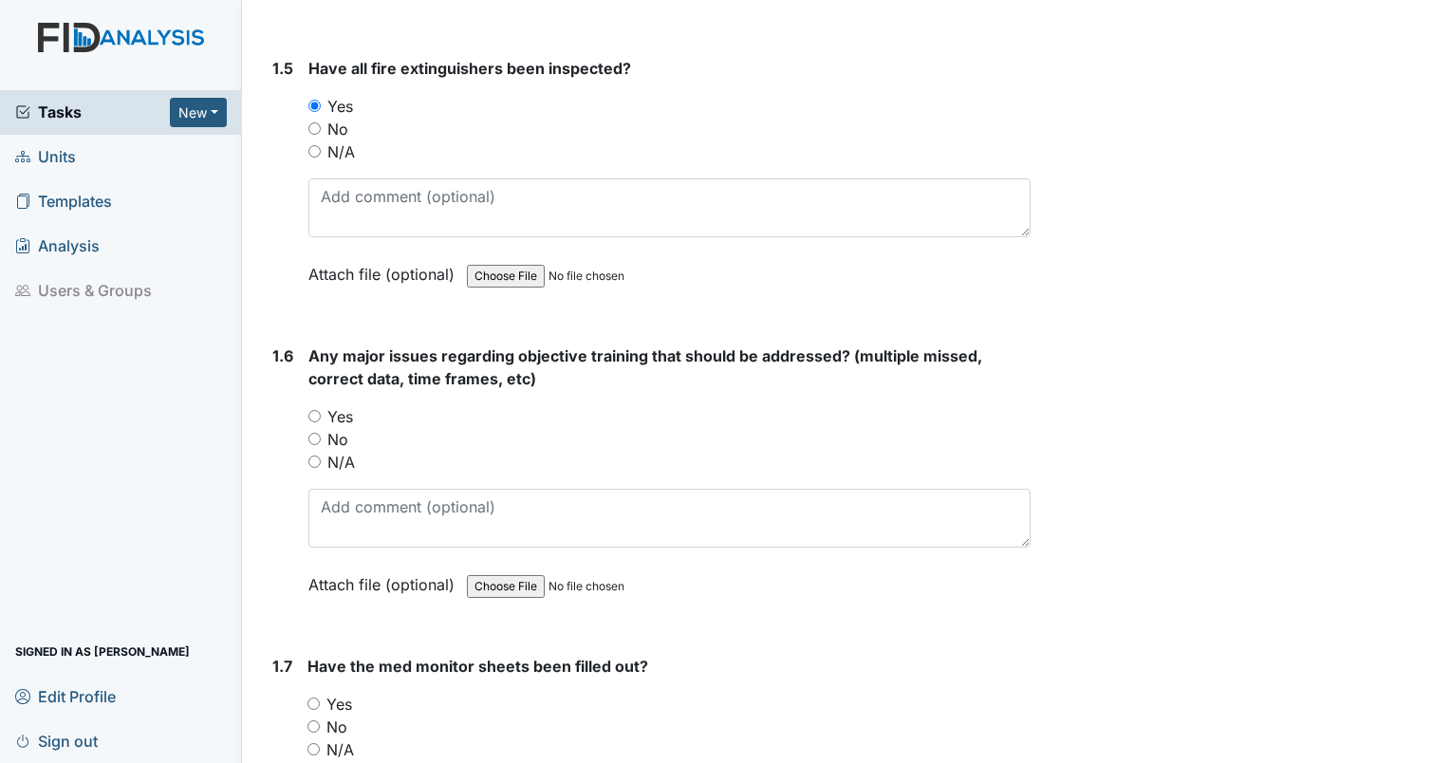
click at [311, 438] on input "No" at bounding box center [314, 439] width 12 height 12
radio input "true"
click at [314, 720] on input "No" at bounding box center [313, 726] width 12 height 12
radio input "true"
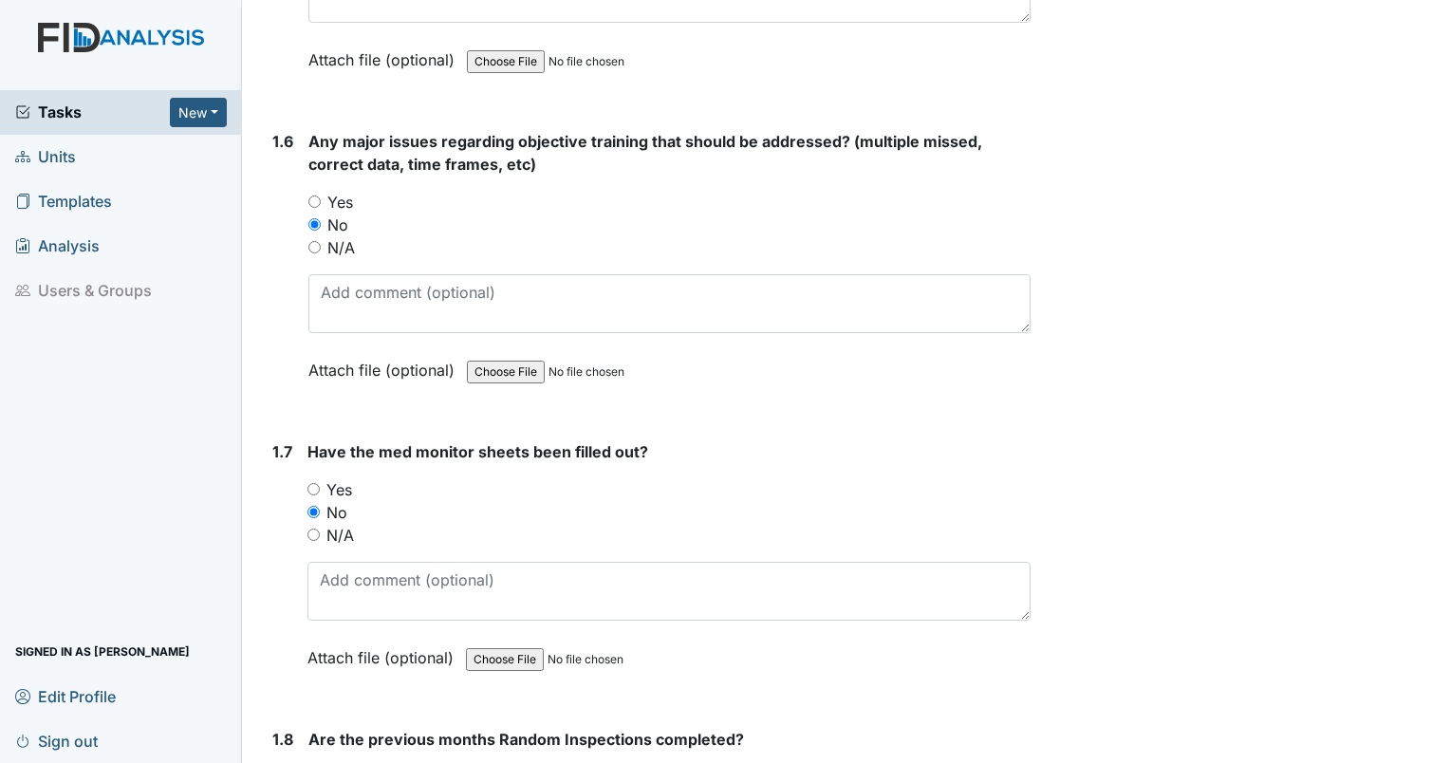
scroll to position [1486, 0]
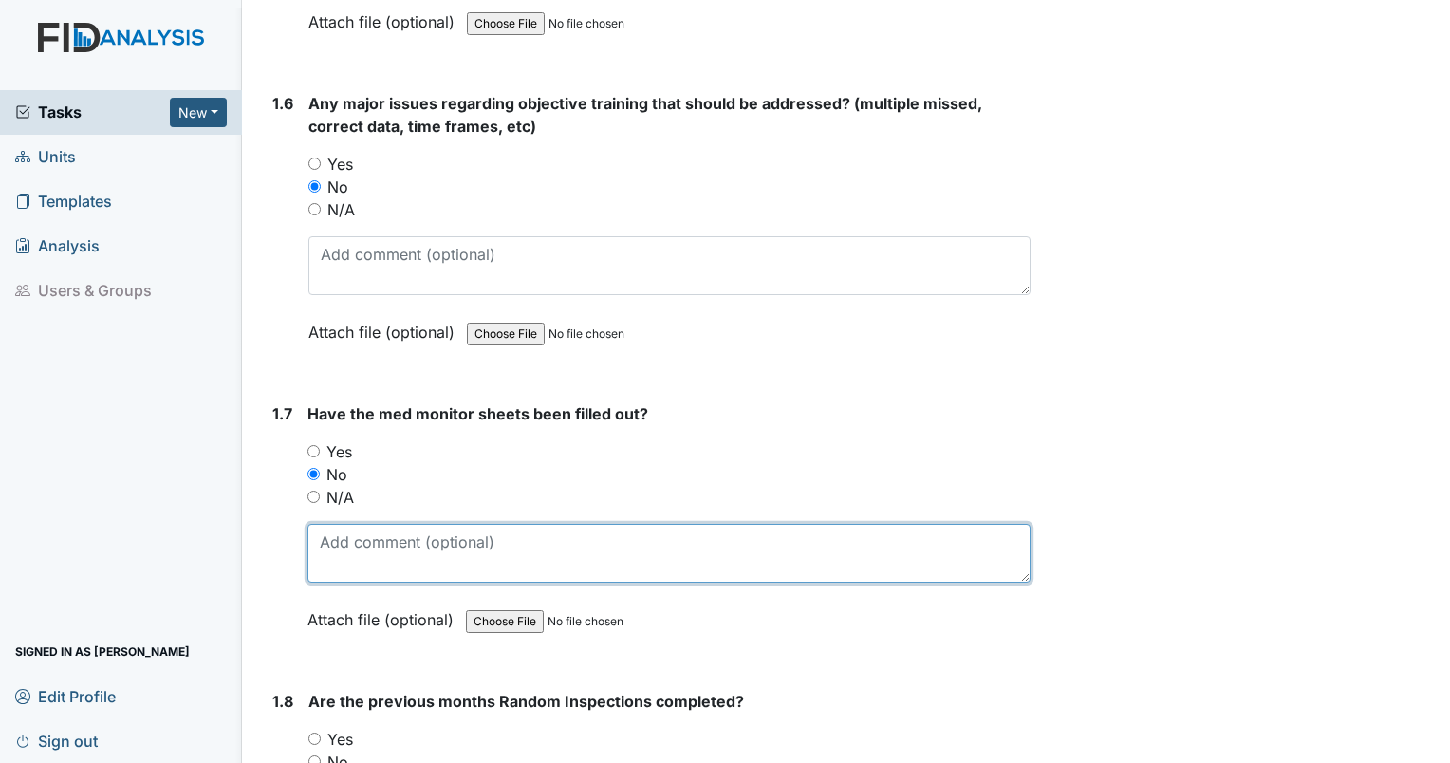
click at [793, 546] on textarea at bounding box center [668, 553] width 723 height 59
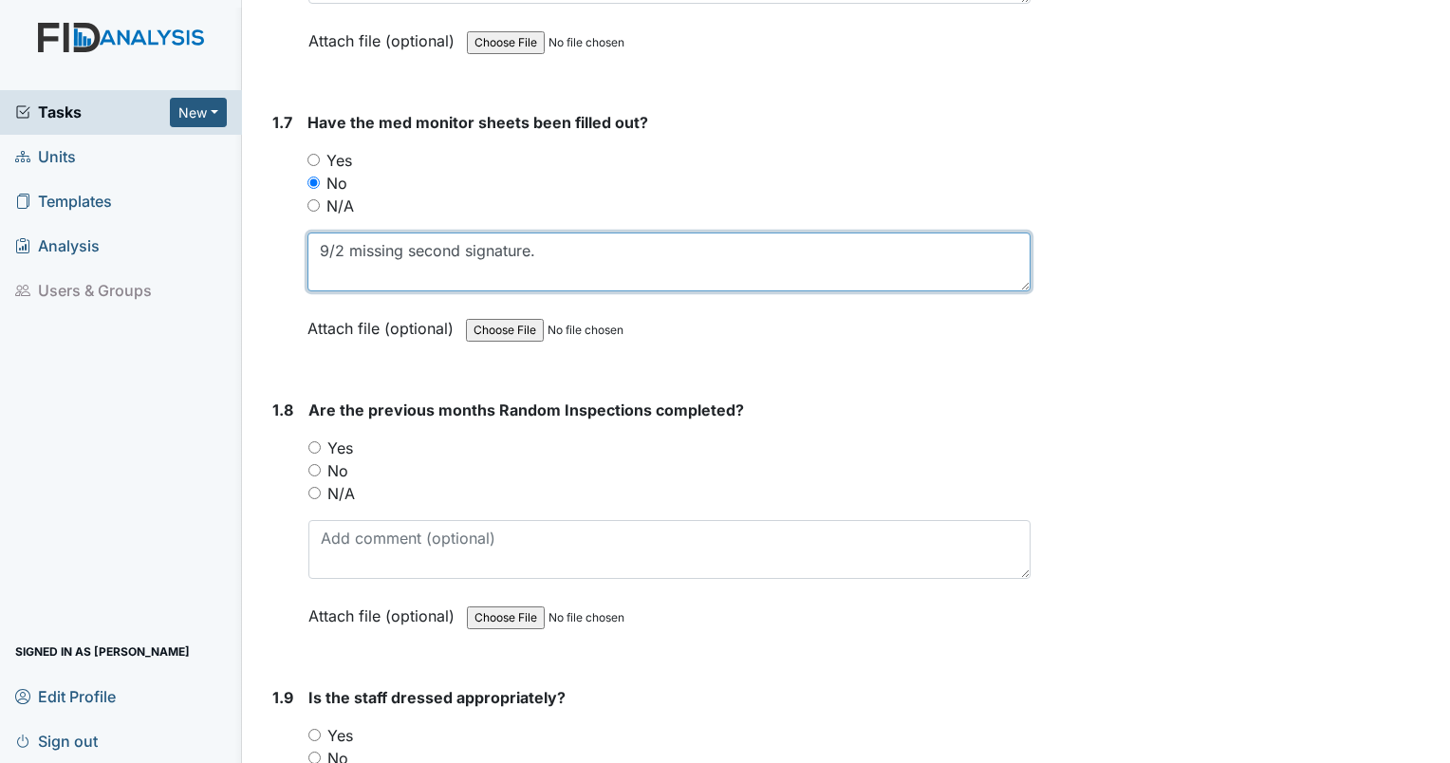
scroll to position [1815, 0]
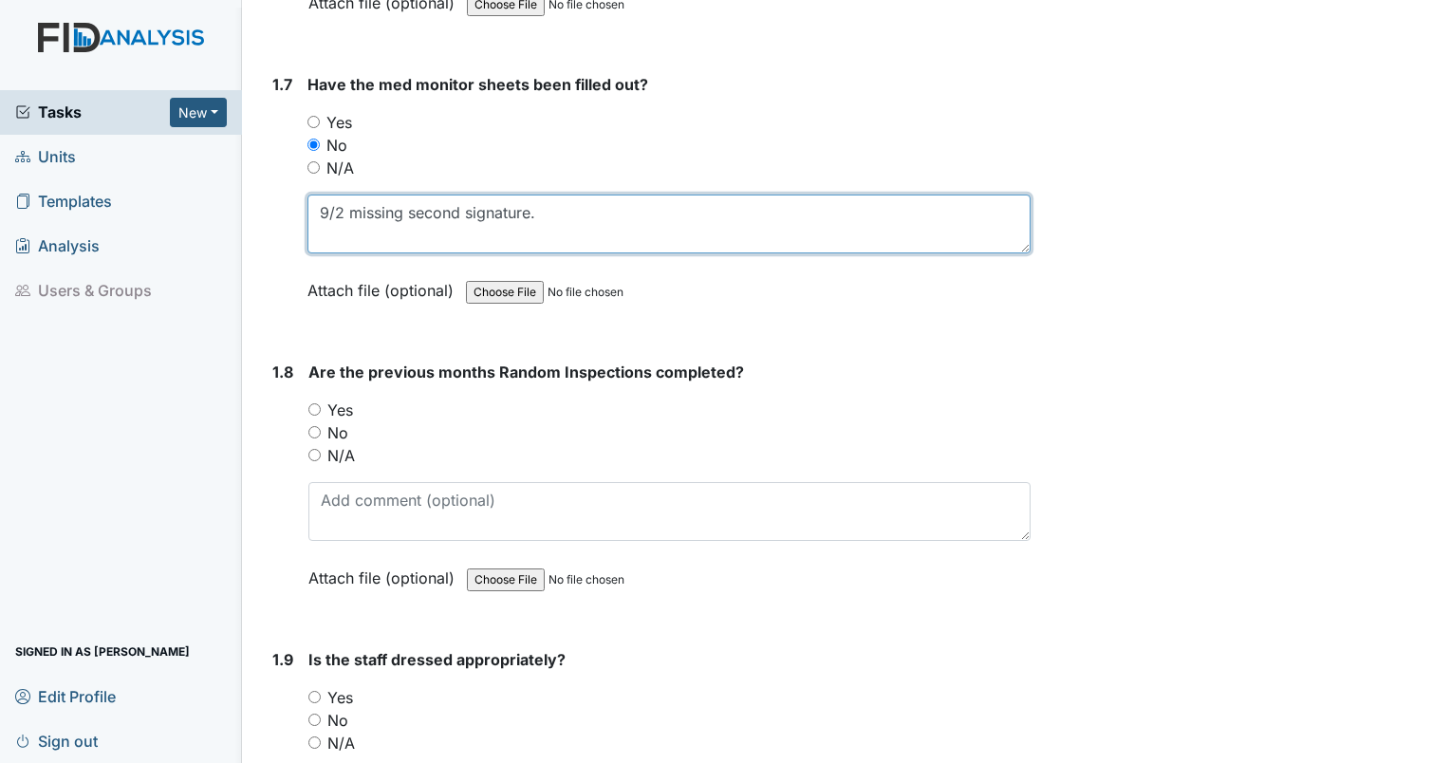
type textarea "9/2 missing second signature."
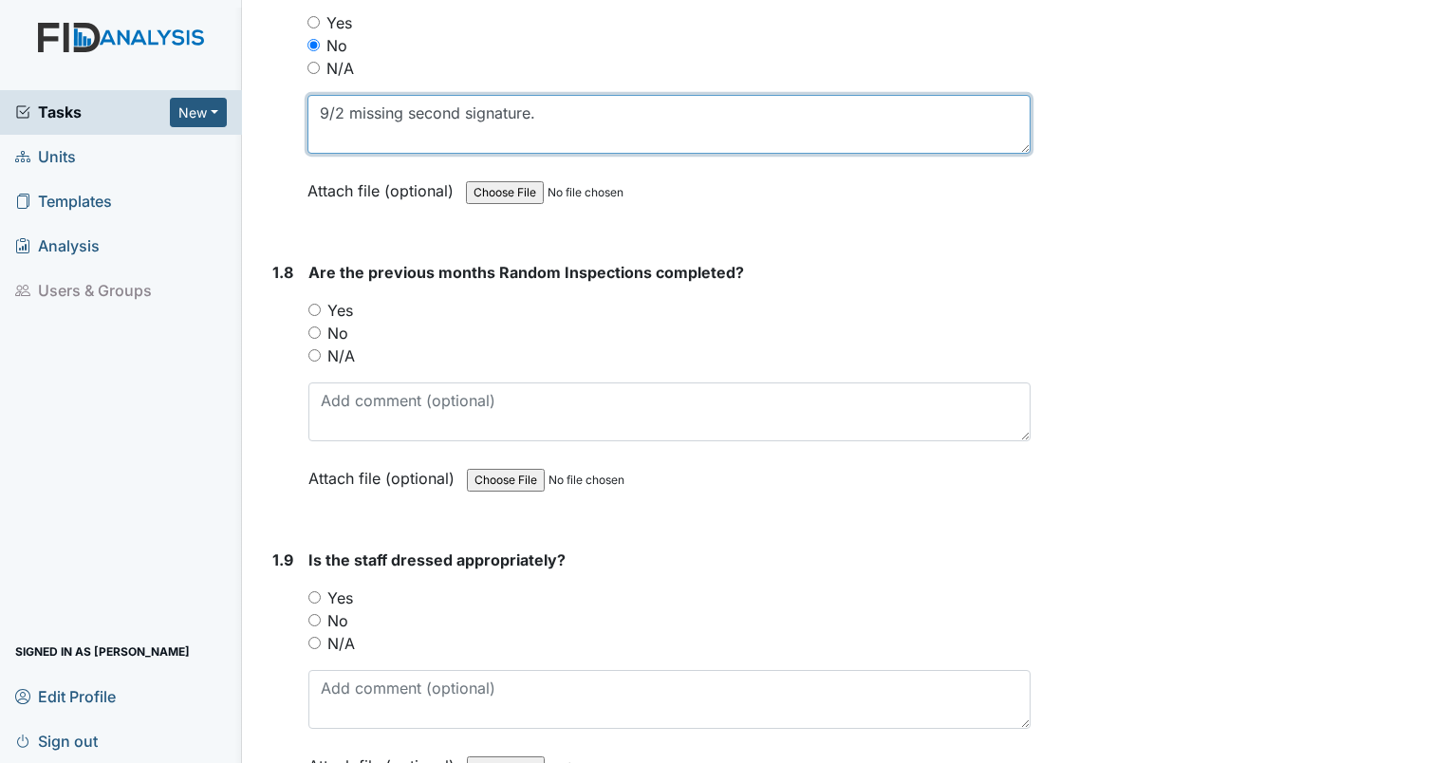
scroll to position [2031, 0]
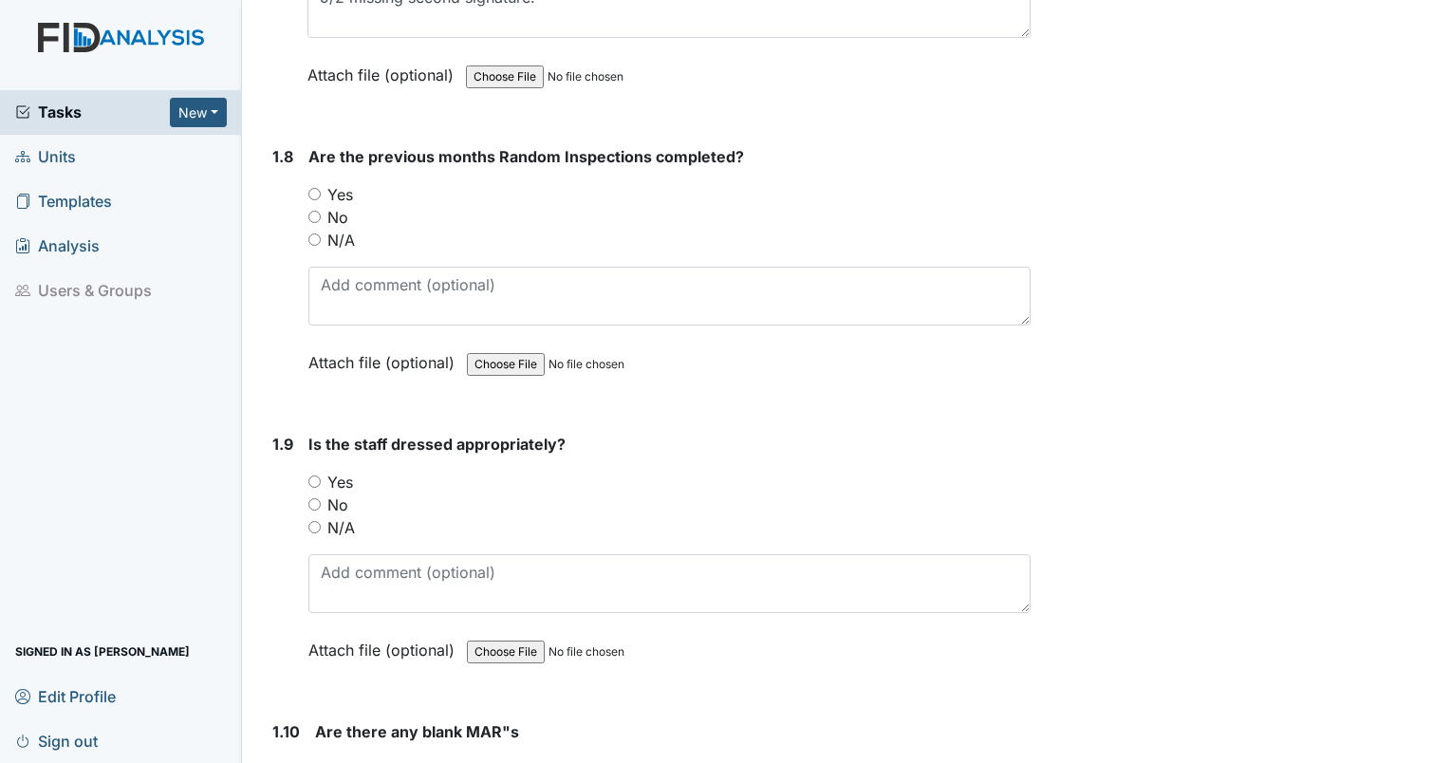
click at [312, 188] on input "Yes" at bounding box center [314, 194] width 12 height 12
radio input "true"
click at [324, 475] on div "Yes" at bounding box center [669, 482] width 722 height 23
click at [310, 475] on input "Yes" at bounding box center [314, 481] width 12 height 12
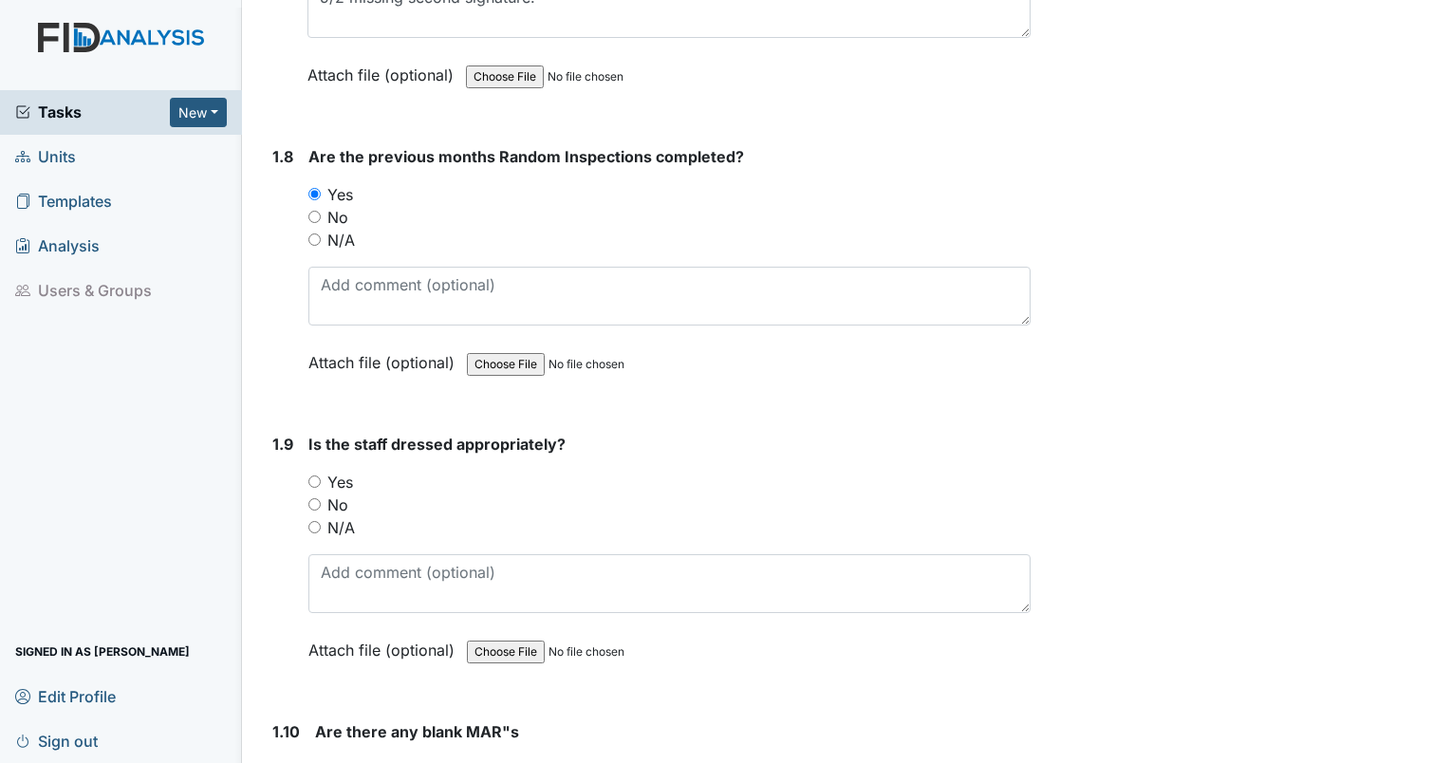
radio input "true"
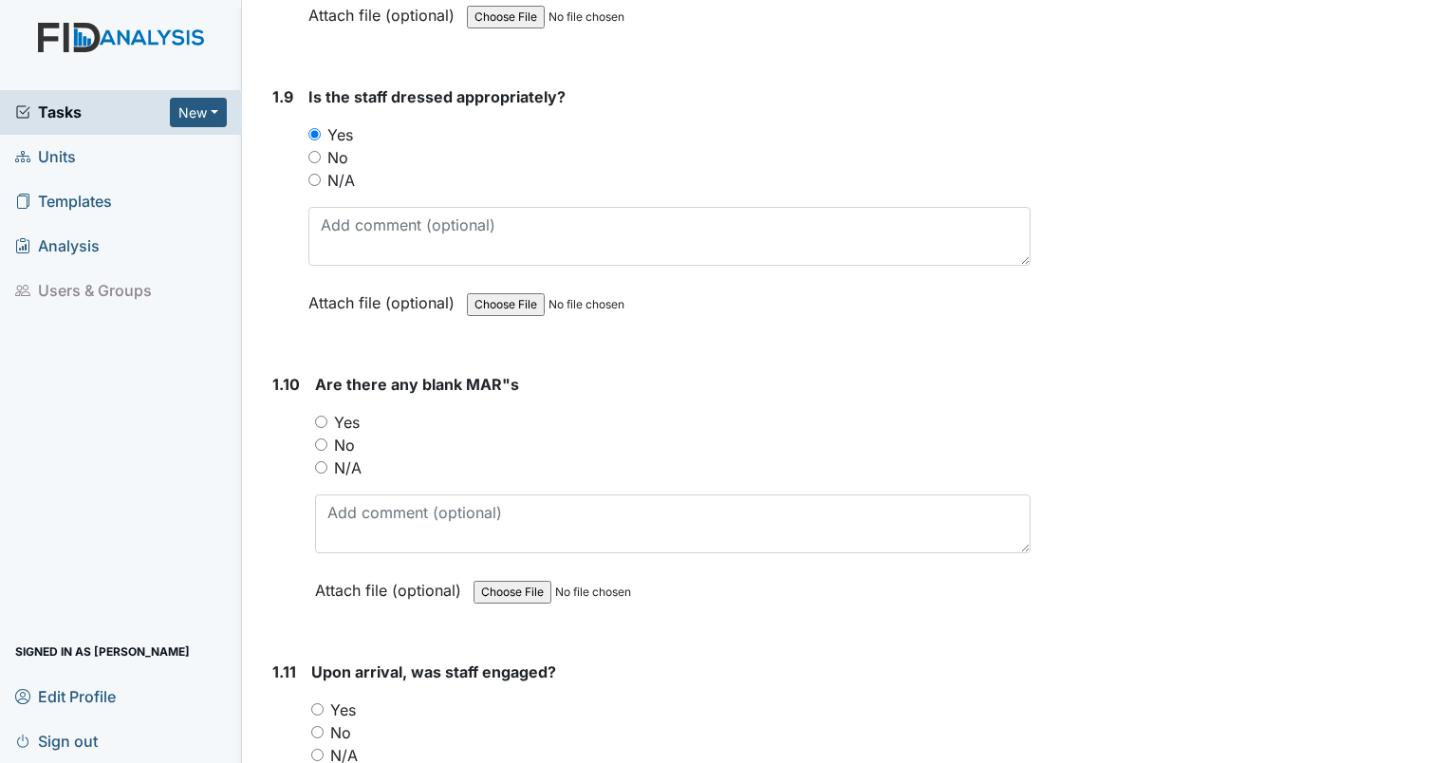
scroll to position [2427, 0]
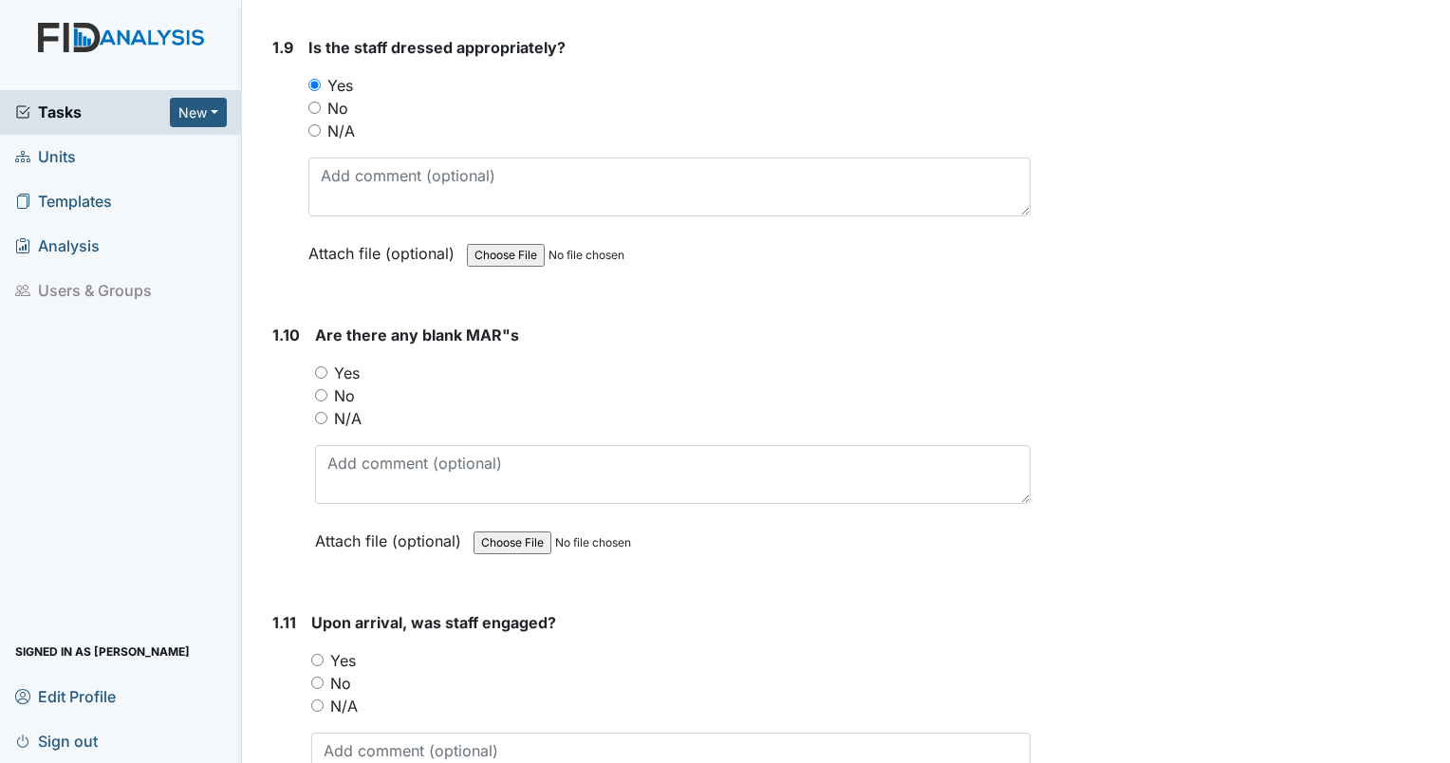
click at [319, 389] on input "No" at bounding box center [321, 395] width 12 height 12
radio input "true"
click at [320, 654] on input "Yes" at bounding box center [317, 660] width 12 height 12
radio input "true"
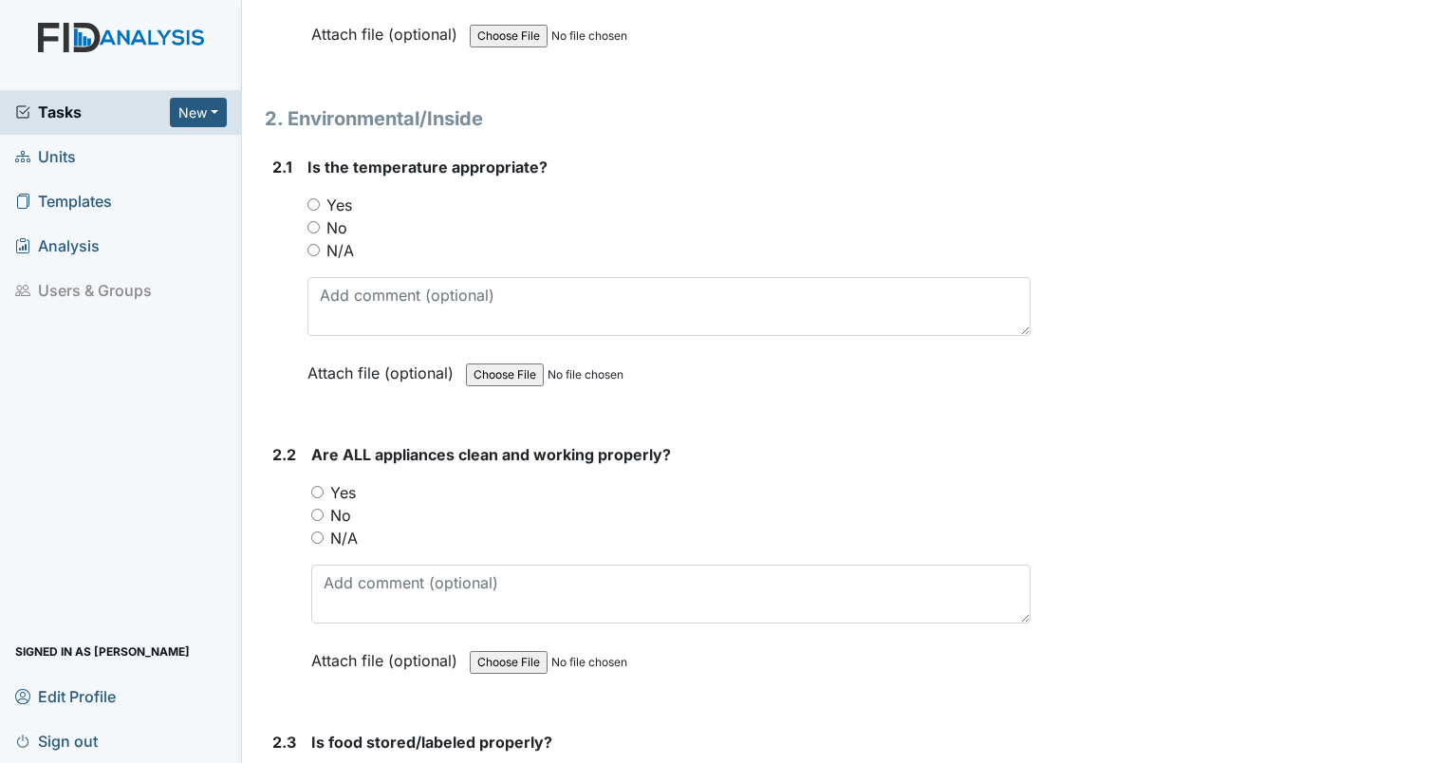
scroll to position [3304, 0]
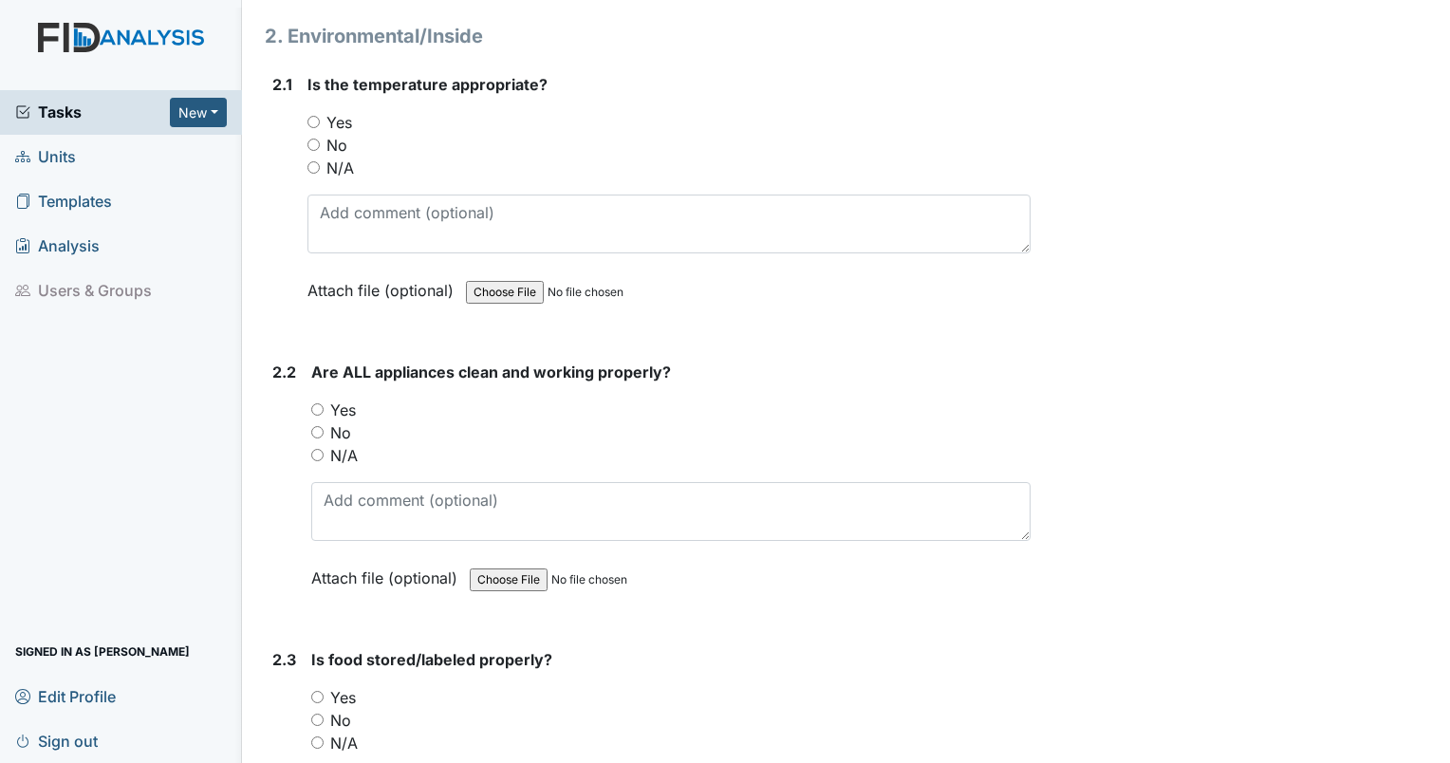
click at [310, 116] on input "Yes" at bounding box center [313, 122] width 12 height 12
radio input "true"
click at [323, 403] on input "Yes" at bounding box center [317, 409] width 12 height 12
radio input "true"
click at [323, 691] on input "Yes" at bounding box center [317, 697] width 12 height 12
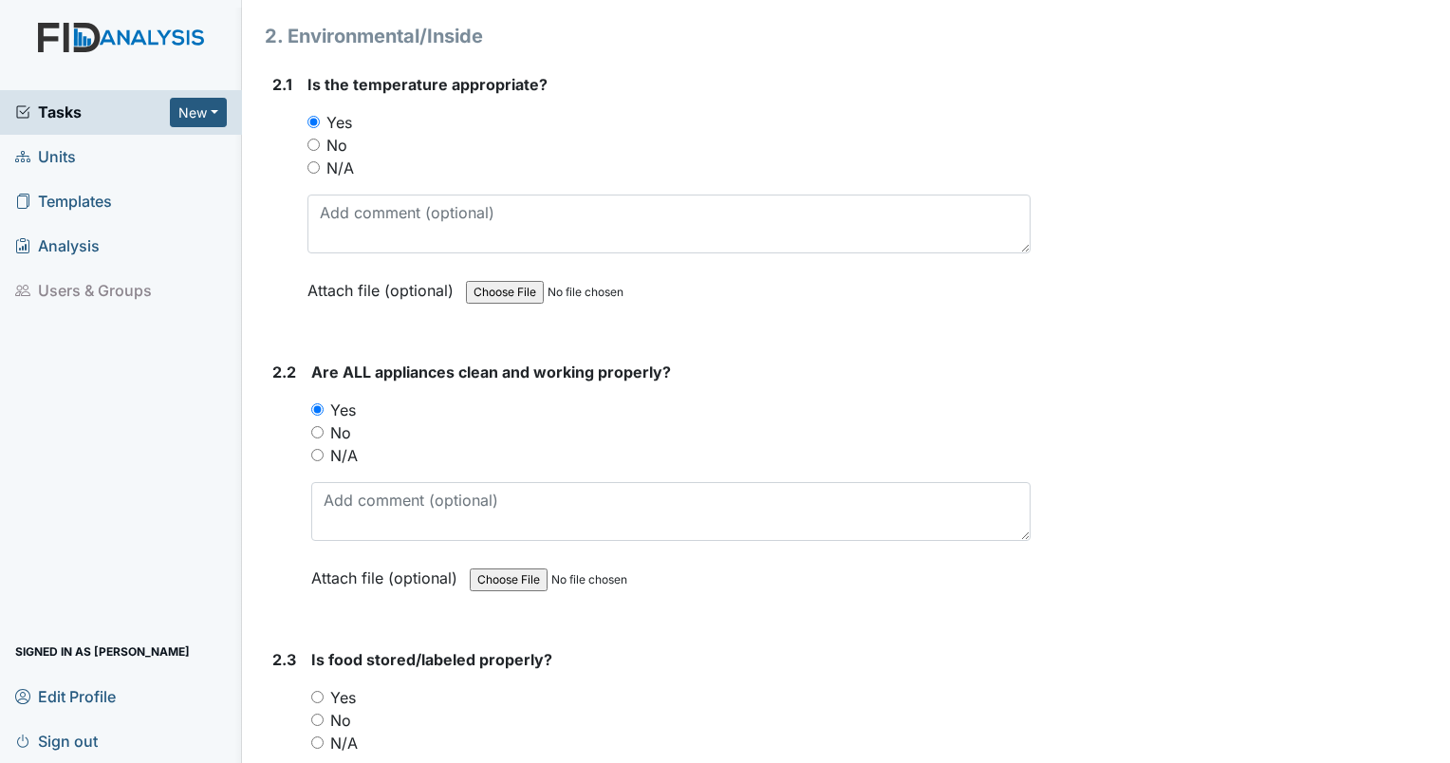
radio input "true"
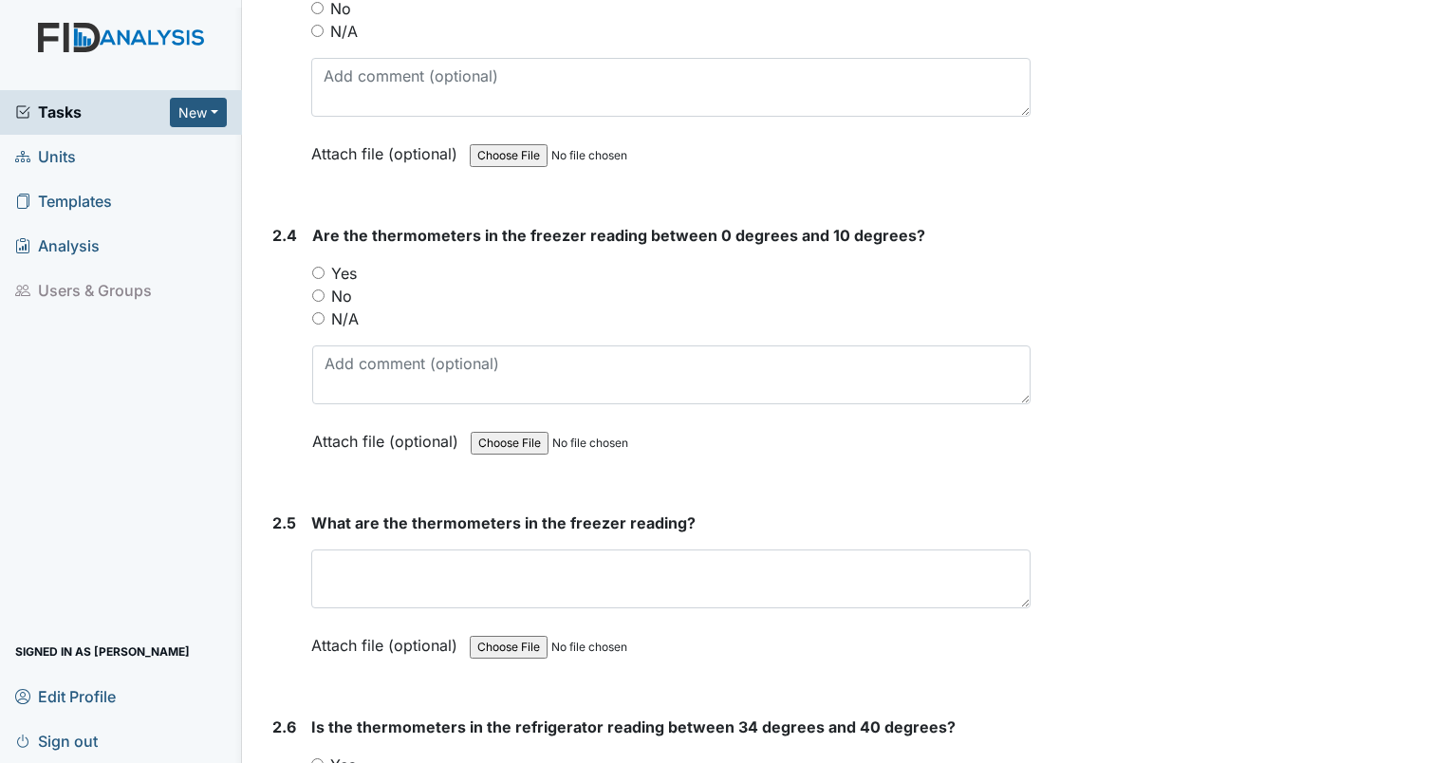
scroll to position [4065, 0]
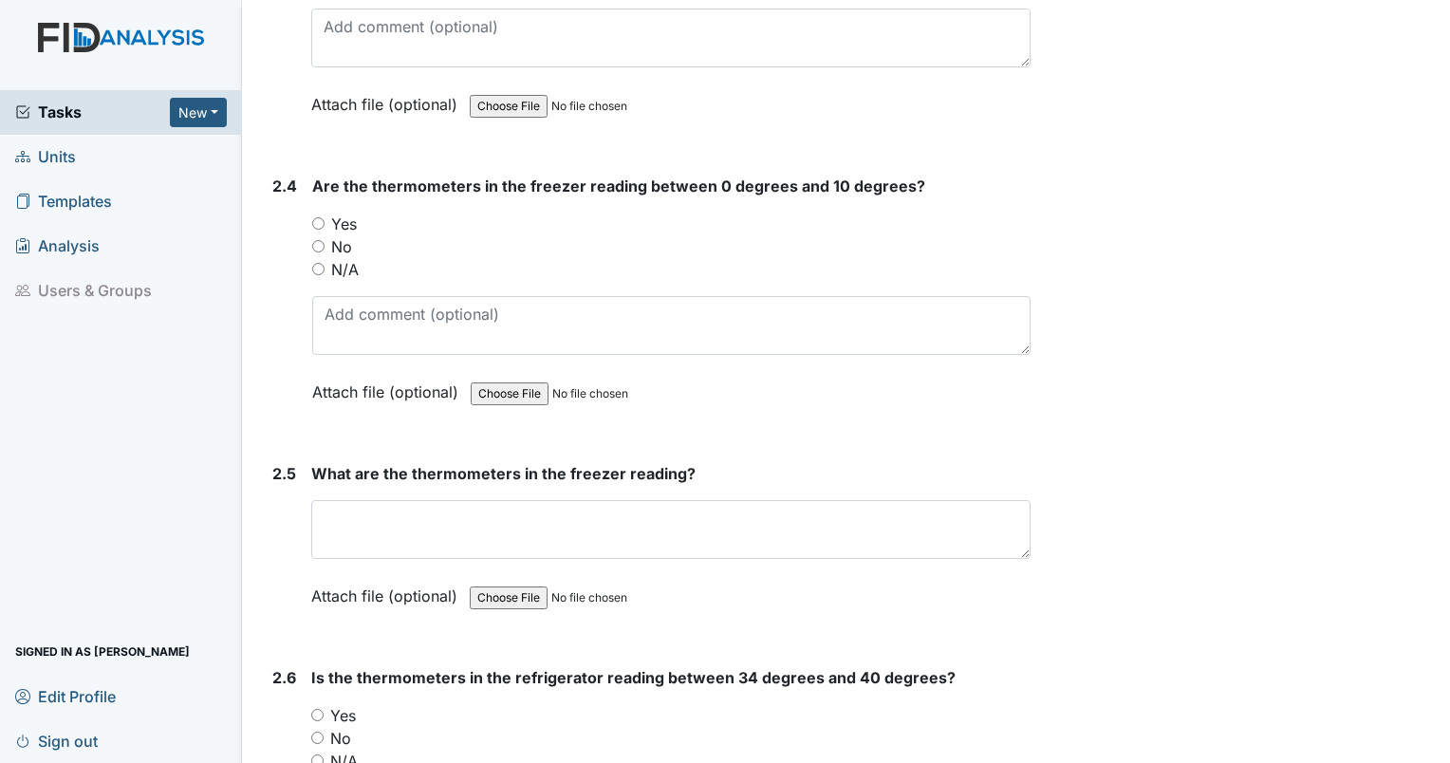
click at [319, 217] on input "Yes" at bounding box center [318, 223] width 12 height 12
radio input "true"
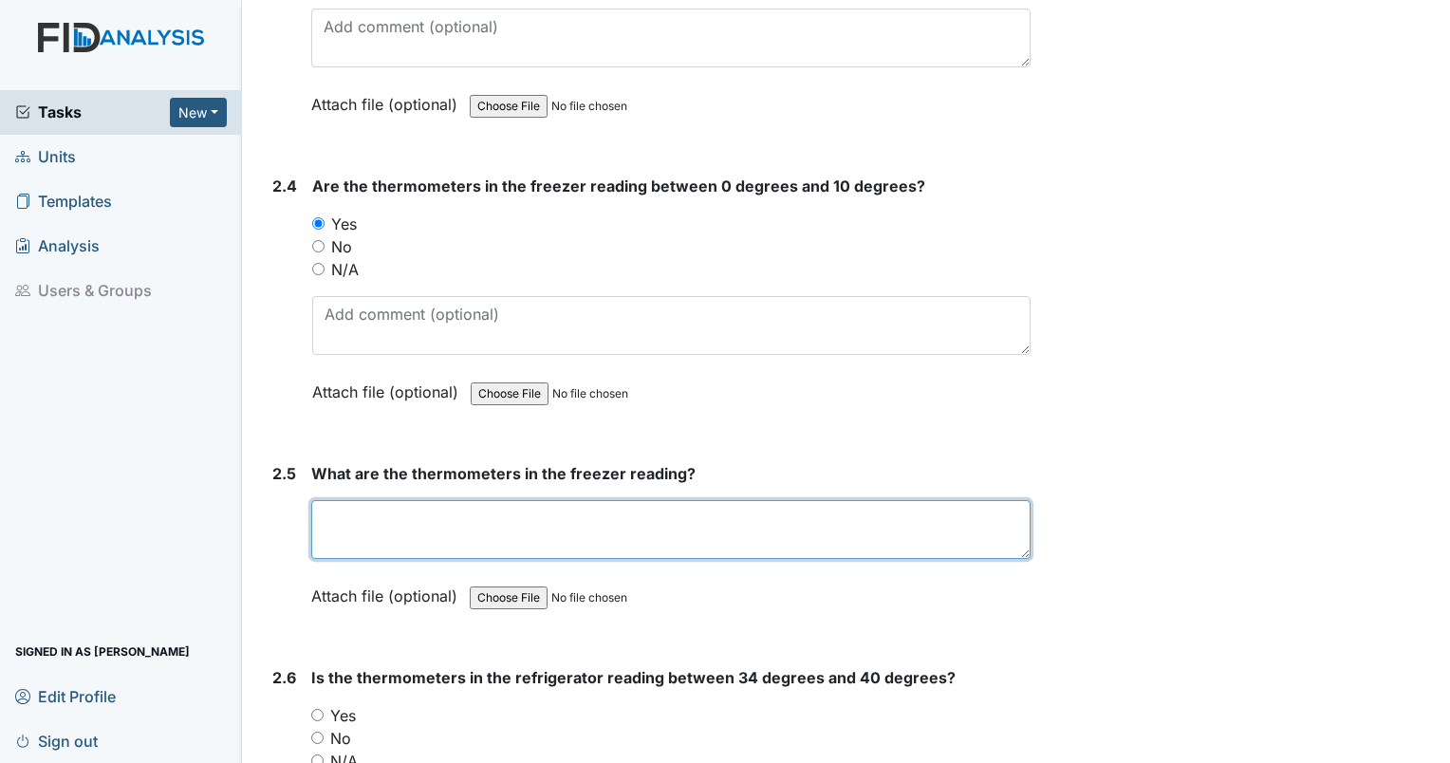
click at [414, 506] on textarea at bounding box center [670, 529] width 719 height 59
type textarea "0"
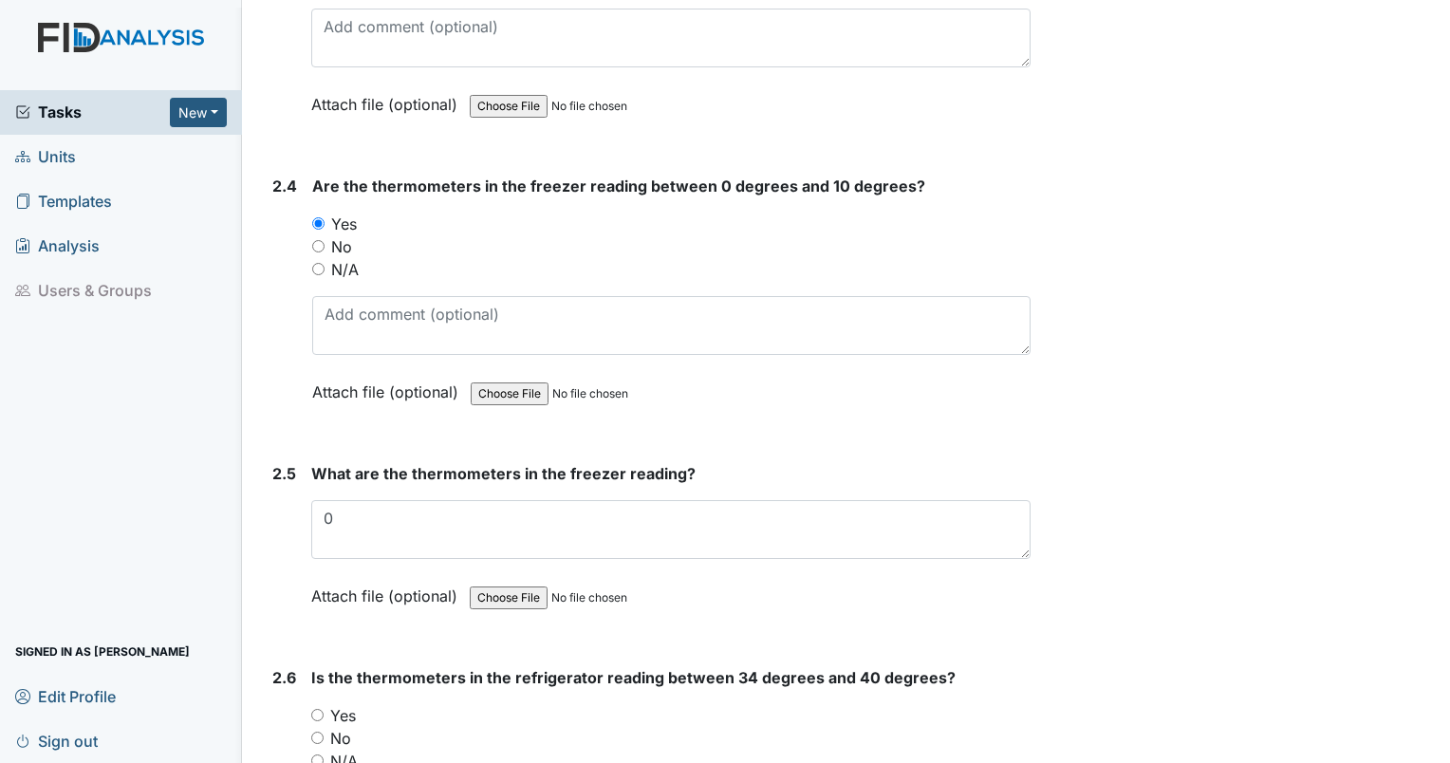
click at [319, 709] on input "Yes" at bounding box center [317, 715] width 12 height 12
radio input "true"
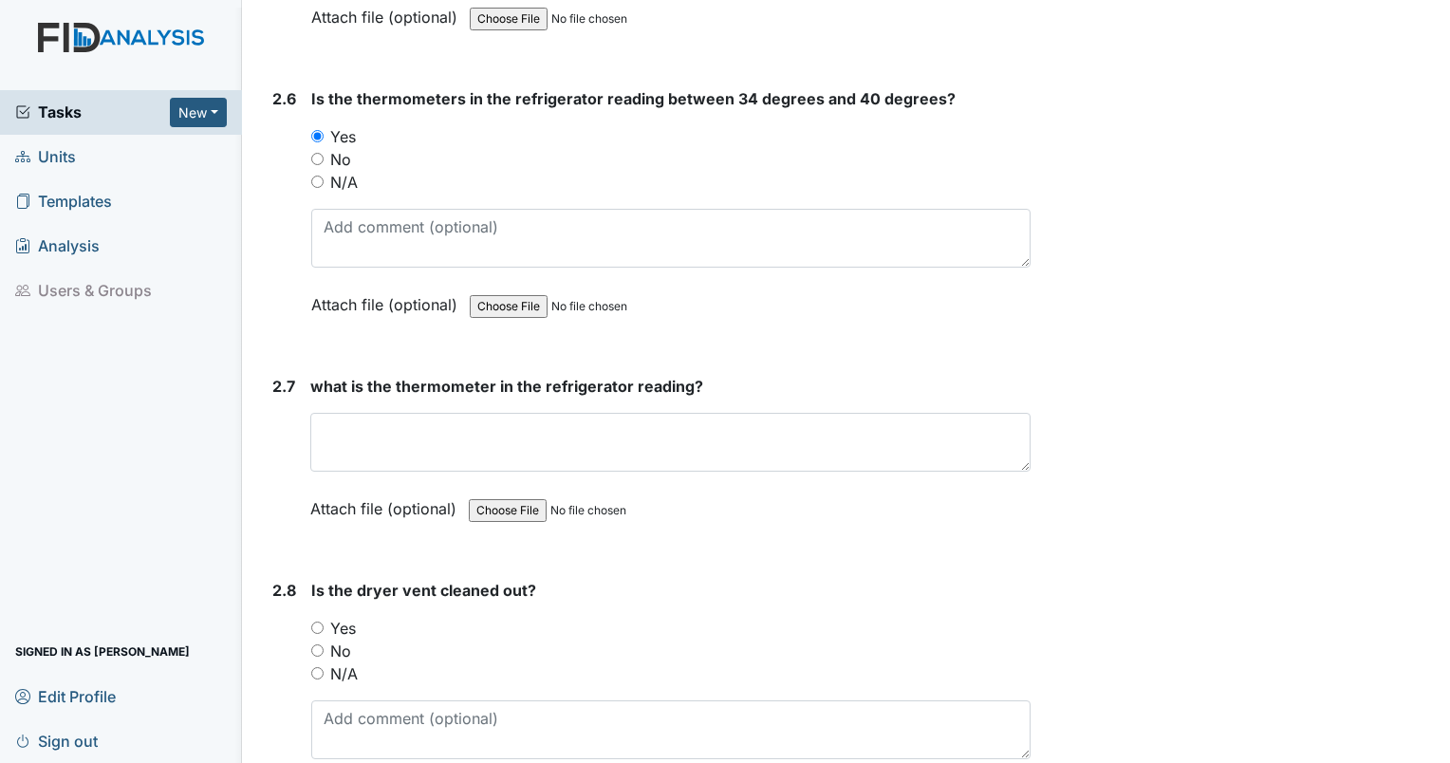
scroll to position [4677, 0]
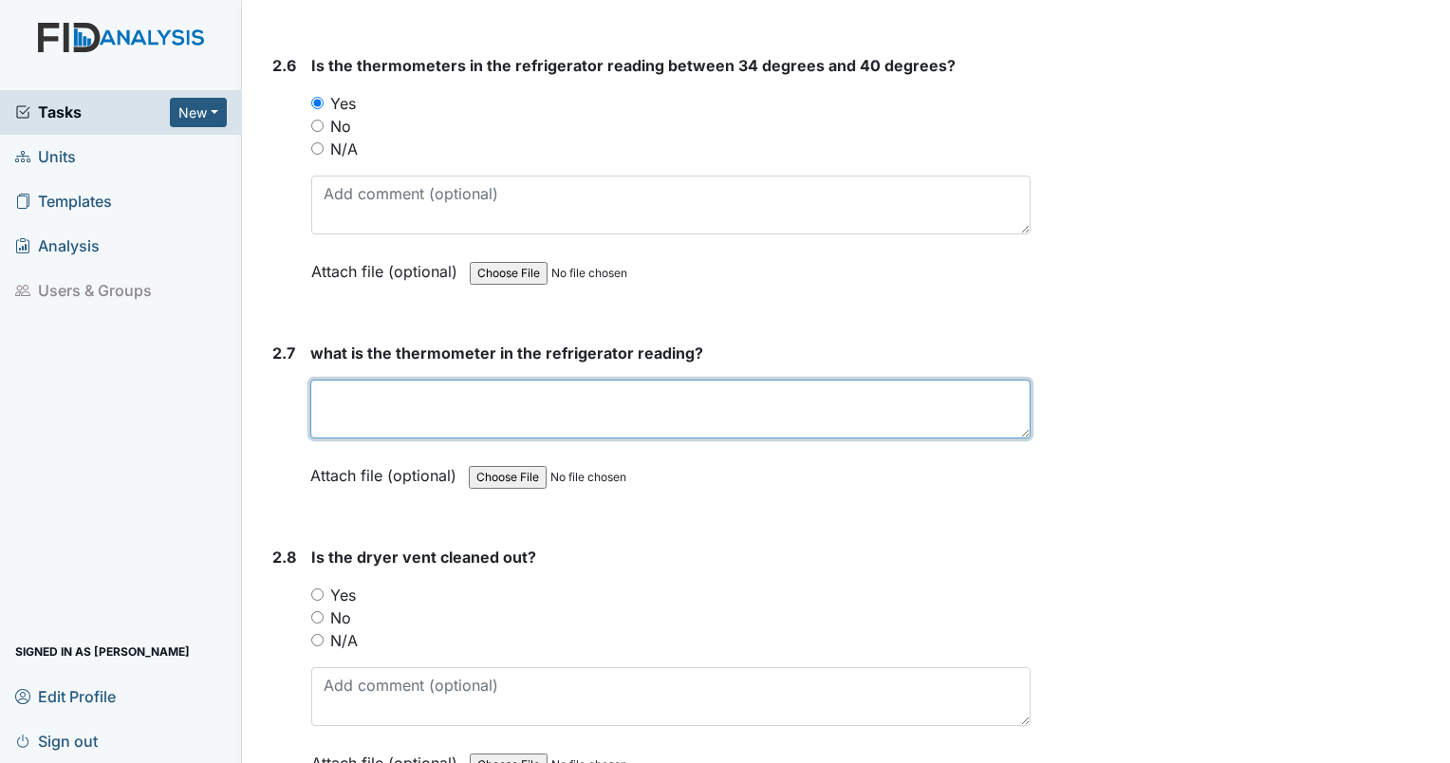
click at [596, 390] on textarea at bounding box center [670, 409] width 720 height 59
type textarea "40"
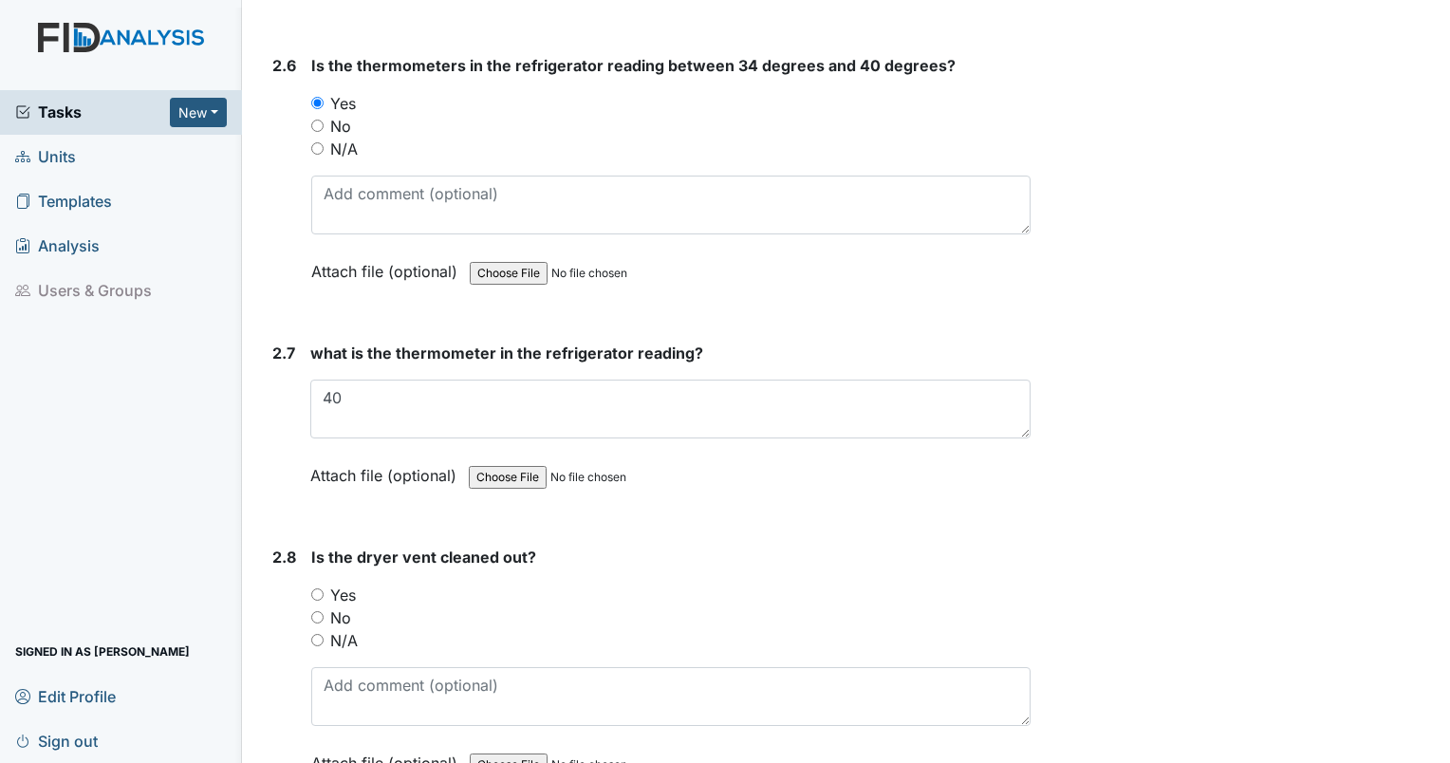
click at [317, 588] on input "Yes" at bounding box center [317, 594] width 12 height 12
radio input "true"
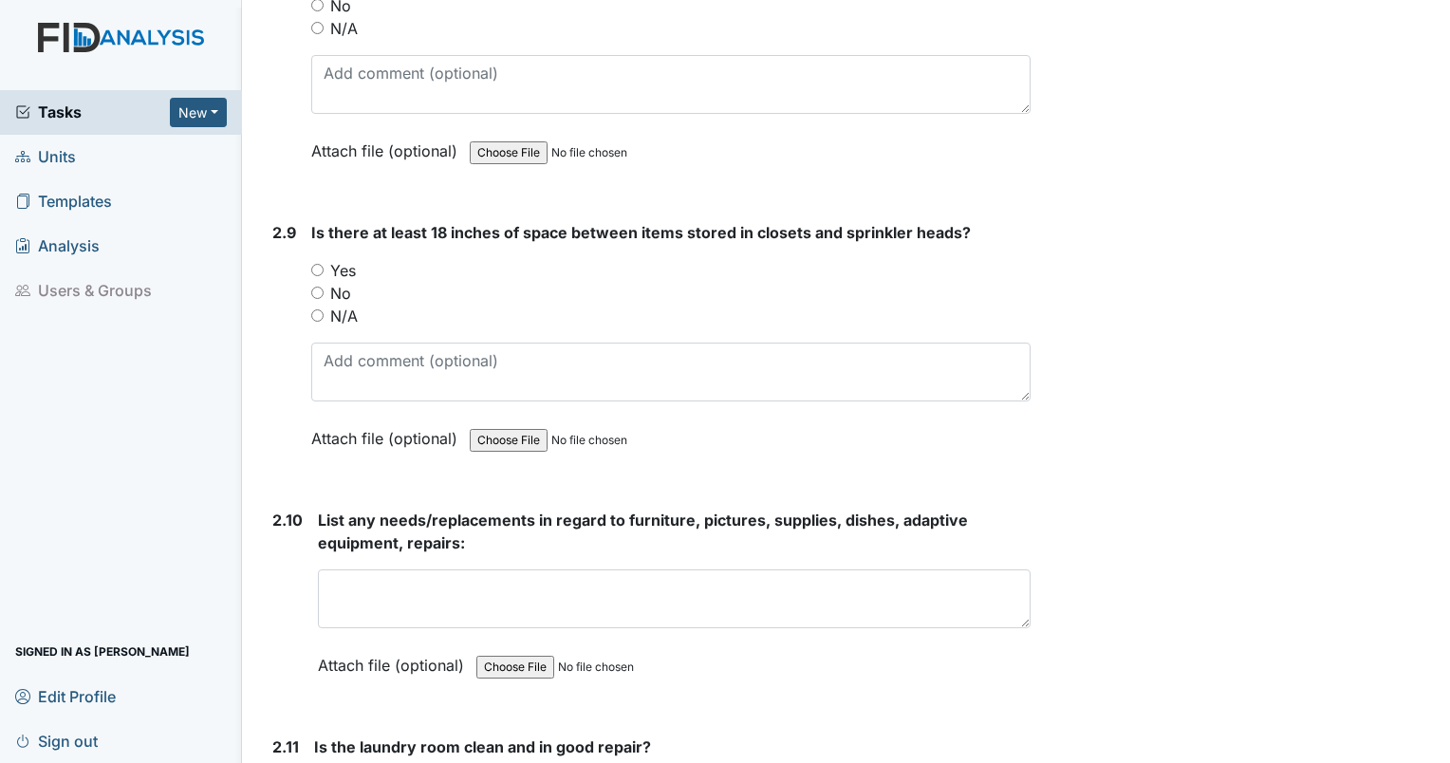
scroll to position [5306, 0]
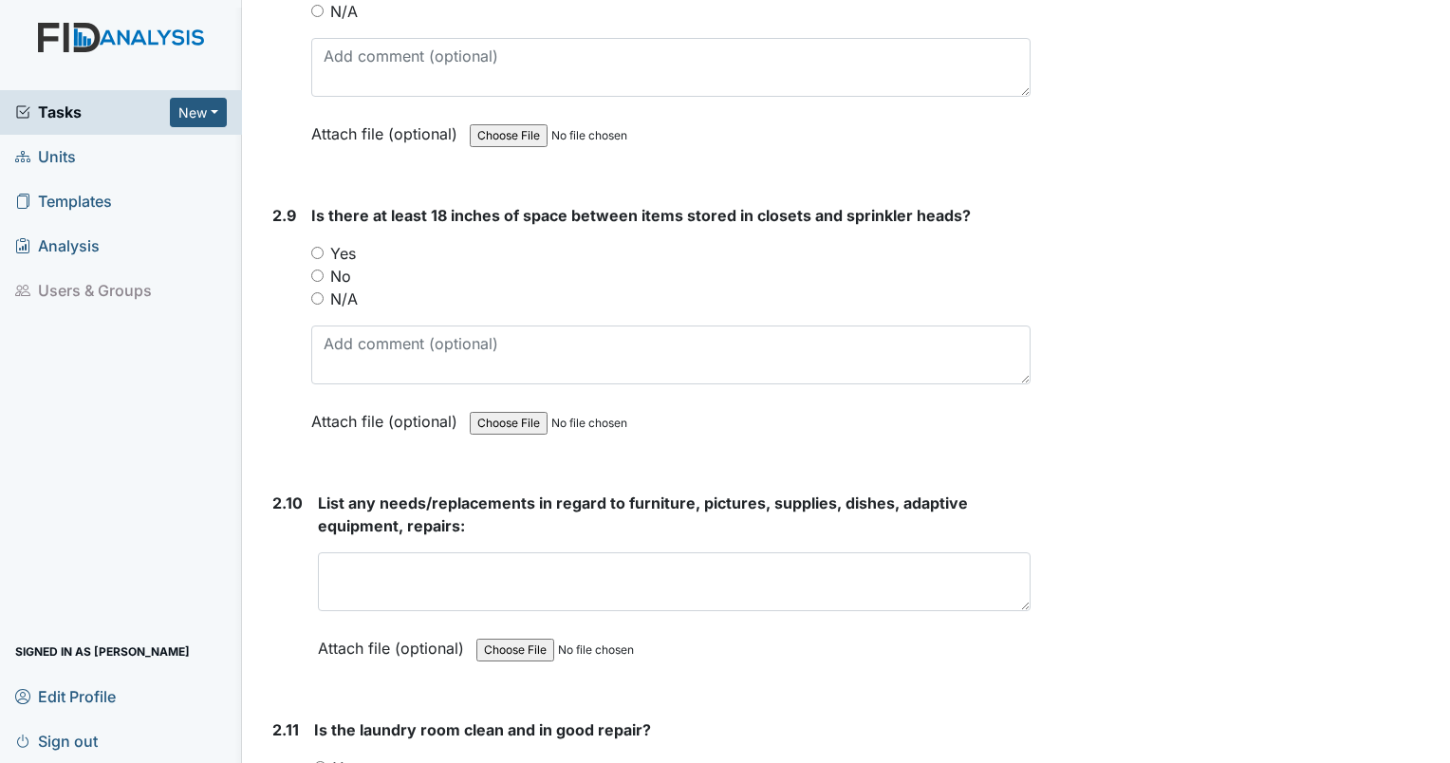
click at [314, 247] on input "Yes" at bounding box center [317, 253] width 12 height 12
radio input "true"
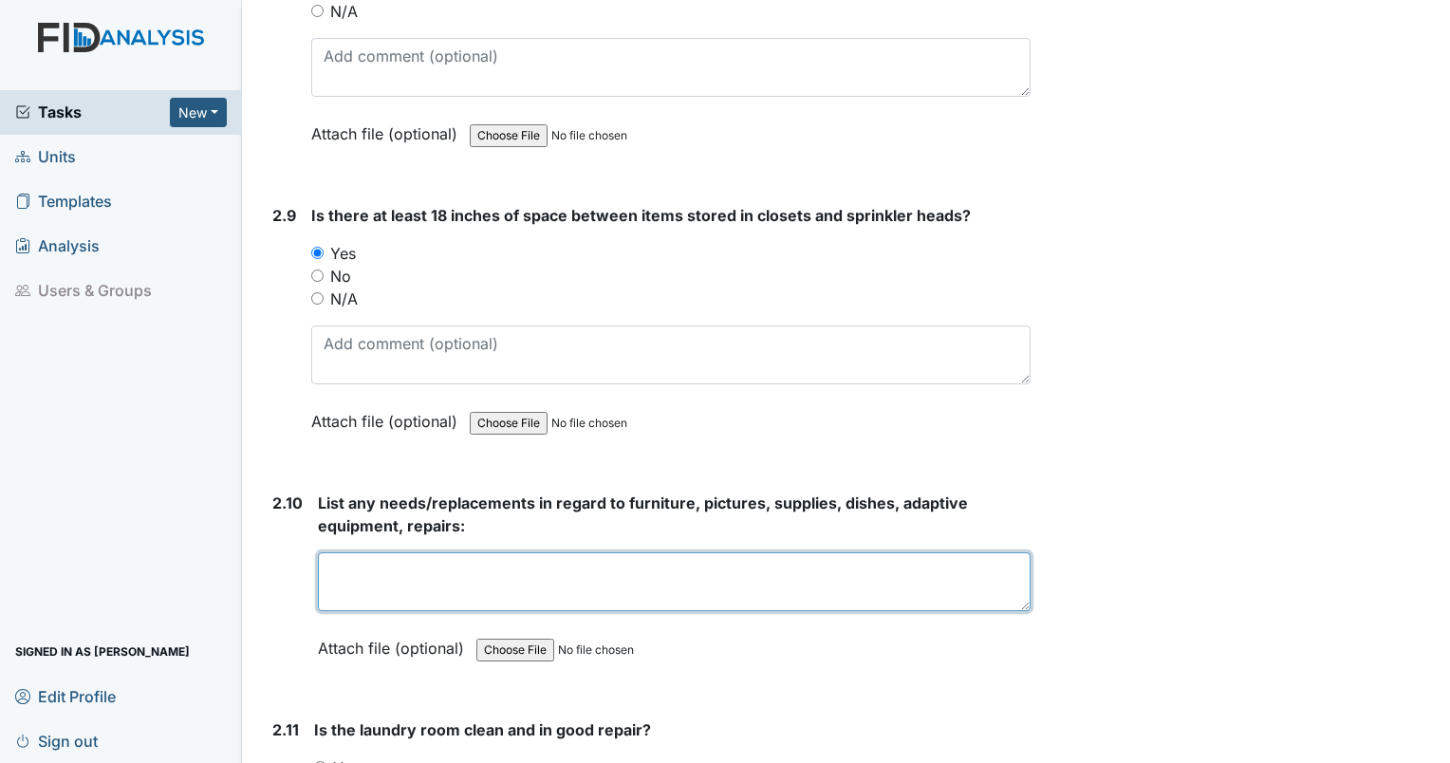
click at [581, 554] on textarea at bounding box center [674, 581] width 713 height 59
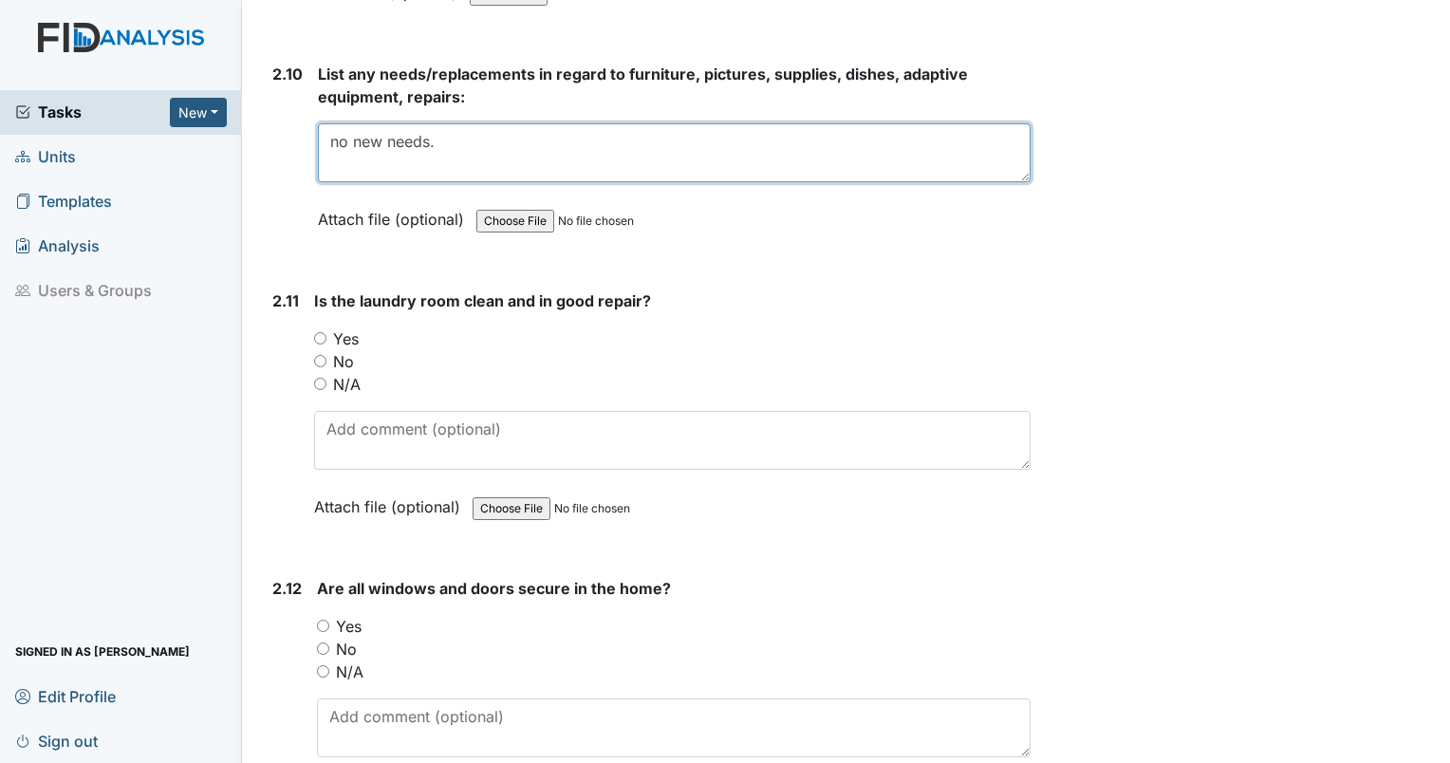
scroll to position [5785, 0]
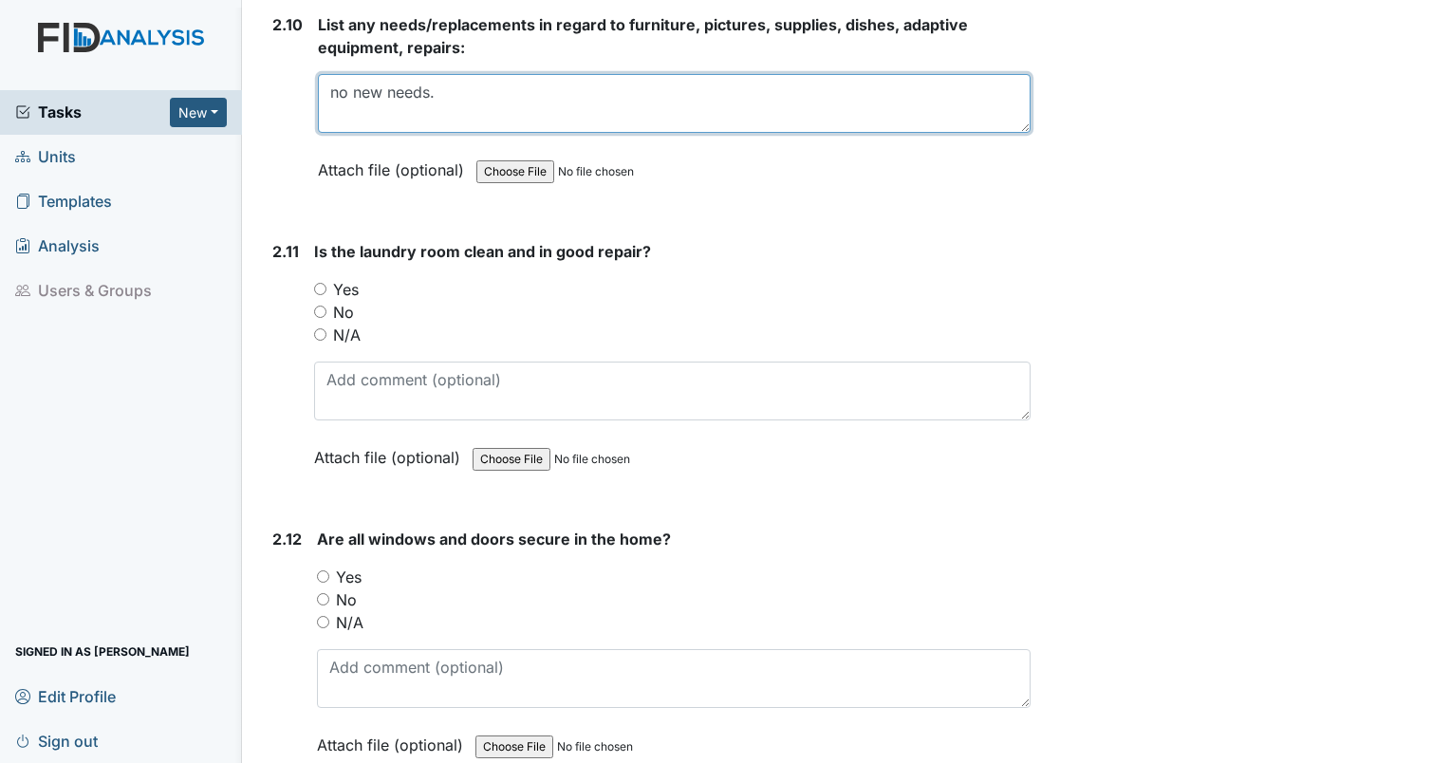
type textarea "no new needs."
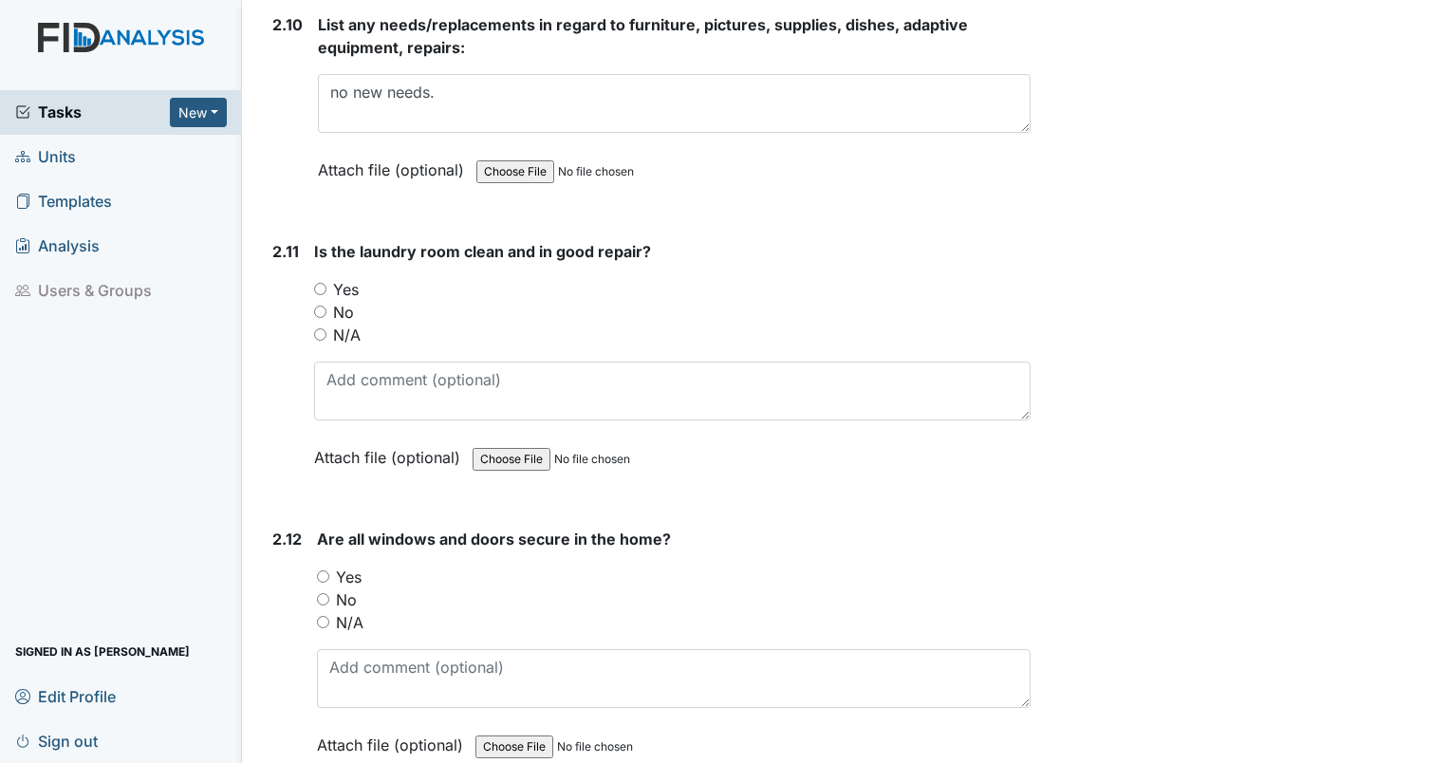
click at [317, 283] on input "Yes" at bounding box center [320, 289] width 12 height 12
radio input "true"
click at [323, 570] on input "Yes" at bounding box center [323, 576] width 12 height 12
radio input "true"
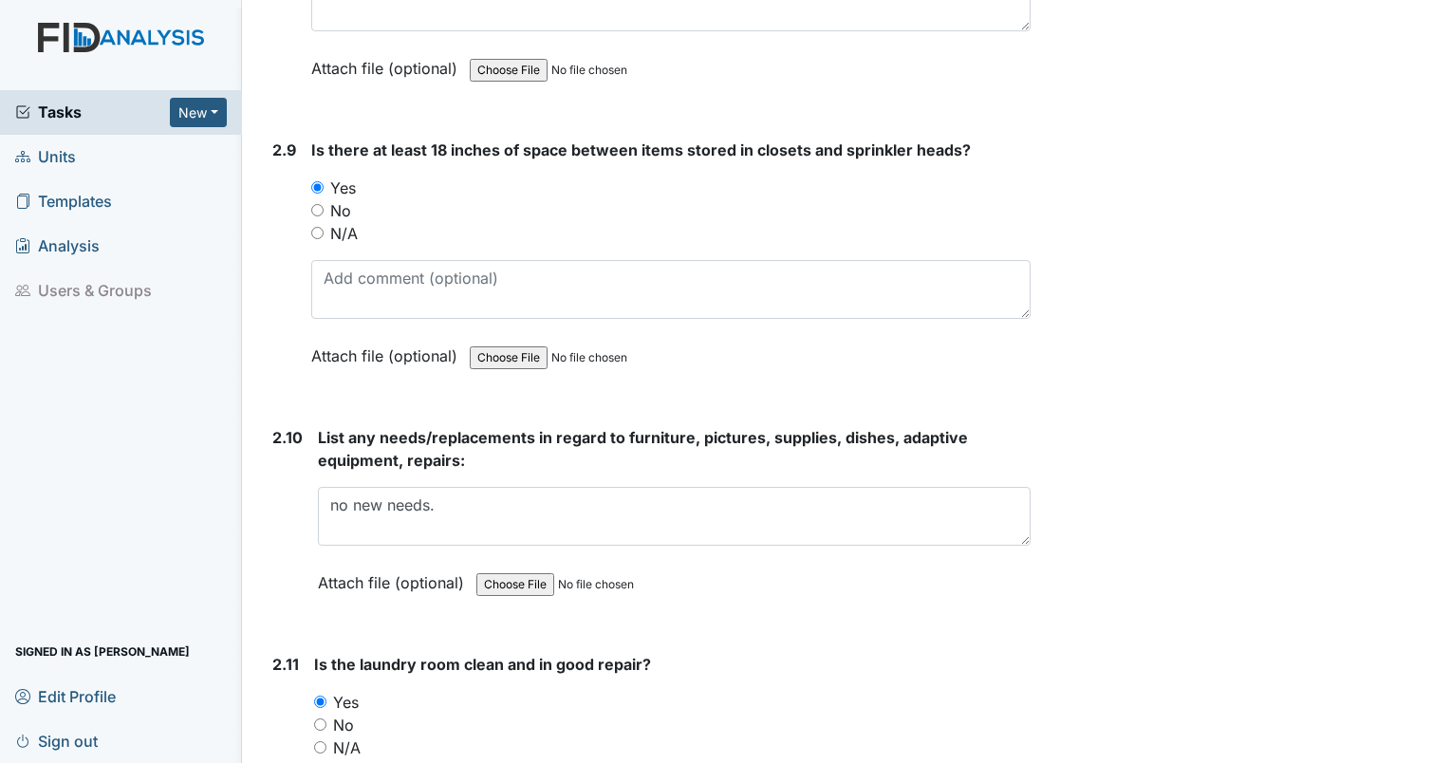
scroll to position [5388, 0]
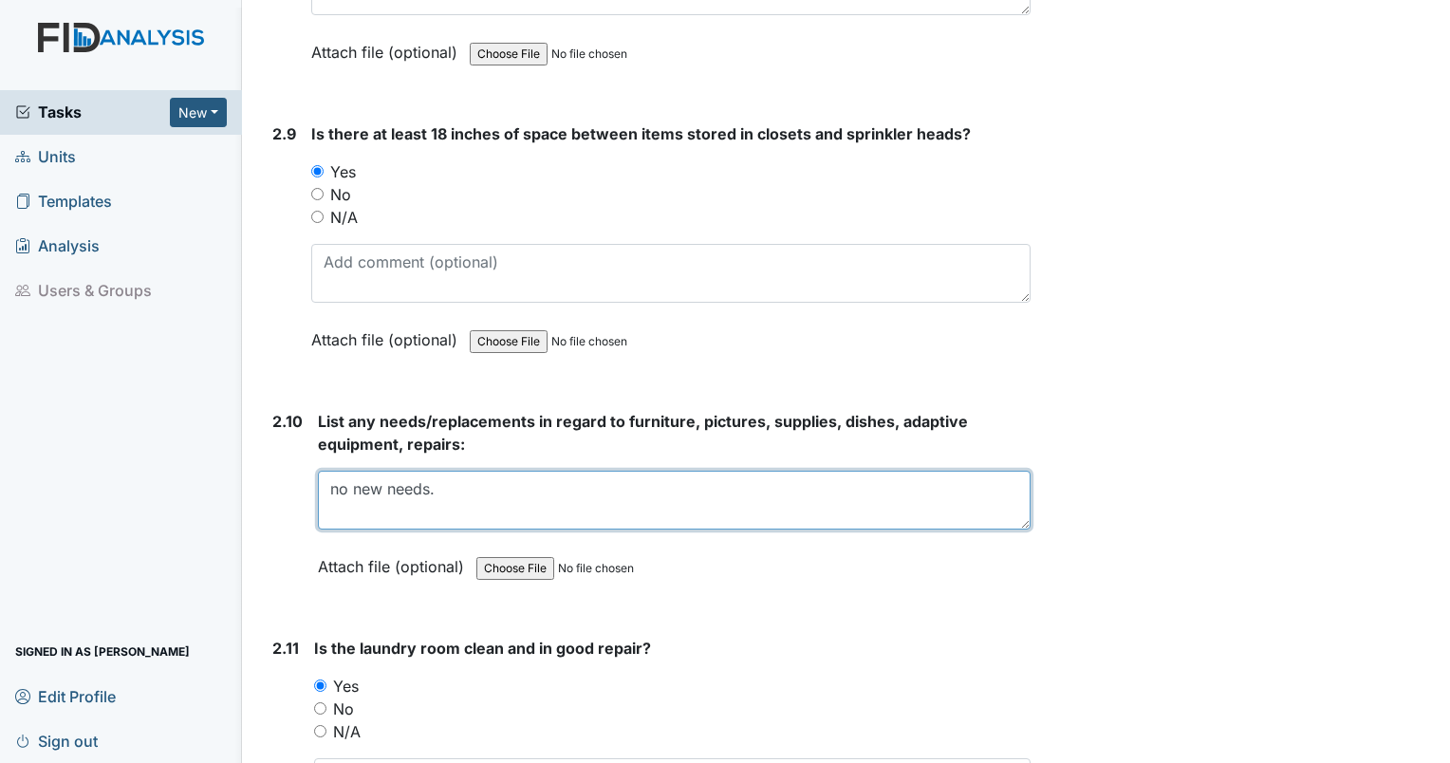
click at [577, 489] on textarea "no new needs." at bounding box center [674, 500] width 713 height 59
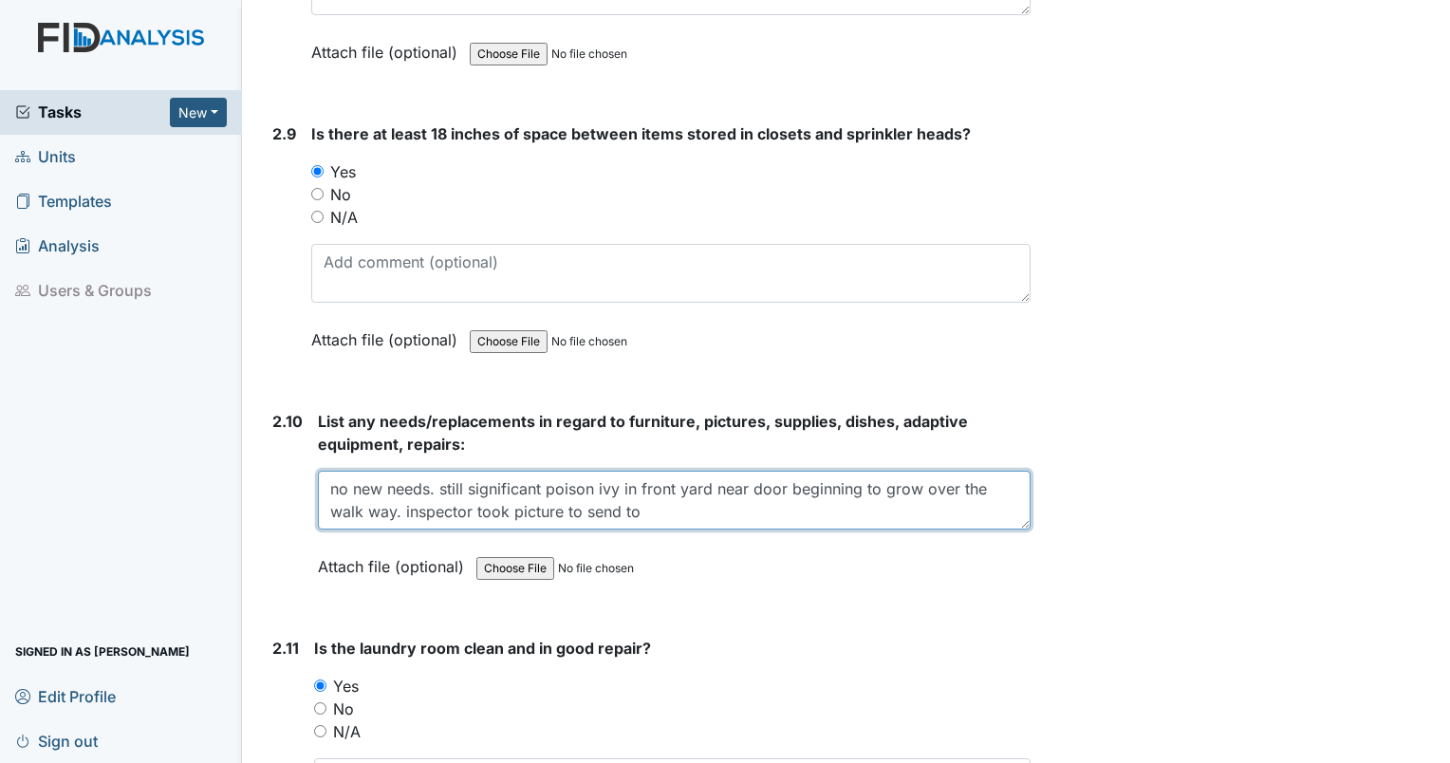
click at [638, 495] on textarea "no new needs. still significant poison ivy in front yard near door beginning to…" at bounding box center [674, 500] width 713 height 59
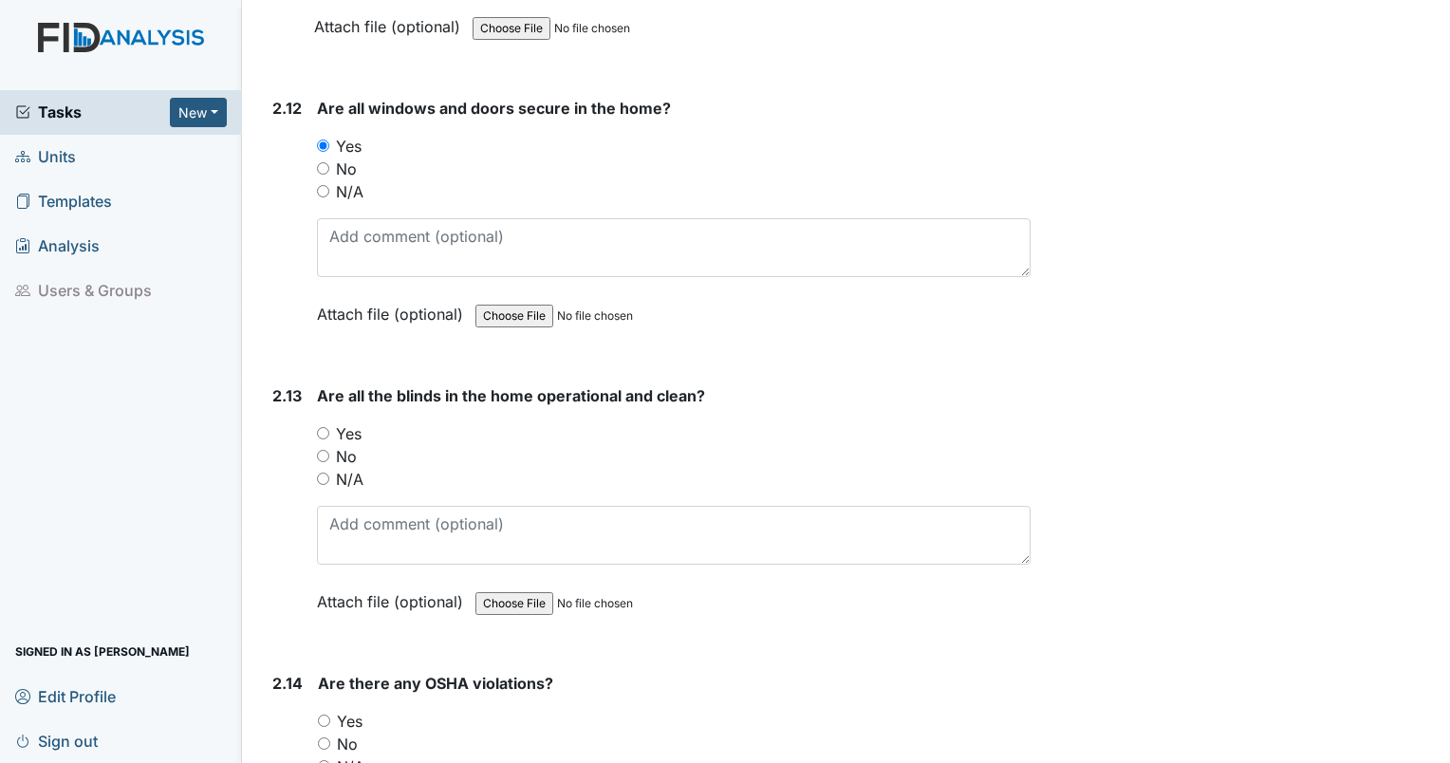
scroll to position [6233, 0]
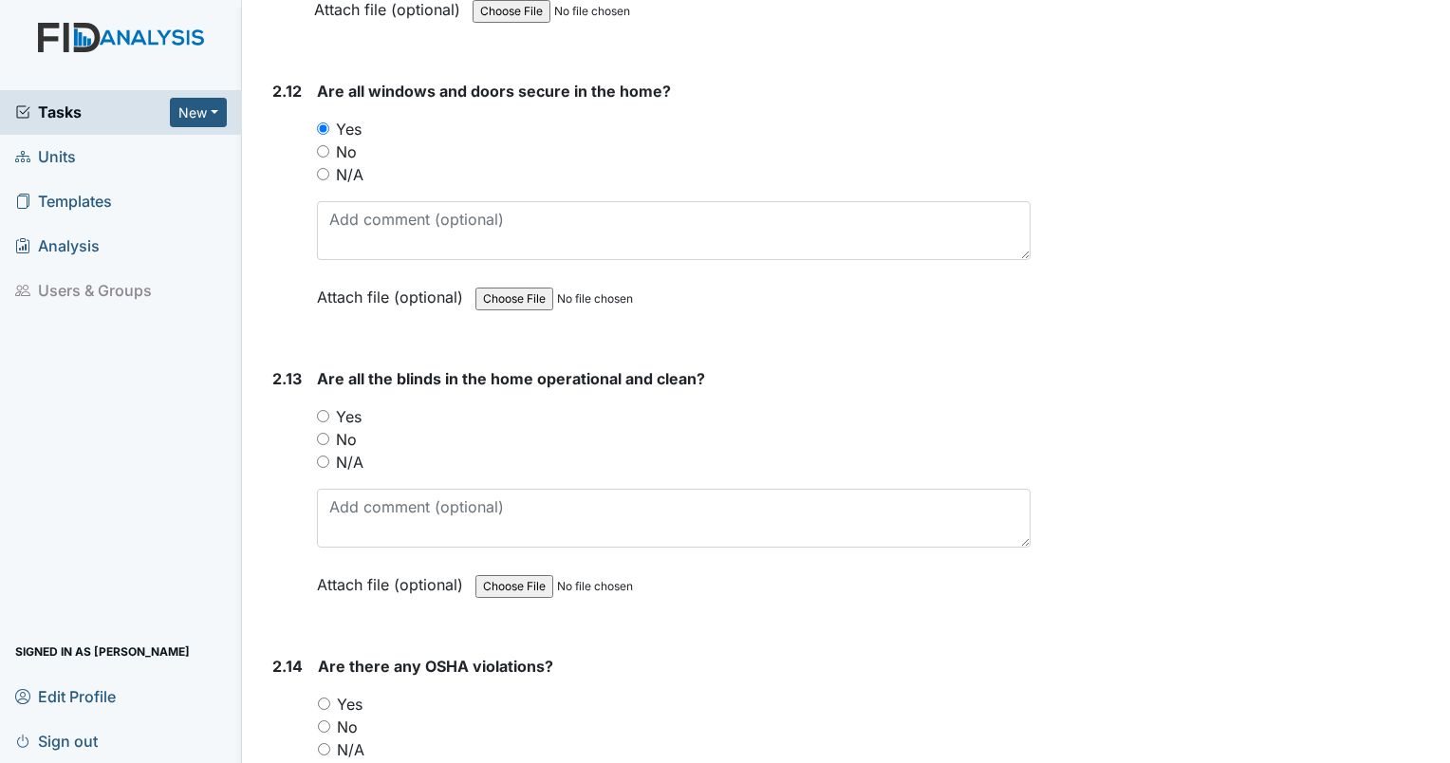
type textarea "no new needs. still significant poison ivy in front yard near door beginning to…"
click at [324, 410] on input "Yes" at bounding box center [323, 416] width 12 height 12
radio input "true"
click at [329, 720] on input "No" at bounding box center [324, 726] width 12 height 12
radio input "true"
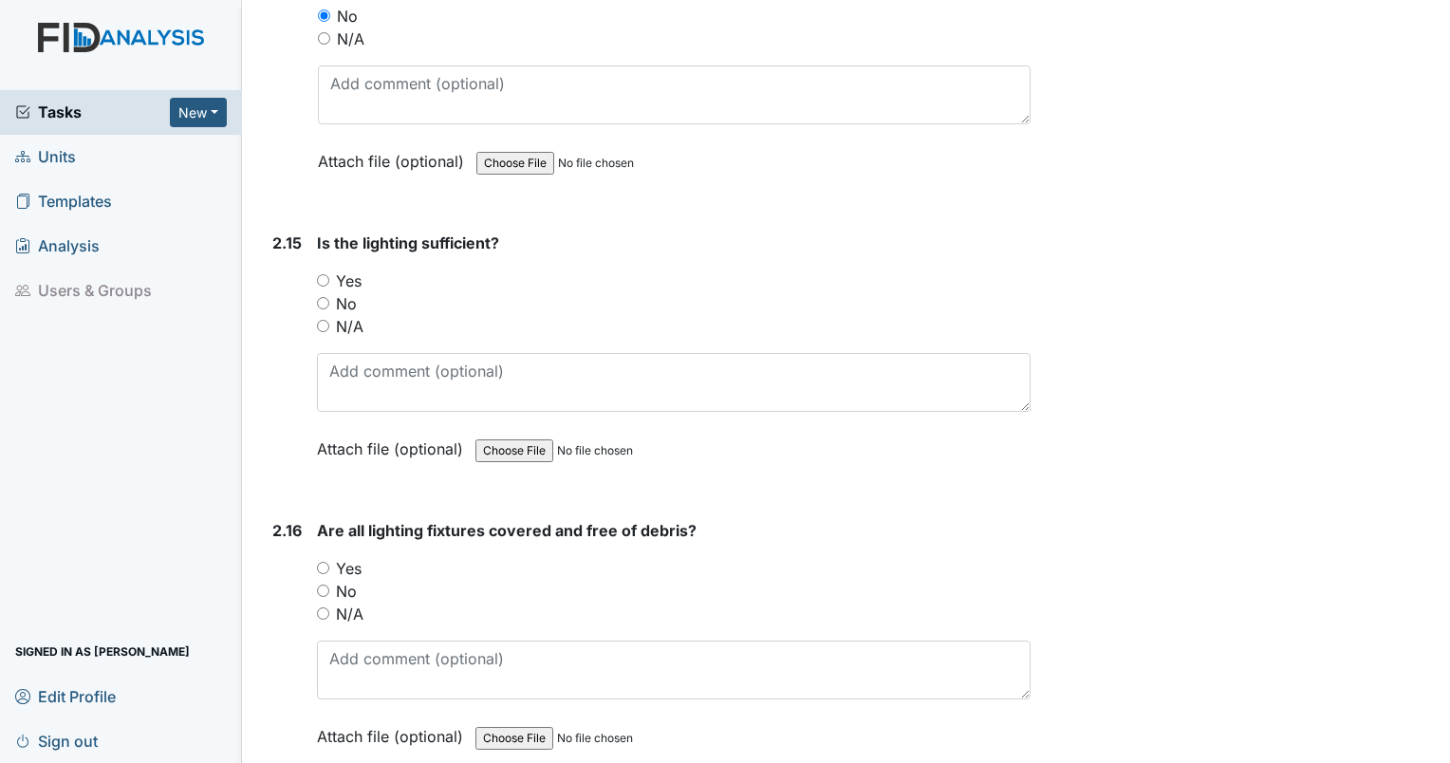
scroll to position [6977, 0]
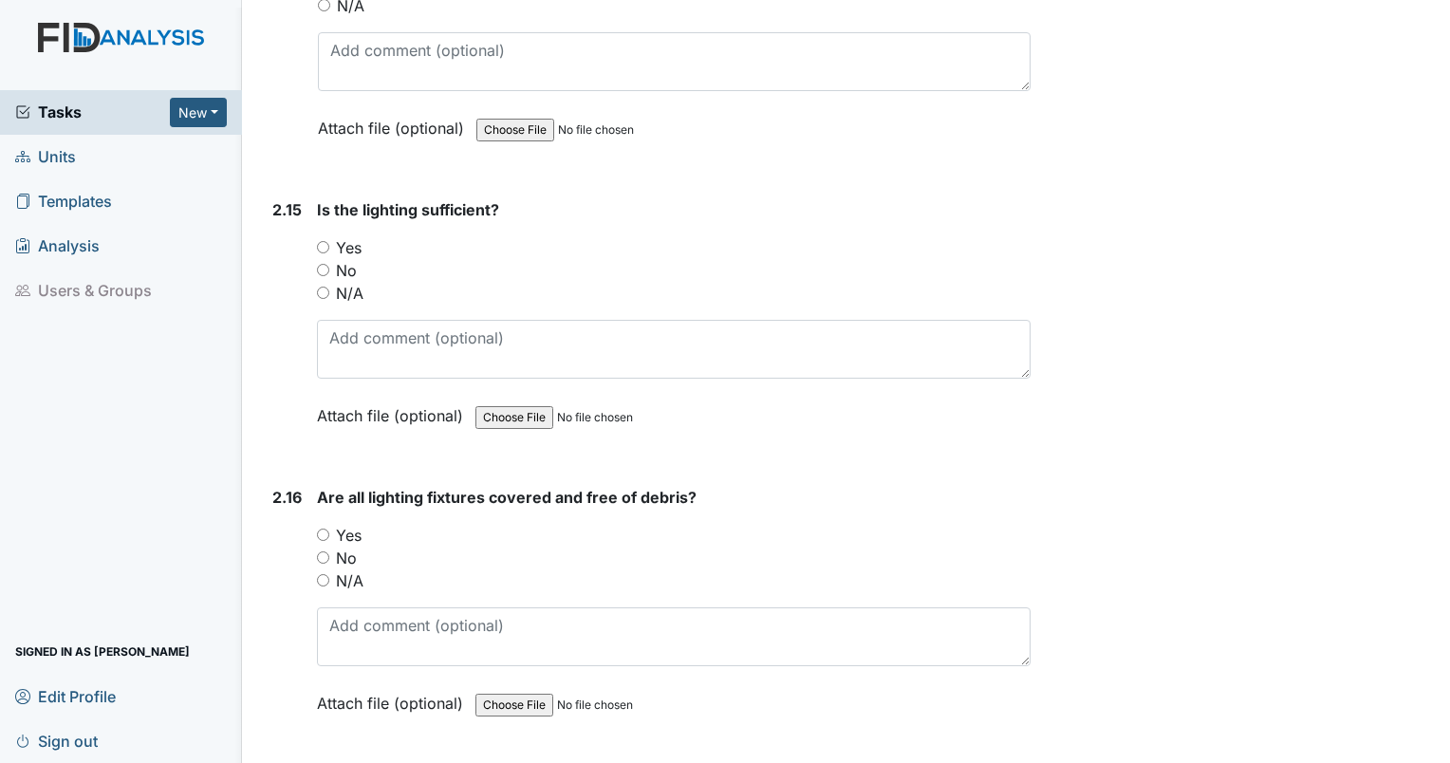
click at [322, 282] on div "N/A" at bounding box center [674, 293] width 714 height 23
click at [320, 241] on input "Yes" at bounding box center [323, 247] width 12 height 12
radio input "true"
click at [321, 529] on input "Yes" at bounding box center [323, 535] width 12 height 12
radio input "true"
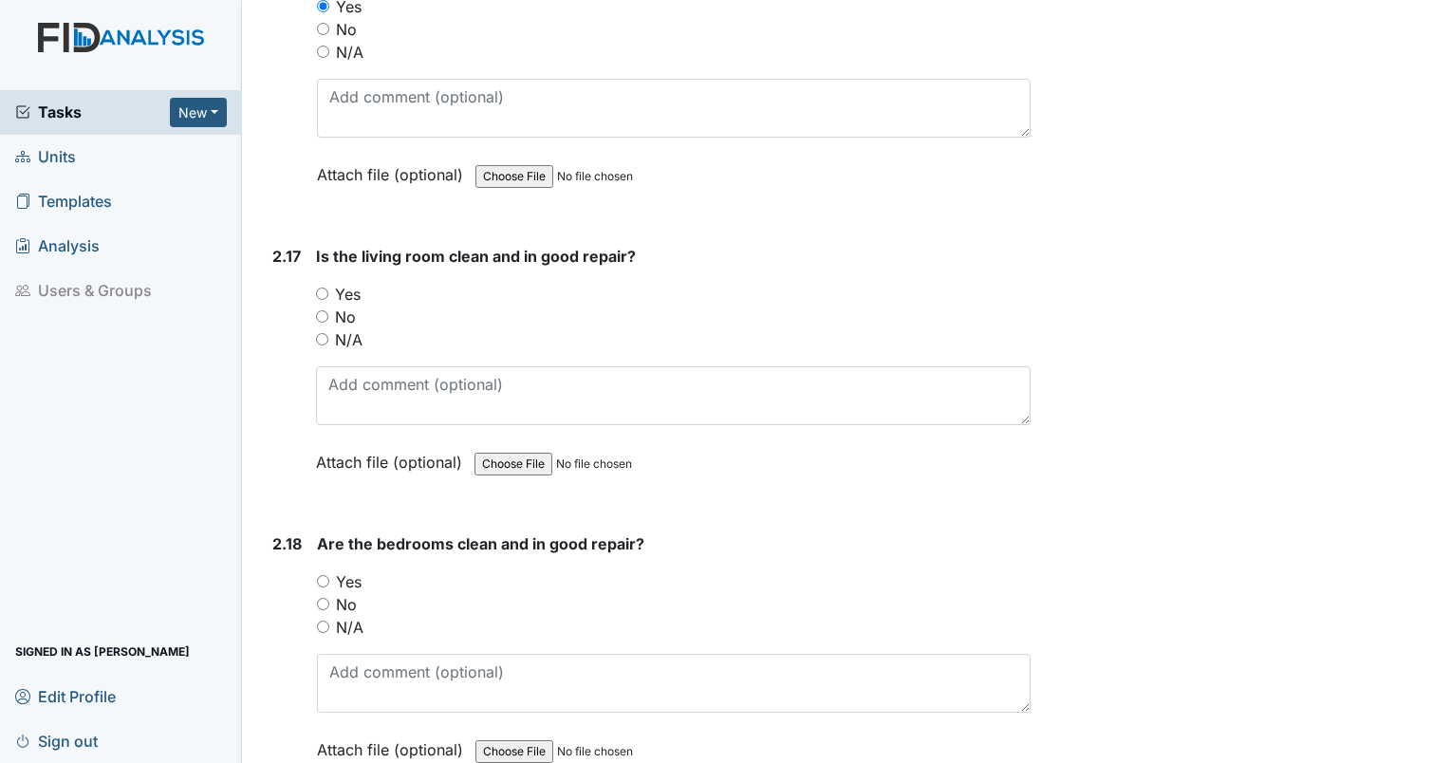
scroll to position [7522, 0]
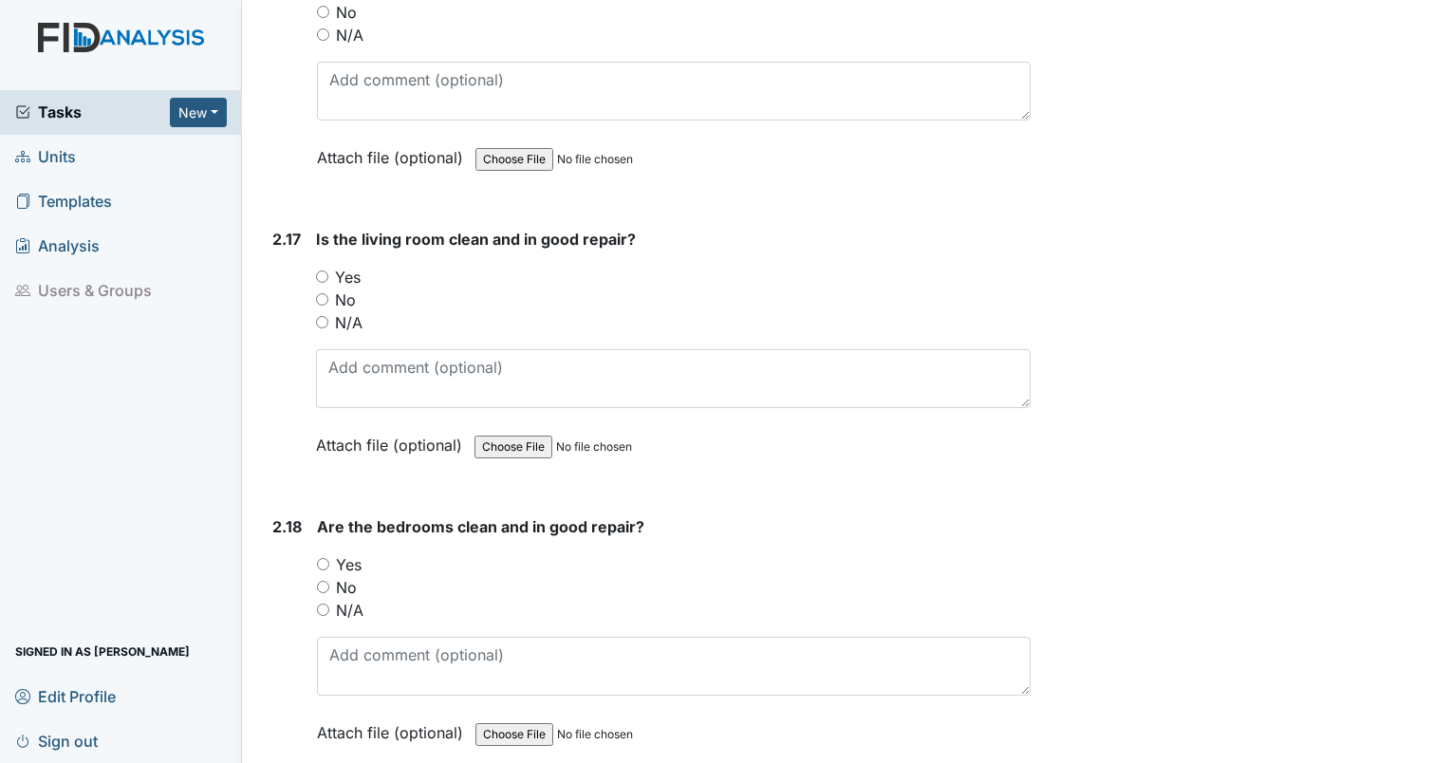
click at [323, 270] on input "Yes" at bounding box center [322, 276] width 12 height 12
radio input "true"
click at [326, 558] on input "Yes" at bounding box center [323, 564] width 12 height 12
radio input "true"
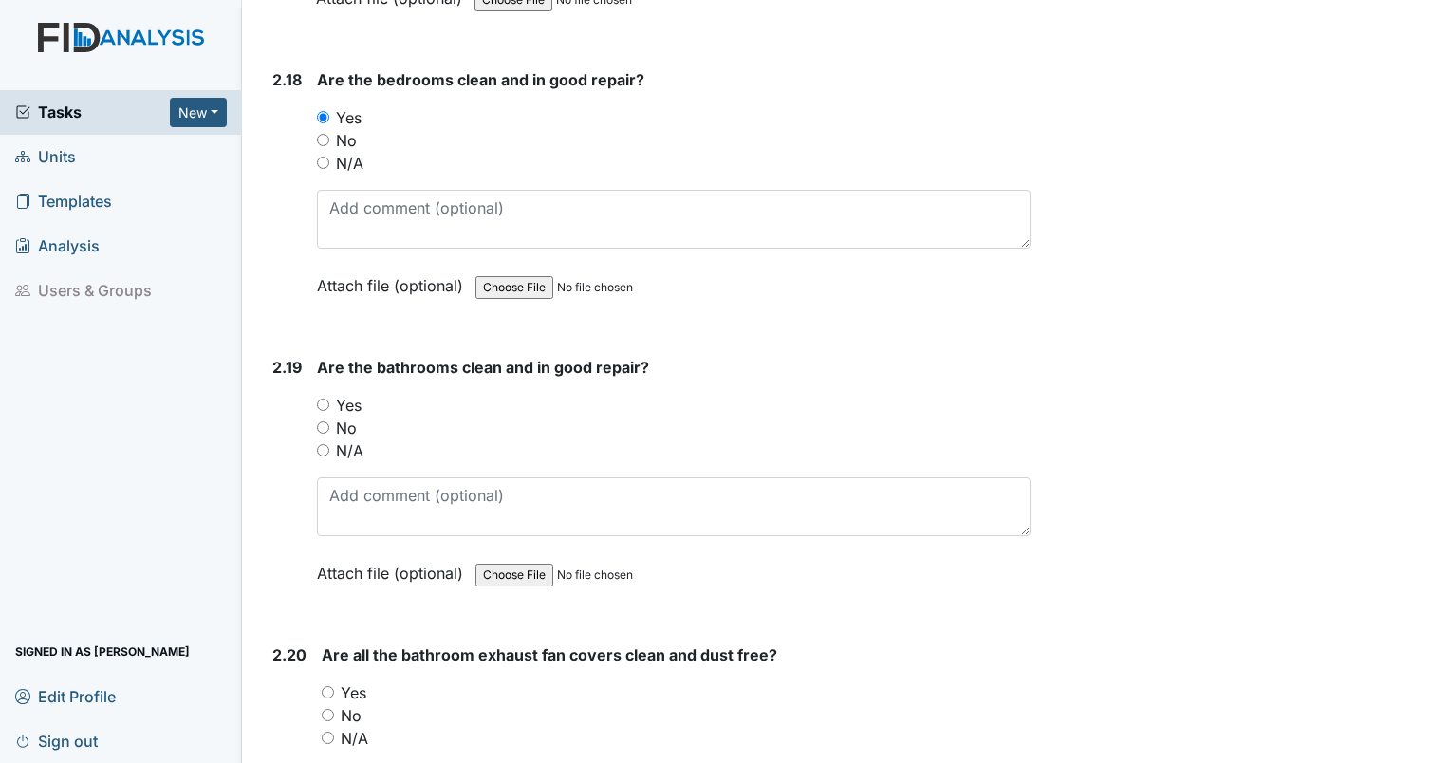
scroll to position [8052, 0]
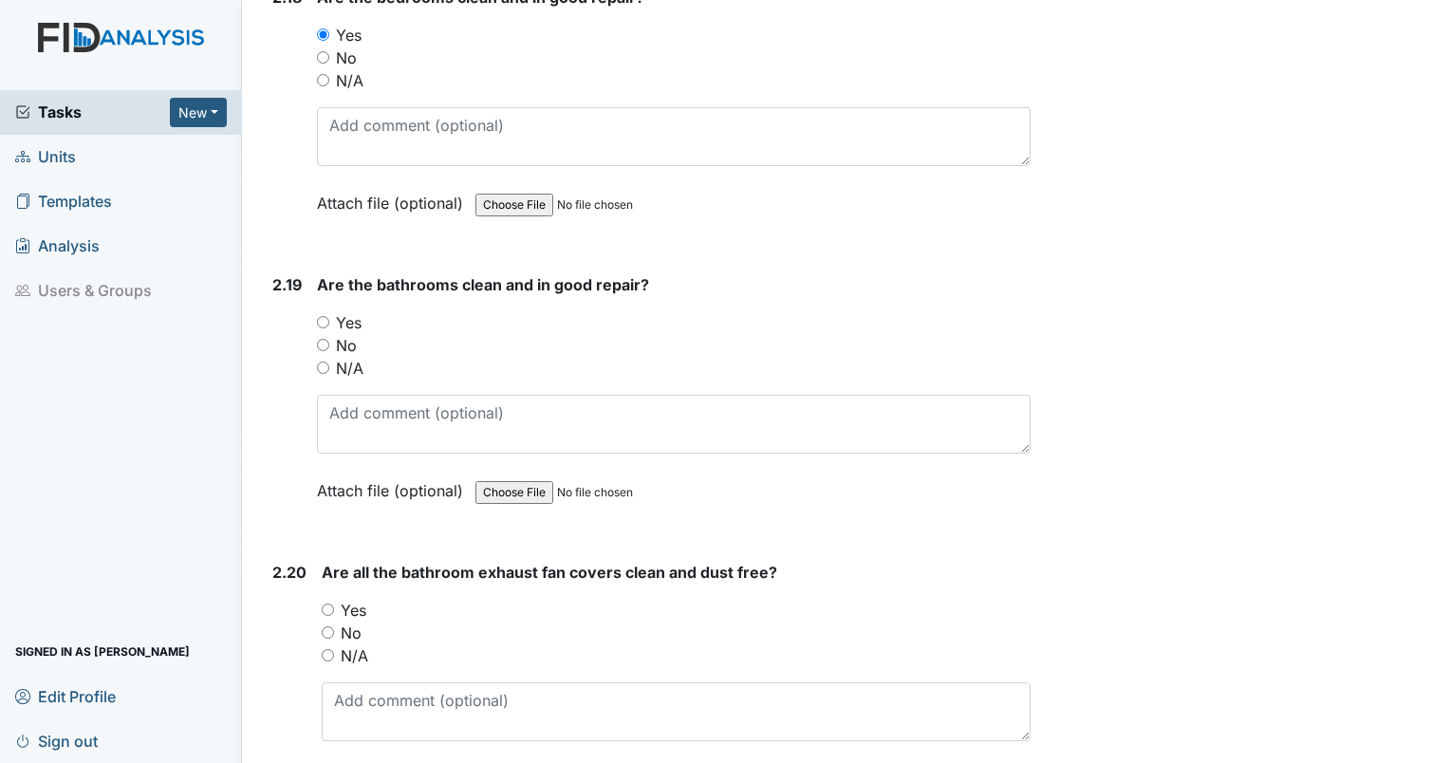
click at [320, 316] on input "Yes" at bounding box center [323, 322] width 12 height 12
radio input "true"
click at [330, 604] on input "Yes" at bounding box center [328, 610] width 12 height 12
radio input "true"
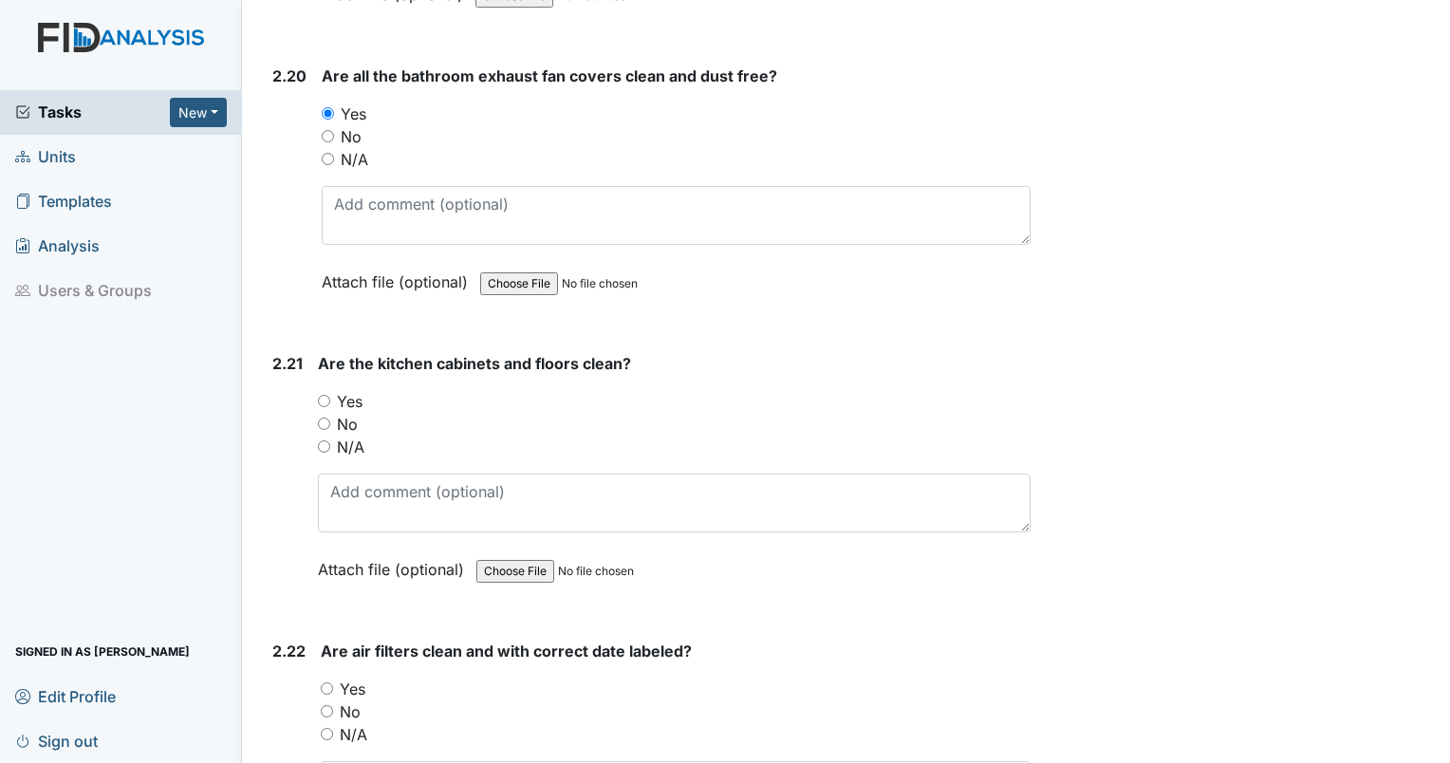
scroll to position [8597, 0]
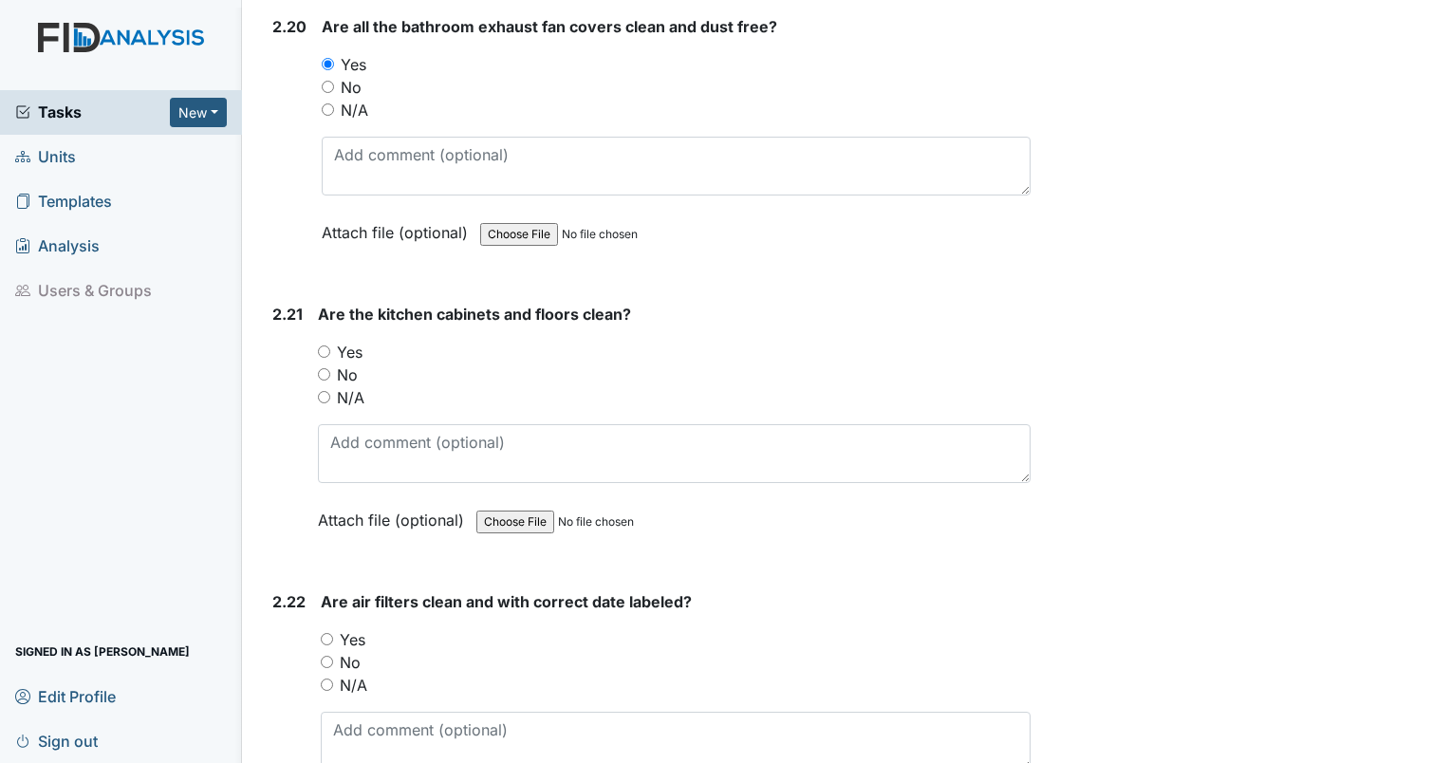
click at [325, 345] on input "Yes" at bounding box center [324, 351] width 12 height 12
radio input "true"
click at [325, 633] on input "Yes" at bounding box center [327, 639] width 12 height 12
radio input "true"
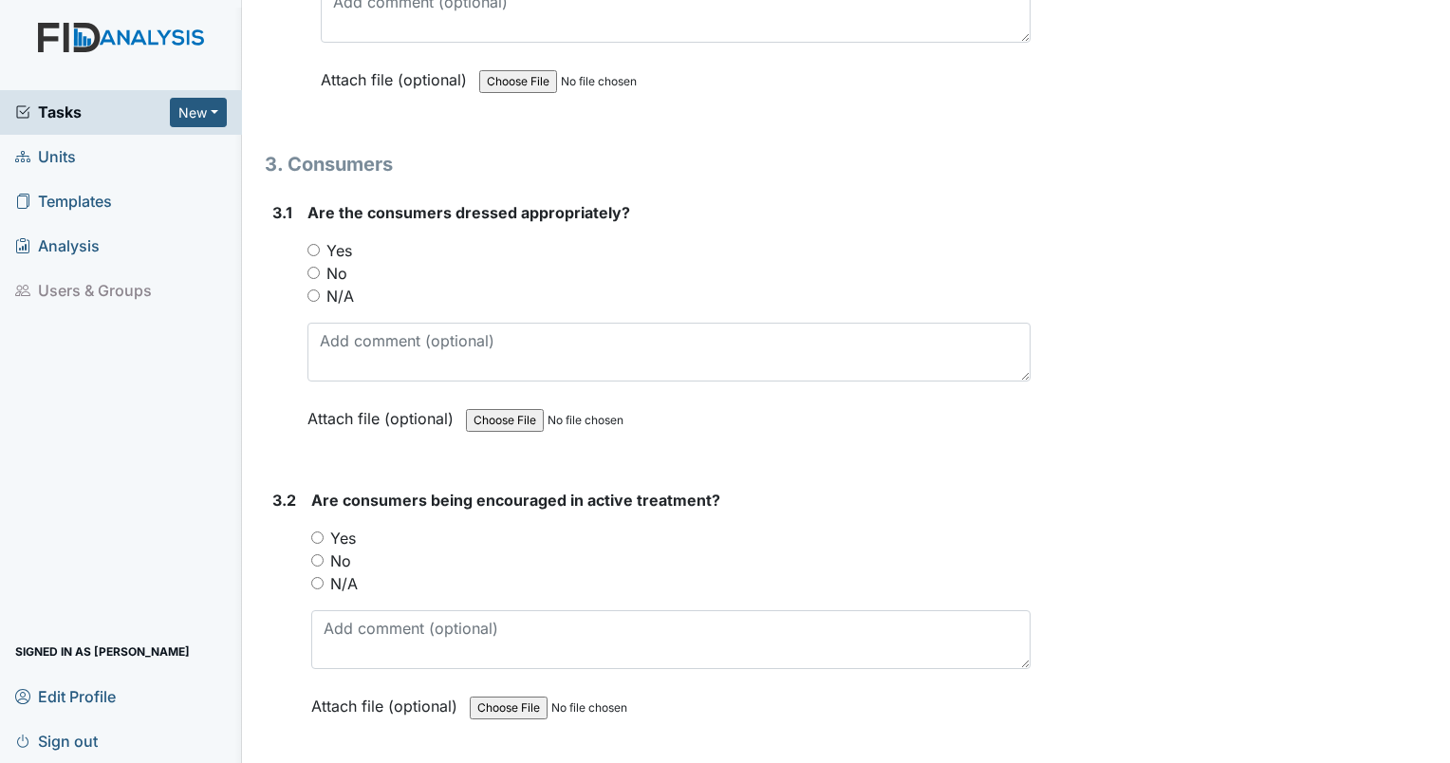
scroll to position [9325, 0]
click at [307, 244] on input "Yes" at bounding box center [313, 250] width 12 height 12
radio input "true"
click at [316, 531] on input "Yes" at bounding box center [317, 537] width 12 height 12
radio input "true"
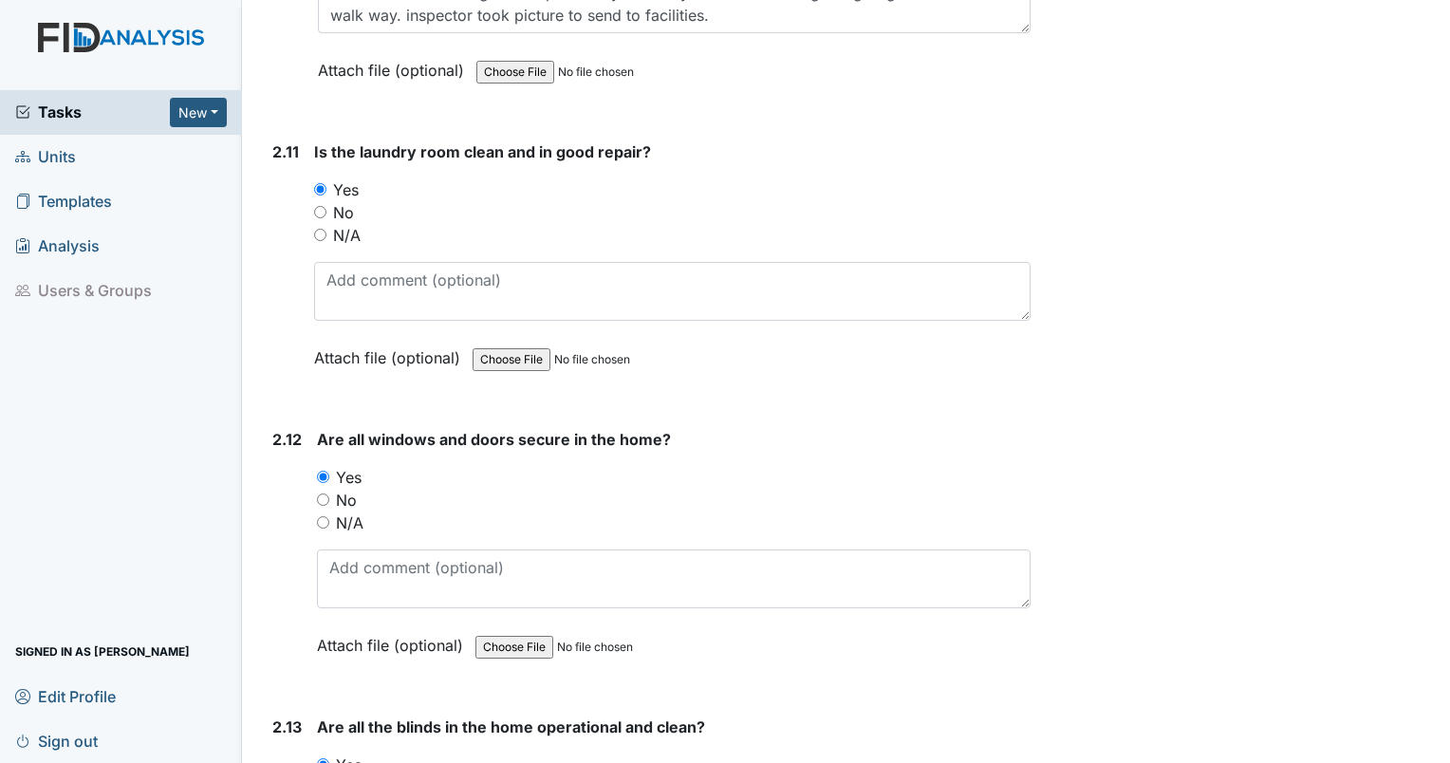
scroll to position [5653, 0]
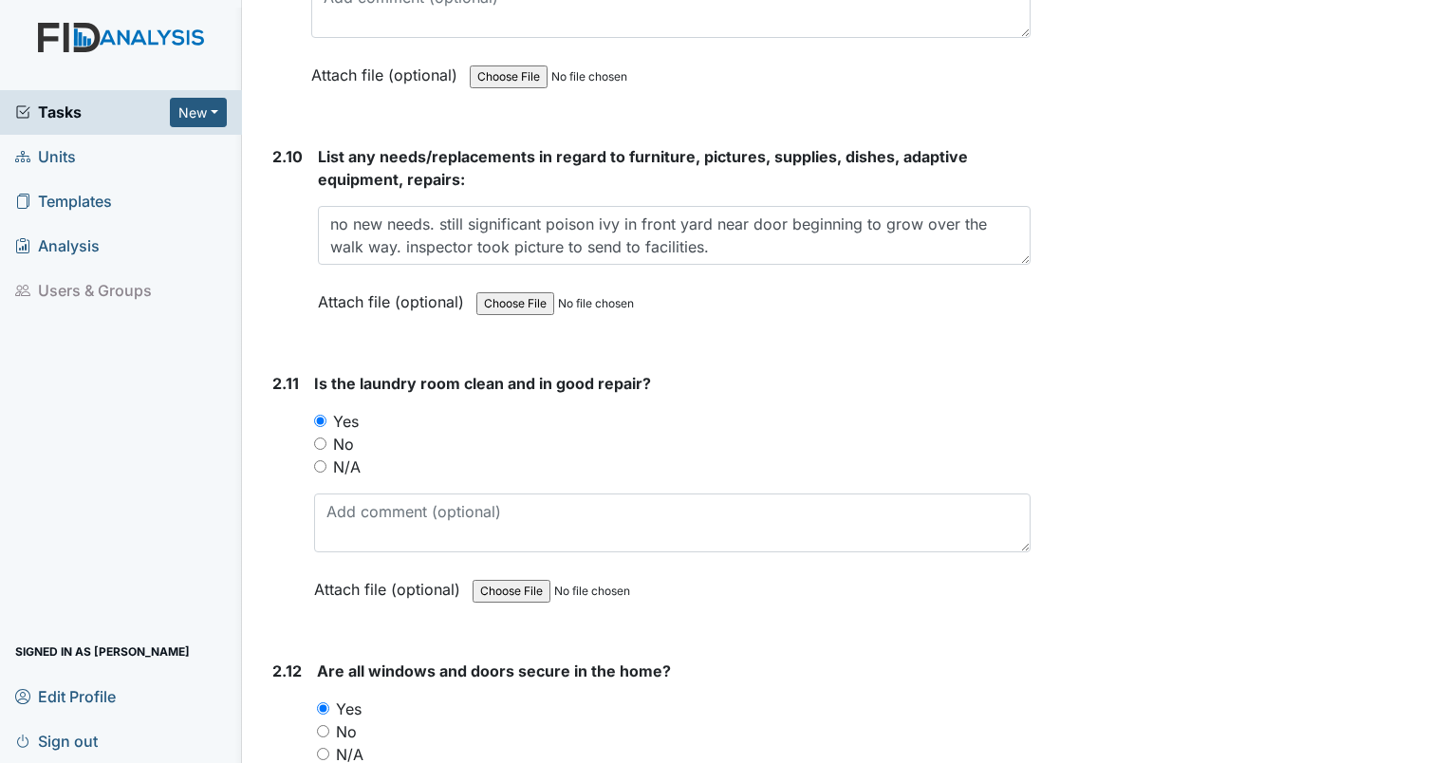
click at [520, 282] on input "file" at bounding box center [605, 304] width 258 height 46
type input "C:\fakepath\green tee.jpg"
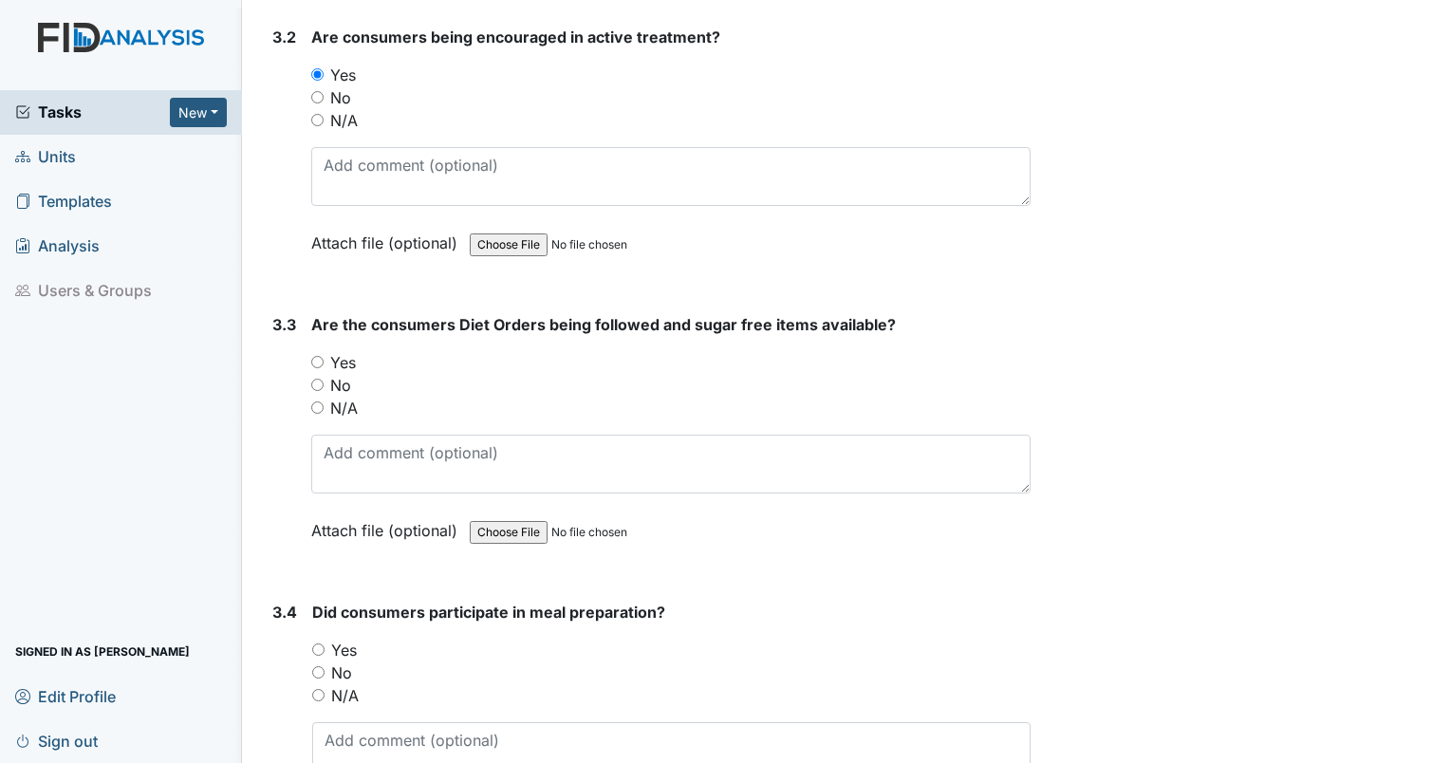
scroll to position [9804, 0]
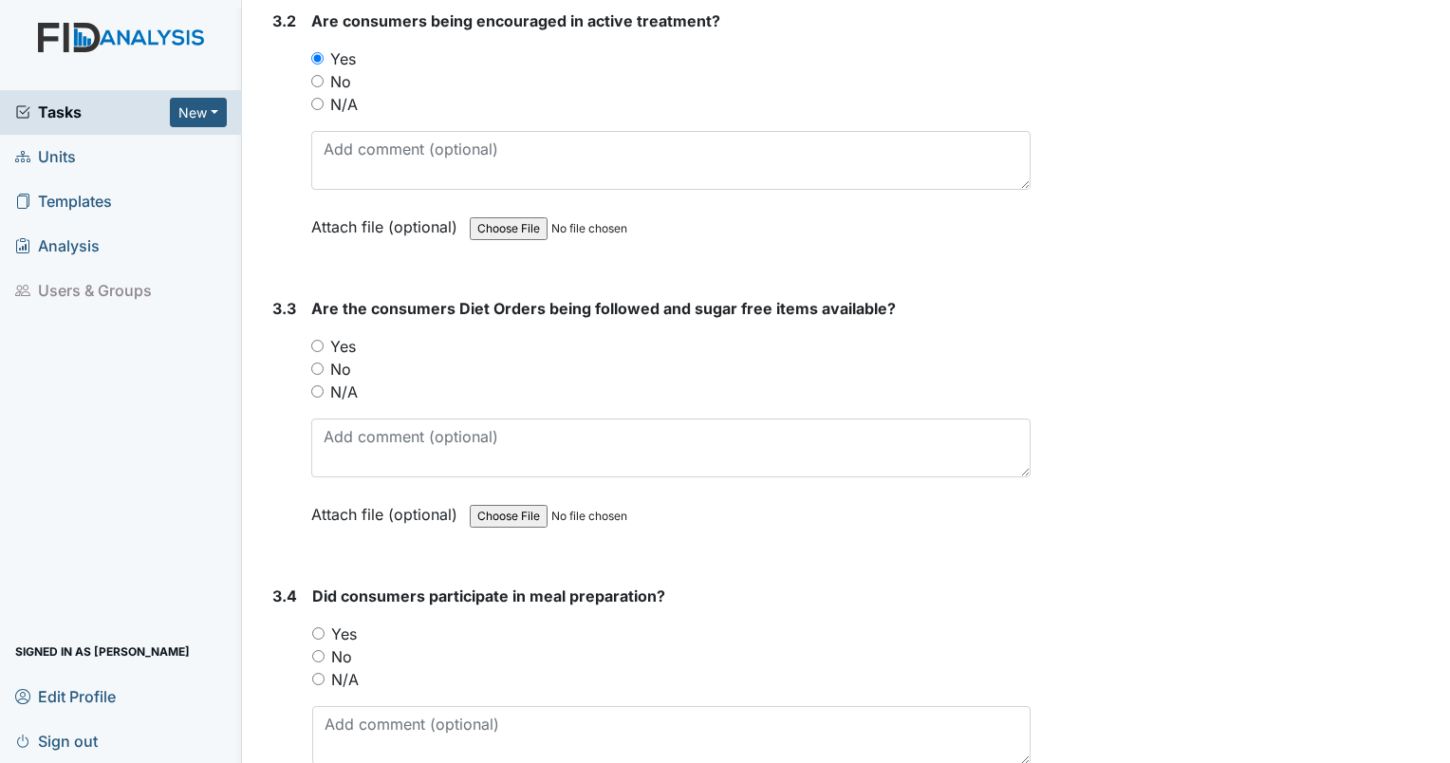
click at [320, 340] on input "Yes" at bounding box center [317, 346] width 12 height 12
radio input "true"
click at [319, 673] on input "N/A" at bounding box center [318, 679] width 12 height 12
radio input "true"
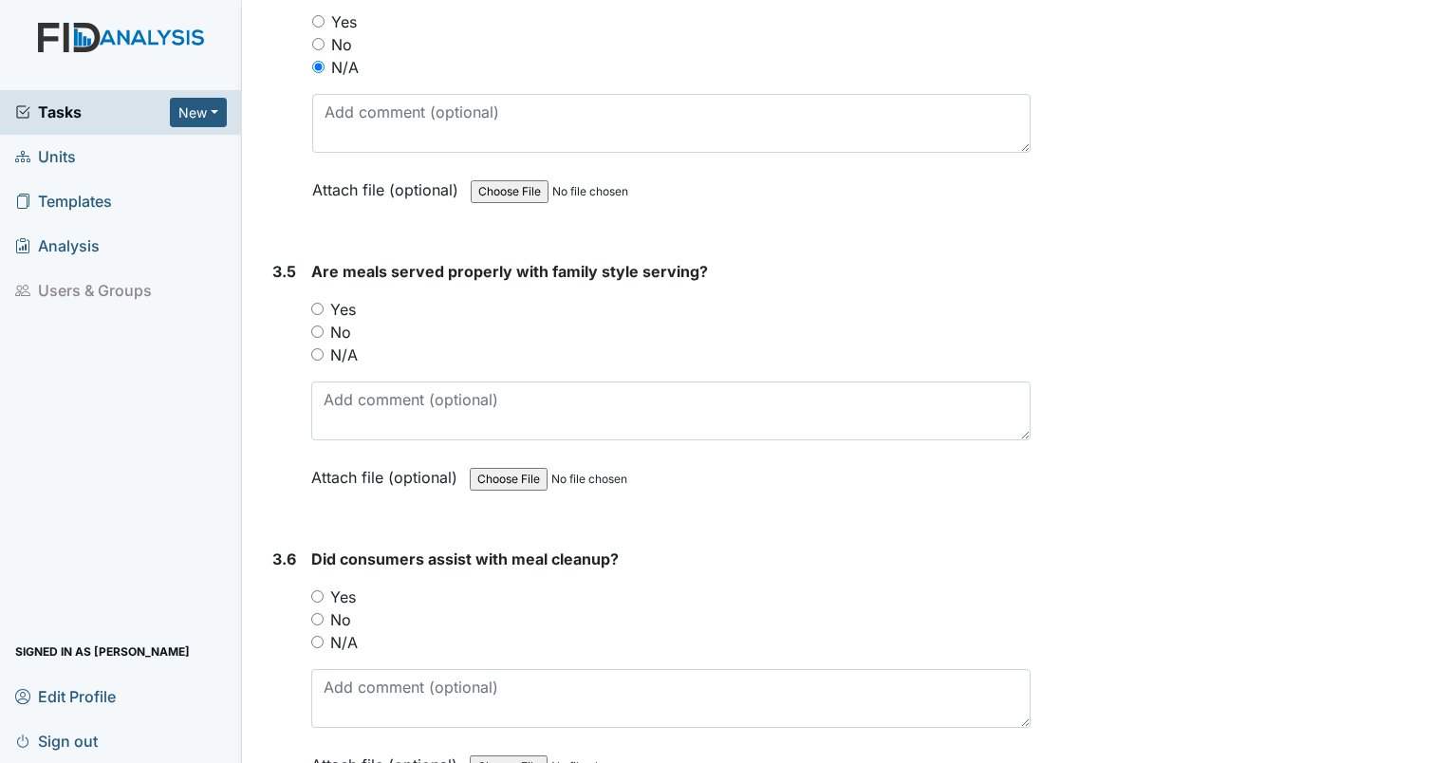
scroll to position [10400, 0]
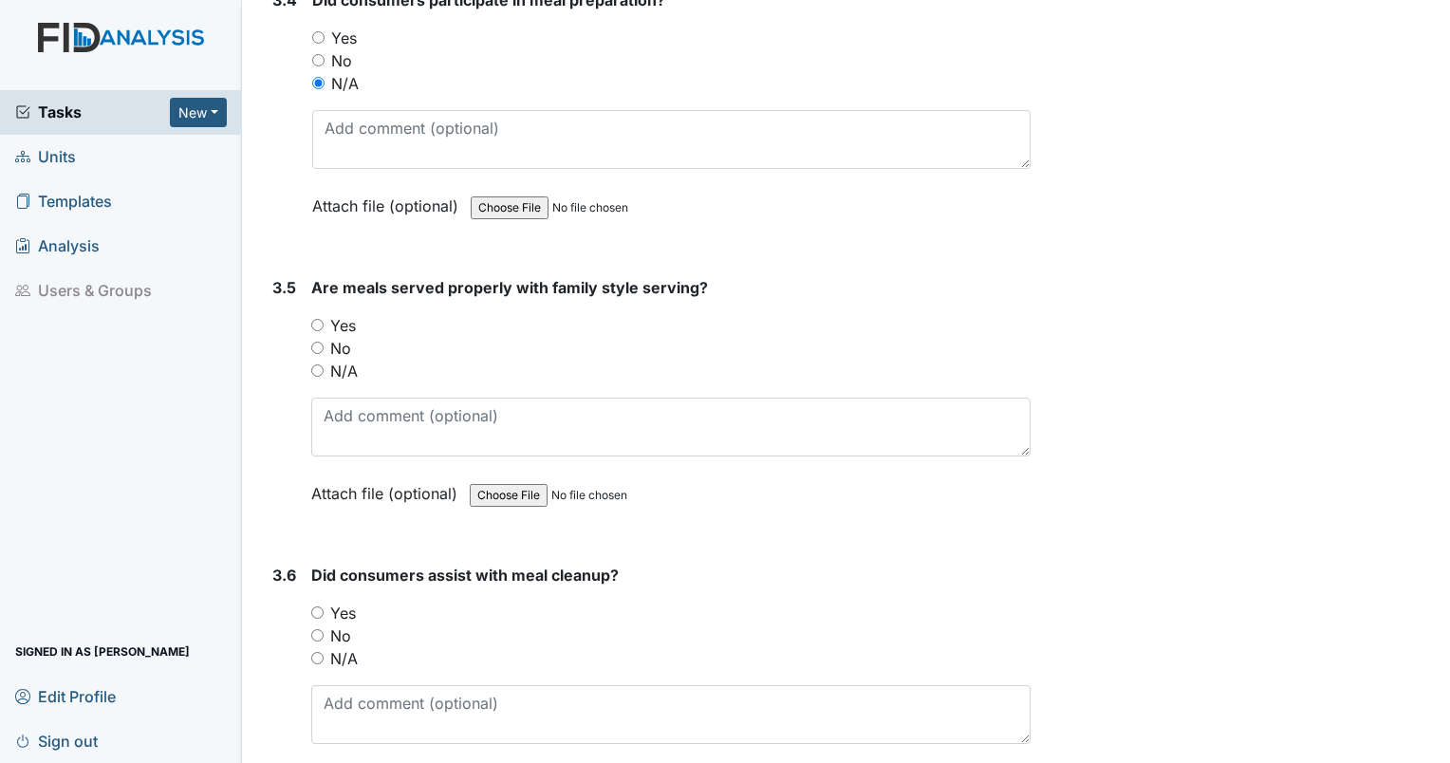
click at [323, 364] on input "N/A" at bounding box center [317, 370] width 12 height 12
radio input "true"
click at [317, 652] on input "N/A" at bounding box center [317, 658] width 12 height 12
radio input "true"
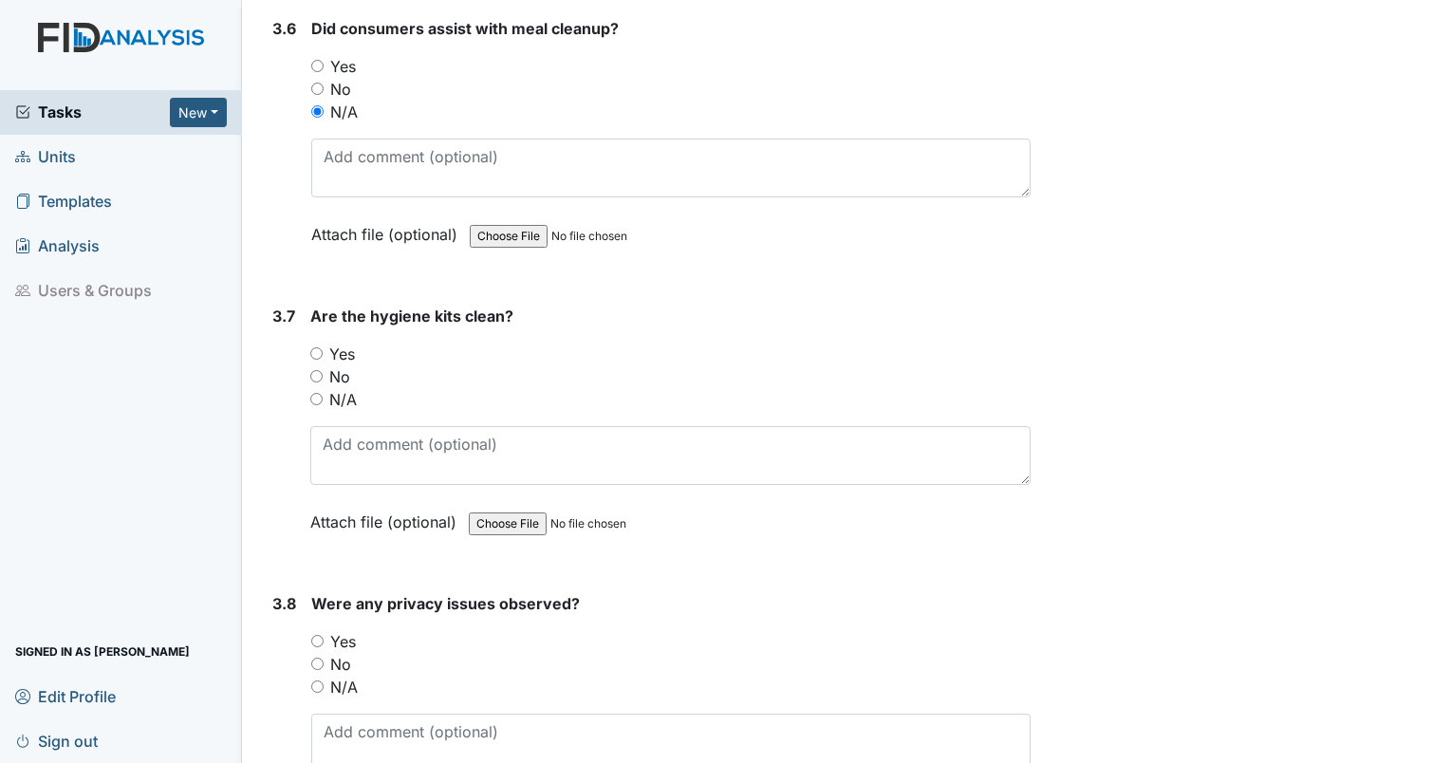
scroll to position [11046, 0]
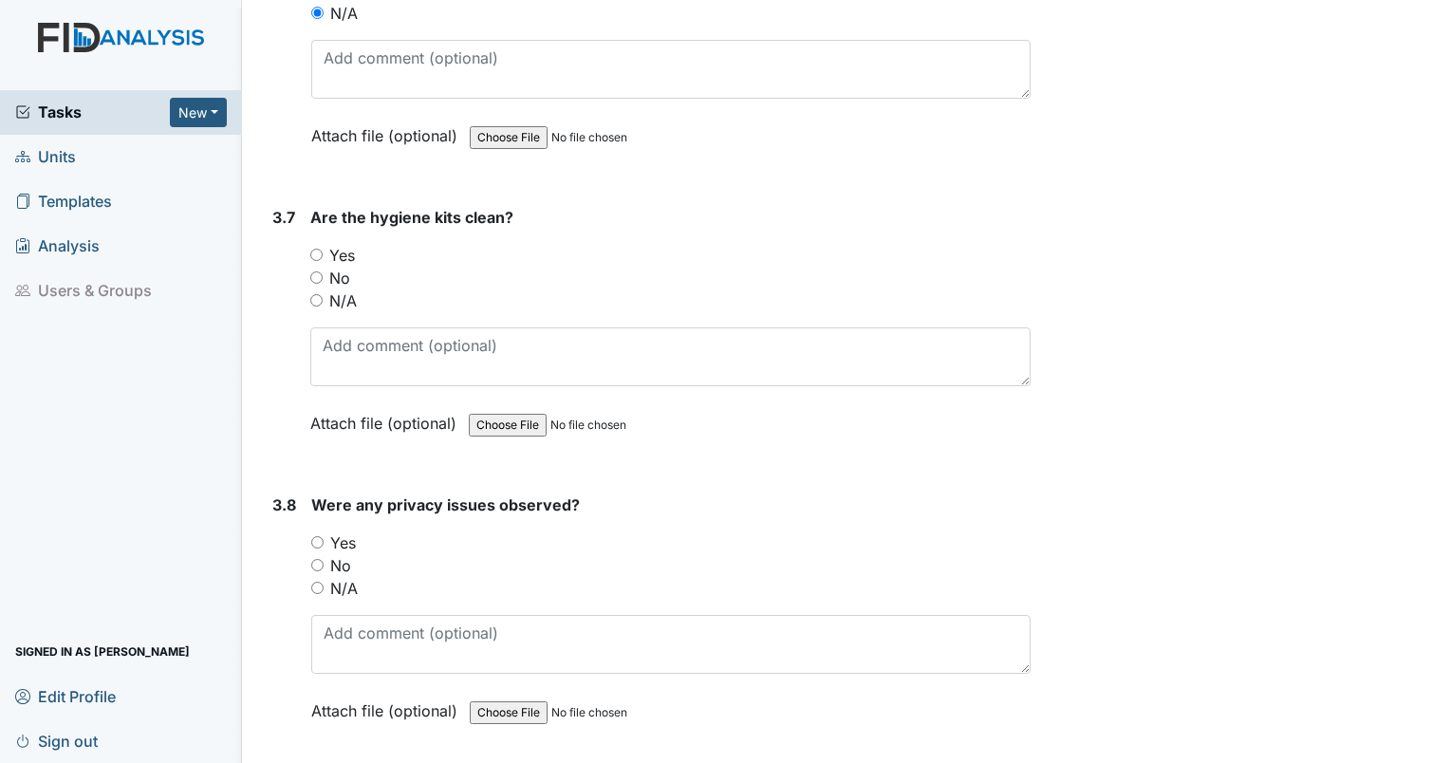
click at [315, 249] on input "Yes" at bounding box center [316, 255] width 12 height 12
radio input "true"
click at [320, 559] on input "No" at bounding box center [317, 565] width 12 height 12
radio input "true"
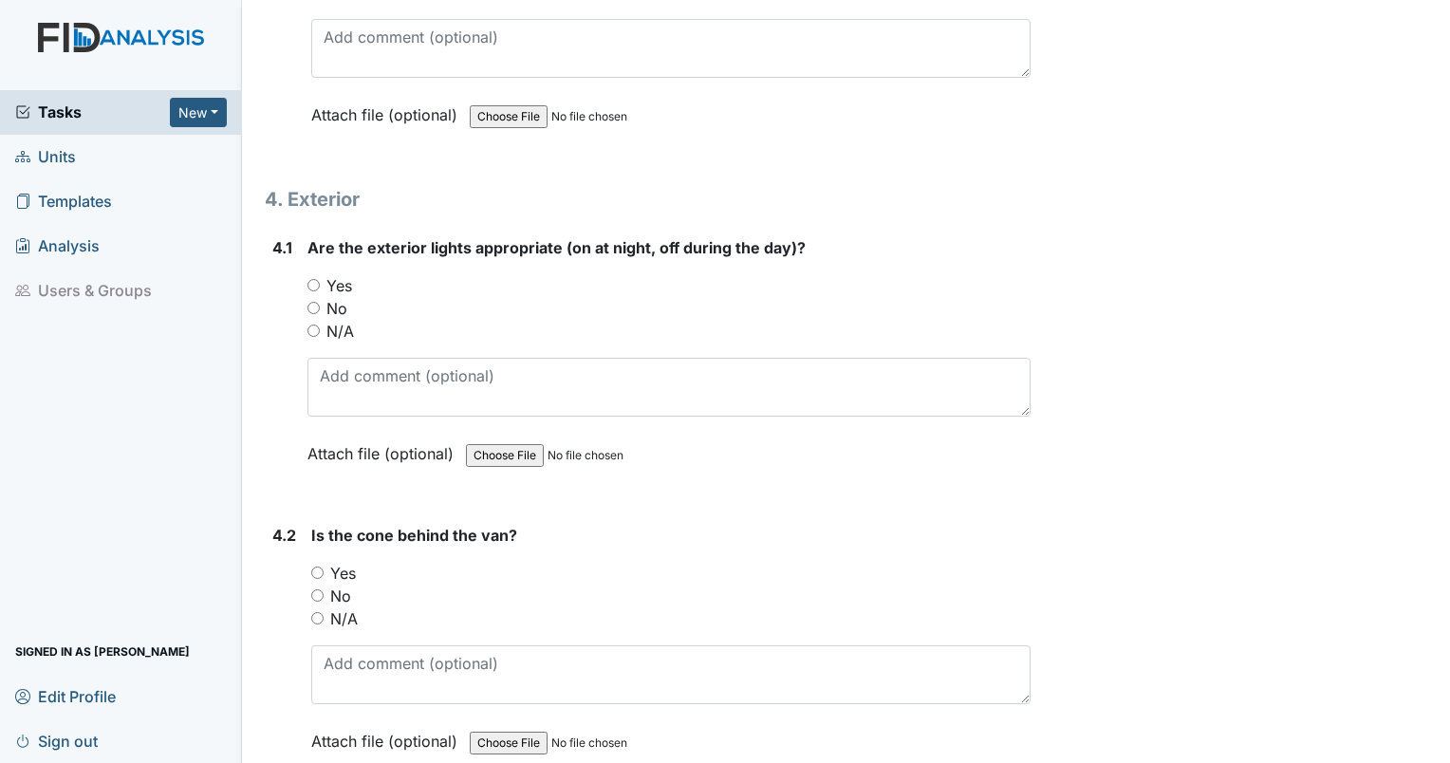
scroll to position [11591, 0]
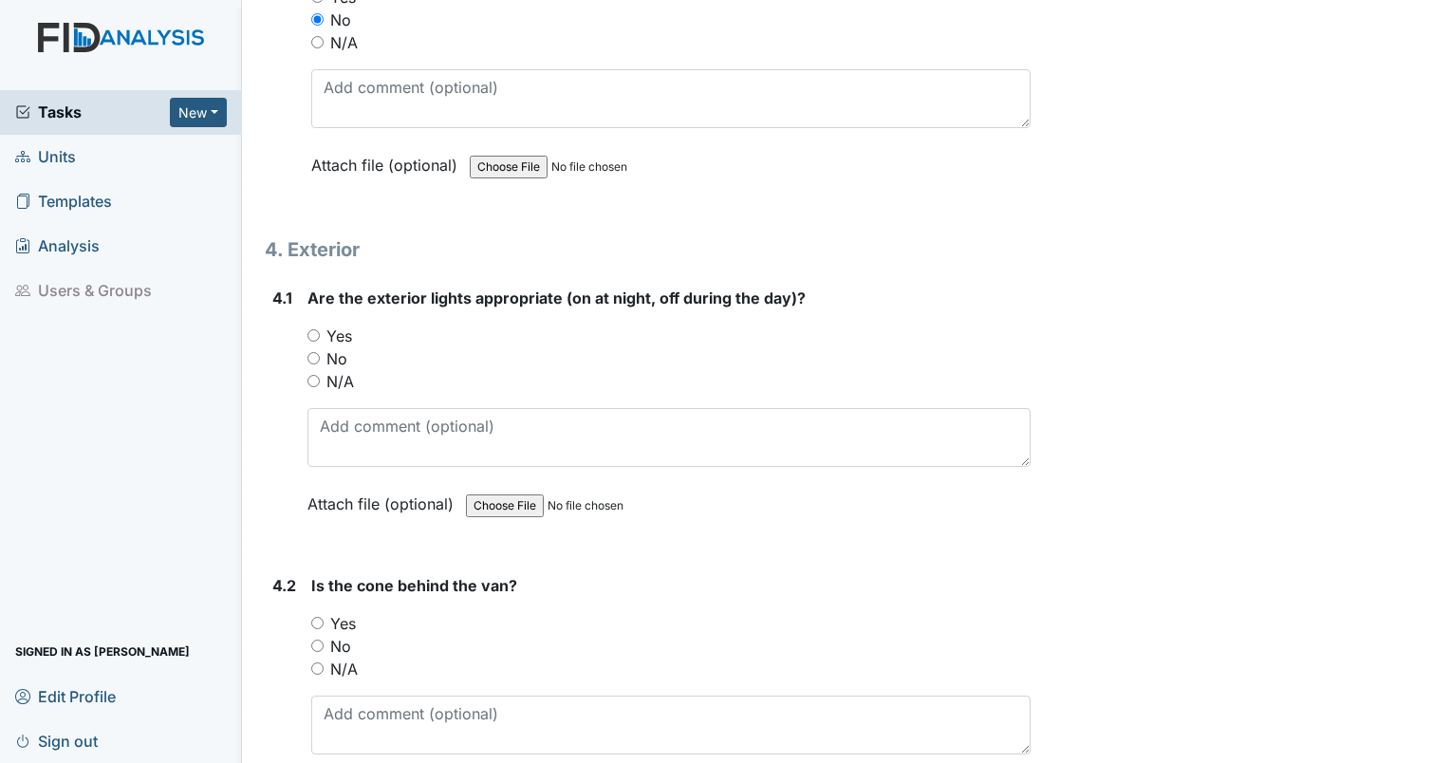
click at [313, 329] on input "Yes" at bounding box center [313, 335] width 12 height 12
radio input "true"
click at [317, 617] on input "Yes" at bounding box center [317, 623] width 12 height 12
radio input "true"
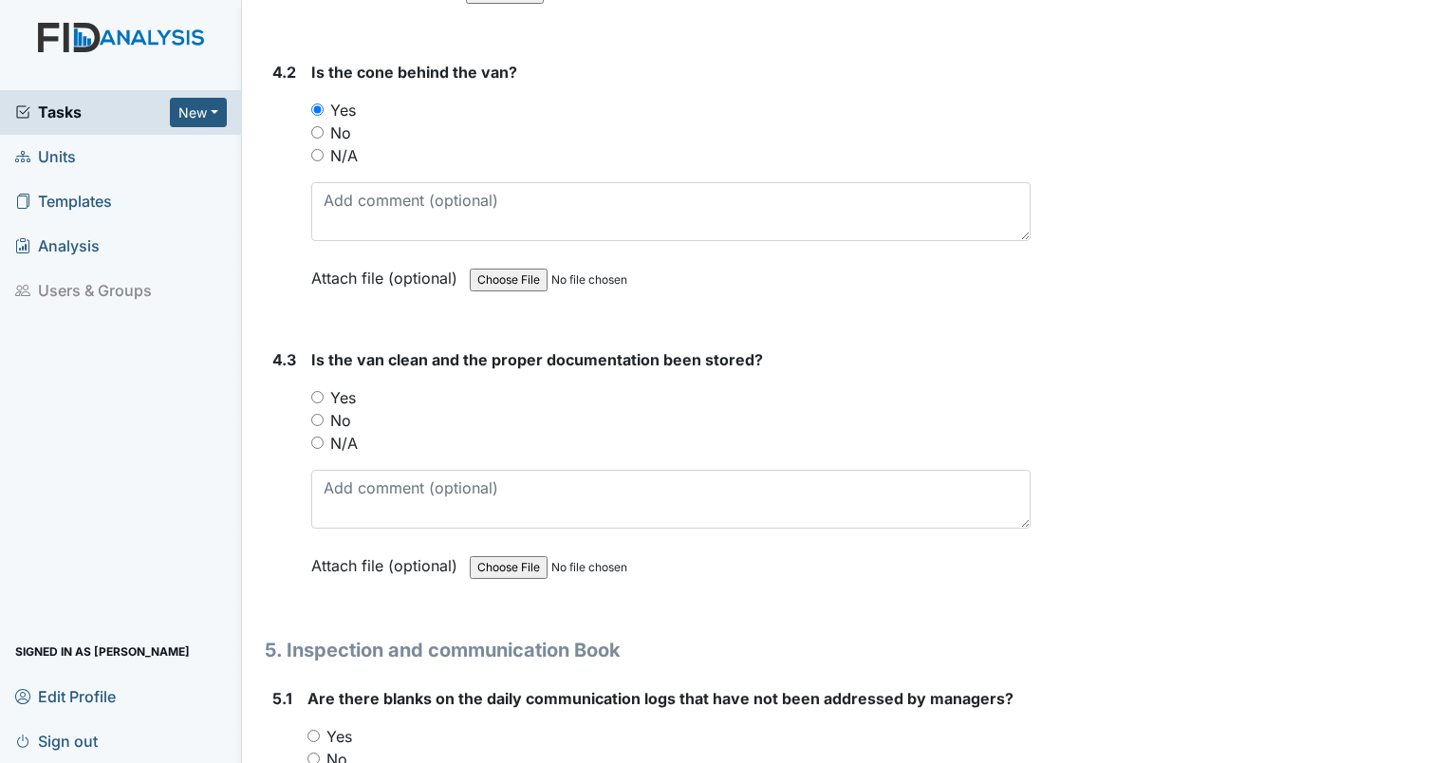
scroll to position [12105, 0]
click at [311, 391] on input "Yes" at bounding box center [317, 397] width 12 height 12
radio input "true"
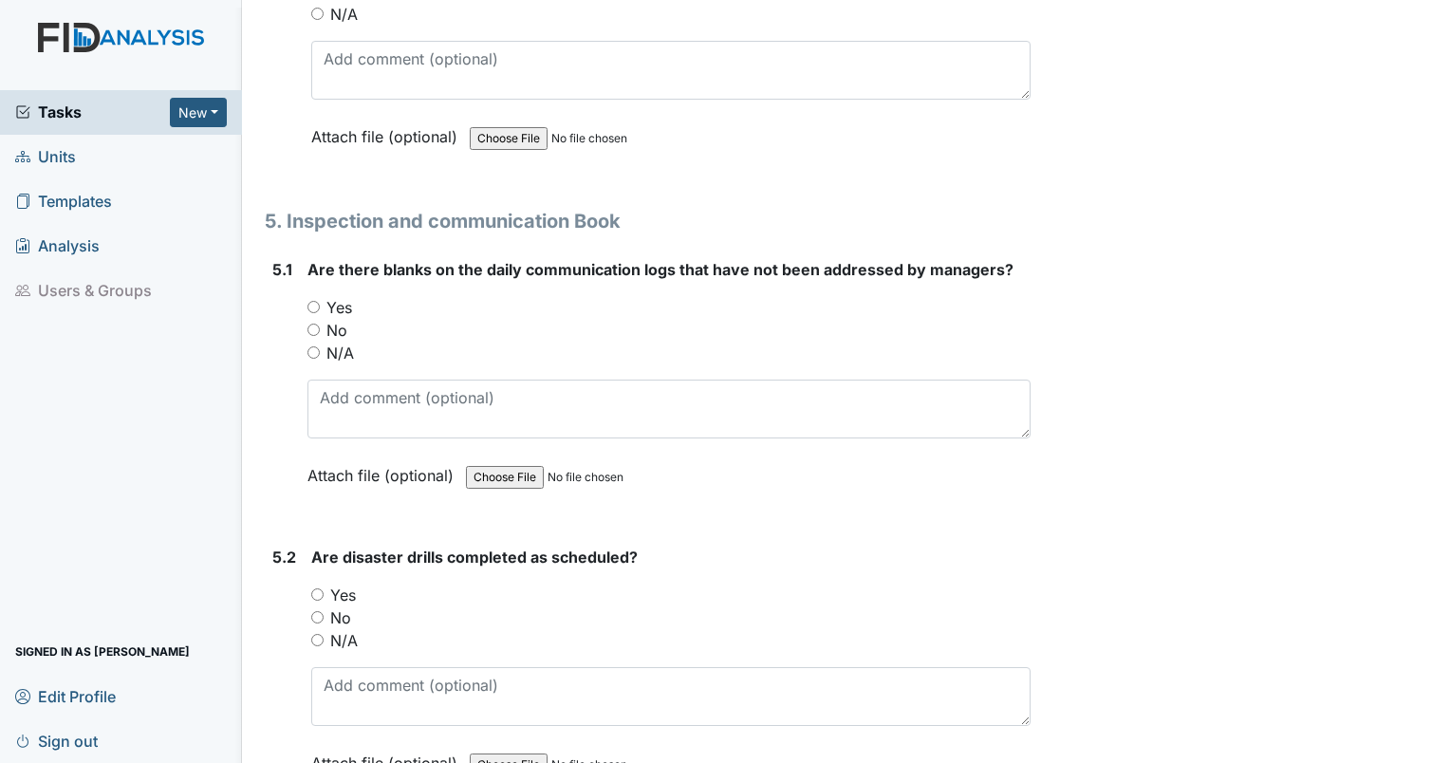
scroll to position [12568, 0]
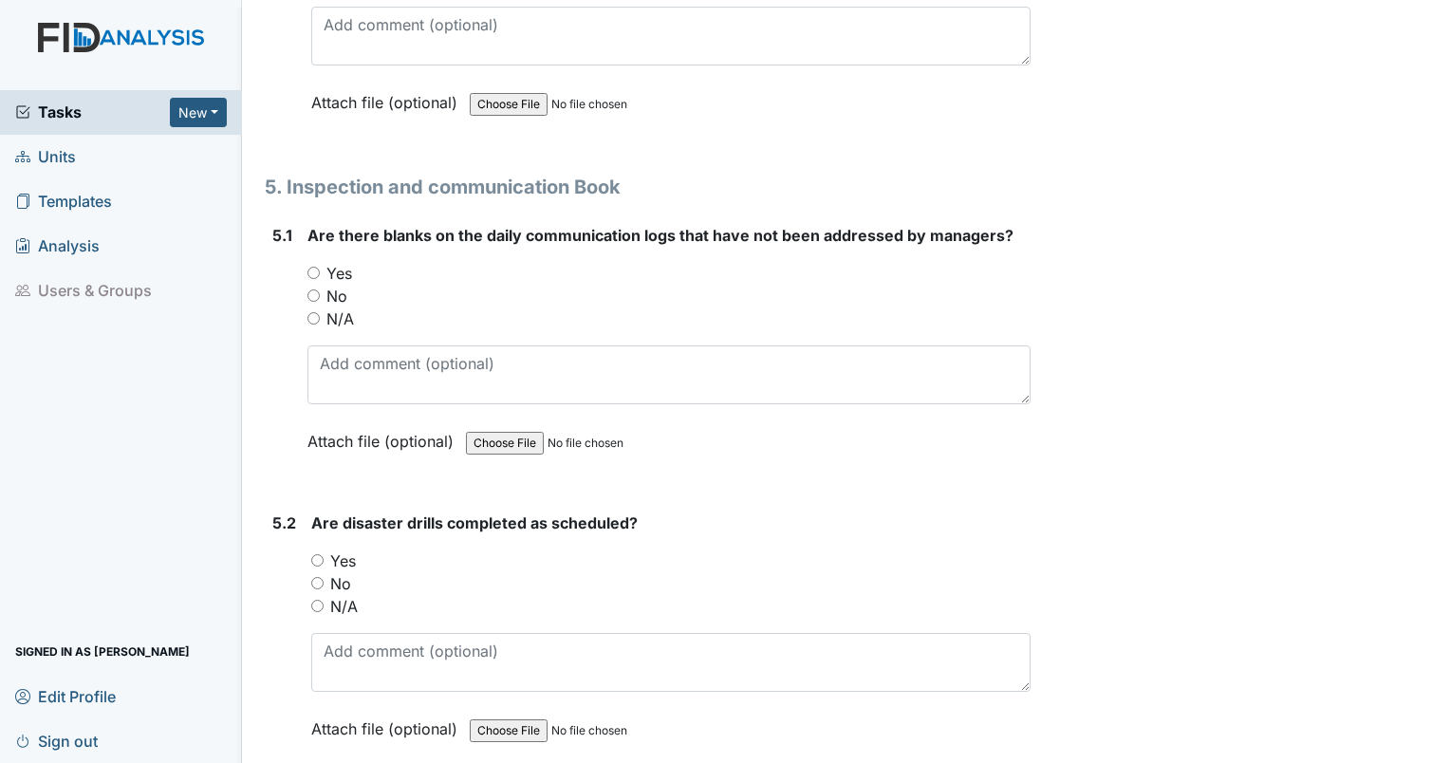
click at [309, 289] on input "No" at bounding box center [313, 295] width 12 height 12
radio input "true"
click at [317, 577] on input "No" at bounding box center [317, 583] width 12 height 12
radio input "true"
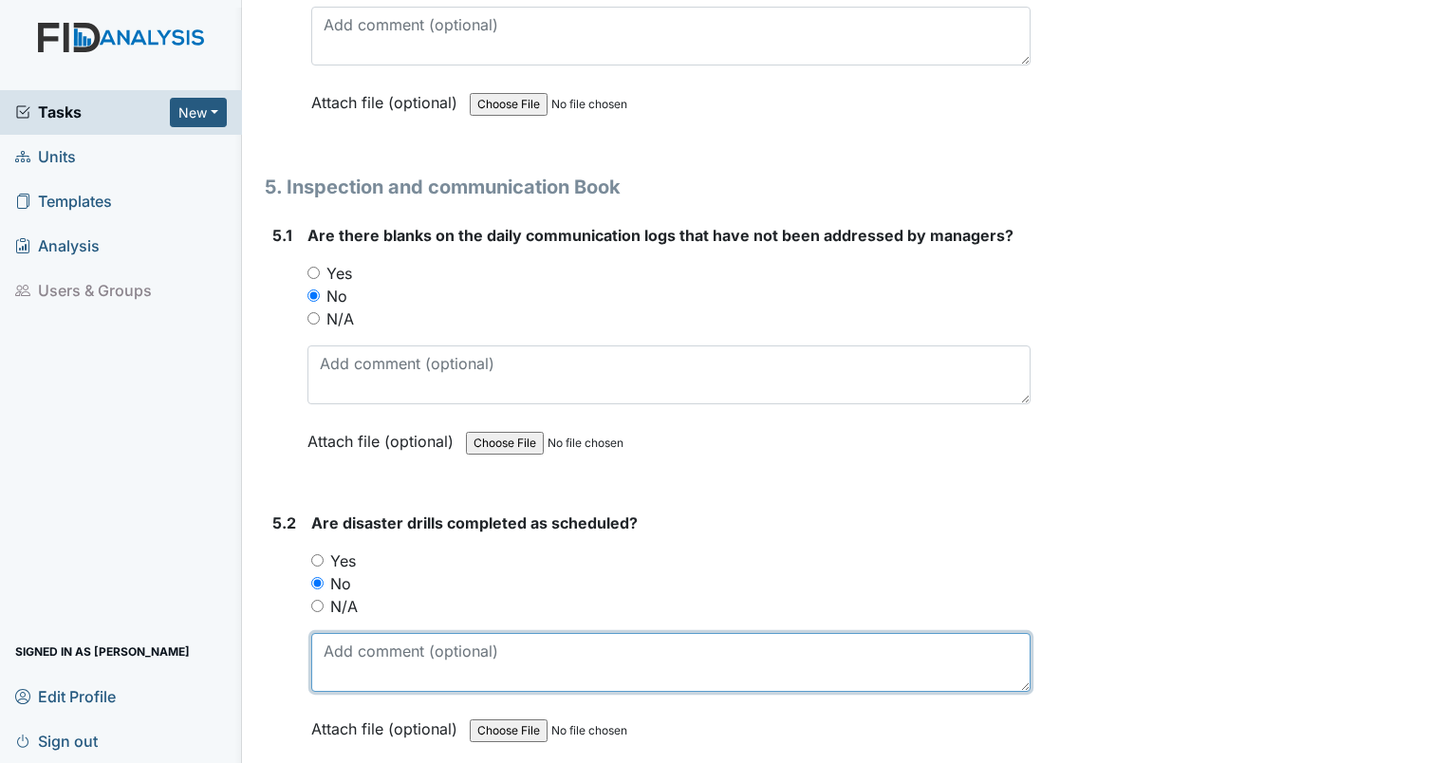
click at [368, 633] on textarea at bounding box center [670, 662] width 719 height 59
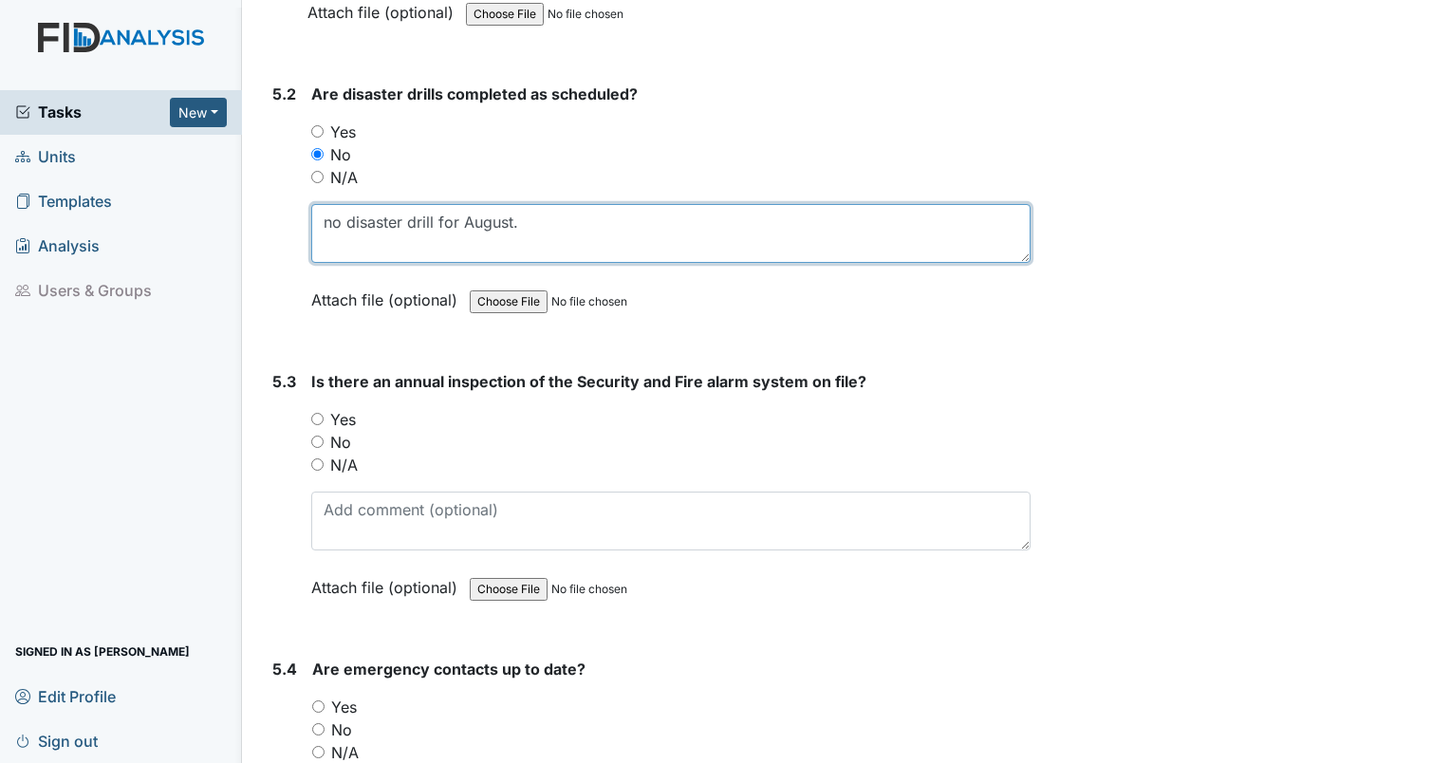
scroll to position [13129, 0]
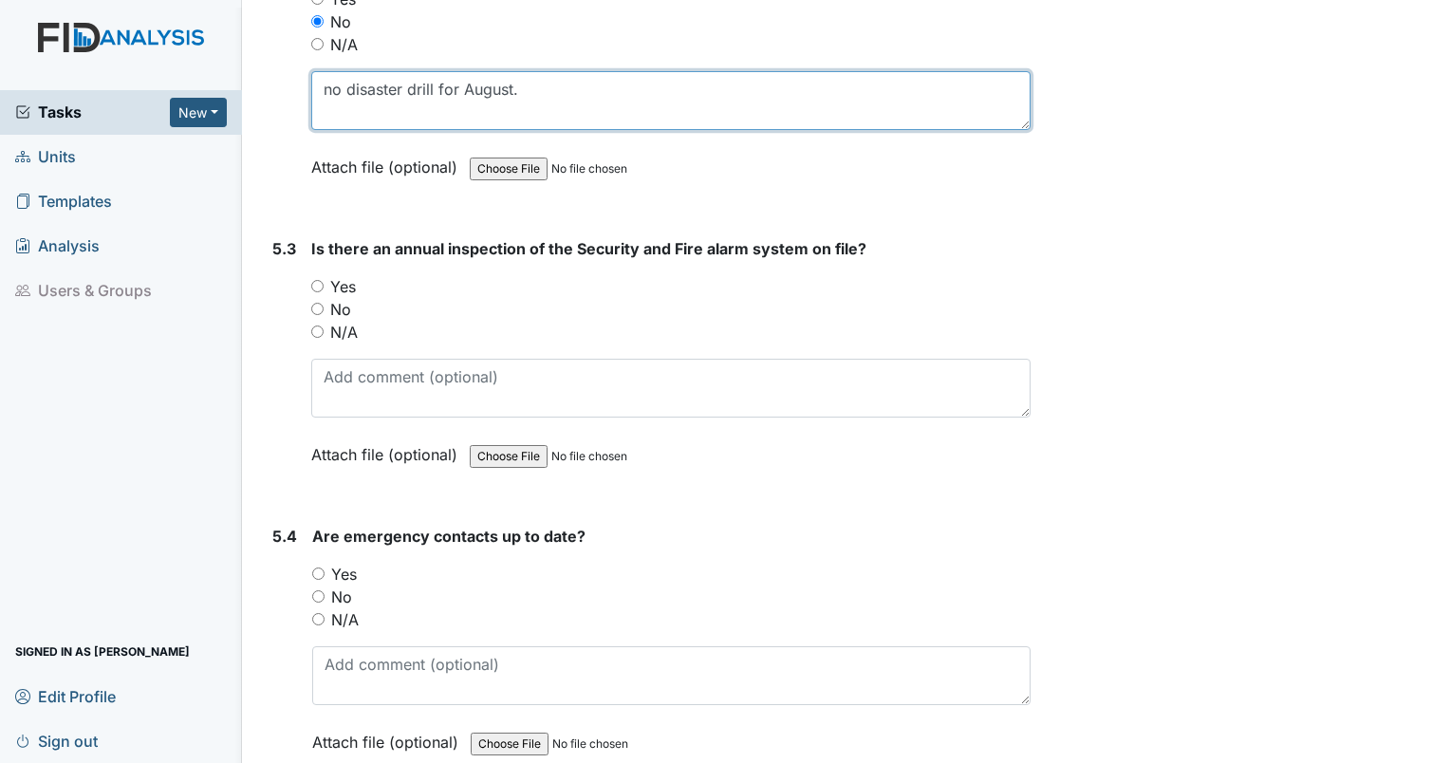
type textarea "no disaster drill for August."
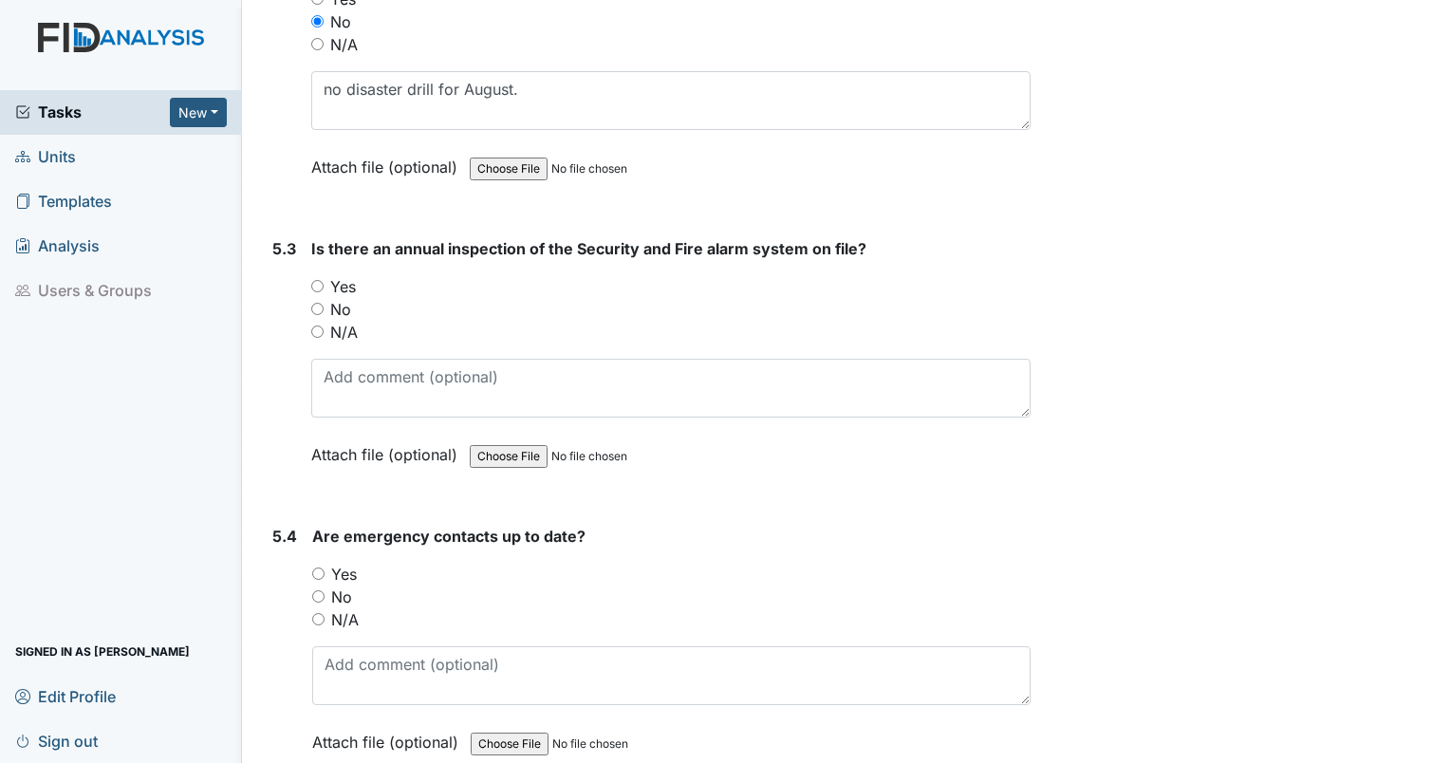
click at [318, 280] on input "Yes" at bounding box center [317, 286] width 12 height 12
radio input "true"
click at [312, 567] on input "Yes" at bounding box center [318, 573] width 12 height 12
radio input "true"
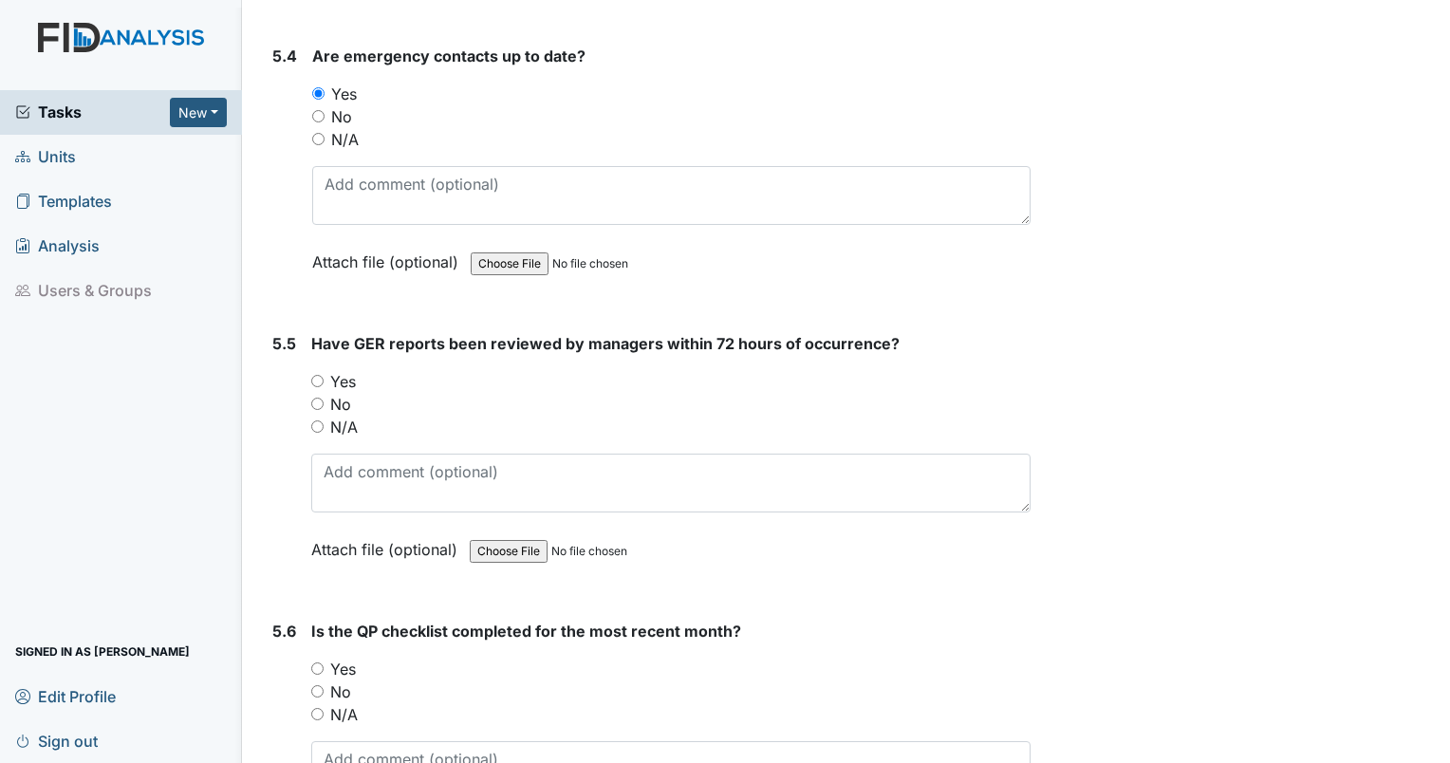
scroll to position [13626, 0]
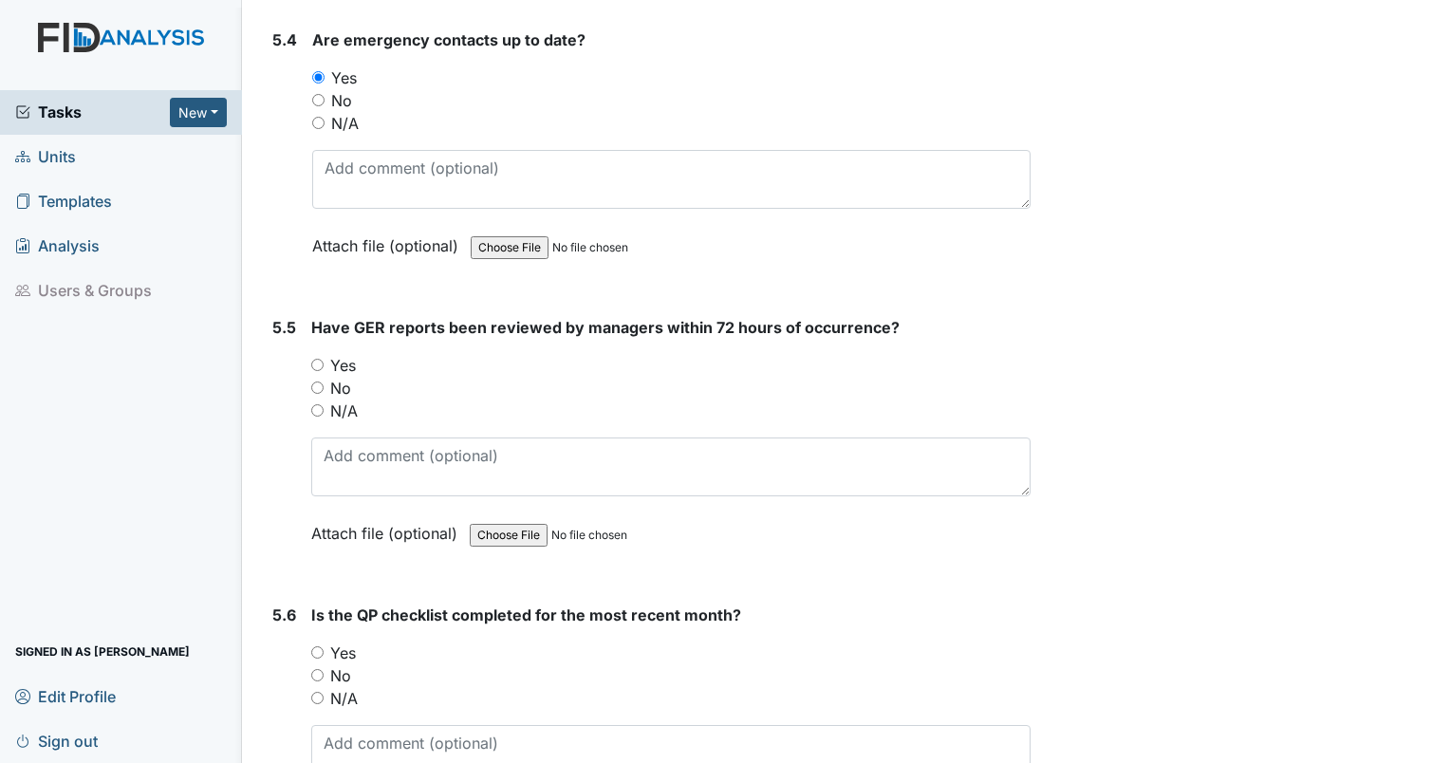
click at [315, 359] on input "Yes" at bounding box center [317, 365] width 12 height 12
radio input "true"
click at [316, 646] on input "Yes" at bounding box center [317, 652] width 12 height 12
radio input "true"
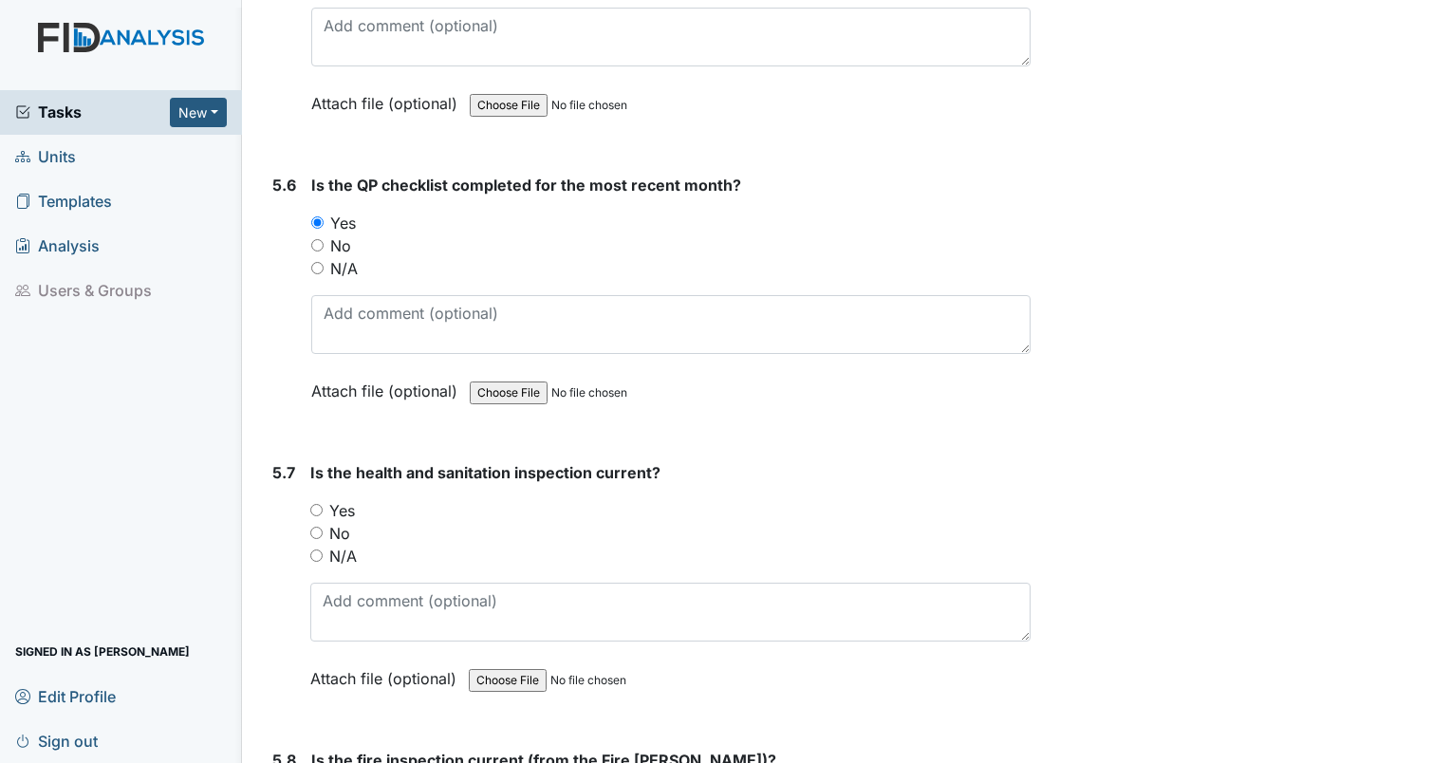
scroll to position [14090, 0]
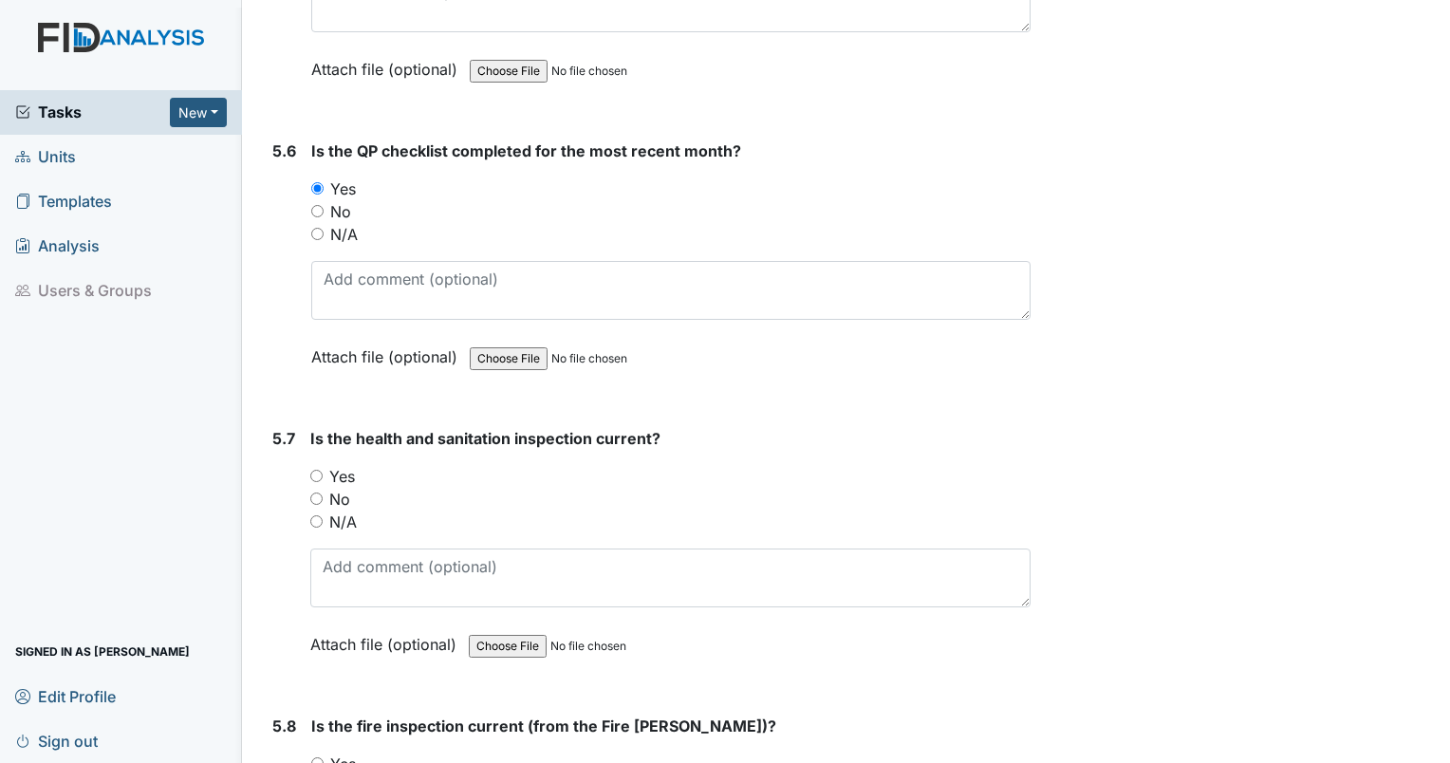
click at [317, 470] on input "Yes" at bounding box center [316, 476] width 12 height 12
radio input "true"
click at [320, 757] on input "Yes" at bounding box center [317, 763] width 12 height 12
radio input "true"
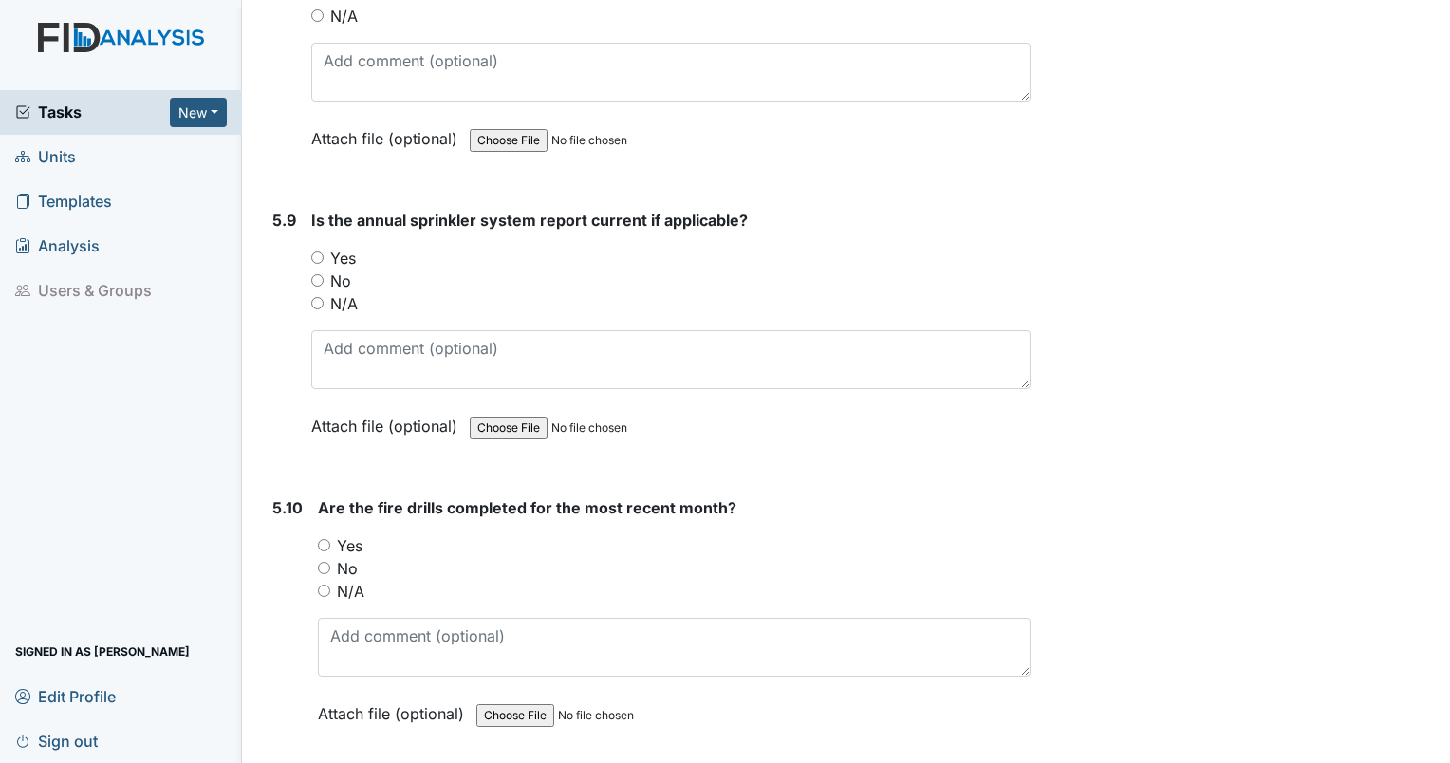
scroll to position [14903, 0]
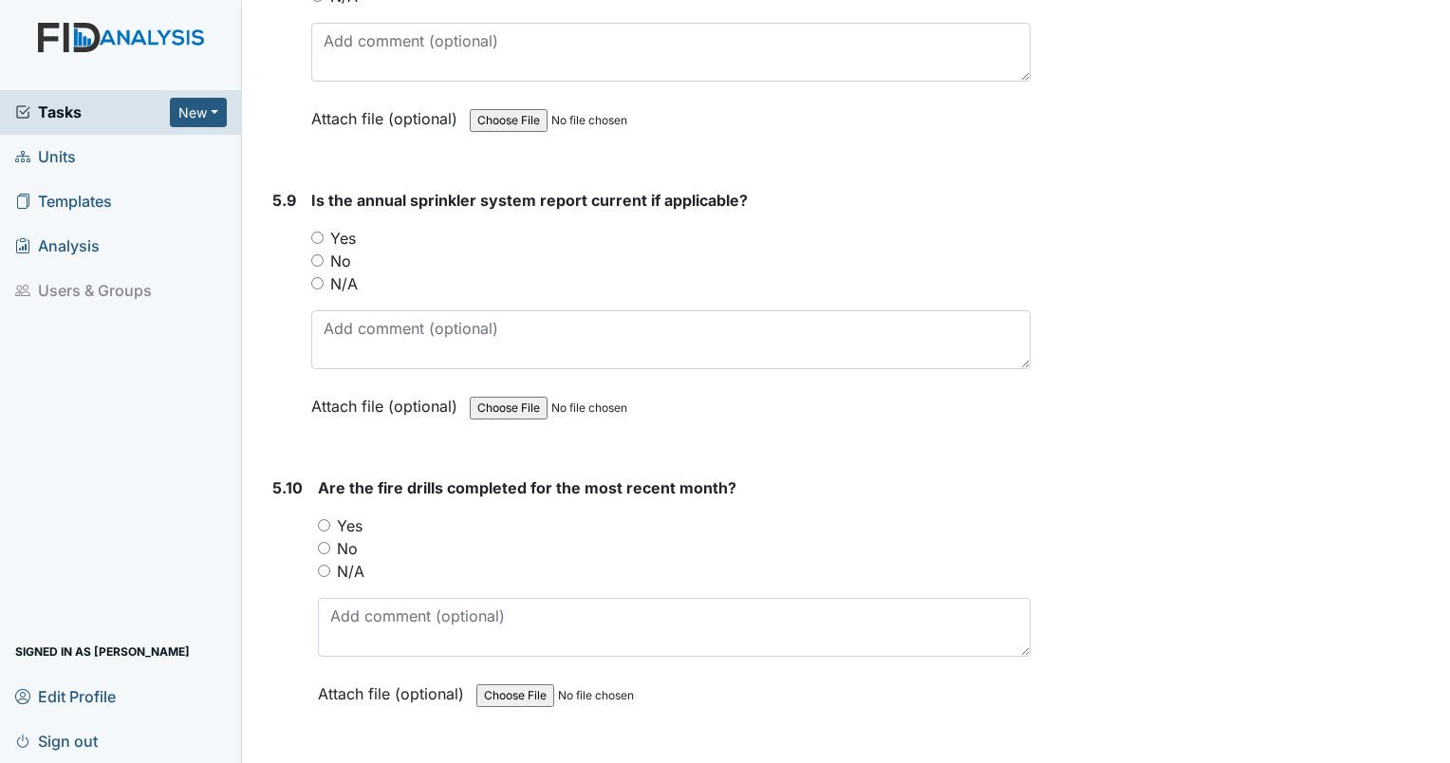
click at [316, 232] on input "Yes" at bounding box center [317, 238] width 12 height 12
radio input "true"
click at [318, 519] on input "Yes" at bounding box center [324, 525] width 12 height 12
radio input "true"
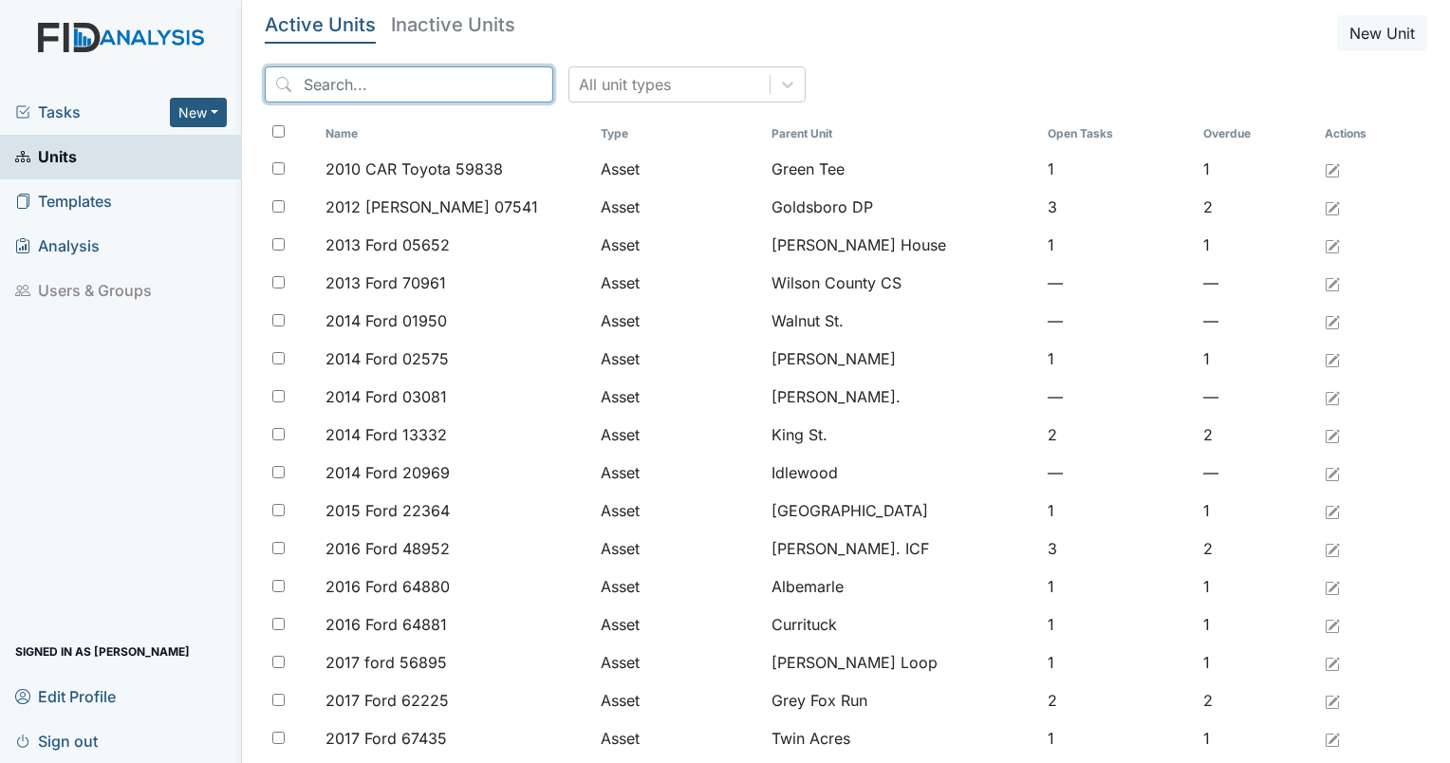
click at [380, 87] on input "search" at bounding box center [409, 84] width 288 height 36
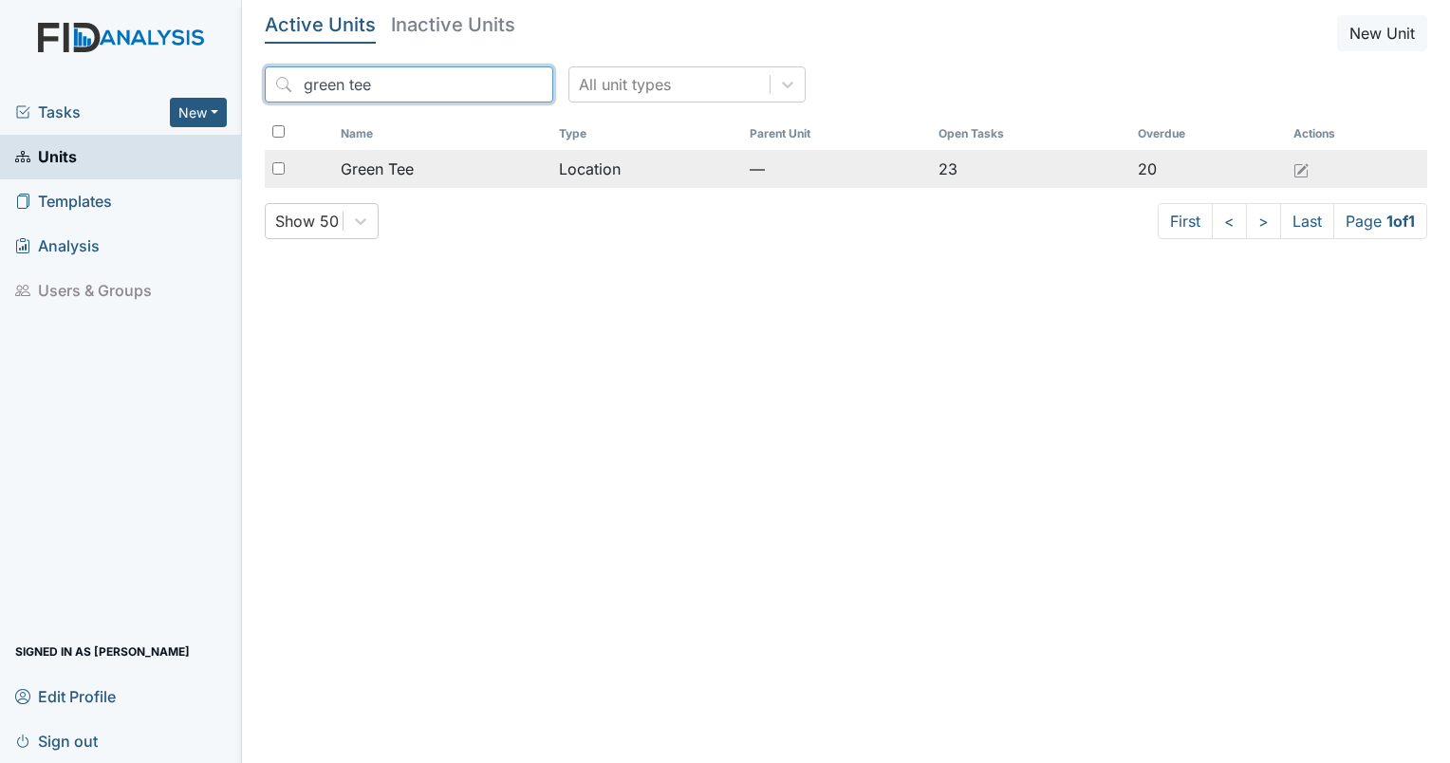
type input "green tee"
click at [395, 170] on span "Green Tee" at bounding box center [377, 169] width 73 height 23
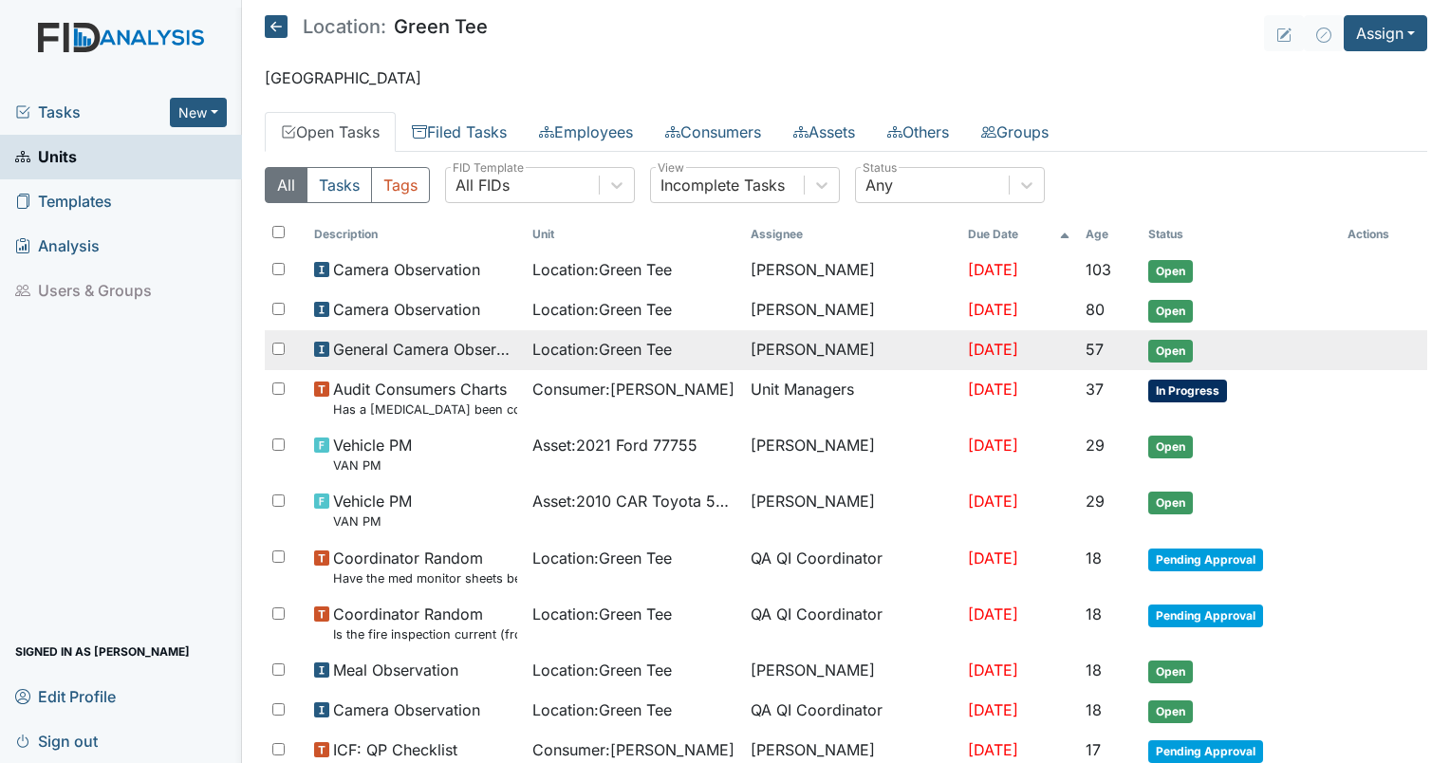
click at [617, 350] on span "Location : Green Tee" at bounding box center [601, 349] width 139 height 23
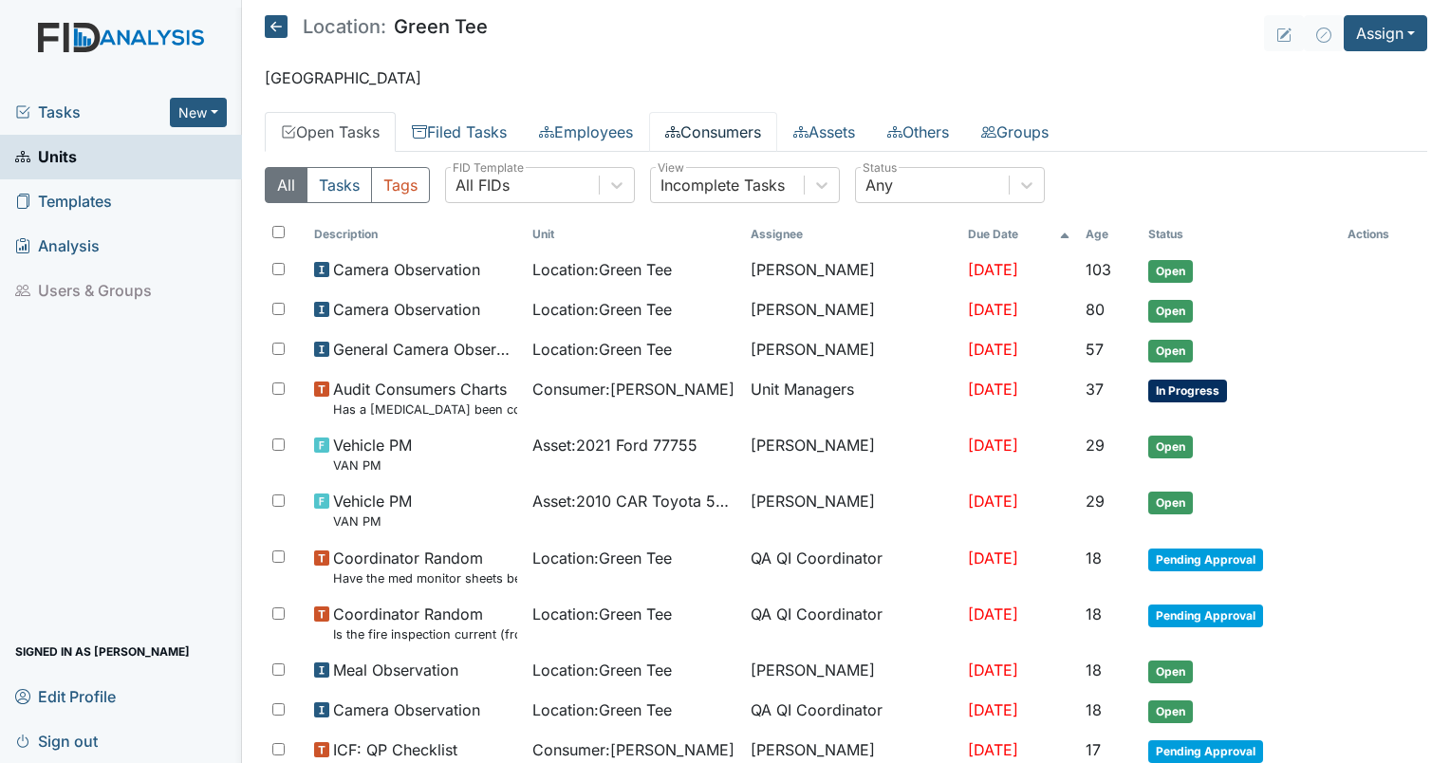
click at [752, 122] on link "Consumers" at bounding box center [713, 132] width 128 height 40
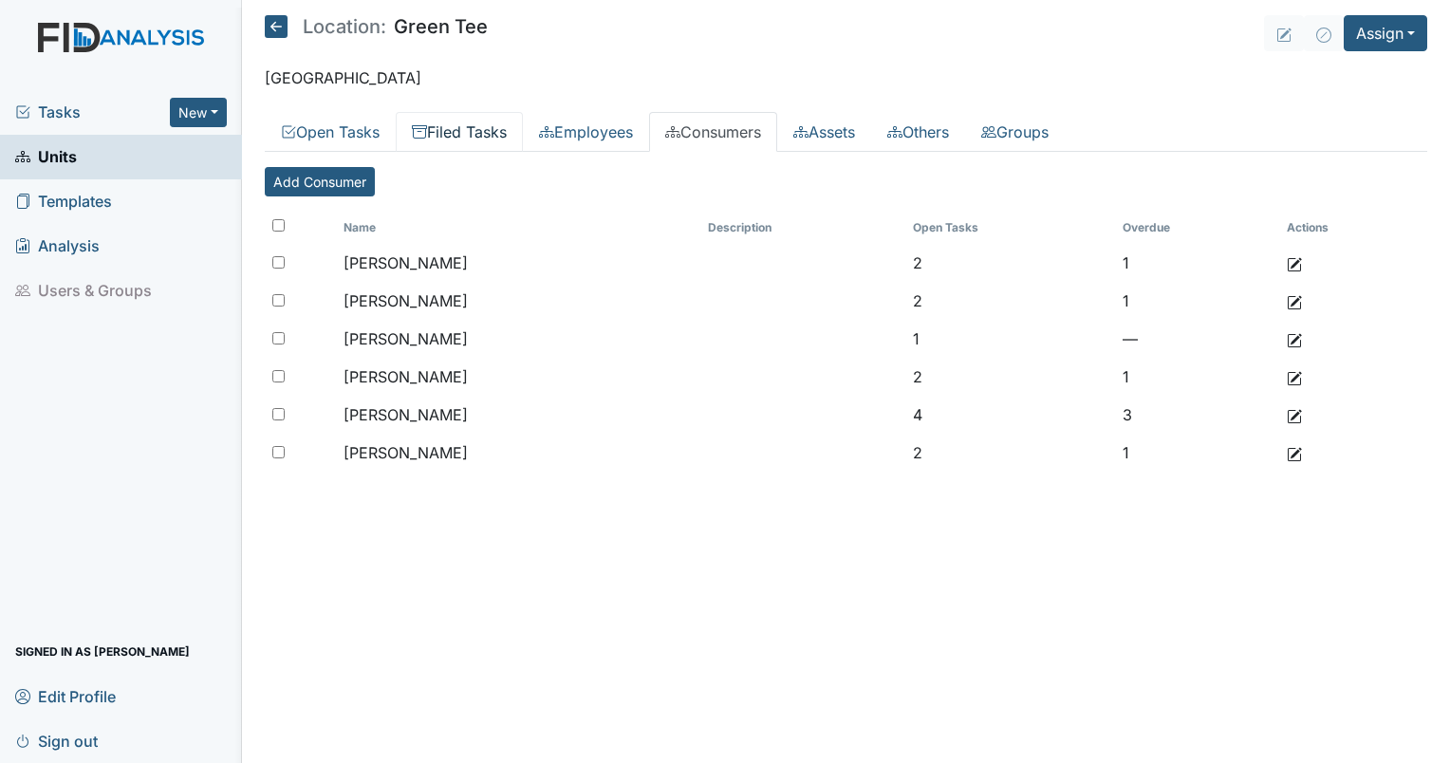
click at [466, 141] on link "Filed Tasks" at bounding box center [459, 132] width 127 height 40
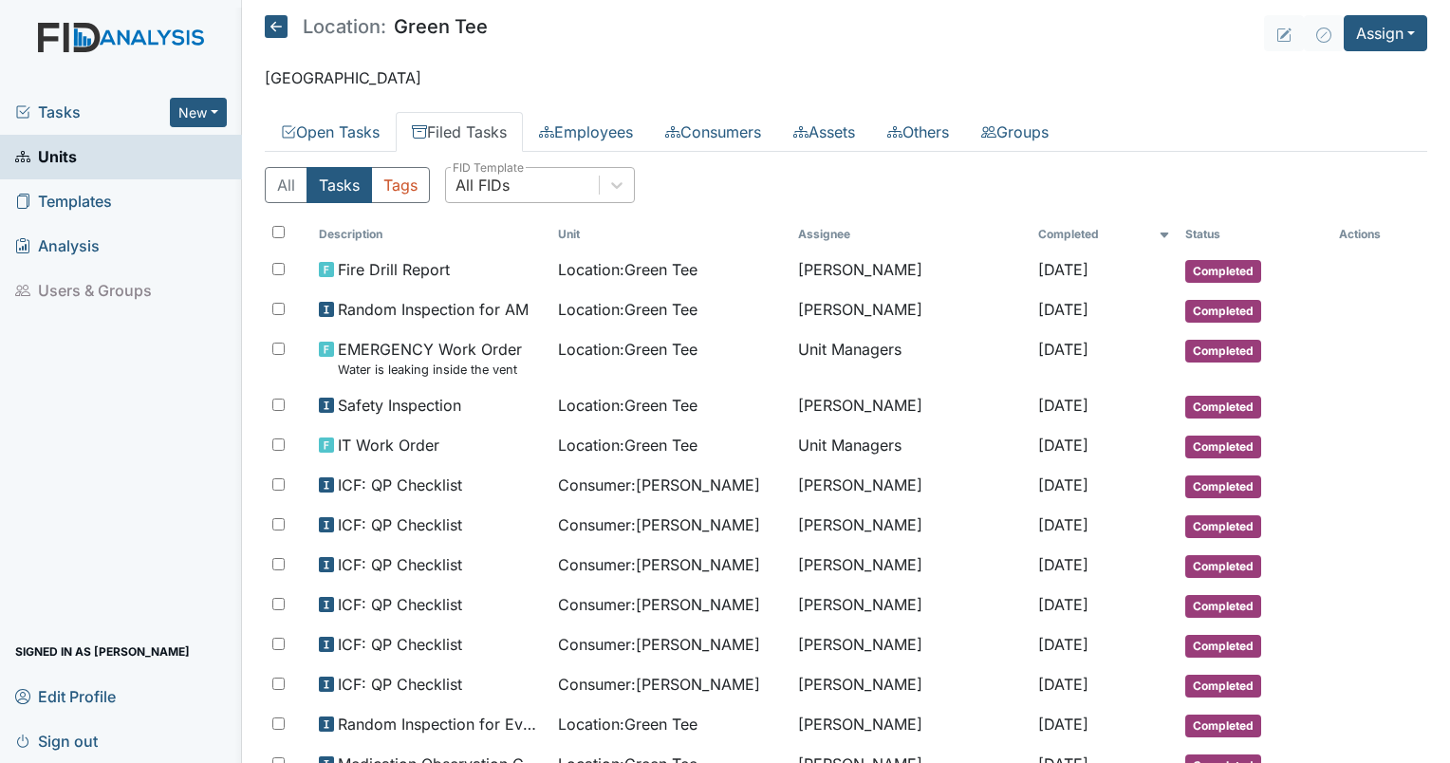
click at [503, 190] on div "All FIDs" at bounding box center [482, 185] width 54 height 23
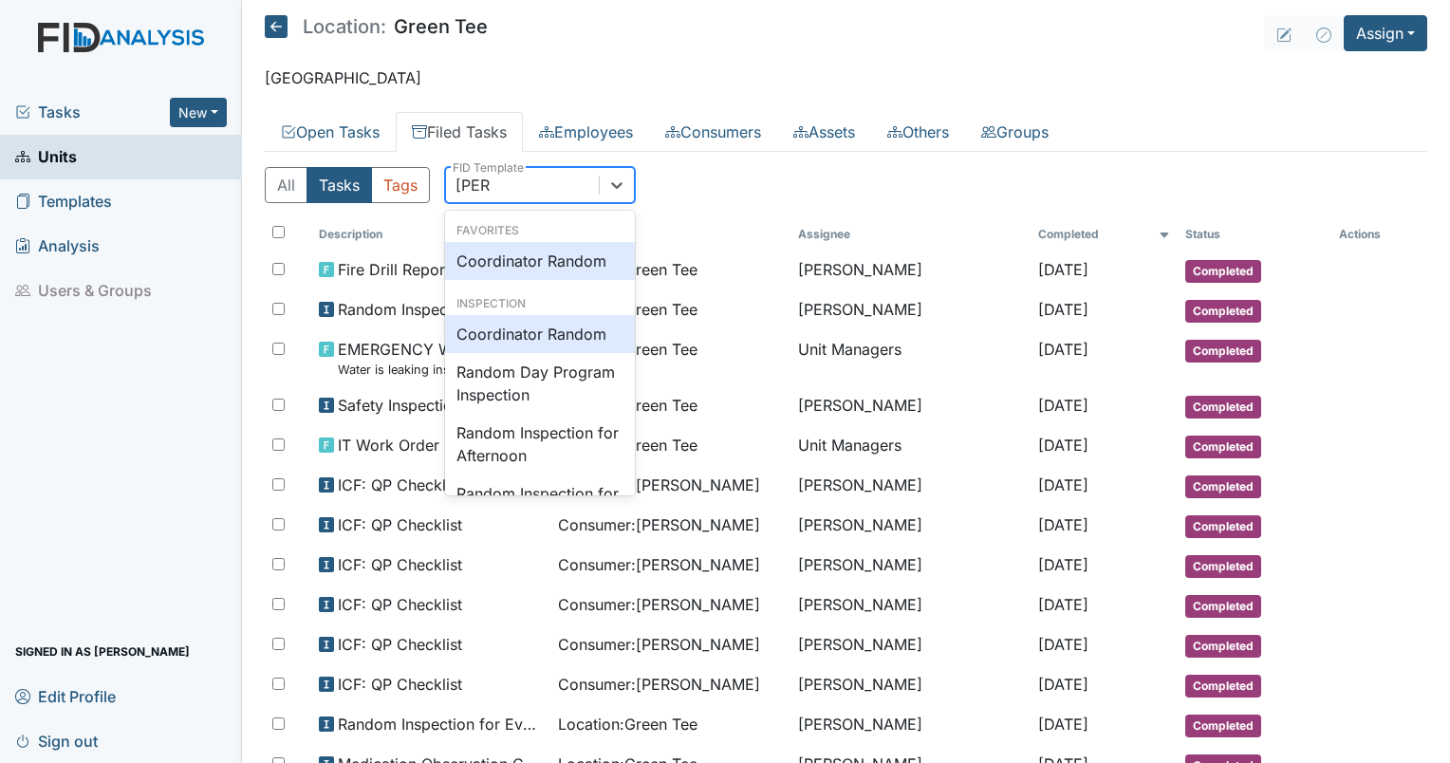
type input "random"
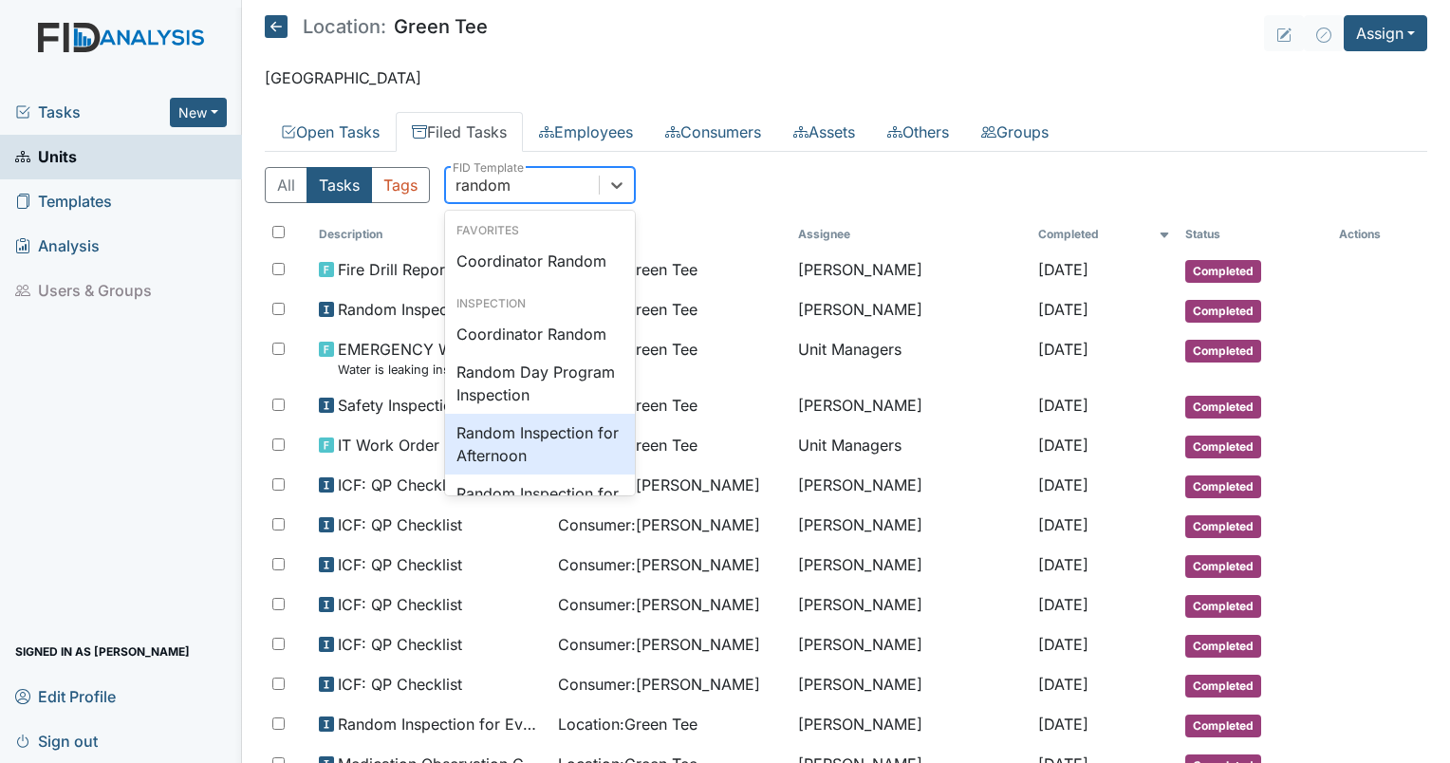
click at [546, 443] on div "Random Inspection for Afternoon" at bounding box center [540, 444] width 190 height 61
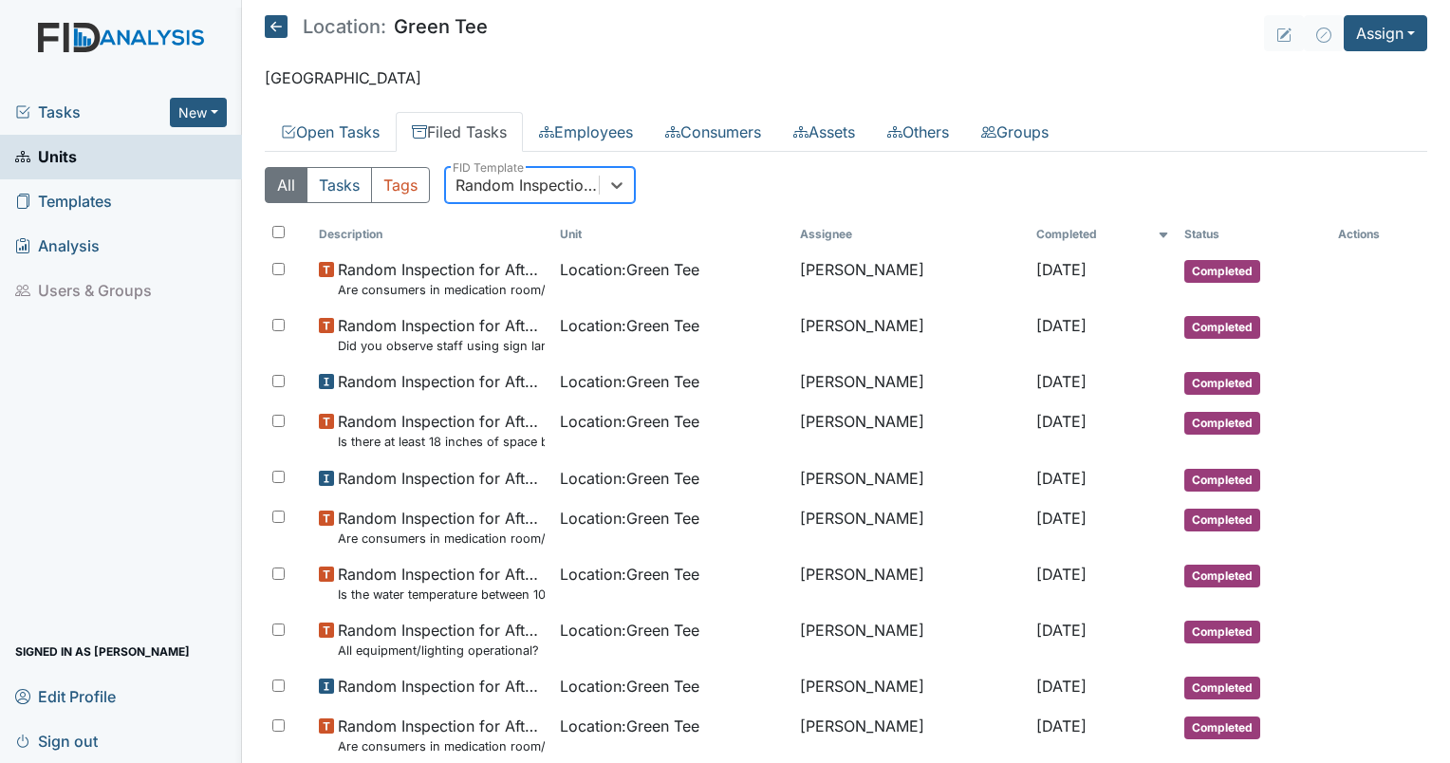
click at [615, 194] on div at bounding box center [617, 185] width 34 height 34
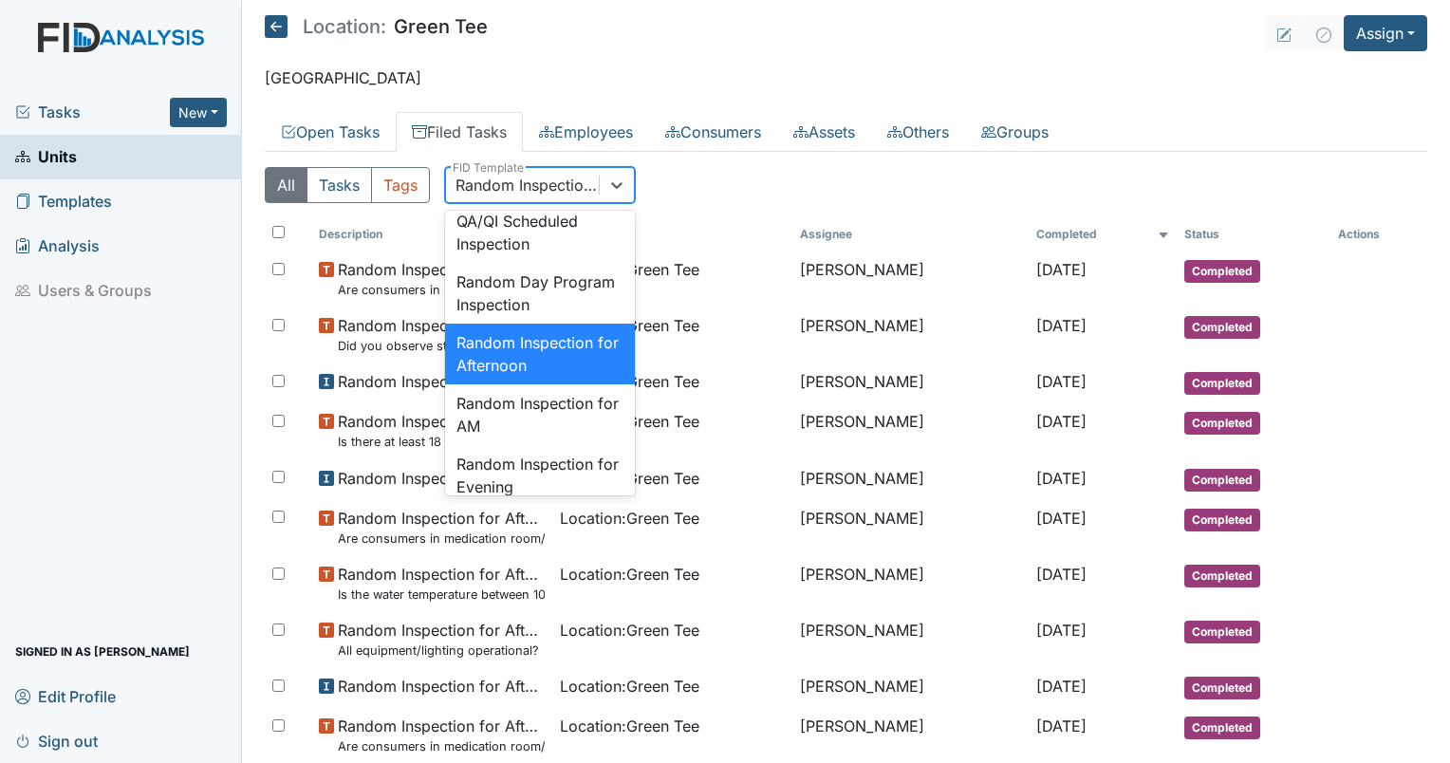
scroll to position [1727, 0]
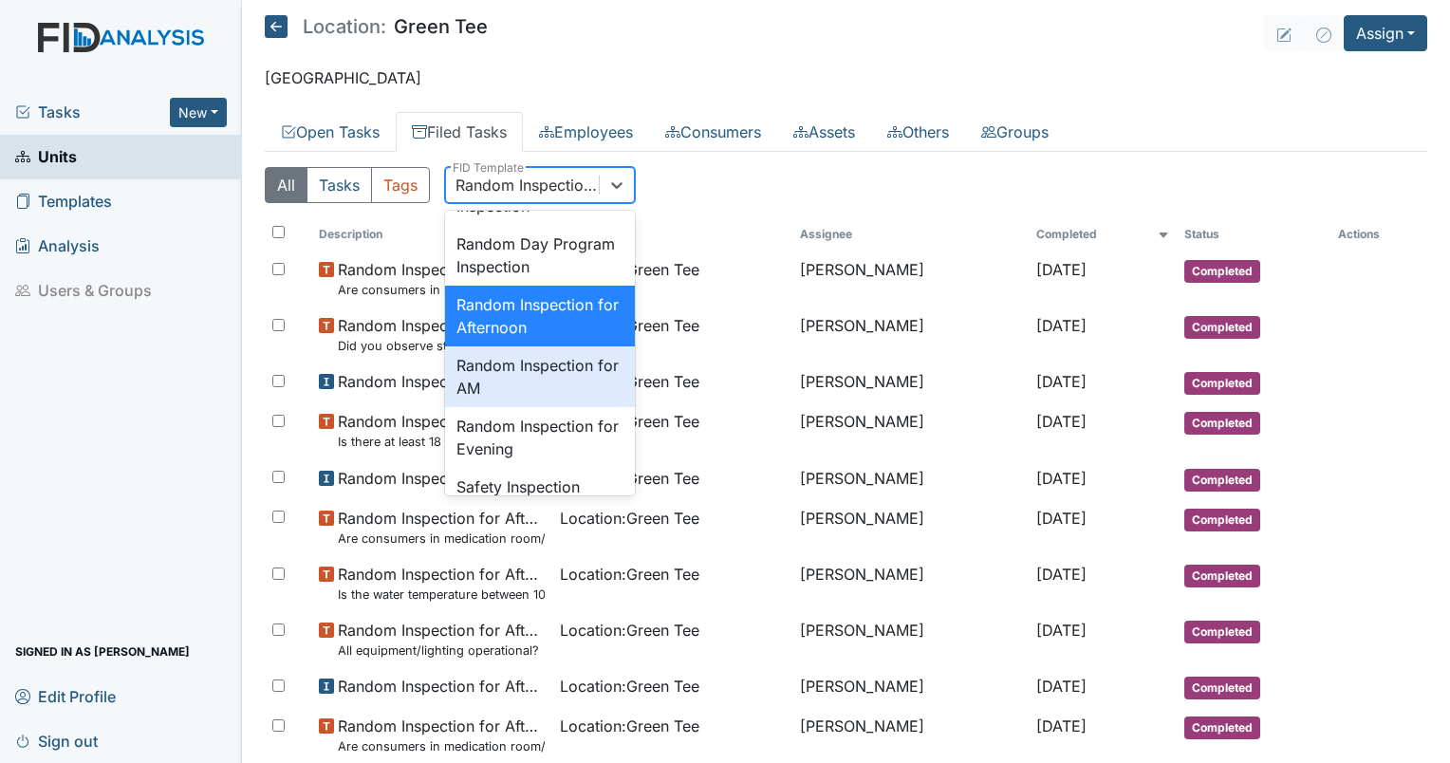
click at [592, 407] on div "Random Inspection for AM" at bounding box center [540, 376] width 190 height 61
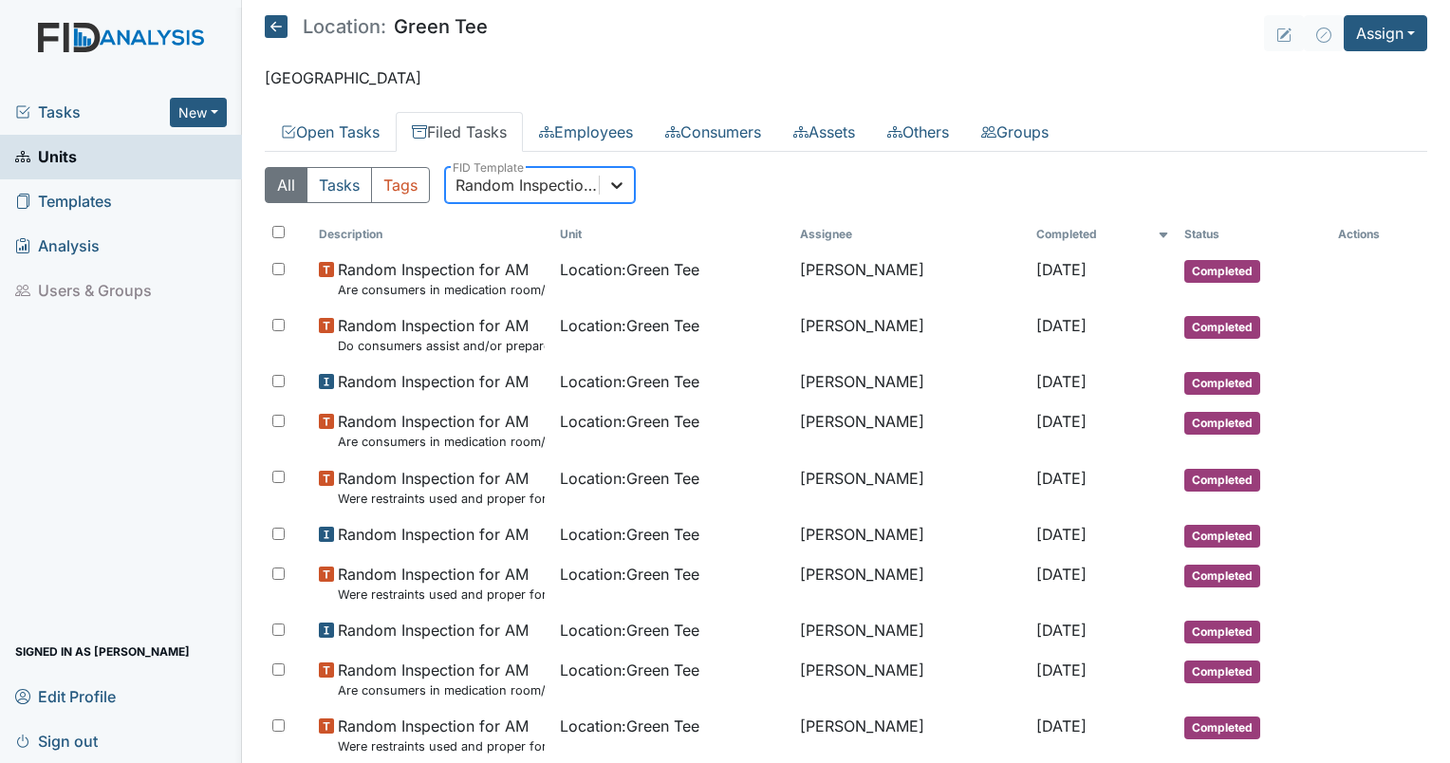
click at [610, 183] on icon at bounding box center [616, 185] width 19 height 19
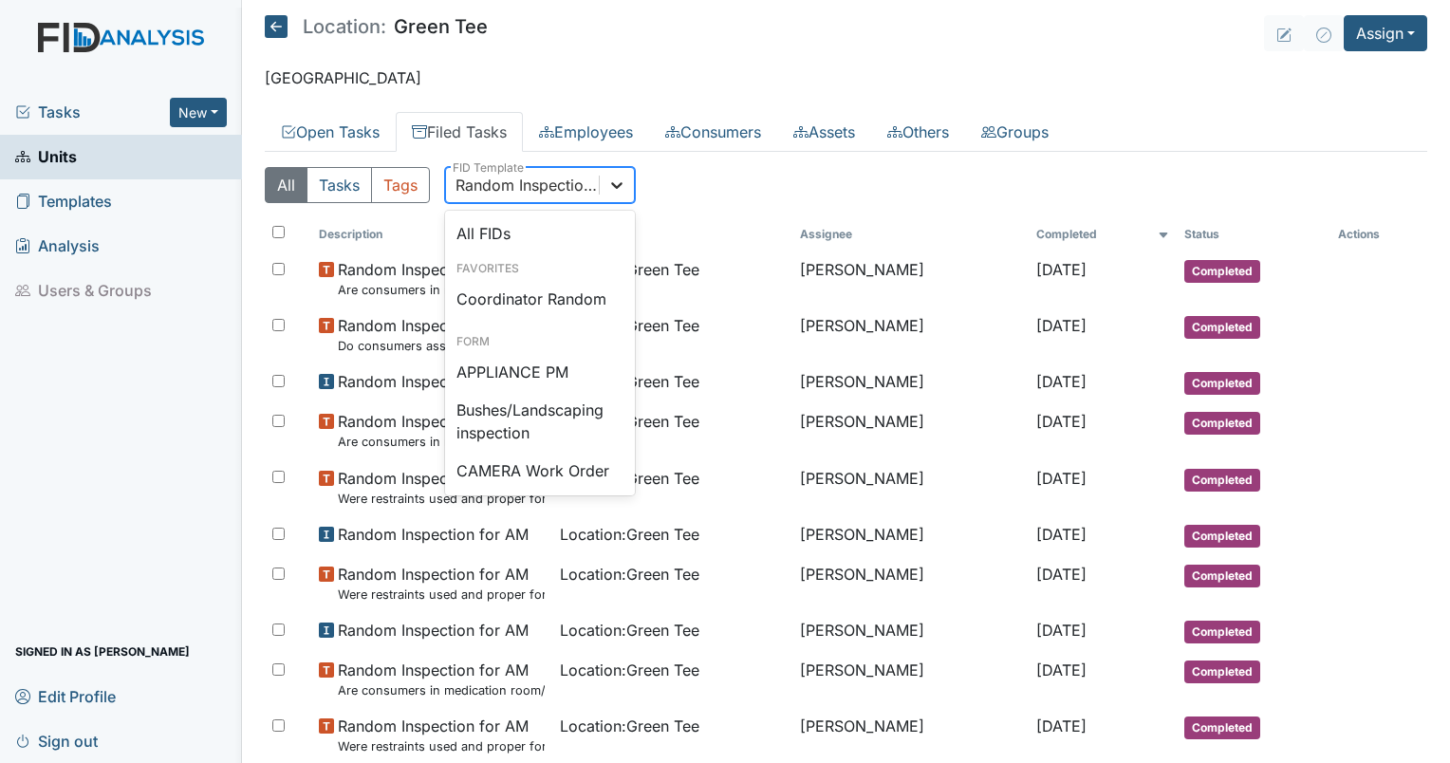
scroll to position [1750, 0]
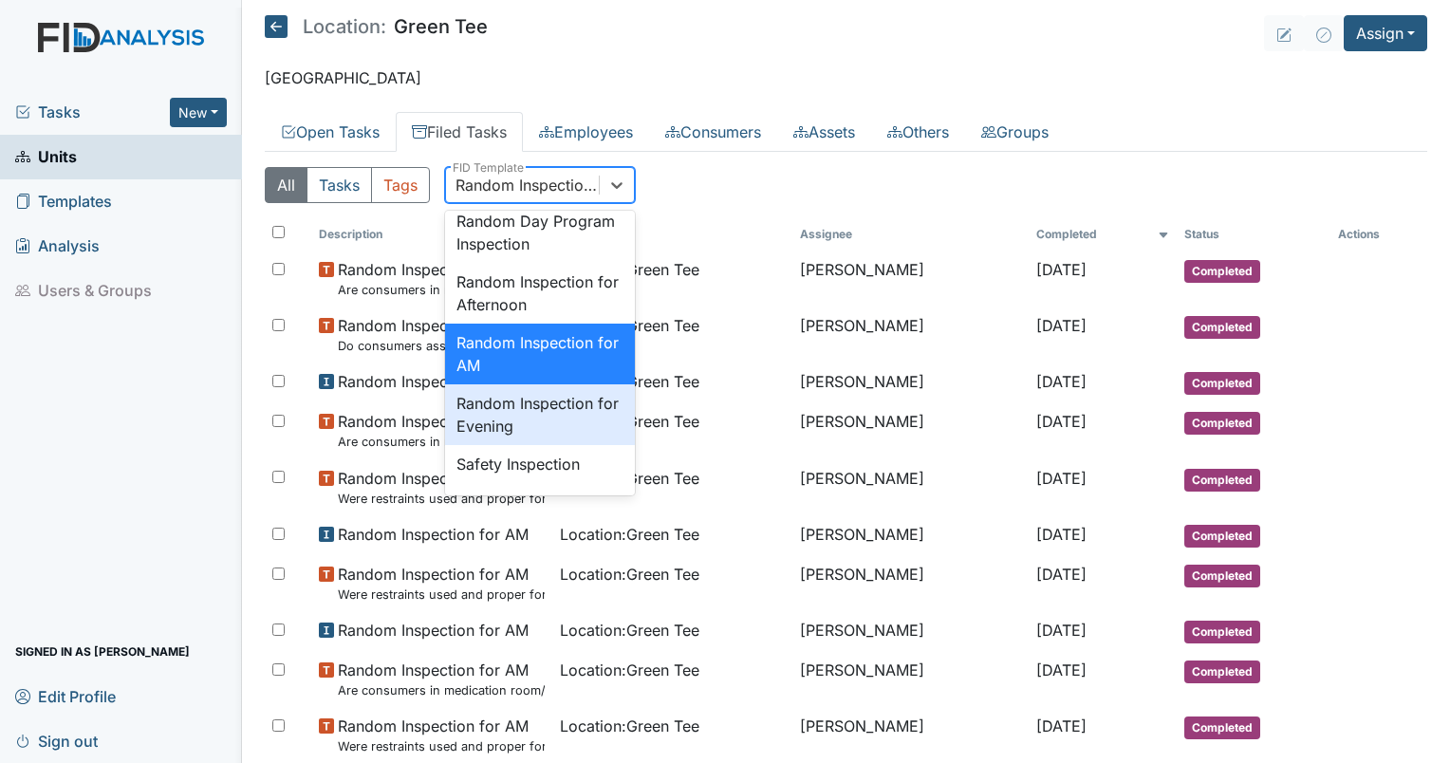
click at [556, 445] on div "Random Inspection for Evening" at bounding box center [540, 414] width 190 height 61
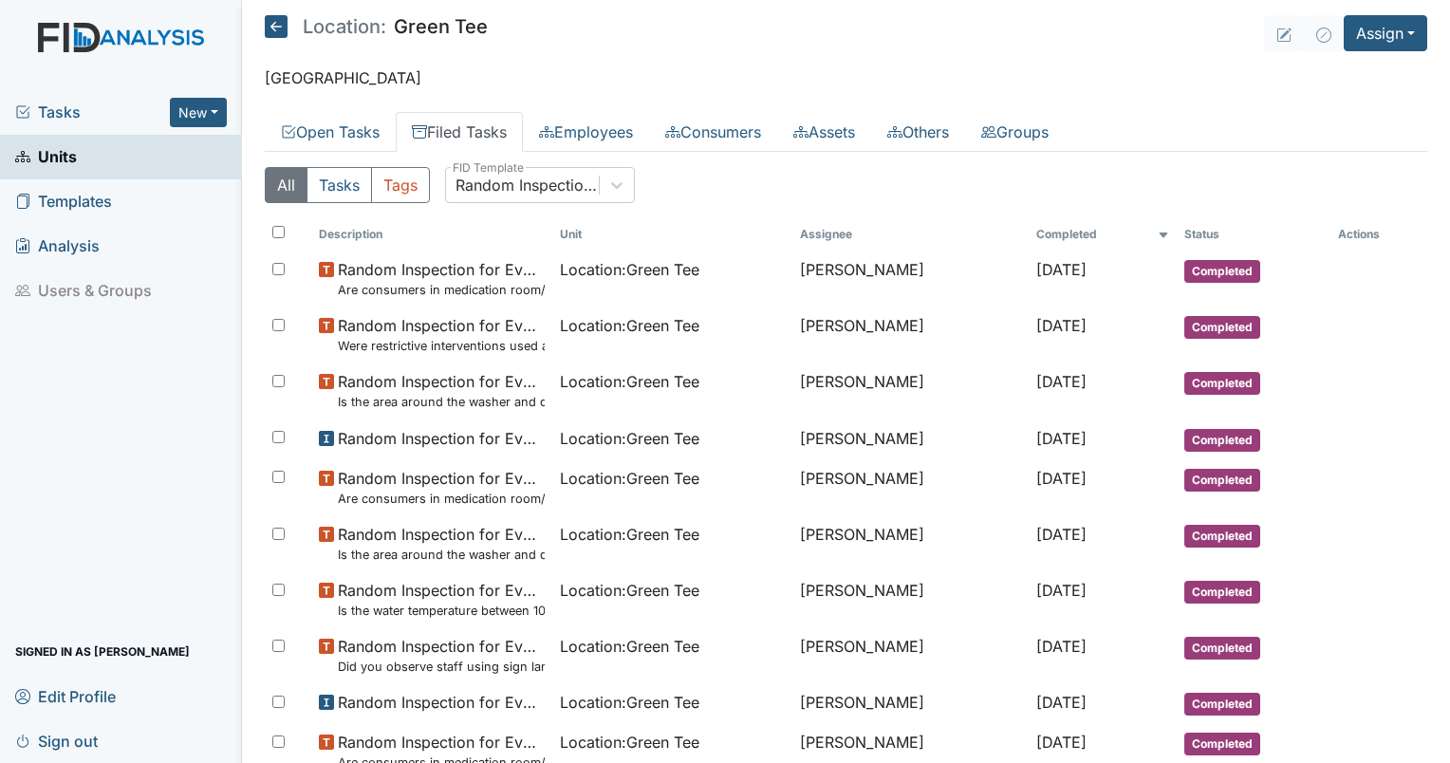
click at [534, 197] on div "Random Inspection for Evening" at bounding box center [522, 185] width 153 height 34
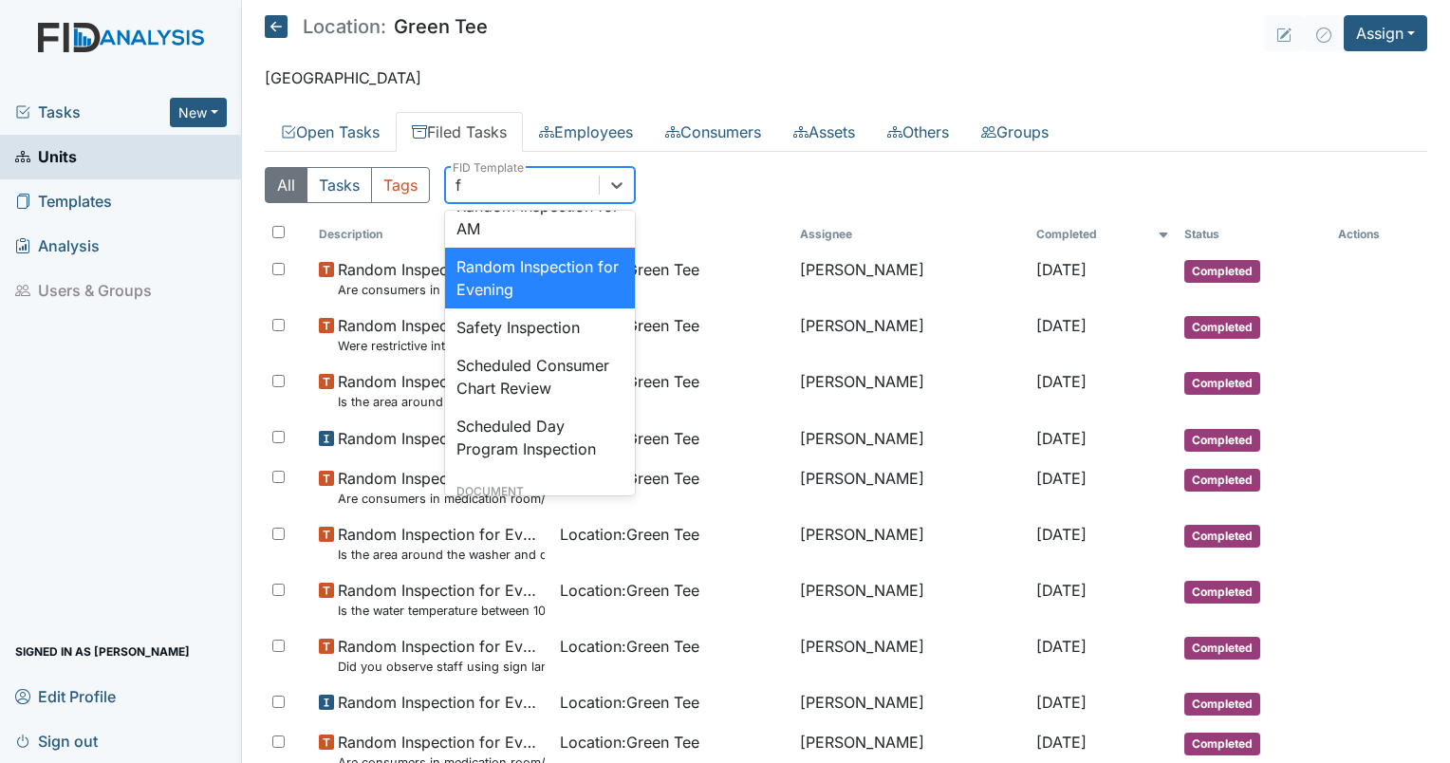
scroll to position [0, 0]
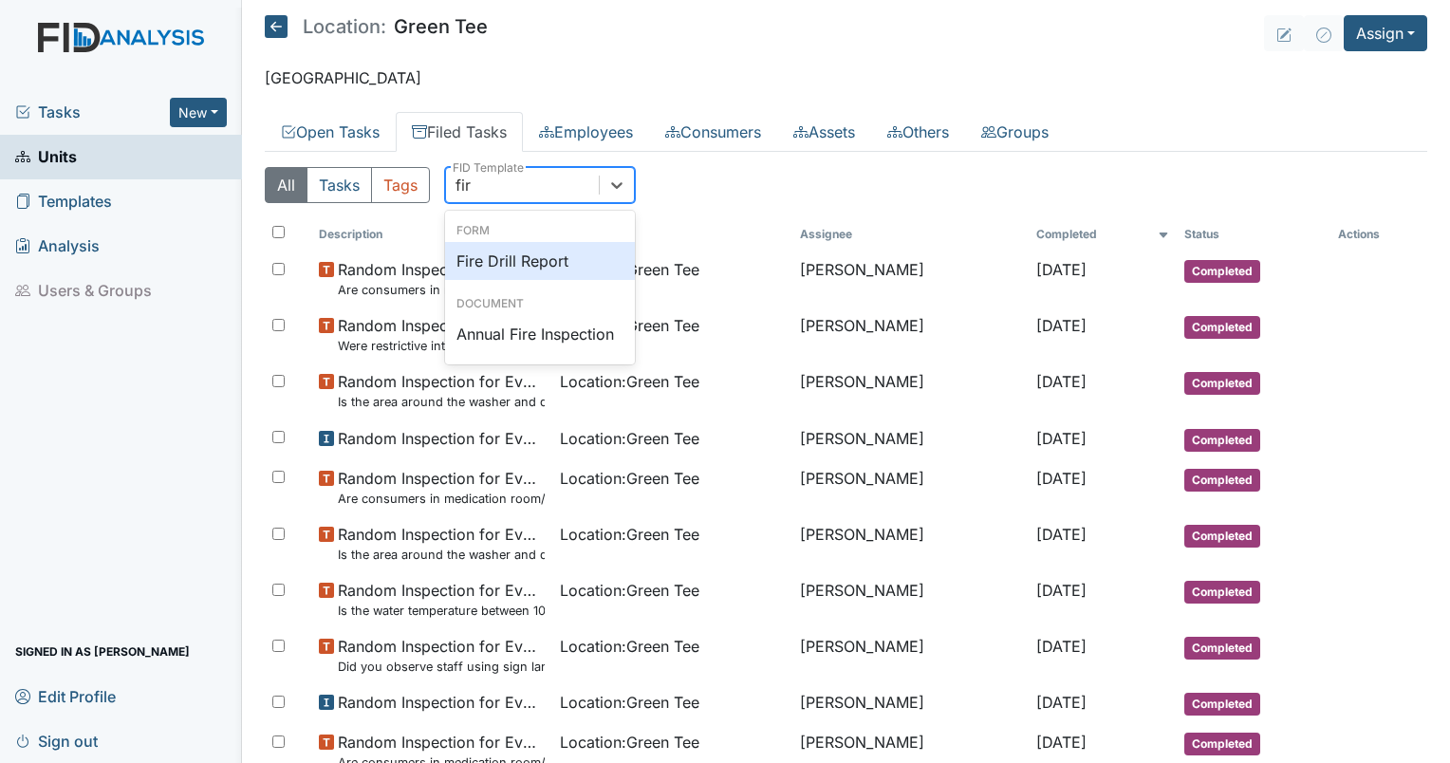
type input "fire"
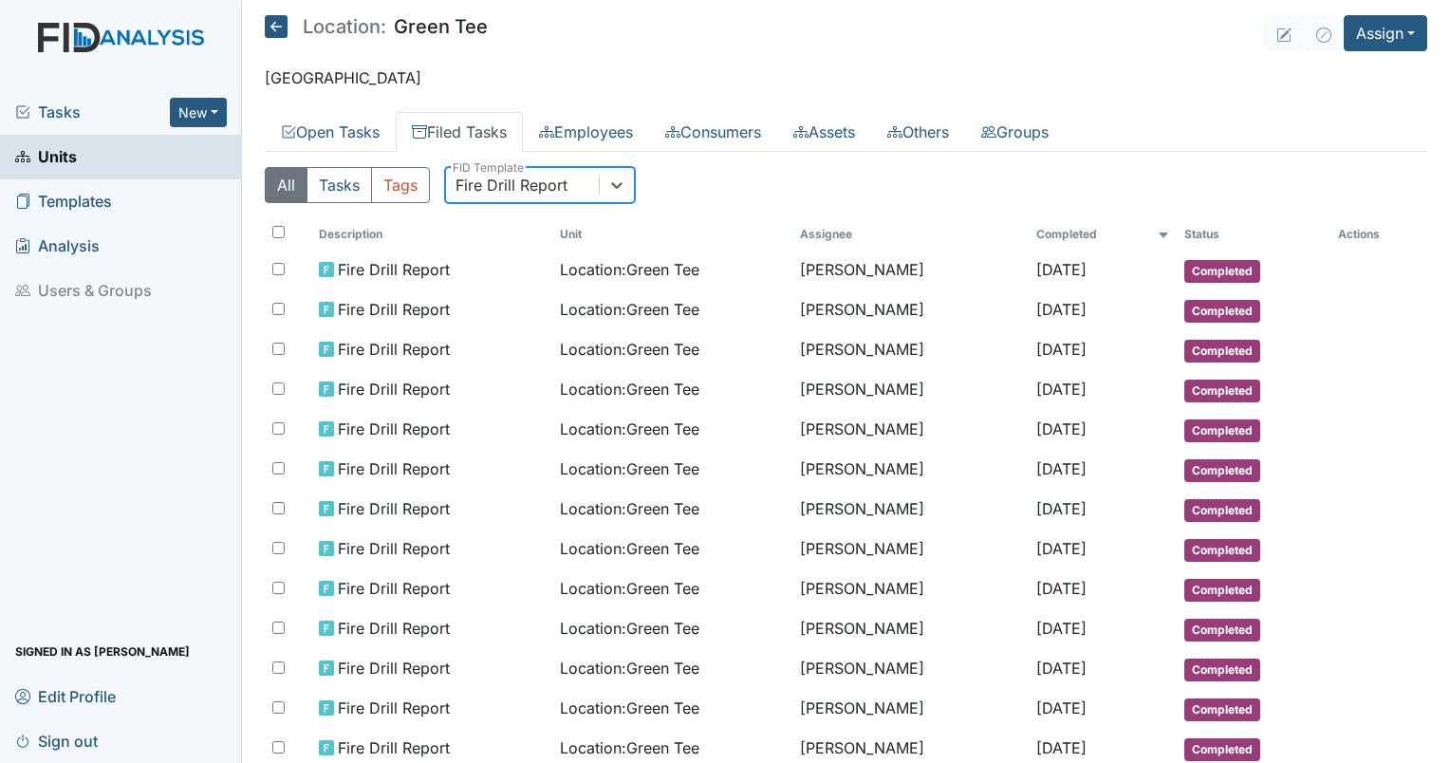
click at [561, 175] on div "Fire Drill Report" at bounding box center [511, 185] width 112 height 23
type input "disas"
click at [562, 255] on div "Disaster Drill Report" at bounding box center [540, 261] width 190 height 38
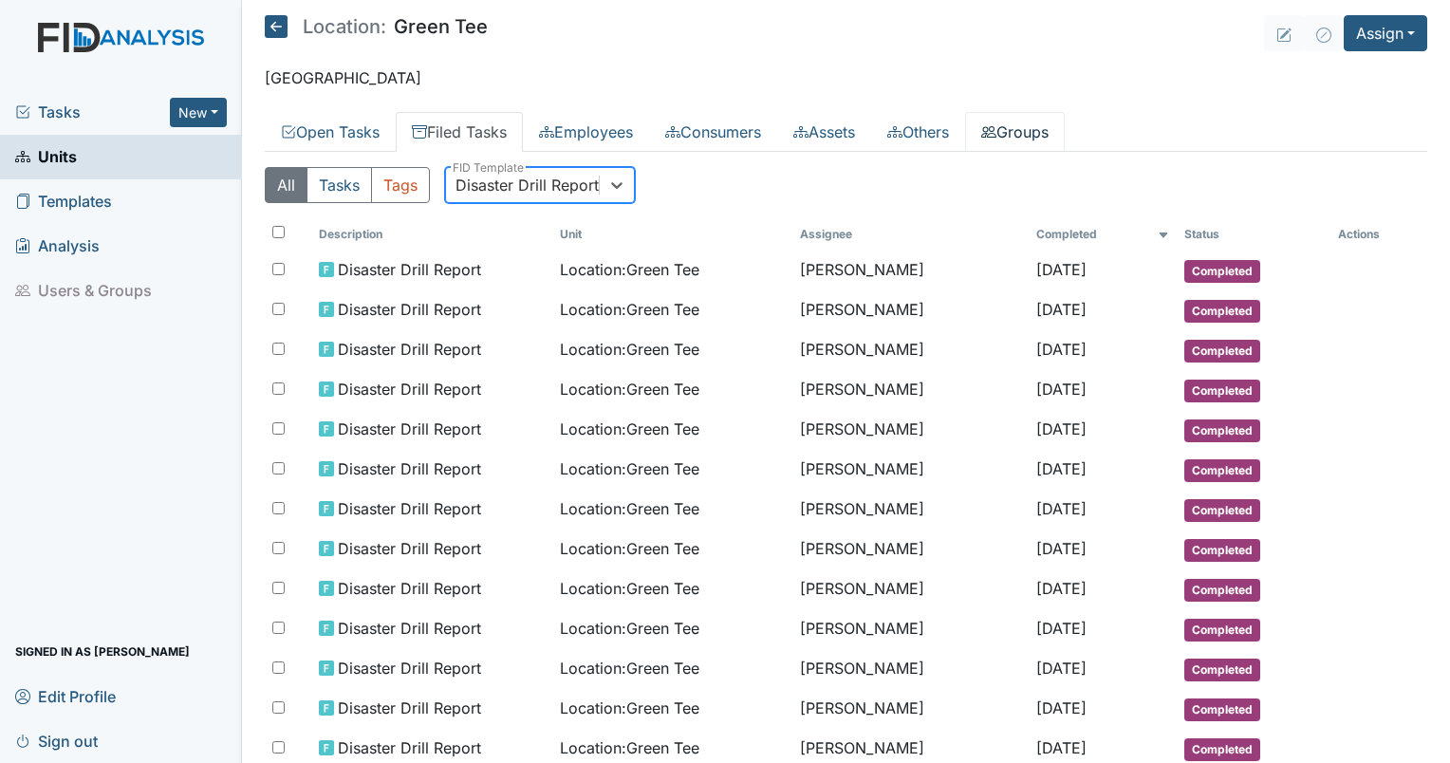
click at [1051, 132] on link "Groups" at bounding box center [1015, 132] width 100 height 40
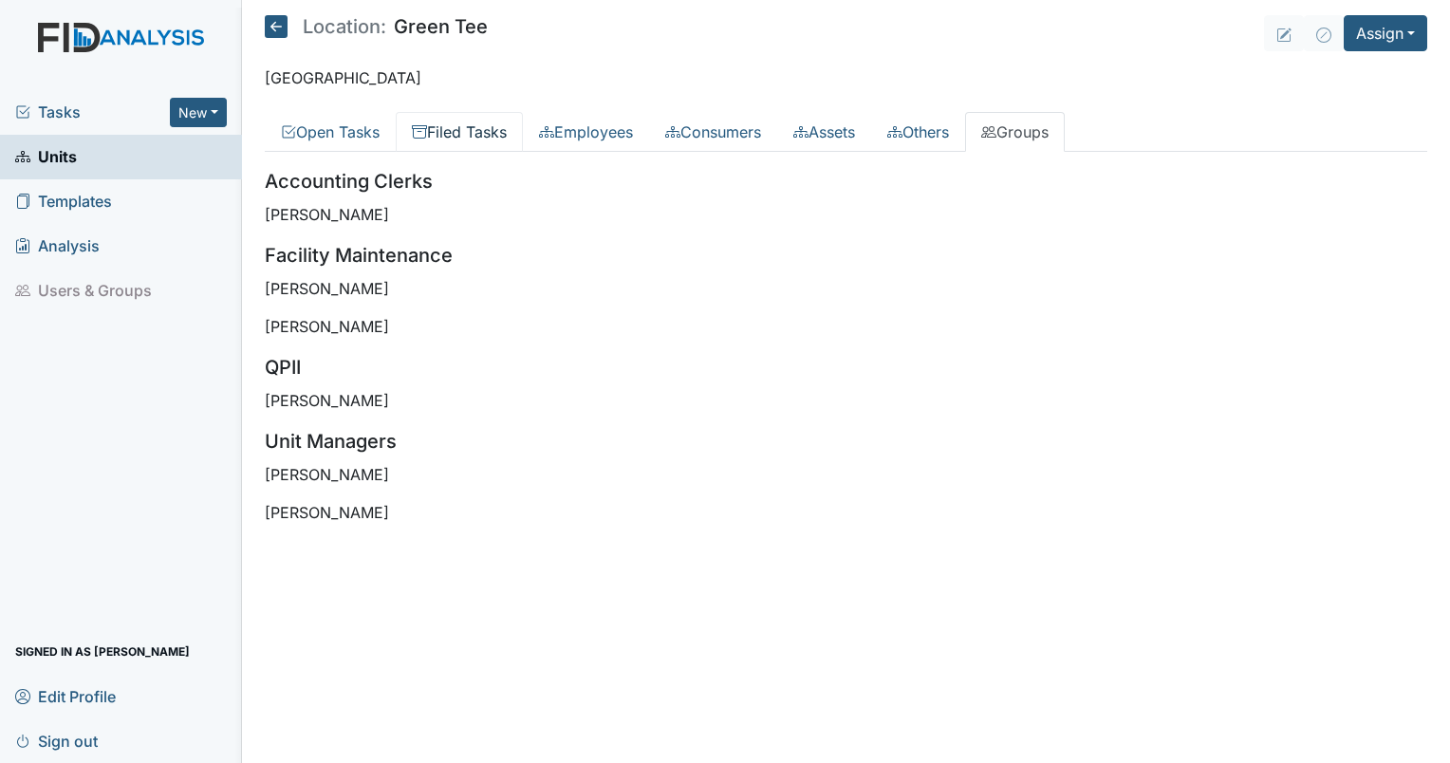
click at [448, 124] on link "Filed Tasks" at bounding box center [459, 132] width 127 height 40
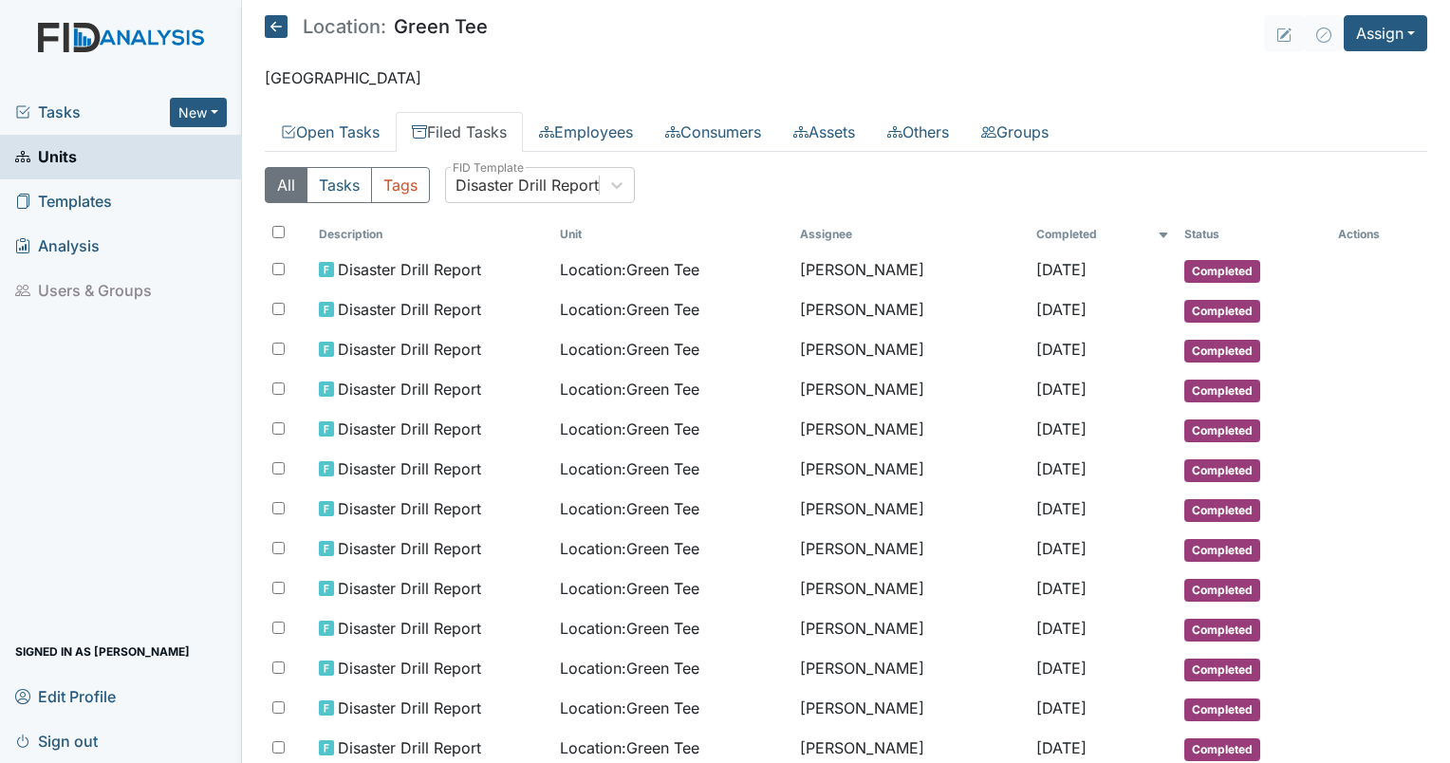
click at [522, 188] on div "Disaster Drill Report" at bounding box center [526, 185] width 143 height 23
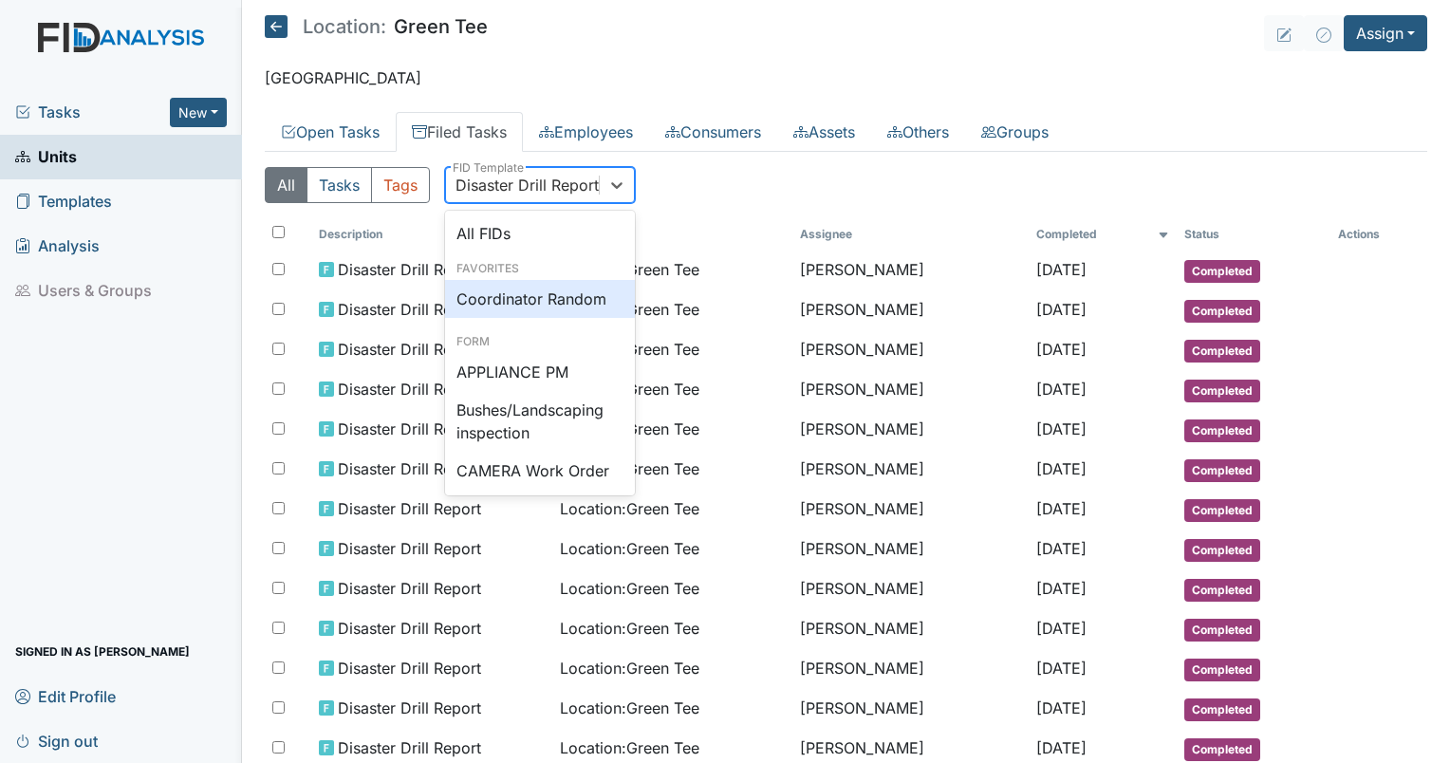
click at [566, 290] on div "Coordinator Random" at bounding box center [540, 299] width 190 height 38
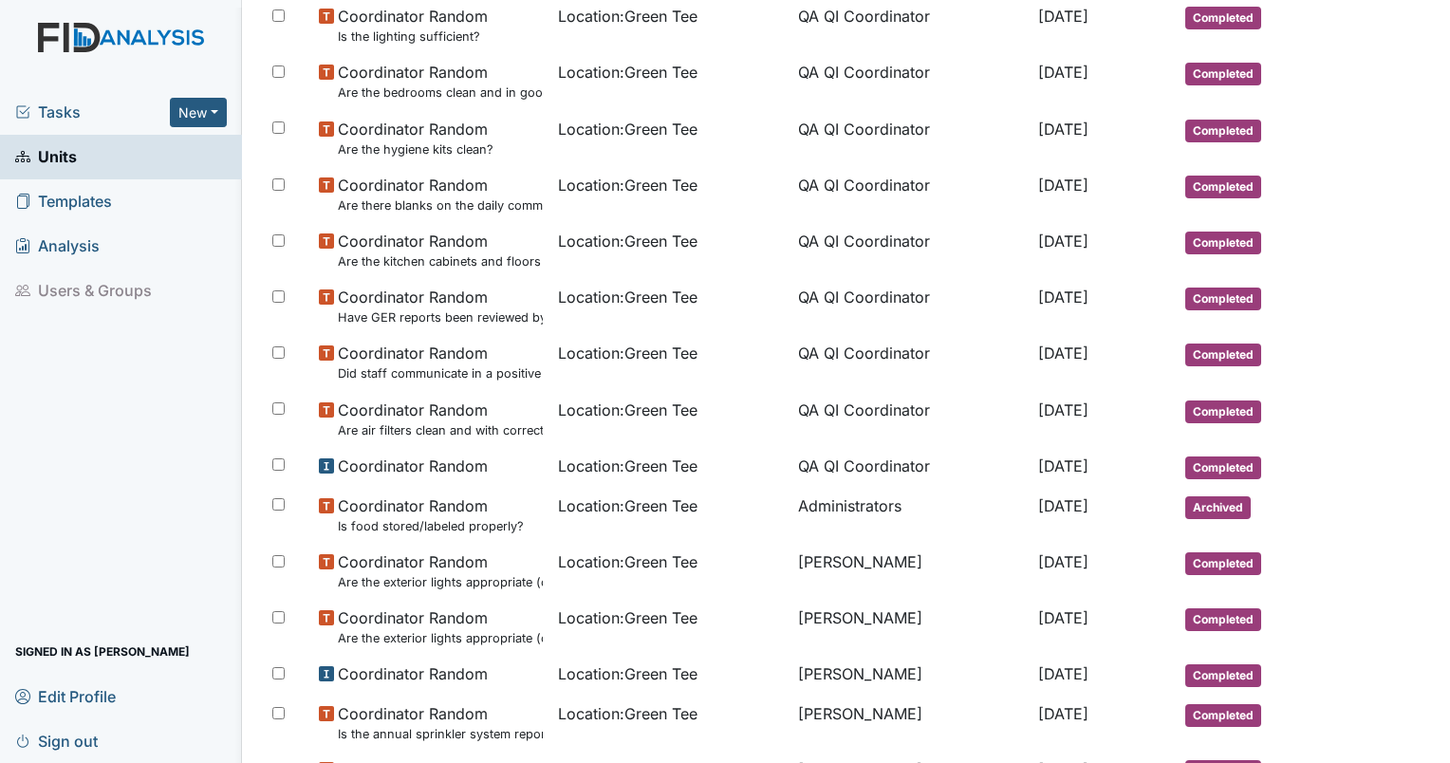
scroll to position [351, 0]
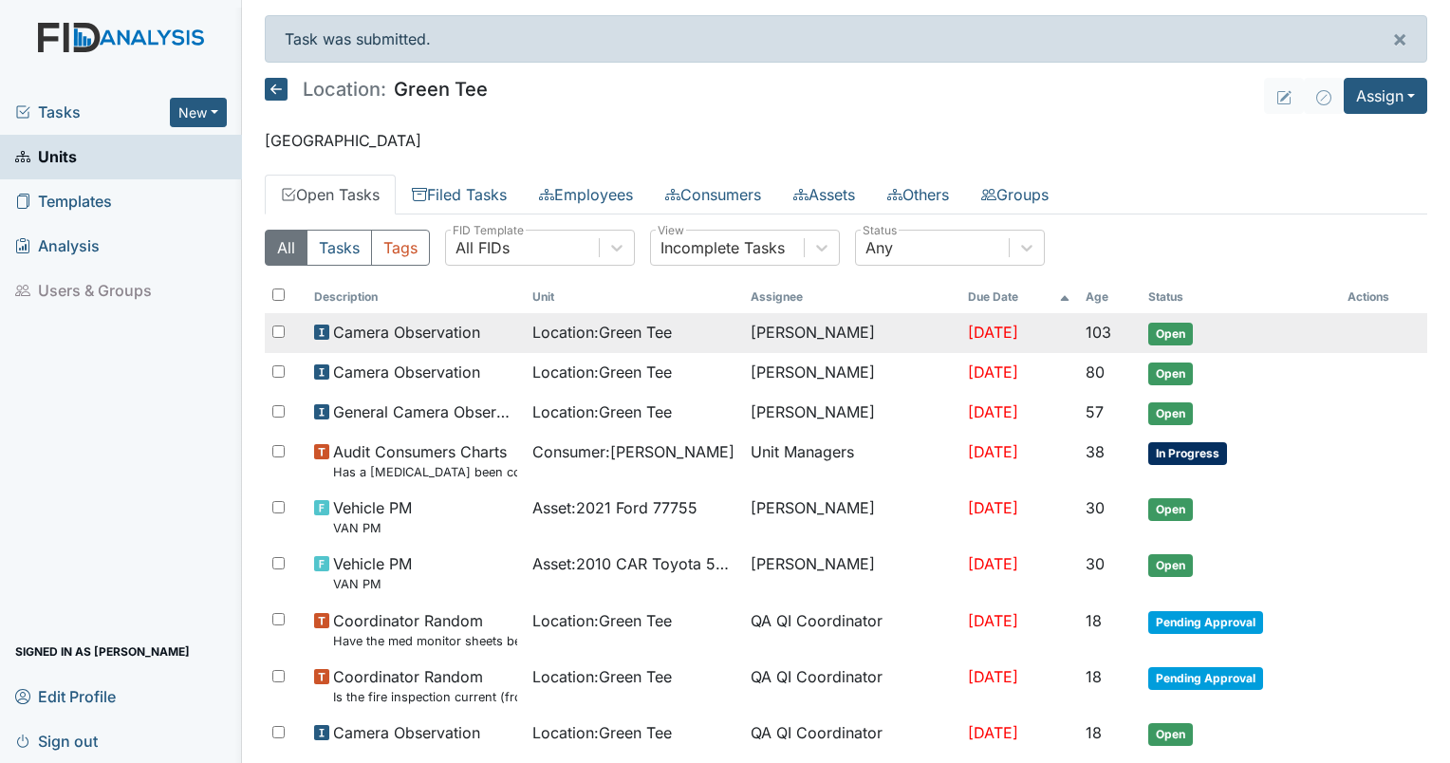
drag, startPoint x: 1105, startPoint y: 420, endPoint x: 1122, endPoint y: 347, distance: 75.0
click at [1105, 420] on td "57" at bounding box center [1109, 413] width 63 height 40
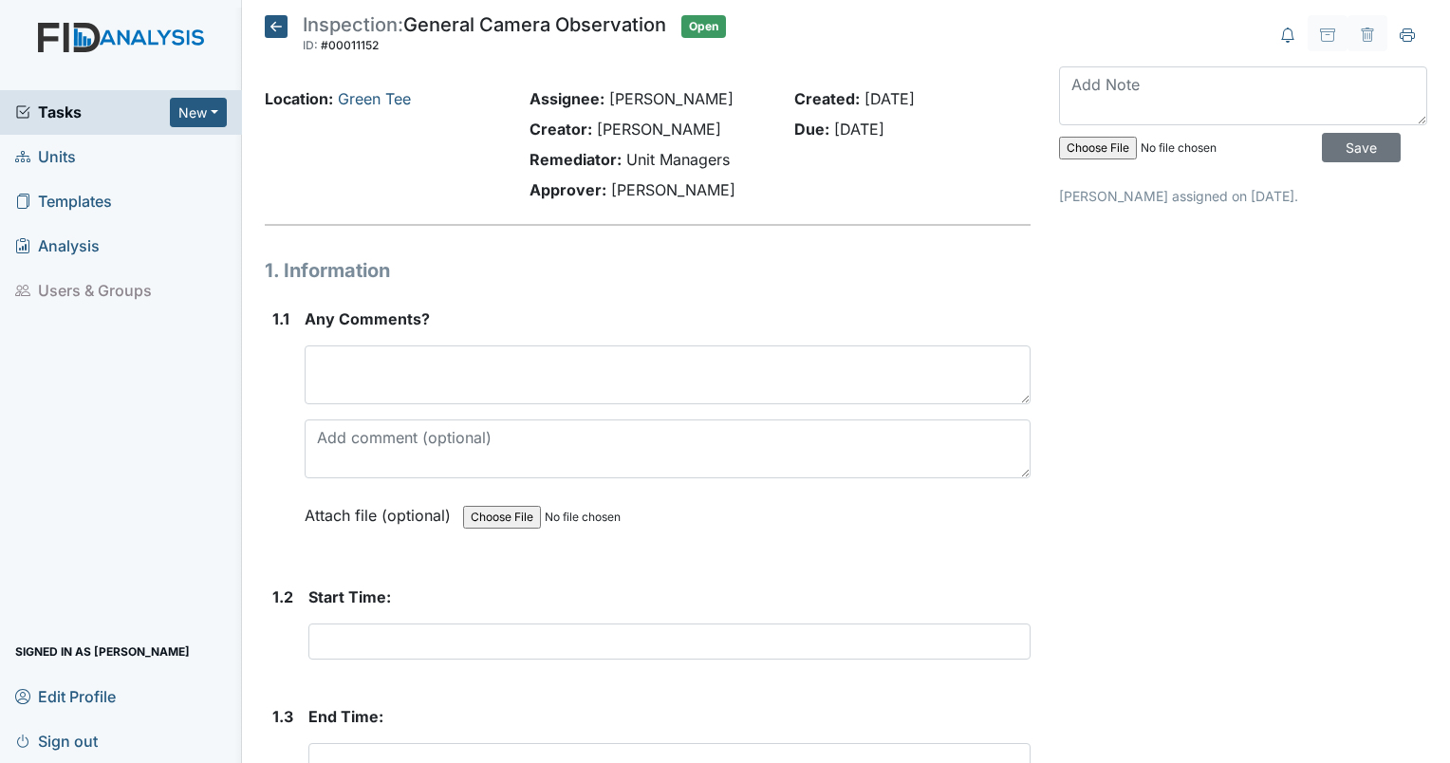
click at [273, 21] on icon at bounding box center [276, 26] width 23 height 23
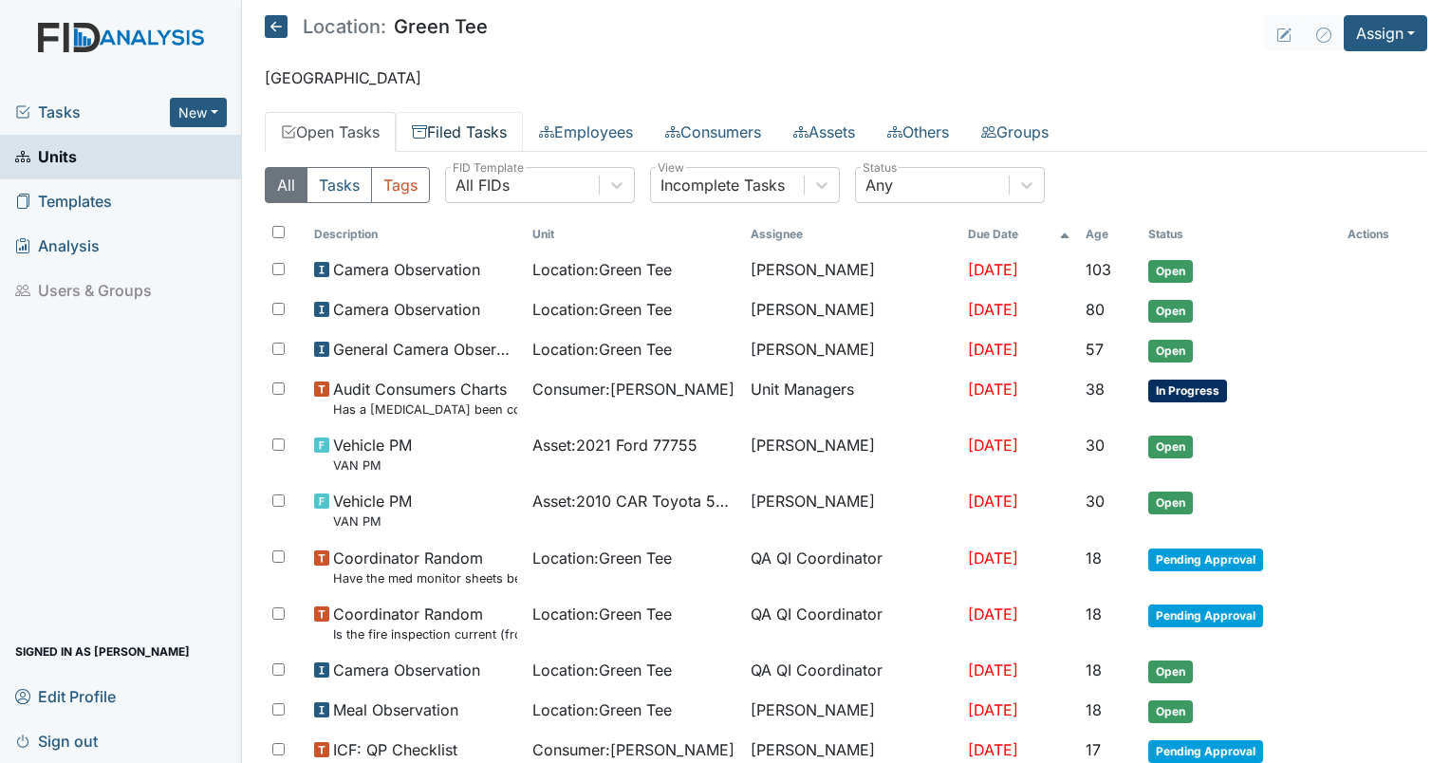
click at [471, 137] on link "Filed Tasks" at bounding box center [459, 132] width 127 height 40
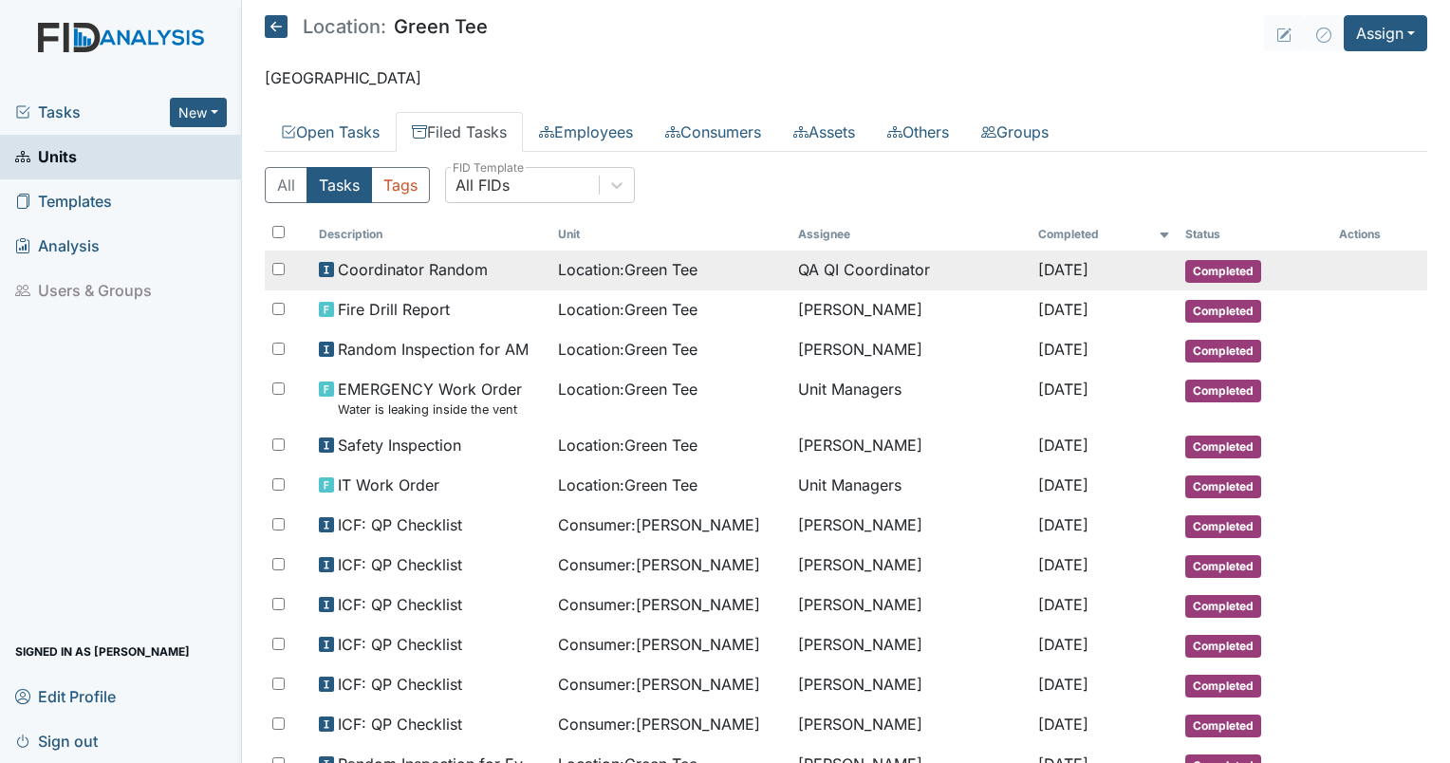
click at [826, 259] on td "QA QI Coordinator" at bounding box center [910, 271] width 240 height 40
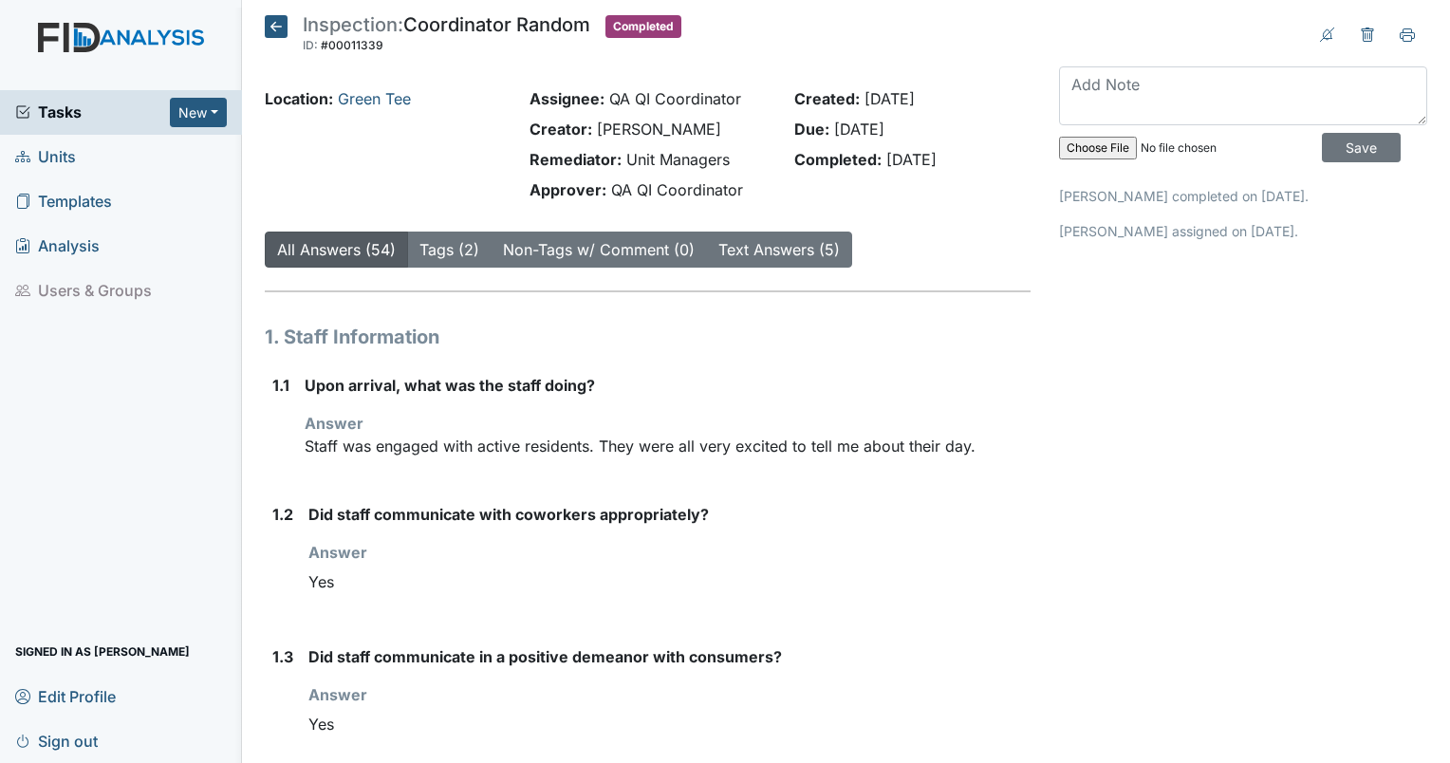
click at [878, 385] on strong "Upon arrival, what was the staff doing?" at bounding box center [668, 385] width 726 height 23
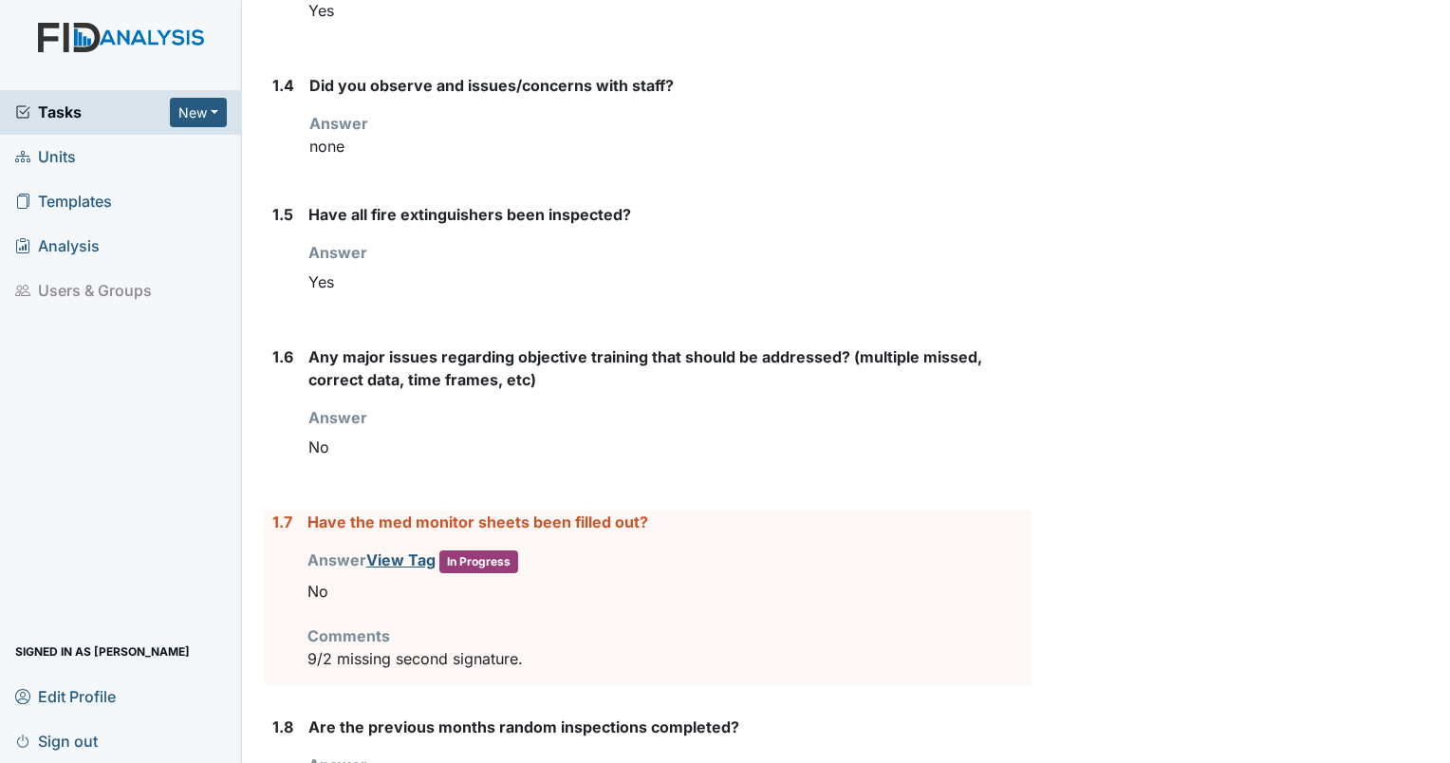
scroll to position [750, 0]
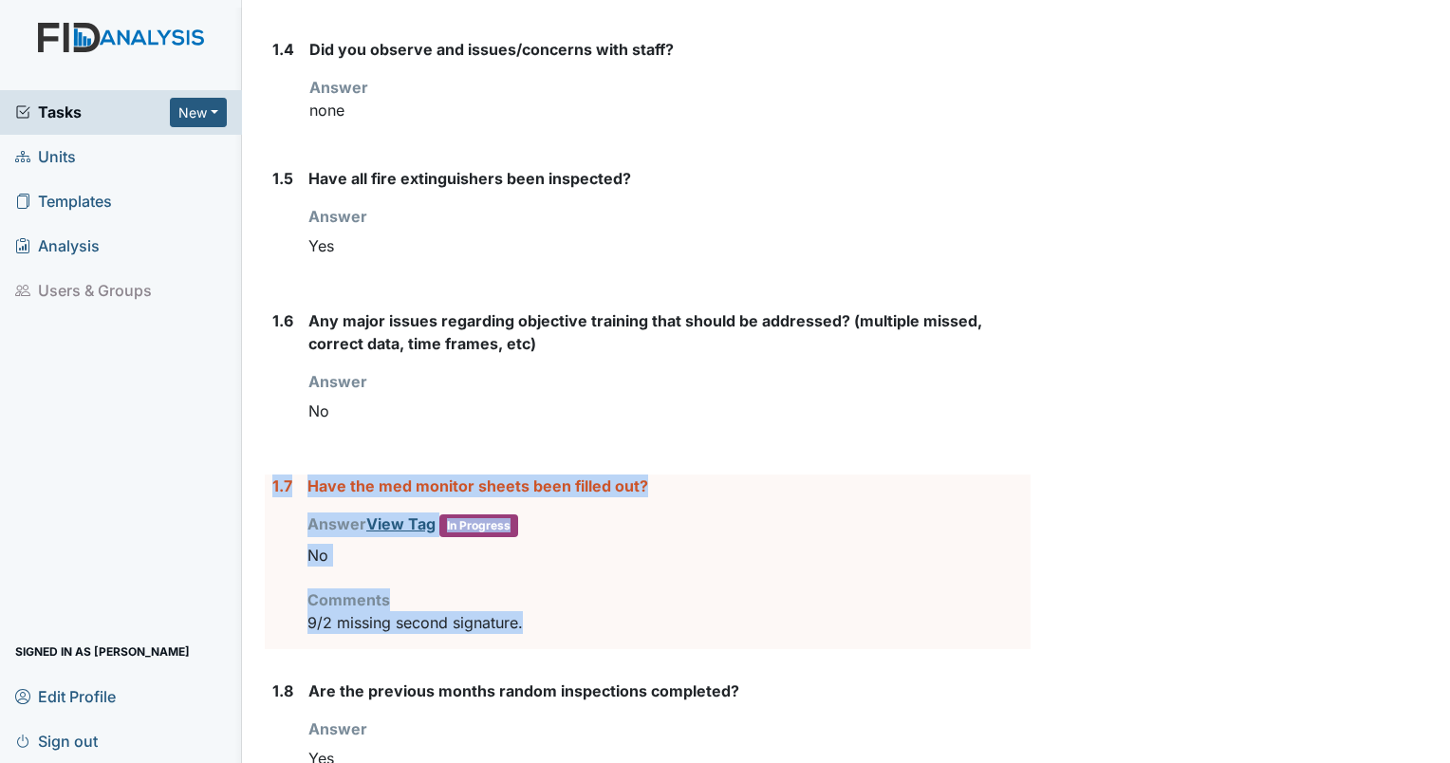
drag, startPoint x: 561, startPoint y: 618, endPoint x: 270, endPoint y: 474, distance: 323.8
click at [270, 474] on div "1.7 Have the med monitor sheets been filled out? Answer View Tag In Progress Yo…" at bounding box center [648, 561] width 766 height 175
drag, startPoint x: 270, startPoint y: 474, endPoint x: 344, endPoint y: 488, distance: 74.3
copy div "1.7 Have the med monitor sheets been filled out? Answer View Tag In Progress Yo…"
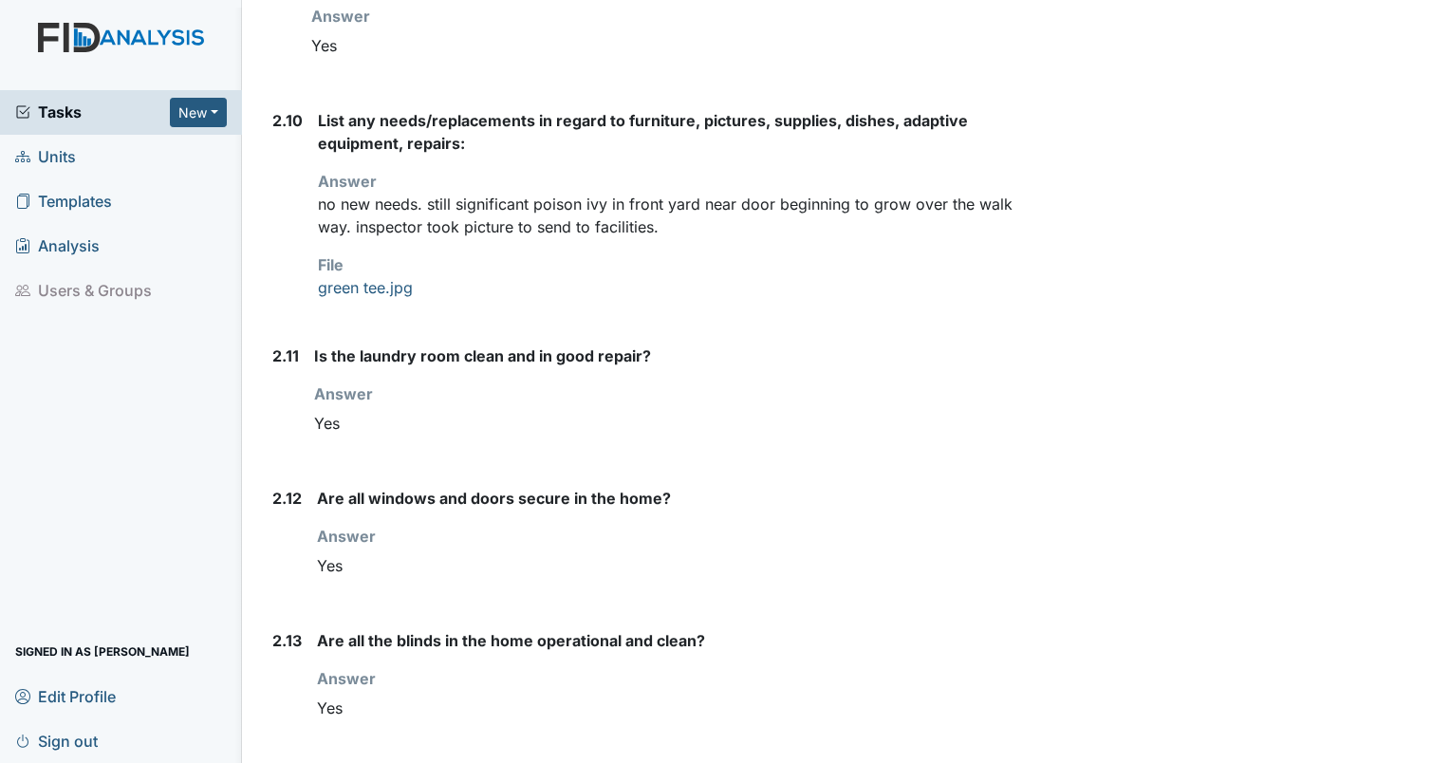
scroll to position [3159, 0]
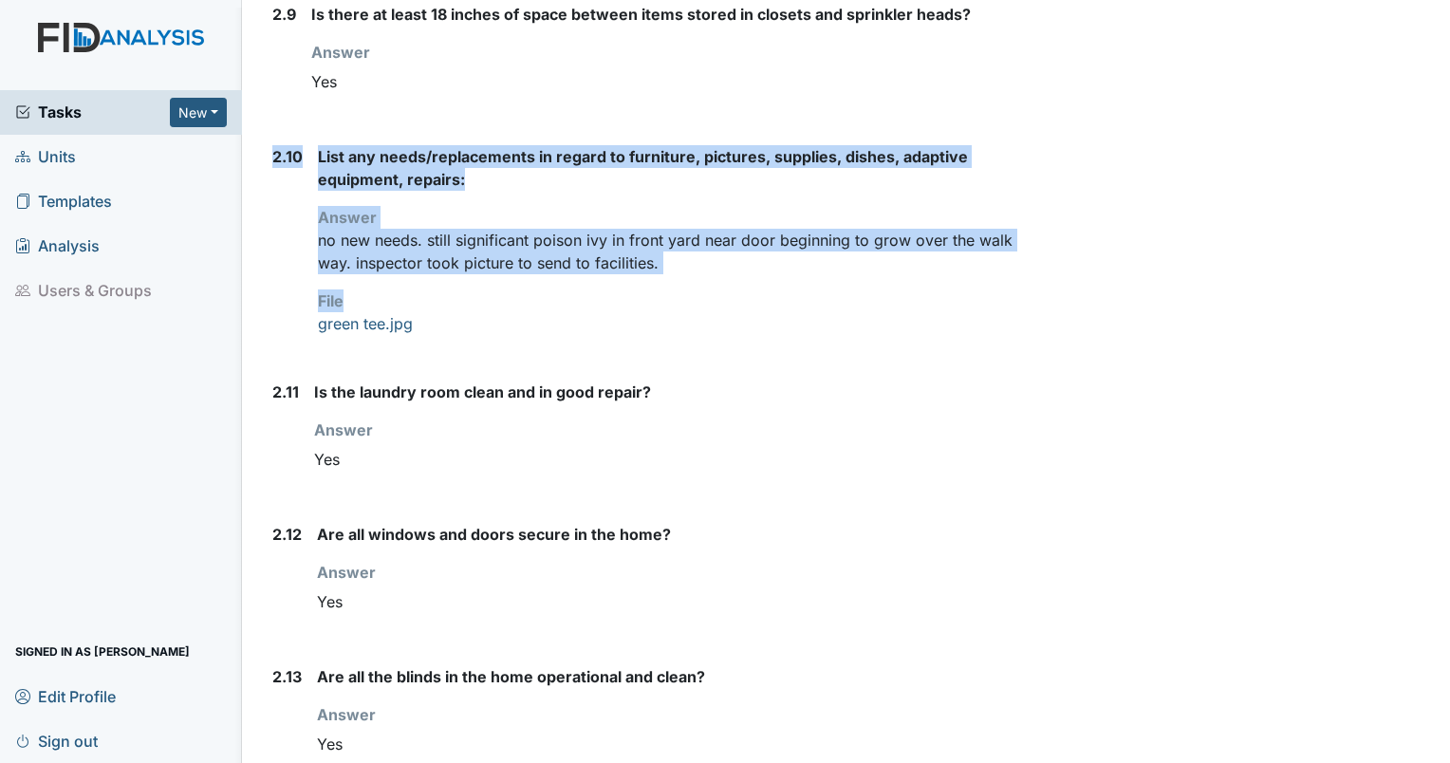
drag, startPoint x: 676, startPoint y: 266, endPoint x: 270, endPoint y: 156, distance: 419.9
click at [270, 156] on div "2.10 List any needs/replacements in regard to furniture, pictures, supplies, di…" at bounding box center [648, 247] width 766 height 205
drag, startPoint x: 270, startPoint y: 156, endPoint x: 372, endPoint y: 156, distance: 101.5
copy div "2.10 List any needs/replacements in regard to furniture, pictures, supplies, di…"
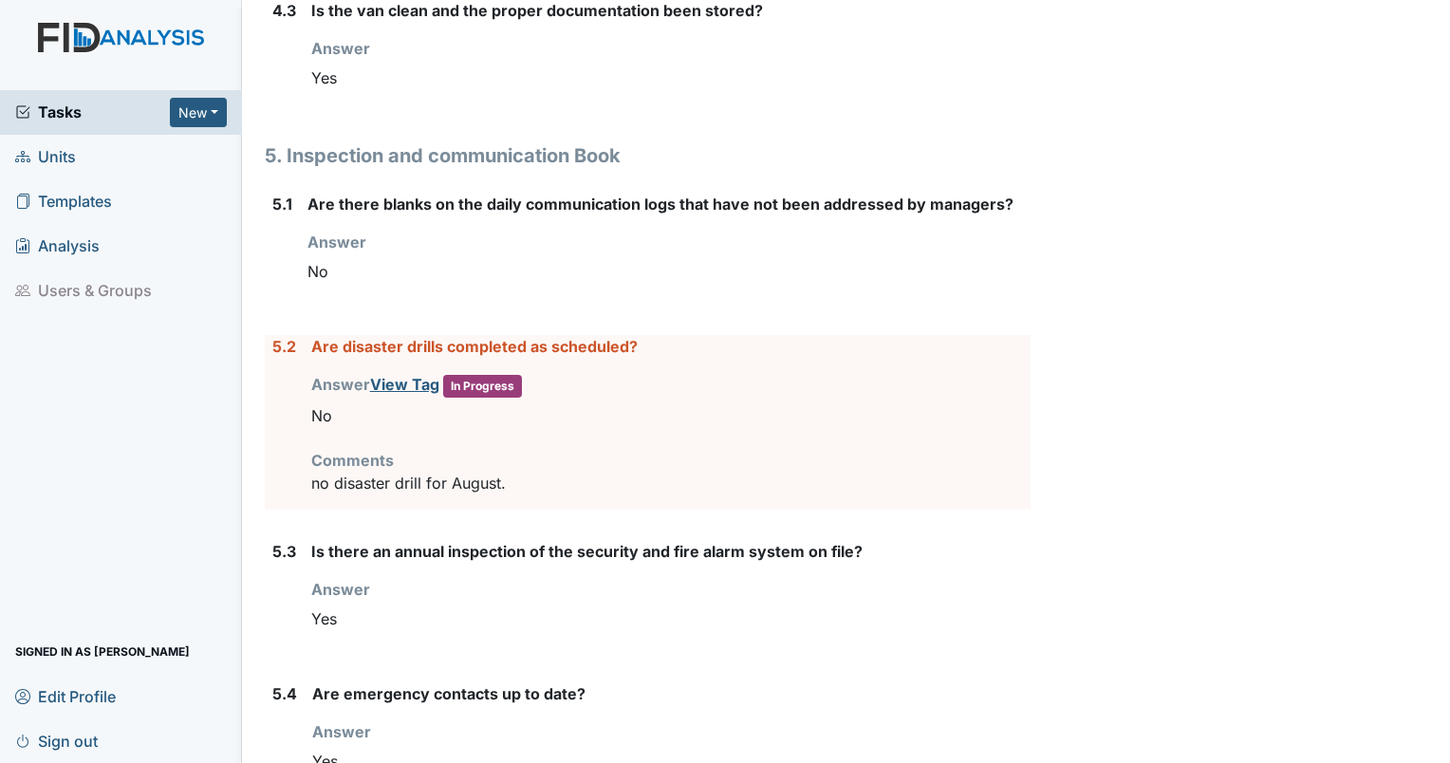
scroll to position [6783, 0]
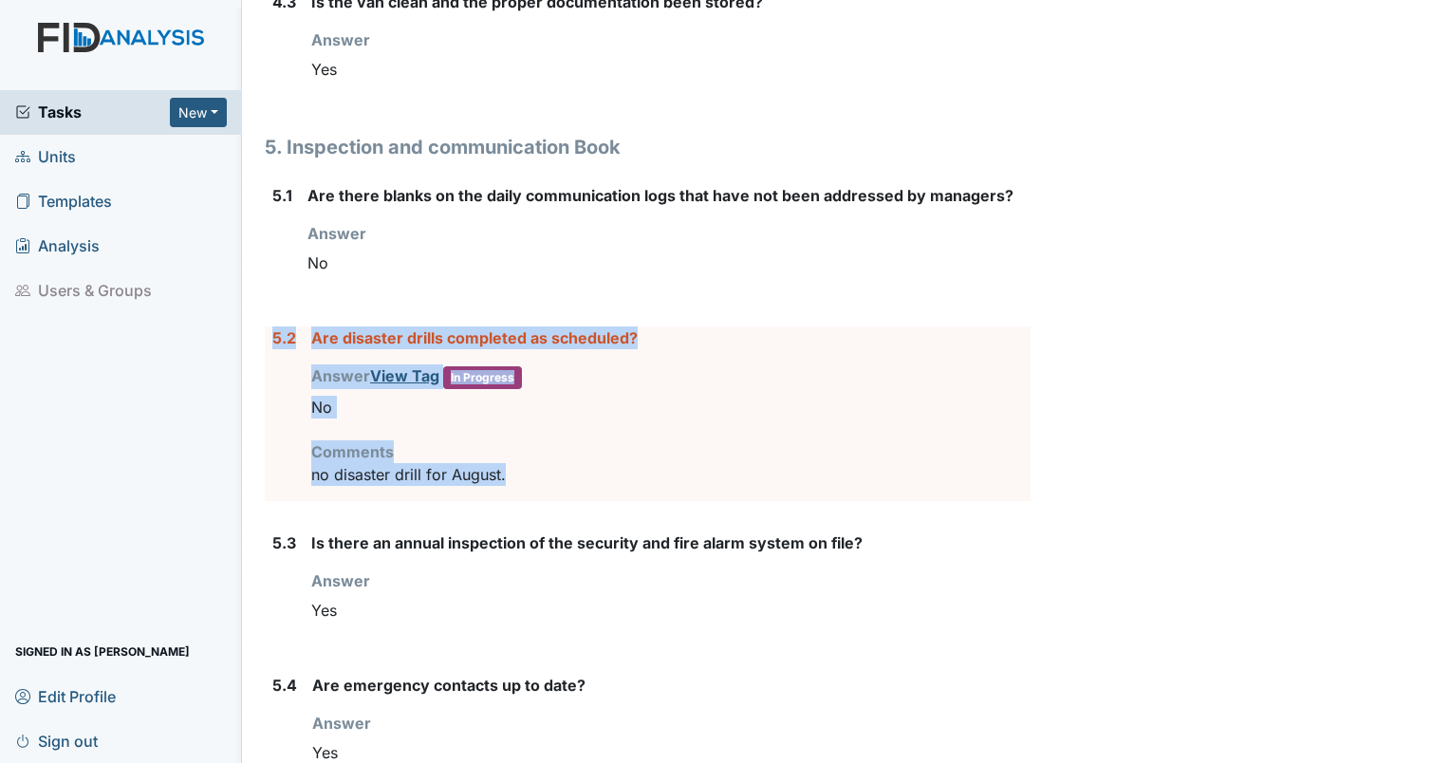
drag, startPoint x: 552, startPoint y: 459, endPoint x: 269, endPoint y: 327, distance: 312.0
click at [269, 327] on div "5.2 Are disaster drills completed as scheduled? Answer View Tag In Progress You…" at bounding box center [648, 413] width 766 height 175
drag, startPoint x: 269, startPoint y: 327, endPoint x: 343, endPoint y: 322, distance: 73.3
copy div "5.2 Are disaster drills completed as scheduled? Answer View Tag In Progress You…"
